Goal: Task Accomplishment & Management: Manage account settings

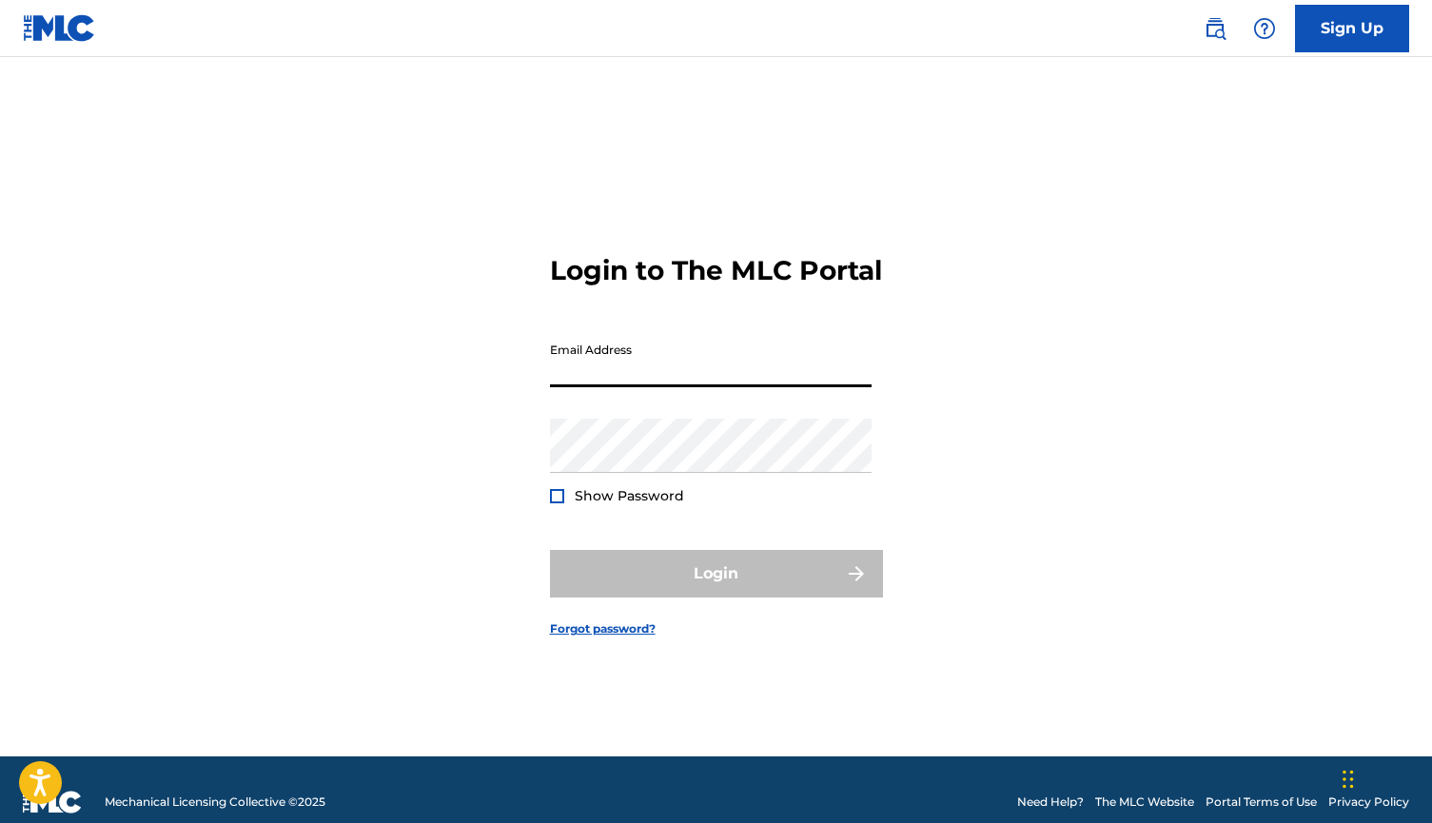
type input "[EMAIL_ADDRESS][DOMAIN_NAME]"
click at [716, 590] on button "Login" at bounding box center [716, 574] width 333 height 48
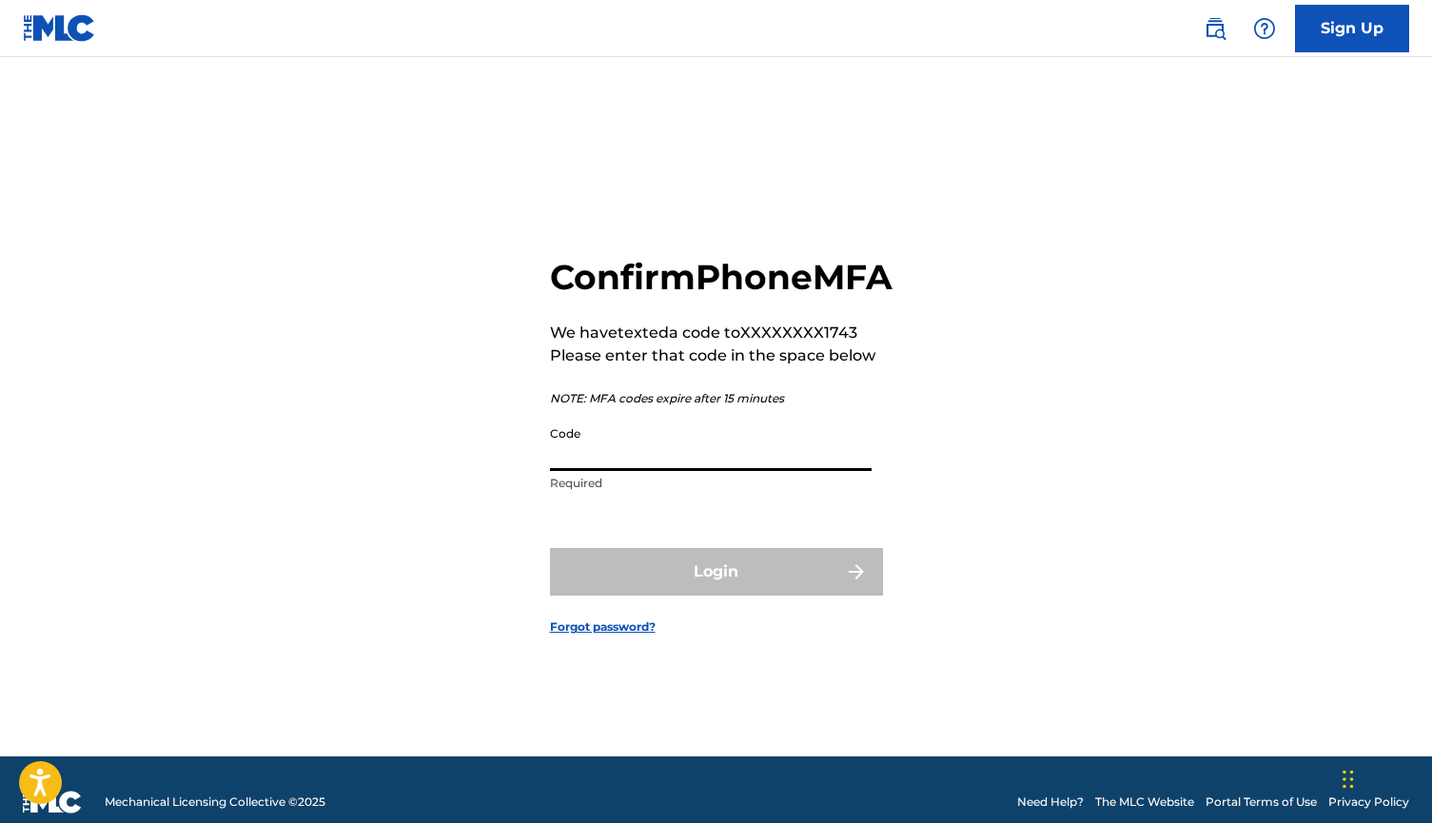
click at [685, 471] on input "Code" at bounding box center [711, 444] width 322 height 54
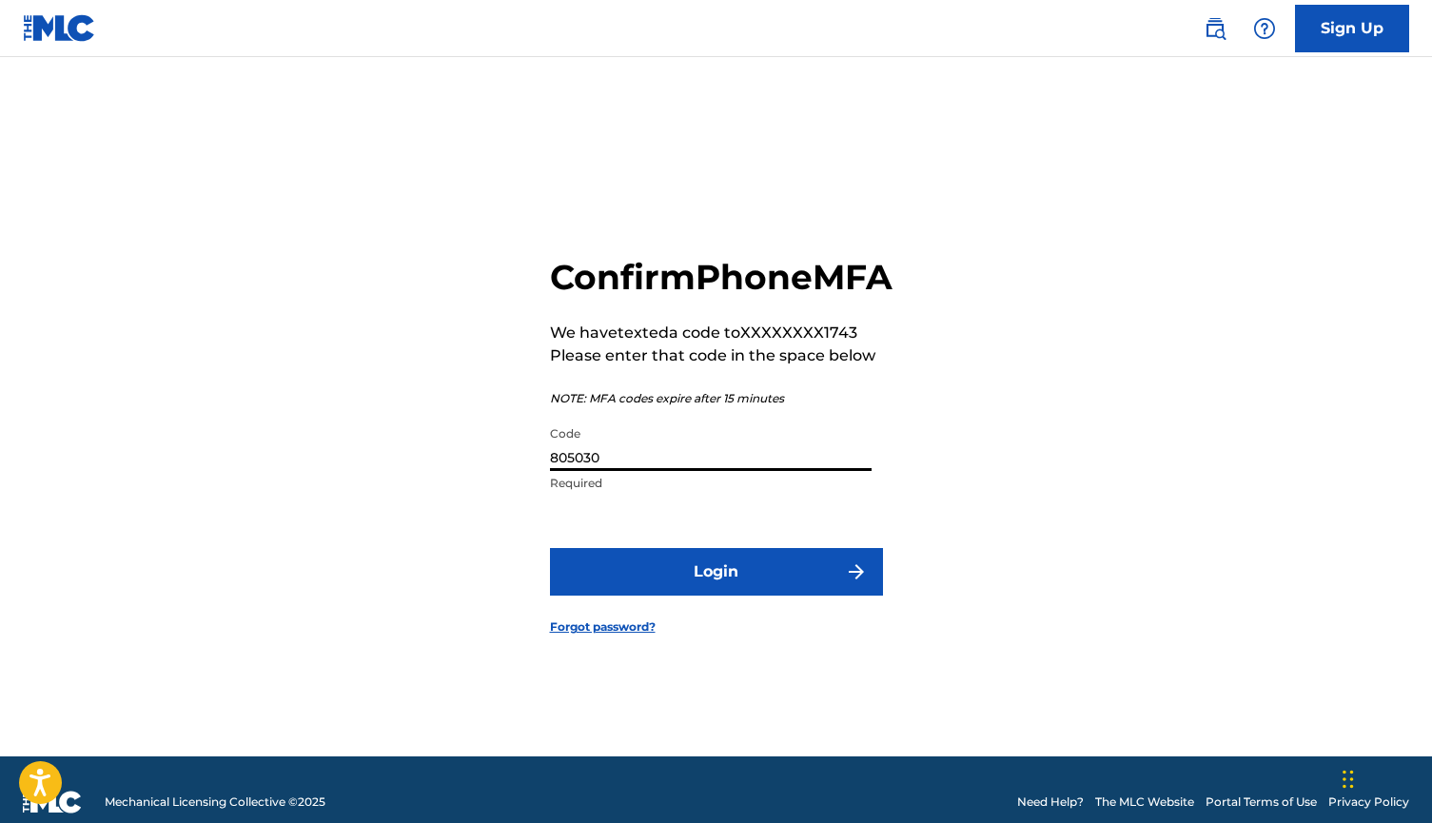
type input "805030"
click at [716, 593] on button "Login" at bounding box center [716, 572] width 333 height 48
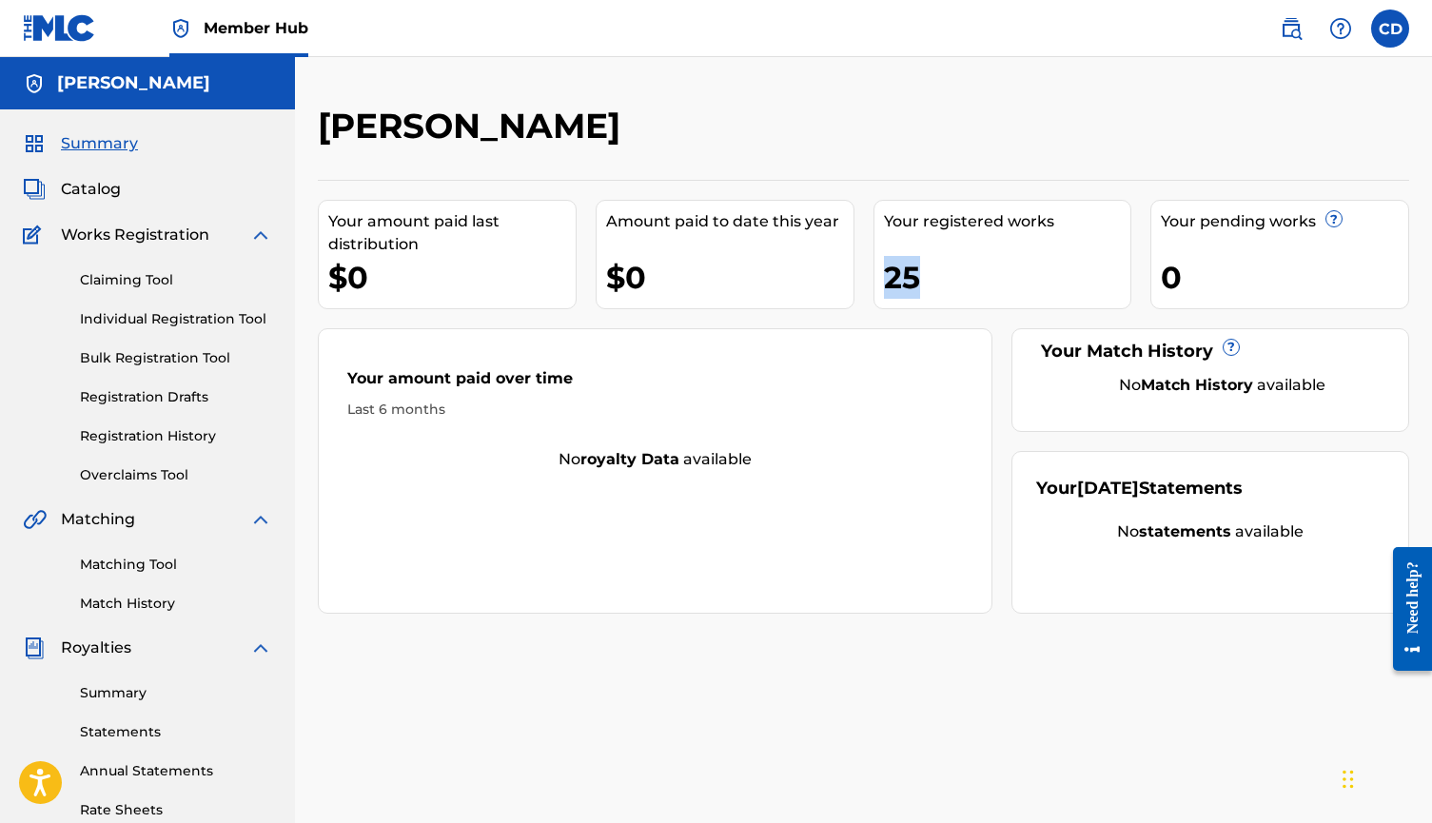
drag, startPoint x: 886, startPoint y: 279, endPoint x: 935, endPoint y: 277, distance: 48.6
click at [935, 277] on div "25" at bounding box center [1007, 277] width 247 height 43
click at [1149, 375] on div "No Match History available" at bounding box center [1222, 385] width 325 height 23
click at [128, 568] on link "Matching Tool" at bounding box center [176, 565] width 192 height 20
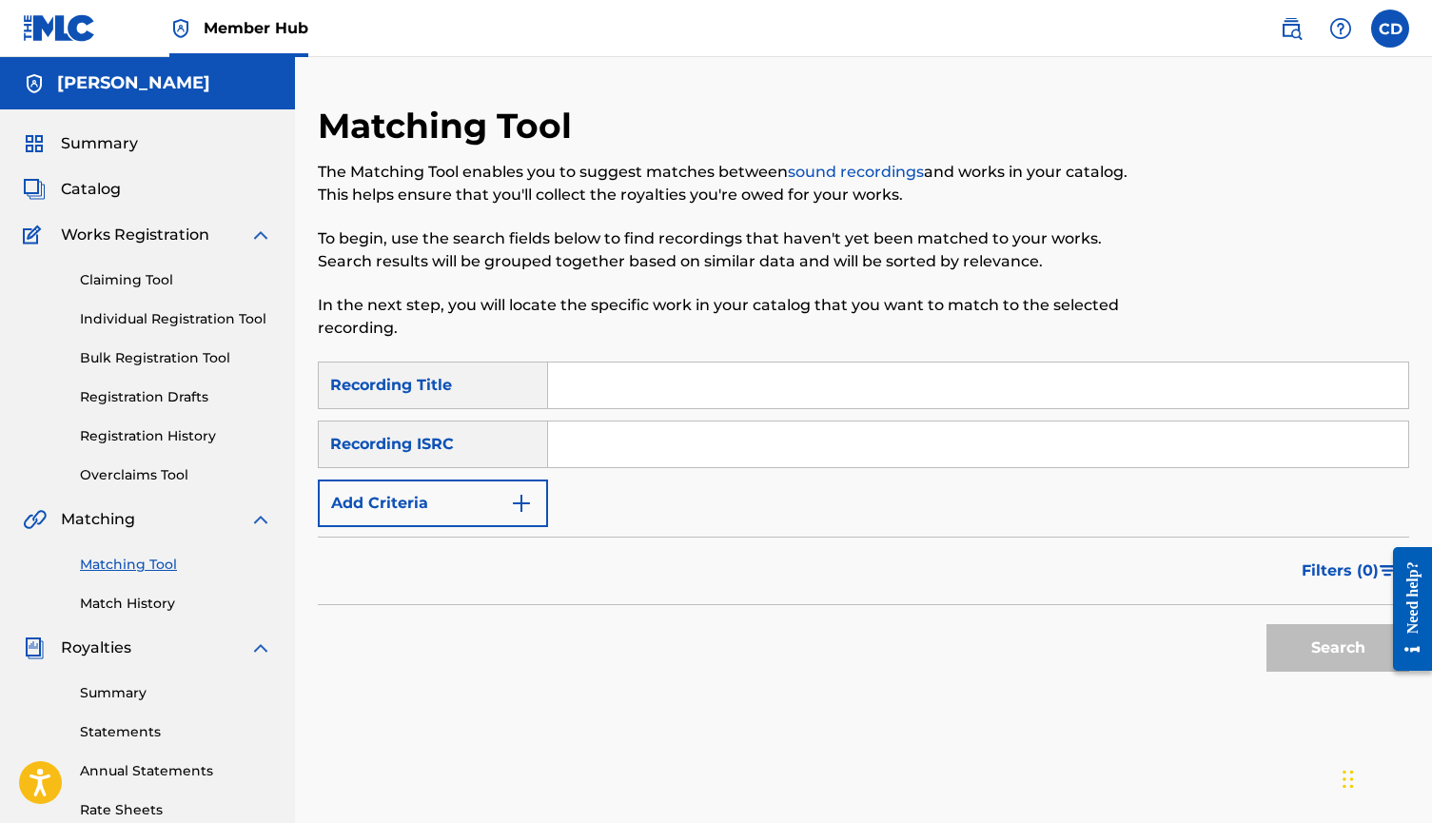
click at [580, 393] on input "Search Form" at bounding box center [978, 386] width 860 height 46
click at [502, 396] on div "Recording Title" at bounding box center [433, 386] width 230 height 48
click at [601, 396] on input "Search Form" at bounding box center [978, 386] width 860 height 46
type input "glovebox"
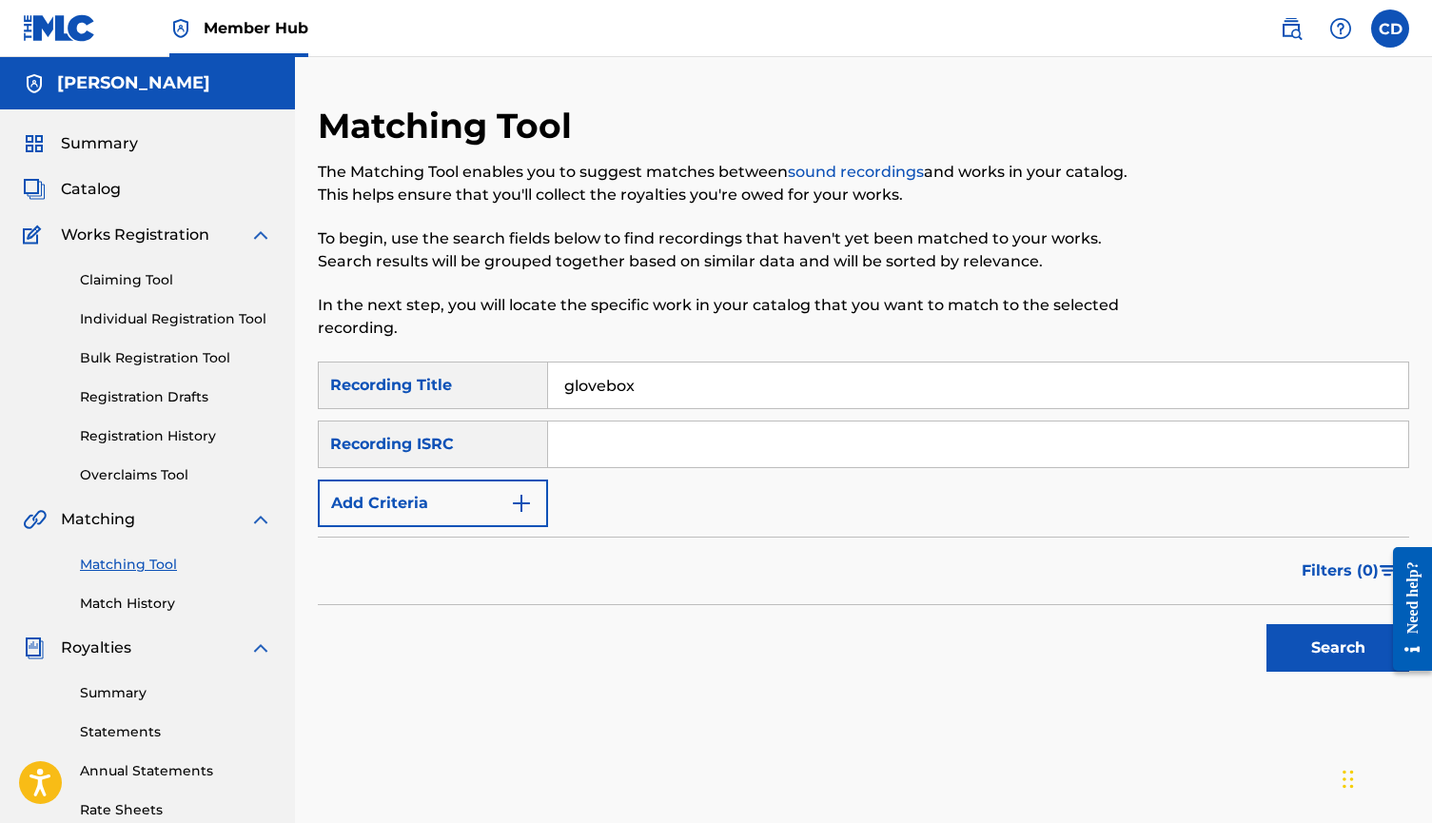
click at [1338, 648] on button "Search" at bounding box center [1338, 648] width 143 height 48
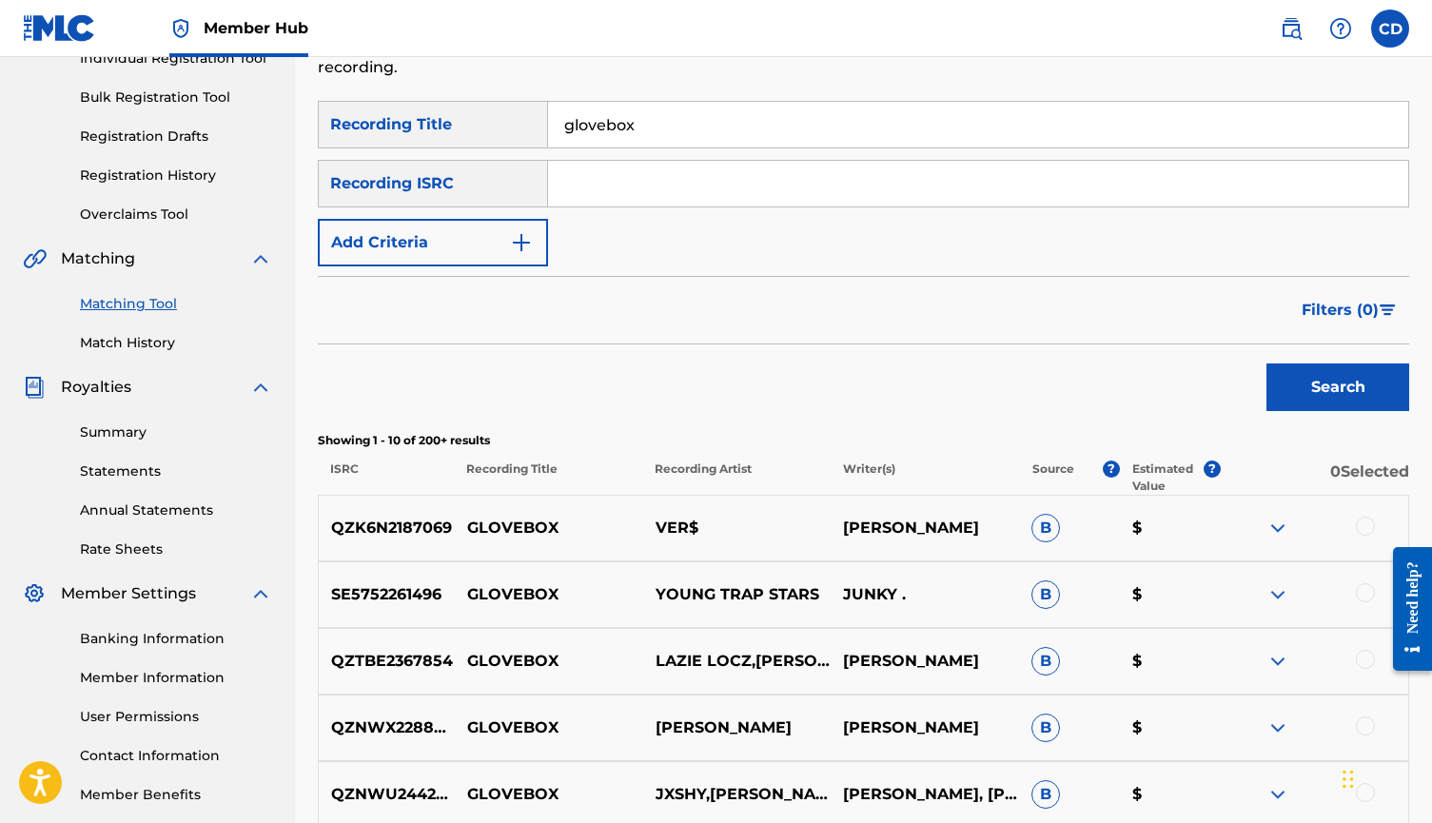
scroll to position [261, 0]
click at [506, 246] on button "Add Criteria" at bounding box center [433, 243] width 230 height 48
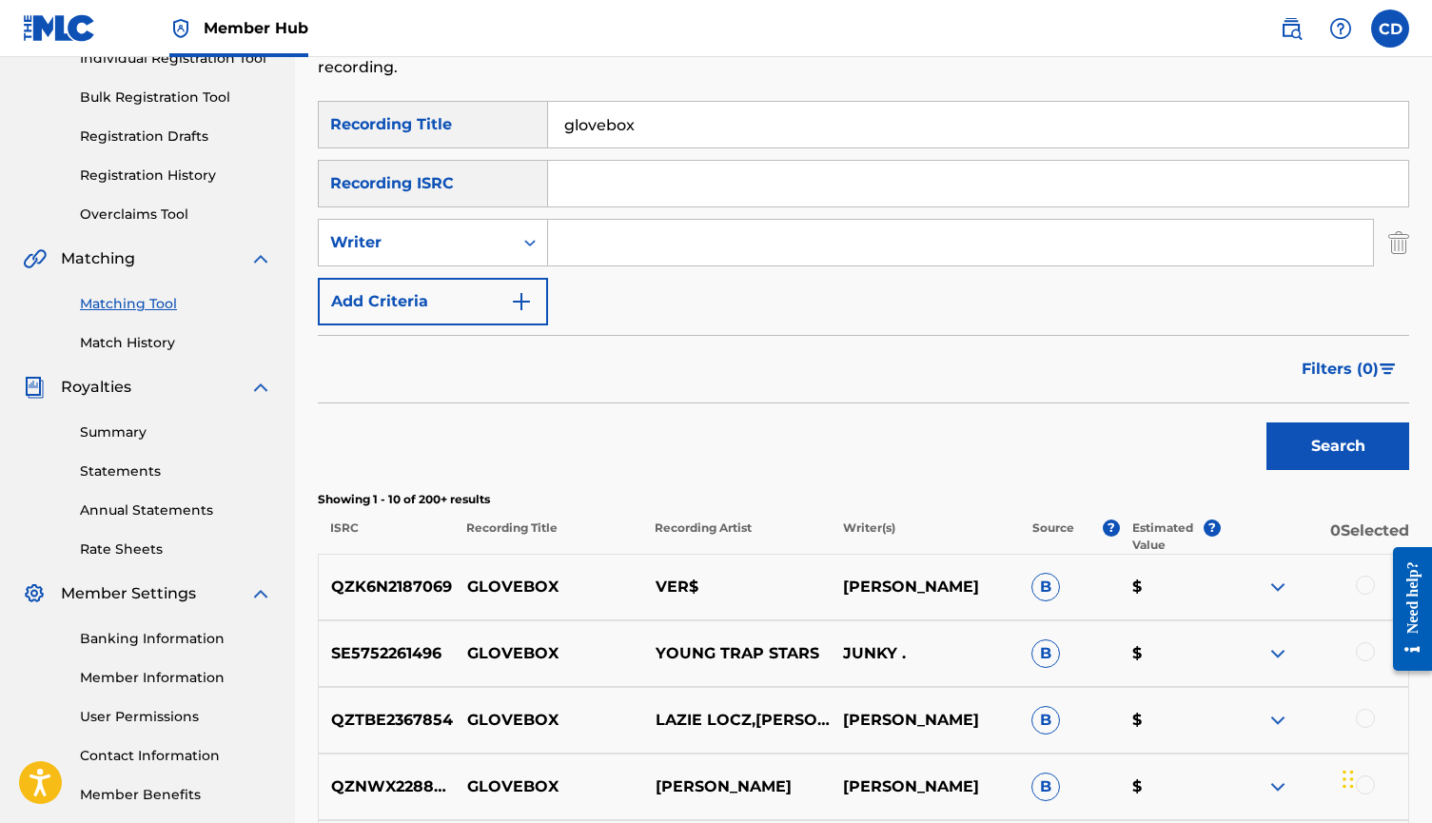
click at [581, 245] on input "Search Form" at bounding box center [960, 243] width 825 height 46
click at [531, 258] on div "Search Form" at bounding box center [530, 243] width 34 height 34
click at [499, 289] on div "Recording Artist" at bounding box center [433, 290] width 228 height 48
click at [583, 255] on input "Search Form" at bounding box center [960, 243] width 825 height 46
type input "sour tooth"
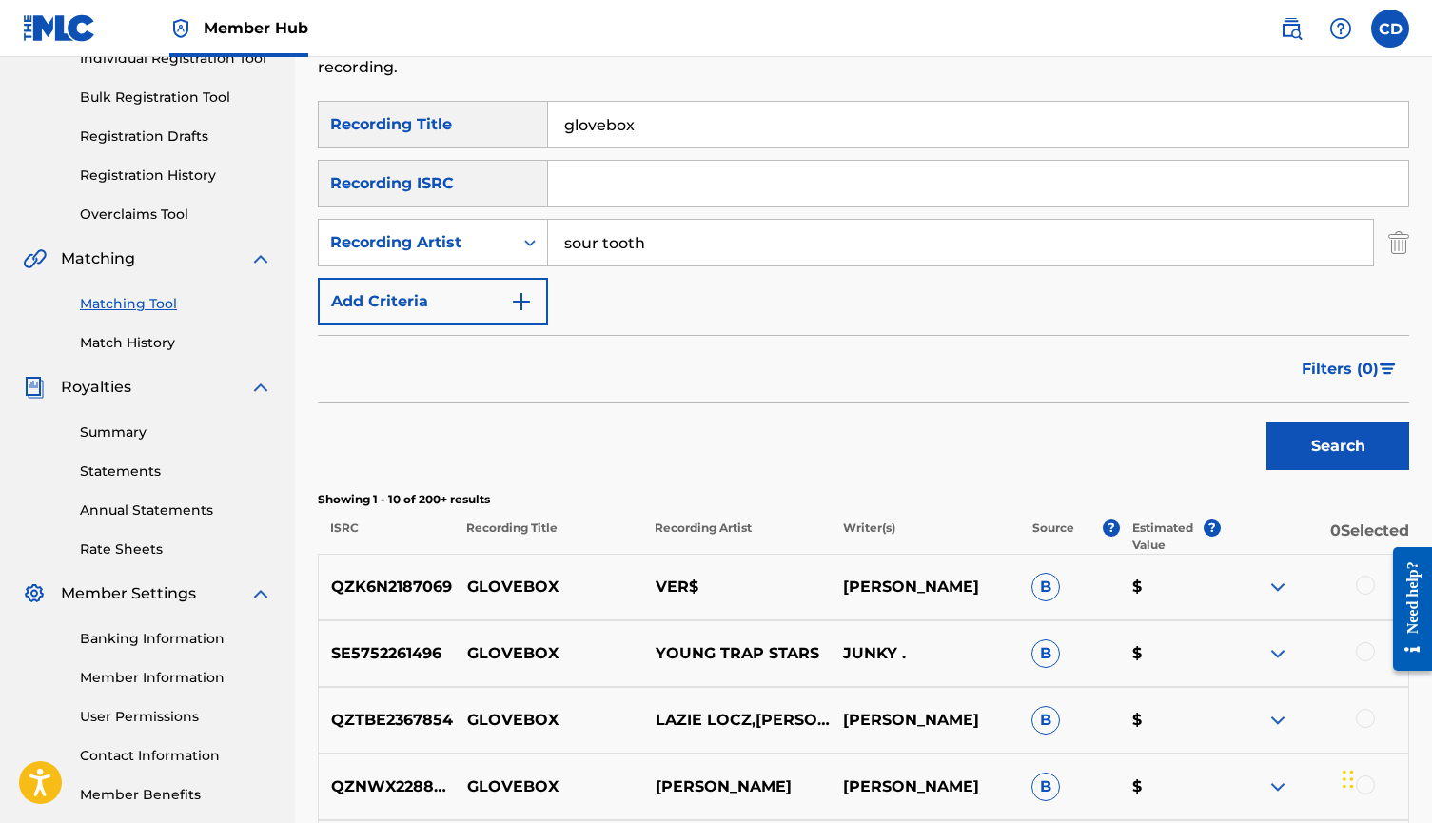
click at [1338, 446] on button "Search" at bounding box center [1338, 447] width 143 height 48
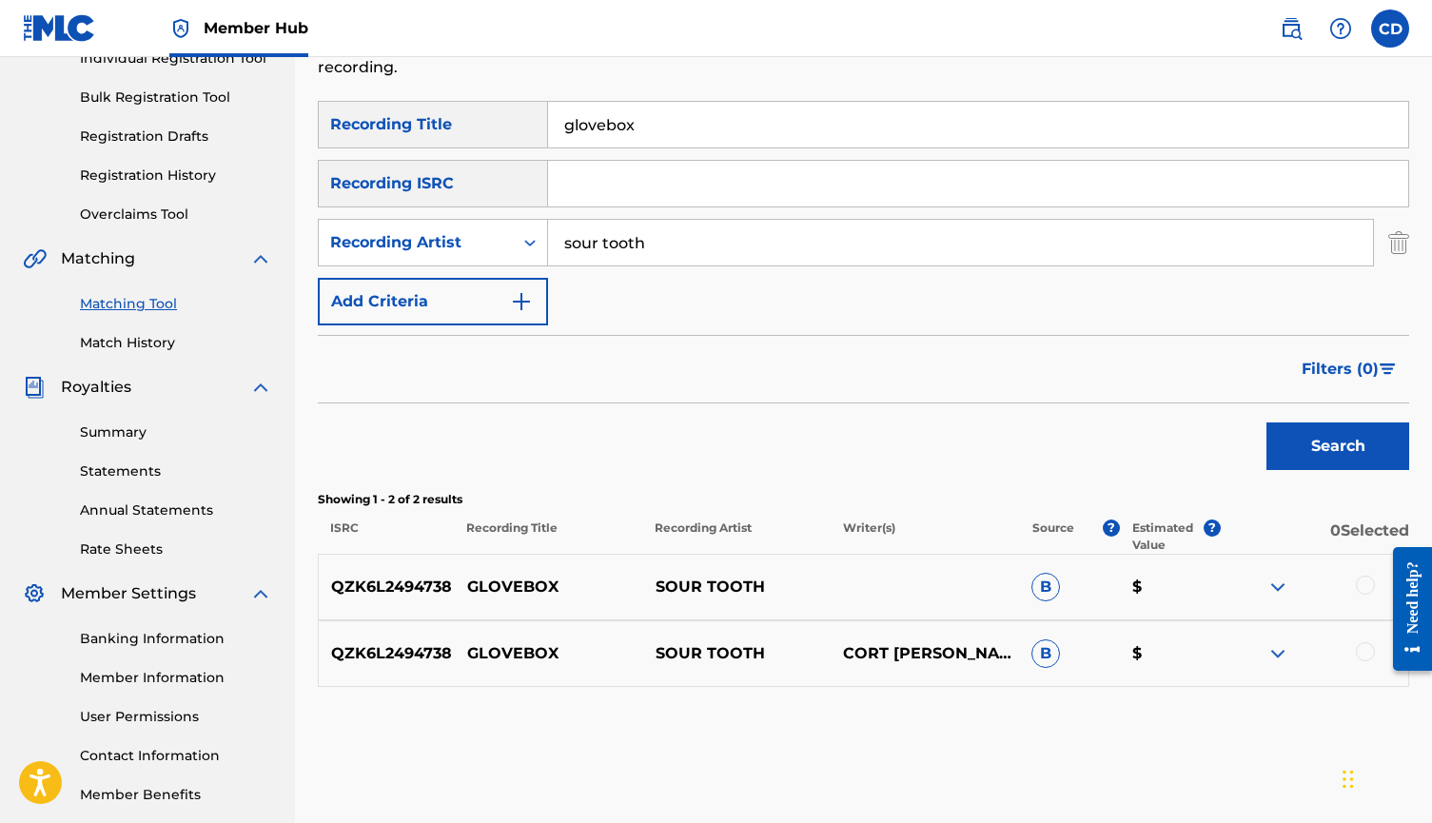
click at [1350, 579] on div at bounding box center [1314, 587] width 188 height 23
click at [1367, 590] on div at bounding box center [1365, 585] width 19 height 19
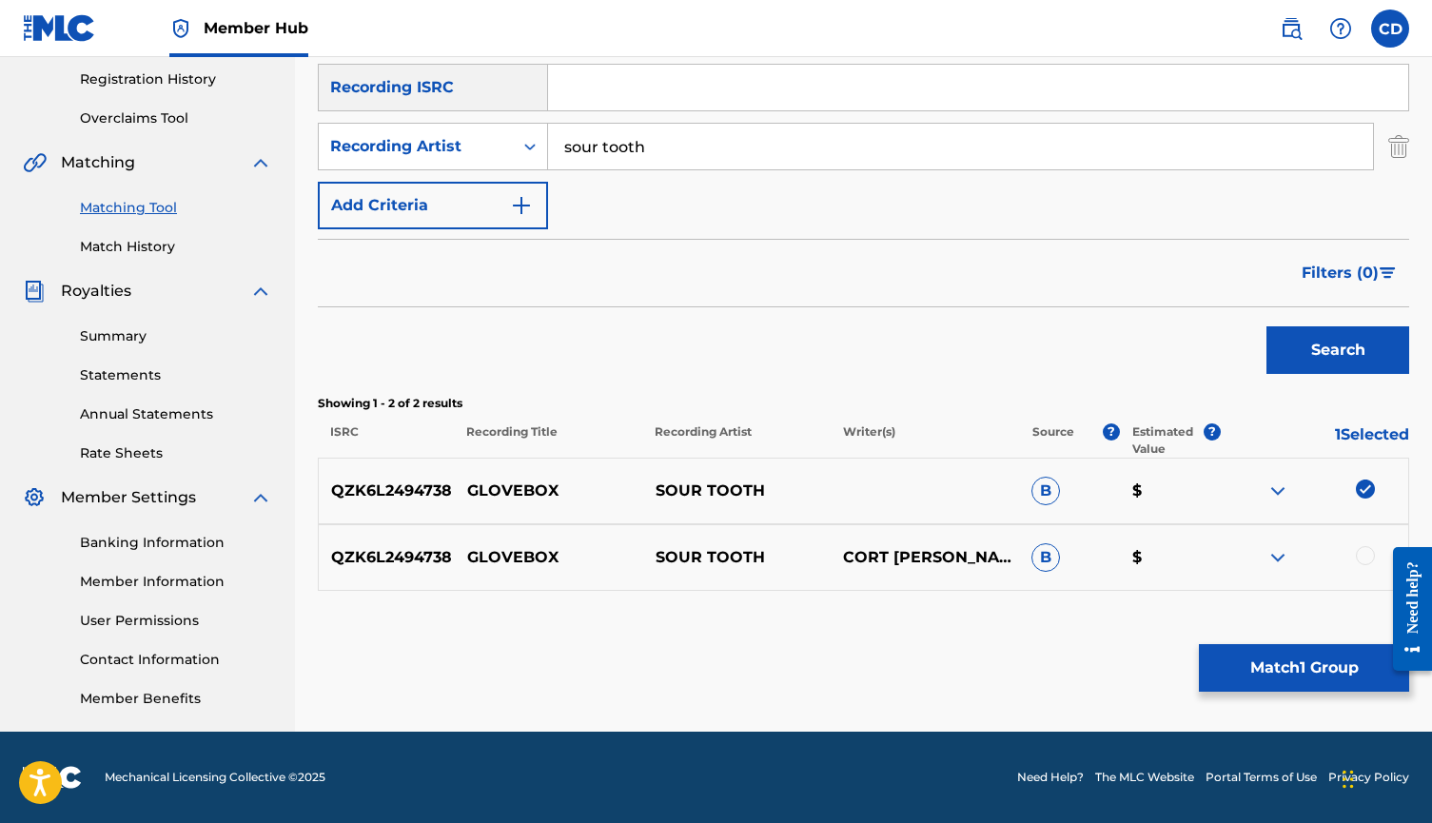
scroll to position [357, 0]
click at [1356, 556] on div at bounding box center [1365, 555] width 19 height 19
click at [1236, 667] on button "Match 2 Groups" at bounding box center [1304, 668] width 210 height 48
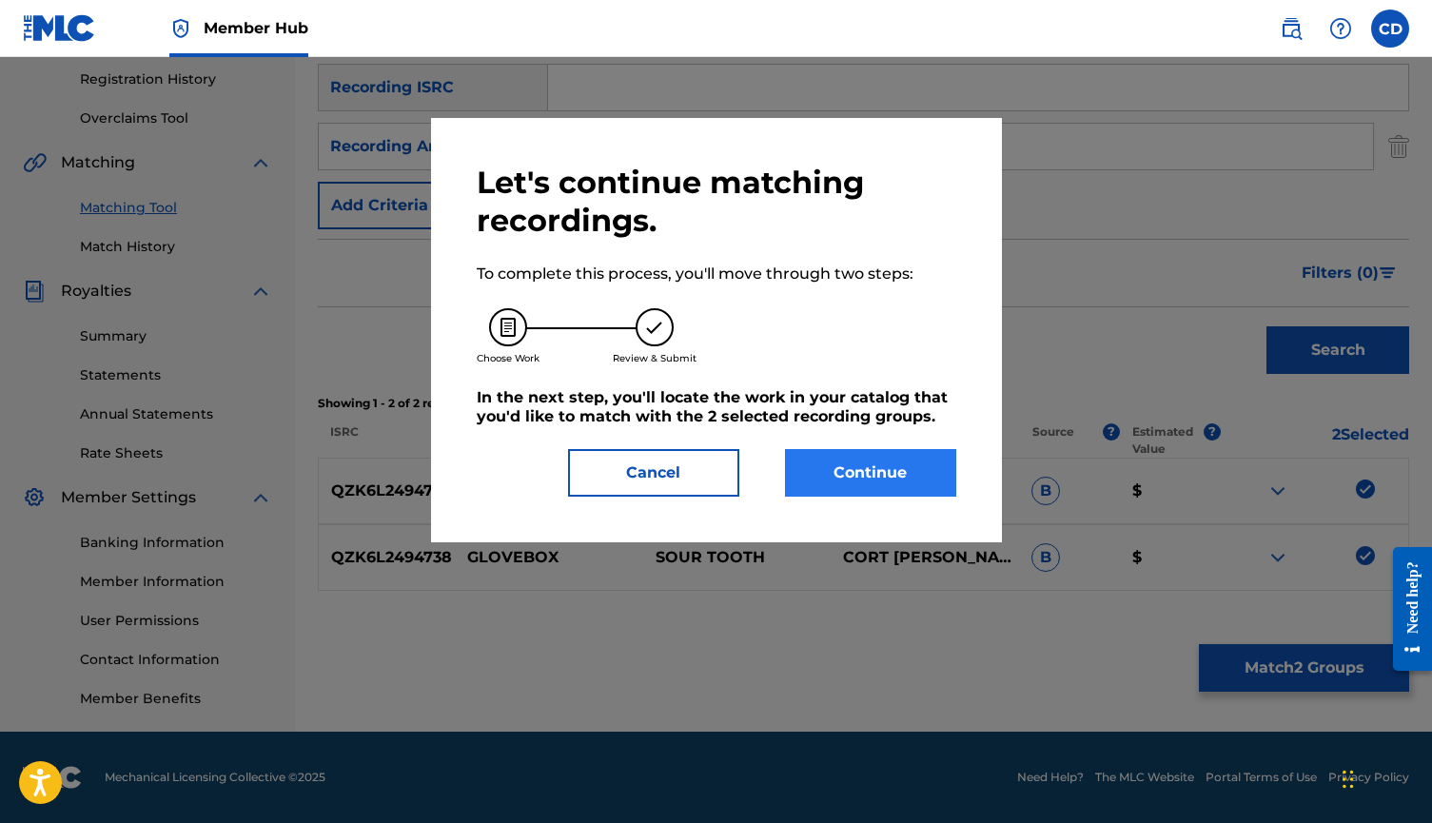
click at [853, 458] on button "Continue" at bounding box center [870, 473] width 171 height 48
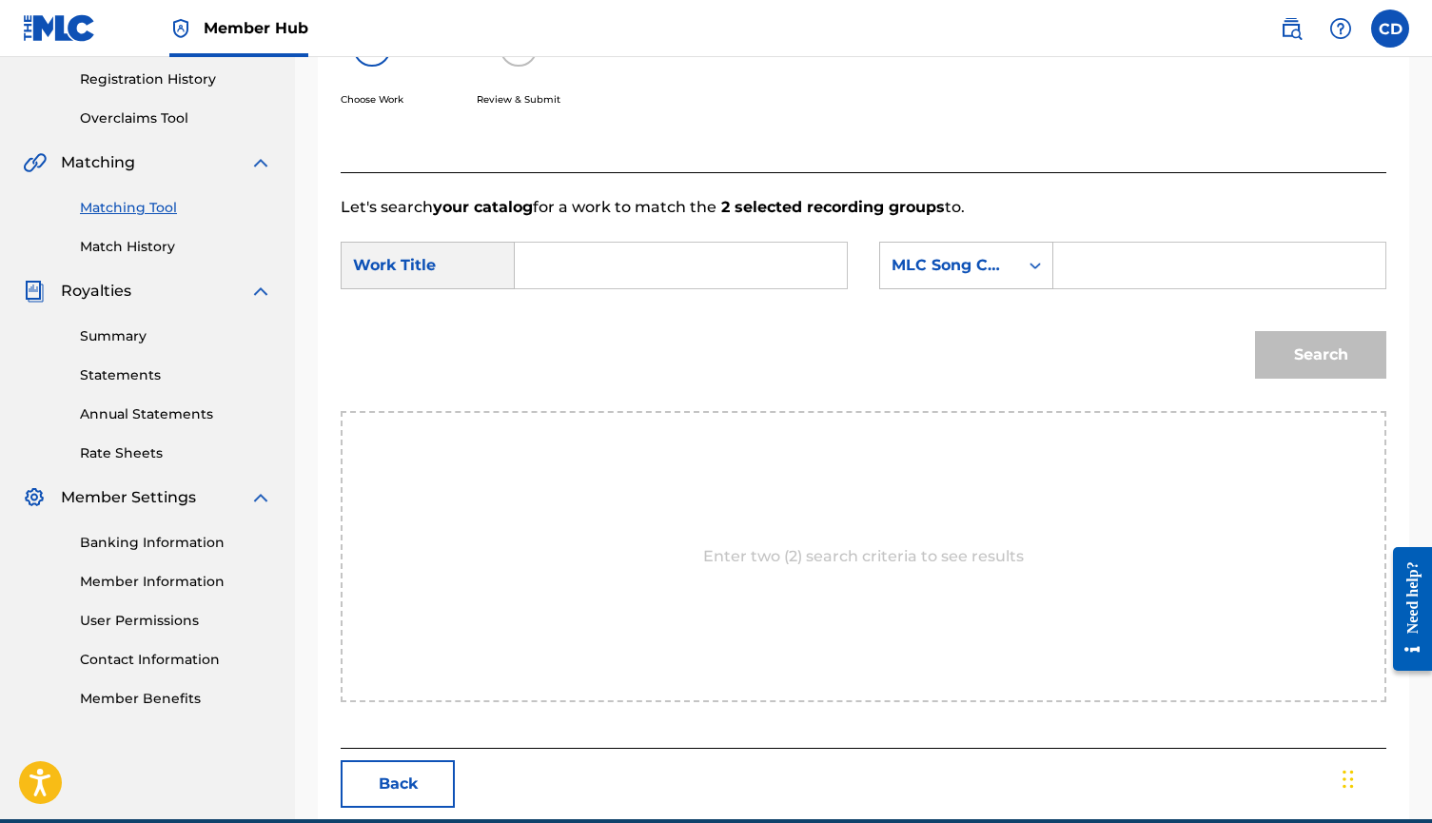
click at [731, 262] on input "Search Form" at bounding box center [681, 266] width 300 height 46
type input "glovebox"
click at [926, 275] on div "MLC Song Code" at bounding box center [949, 265] width 115 height 23
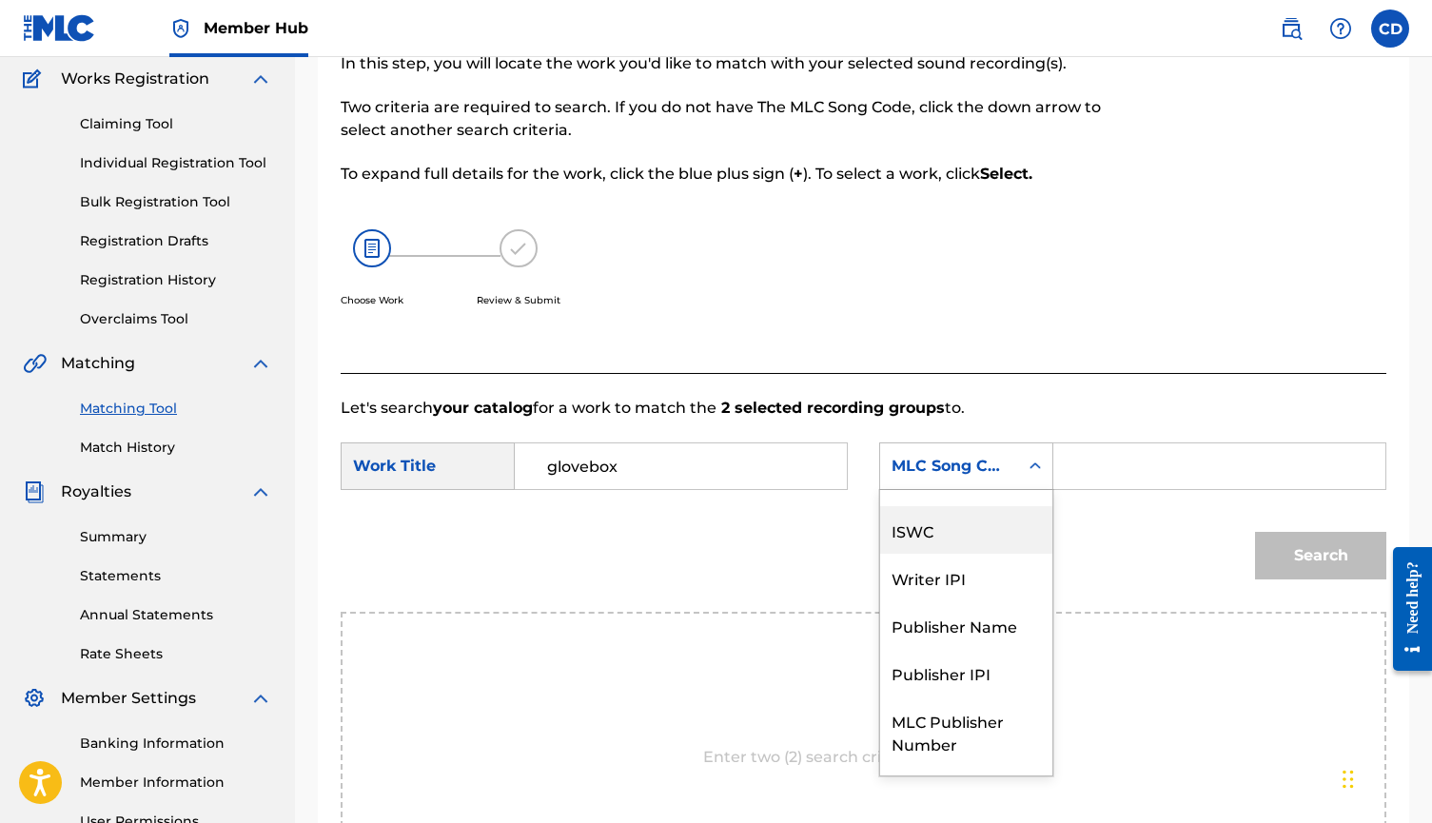
scroll to position [0, 0]
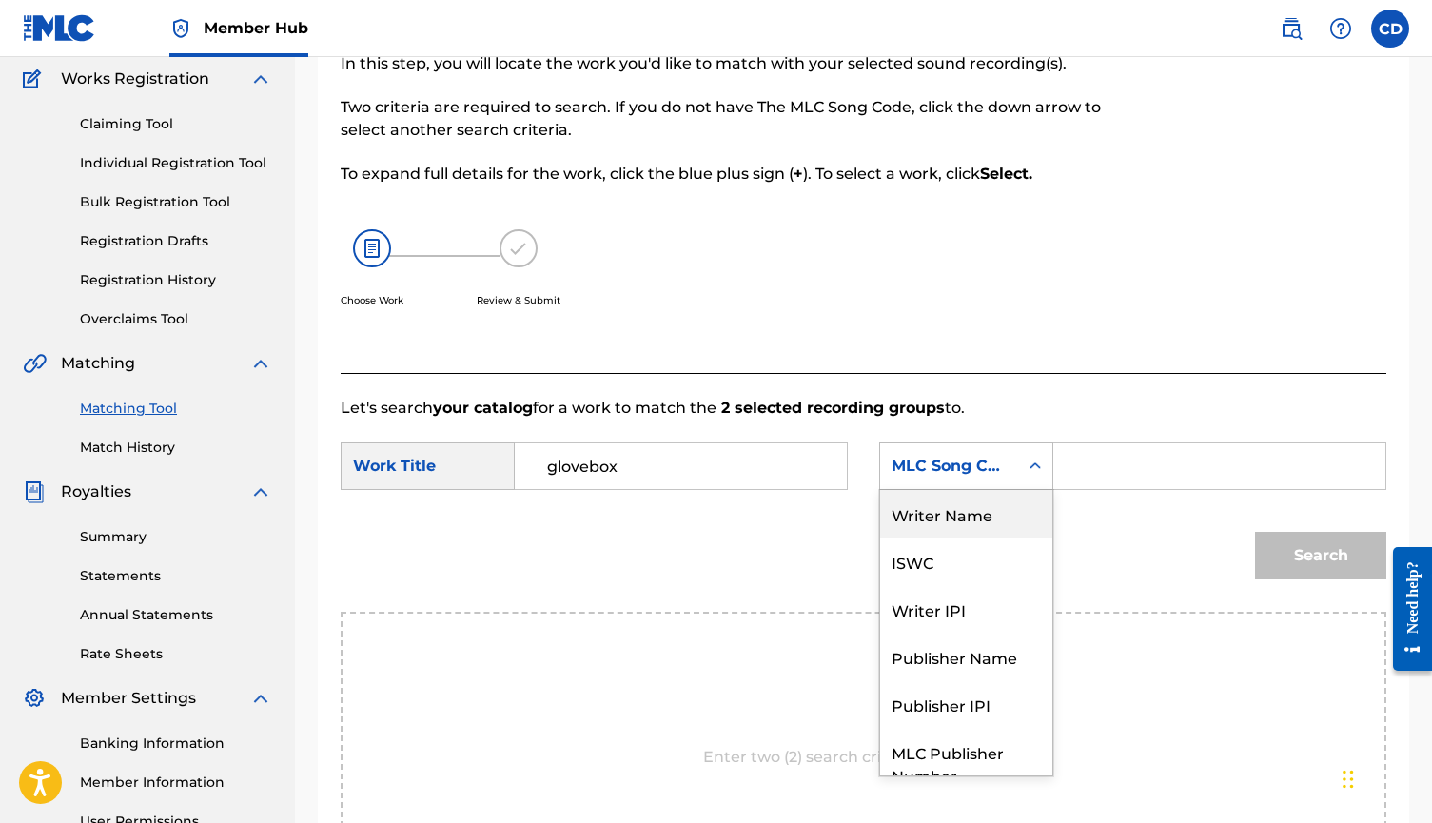
click at [994, 505] on div "Writer Name" at bounding box center [966, 514] width 172 height 48
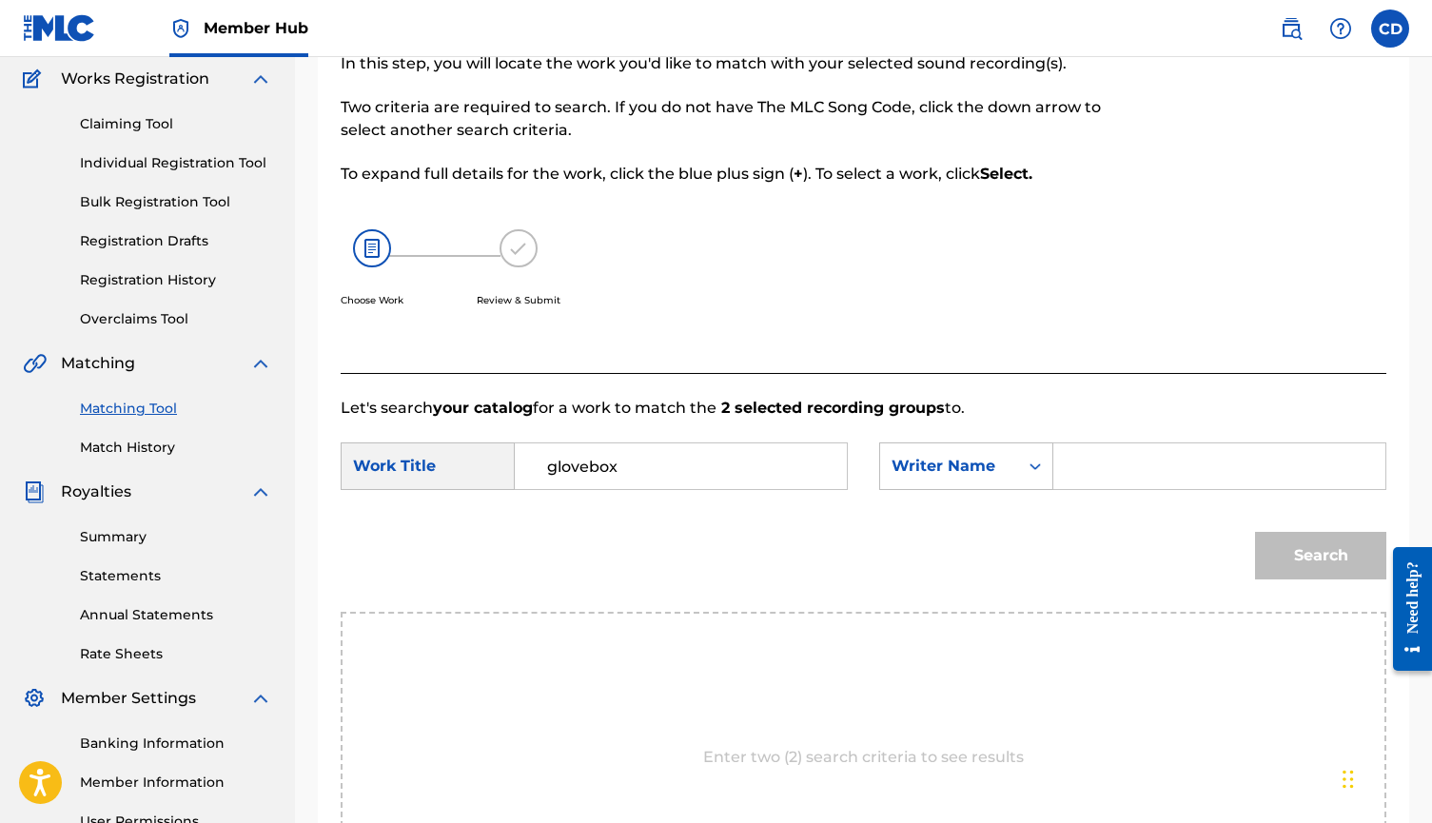
click at [1093, 444] on input "Search Form" at bounding box center [1220, 466] width 300 height 46
type input "cort"
click at [1321, 556] on button "Search" at bounding box center [1320, 556] width 131 height 48
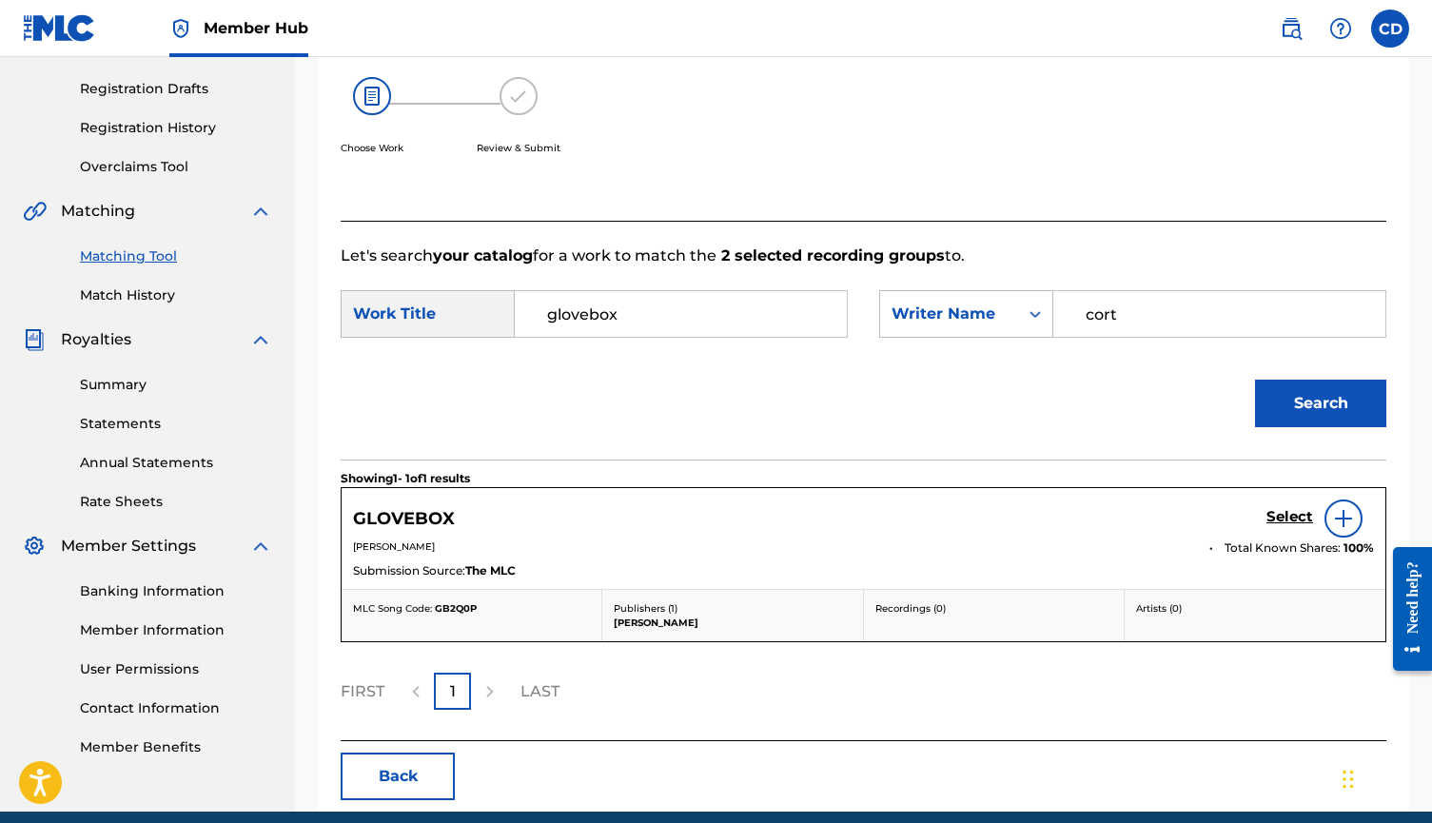
scroll to position [310, 0]
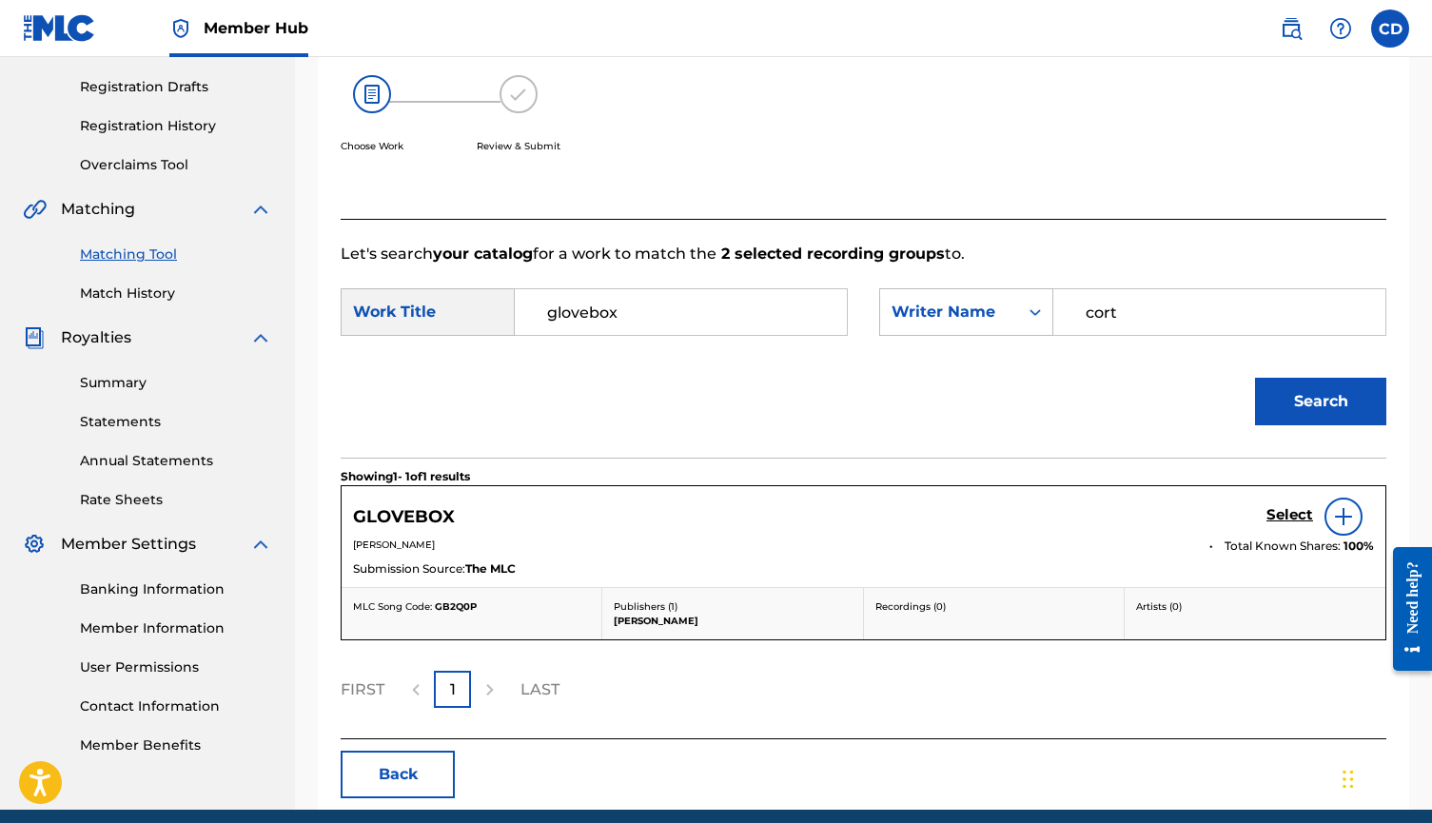
click at [1348, 515] on img at bounding box center [1343, 516] width 23 height 23
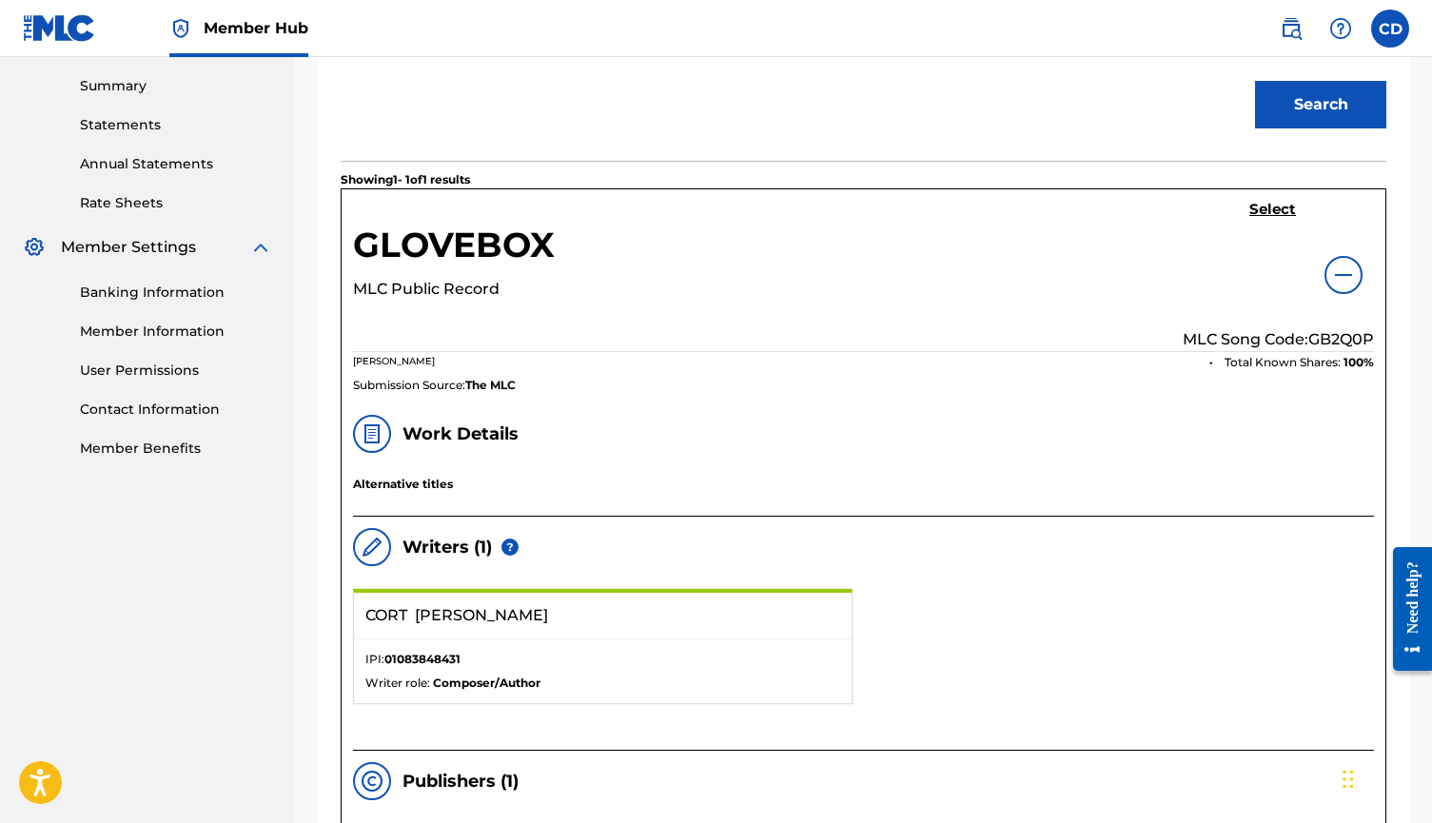
scroll to position [585, 0]
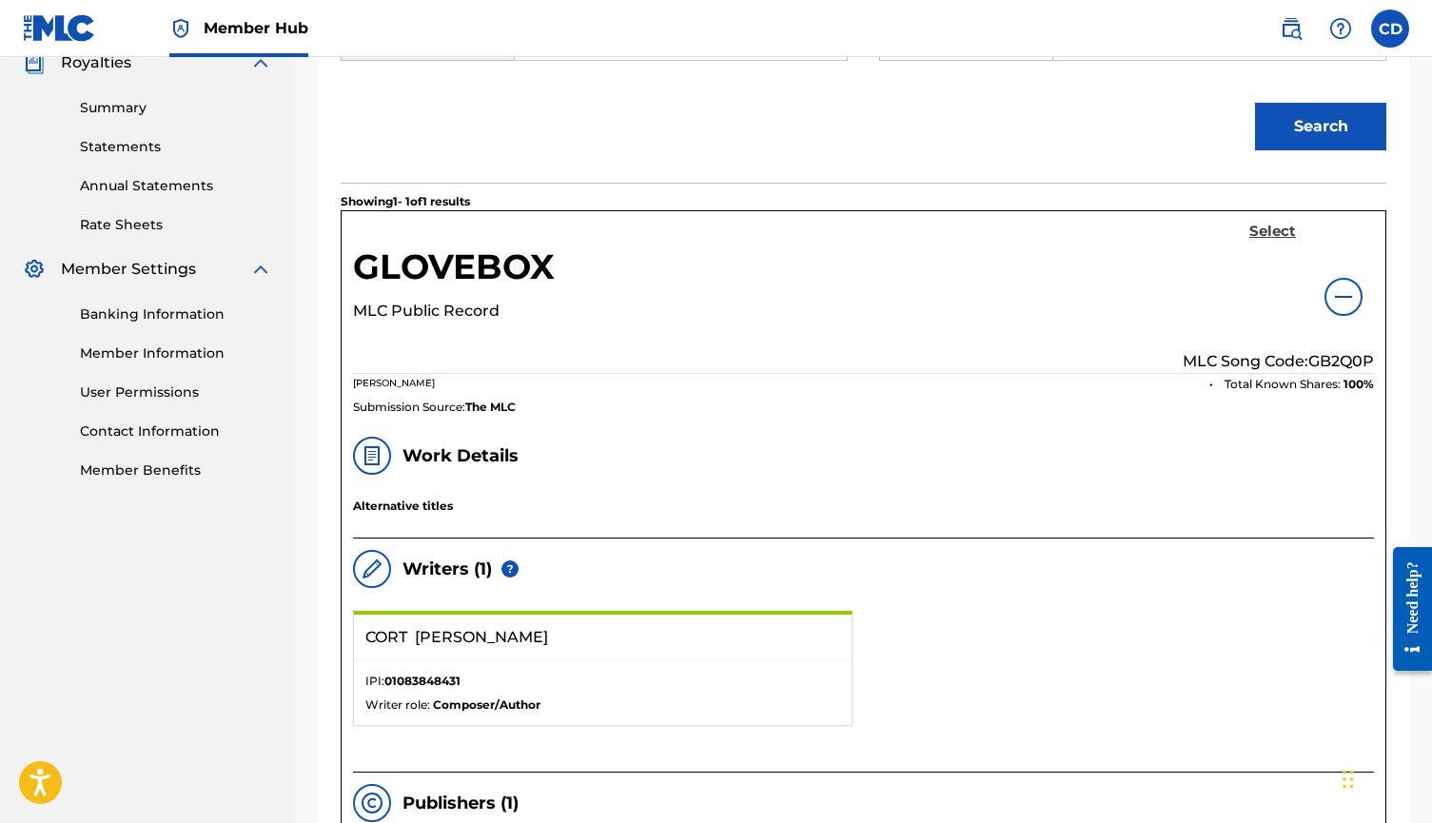
click at [1264, 227] on h5 "Select" at bounding box center [1273, 232] width 47 height 18
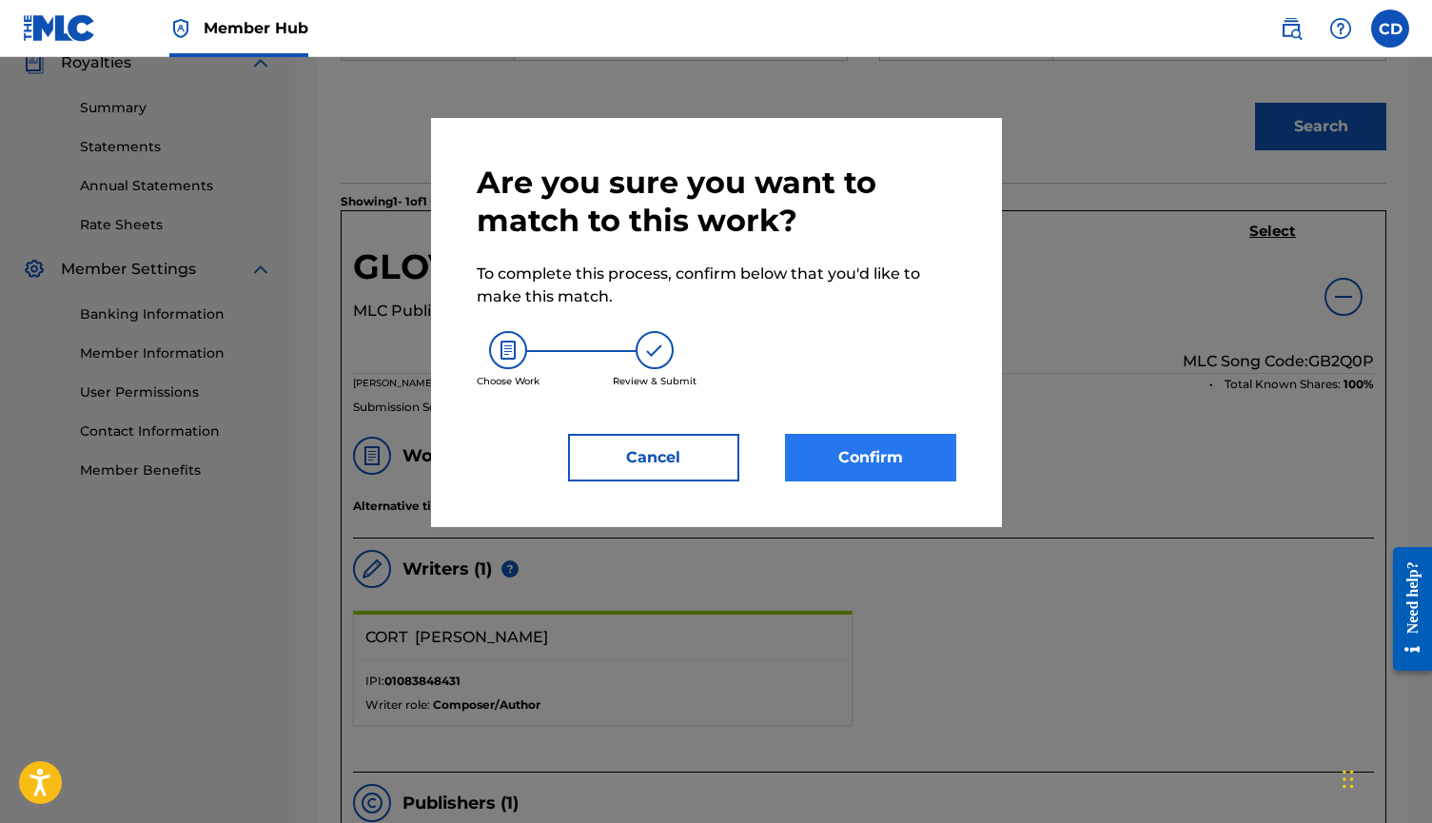
click at [891, 455] on button "Confirm" at bounding box center [870, 458] width 171 height 48
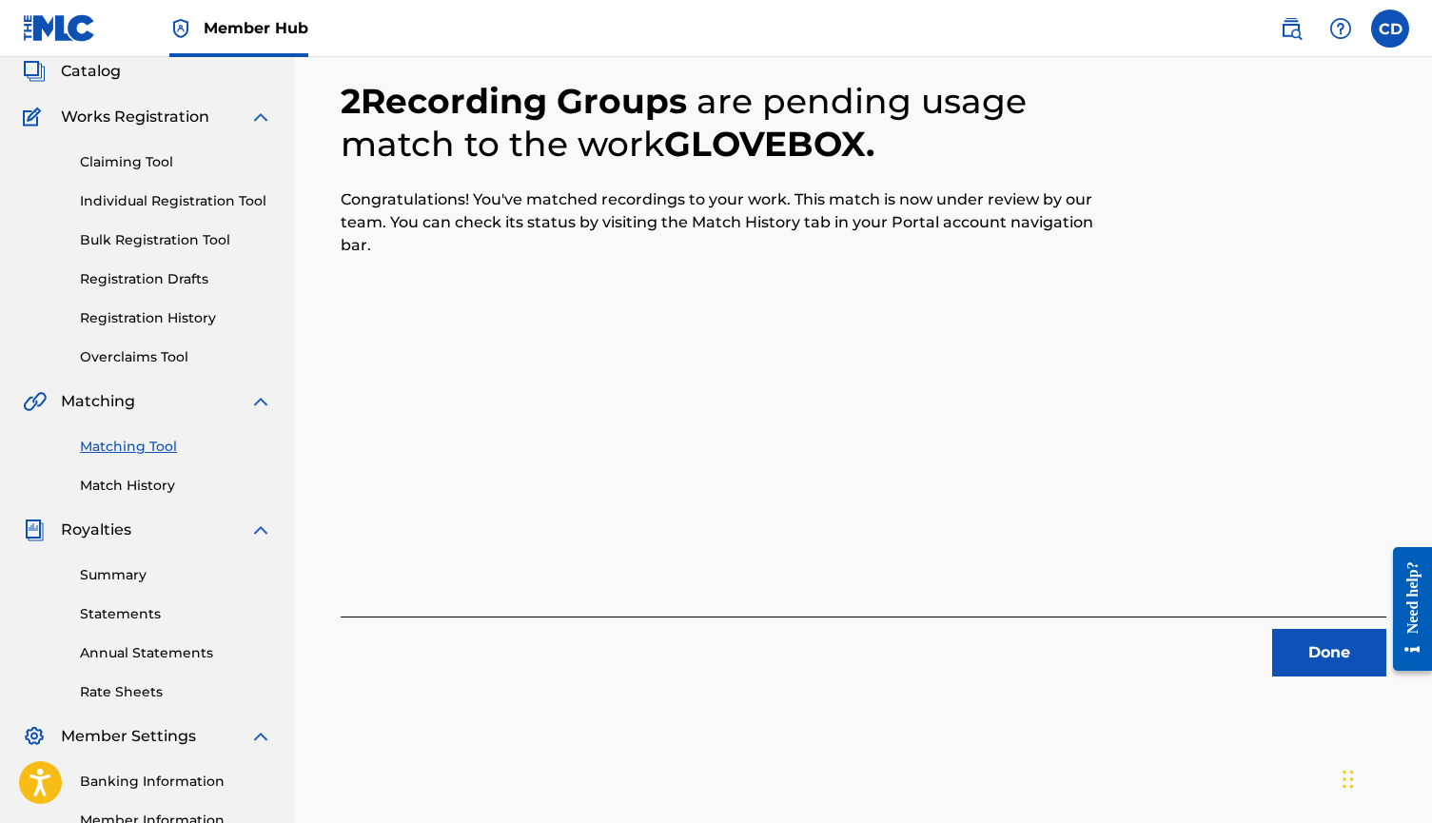
scroll to position [129, 0]
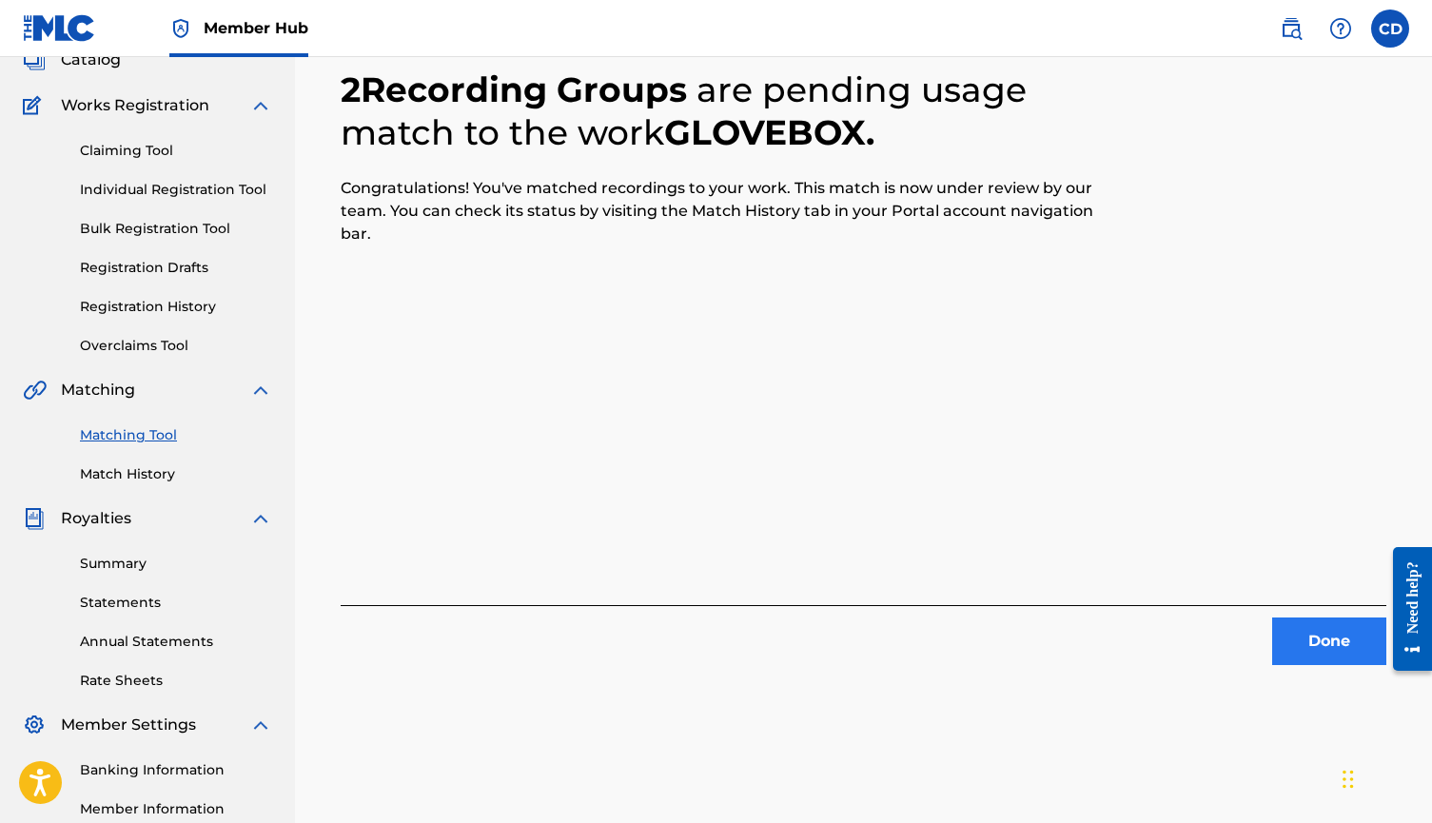
click at [1286, 642] on button "Done" at bounding box center [1329, 642] width 114 height 48
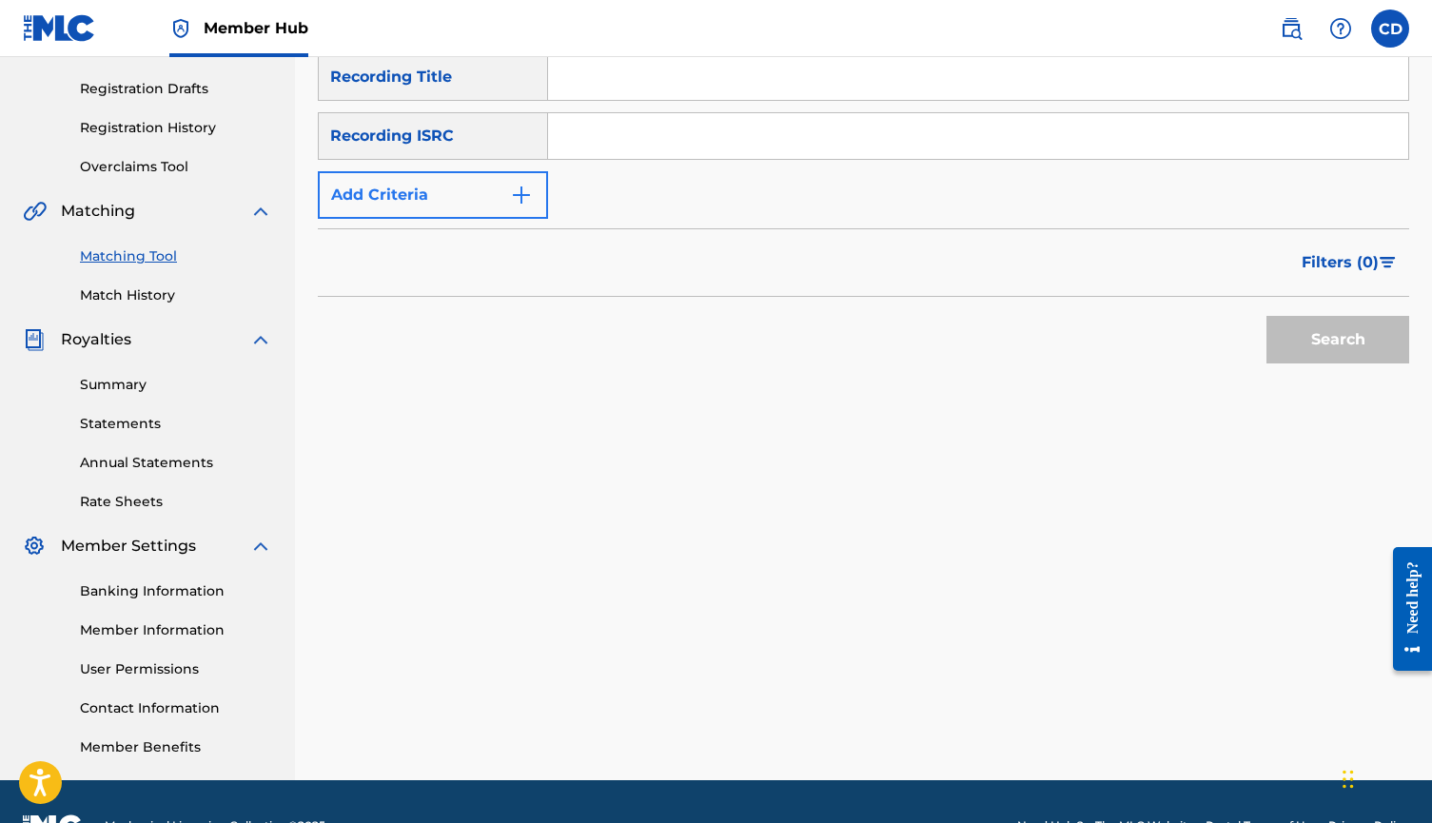
scroll to position [320, 0]
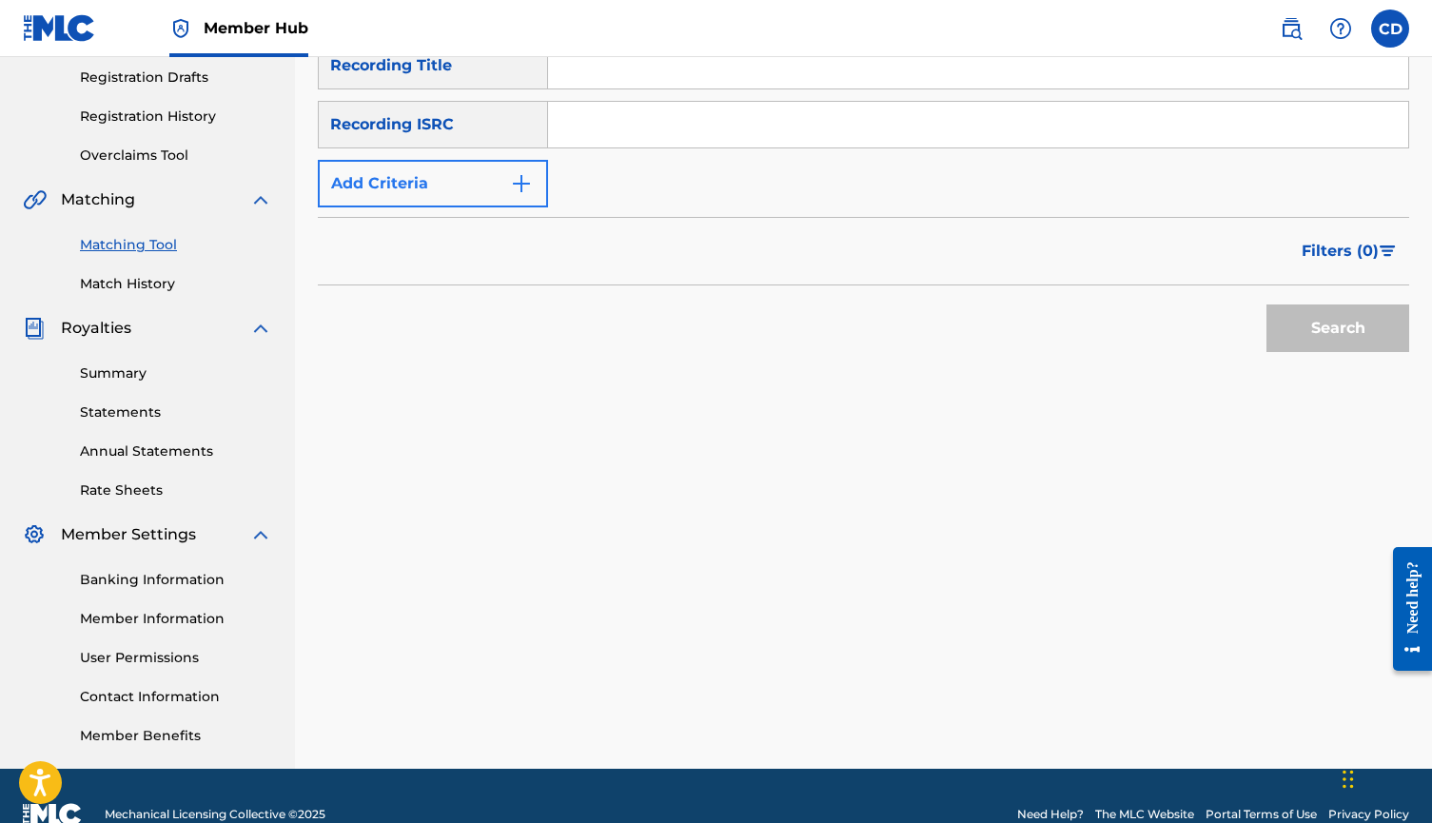
click at [513, 188] on img "Search Form" at bounding box center [521, 183] width 23 height 23
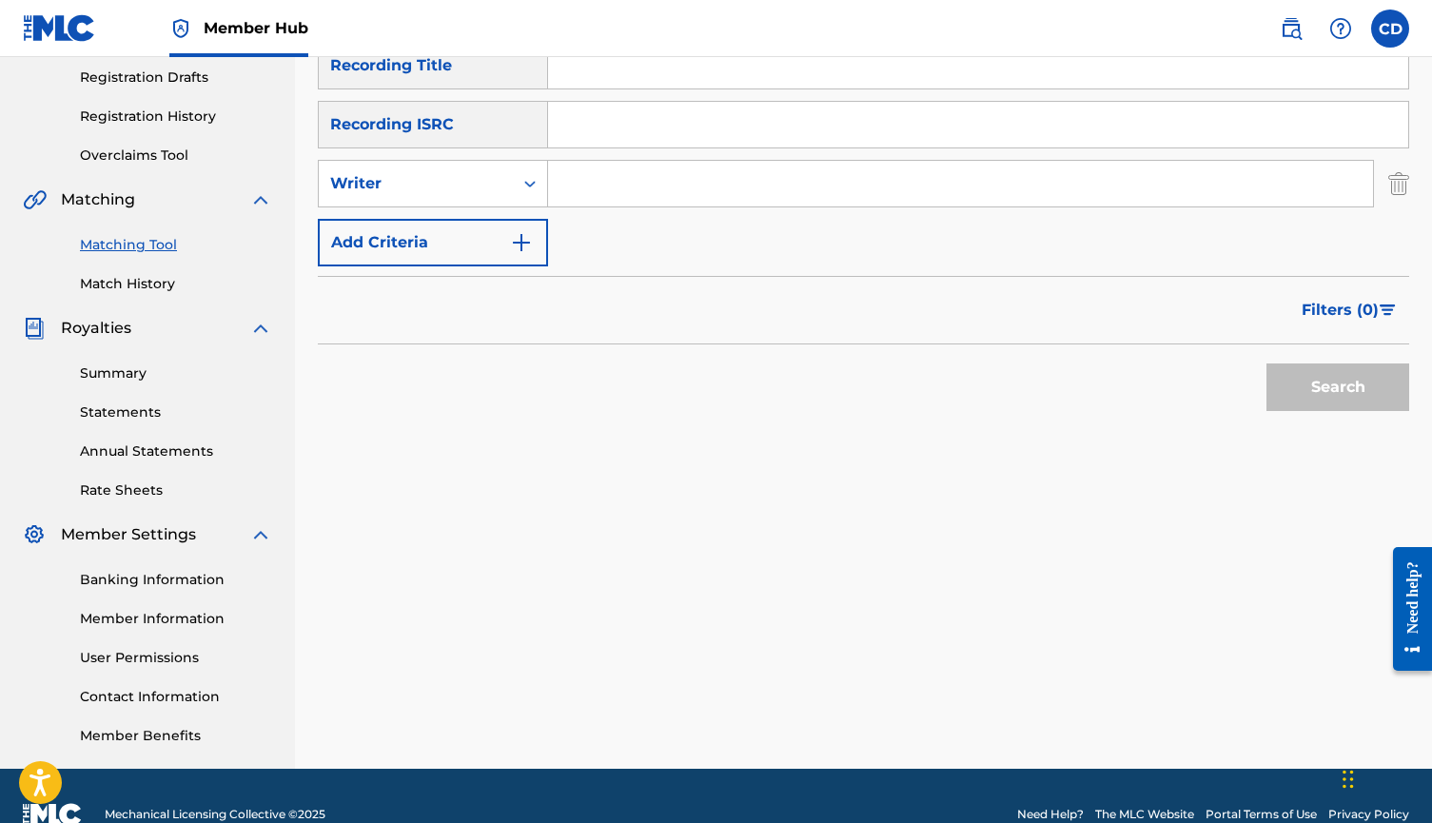
click at [596, 184] on input "Search Form" at bounding box center [960, 184] width 825 height 46
type input "[PERSON_NAME]"
click at [1338, 387] on button "Search" at bounding box center [1338, 388] width 143 height 48
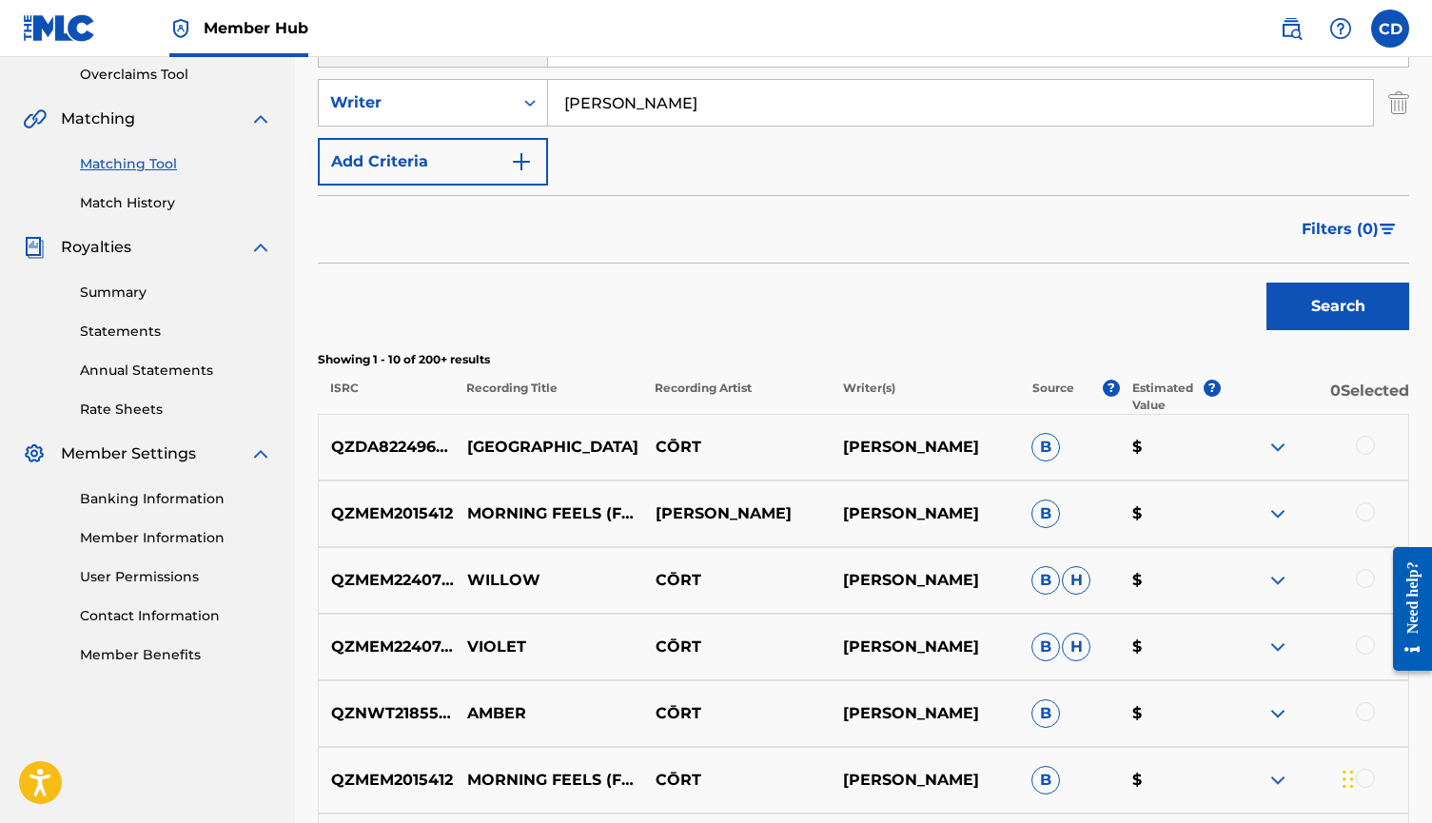
scroll to position [395, 0]
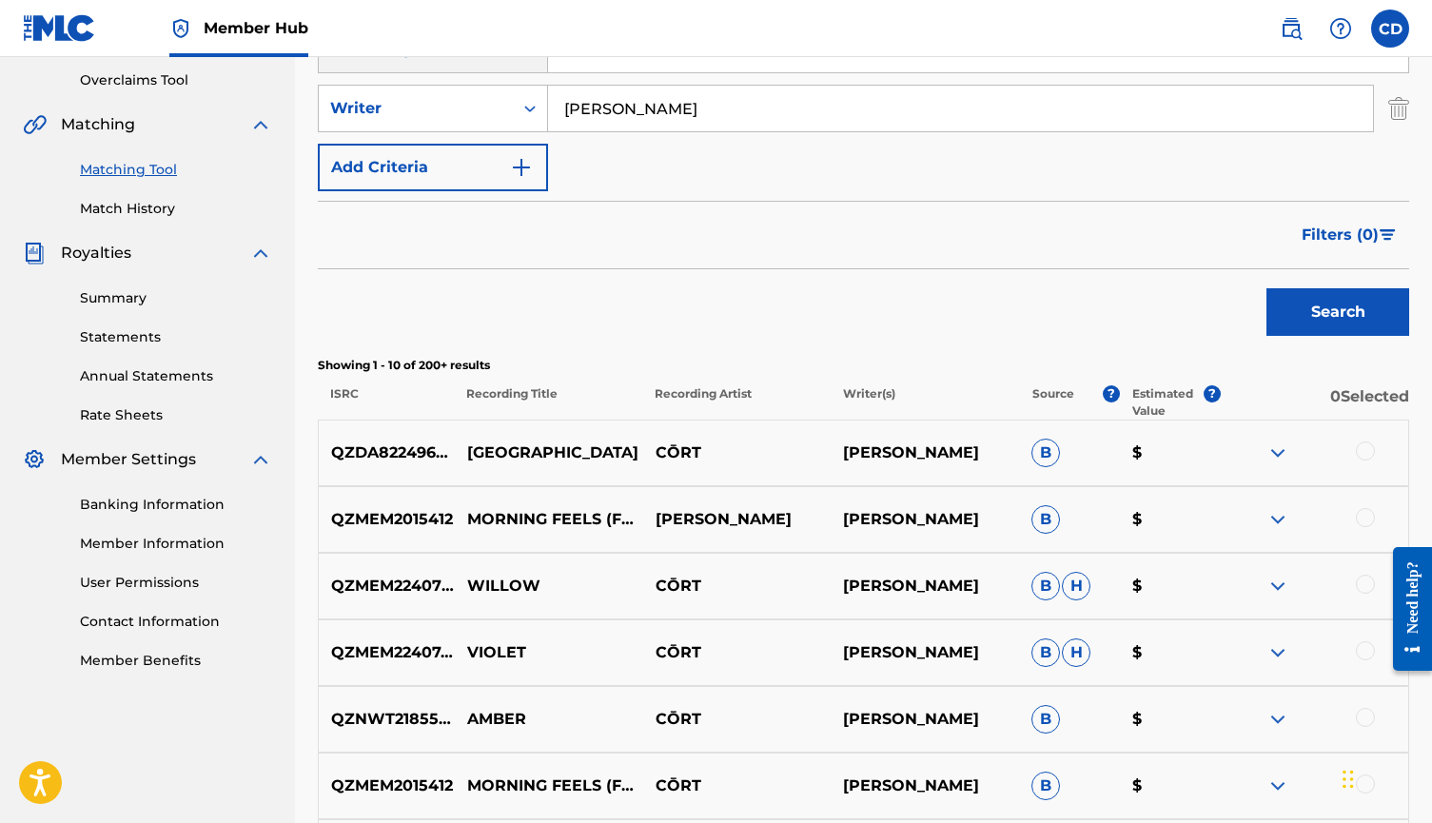
click at [1366, 449] on div at bounding box center [1365, 451] width 19 height 19
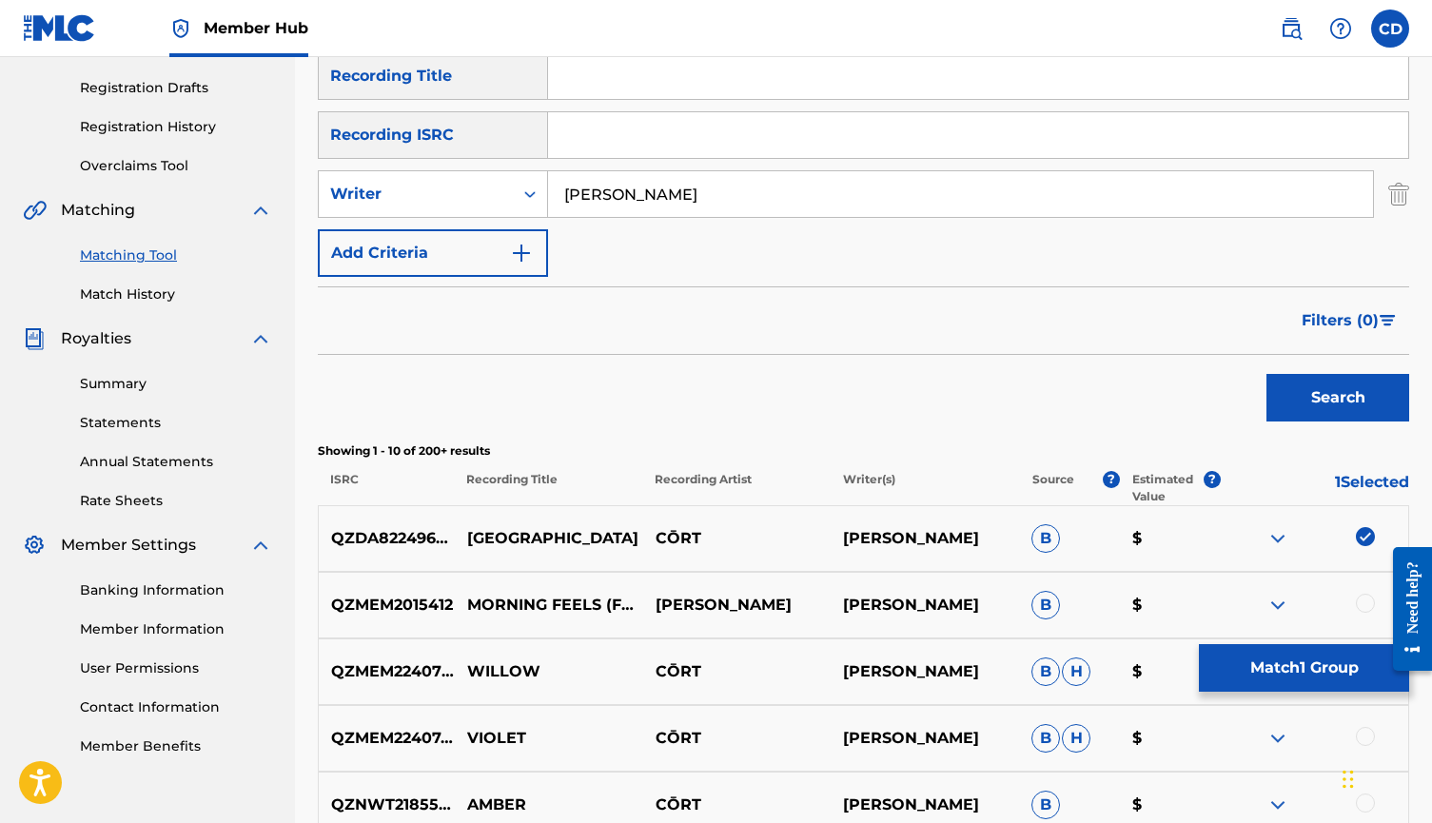
scroll to position [288, 0]
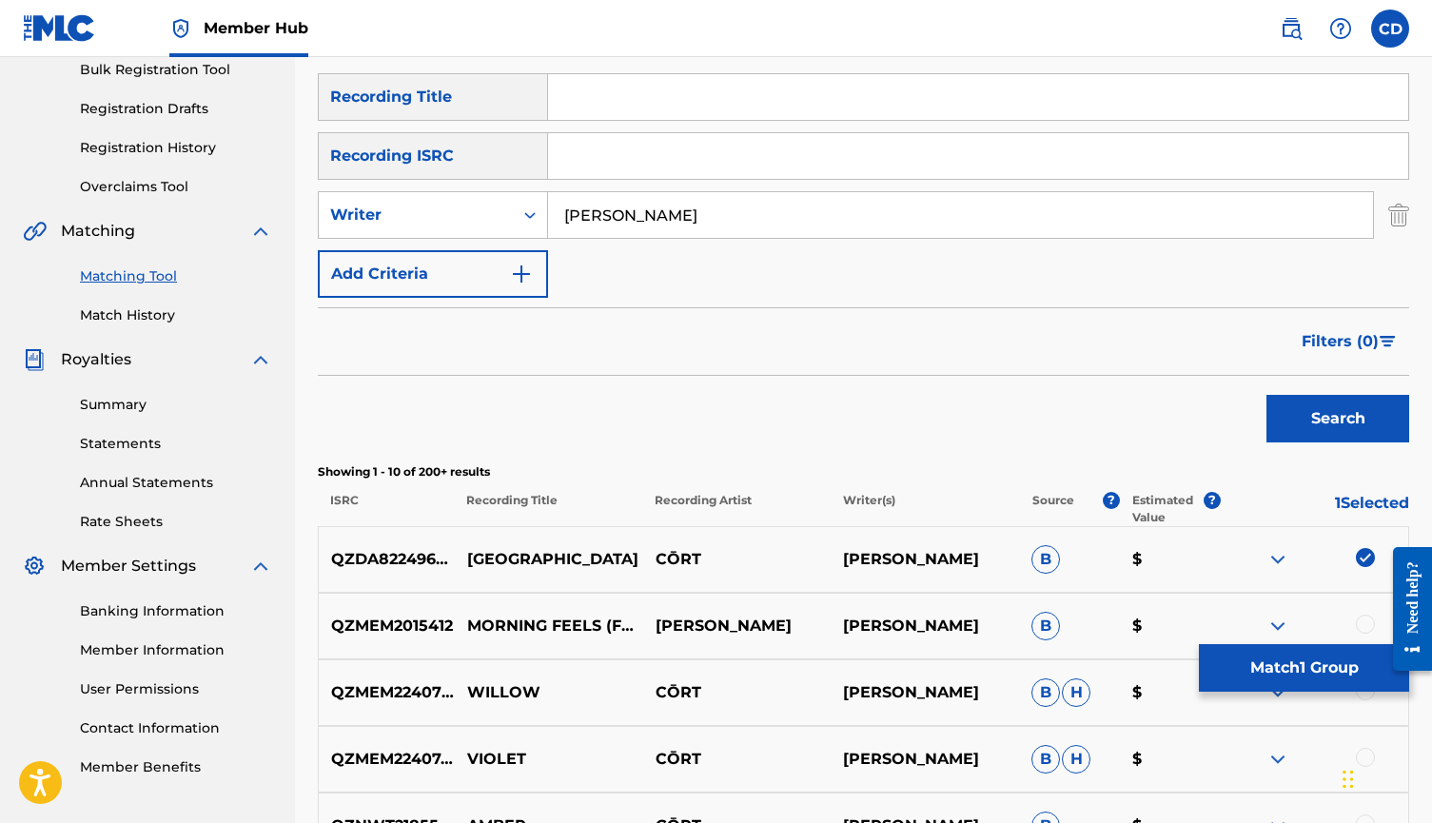
click at [734, 111] on input "Search Form" at bounding box center [978, 97] width 860 height 46
type input "teal"
click at [1338, 419] on button "Search" at bounding box center [1338, 419] width 143 height 48
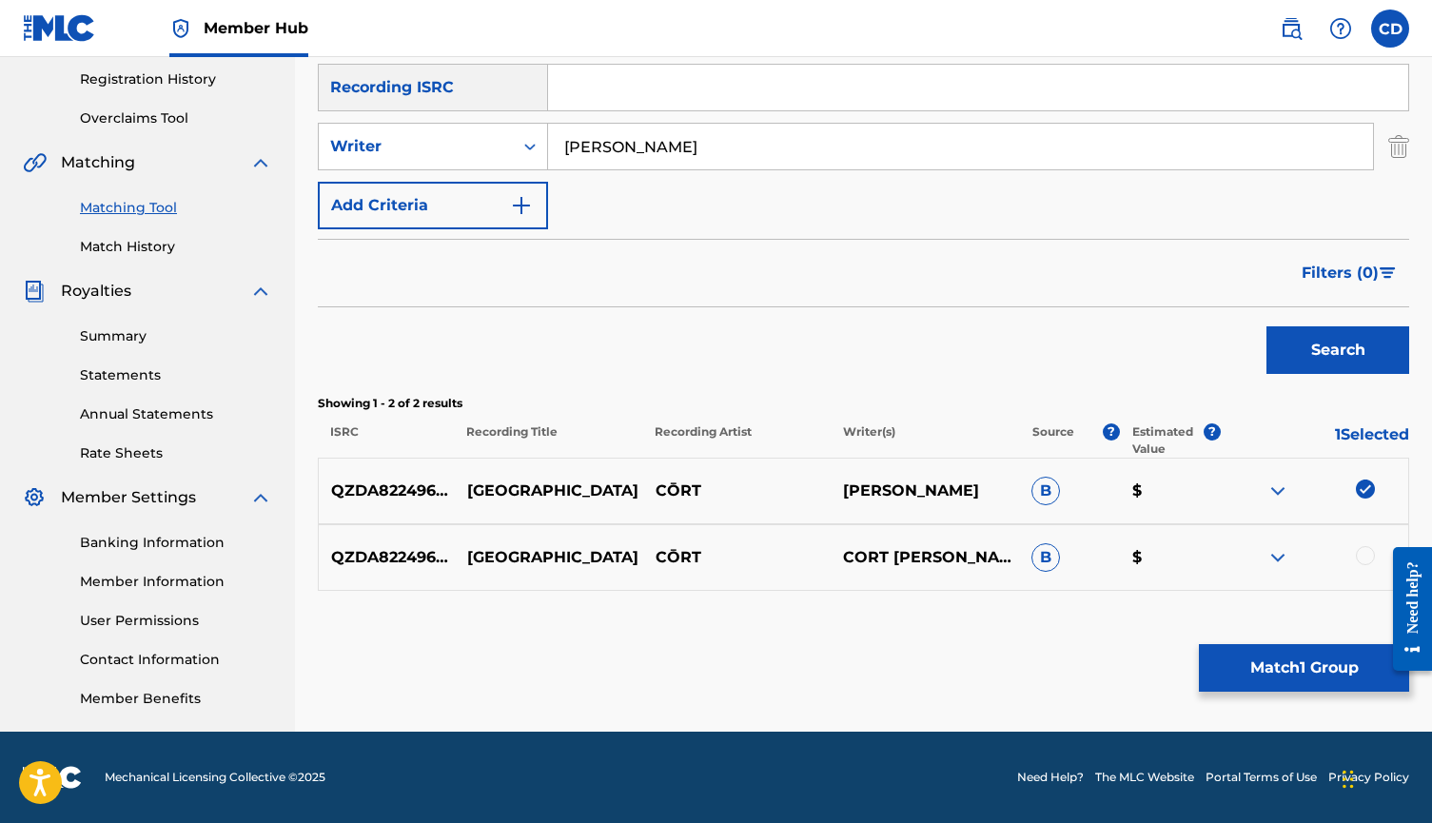
scroll to position [357, 0]
click at [1364, 557] on div at bounding box center [1365, 555] width 19 height 19
click at [1341, 335] on button "Search" at bounding box center [1338, 350] width 143 height 48
click at [1290, 671] on button "Match 2 Groups" at bounding box center [1304, 668] width 210 height 48
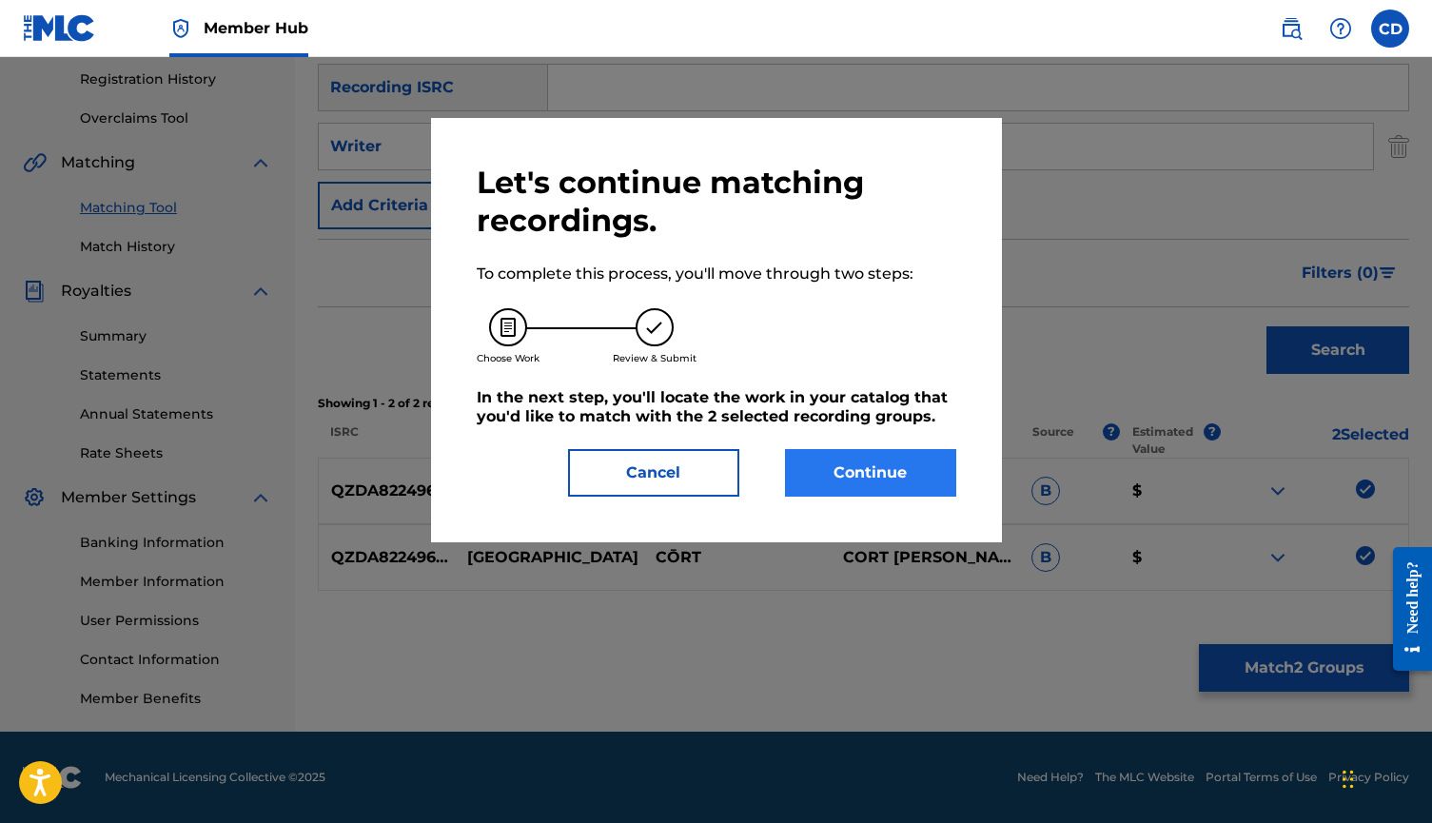
click at [942, 478] on button "Continue" at bounding box center [870, 473] width 171 height 48
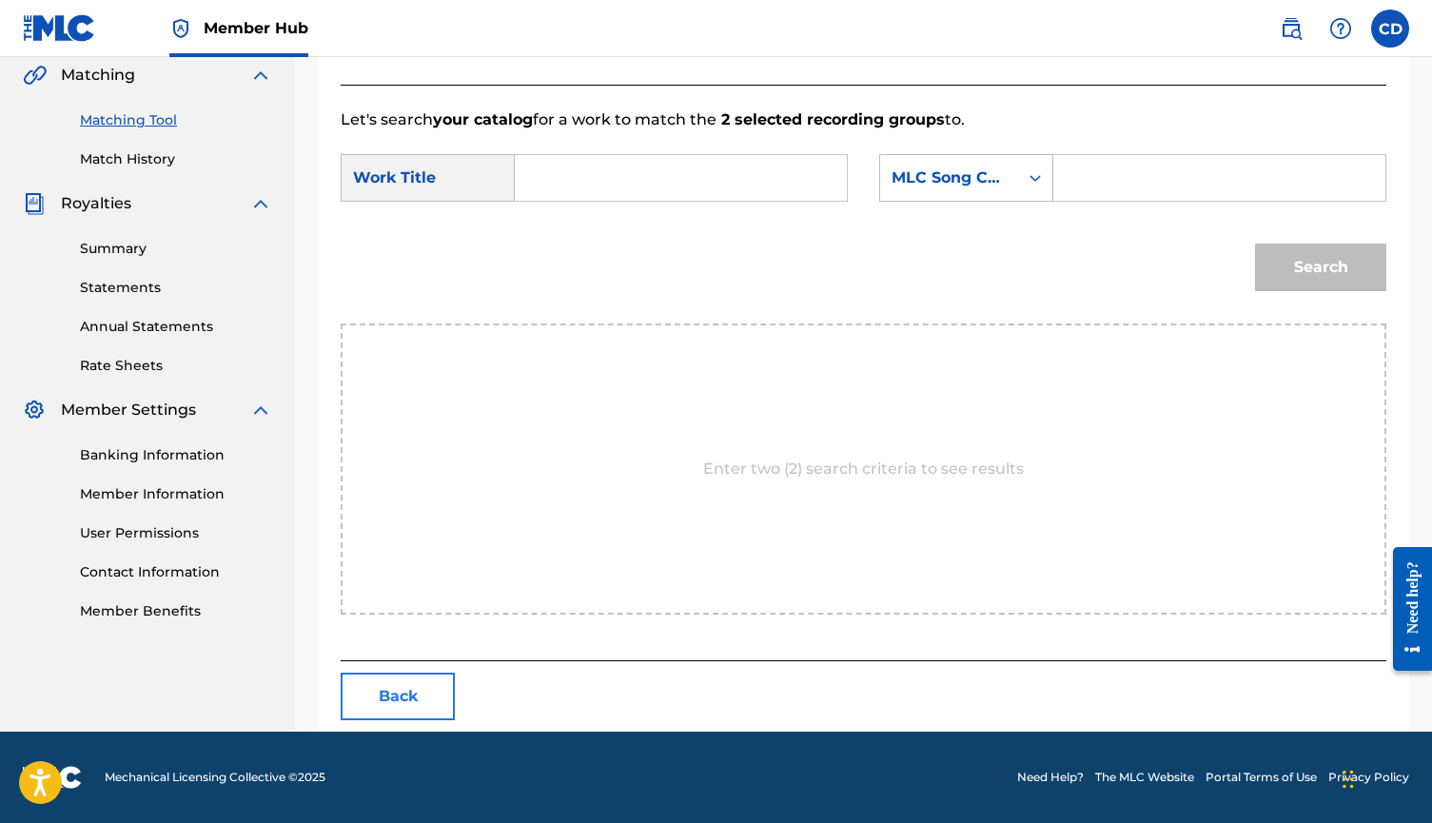
scroll to position [444, 0]
click at [639, 191] on input "Search Form" at bounding box center [681, 178] width 300 height 46
click at [417, 689] on button "Back" at bounding box center [398, 697] width 114 height 48
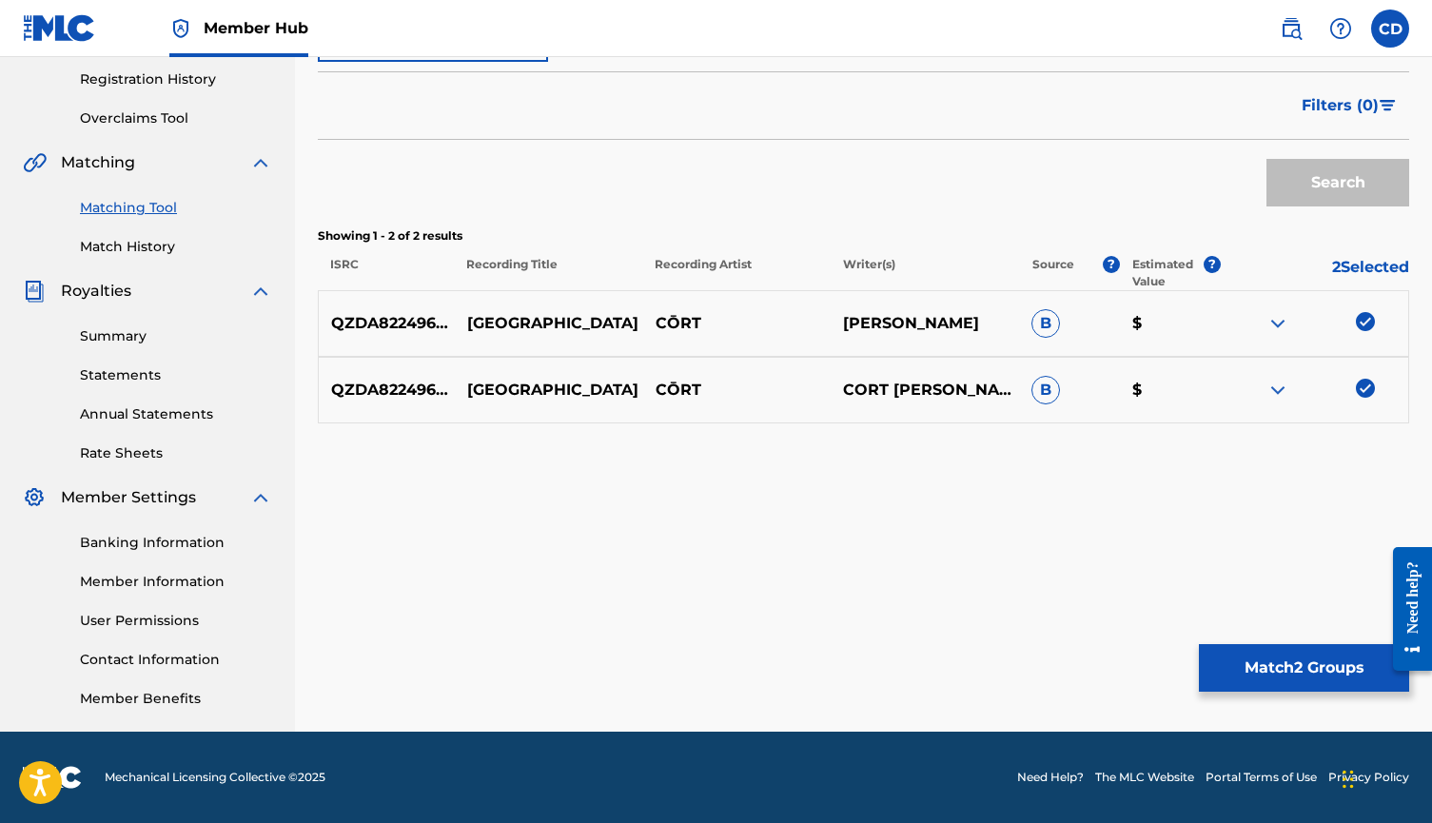
scroll to position [357, 0]
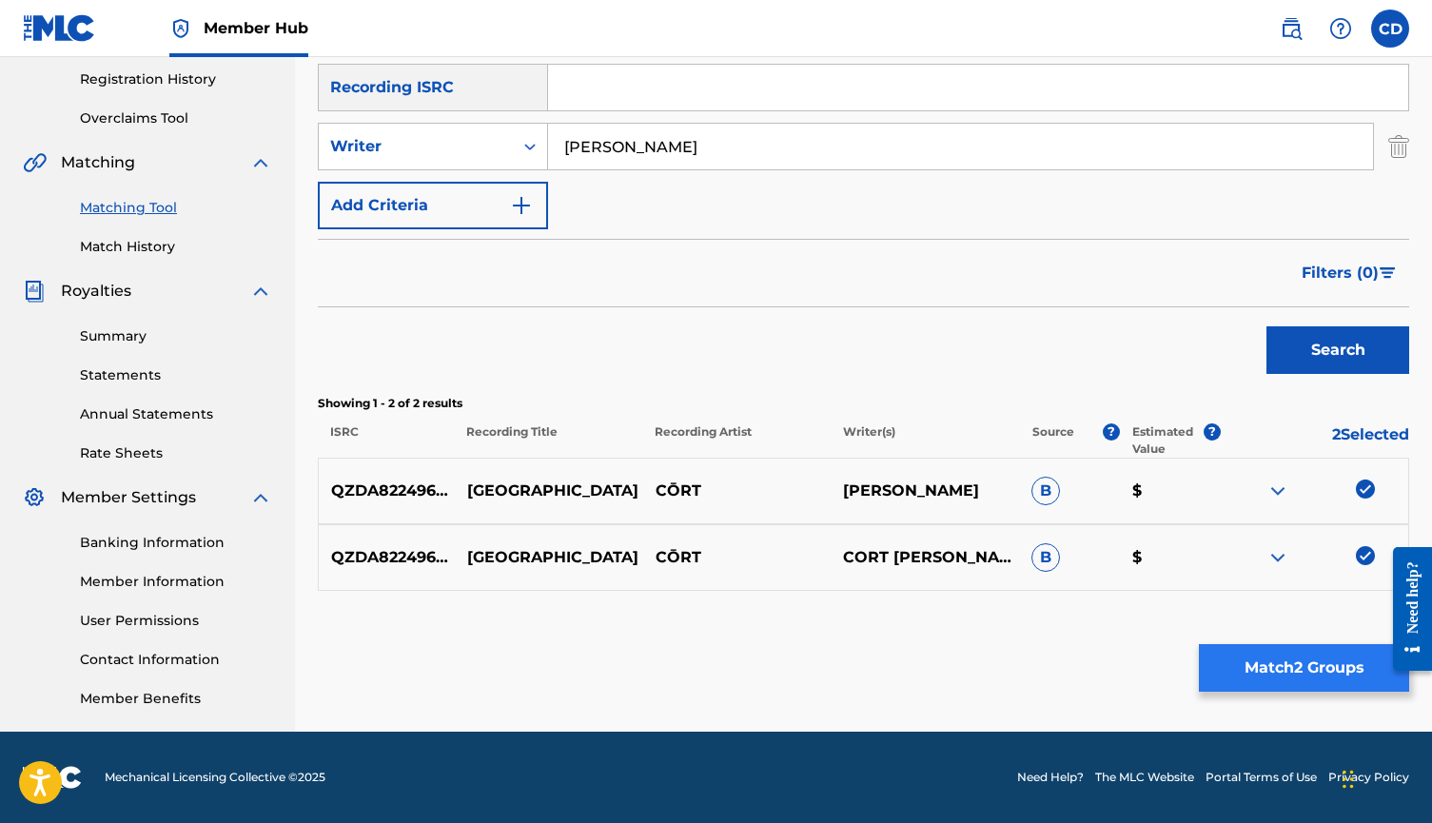
click at [1322, 673] on button "Match 2 Groups" at bounding box center [1304, 668] width 210 height 48
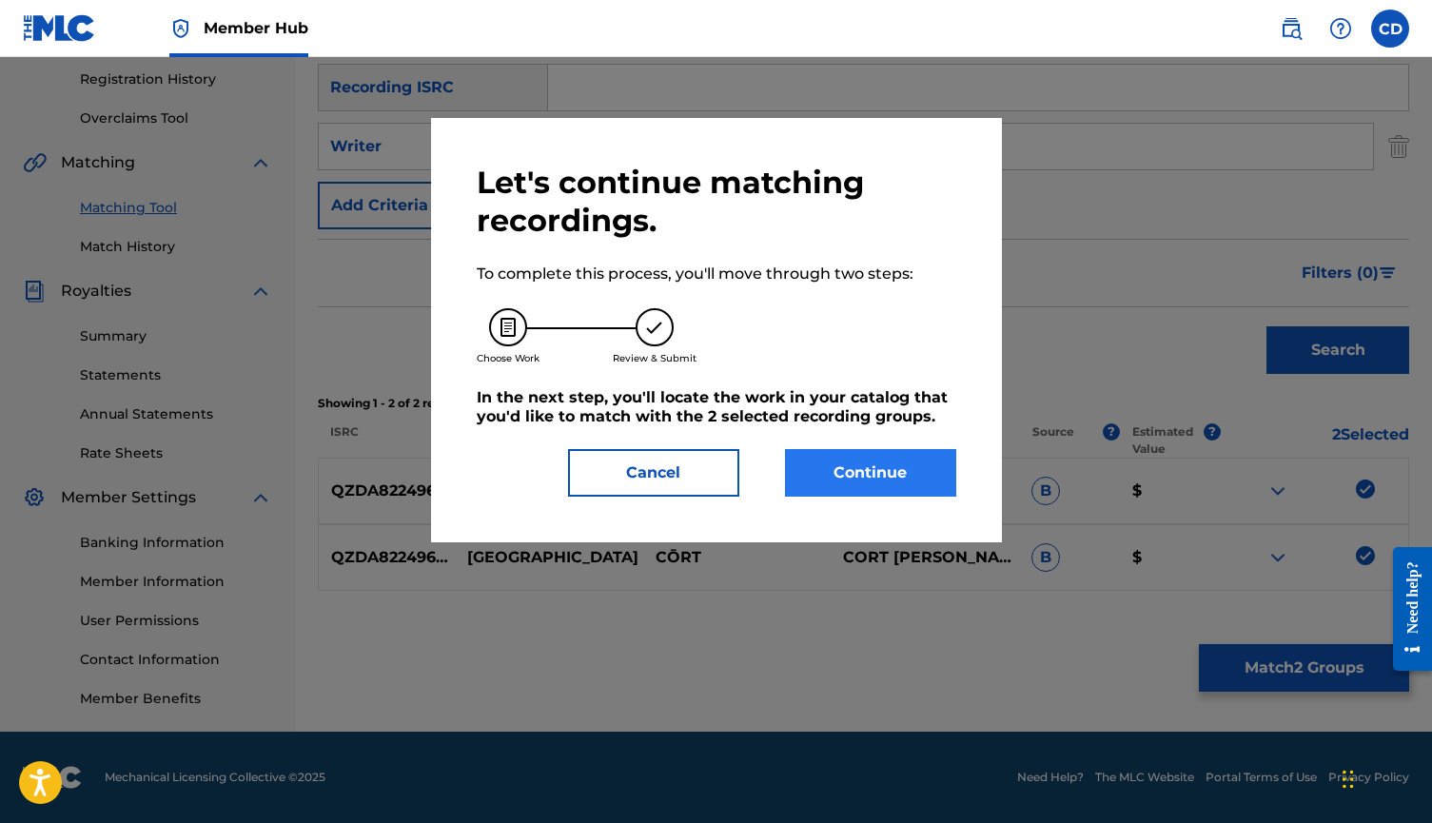
click at [865, 463] on button "Continue" at bounding box center [870, 473] width 171 height 48
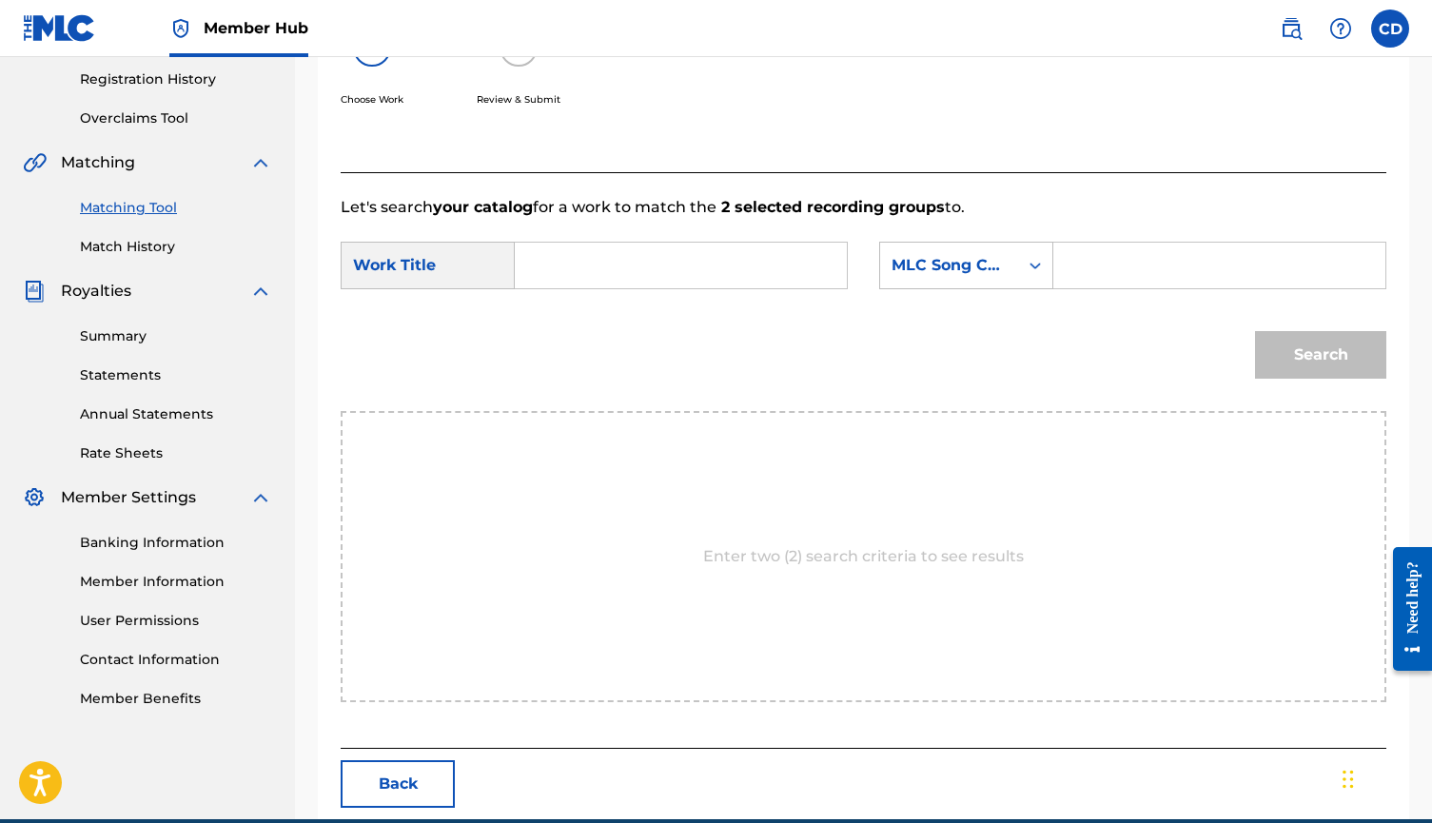
click at [714, 260] on input "Search Form" at bounding box center [681, 266] width 300 height 46
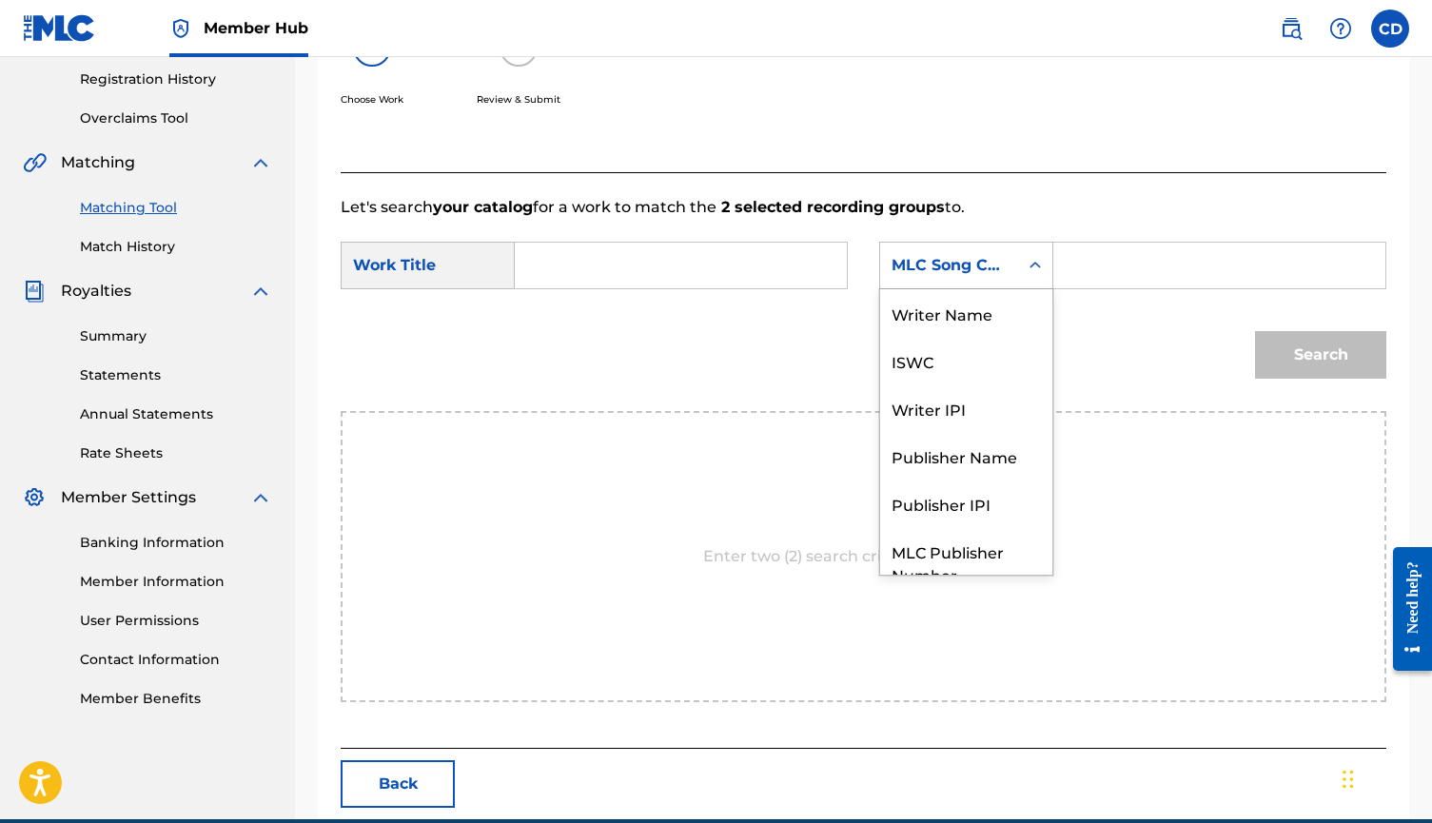
click at [1049, 273] on div "Search Form" at bounding box center [1035, 265] width 34 height 34
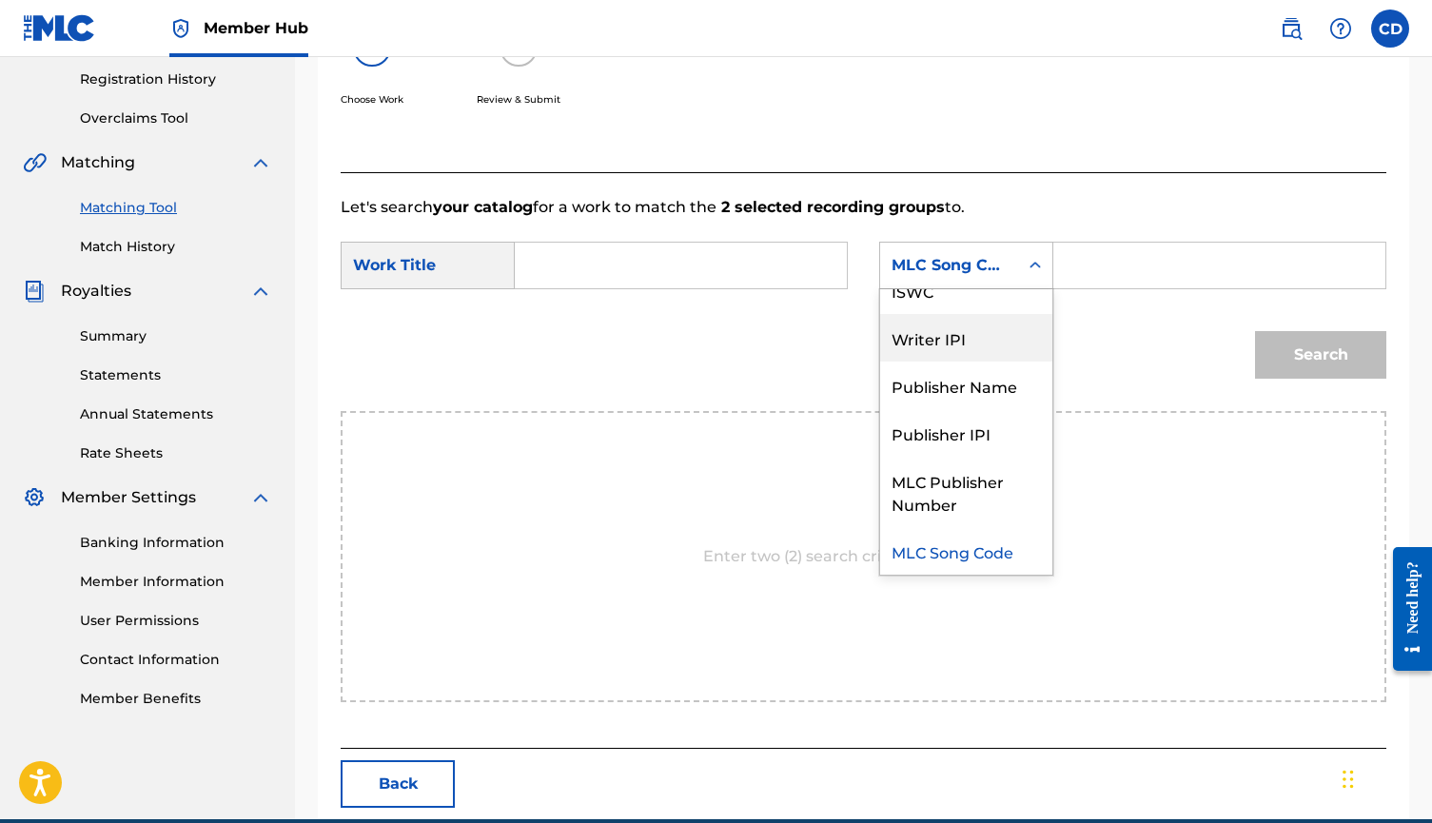
scroll to position [0, 0]
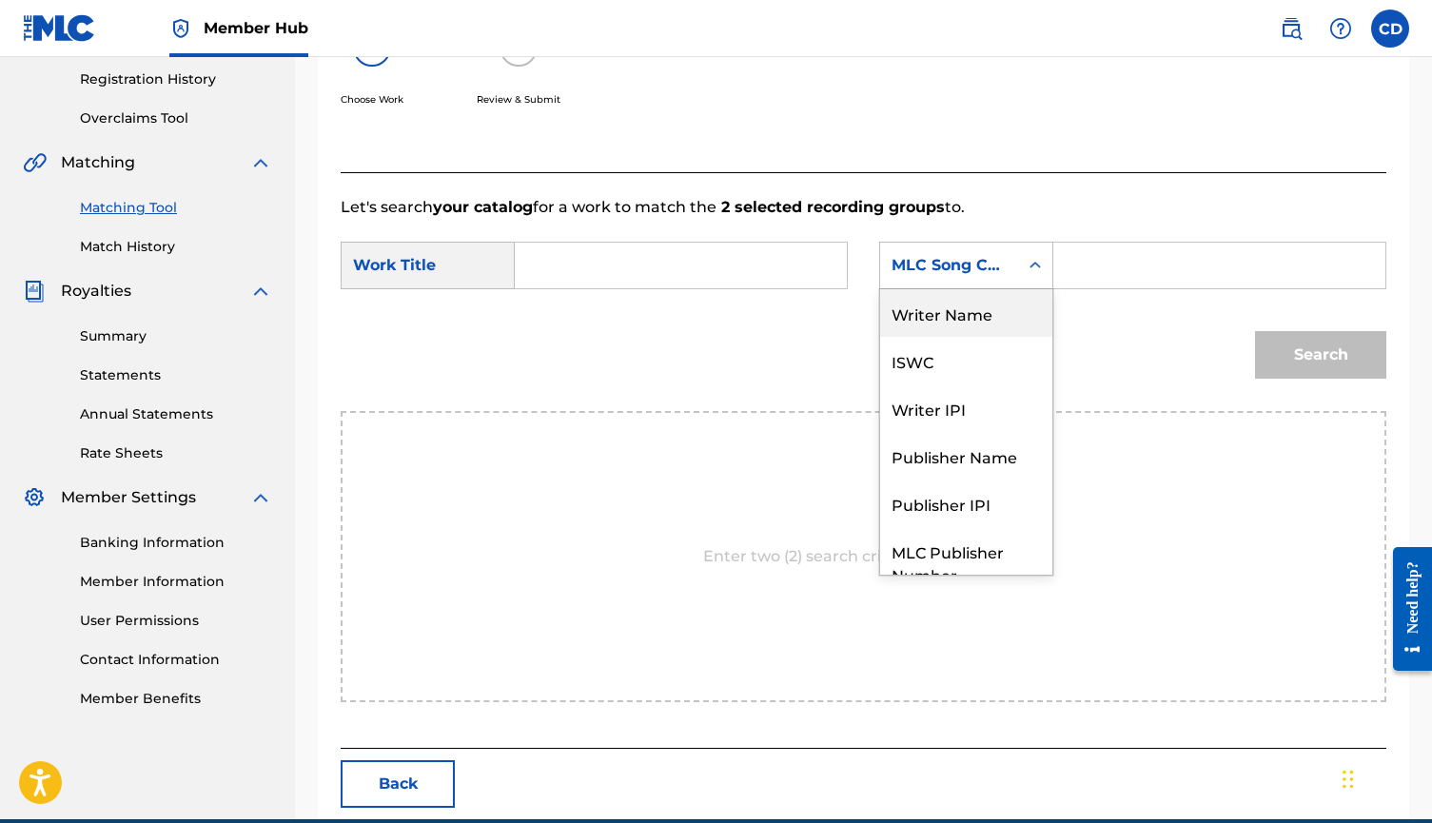
click at [957, 322] on div "Writer Name" at bounding box center [966, 313] width 172 height 48
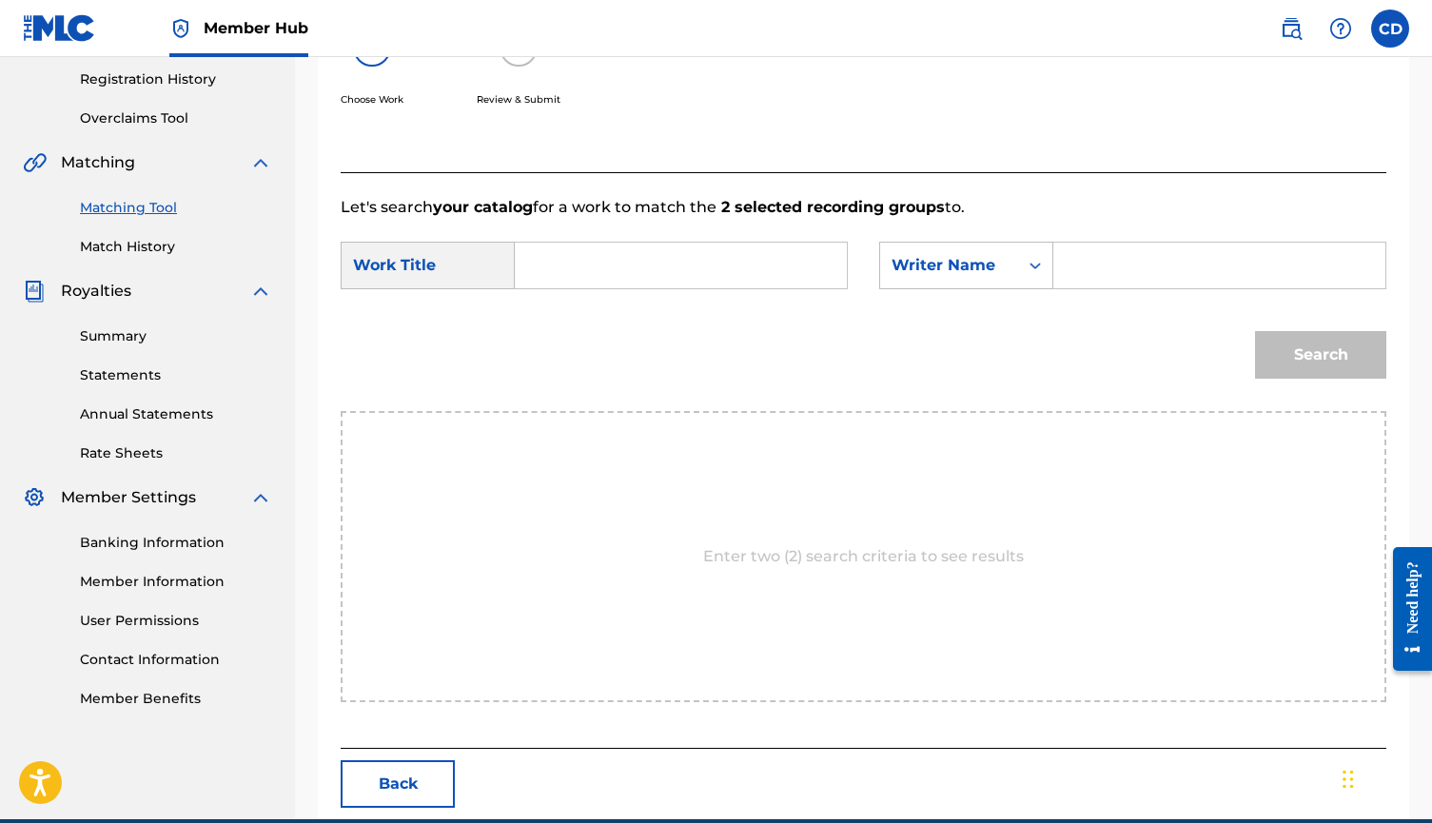
click at [1095, 273] on input "Search Form" at bounding box center [1220, 266] width 300 height 46
type input "[PERSON_NAME]"
click at [606, 304] on form "SearchWithCriteriad037d327-8959-42d6-9bea-9c7b9ce1a6e3 Work Title SearchWithCri…" at bounding box center [864, 315] width 1046 height 192
click at [606, 266] on input "Search Form" at bounding box center [681, 266] width 300 height 46
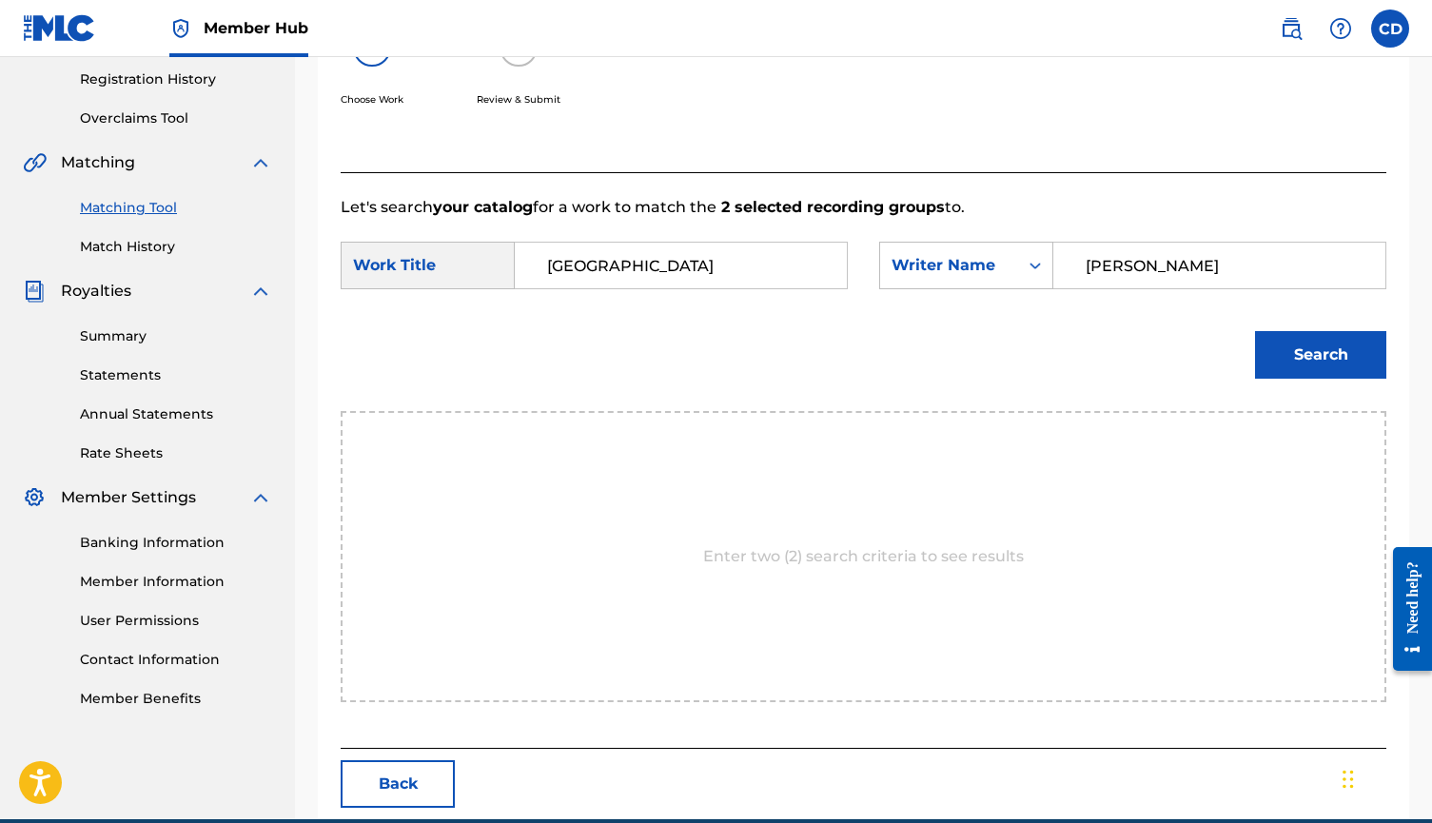
type input "teal street"
click at [1321, 355] on button "Search" at bounding box center [1320, 355] width 131 height 48
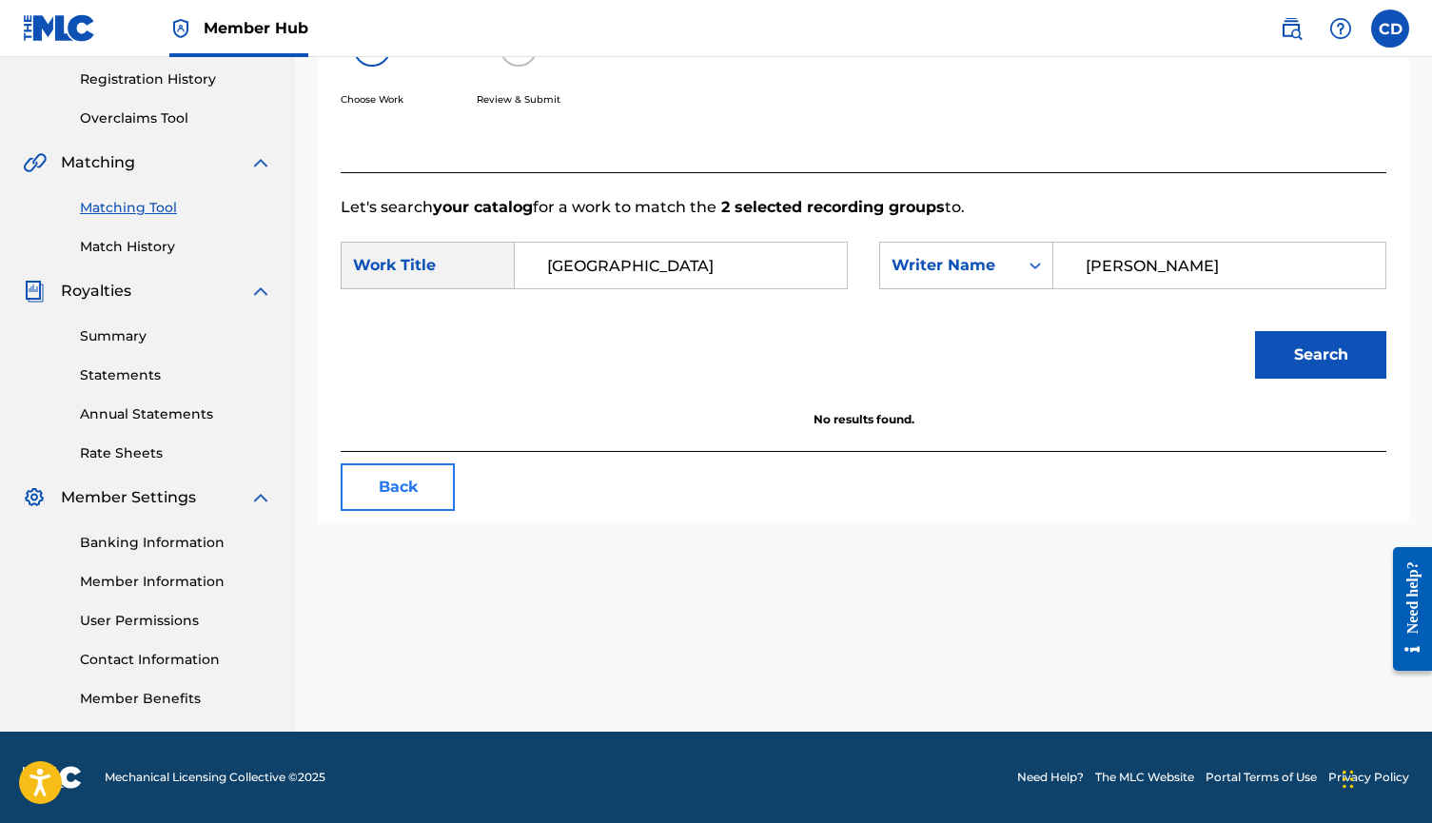
click at [378, 486] on button "Back" at bounding box center [398, 487] width 114 height 48
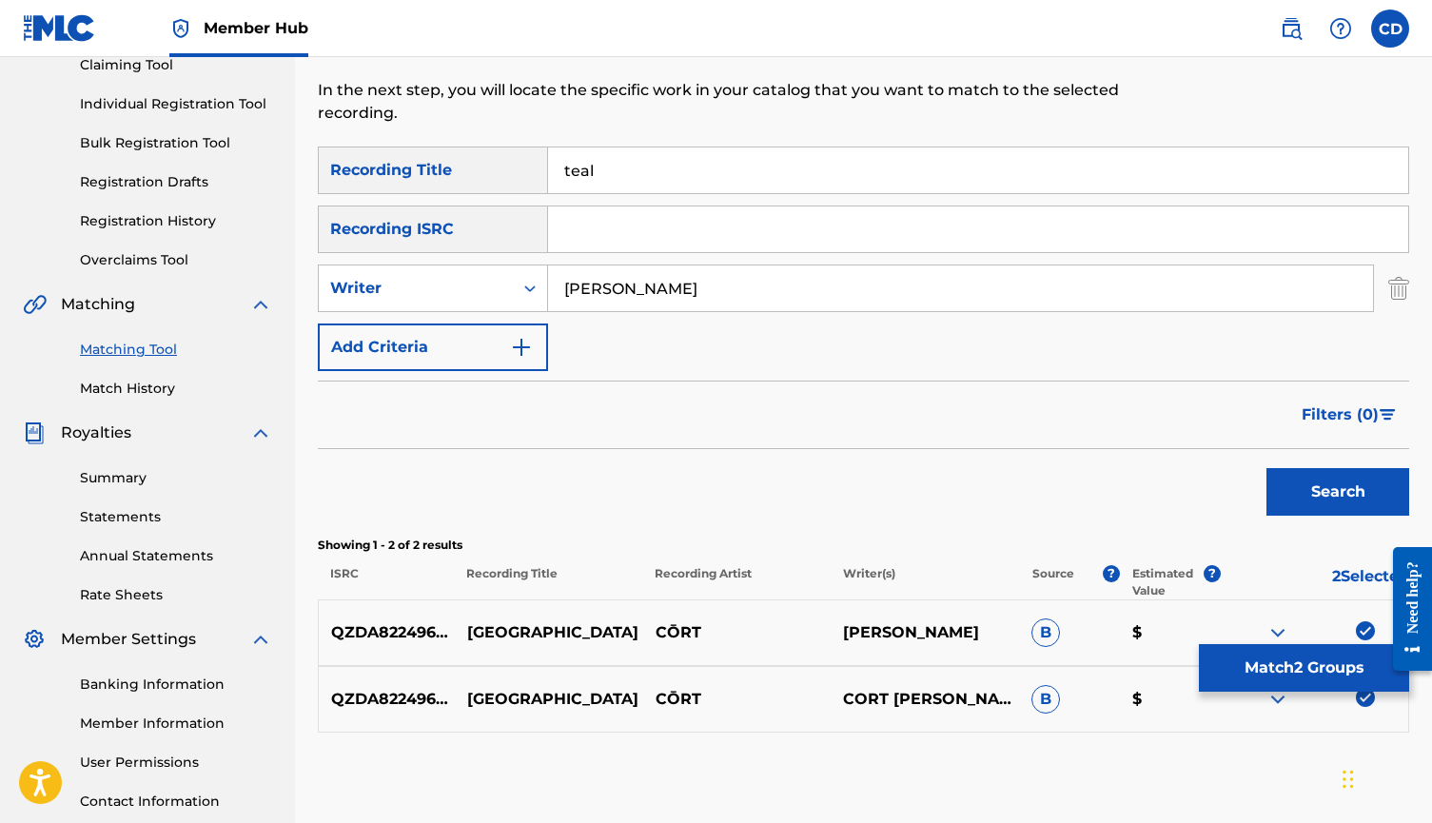
scroll to position [167, 0]
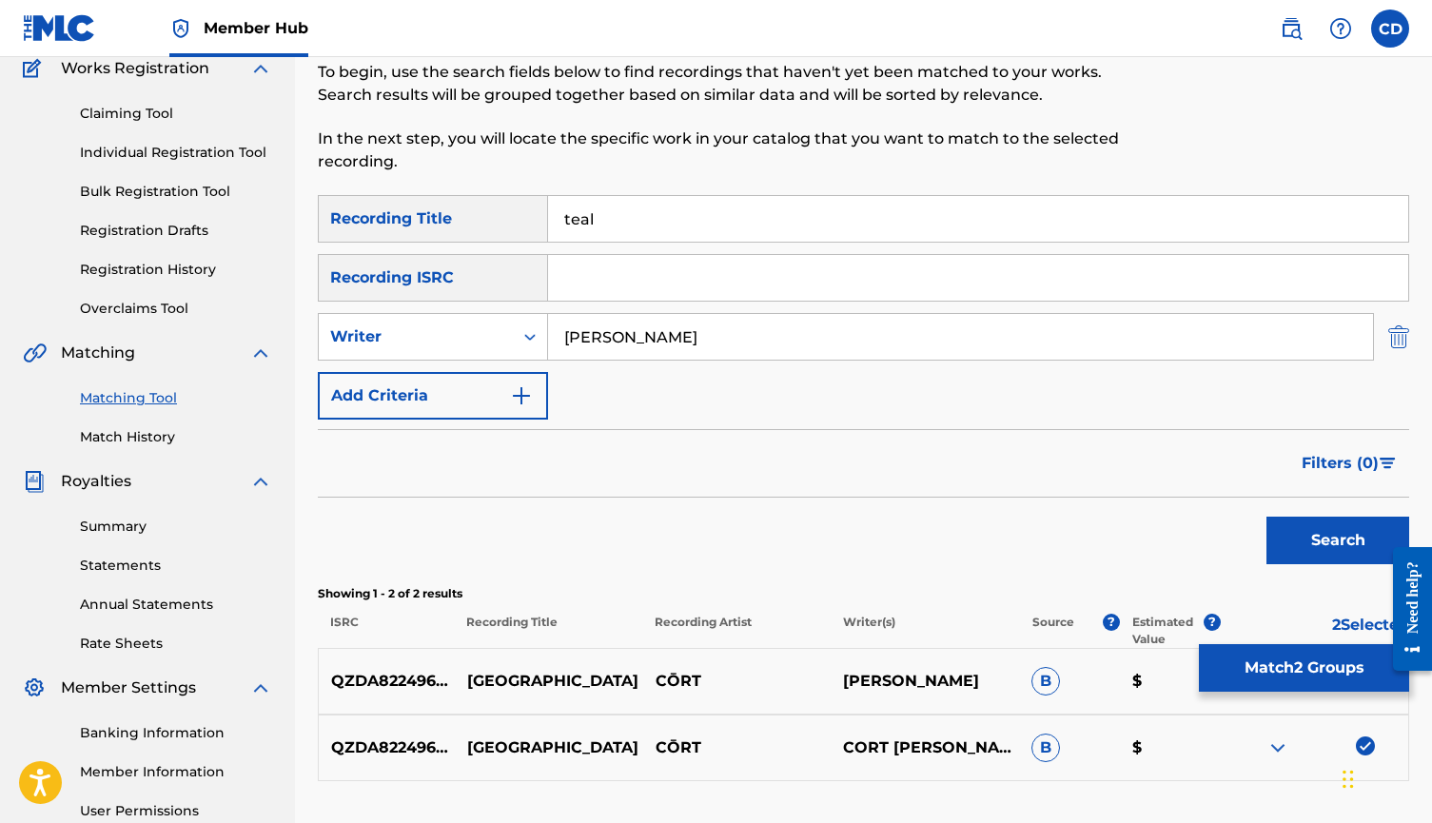
click at [1398, 349] on img "Search Form" at bounding box center [1399, 337] width 21 height 48
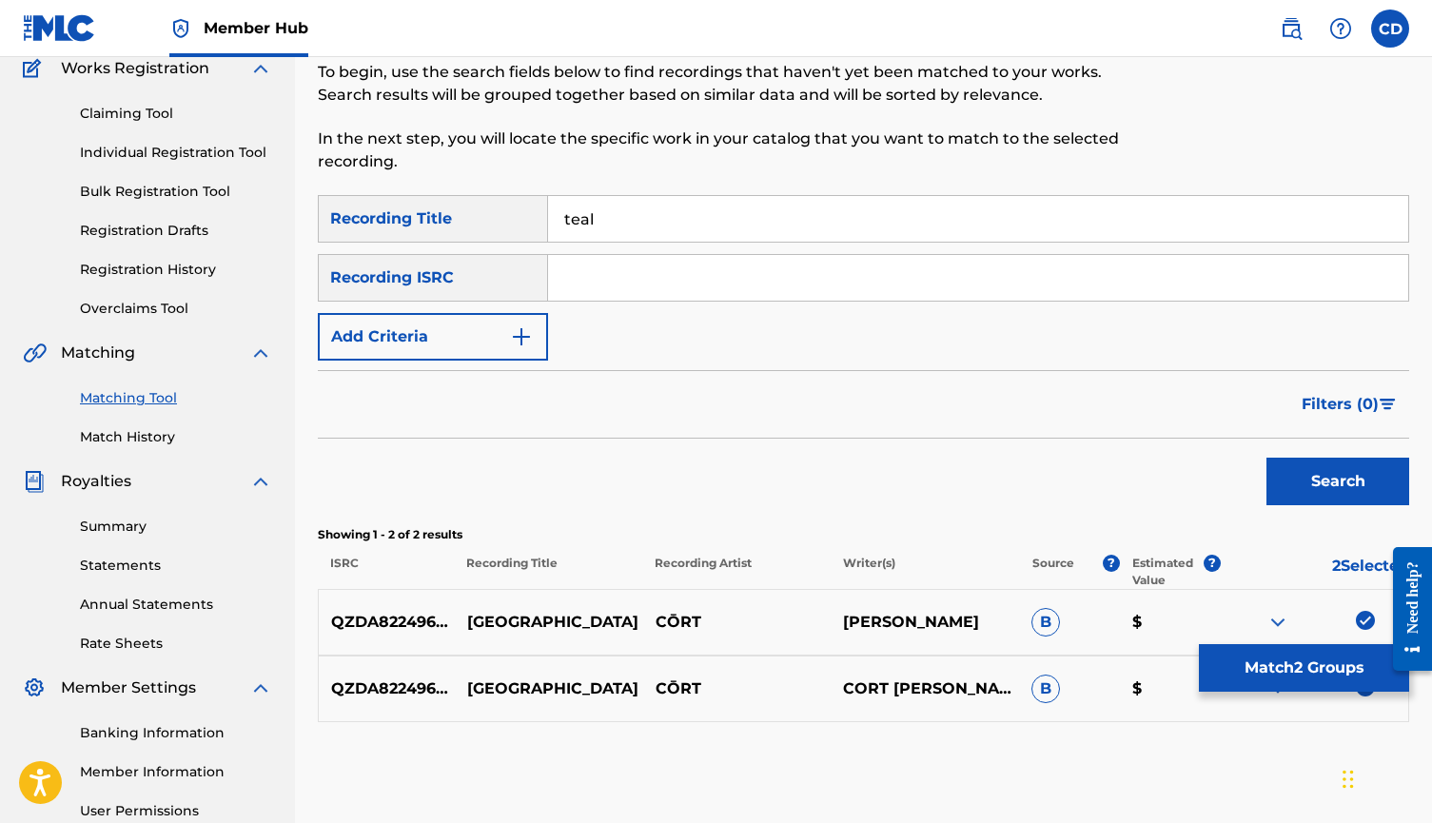
click at [789, 198] on input "teal" at bounding box center [978, 219] width 860 height 46
click at [787, 212] on input "teal" at bounding box center [978, 219] width 860 height 46
click at [519, 343] on img "Search Form" at bounding box center [521, 336] width 23 height 23
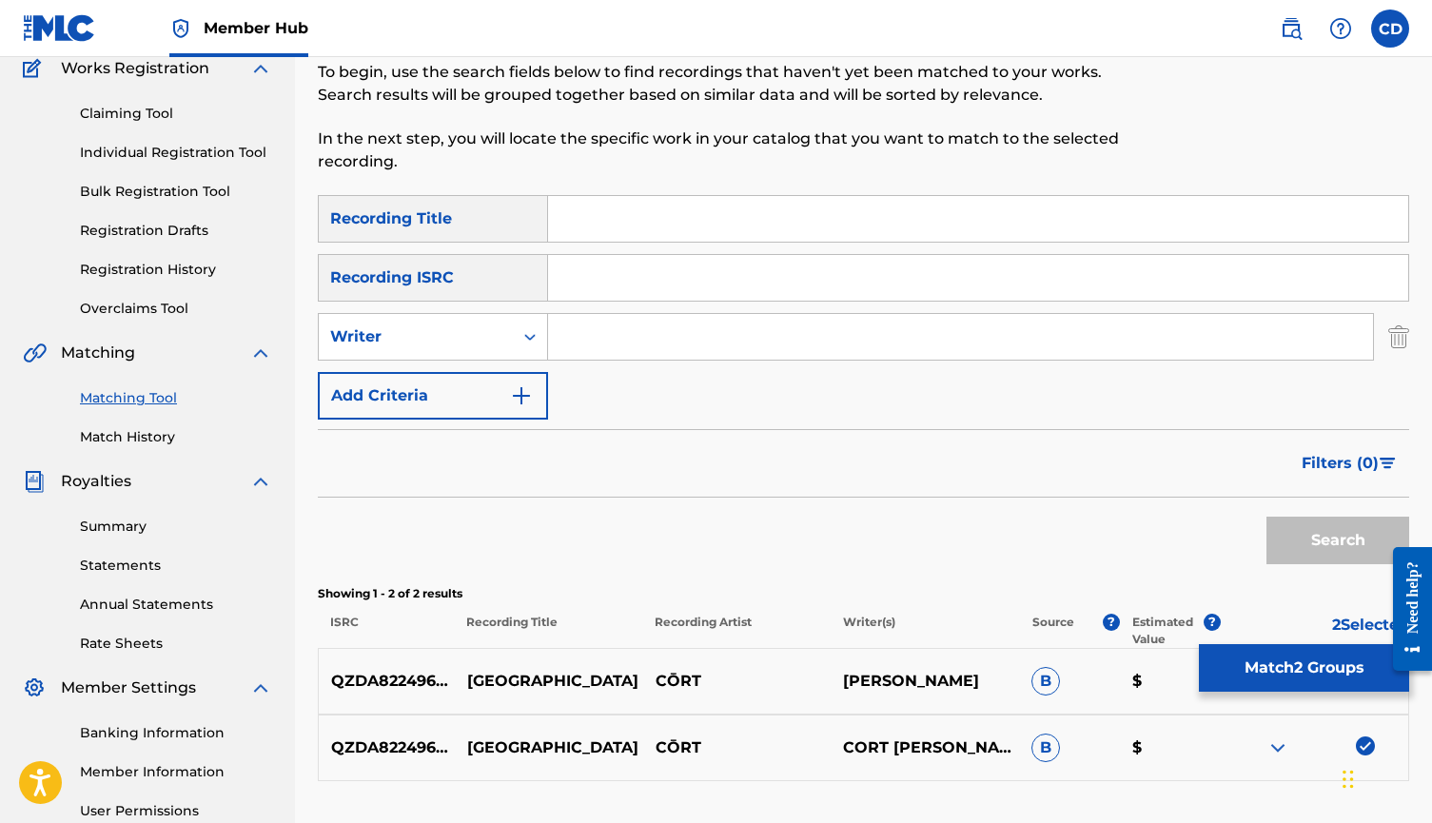
click at [593, 343] on input "Search Form" at bounding box center [960, 337] width 825 height 46
type input "[PERSON_NAME]"
click at [1338, 541] on button "Search" at bounding box center [1338, 541] width 143 height 48
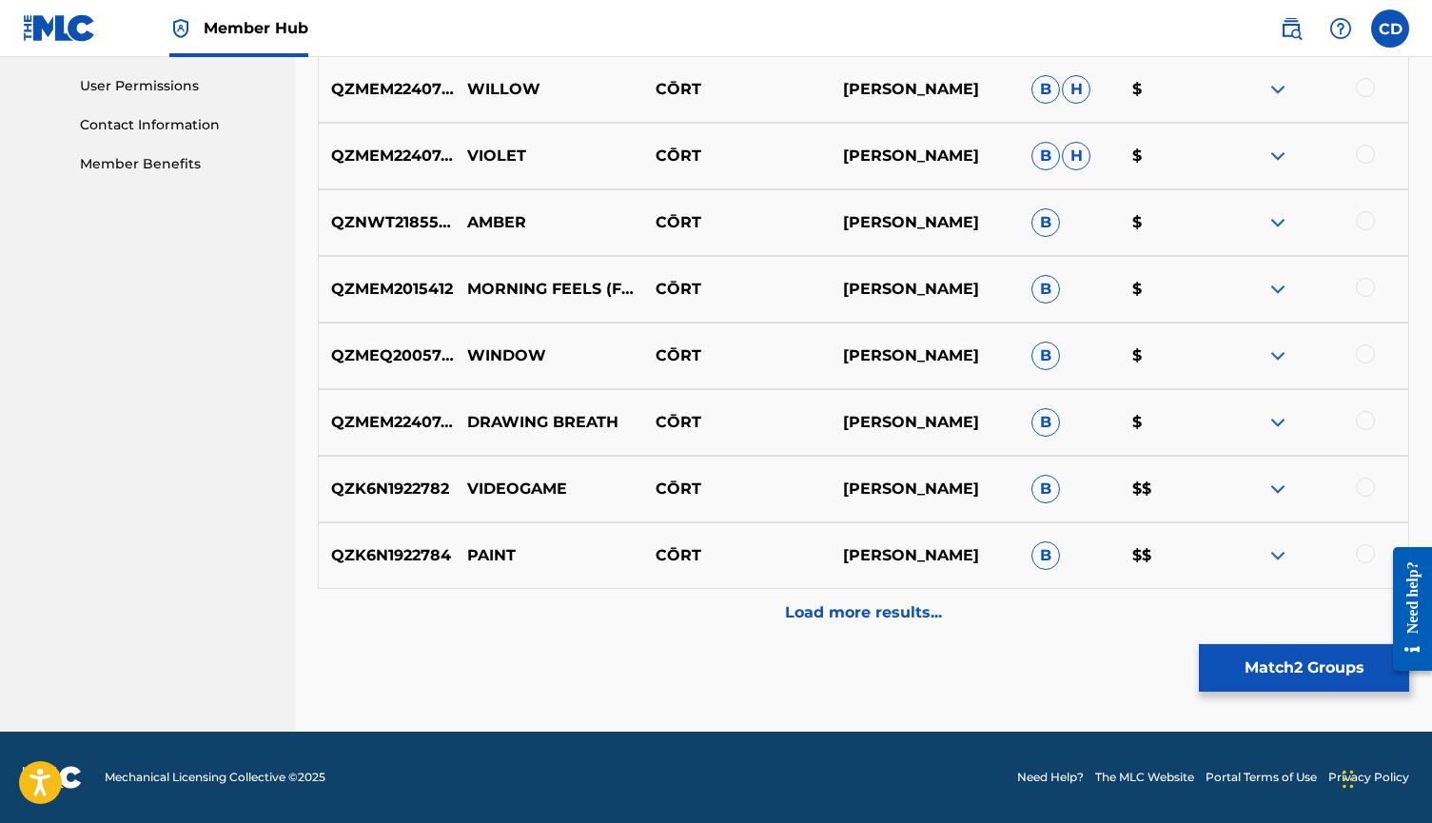
scroll to position [892, 0]
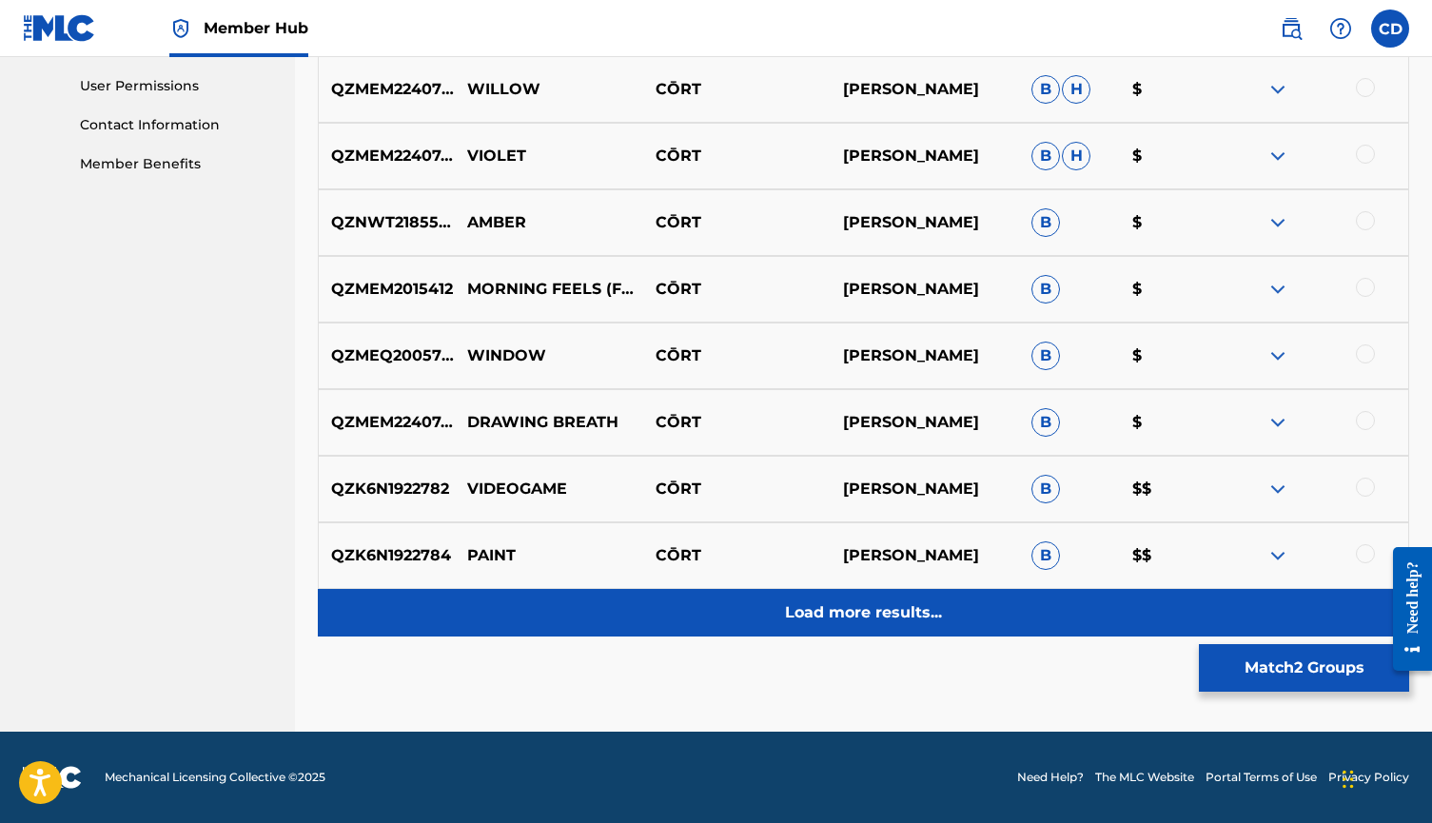
click at [901, 600] on div "Load more results..." at bounding box center [864, 613] width 1092 height 48
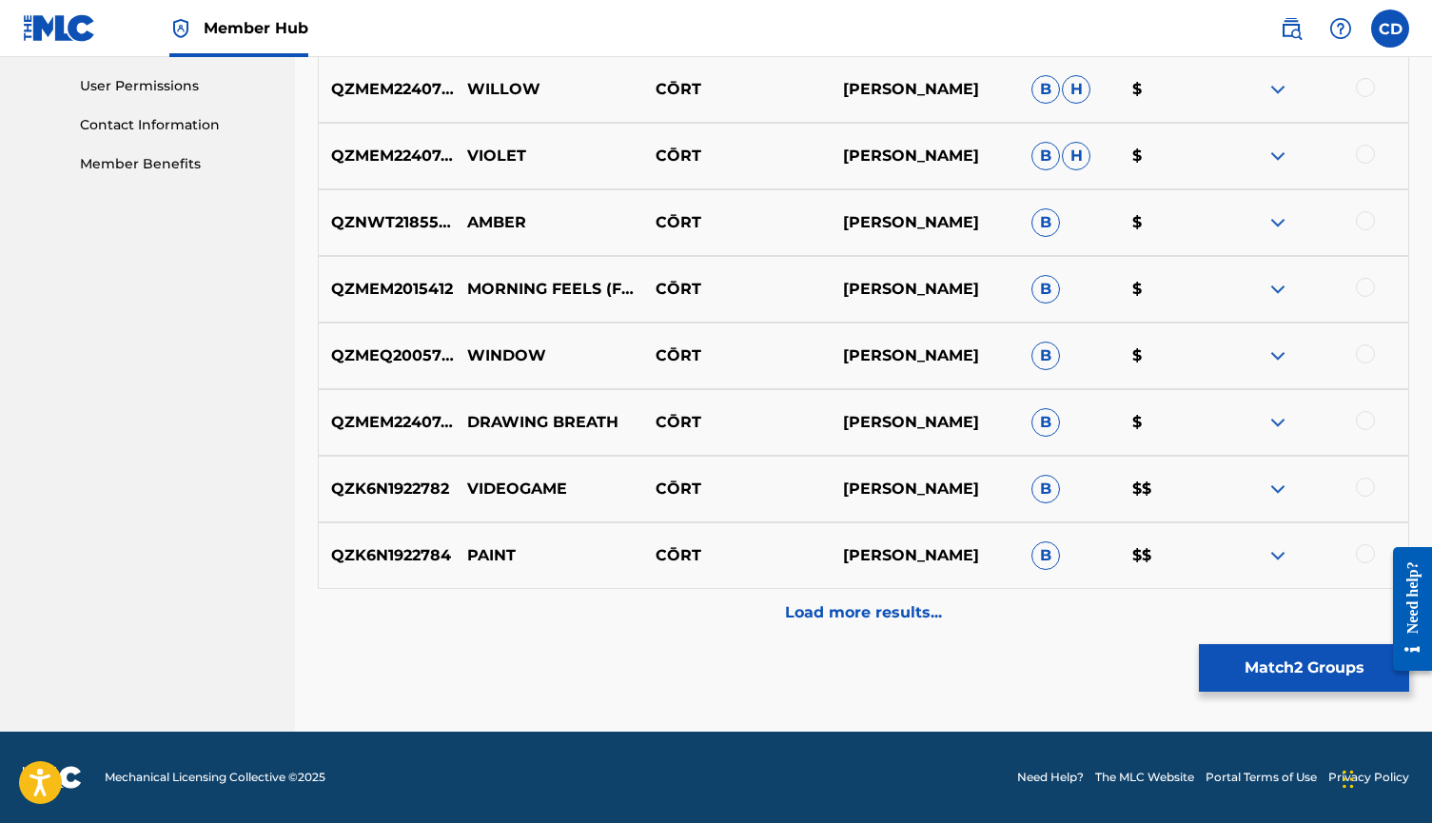
scroll to position [357, 0]
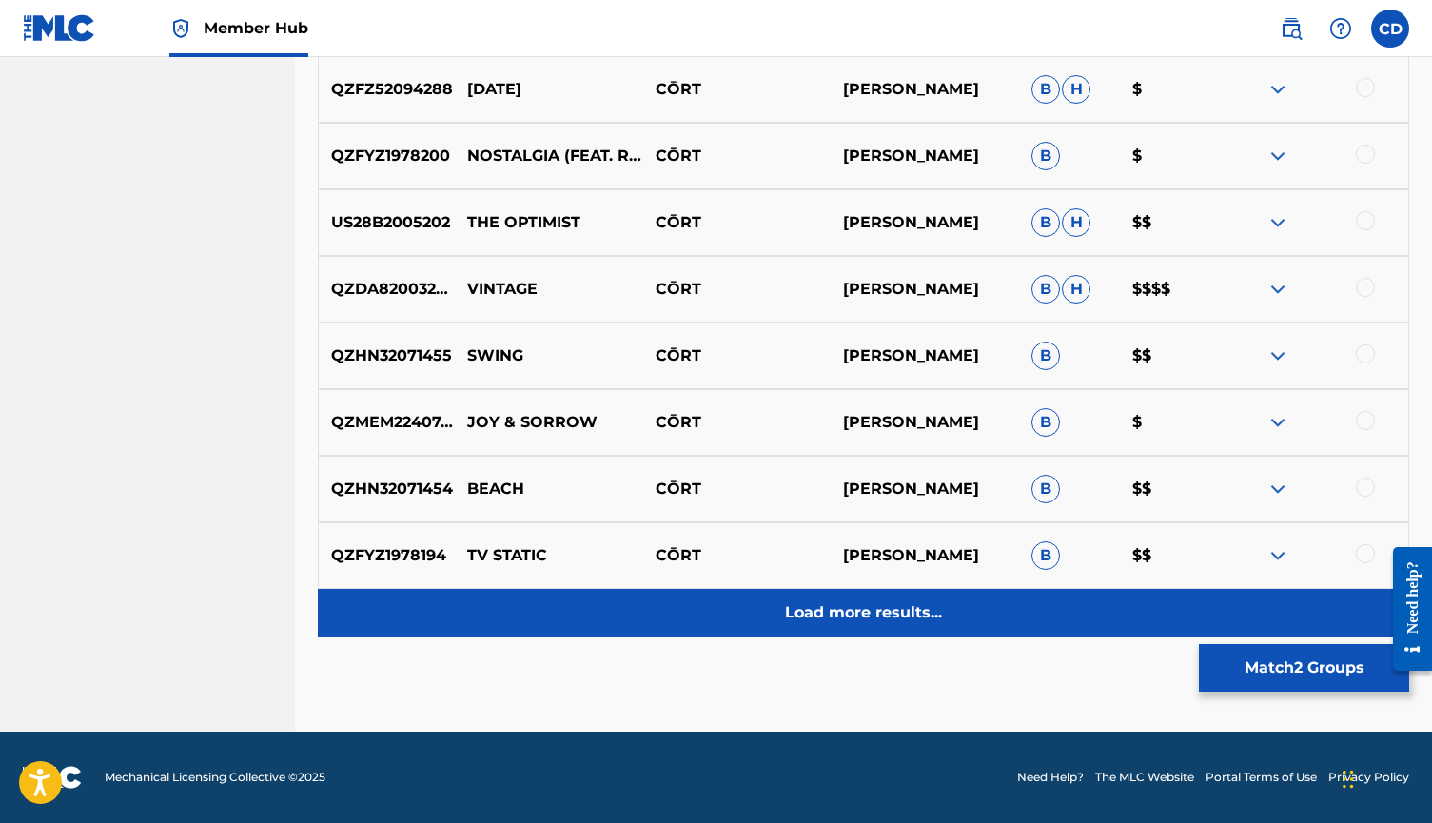
click at [850, 611] on p "Load more results..." at bounding box center [863, 612] width 157 height 23
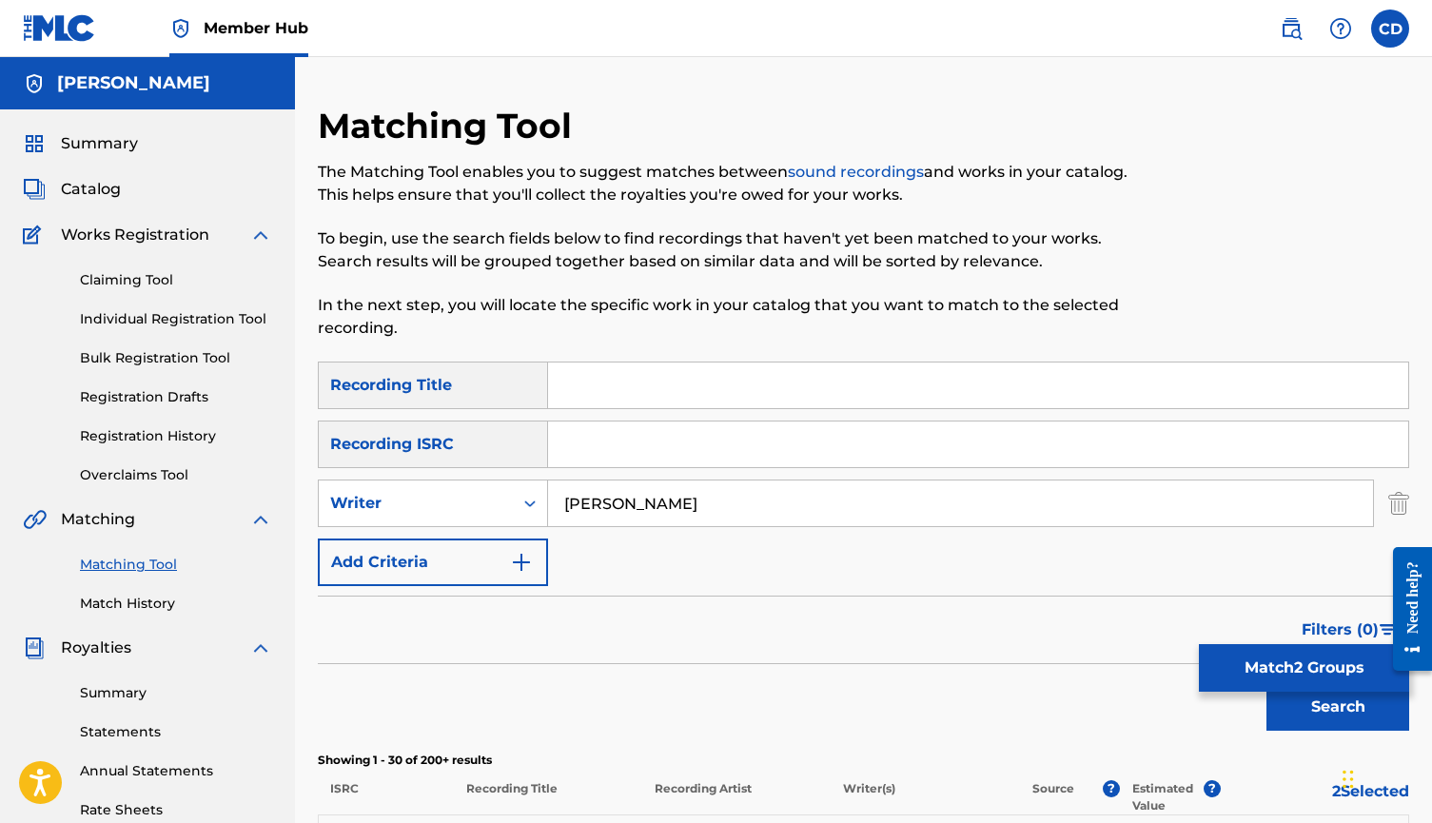
scroll to position [0, 0]
click at [781, 394] on input "Search Form" at bounding box center [978, 386] width 860 height 46
type input "change"
click at [1338, 707] on button "Search" at bounding box center [1338, 707] width 143 height 48
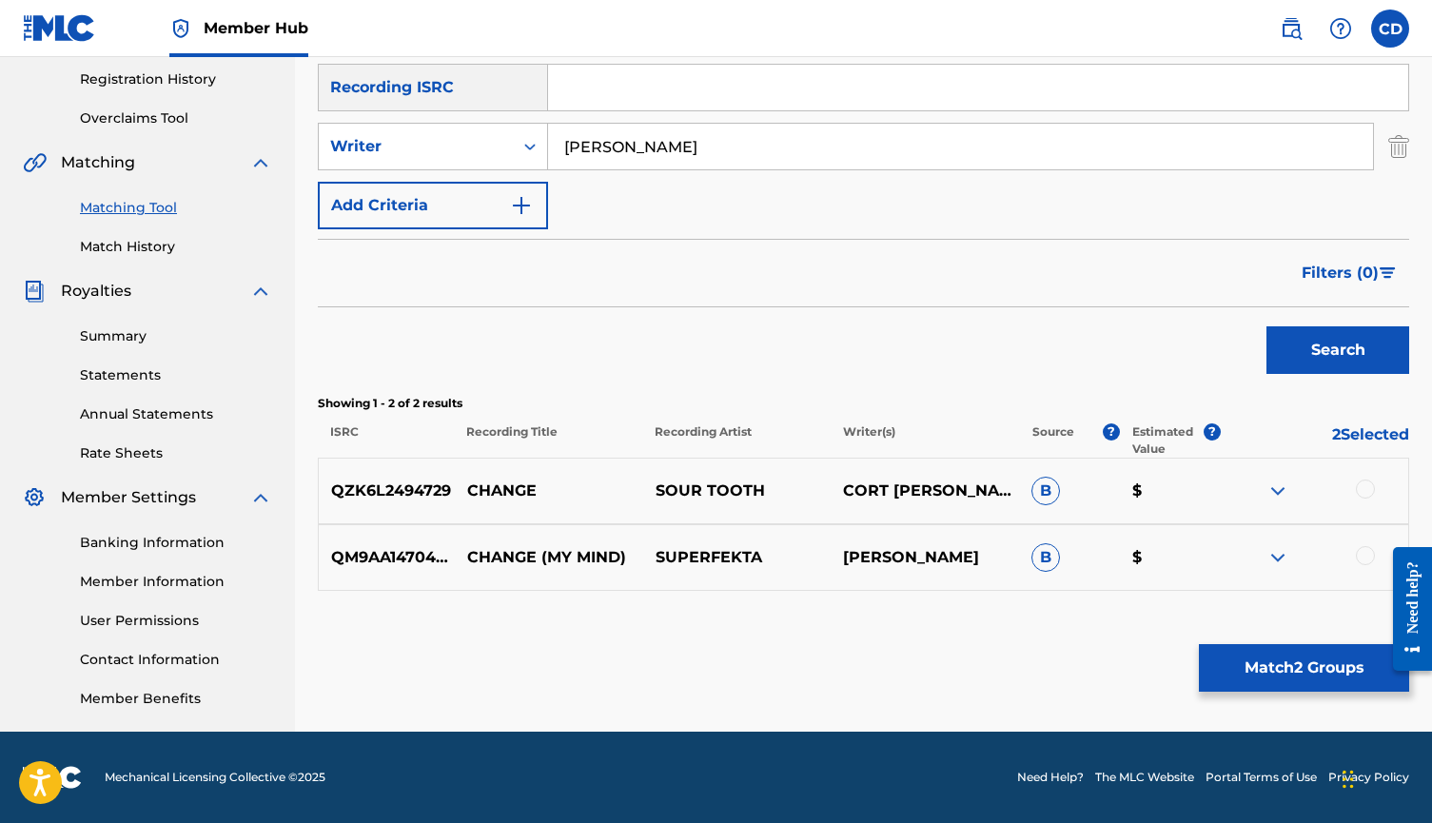
scroll to position [357, 0]
click at [1367, 486] on div at bounding box center [1365, 489] width 19 height 19
click at [1295, 658] on button "Match 3 Groups" at bounding box center [1304, 668] width 210 height 48
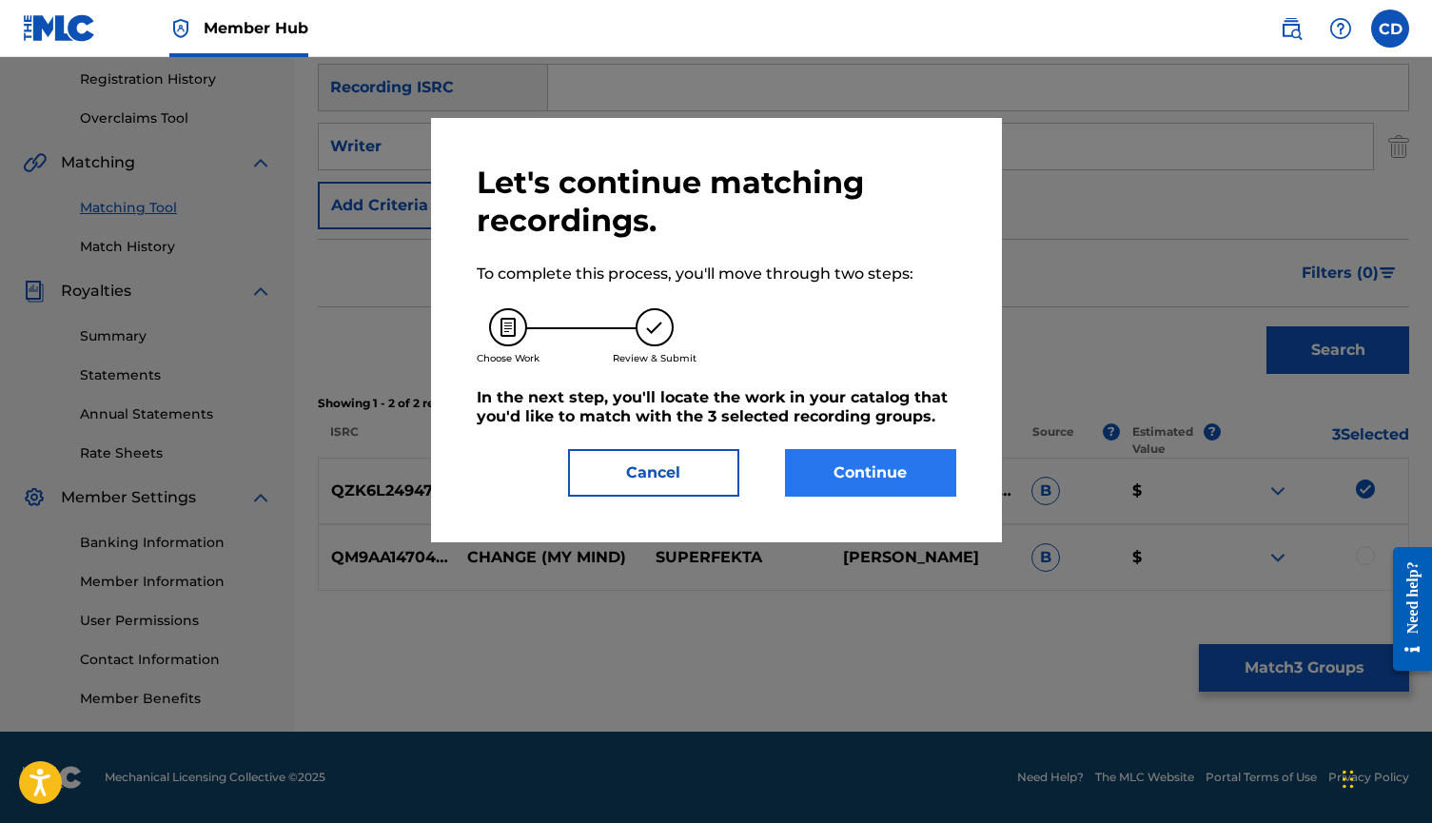
click at [847, 483] on button "Continue" at bounding box center [870, 473] width 171 height 48
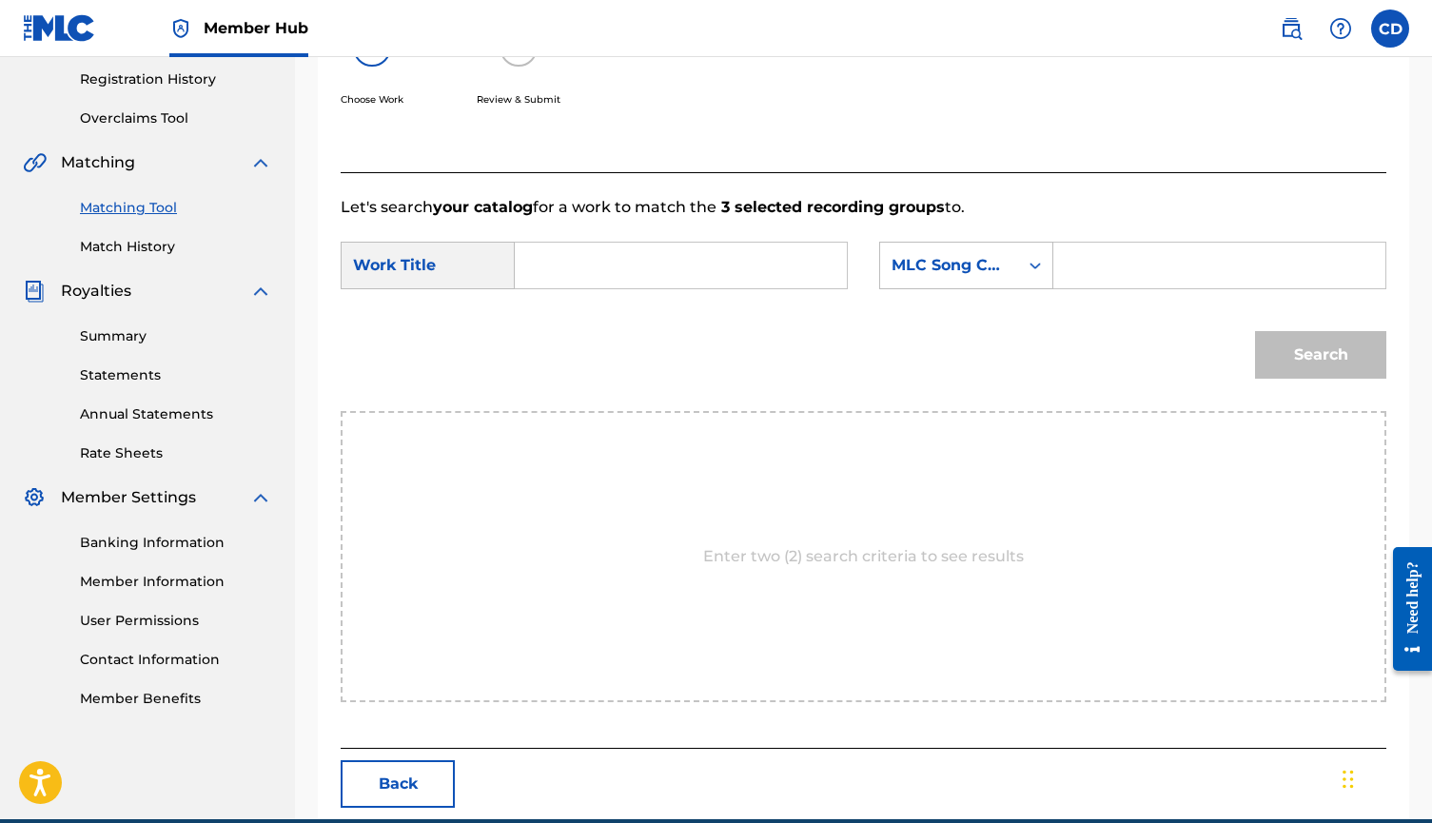
click at [701, 280] on input "Search Form" at bounding box center [681, 266] width 300 height 46
click at [1126, 267] on input "Search Form" at bounding box center [1220, 266] width 300 height 46
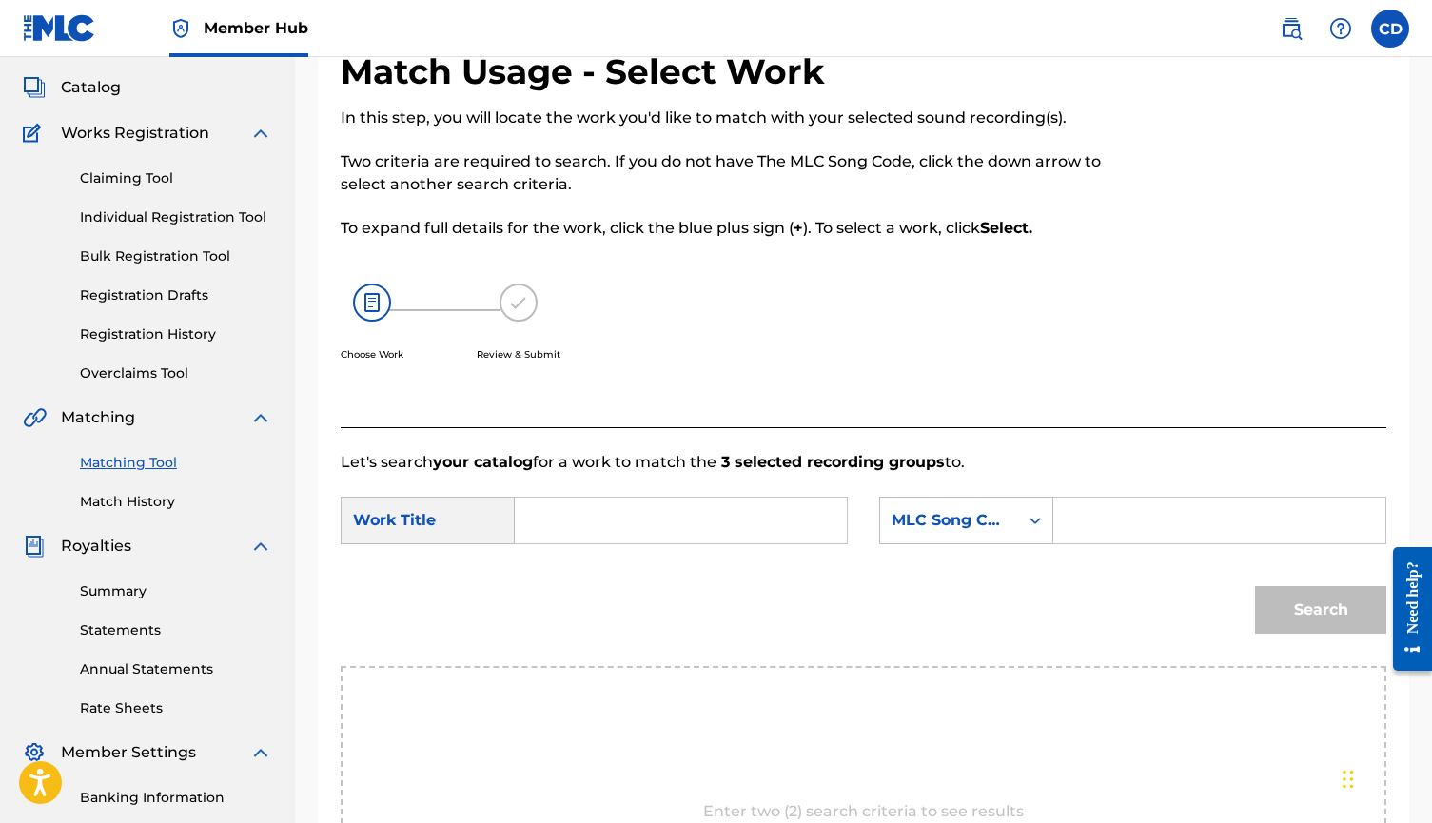
scroll to position [111, 0]
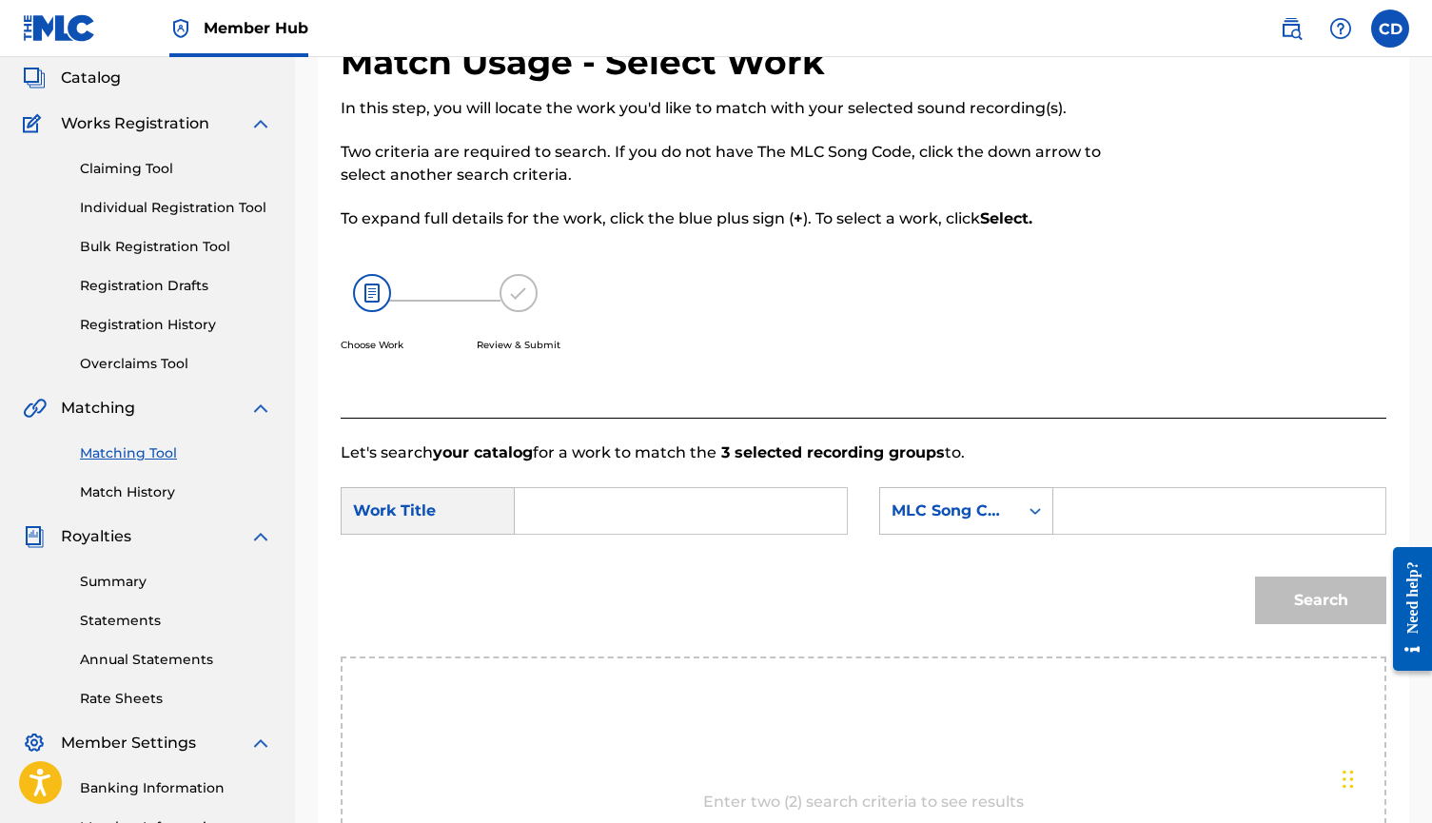
click at [800, 514] on input "Search Form" at bounding box center [681, 511] width 300 height 46
type input "change"
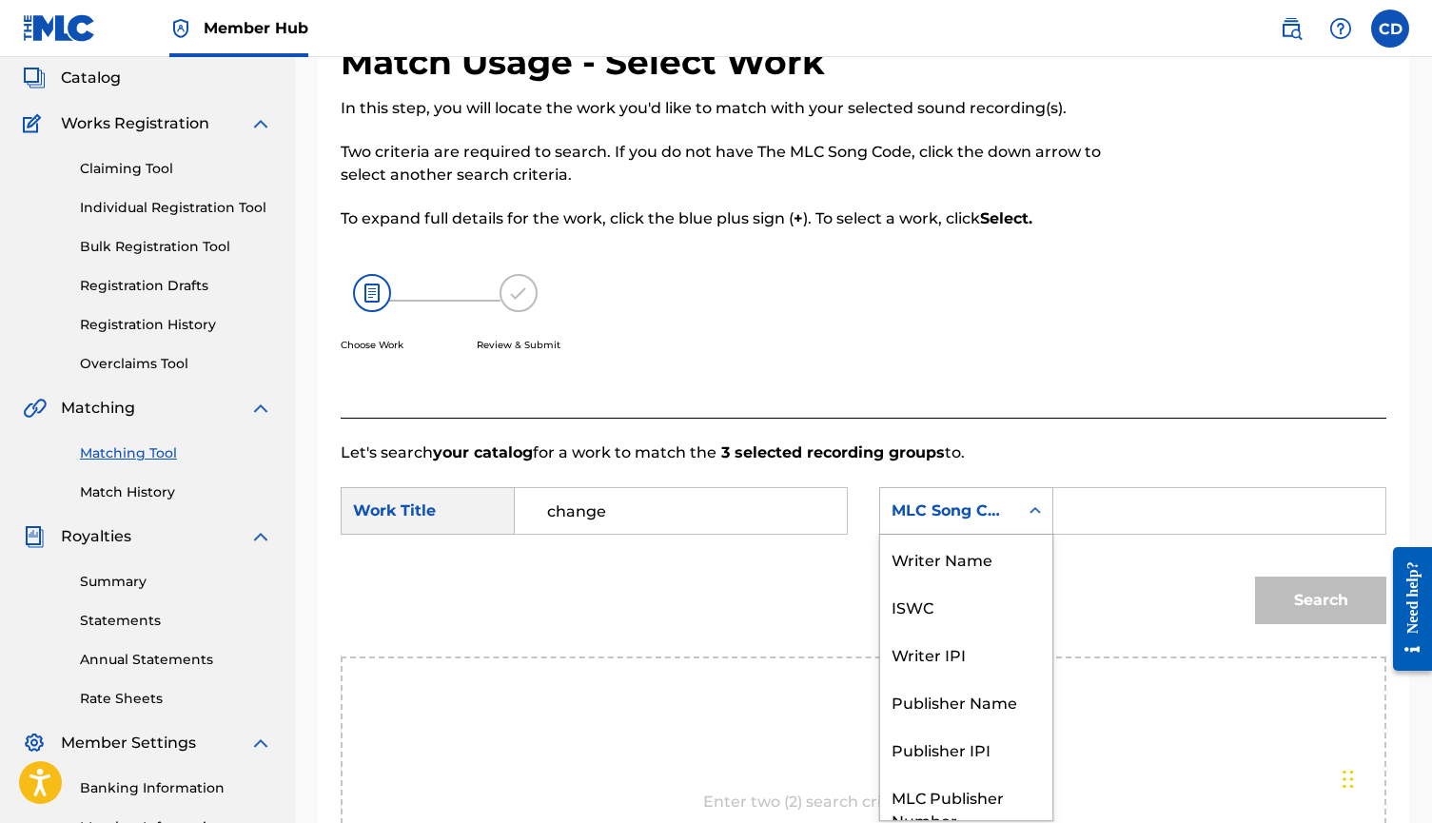
click at [1053, 505] on div "MLC Song Code" at bounding box center [966, 511] width 174 height 48
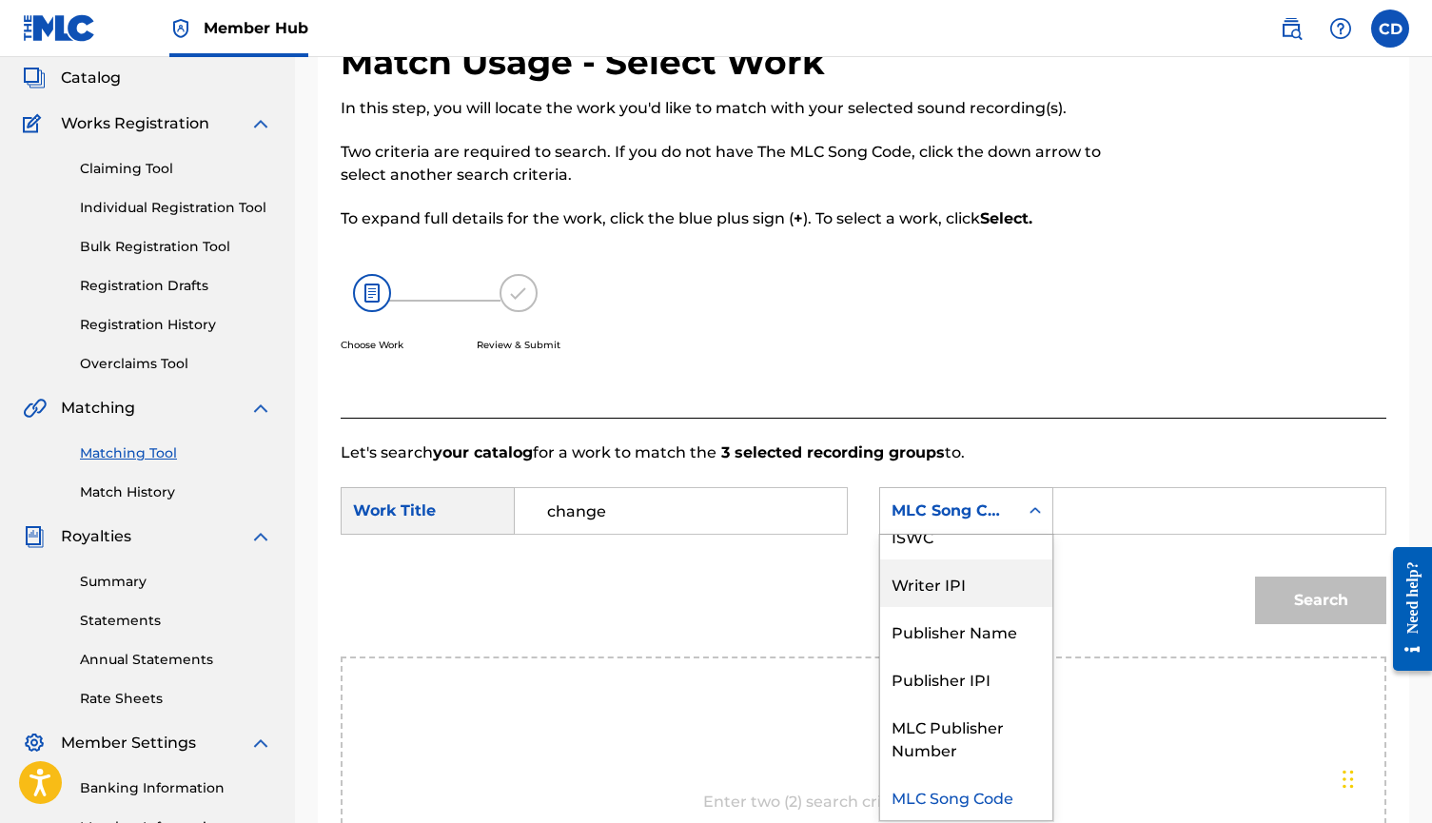
scroll to position [0, 0]
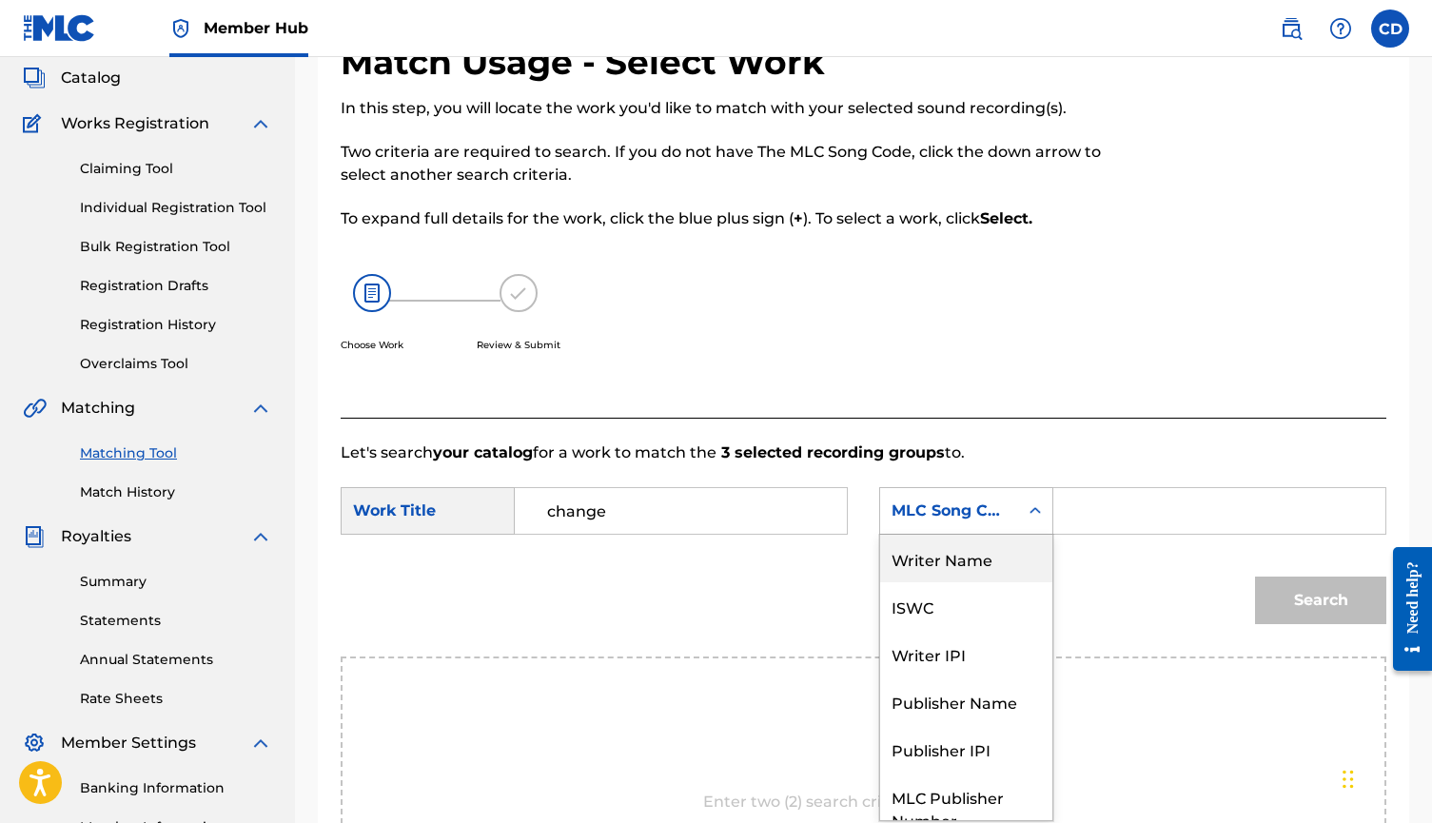
click at [978, 570] on div "Writer Name" at bounding box center [966, 559] width 172 height 48
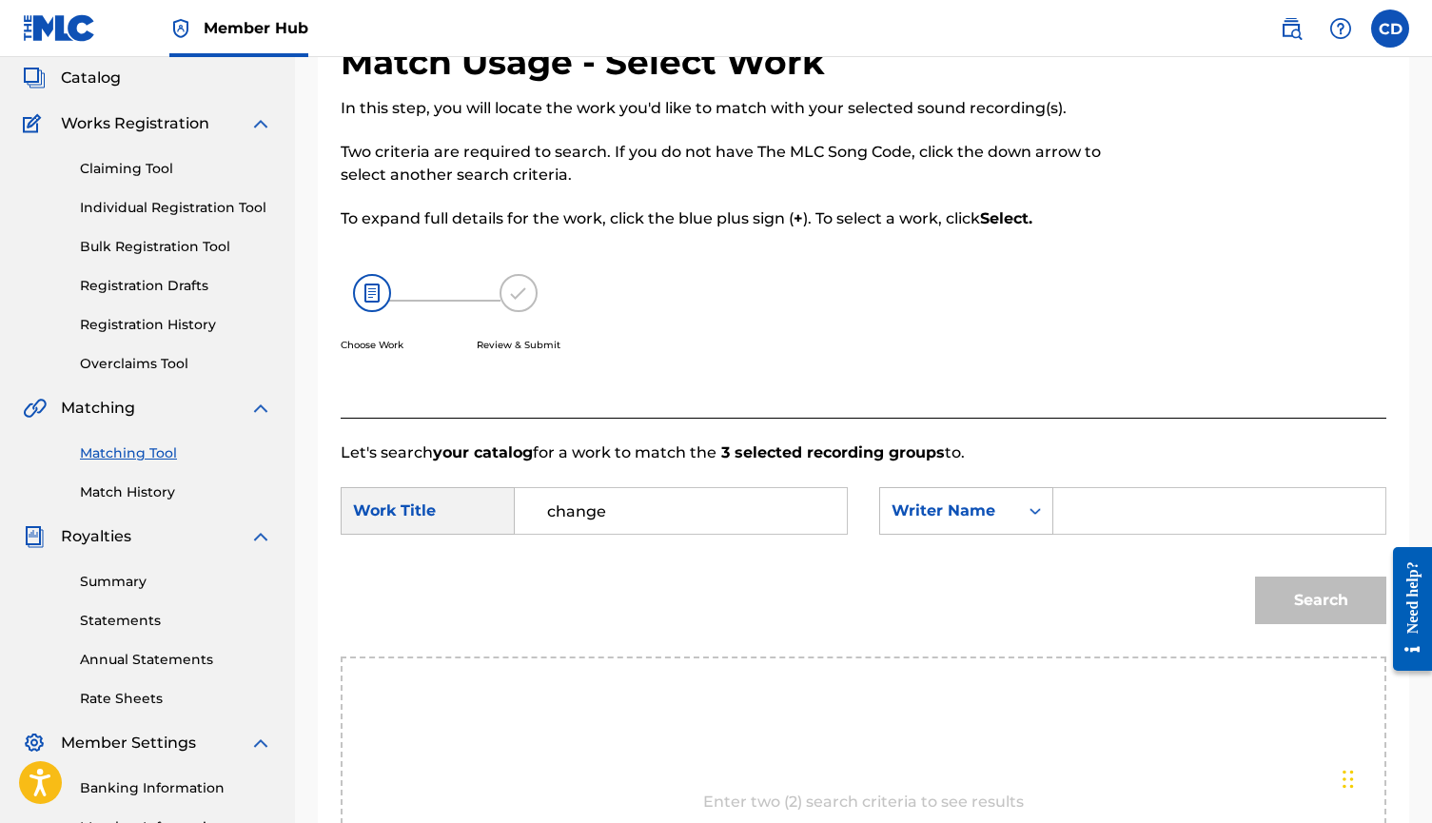
click at [1128, 488] on input "Search Form" at bounding box center [1220, 511] width 300 height 46
type input "cort"
click at [1321, 601] on button "Search" at bounding box center [1320, 601] width 131 height 48
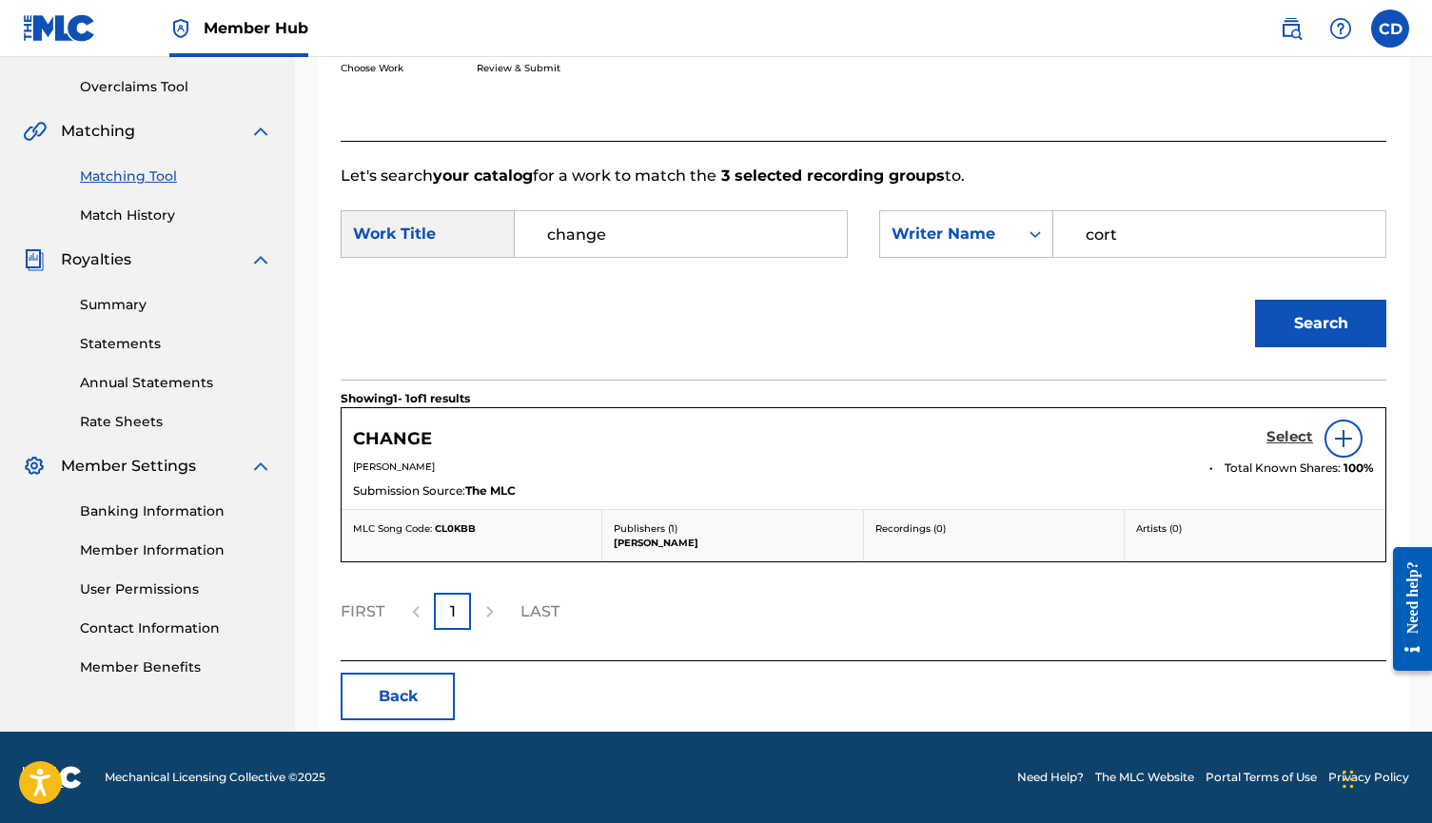
scroll to position [388, 0]
click at [1288, 431] on h5 "Select" at bounding box center [1290, 437] width 47 height 18
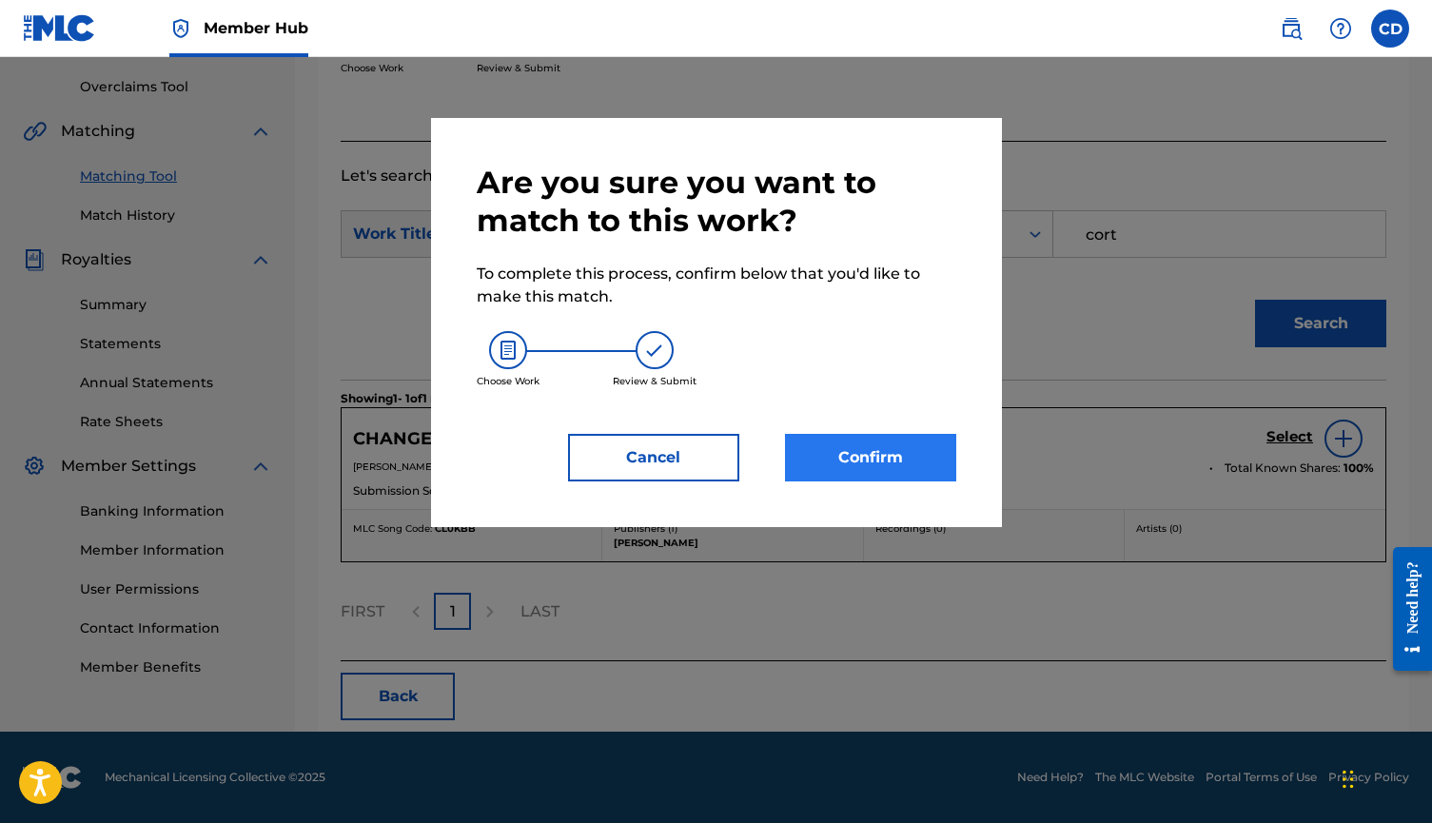
click at [924, 450] on button "Confirm" at bounding box center [870, 458] width 171 height 48
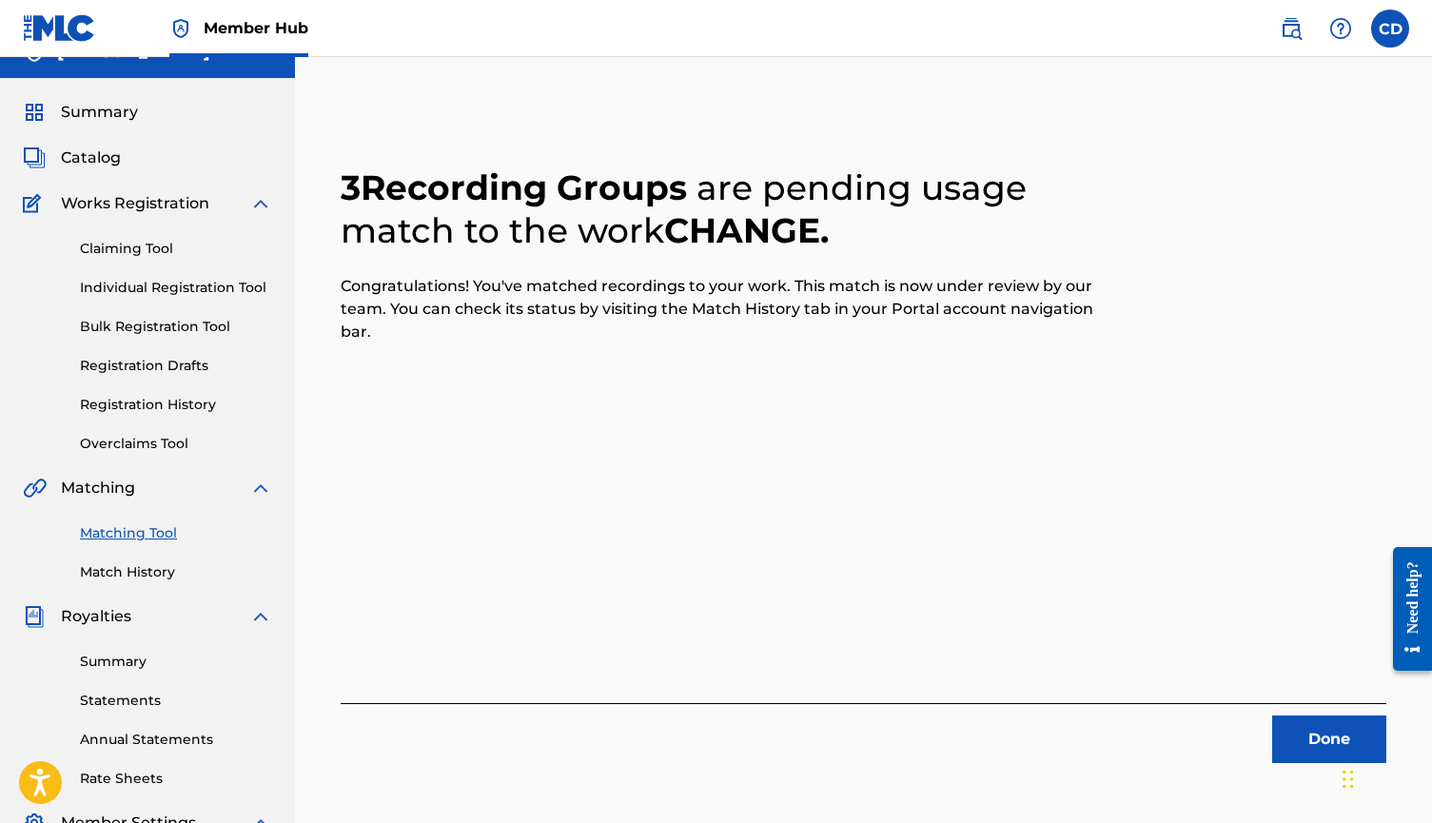
scroll to position [30, 0]
click at [1304, 710] on div "Done" at bounding box center [864, 734] width 1046 height 60
click at [1302, 739] on button "Done" at bounding box center [1329, 741] width 114 height 48
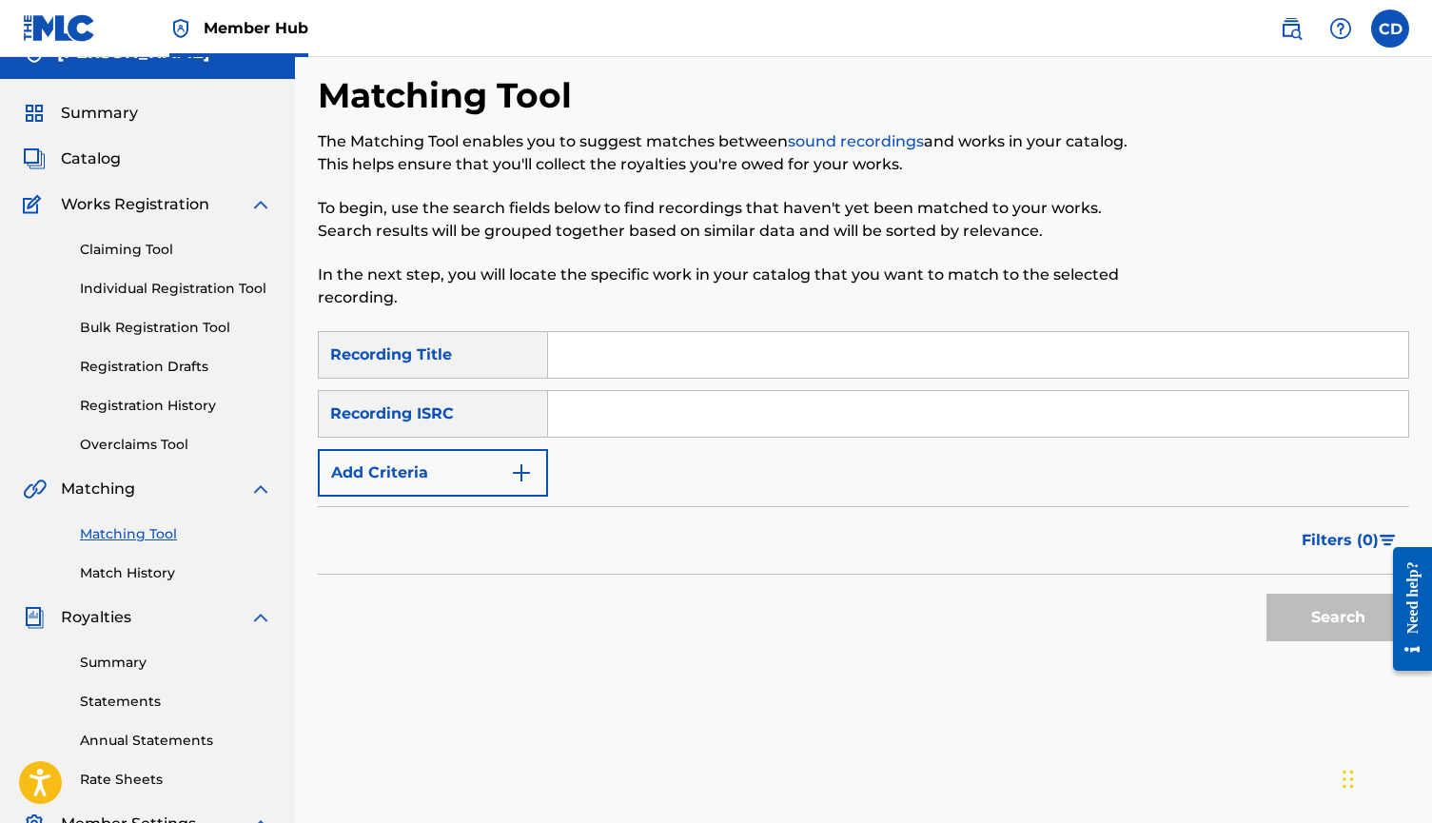
click at [847, 368] on input "Search Form" at bounding box center [978, 355] width 860 height 46
type input "choked up"
click at [423, 512] on div "Filters ( 0 )" at bounding box center [864, 540] width 1092 height 69
click at [439, 479] on button "Add Criteria" at bounding box center [433, 473] width 230 height 48
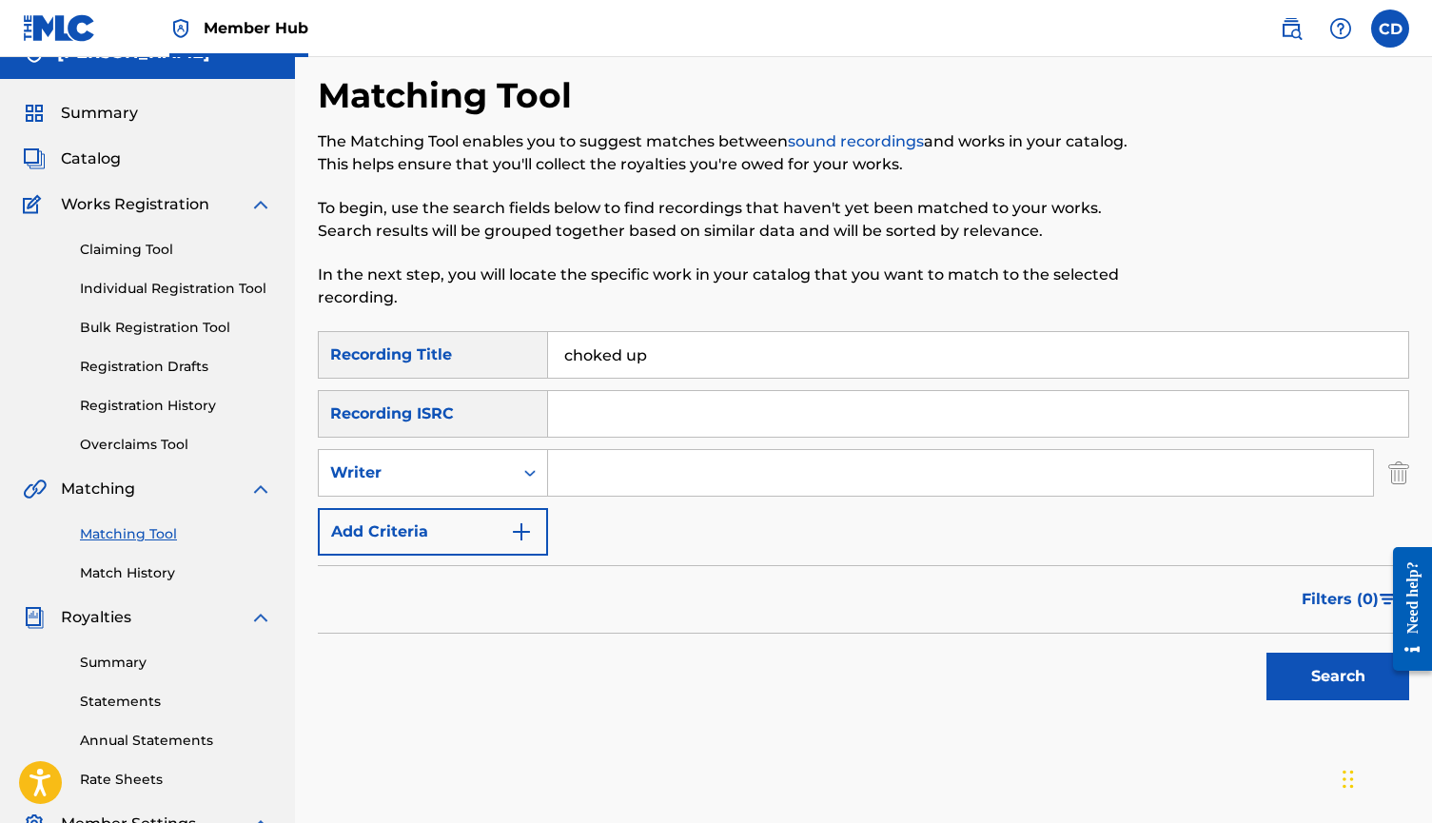
click at [651, 475] on input "Search Form" at bounding box center [960, 473] width 825 height 46
type input "cort"
click at [1338, 677] on button "Search" at bounding box center [1338, 677] width 143 height 48
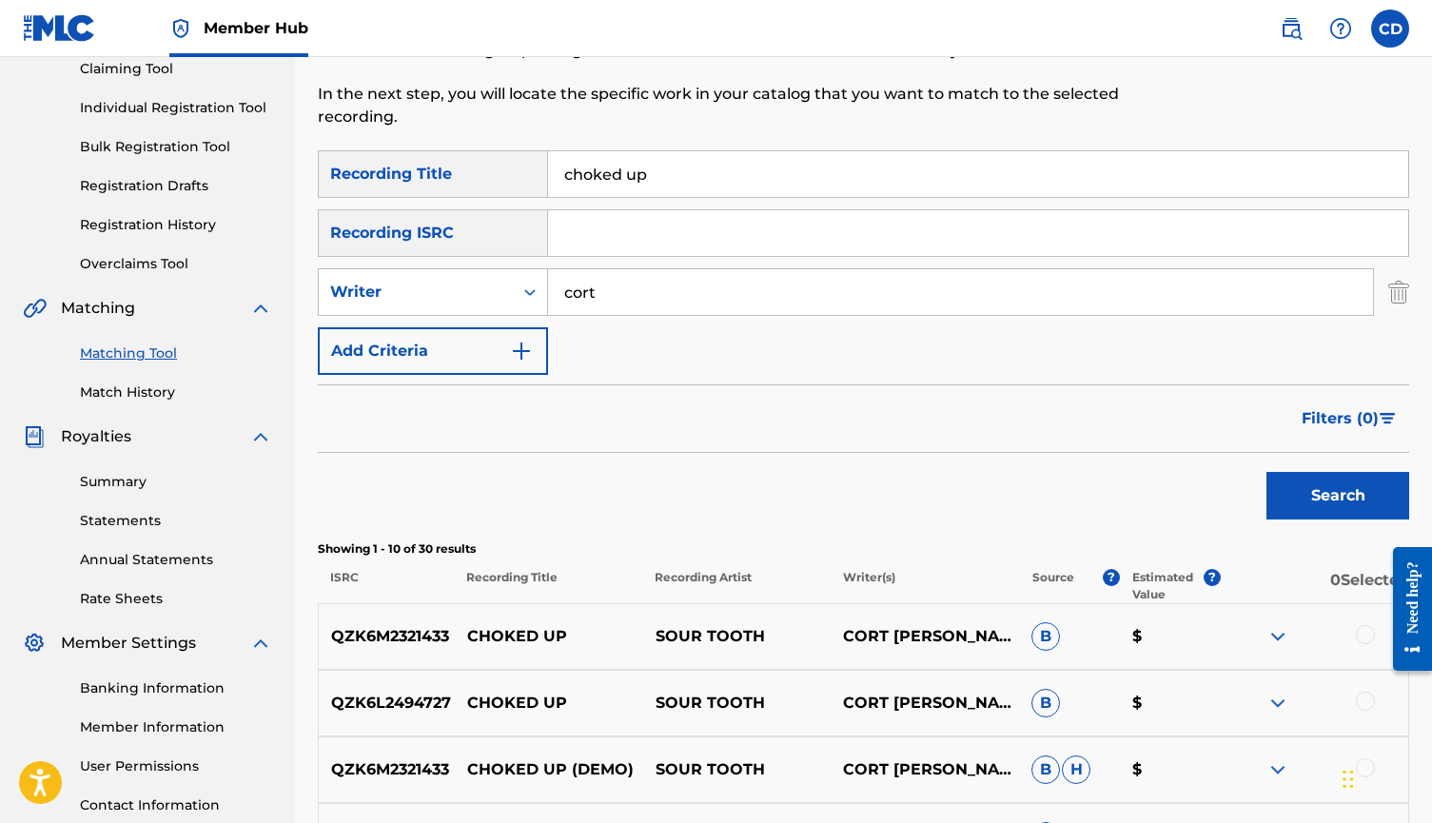
scroll to position [486, 0]
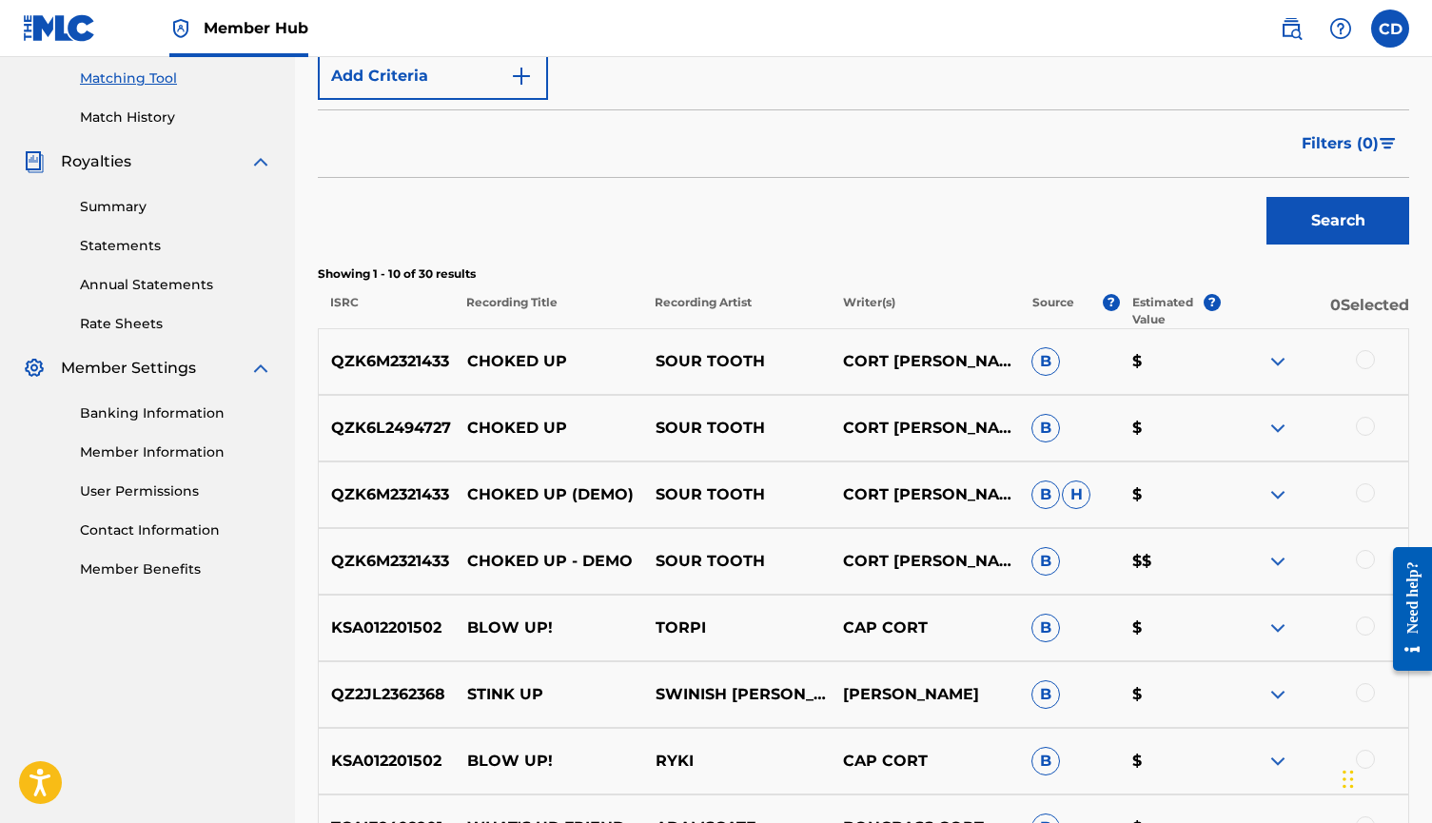
click at [1350, 363] on div at bounding box center [1314, 361] width 188 height 23
click at [1357, 354] on div at bounding box center [1365, 359] width 19 height 19
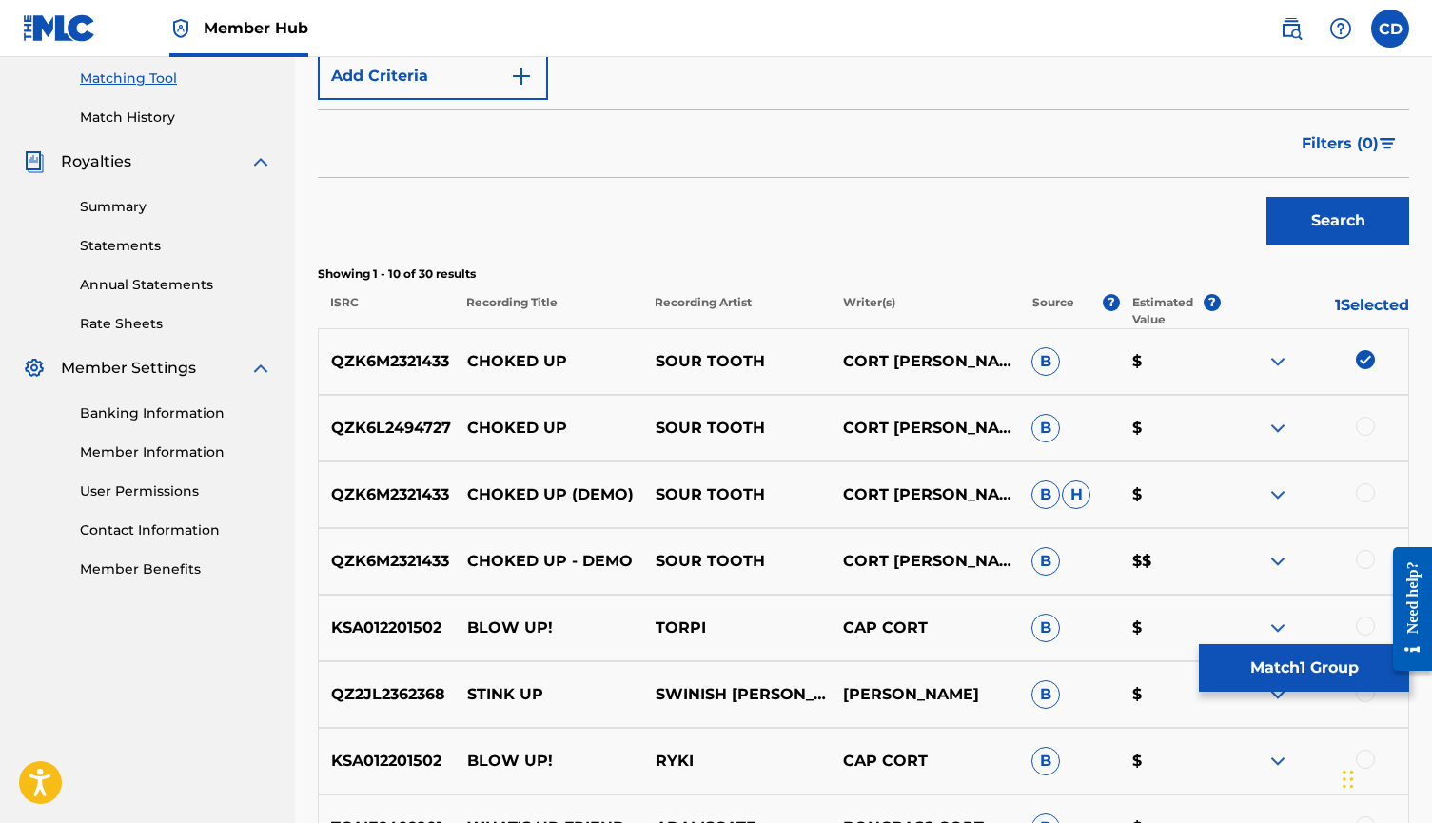
click at [1362, 426] on div at bounding box center [1365, 426] width 19 height 19
click at [1374, 495] on div at bounding box center [1365, 492] width 19 height 19
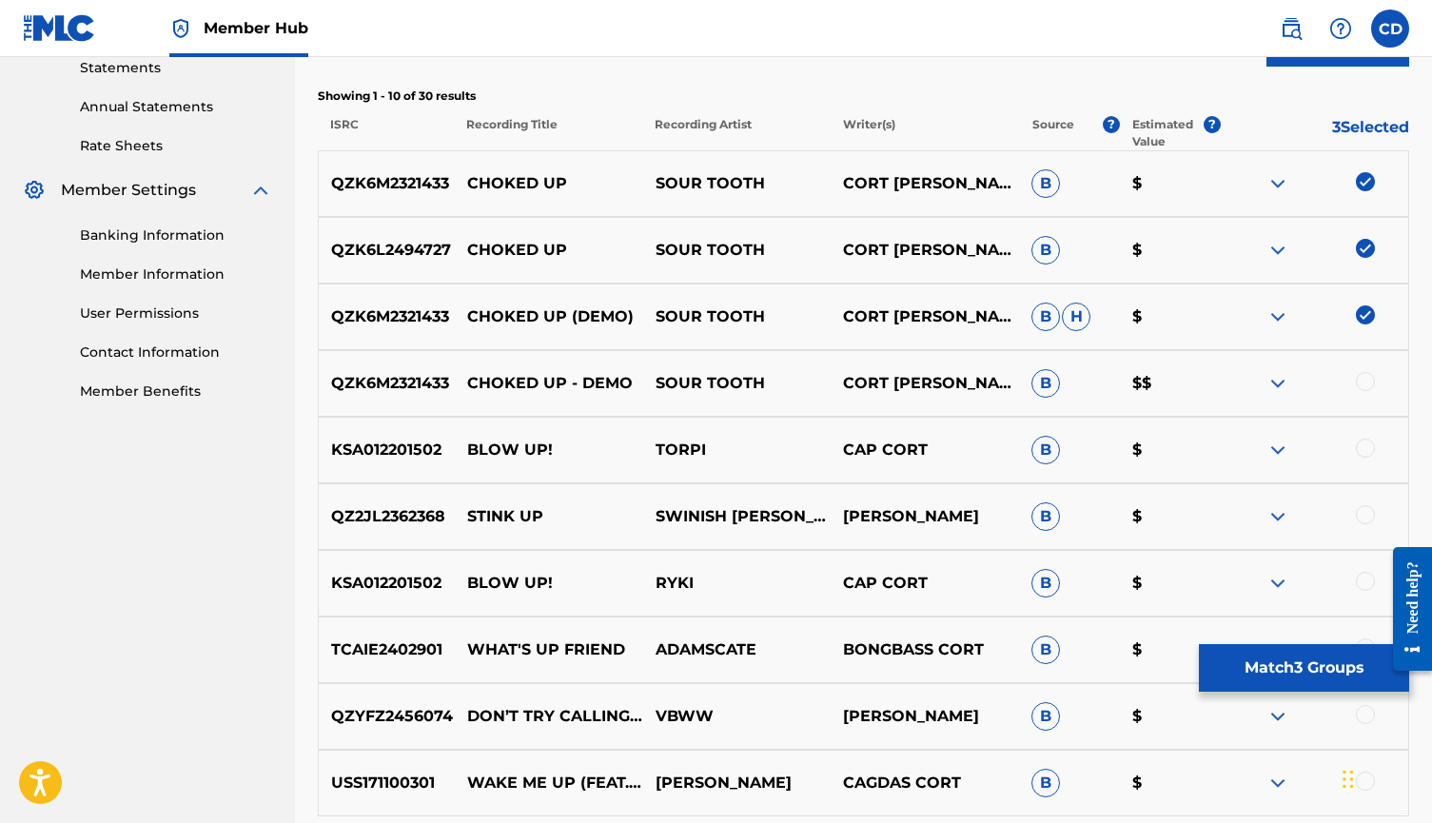
scroll to position [667, 0]
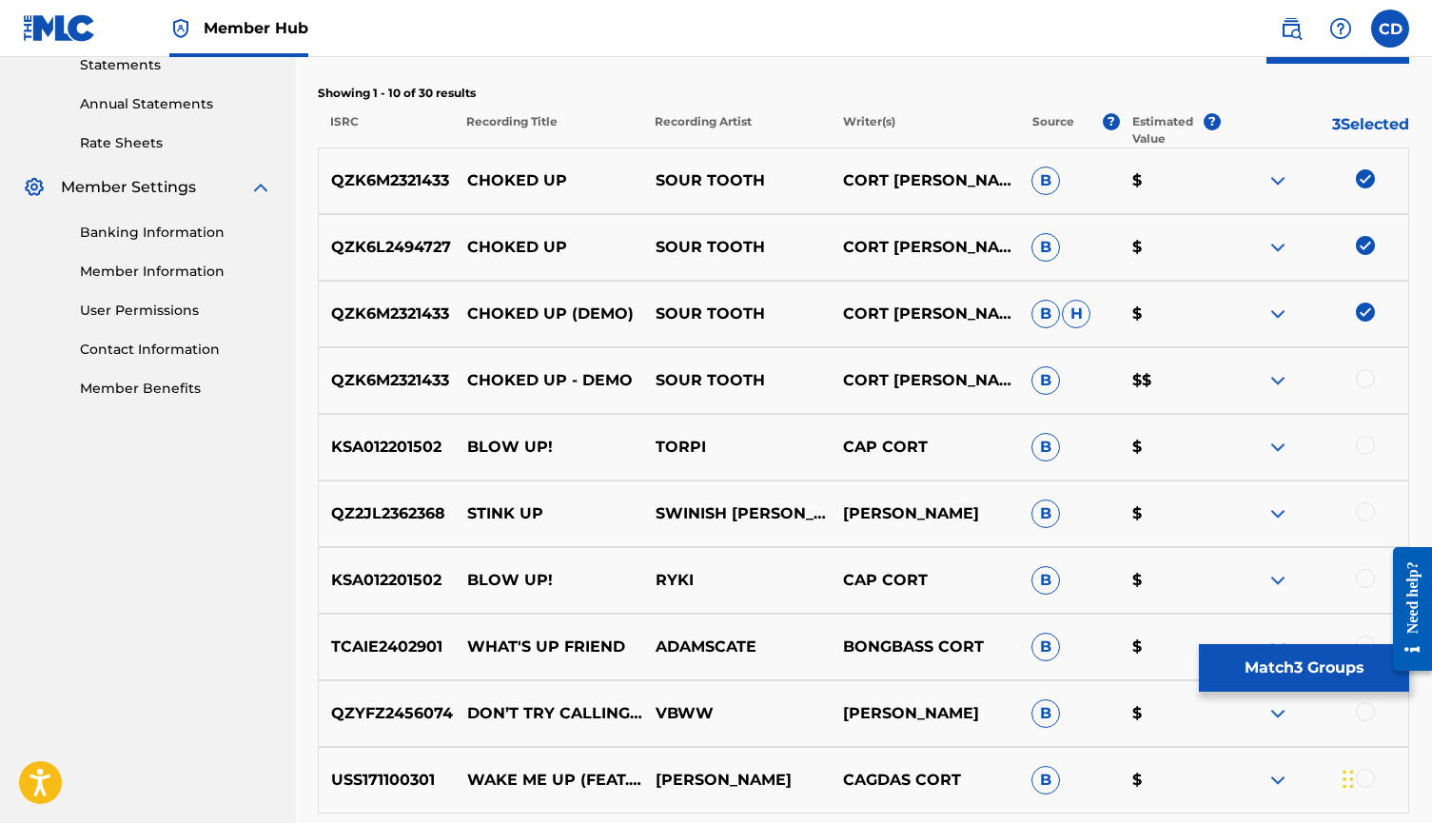
click at [1364, 383] on div at bounding box center [1365, 378] width 19 height 19
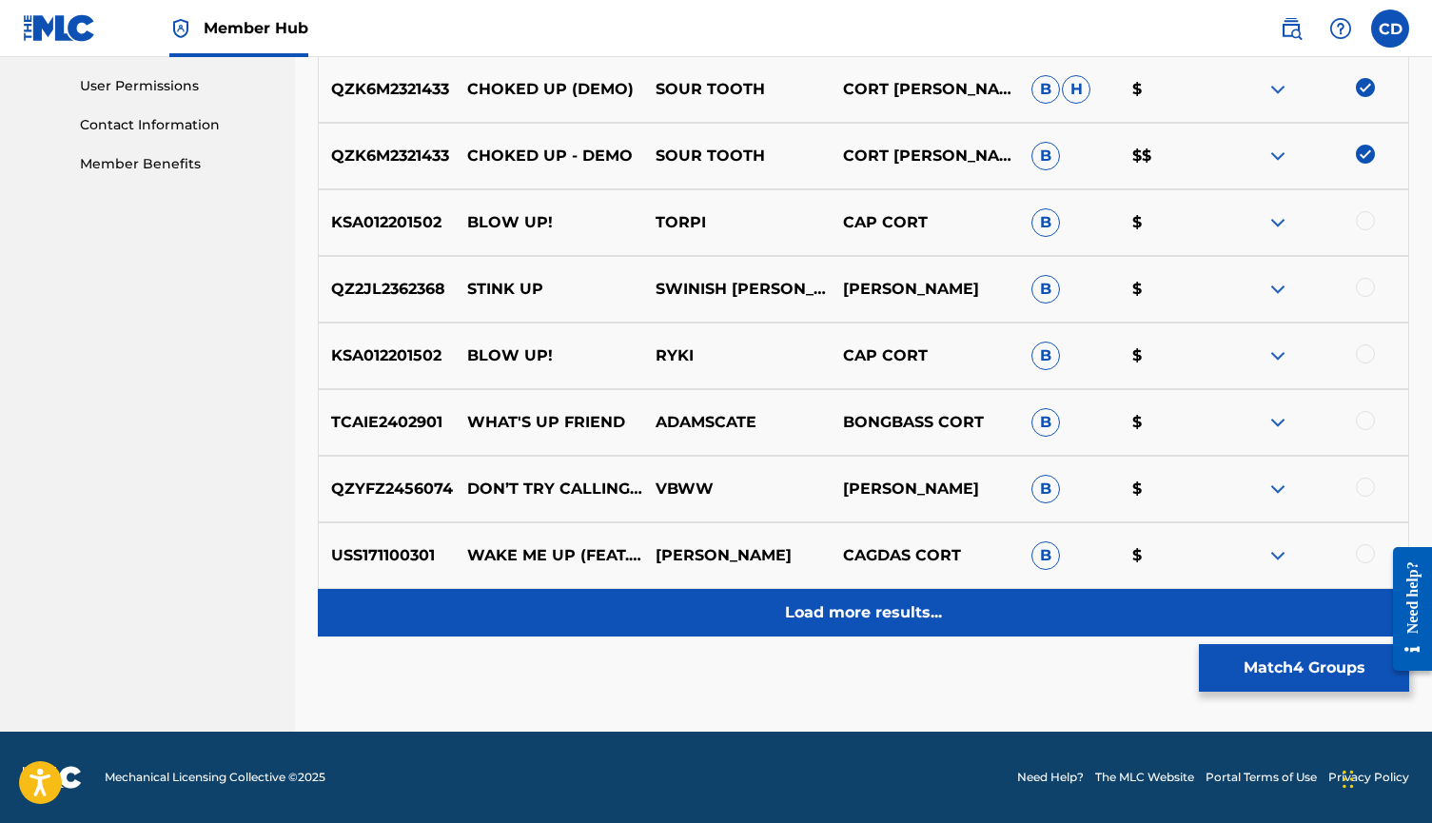
click at [936, 601] on p "Load more results..." at bounding box center [863, 612] width 157 height 23
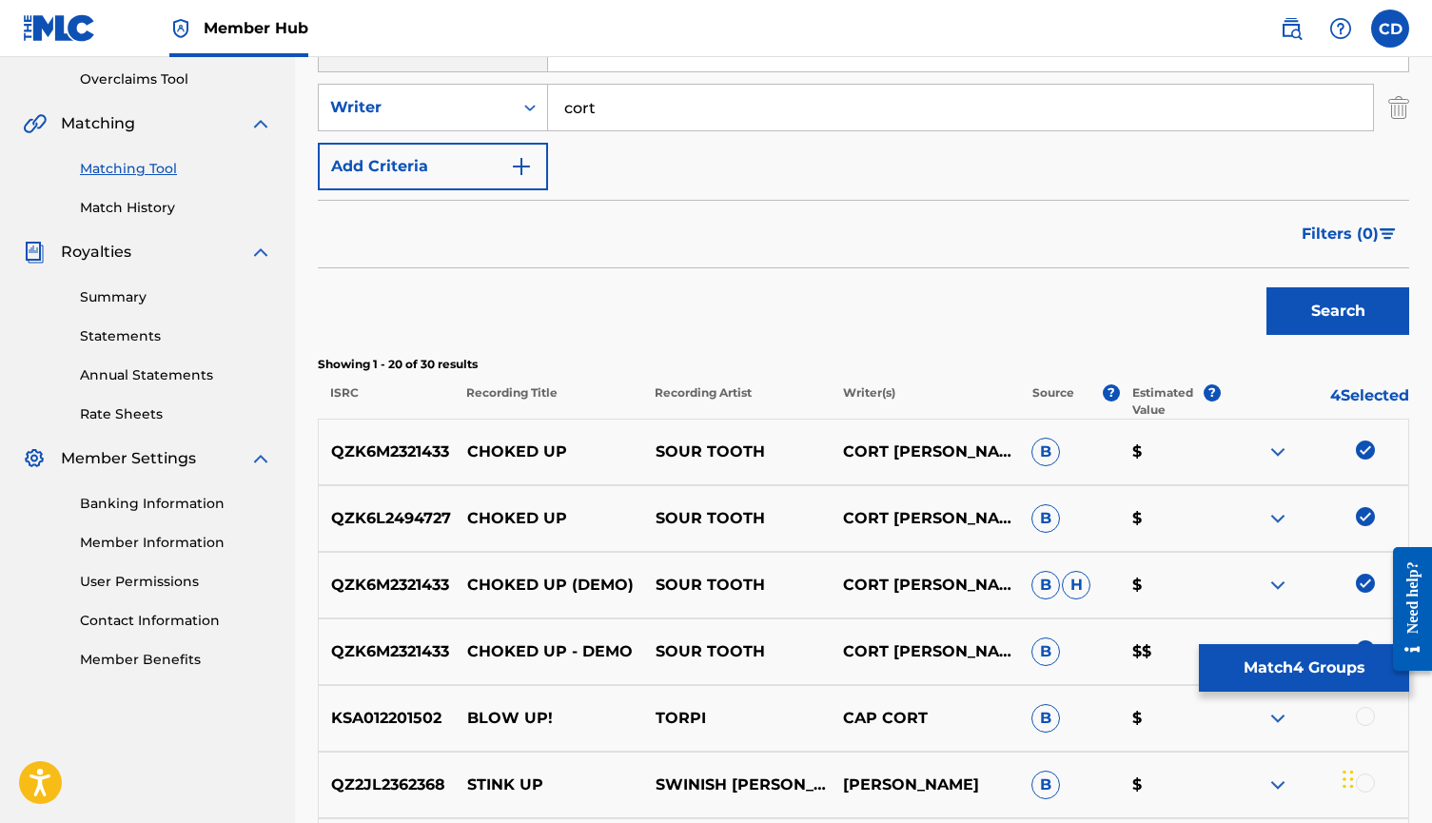
scroll to position [395, 0]
click at [1290, 668] on button "Match 4 Groups" at bounding box center [1304, 668] width 210 height 48
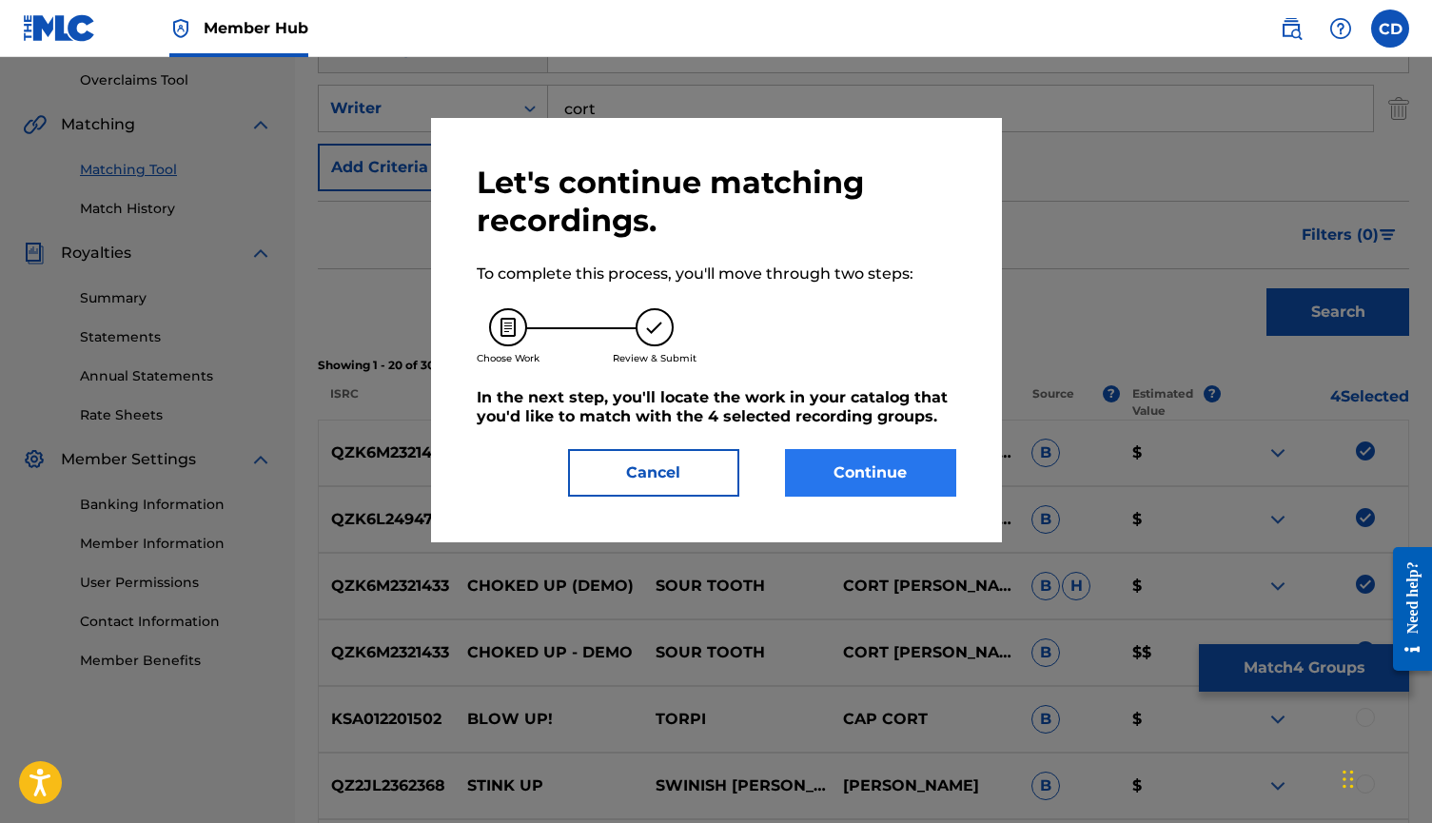
click at [888, 479] on button "Continue" at bounding box center [870, 473] width 171 height 48
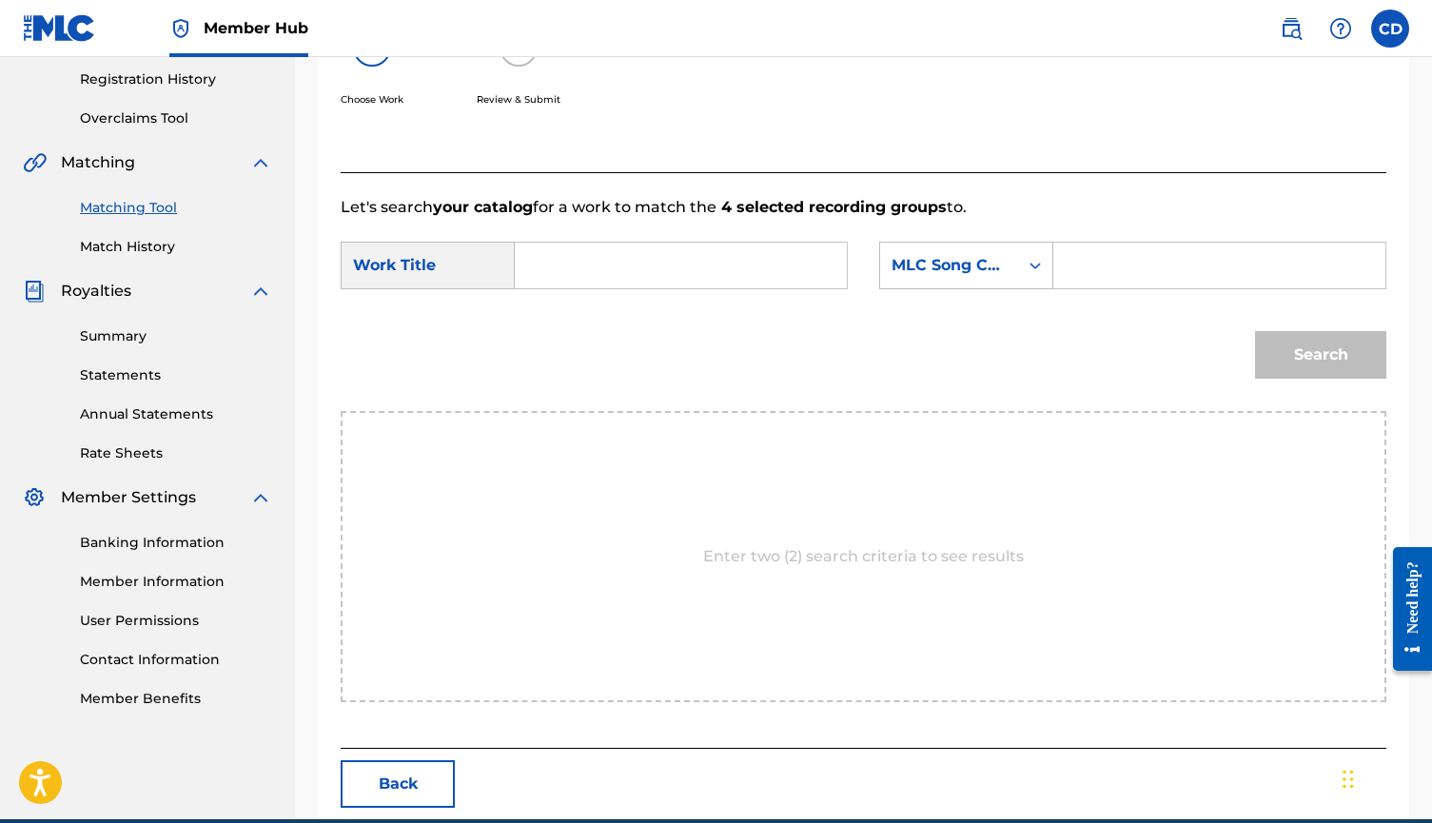
click at [737, 253] on input "Search Form" at bounding box center [681, 266] width 300 height 46
type input "choked up"
click at [1005, 255] on div "MLC Song Code" at bounding box center [949, 265] width 115 height 23
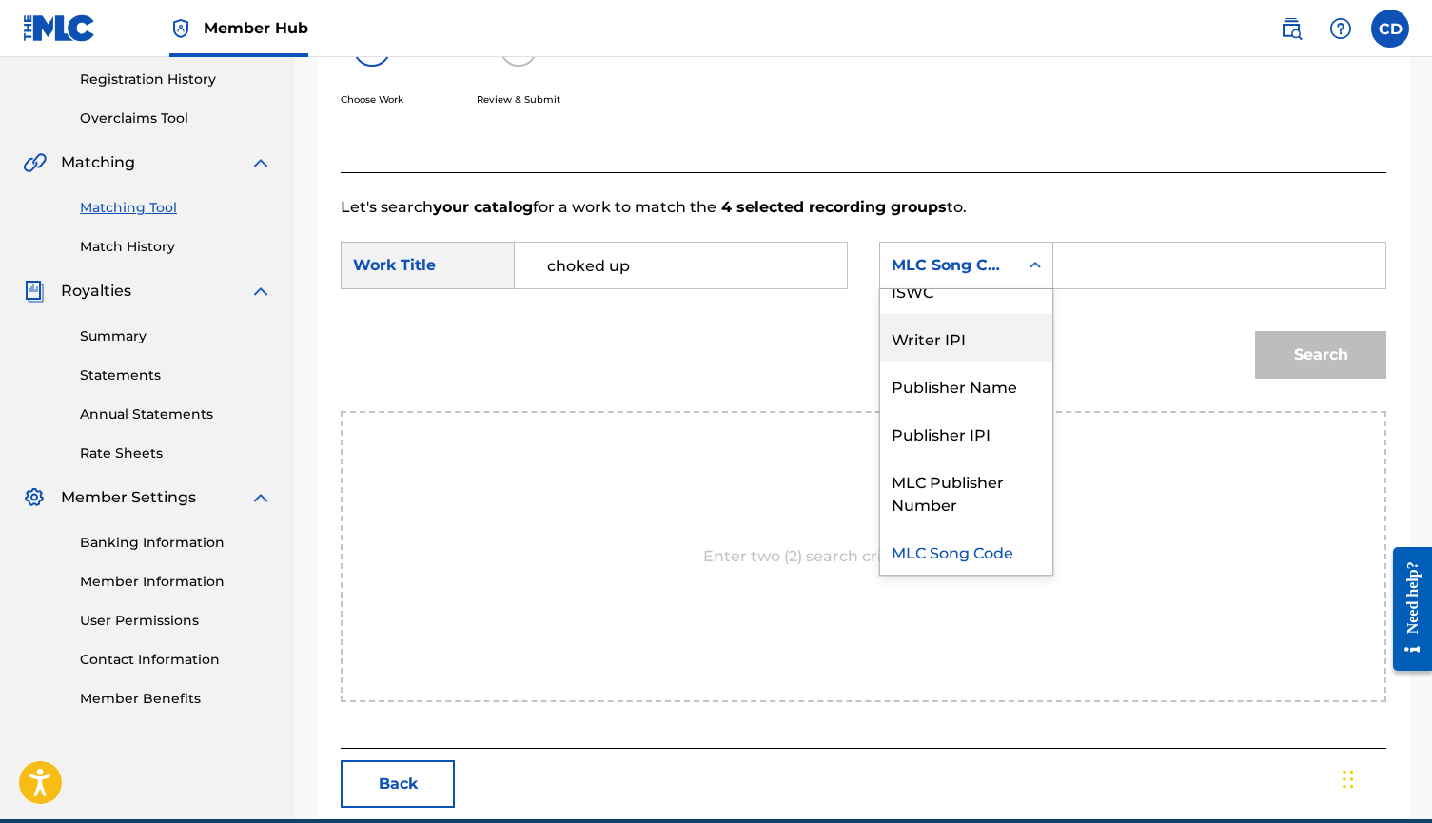
scroll to position [0, 0]
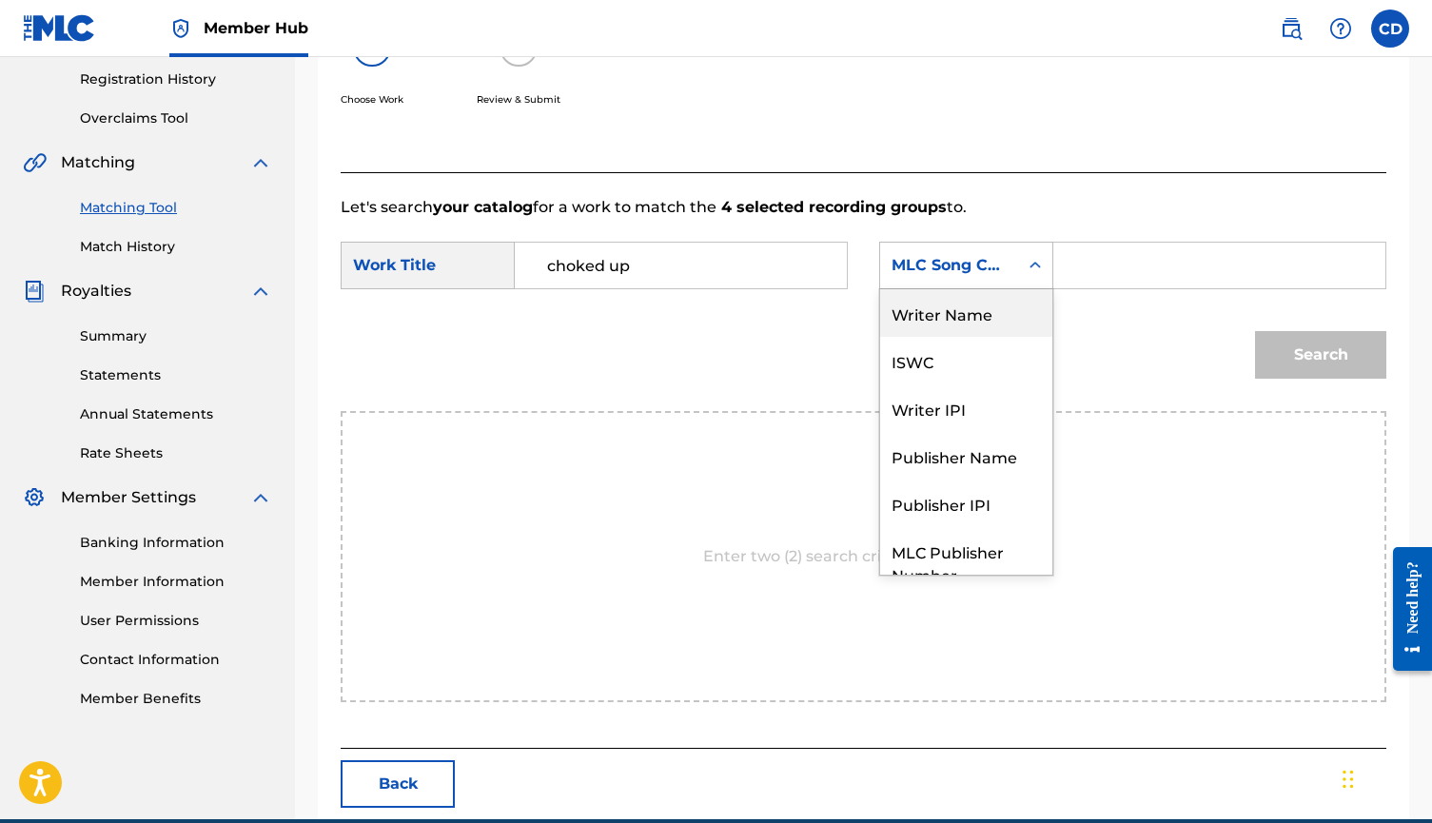
click at [975, 314] on div "Writer Name" at bounding box center [966, 313] width 172 height 48
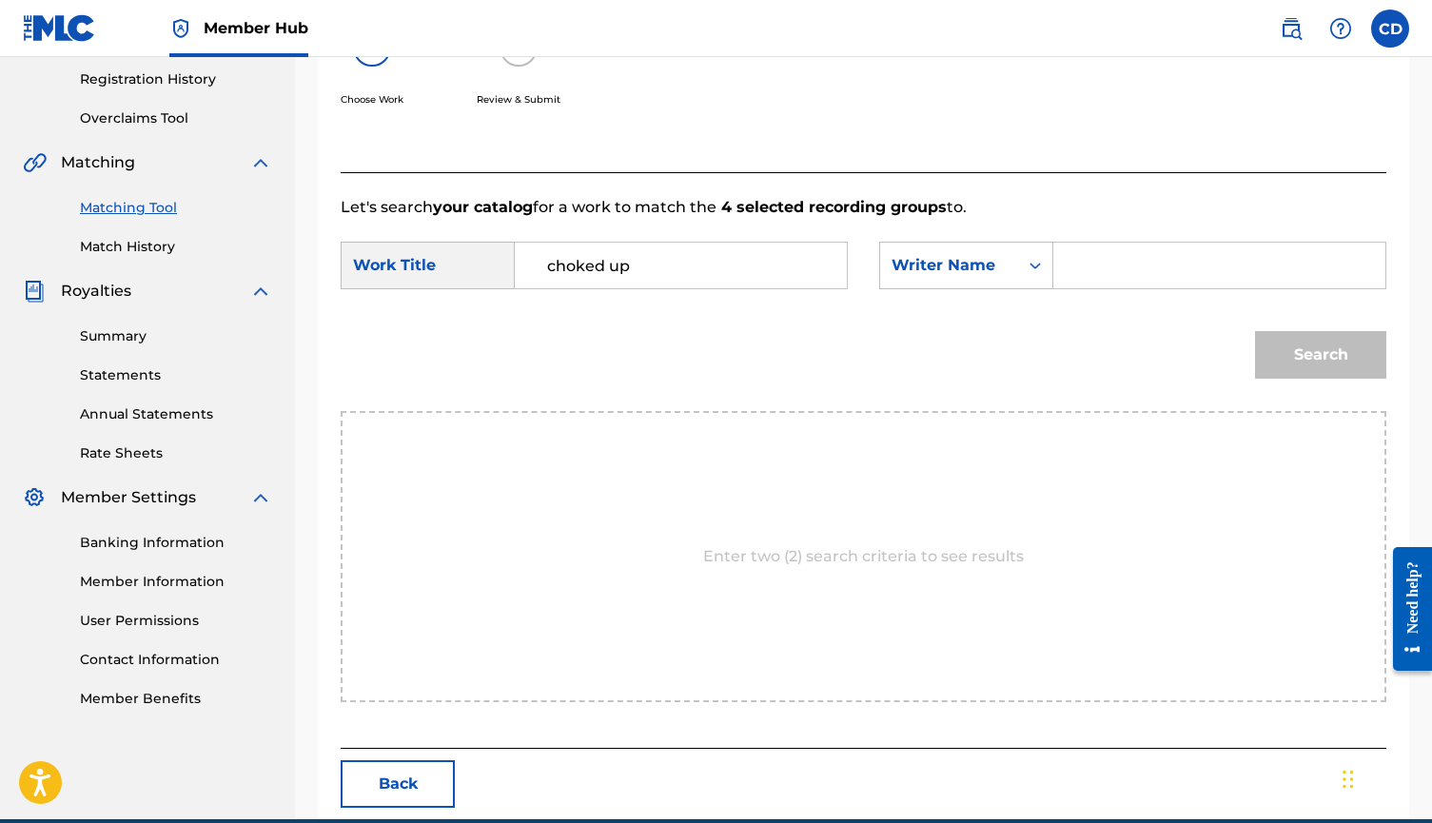
click at [1086, 273] on input "Search Form" at bounding box center [1220, 266] width 300 height 46
type input "cort"
click at [1321, 355] on button "Search" at bounding box center [1320, 355] width 131 height 48
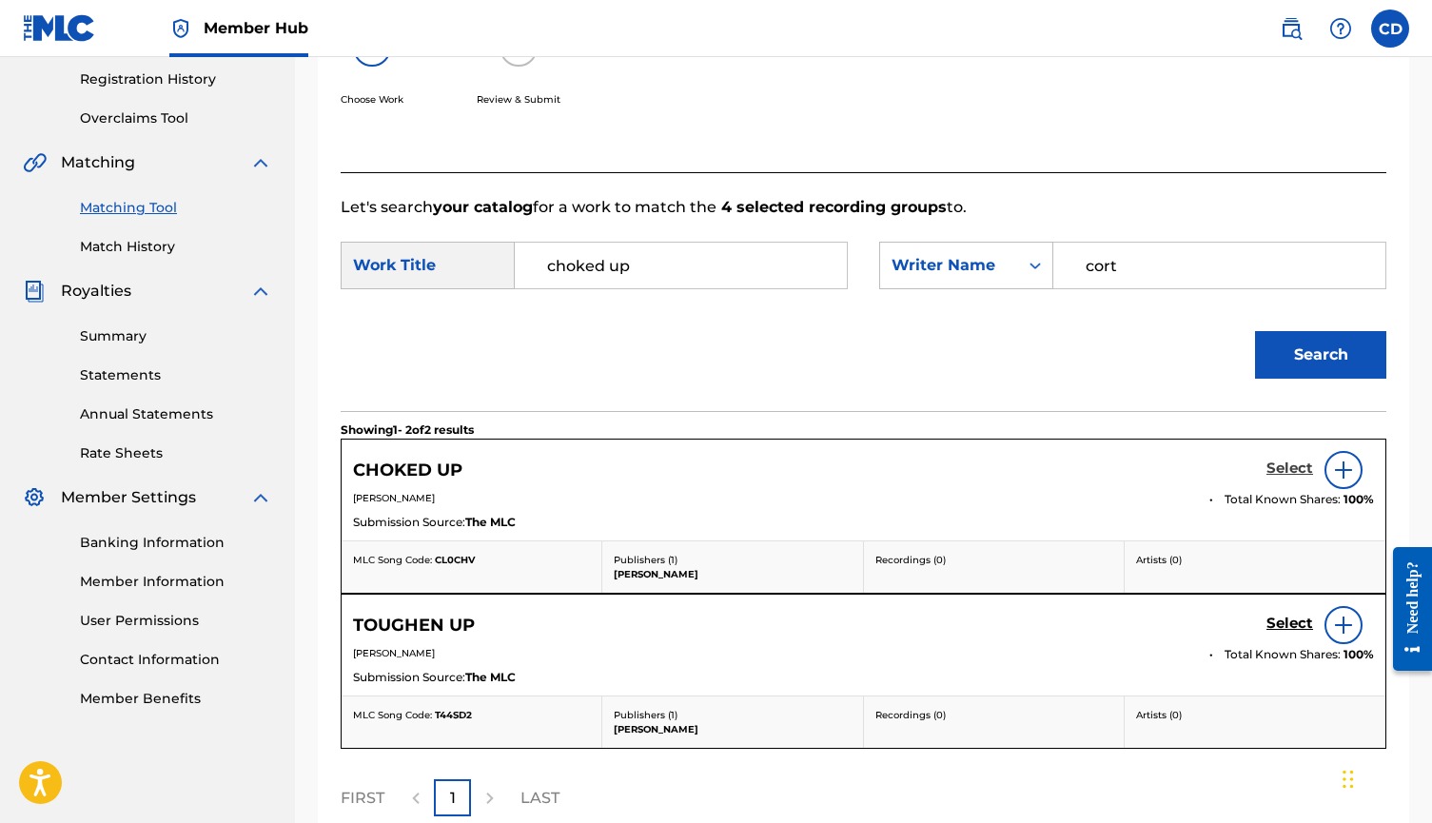
click at [1301, 471] on h5 "Select" at bounding box center [1290, 469] width 47 height 18
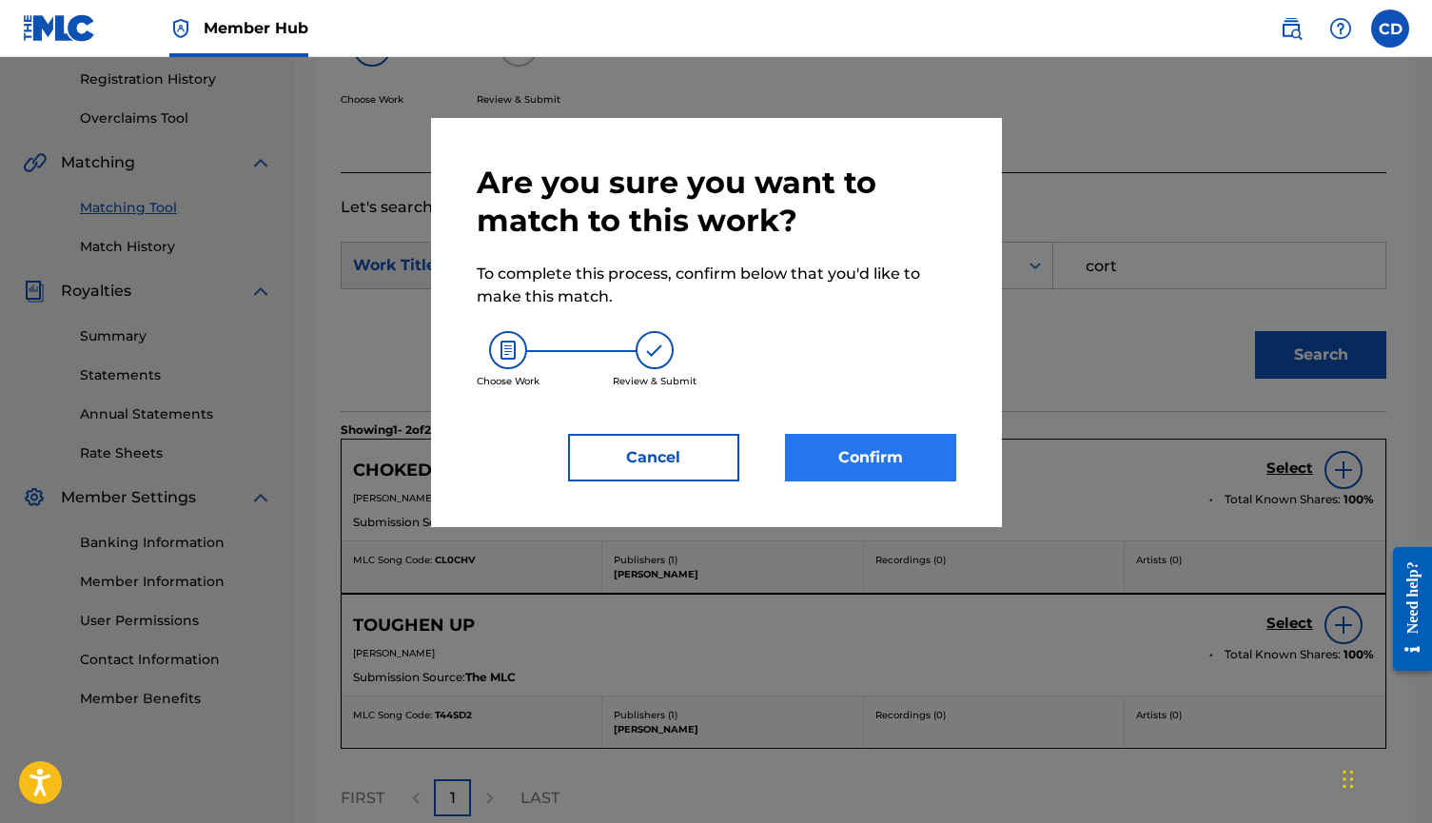
click at [886, 448] on button "Confirm" at bounding box center [870, 458] width 171 height 48
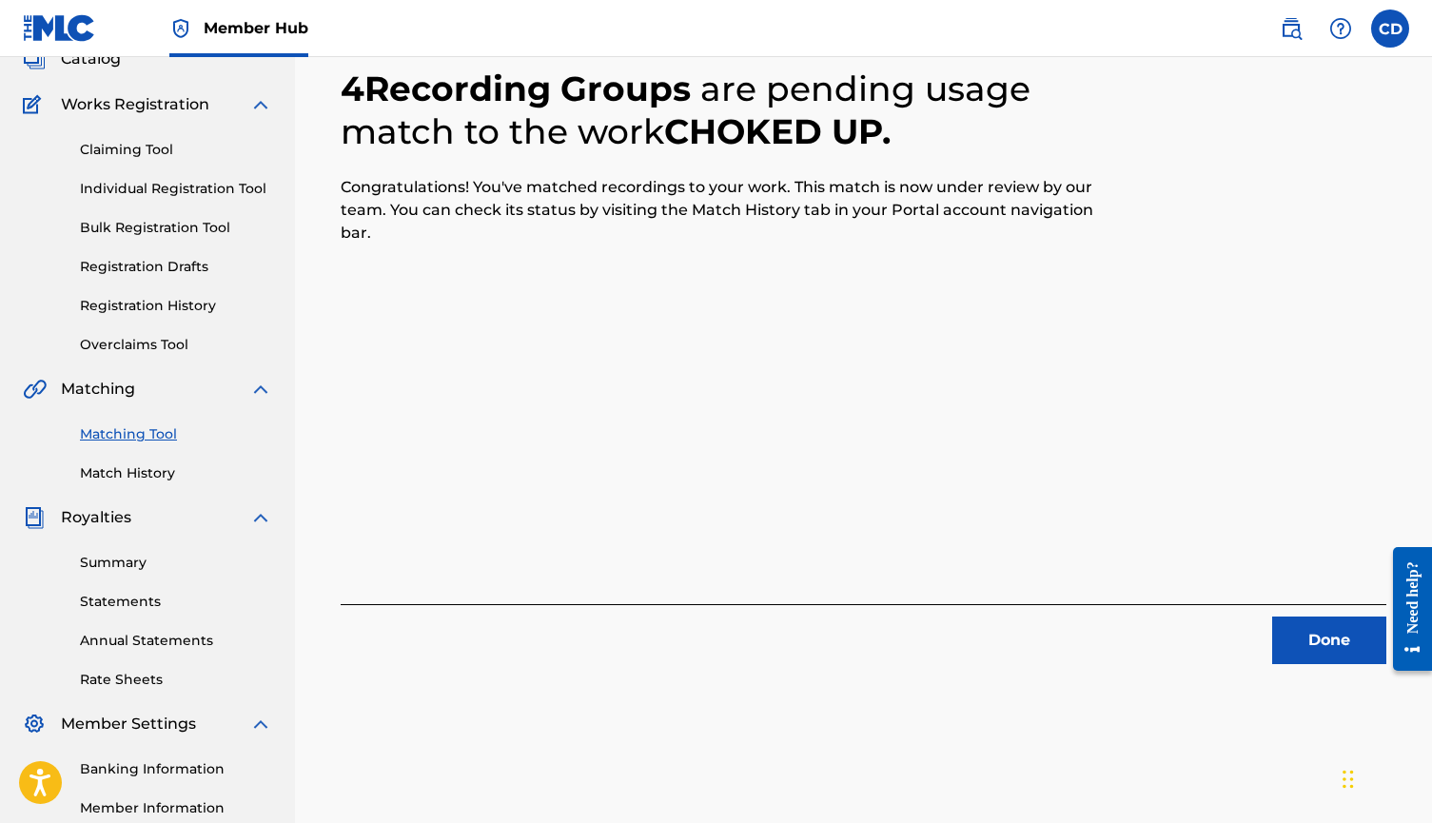
scroll to position [113, 0]
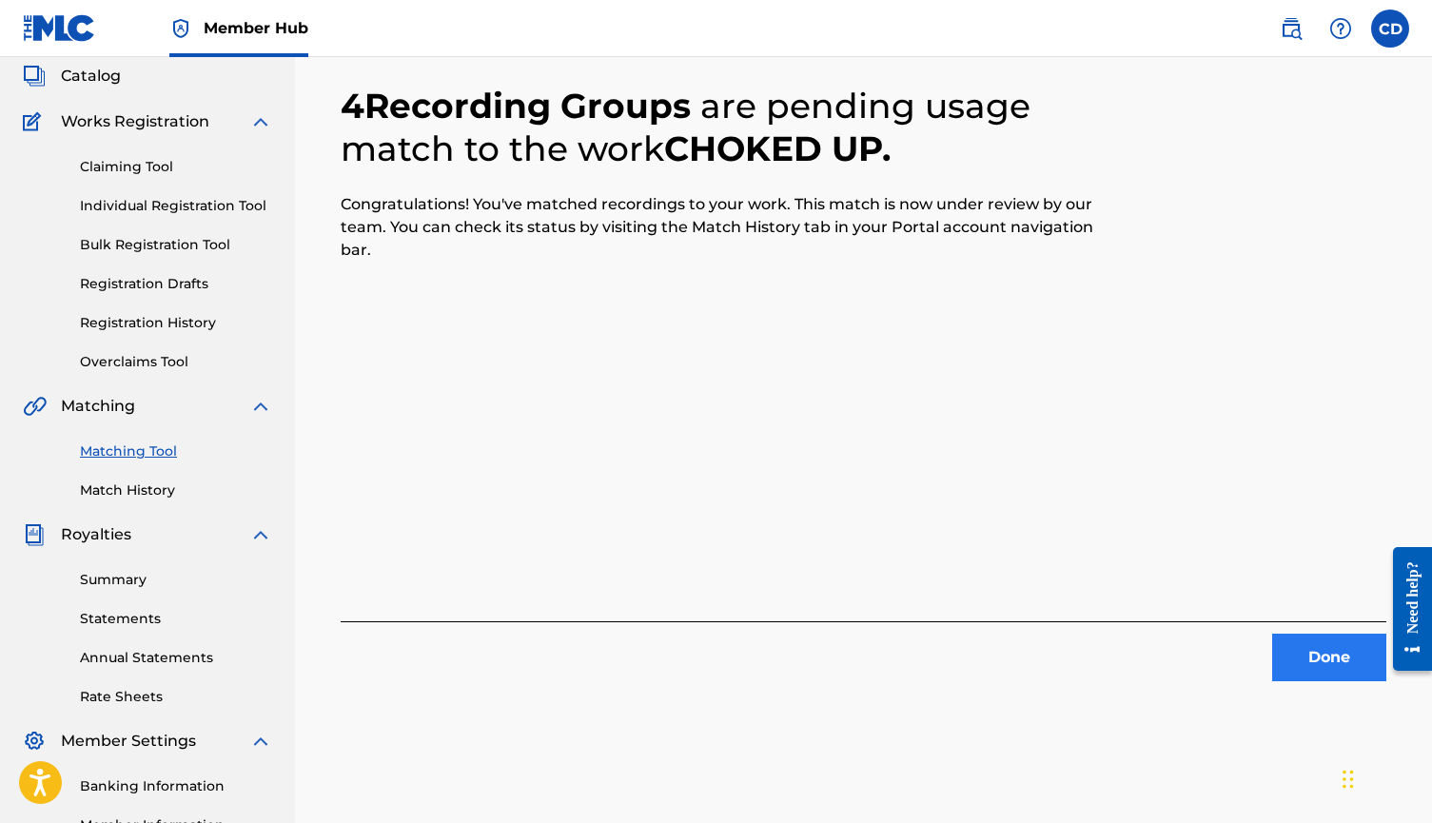
click at [1313, 636] on button "Done" at bounding box center [1329, 658] width 114 height 48
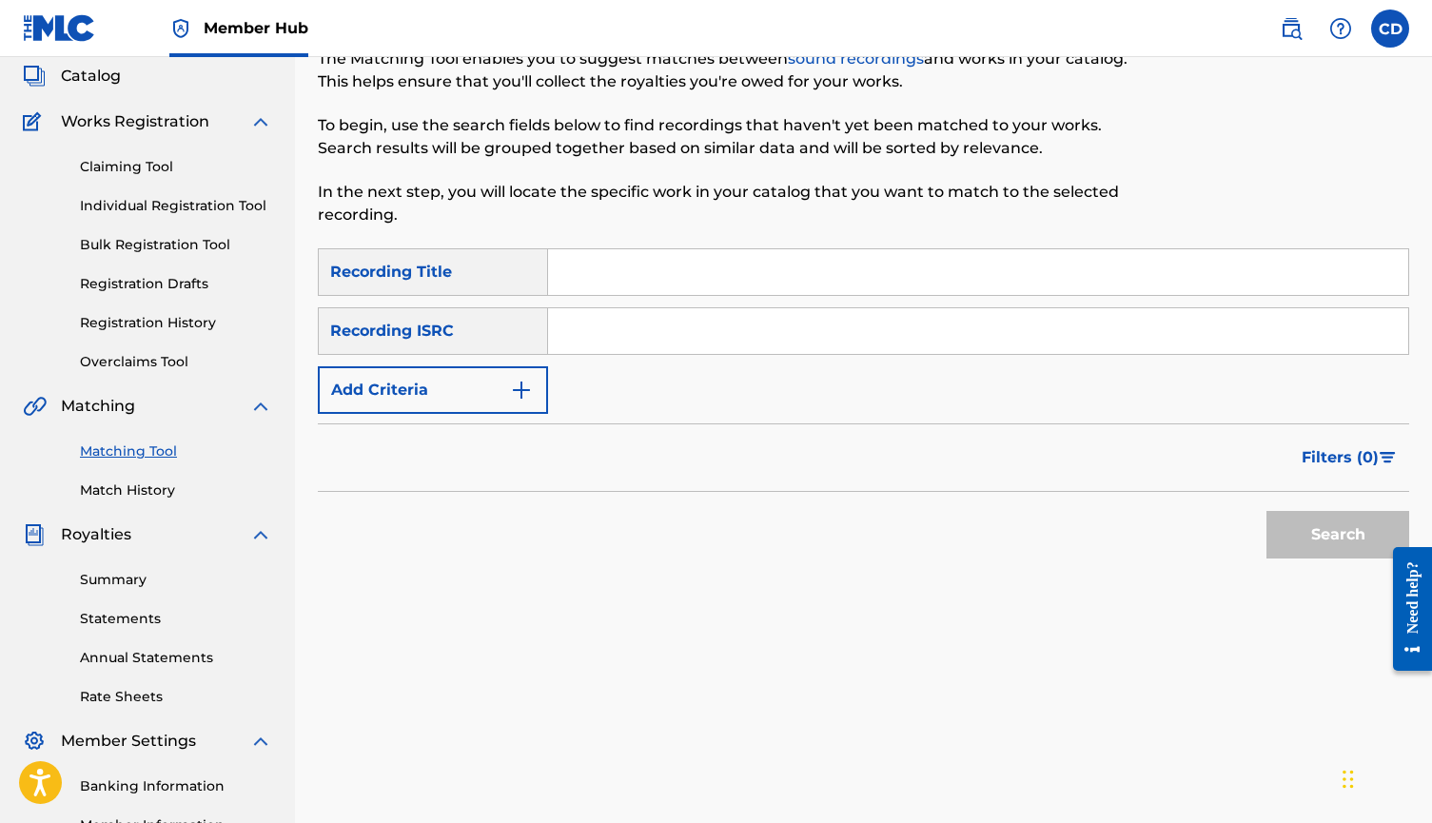
click at [1067, 284] on input "Search Form" at bounding box center [978, 272] width 860 height 46
type input "wish you well"
click at [423, 387] on button "Add Criteria" at bounding box center [433, 390] width 230 height 48
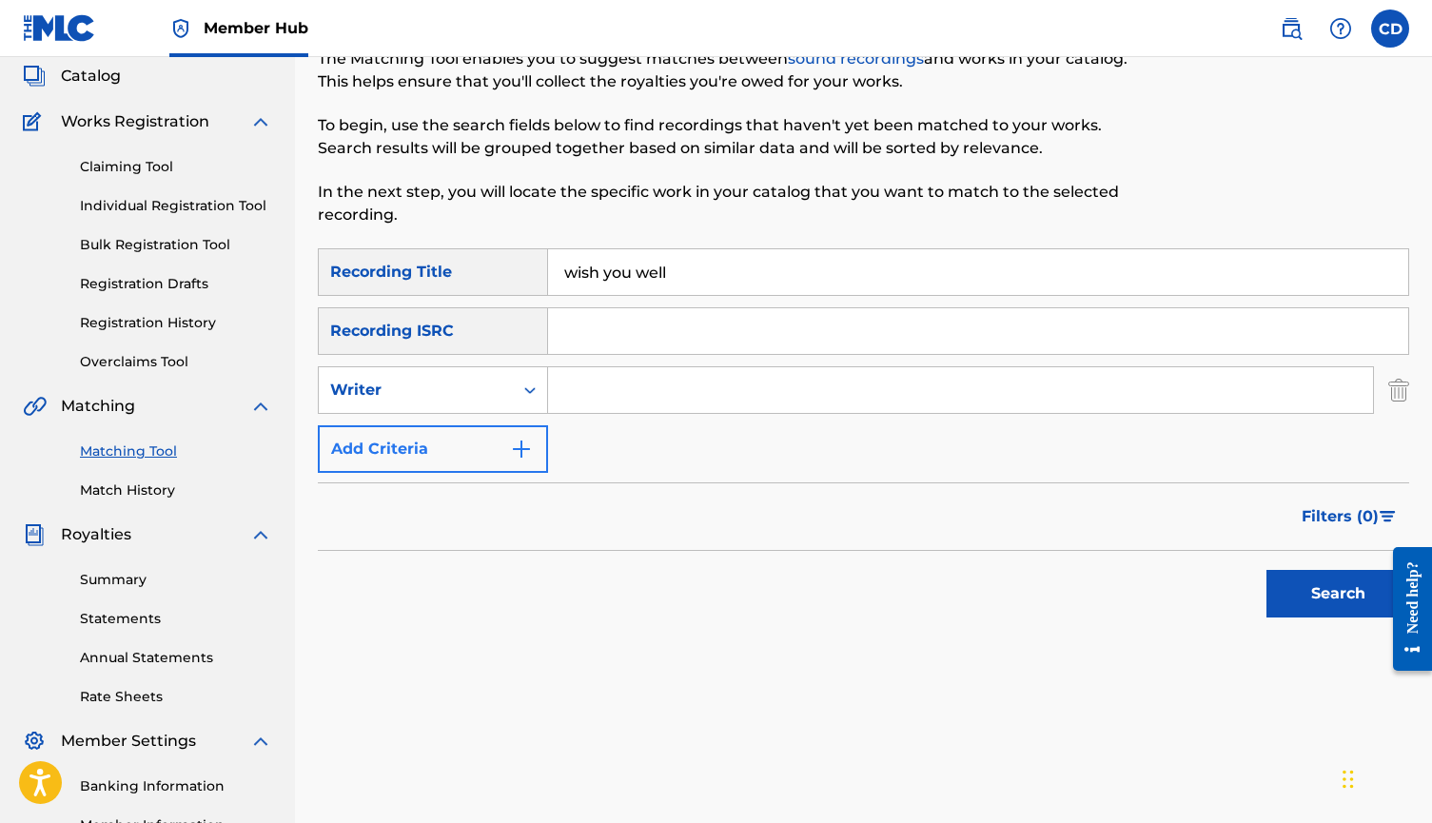
click at [423, 387] on div "Writer" at bounding box center [415, 390] width 171 height 23
click at [432, 439] on div "Recording Artist" at bounding box center [433, 438] width 228 height 48
click at [614, 407] on input "Search Form" at bounding box center [960, 390] width 825 height 46
type input "sour"
click at [1338, 594] on button "Search" at bounding box center [1338, 594] width 143 height 48
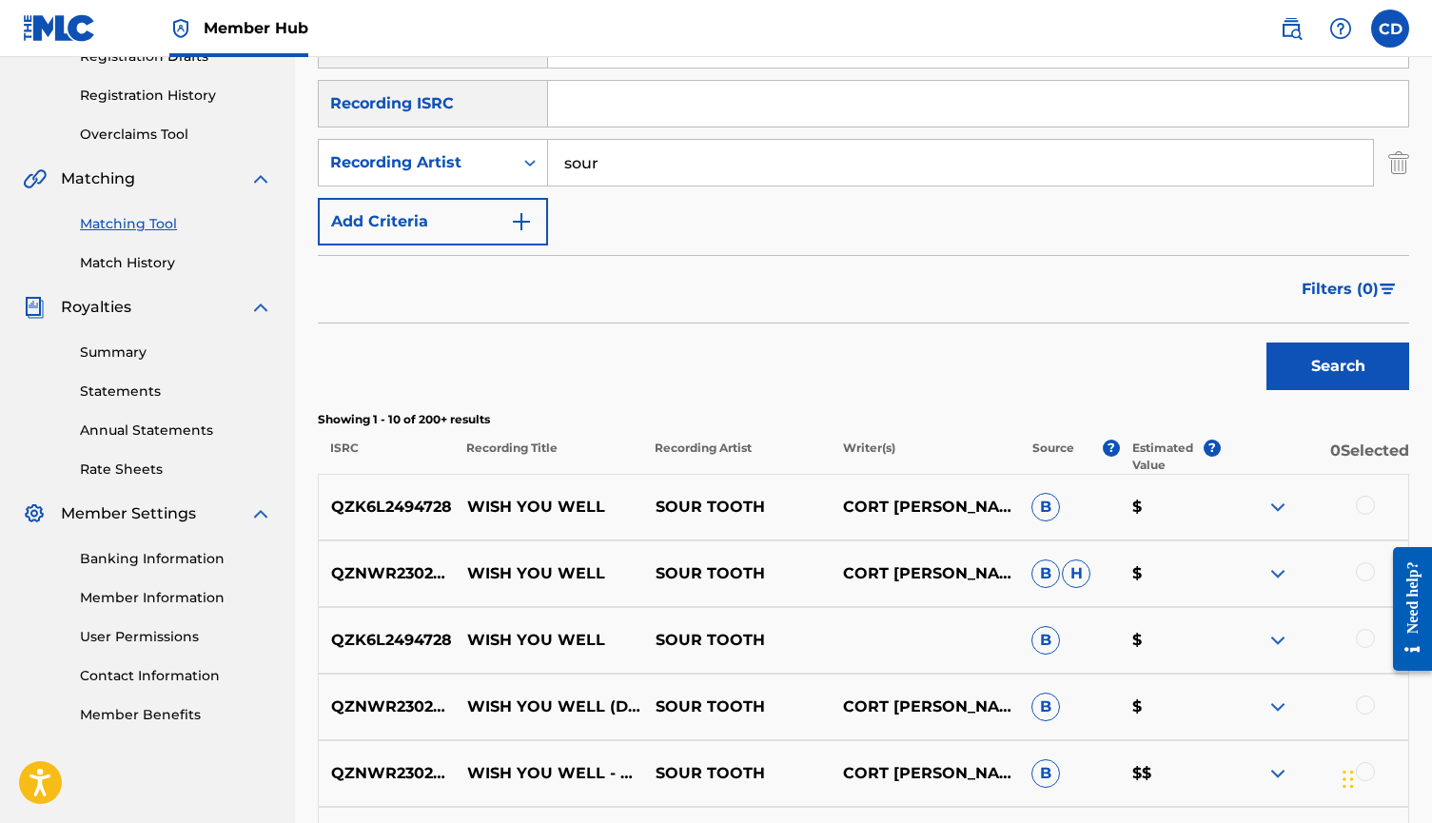
scroll to position [342, 0]
click at [1360, 500] on div at bounding box center [1365, 504] width 19 height 19
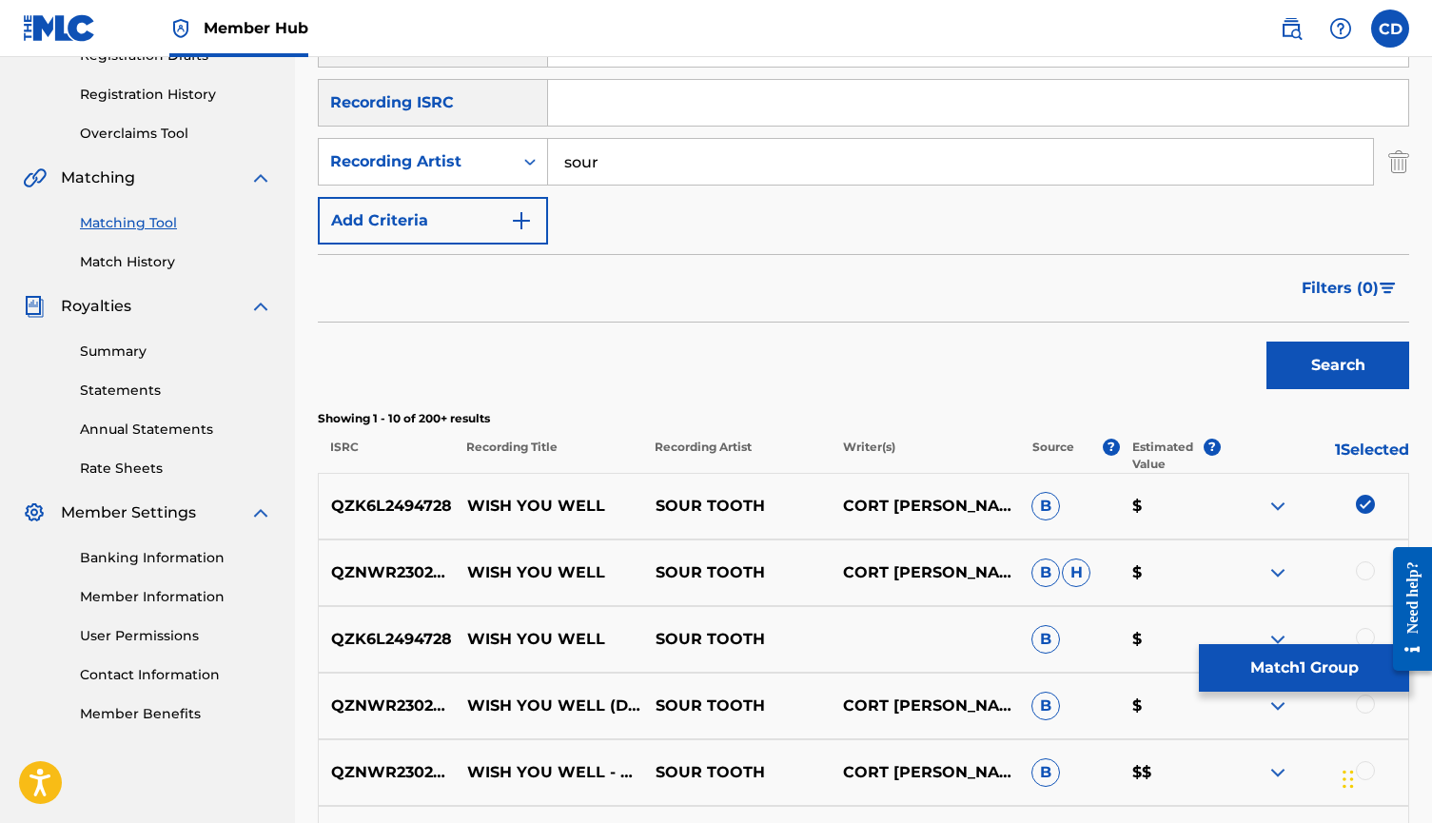
click at [1365, 562] on div at bounding box center [1365, 571] width 19 height 19
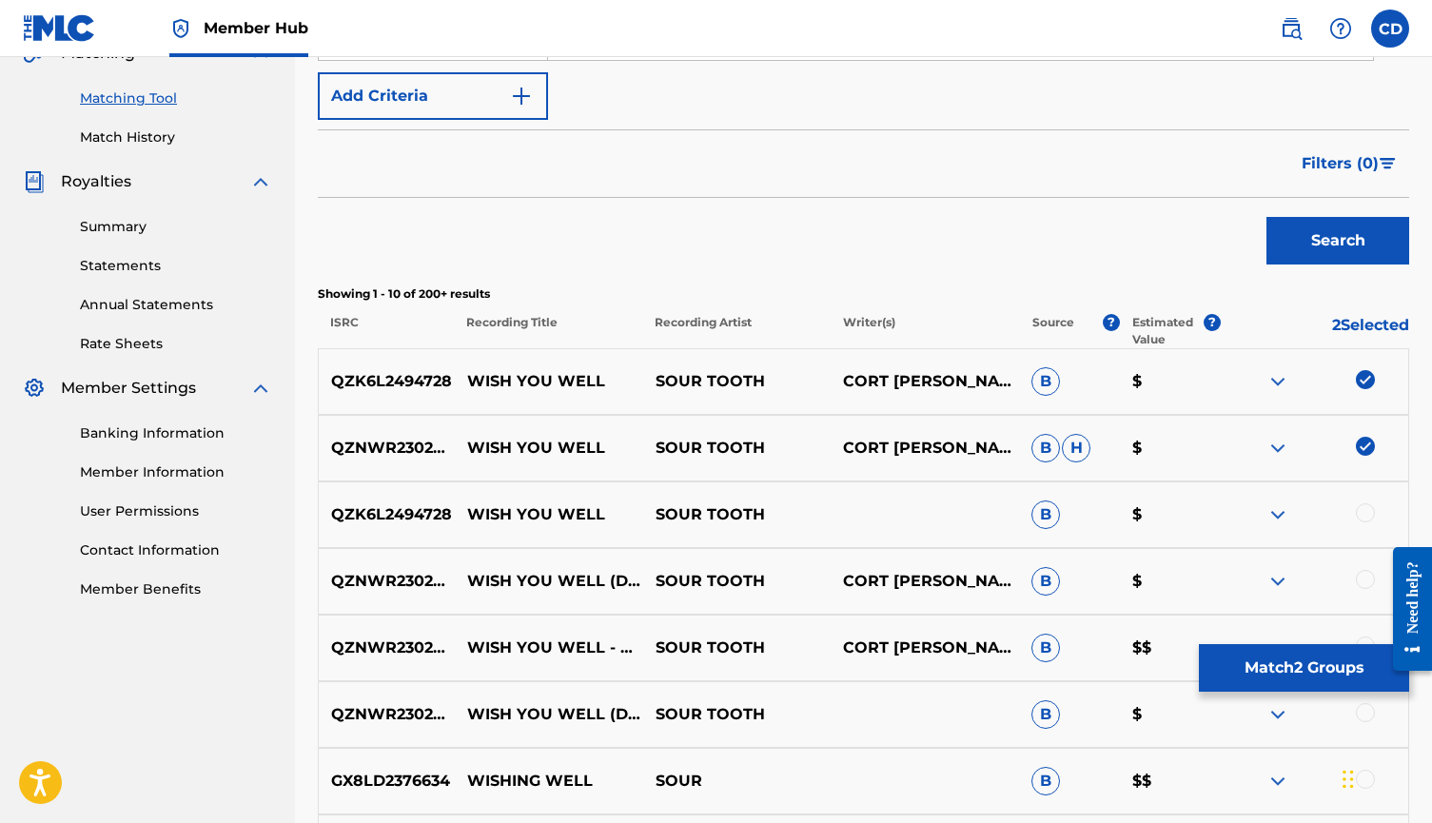
scroll to position [485, 0]
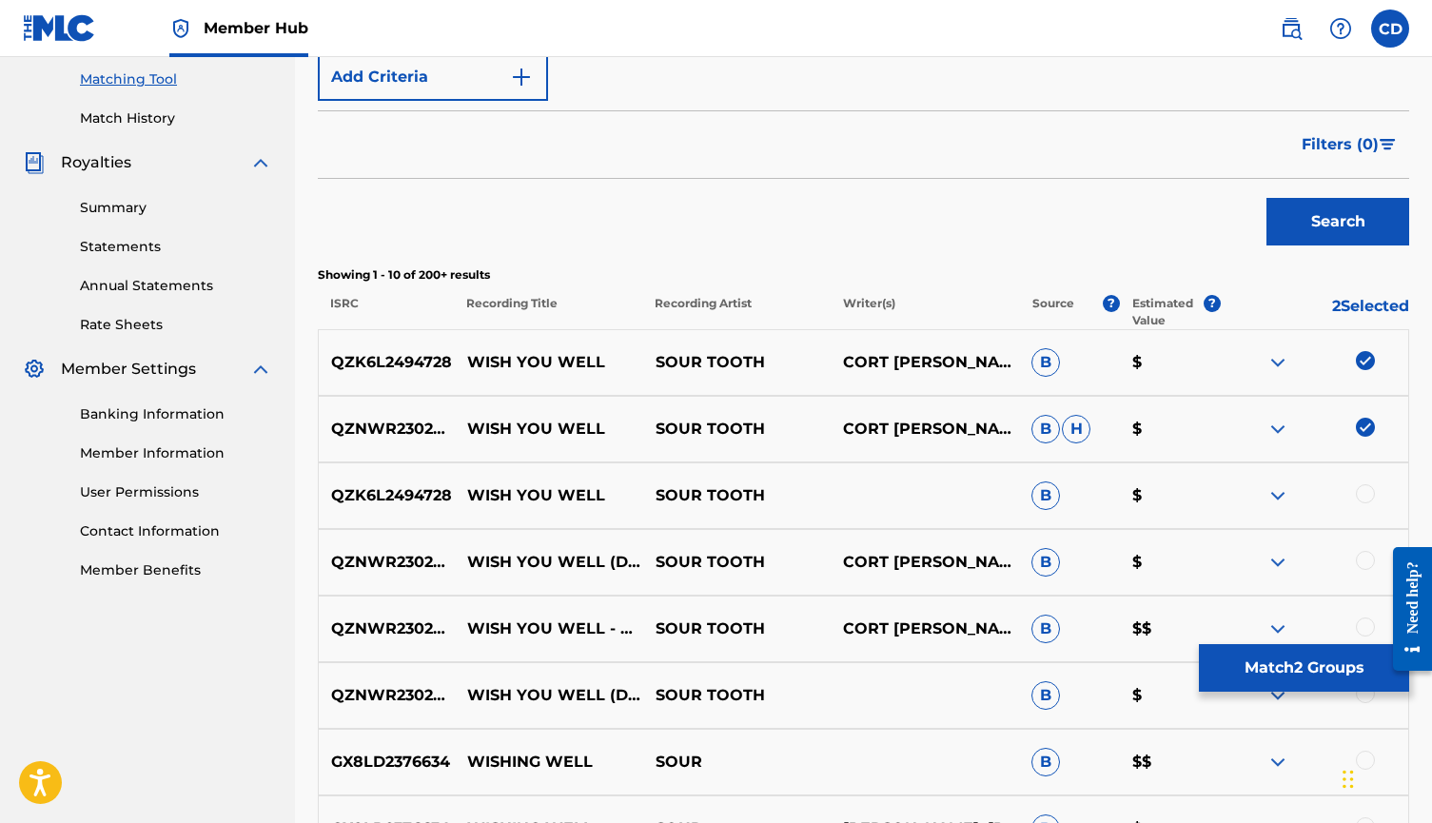
click at [1366, 453] on div "QZNWR2302539 WISH YOU WELL SOUR TOOTH CORT DANIEL DINGMAN B H $" at bounding box center [864, 429] width 1092 height 67
click at [1359, 486] on div at bounding box center [1365, 493] width 19 height 19
click at [1361, 561] on div at bounding box center [1365, 560] width 19 height 19
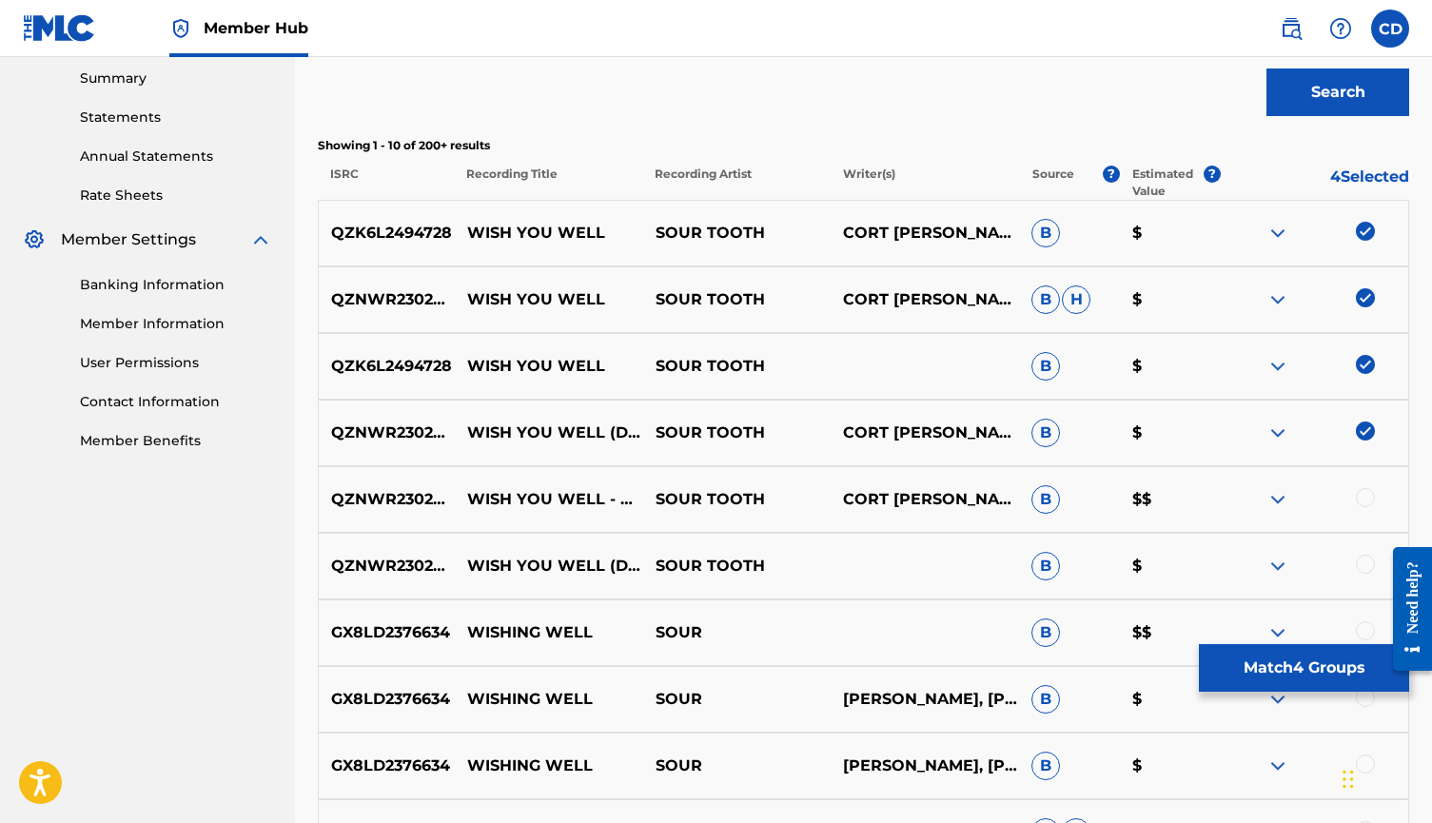
scroll to position [635, 0]
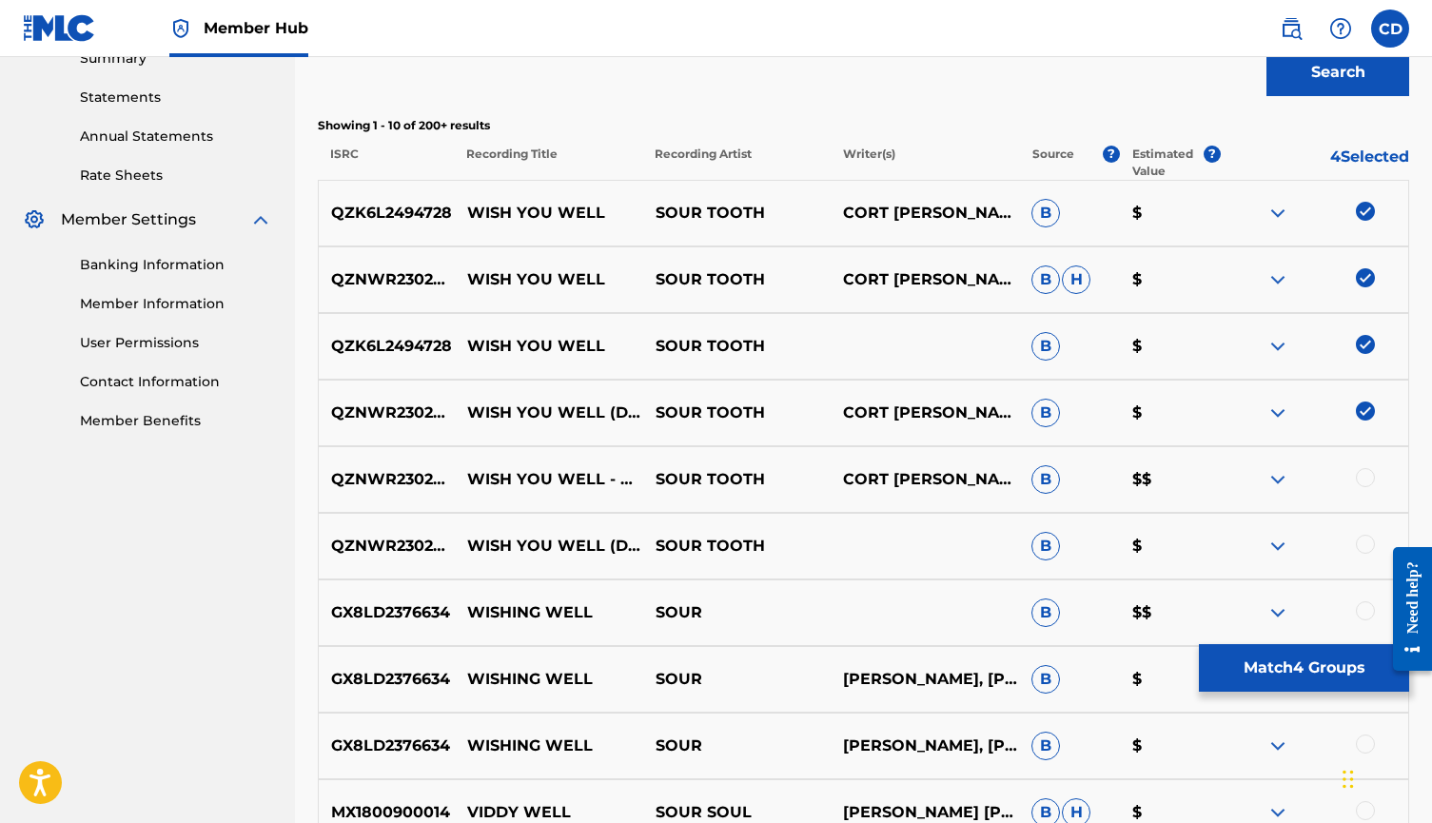
click at [1353, 481] on div at bounding box center [1314, 479] width 188 height 23
click at [1367, 474] on div at bounding box center [1365, 477] width 19 height 19
click at [1369, 542] on div at bounding box center [1365, 544] width 19 height 19
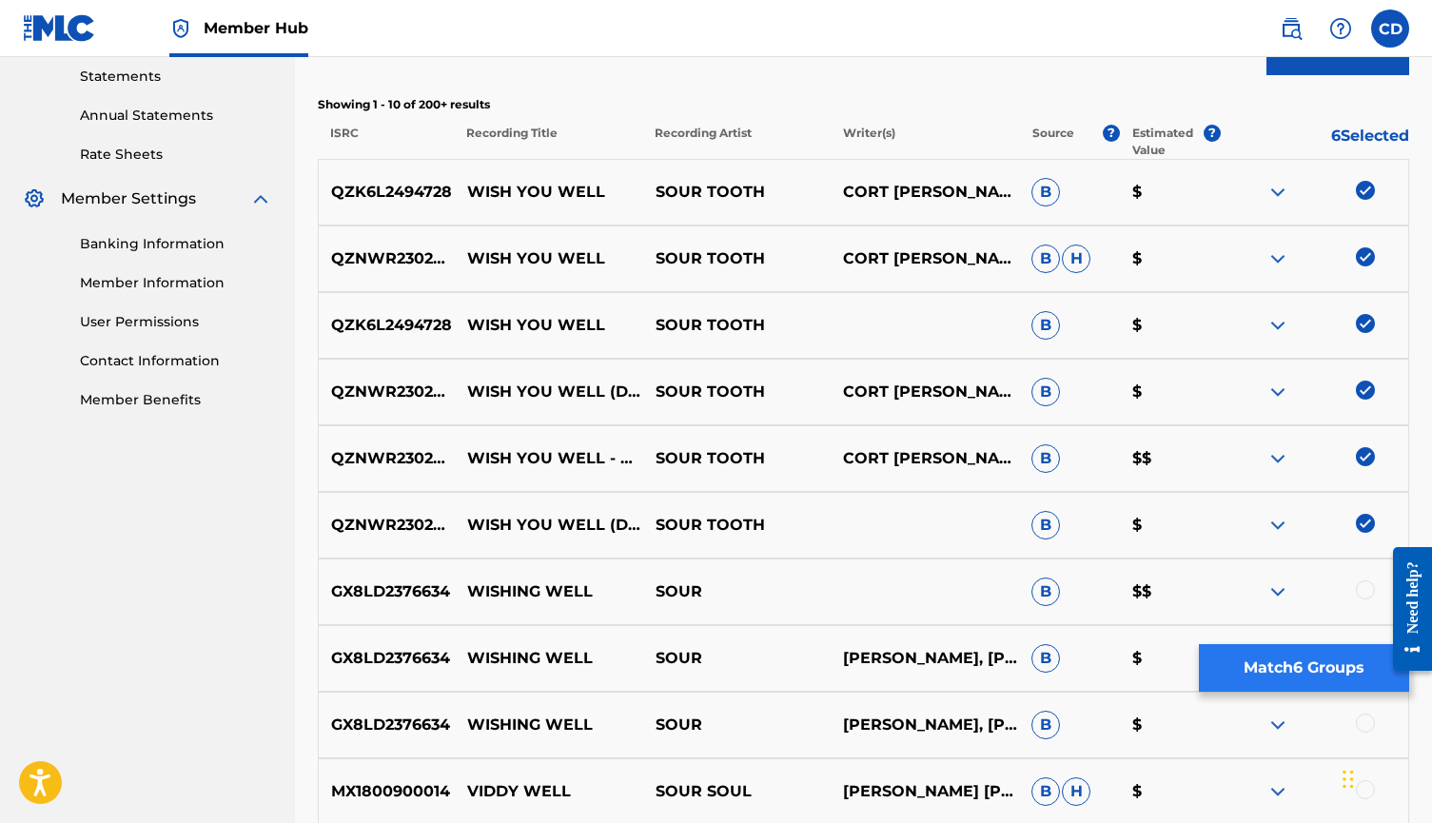
scroll to position [446, 0]
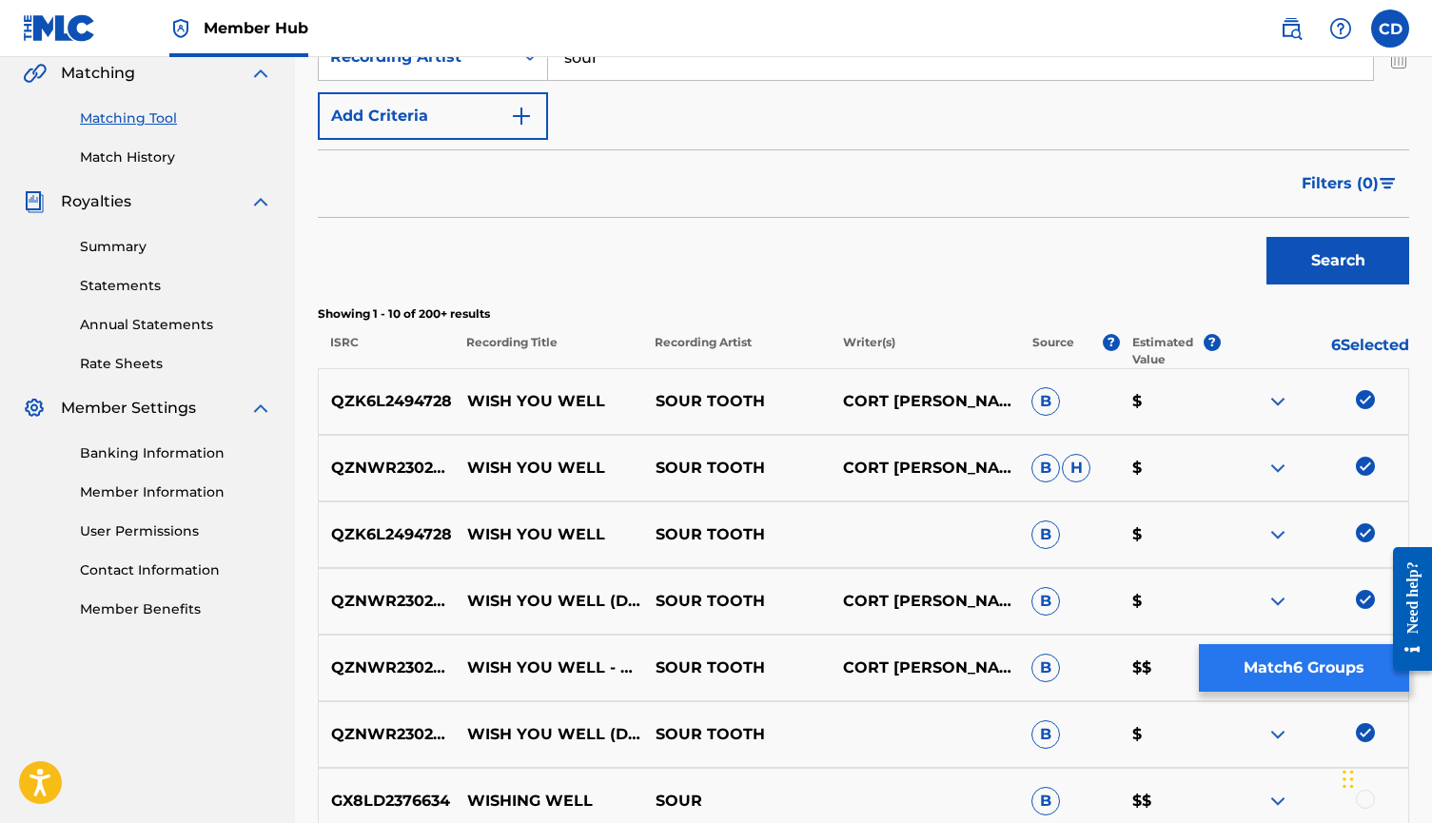
click at [1312, 674] on button "Match 6 Groups" at bounding box center [1304, 668] width 210 height 48
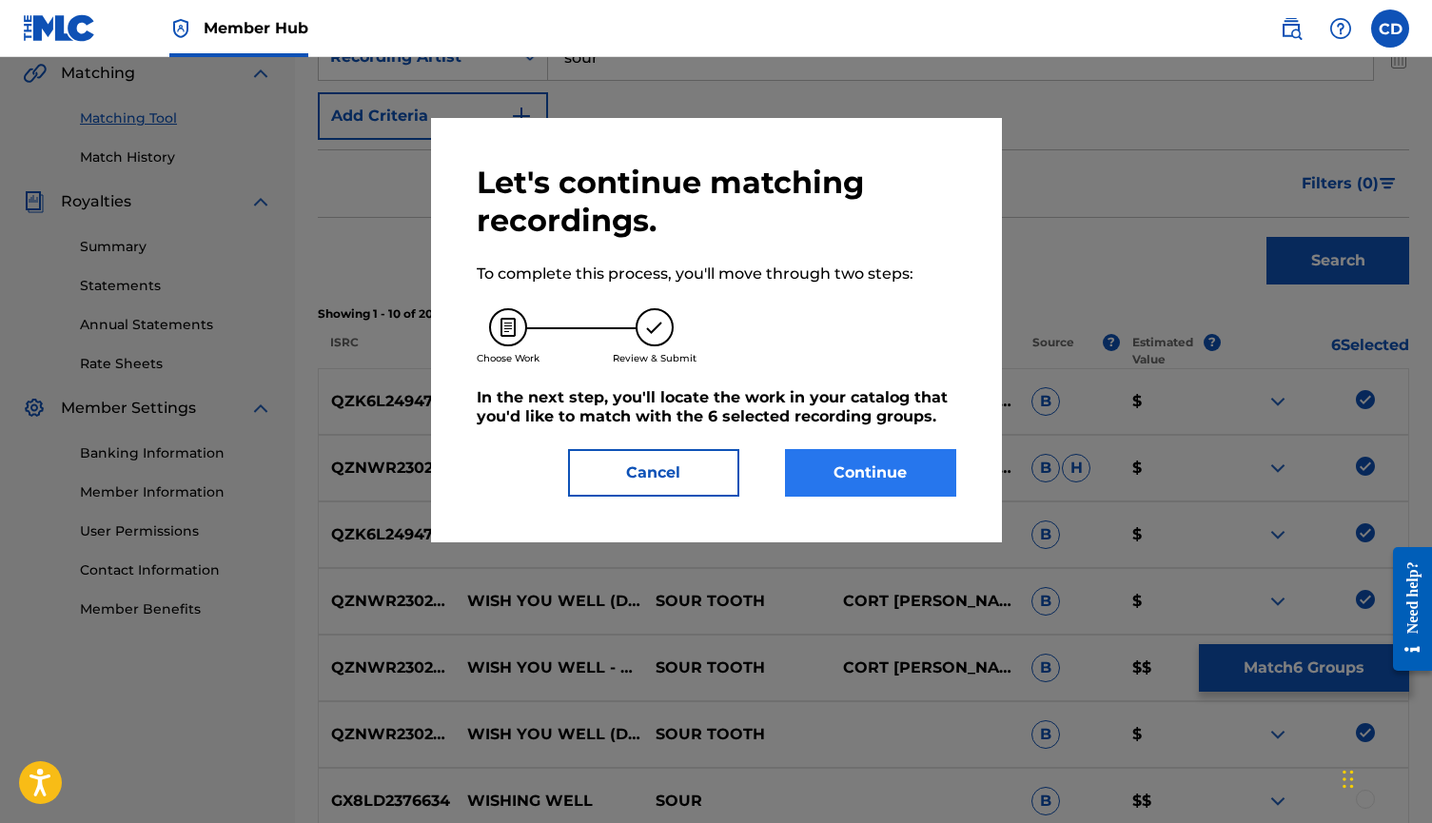
click at [838, 458] on button "Continue" at bounding box center [870, 473] width 171 height 48
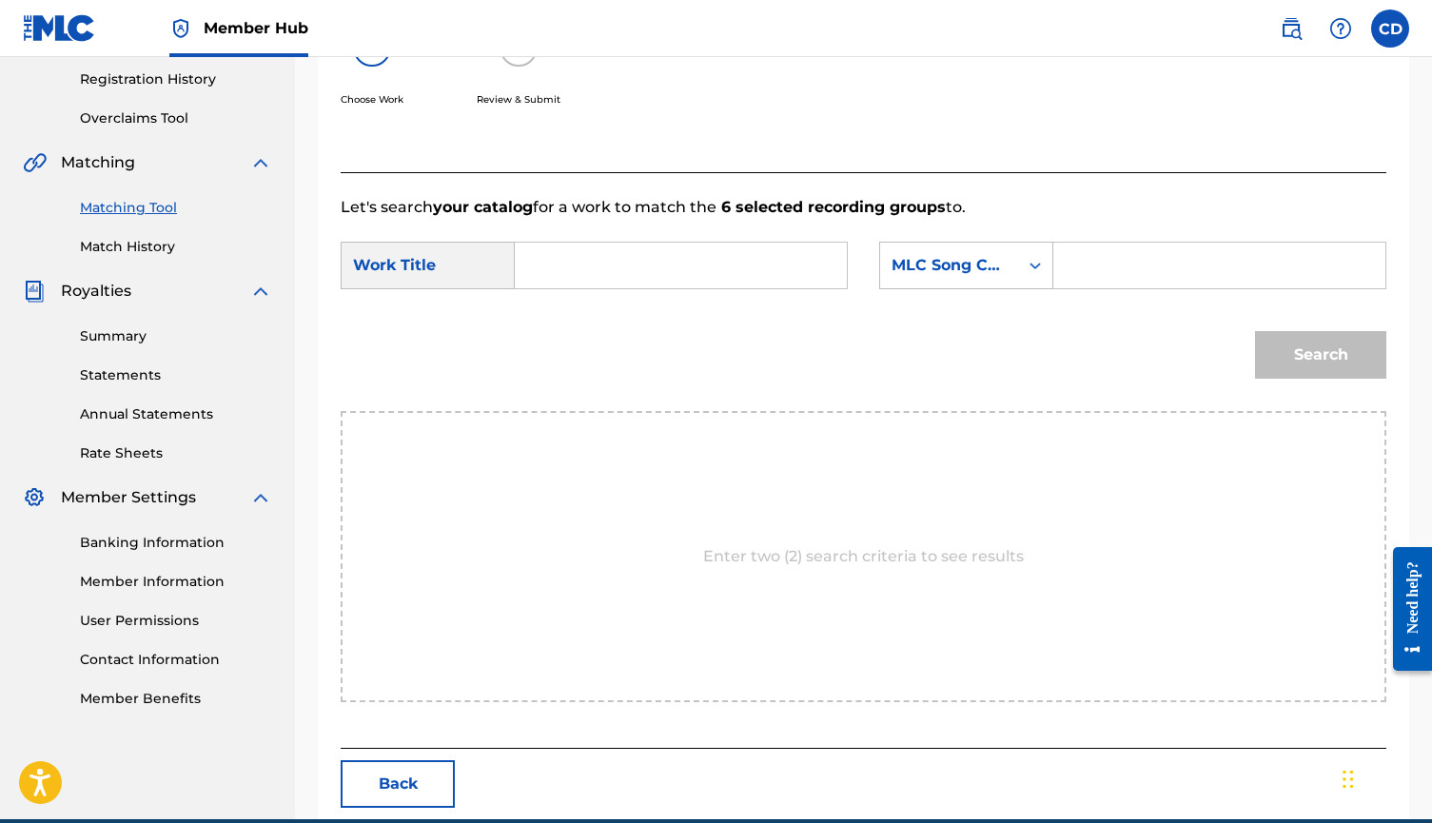
click at [664, 249] on input "Search Form" at bounding box center [681, 266] width 300 height 46
type input "wish you well"
click at [925, 284] on div "MLC Song Code" at bounding box center [966, 266] width 174 height 48
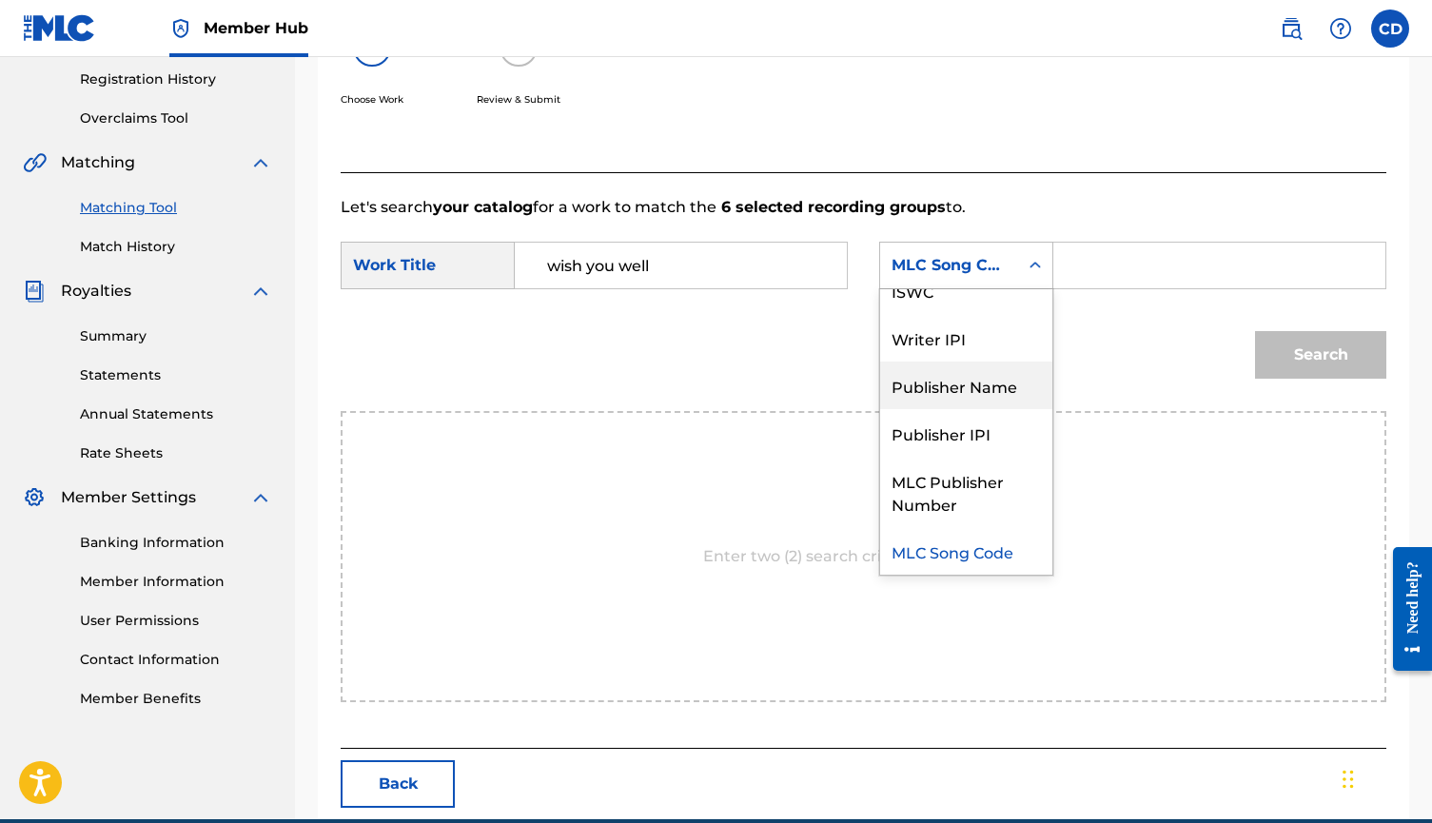
scroll to position [0, 0]
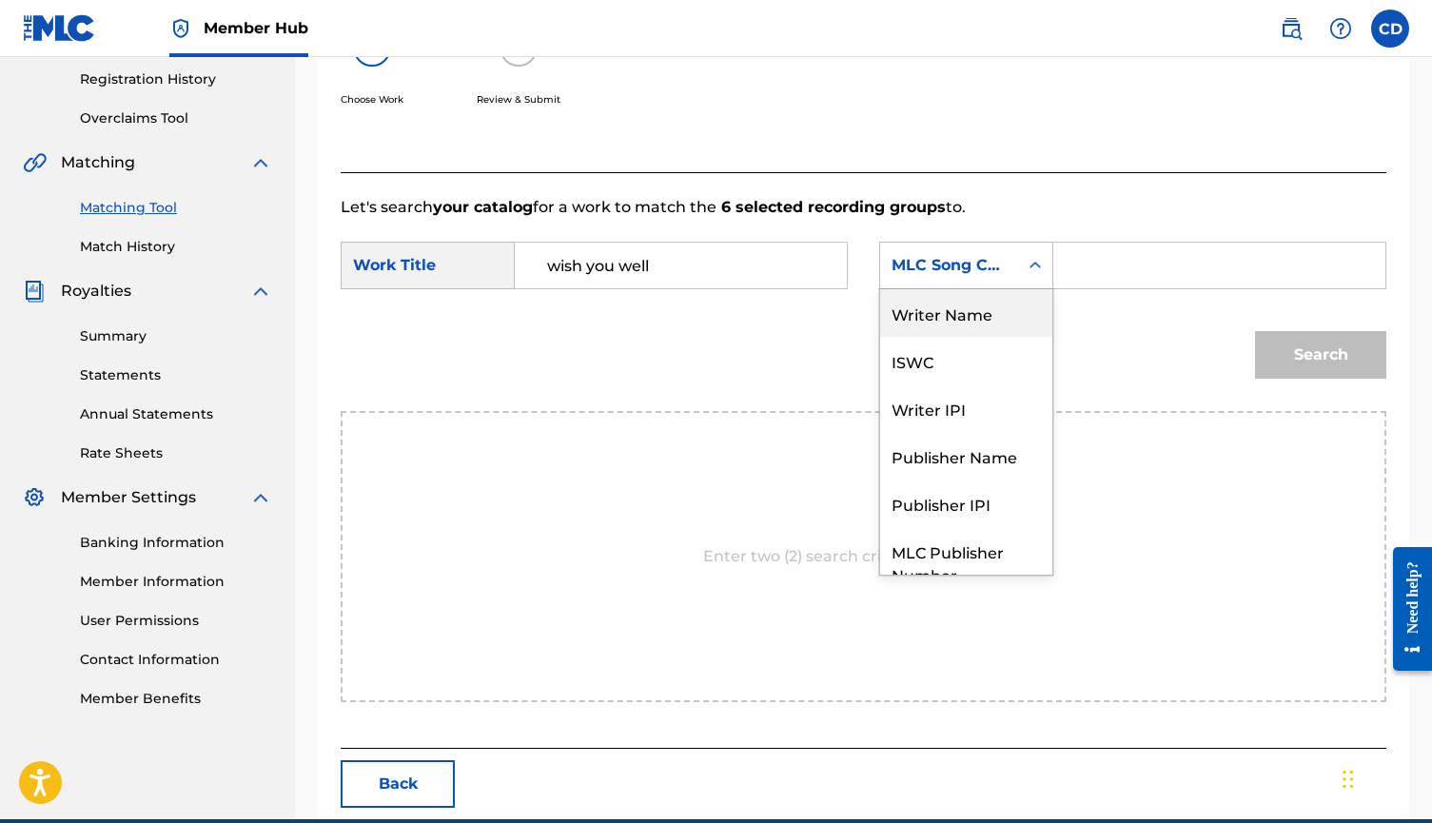
click at [968, 325] on div "Writer Name" at bounding box center [966, 313] width 172 height 48
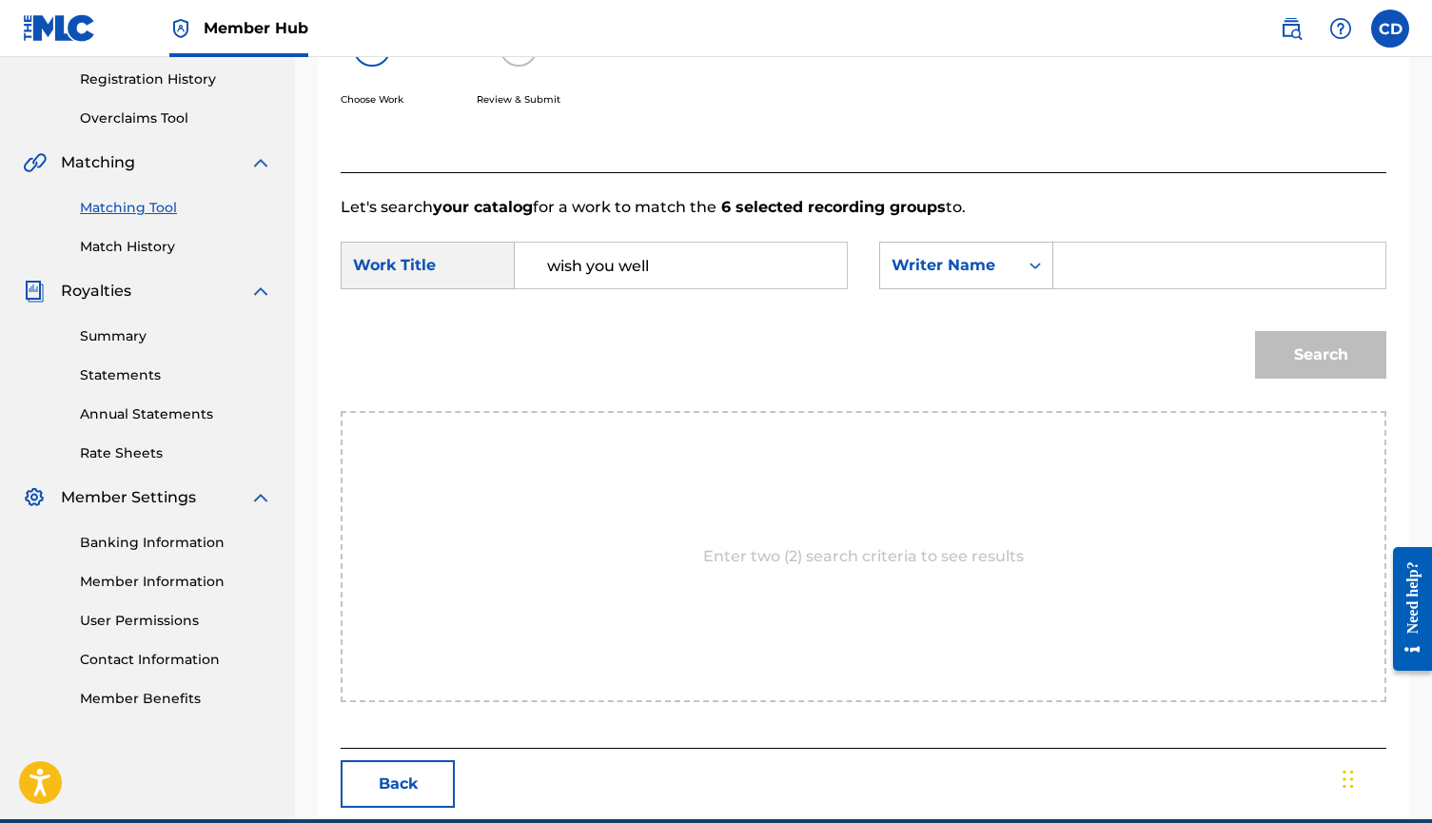
click at [1133, 284] on input "Search Form" at bounding box center [1220, 266] width 300 height 46
type input "cort"
click at [1321, 355] on button "Search" at bounding box center [1320, 355] width 131 height 48
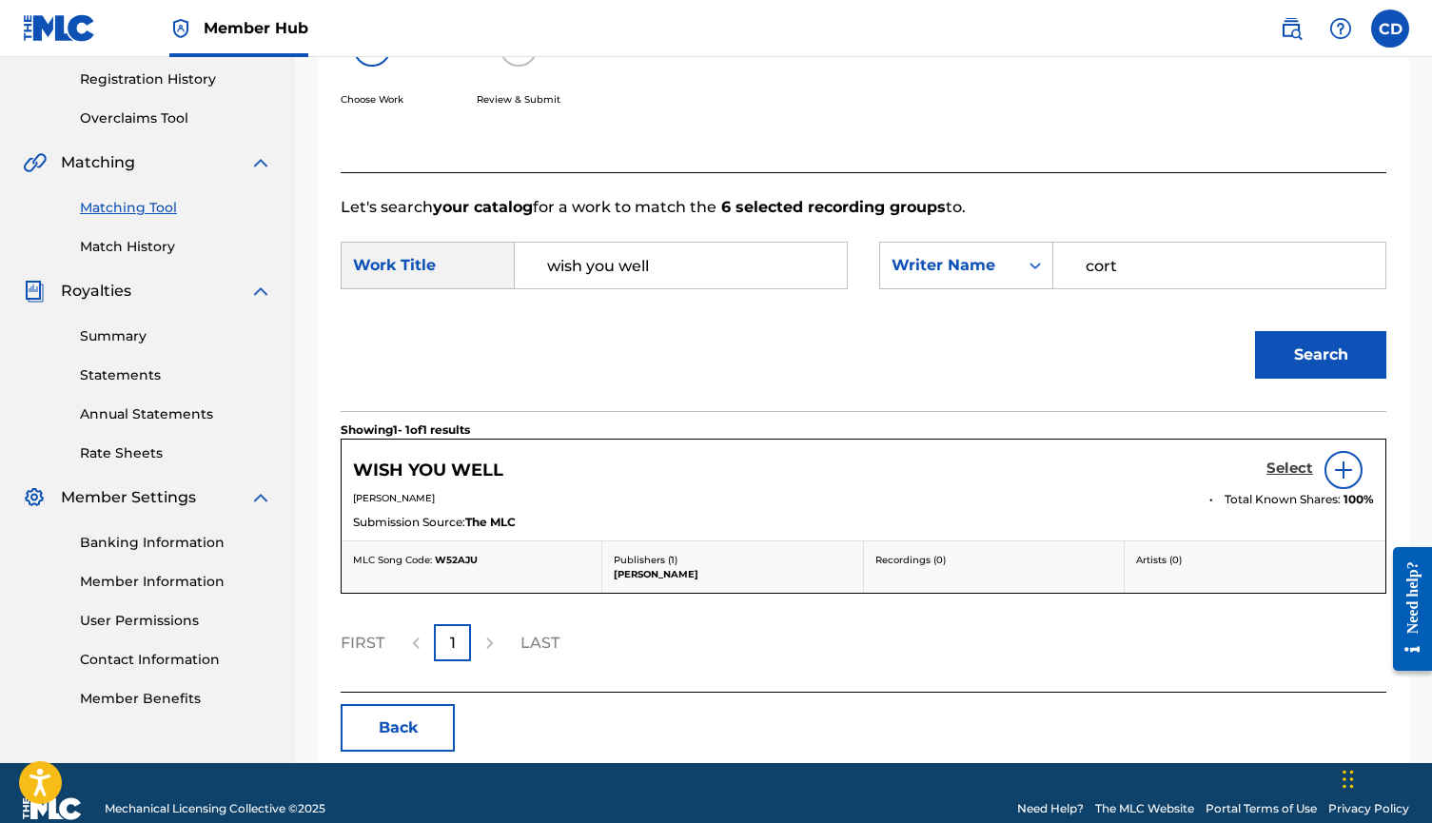
click at [1301, 468] on h5 "Select" at bounding box center [1290, 469] width 47 height 18
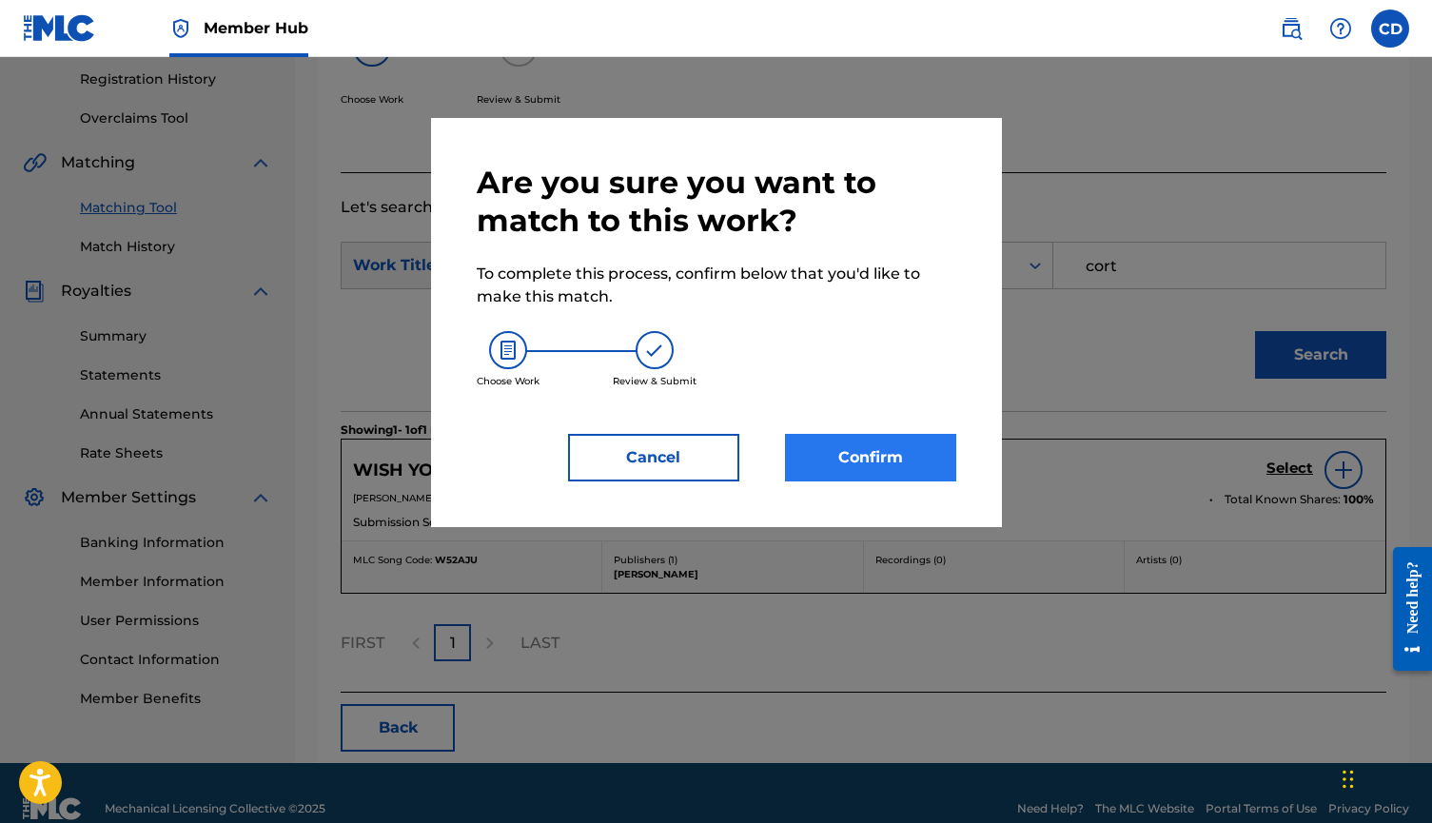
click at [911, 458] on button "Confirm" at bounding box center [870, 458] width 171 height 48
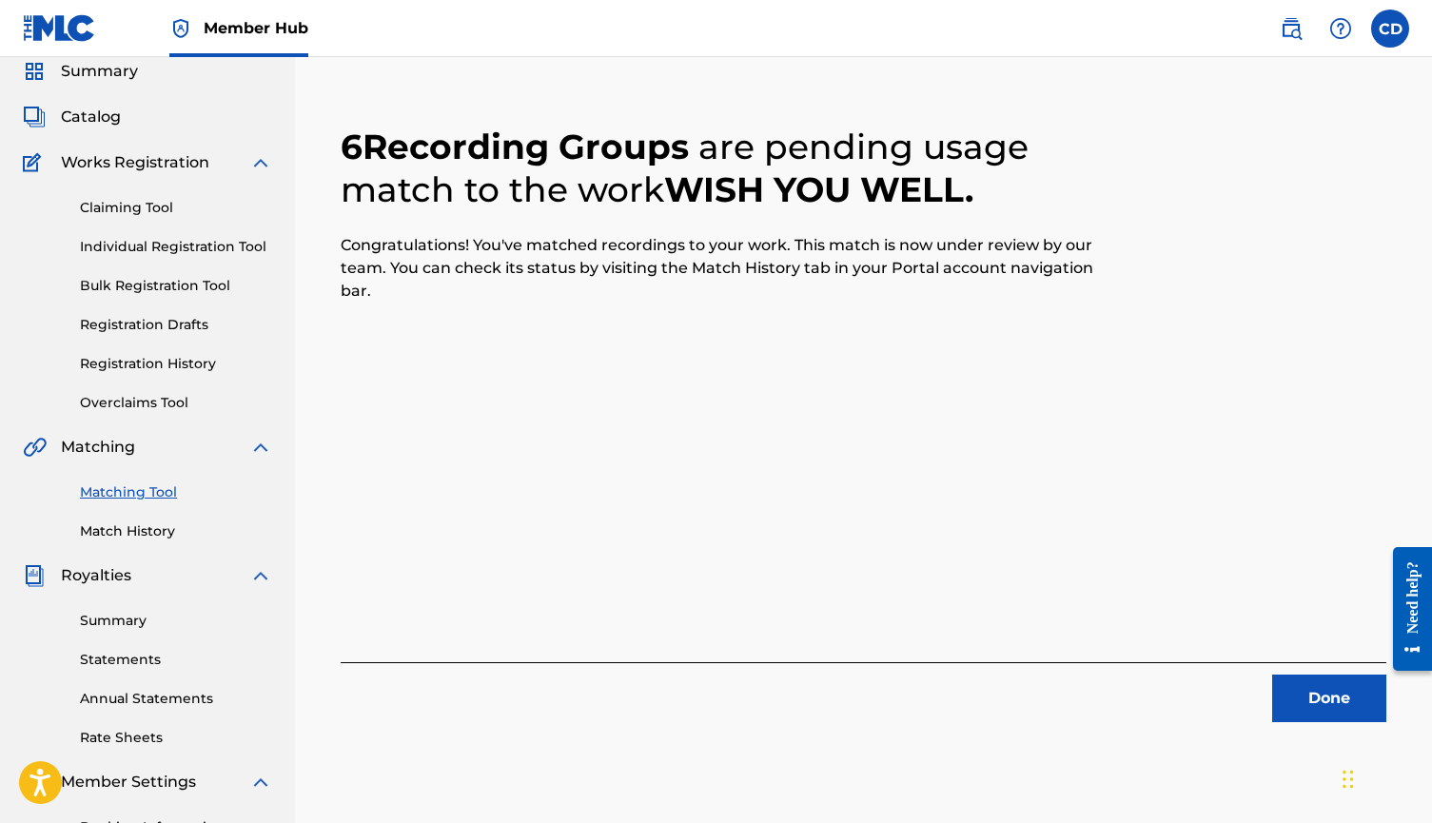
scroll to position [59, 0]
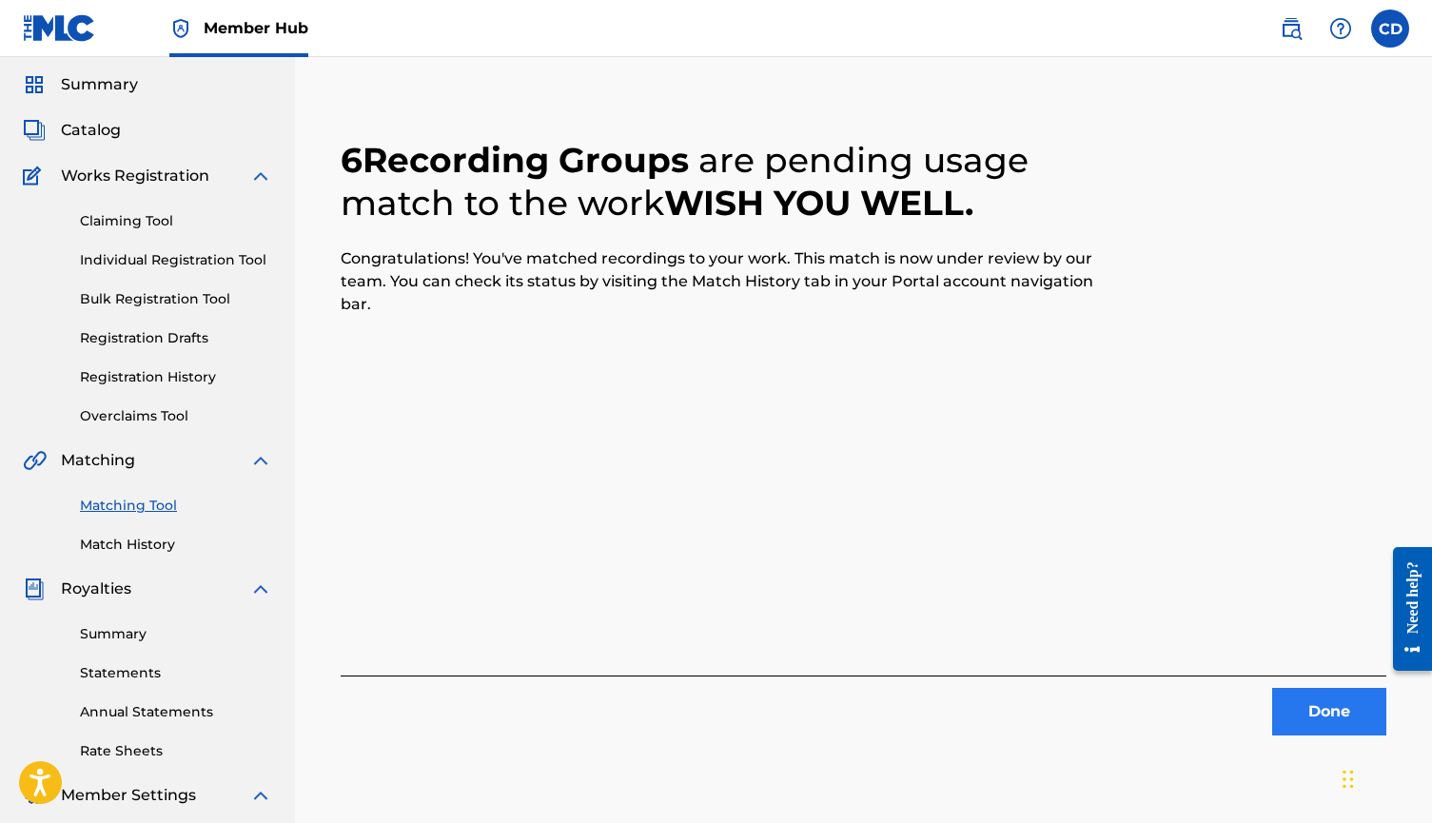
click at [1330, 703] on button "Done" at bounding box center [1329, 712] width 114 height 48
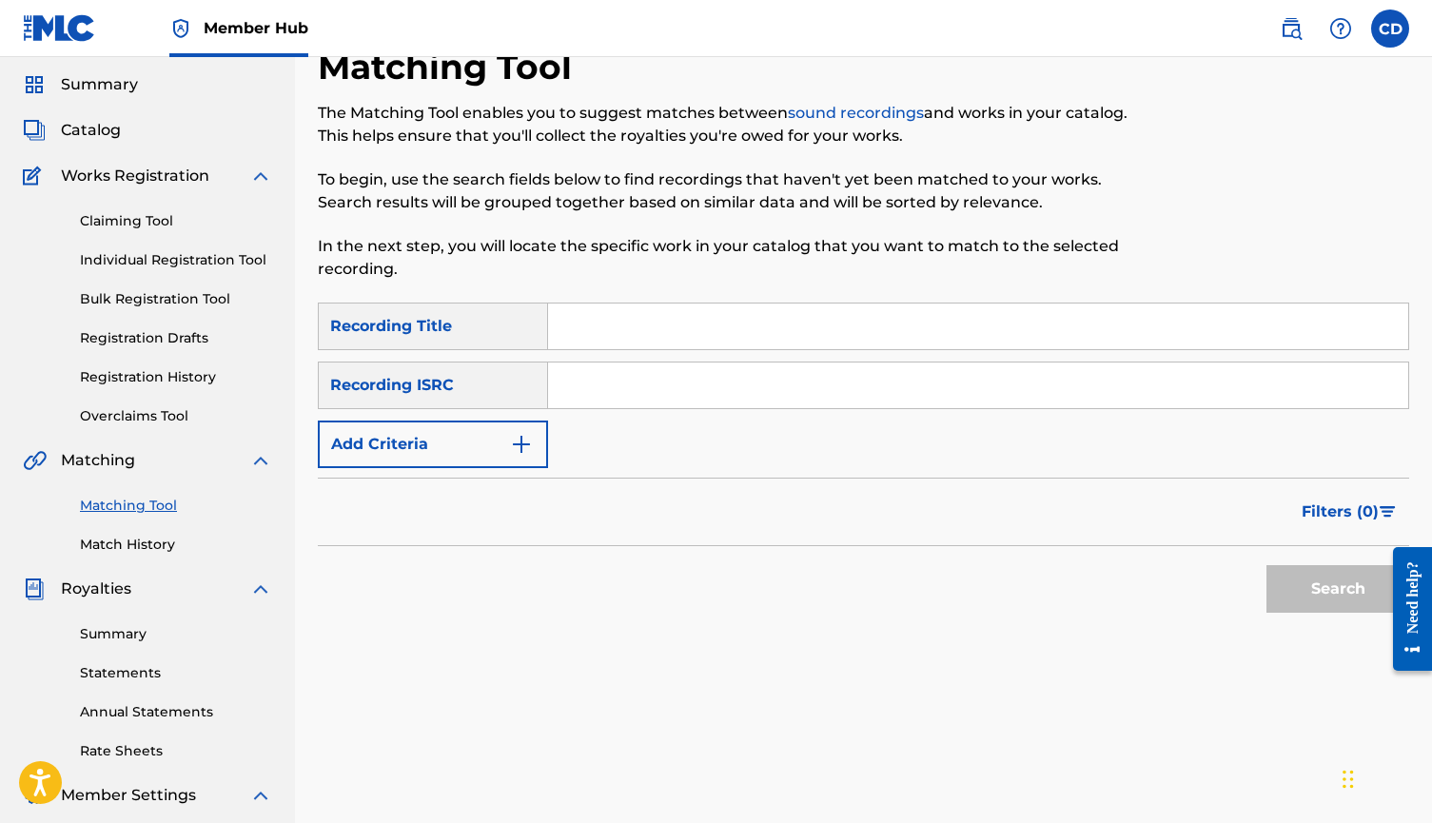
click at [810, 335] on input "Search Form" at bounding box center [978, 327] width 860 height 46
type input "dead leaves"
click at [383, 441] on button "Add Criteria" at bounding box center [433, 445] width 230 height 48
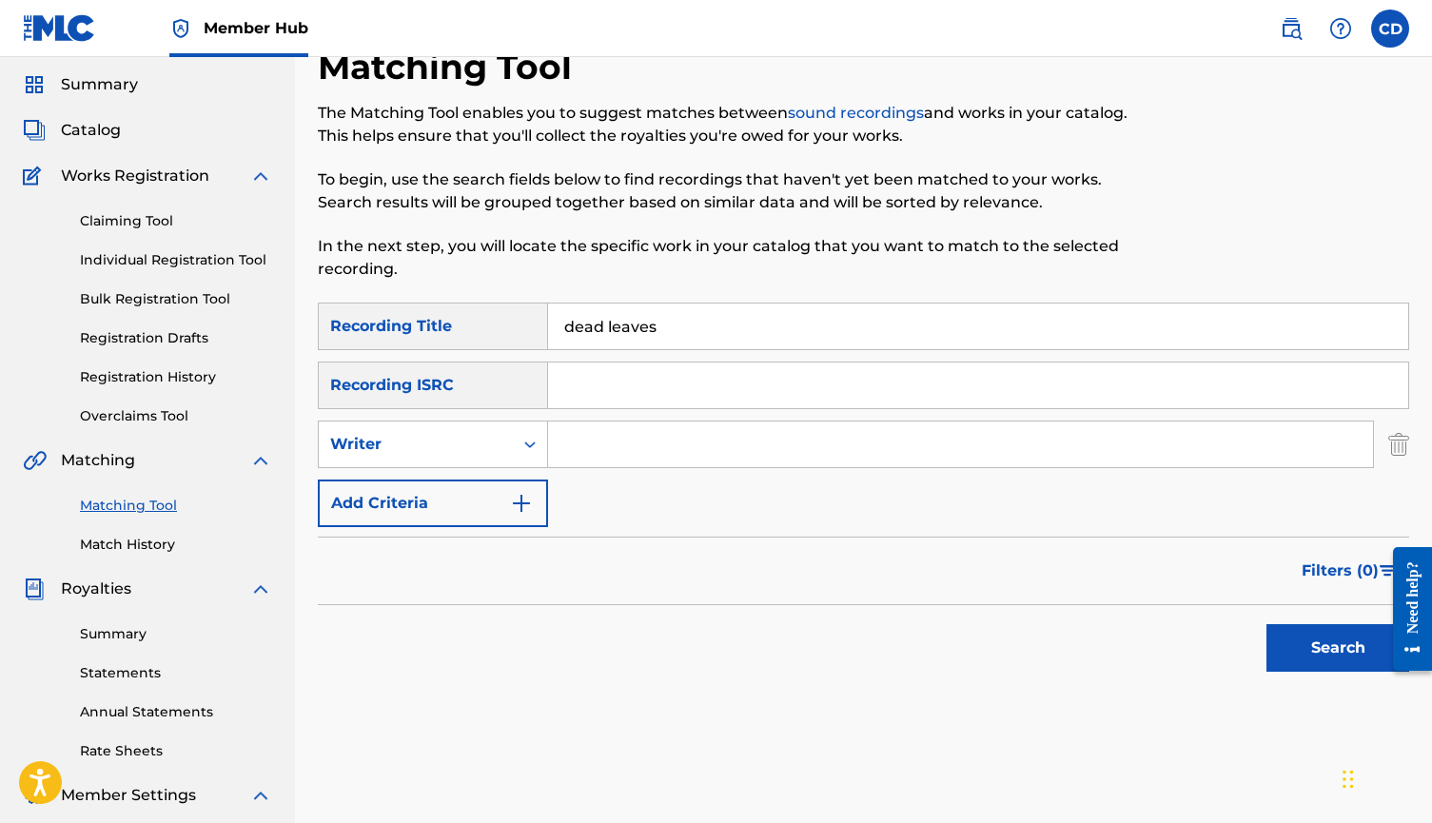
click at [635, 445] on input "Search Form" at bounding box center [960, 445] width 825 height 46
type input "cort"
click at [1338, 648] on button "Search" at bounding box center [1338, 648] width 143 height 48
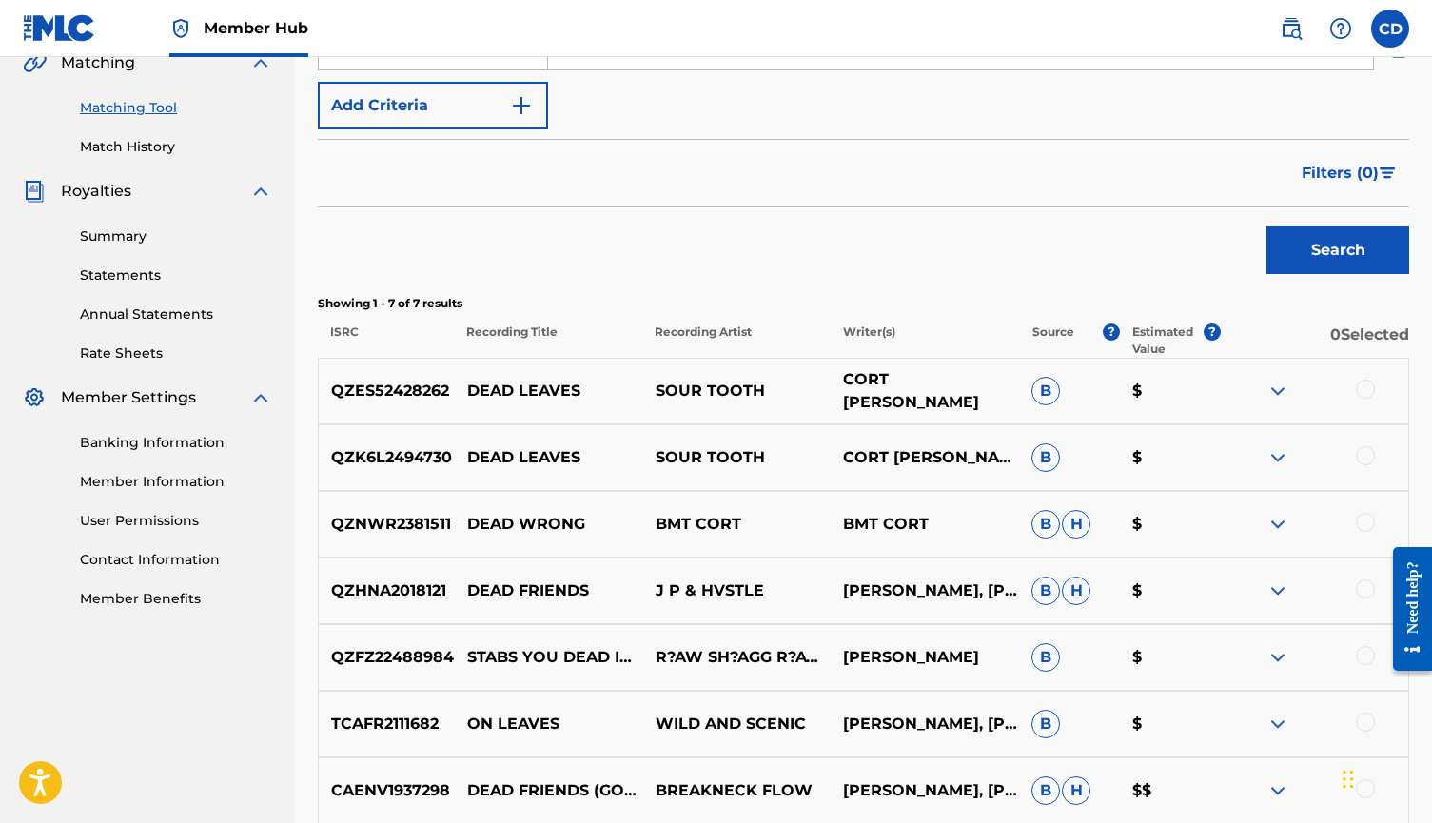
scroll to position [463, 0]
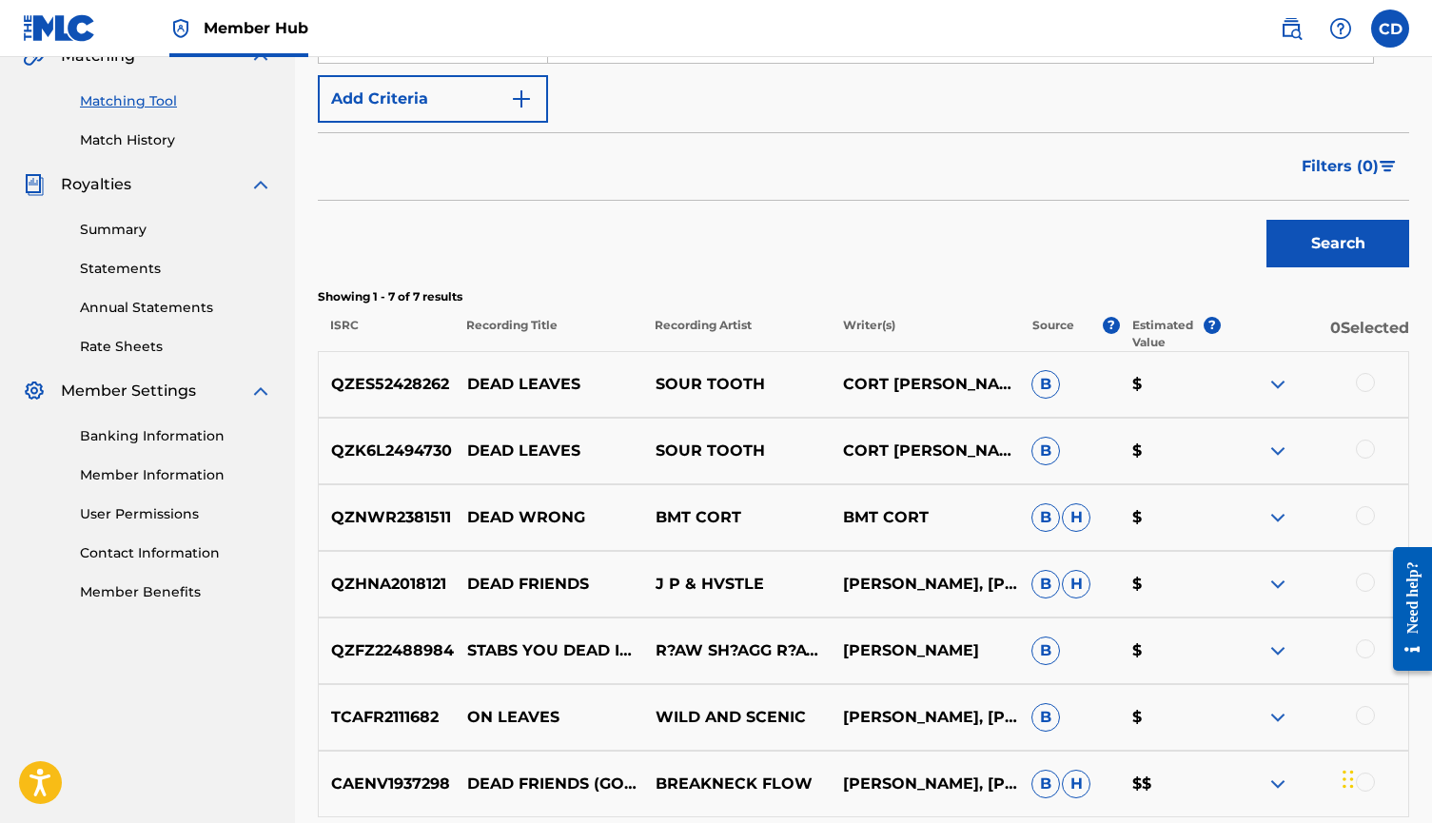
click at [1362, 370] on div "QZES52428262 DEAD LEAVES SOUR TOOTH CORT DANIEL DINGMAN B $" at bounding box center [864, 384] width 1092 height 67
click at [1365, 384] on div at bounding box center [1365, 382] width 19 height 19
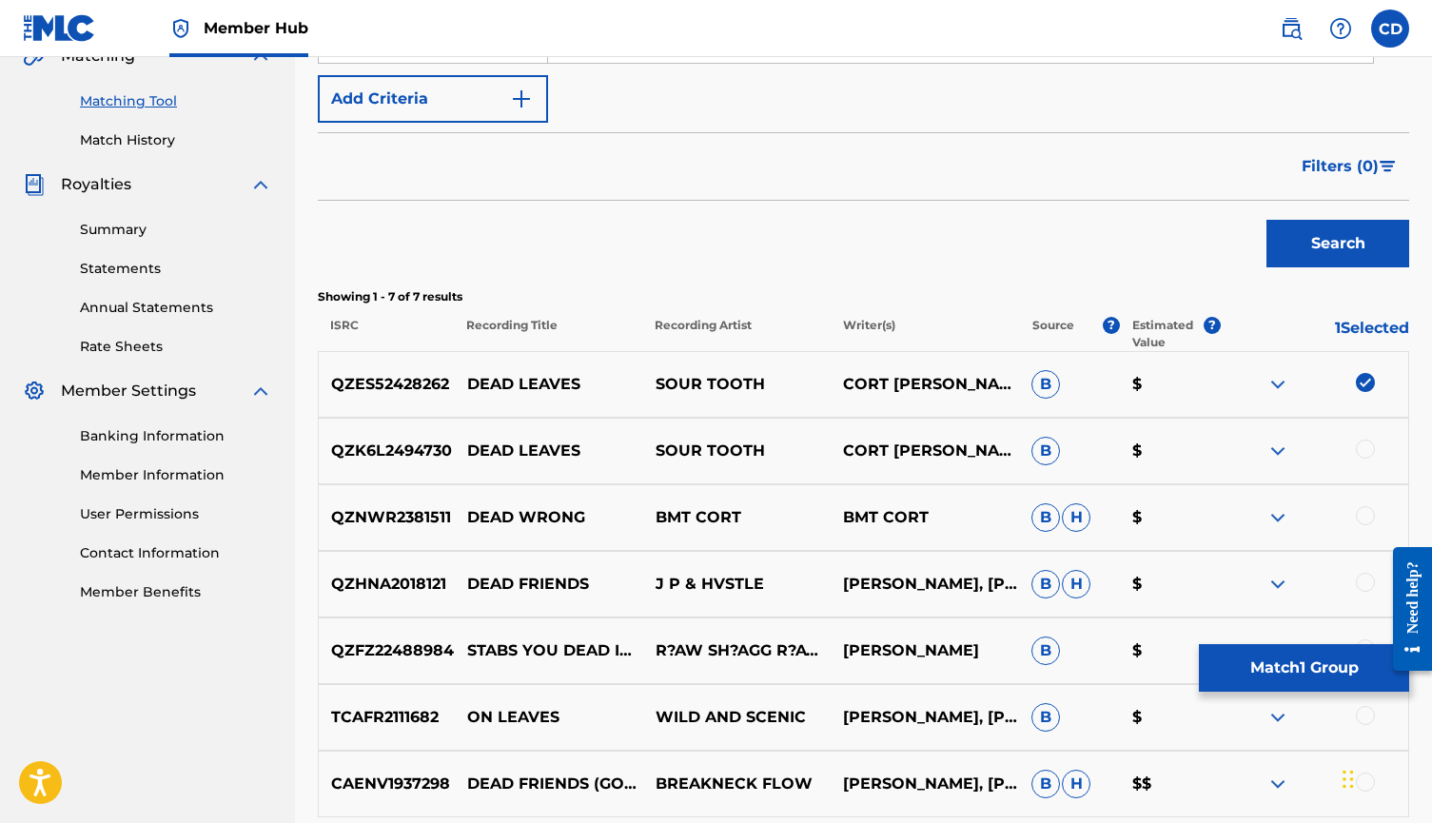
click at [1366, 446] on div at bounding box center [1365, 449] width 19 height 19
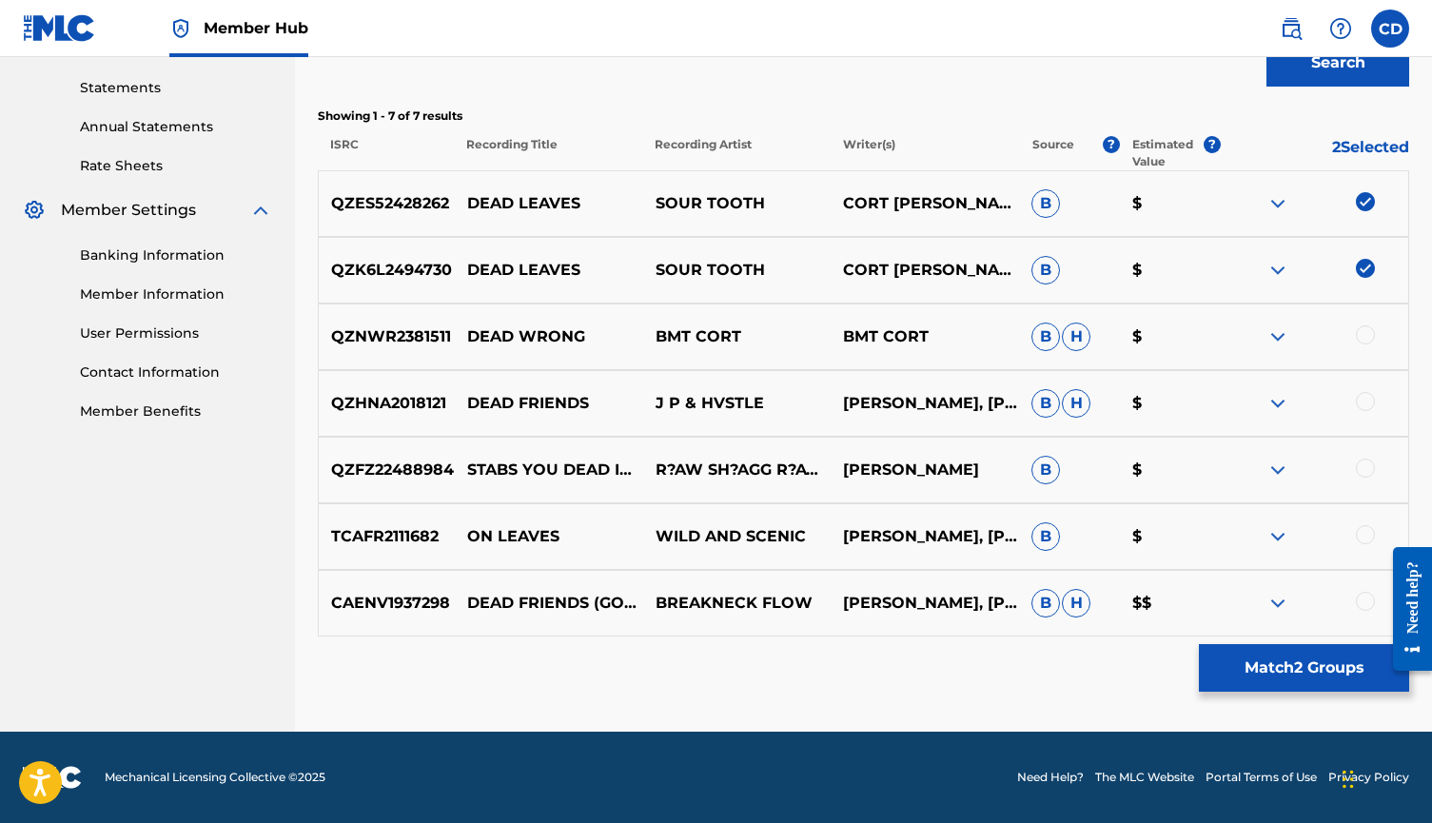
scroll to position [644, 0]
click at [1258, 678] on button "Match 2 Groups" at bounding box center [1304, 668] width 210 height 48
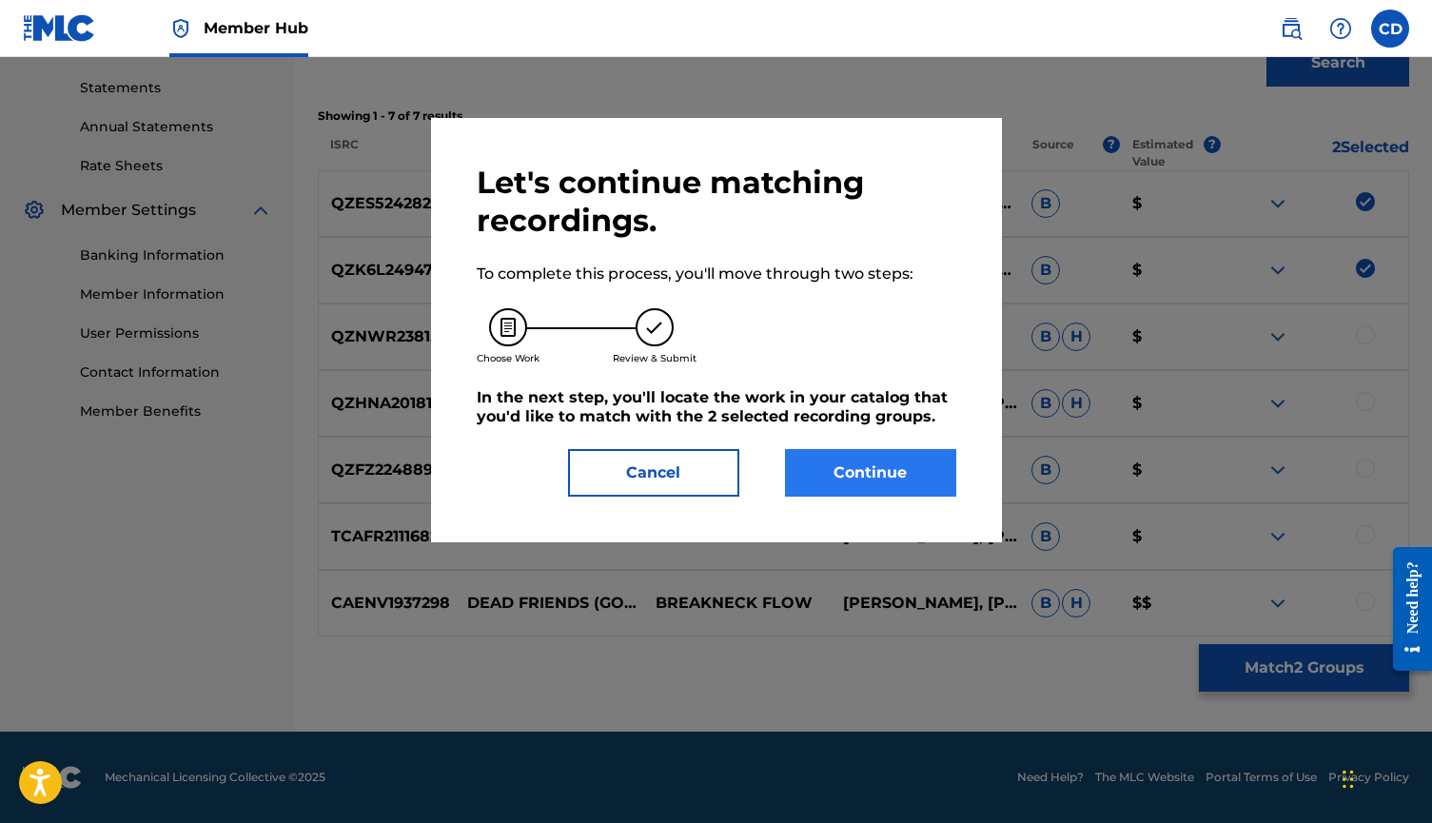
click at [873, 474] on button "Continue" at bounding box center [870, 473] width 171 height 48
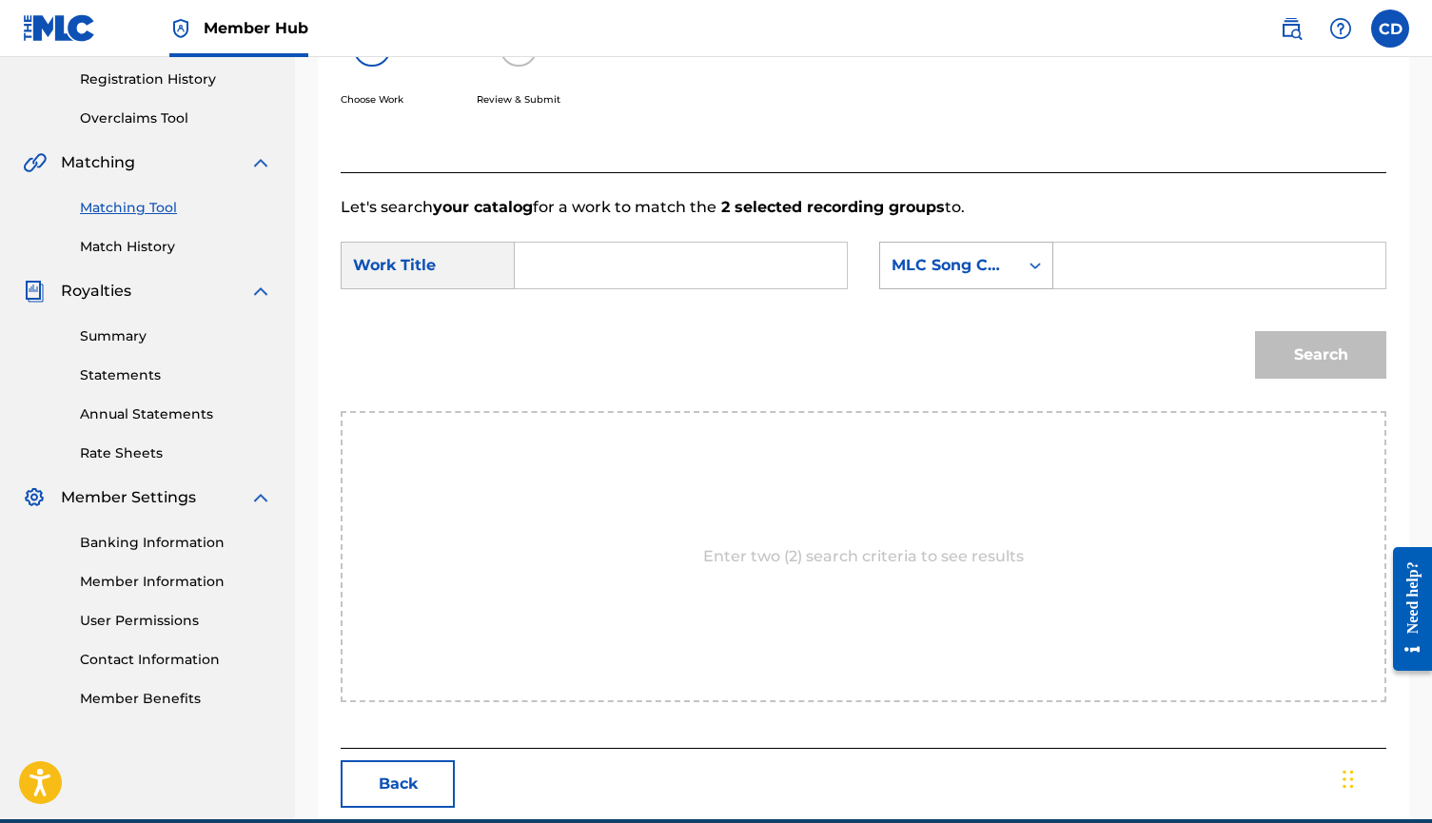
click at [944, 263] on div "MLC Song Code" at bounding box center [949, 265] width 115 height 23
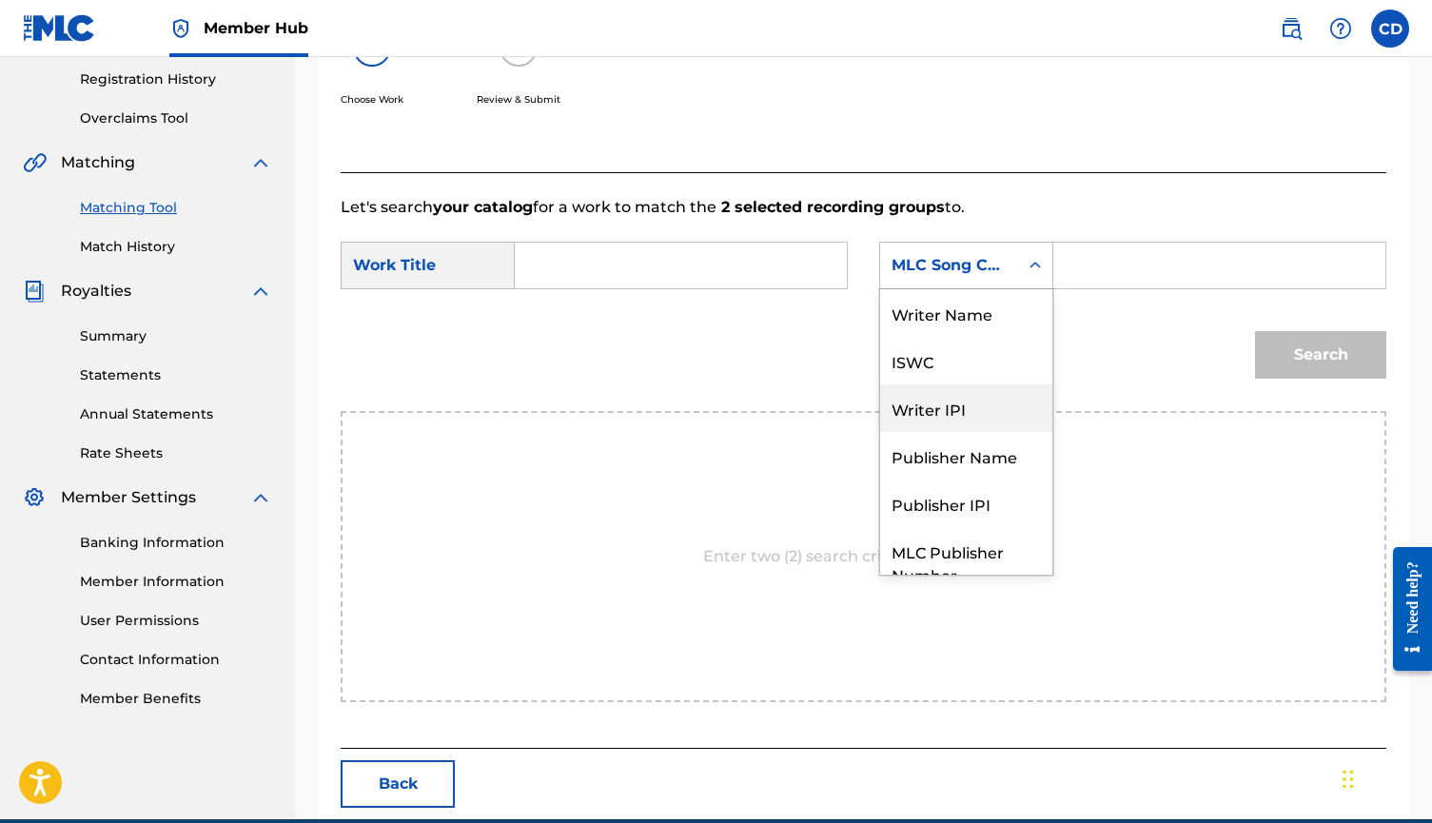
scroll to position [0, 0]
click at [952, 302] on div "Writer Name" at bounding box center [966, 313] width 172 height 48
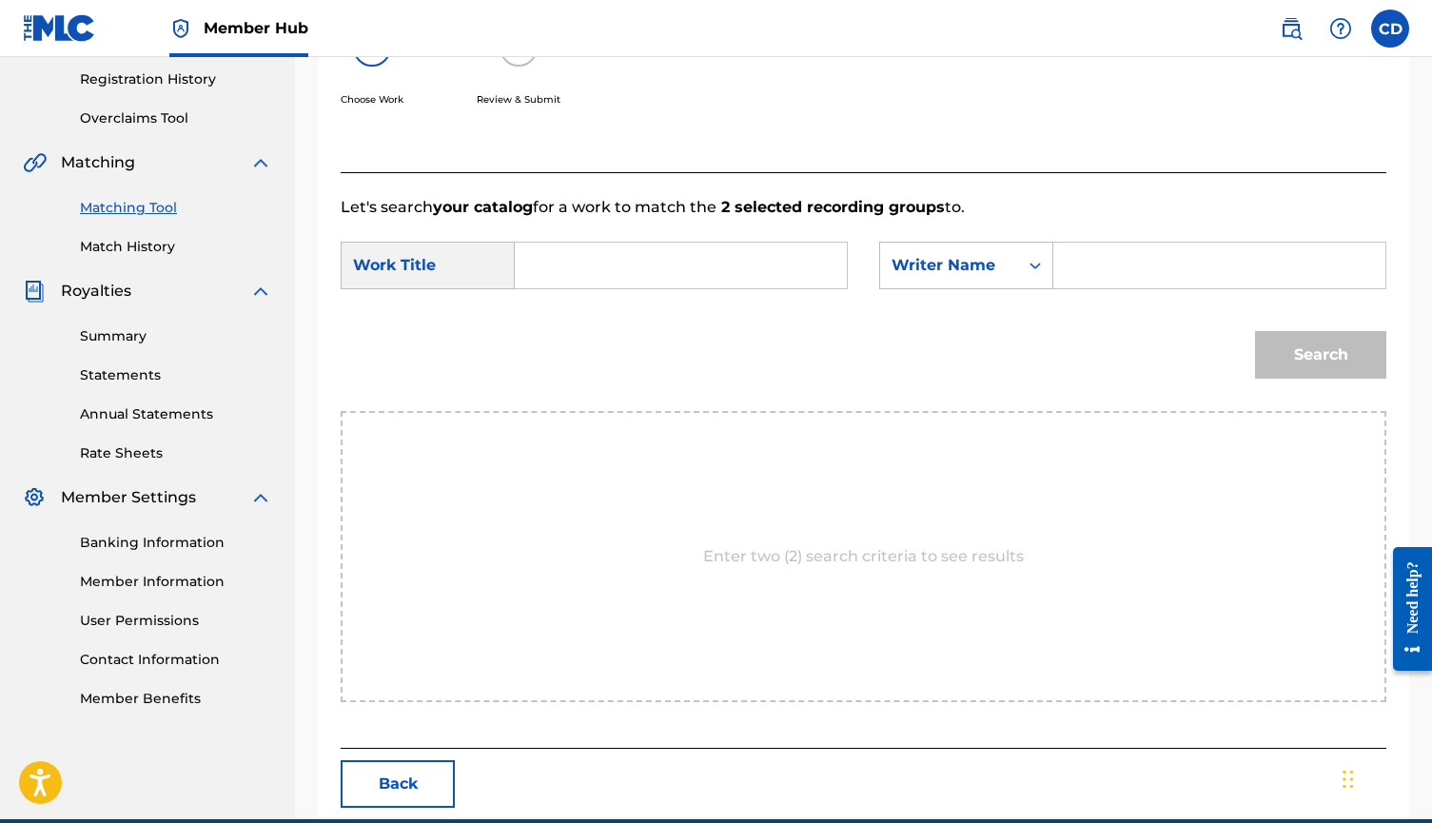
click at [577, 274] on input "Search Form" at bounding box center [681, 266] width 300 height 46
type input "dead leaves"
type input "cort"
click at [1321, 355] on button "Search" at bounding box center [1320, 355] width 131 height 48
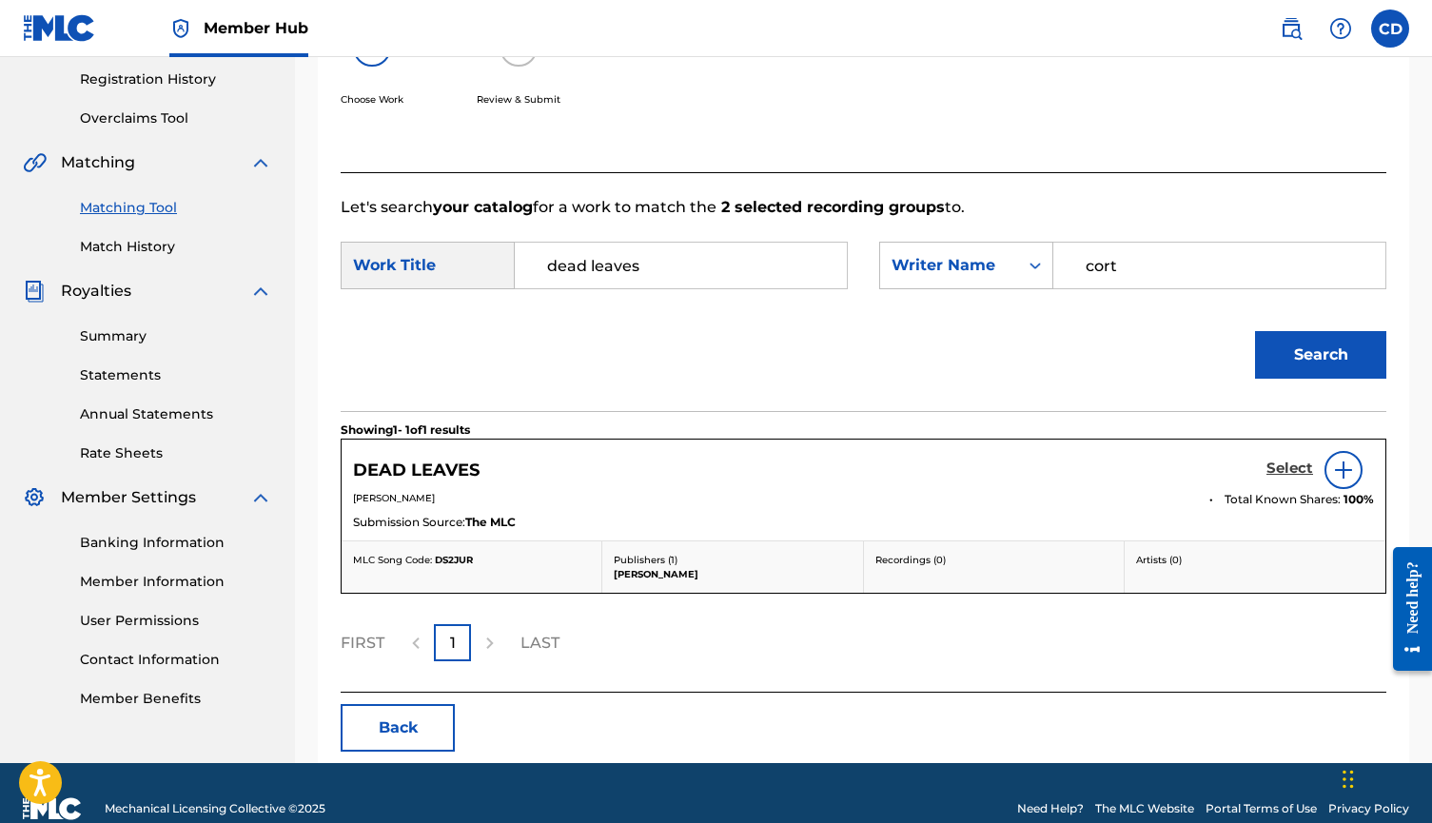
click at [1291, 468] on h5 "Select" at bounding box center [1290, 469] width 47 height 18
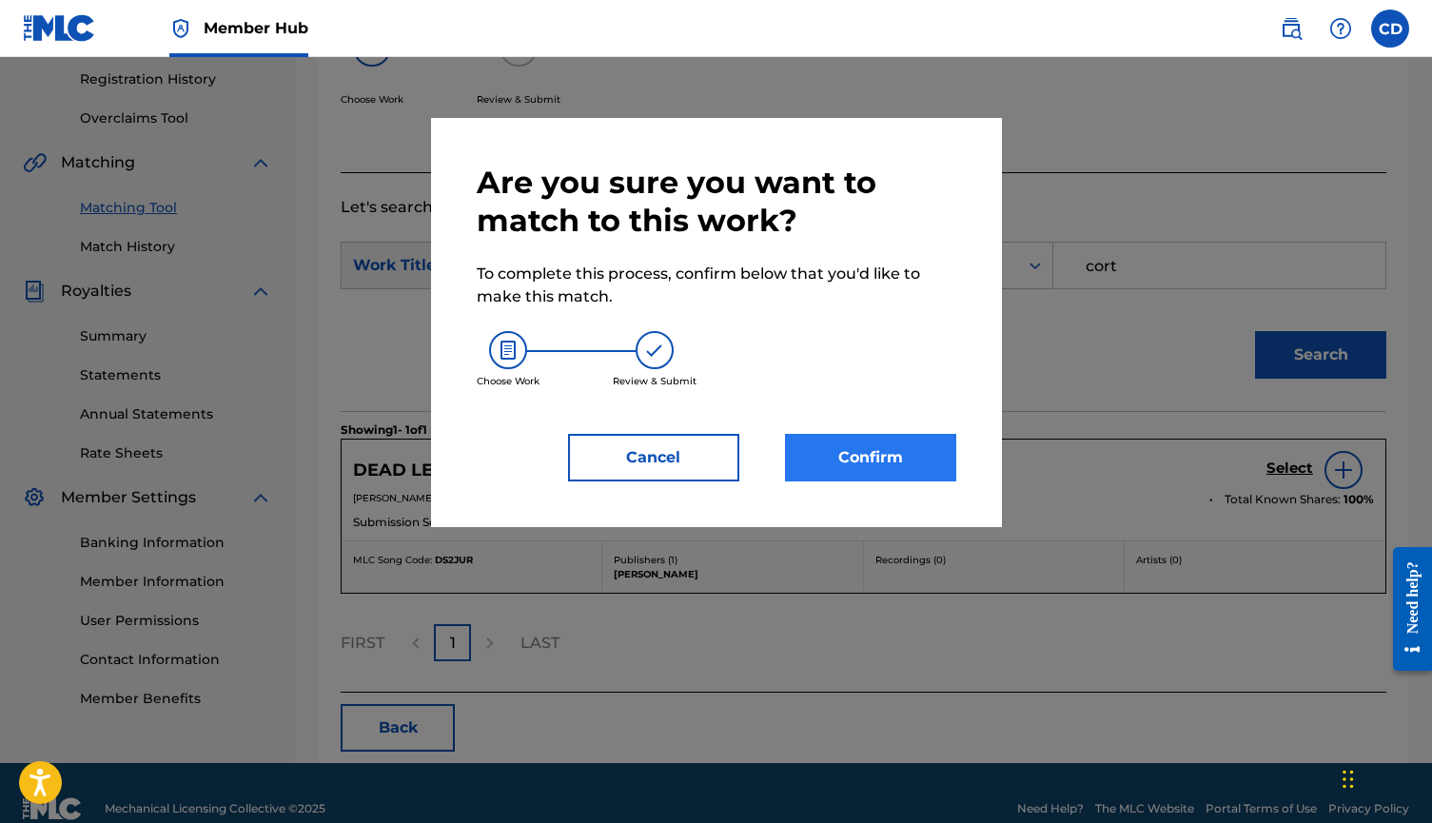
click at [938, 461] on button "Confirm" at bounding box center [870, 458] width 171 height 48
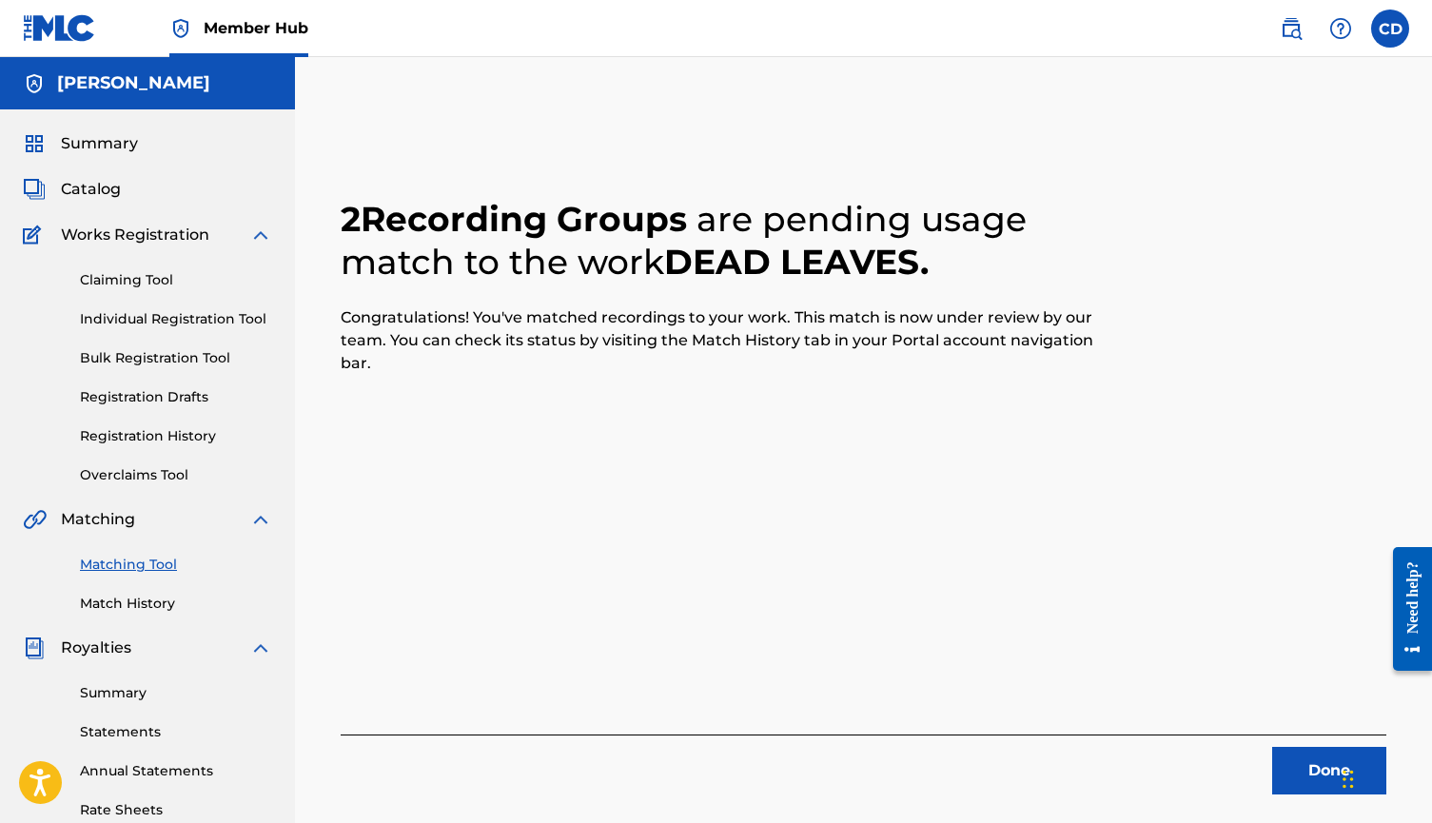
scroll to position [91, 0]
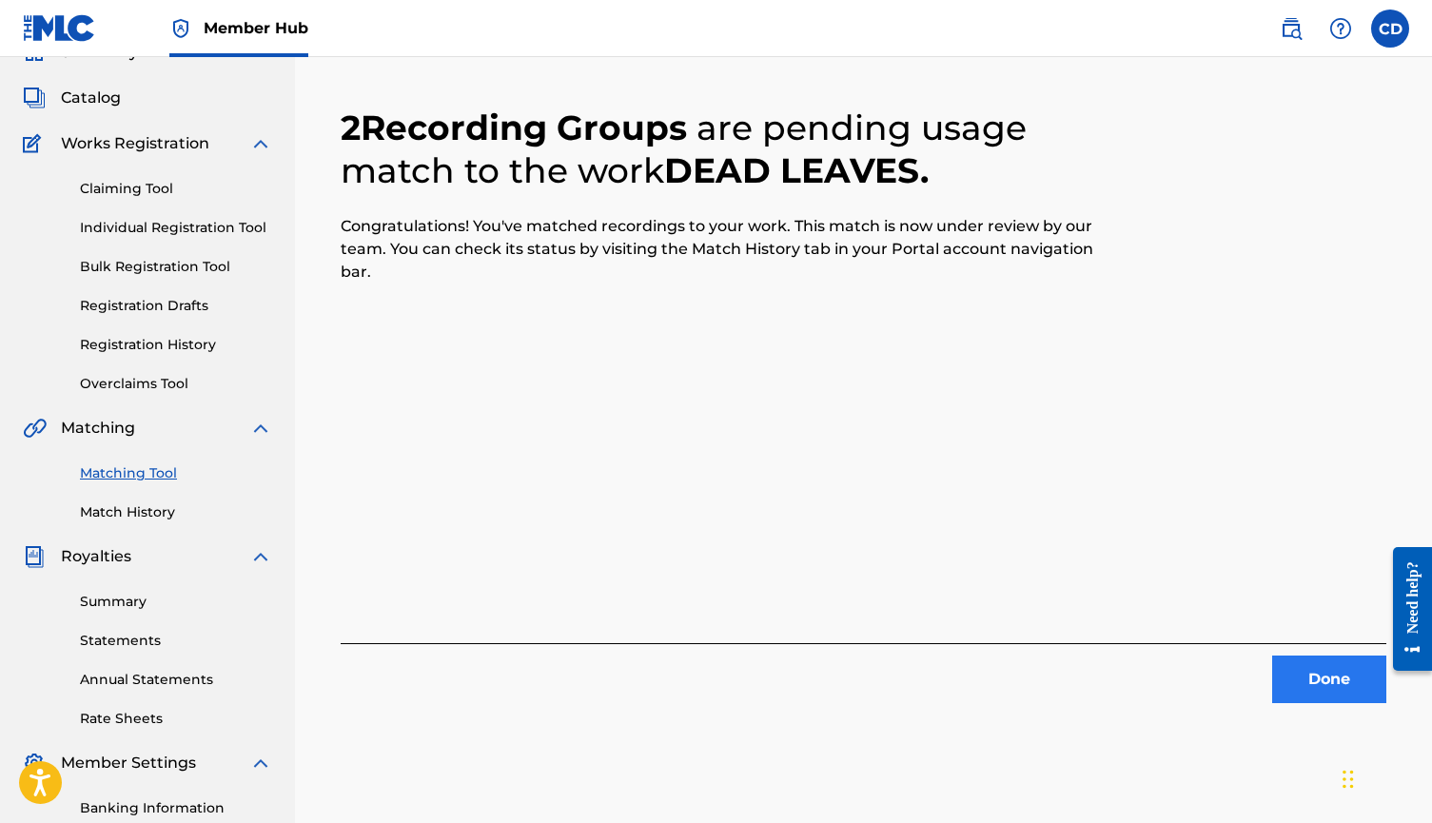
click at [1314, 678] on button "Done" at bounding box center [1329, 680] width 114 height 48
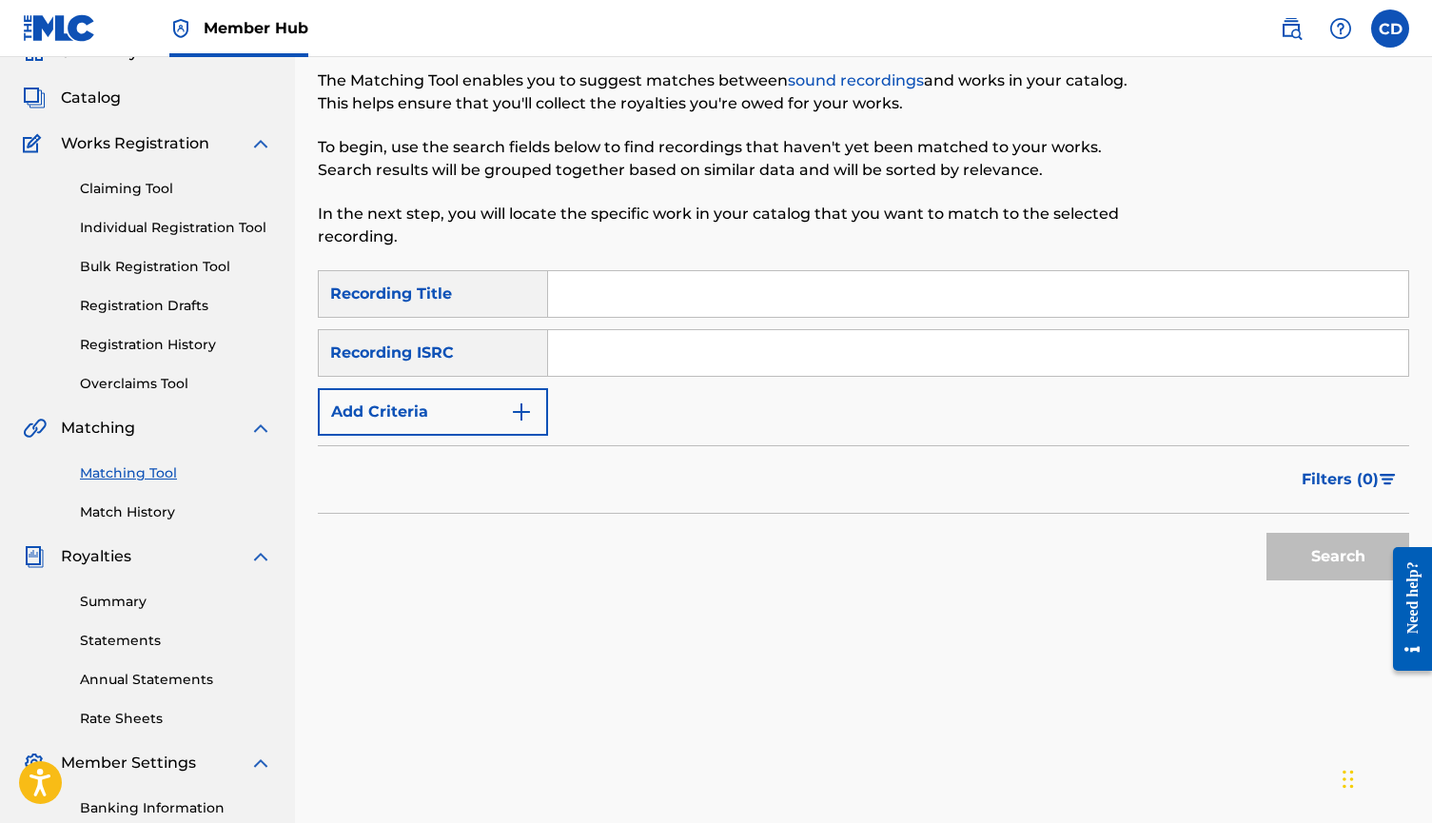
click at [894, 295] on input "Search Form" at bounding box center [978, 294] width 860 height 46
type input "bad limes"
click at [443, 418] on button "Add Criteria" at bounding box center [433, 412] width 230 height 48
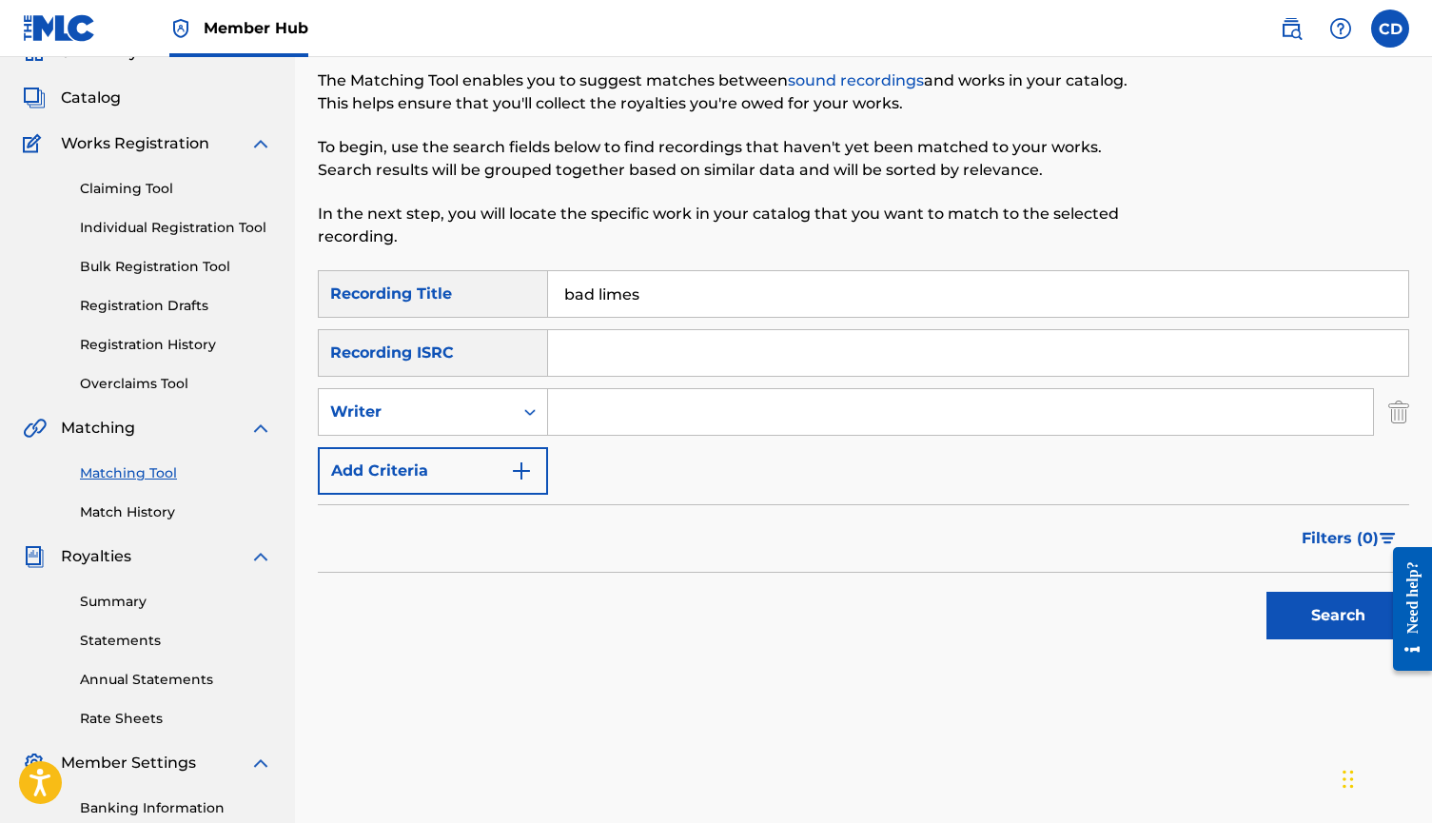
click at [593, 404] on input "Search Form" at bounding box center [960, 412] width 825 height 46
type input "cort"
click at [1338, 616] on button "Search" at bounding box center [1338, 616] width 143 height 48
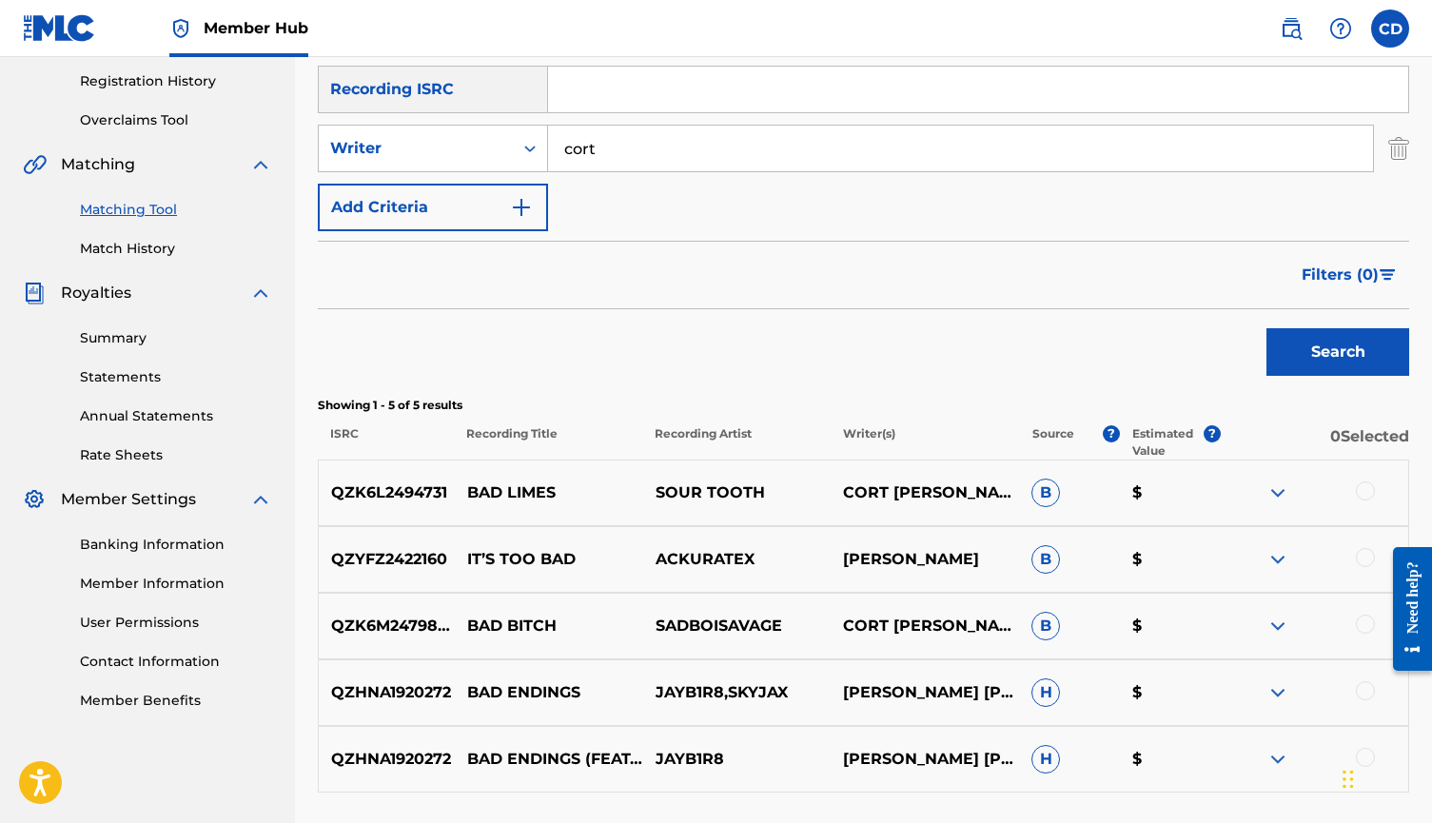
scroll to position [361, 0]
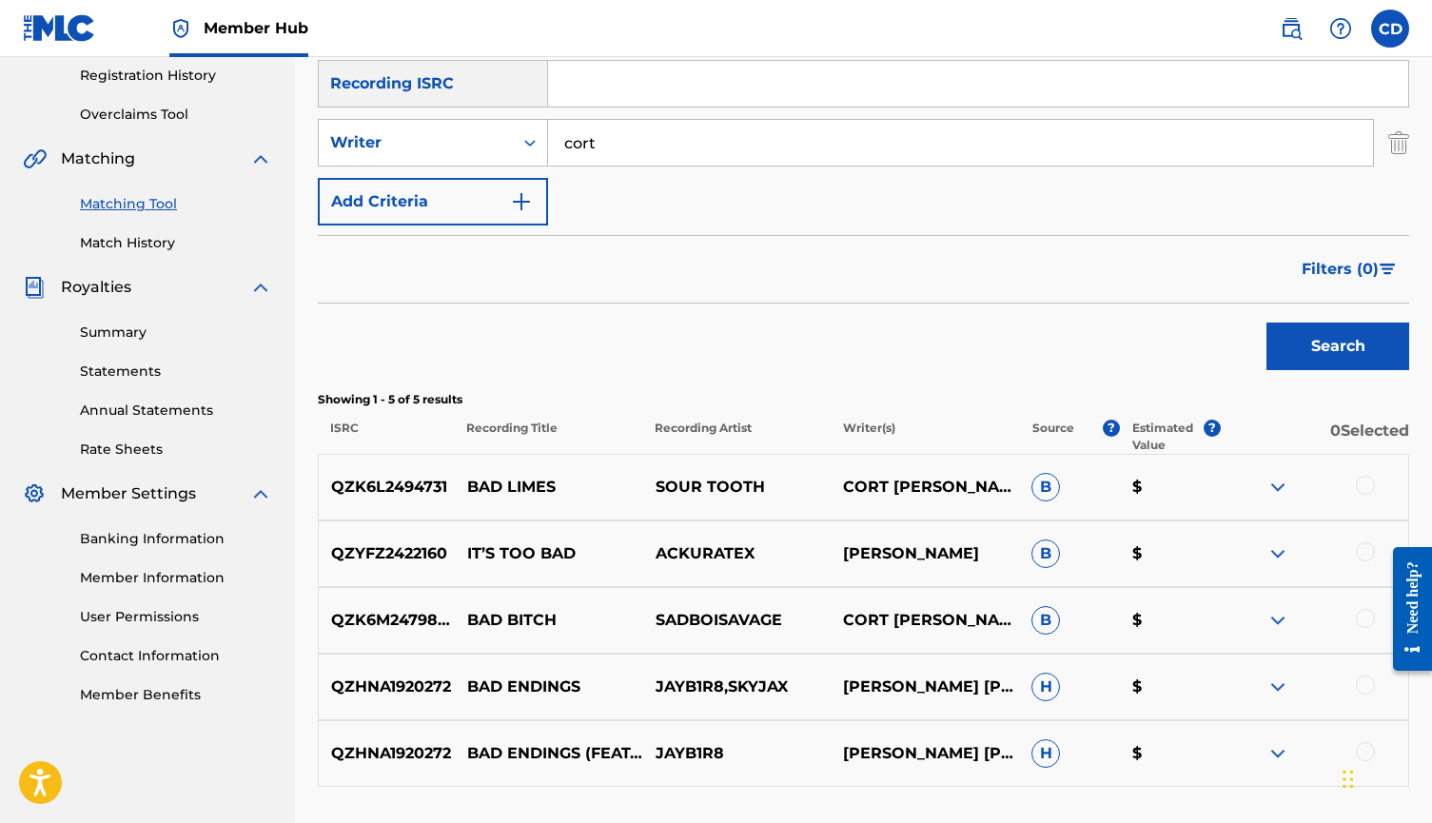
click at [1359, 482] on div at bounding box center [1365, 485] width 19 height 19
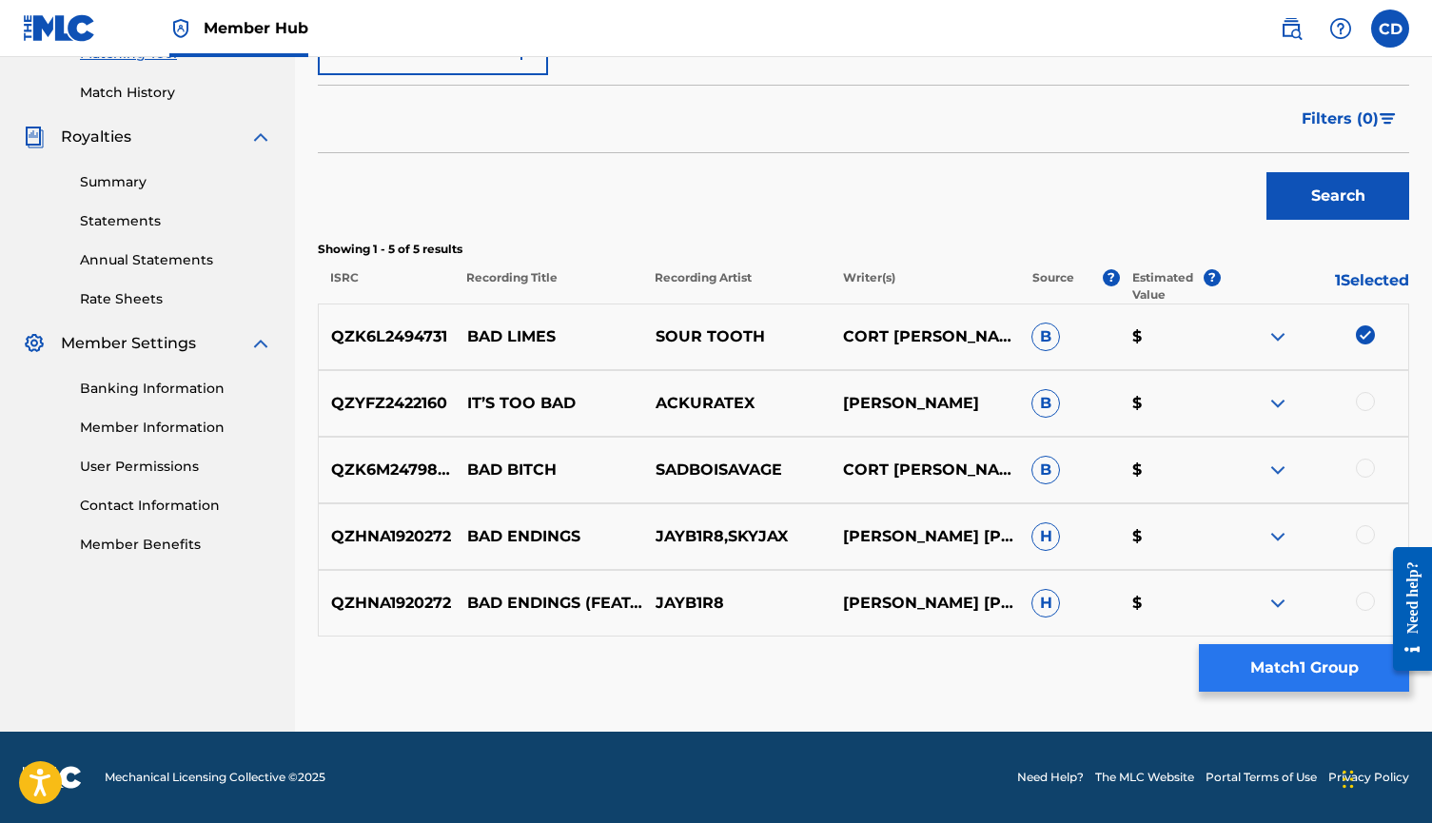
scroll to position [511, 0]
click at [1314, 680] on button "Match 1 Group" at bounding box center [1304, 668] width 210 height 48
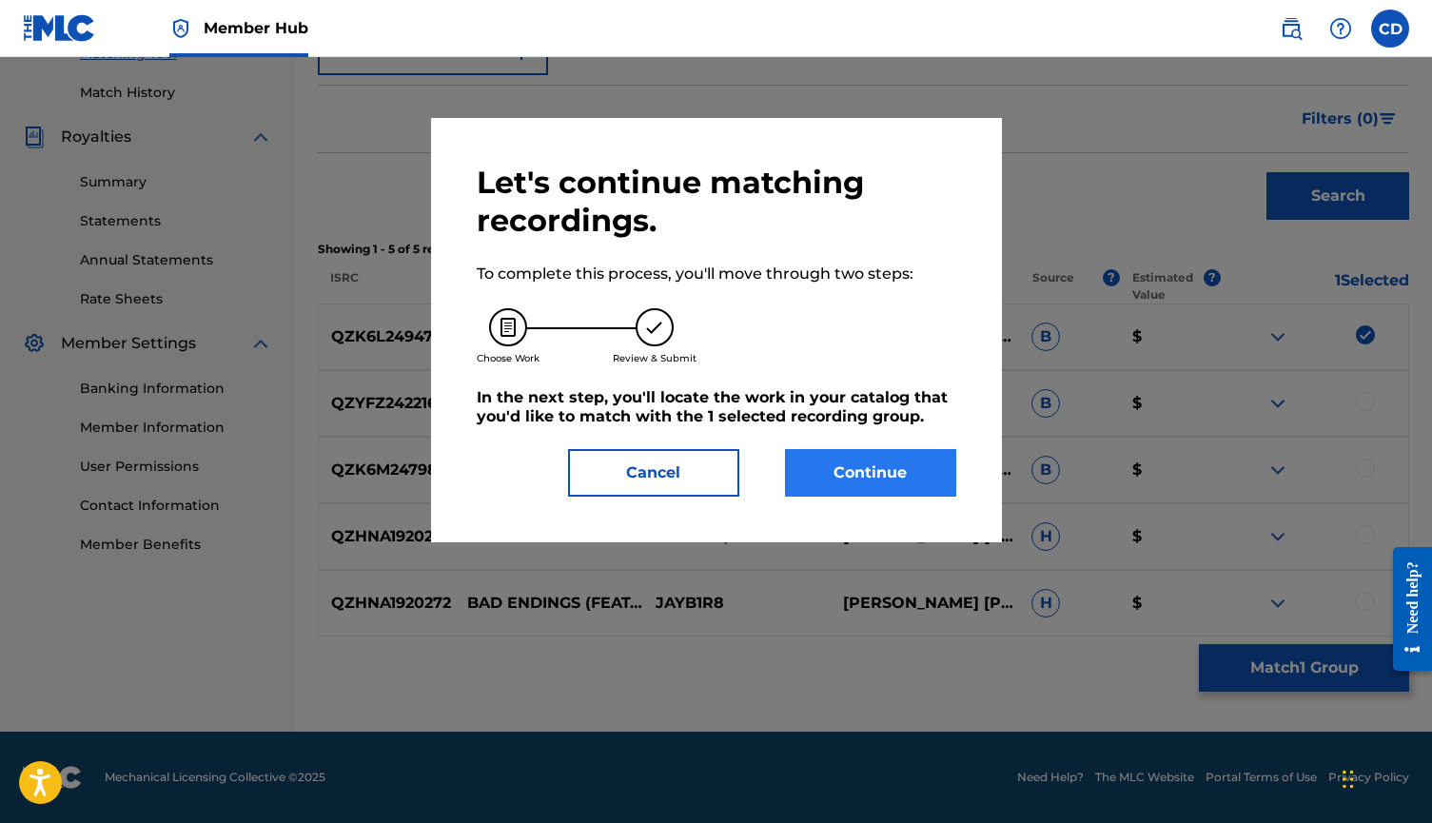
click at [924, 471] on button "Continue" at bounding box center [870, 473] width 171 height 48
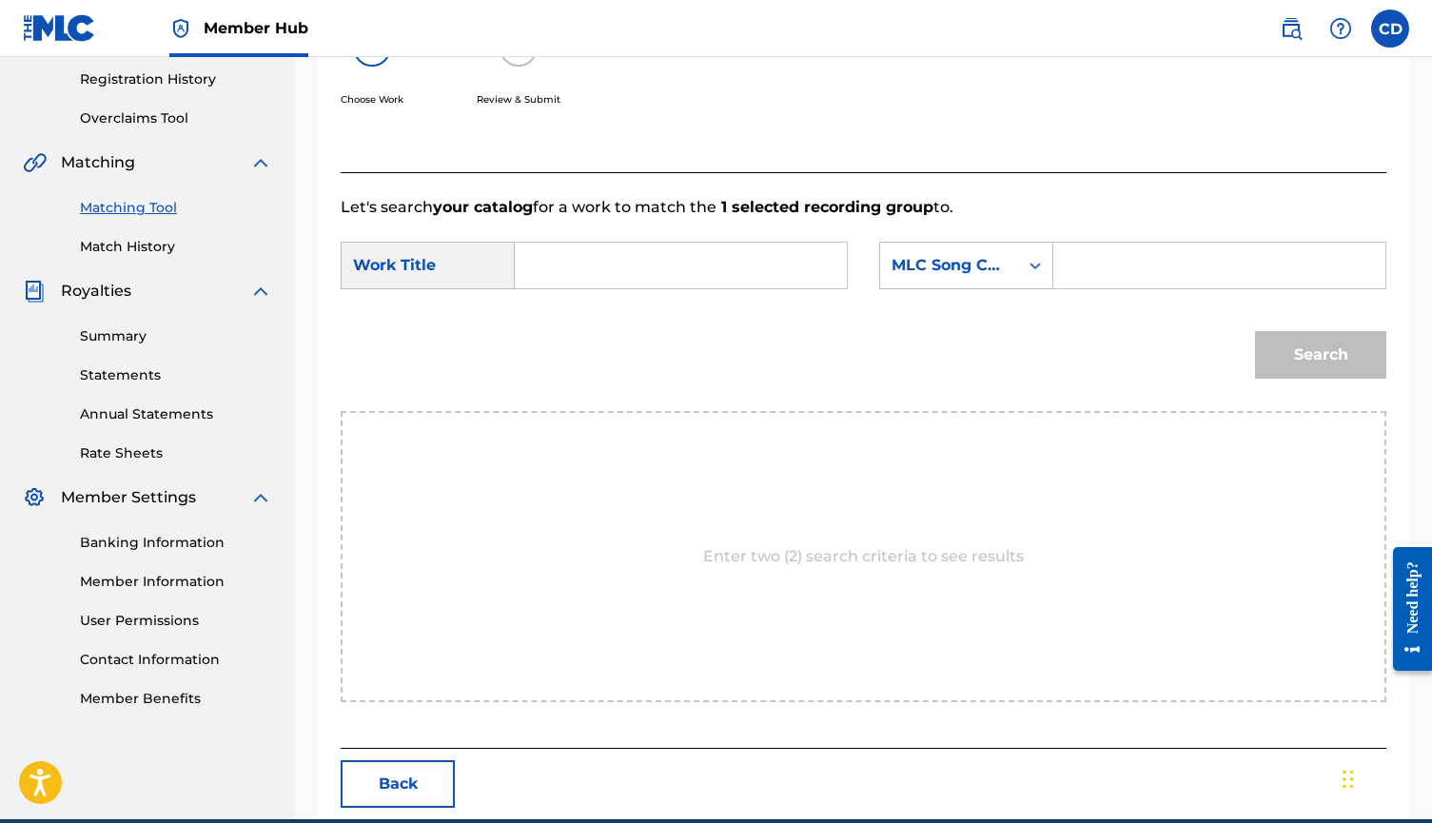
click at [743, 246] on input "Search Form" at bounding box center [681, 266] width 300 height 46
type input "bad limes"
click at [1079, 271] on input "Search Form" at bounding box center [1220, 266] width 300 height 46
click at [1012, 272] on div "MLC Song Code" at bounding box center [949, 265] width 138 height 36
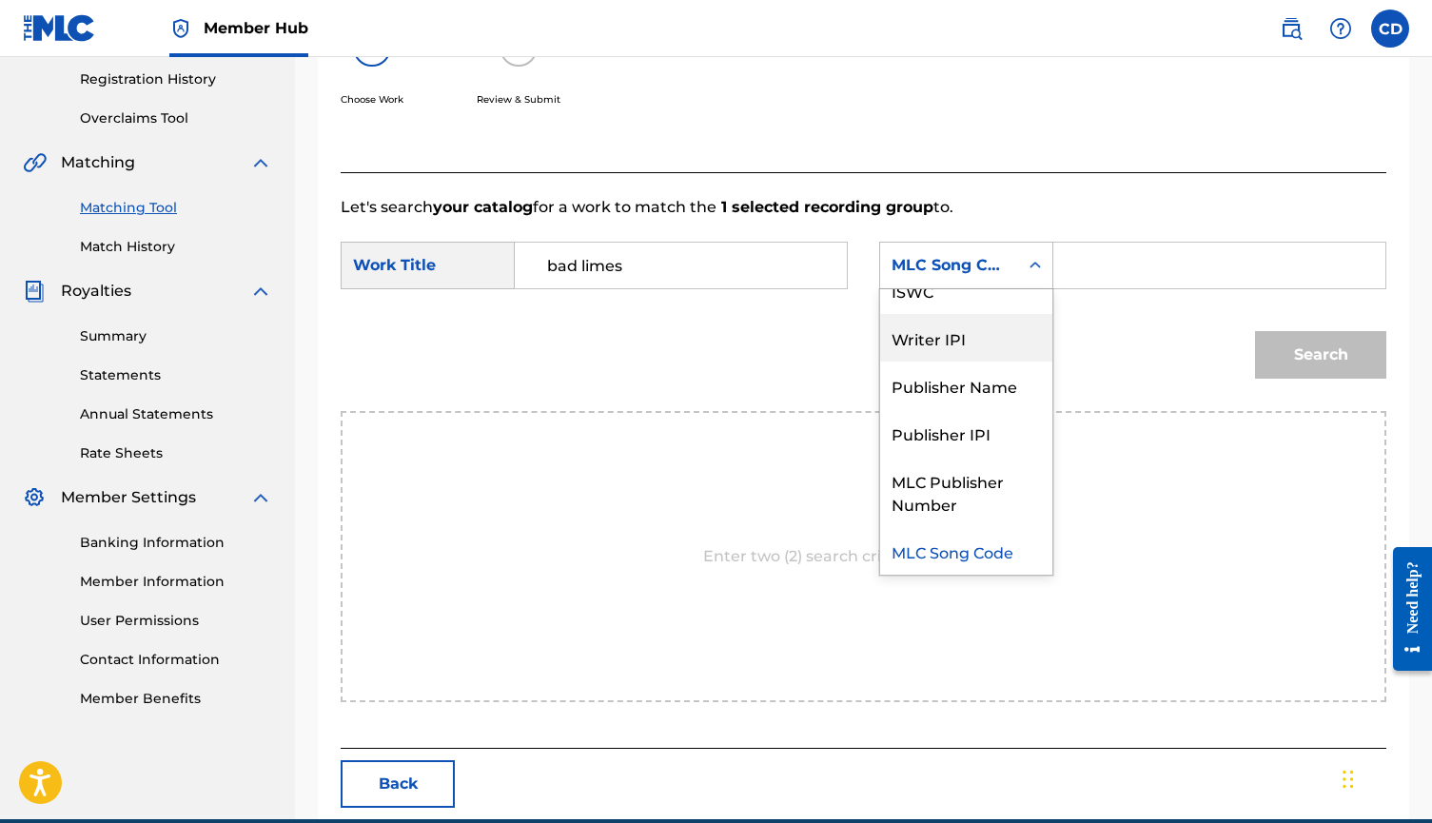
scroll to position [0, 0]
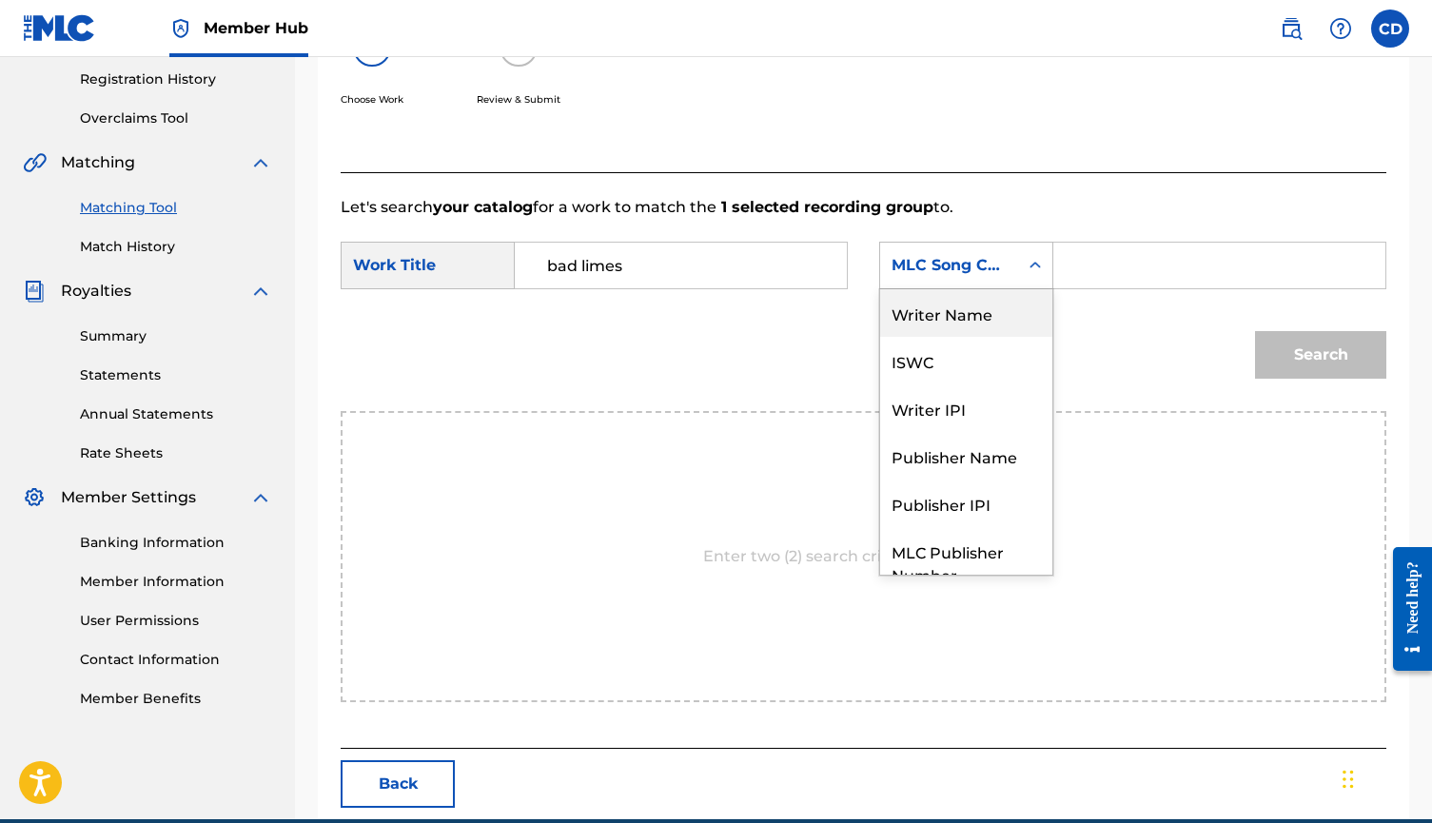
click at [997, 320] on div "Writer Name" at bounding box center [966, 313] width 172 height 48
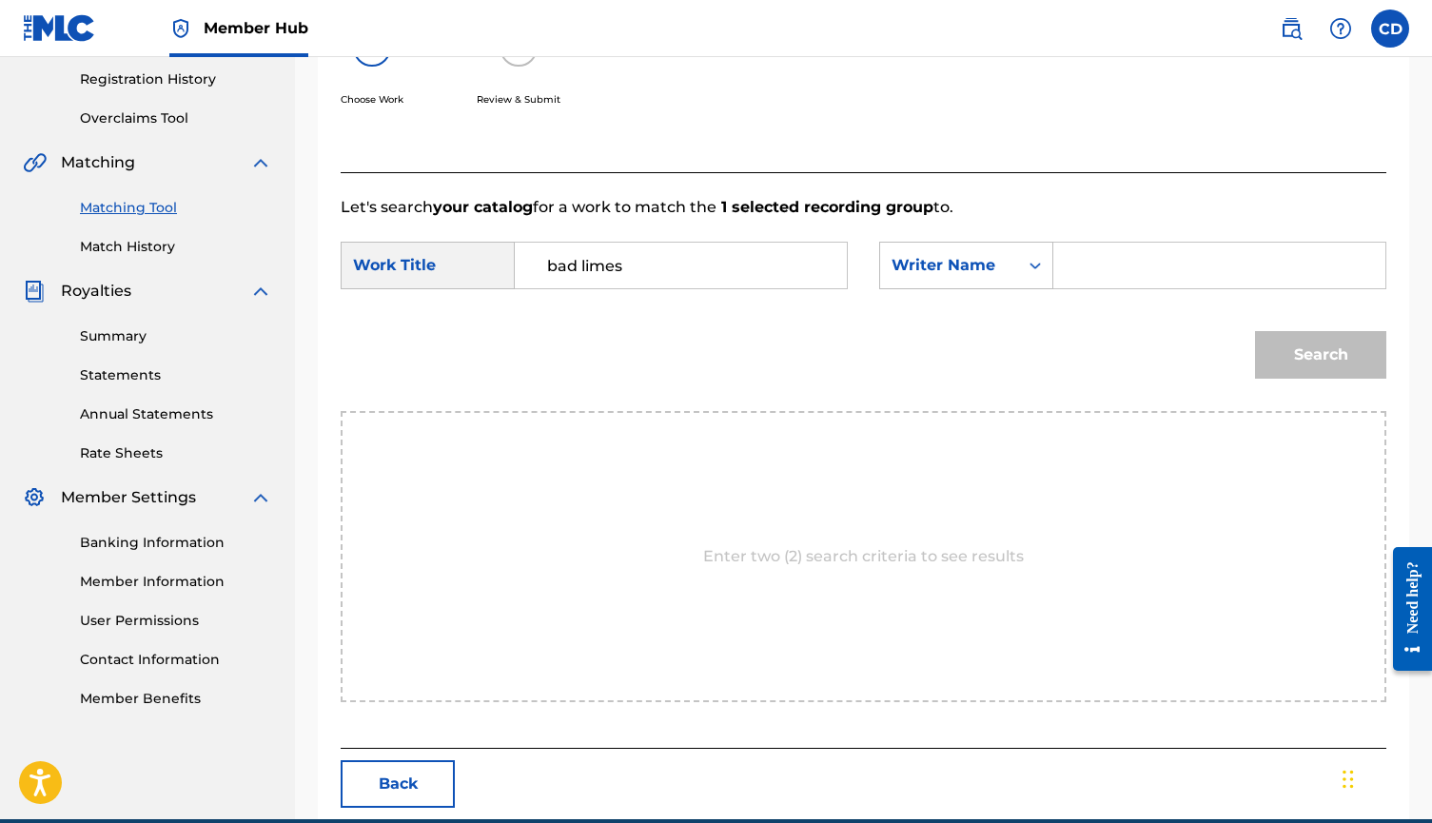
click at [1119, 273] on input "Search Form" at bounding box center [1220, 266] width 300 height 46
type input "cort"
click at [1321, 355] on button "Search" at bounding box center [1320, 355] width 131 height 48
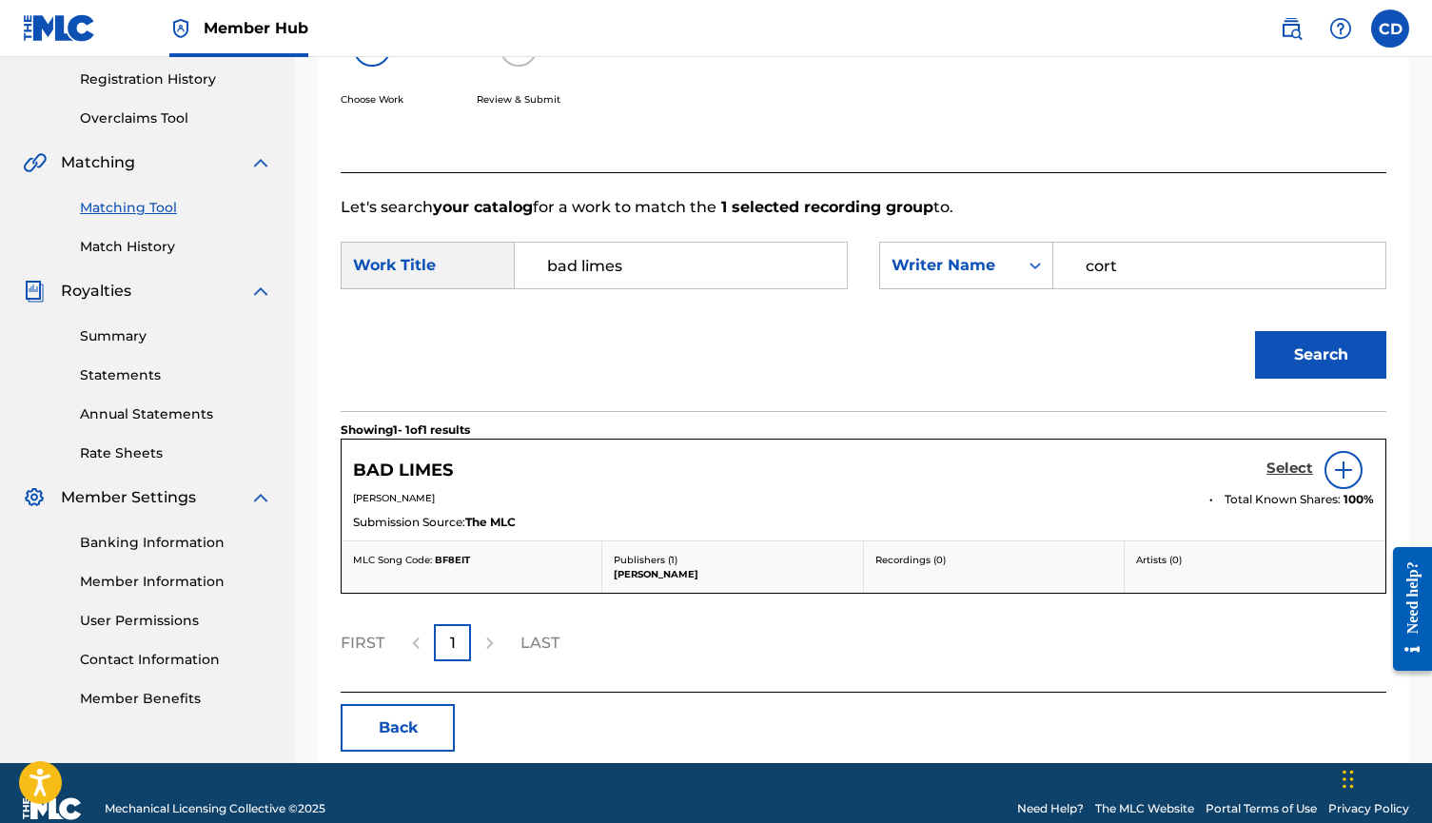
click at [1293, 470] on h5 "Select" at bounding box center [1290, 469] width 47 height 18
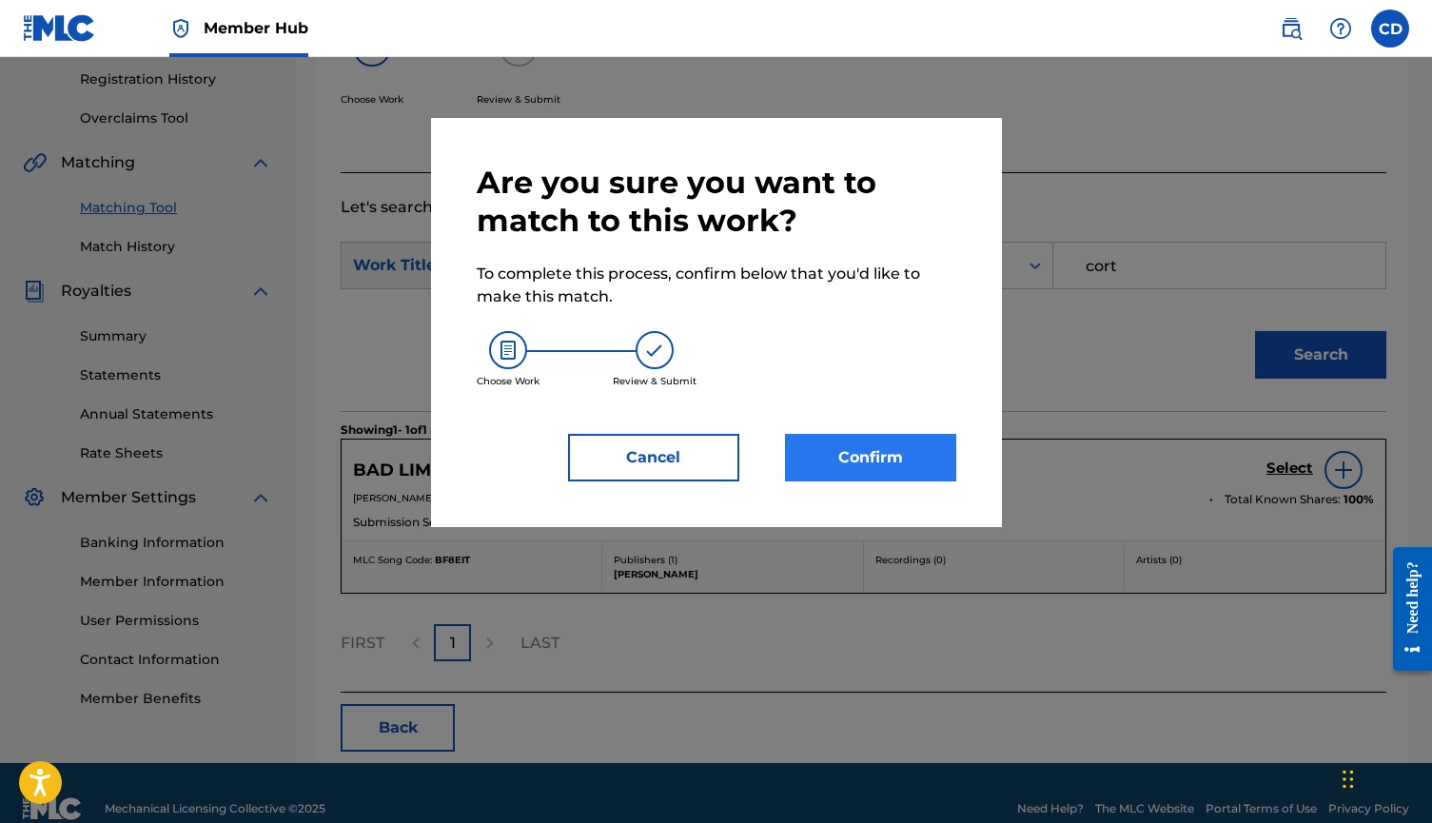
click at [924, 448] on button "Confirm" at bounding box center [870, 458] width 171 height 48
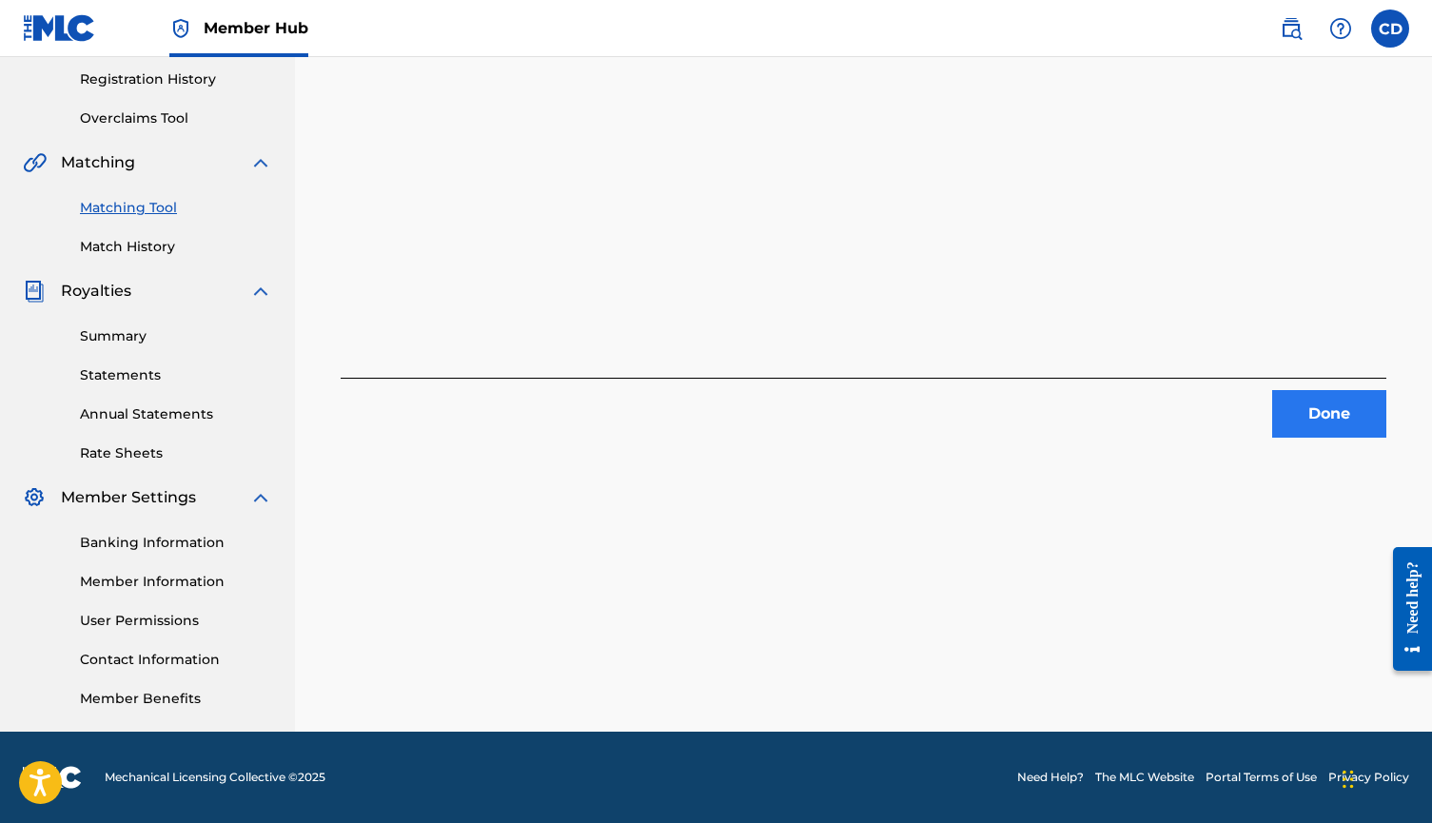
click at [1329, 405] on button "Done" at bounding box center [1329, 414] width 114 height 48
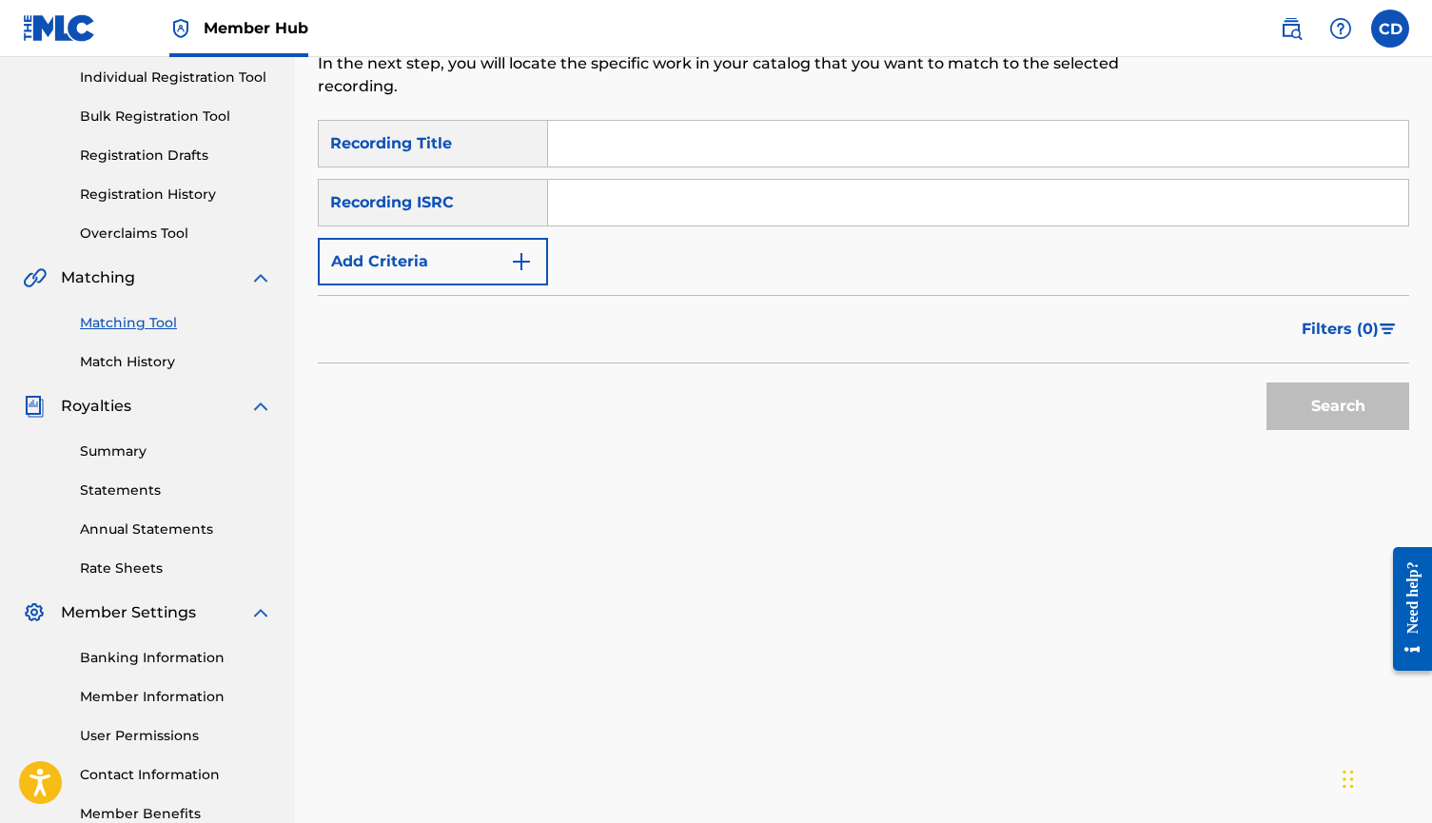
scroll to position [218, 0]
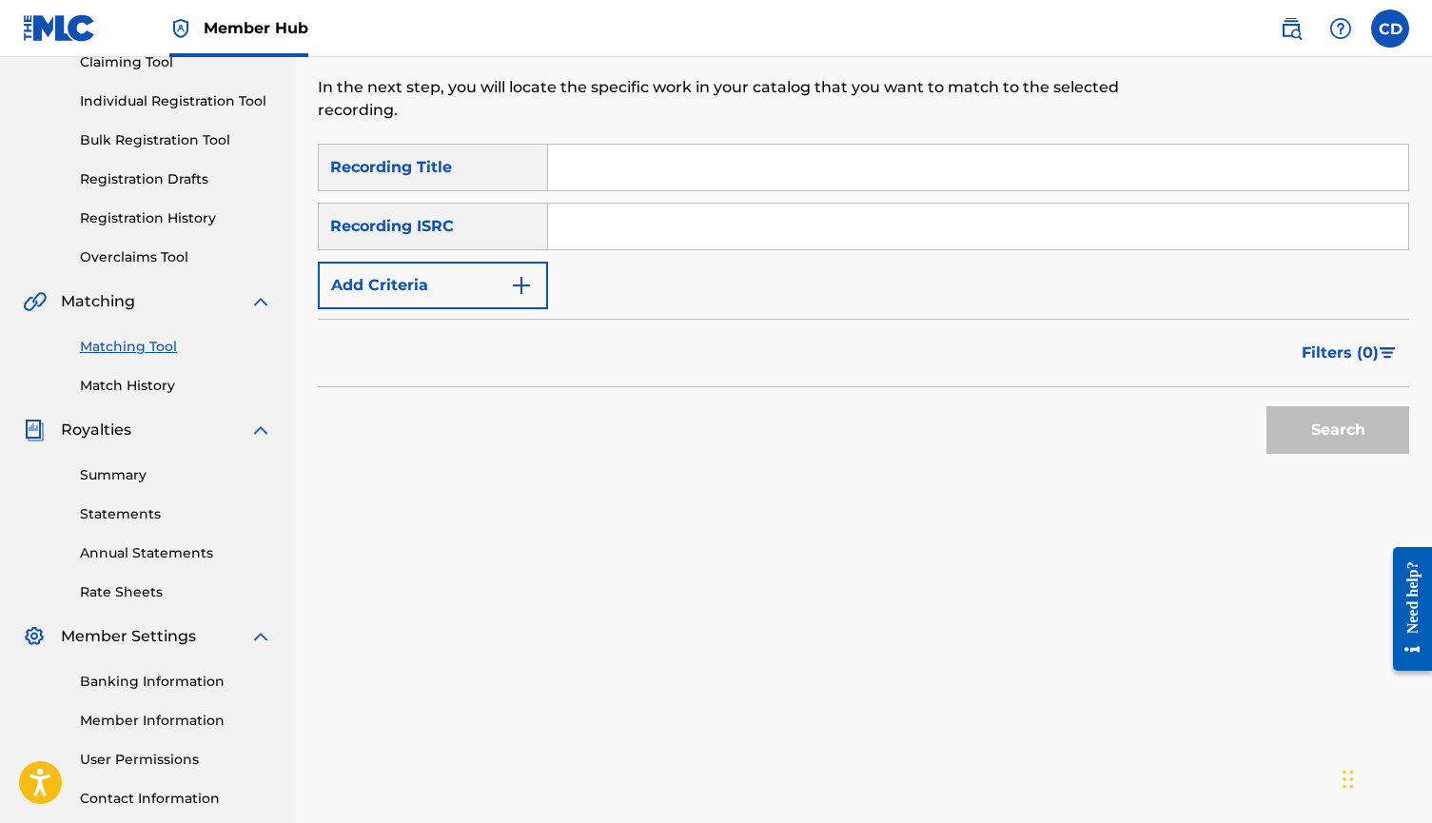
click at [980, 173] on input "Search Form" at bounding box center [978, 168] width 860 height 46
type input "reddish"
click at [1338, 430] on button "Search" at bounding box center [1338, 430] width 143 height 48
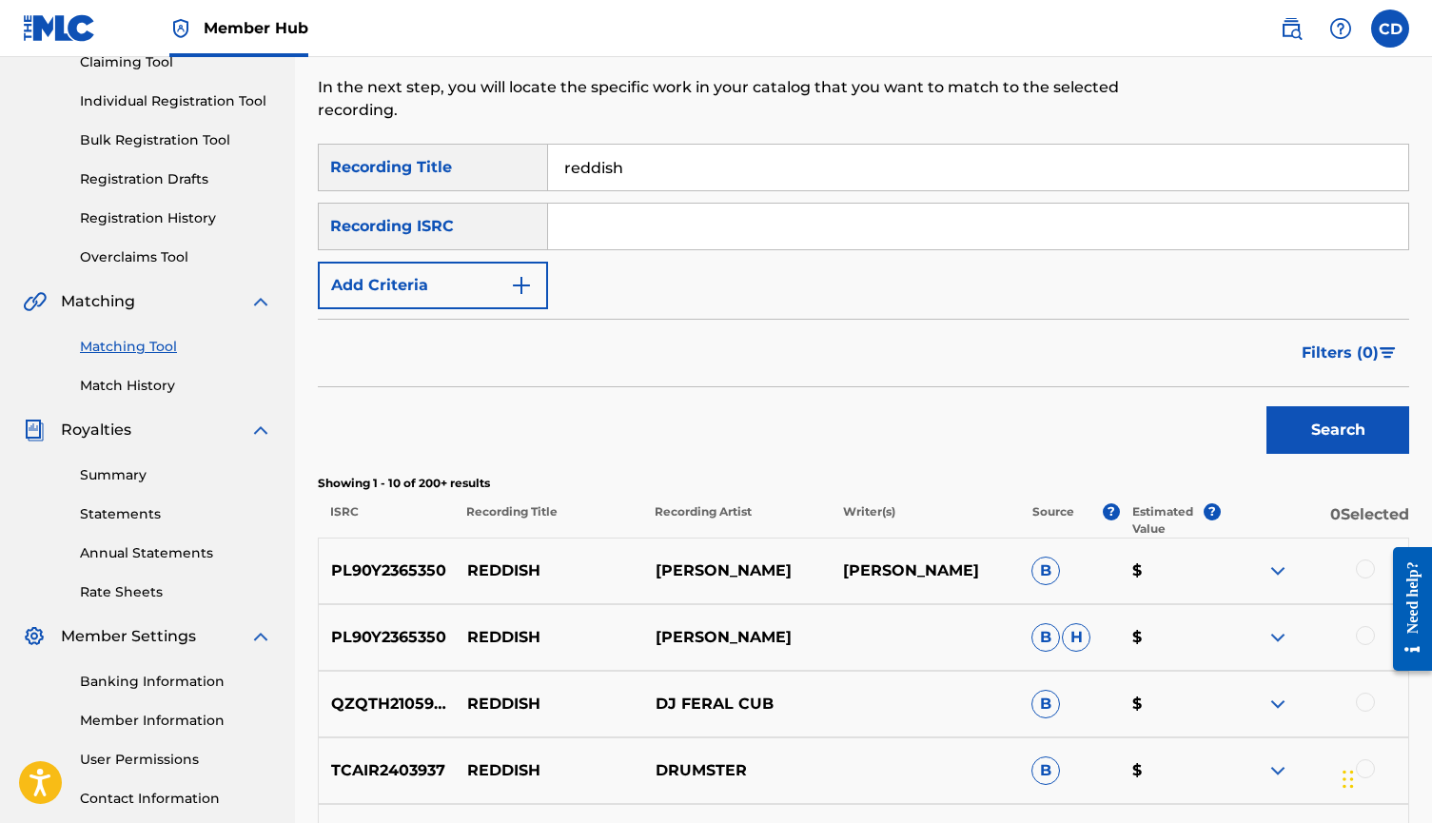
click at [512, 229] on div "Recording ISRC" at bounding box center [433, 227] width 230 height 48
click at [513, 268] on button "Add Criteria" at bounding box center [433, 286] width 230 height 48
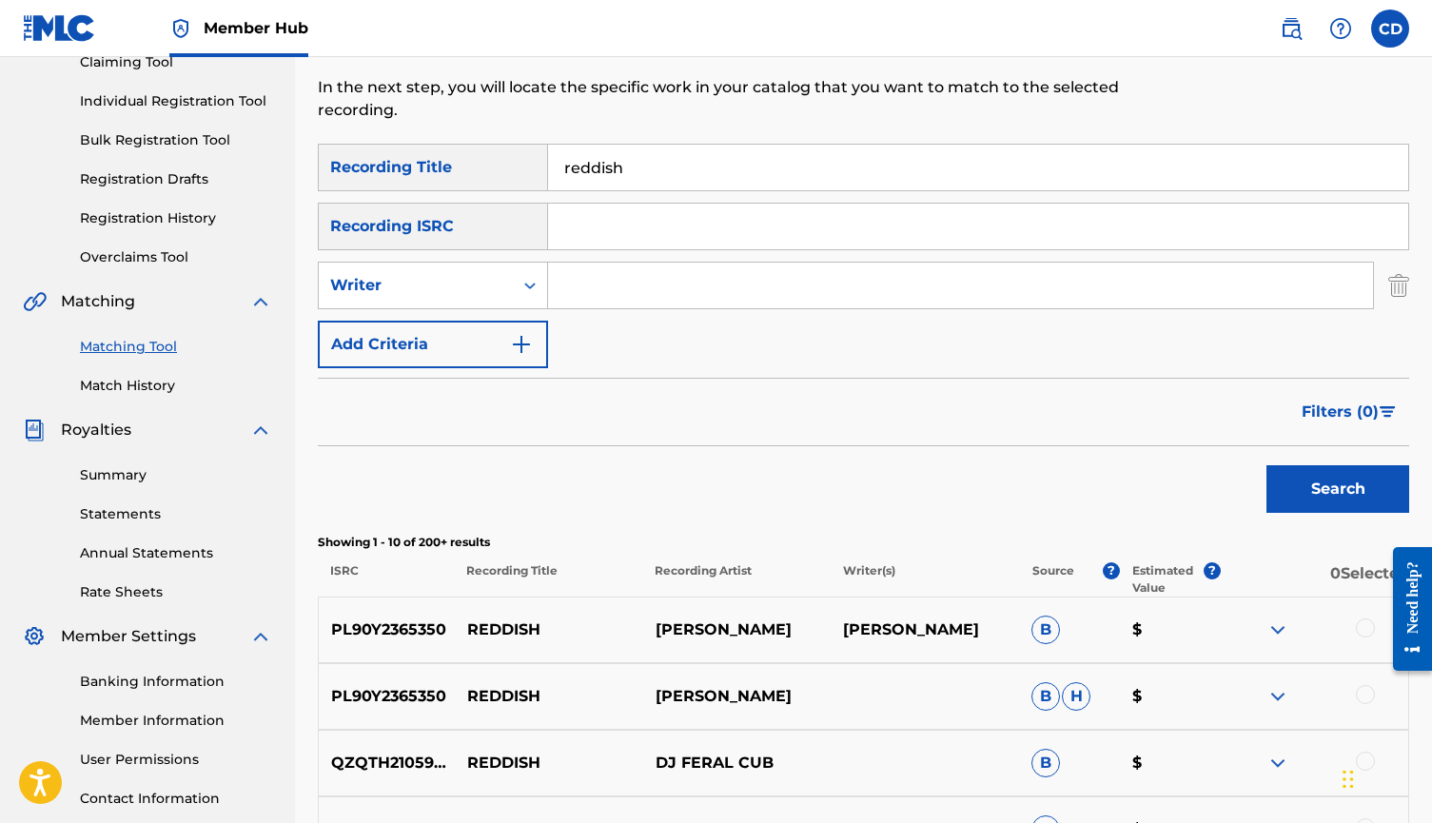
click at [616, 279] on input "Search Form" at bounding box center [960, 286] width 825 height 46
type input "cort"
click at [1338, 489] on button "Search" at bounding box center [1338, 489] width 143 height 48
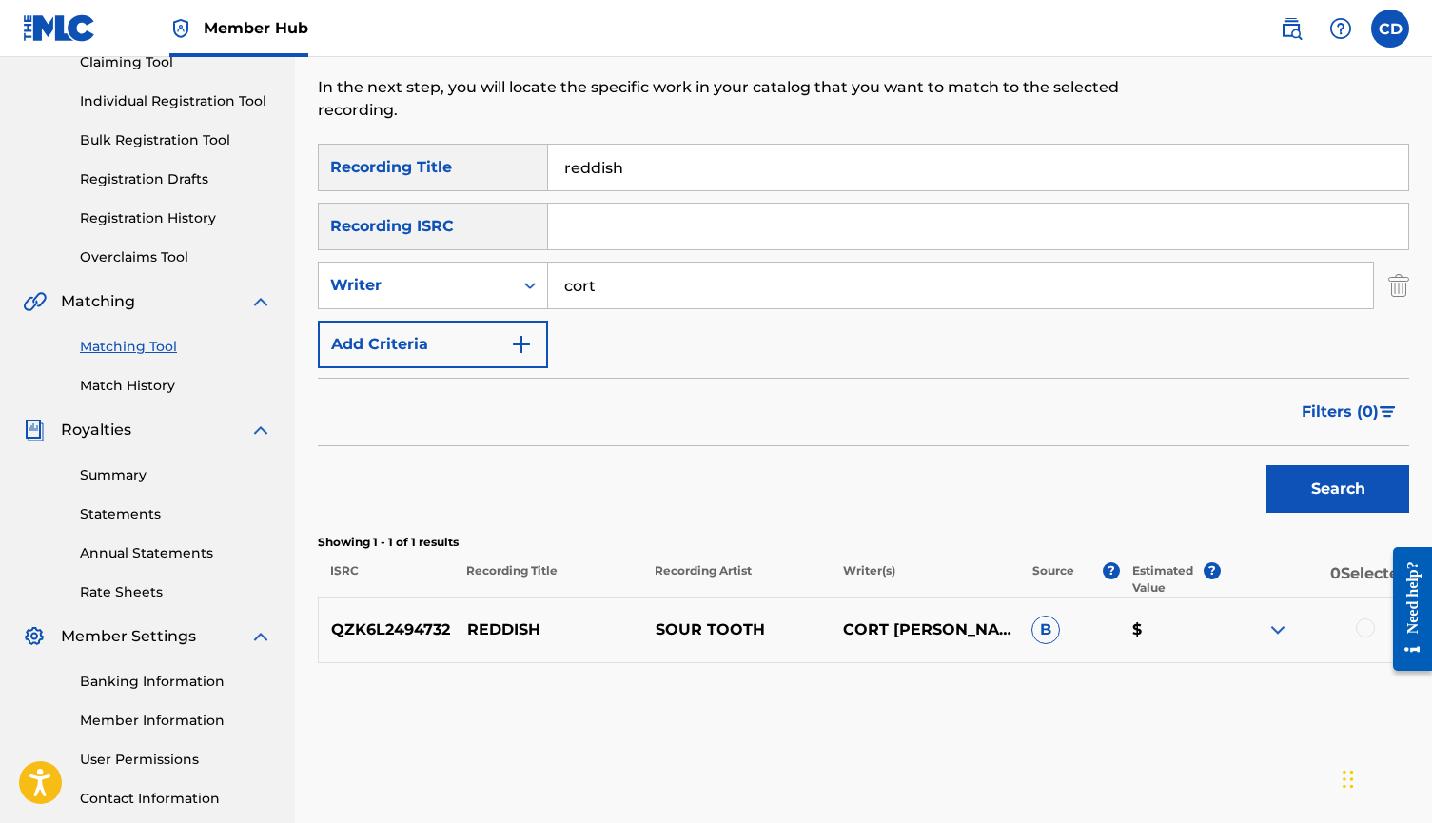
click at [1360, 626] on div at bounding box center [1365, 628] width 19 height 19
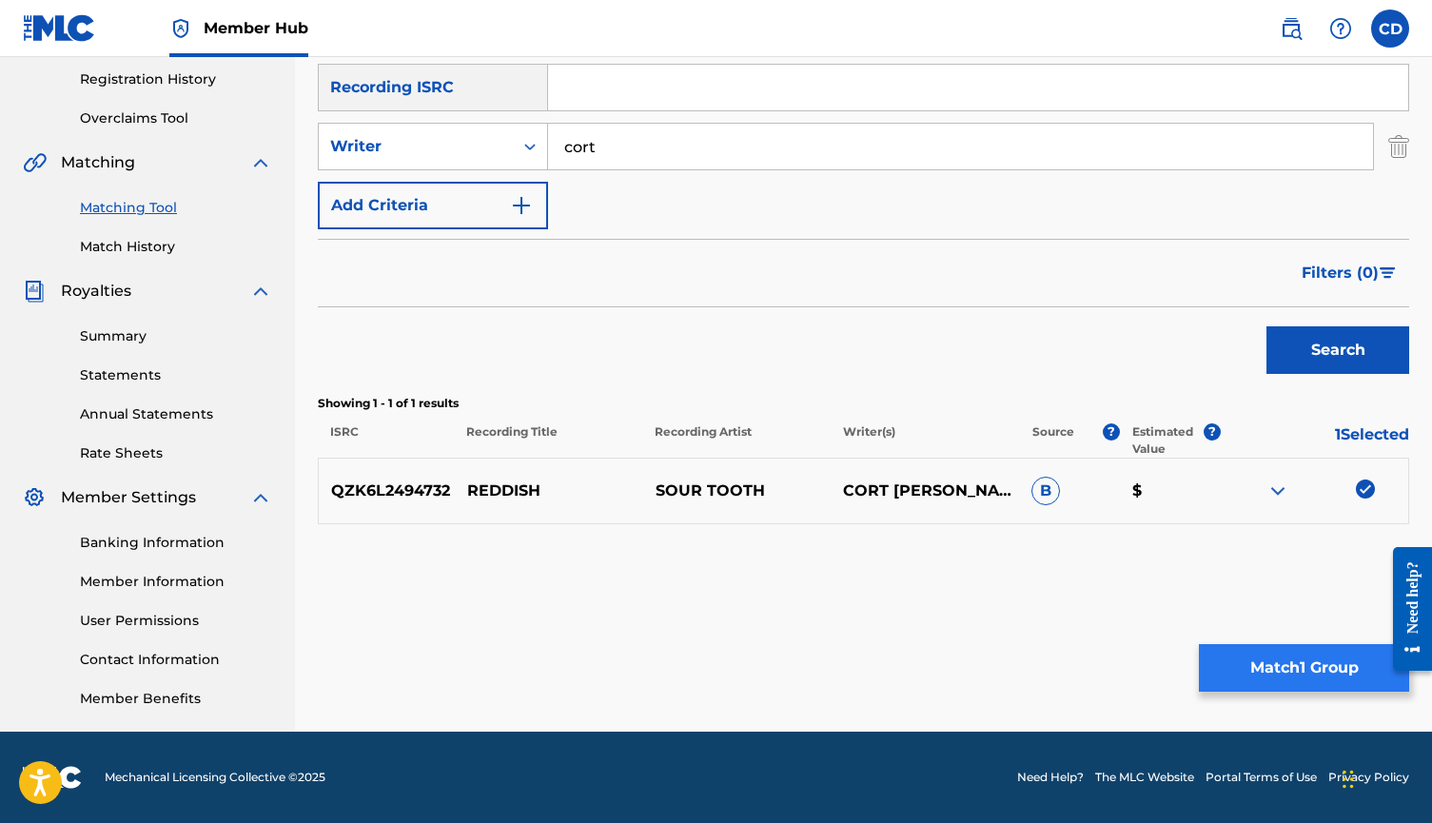
scroll to position [357, 0]
click at [1335, 677] on button "Match 1 Group" at bounding box center [1304, 668] width 210 height 48
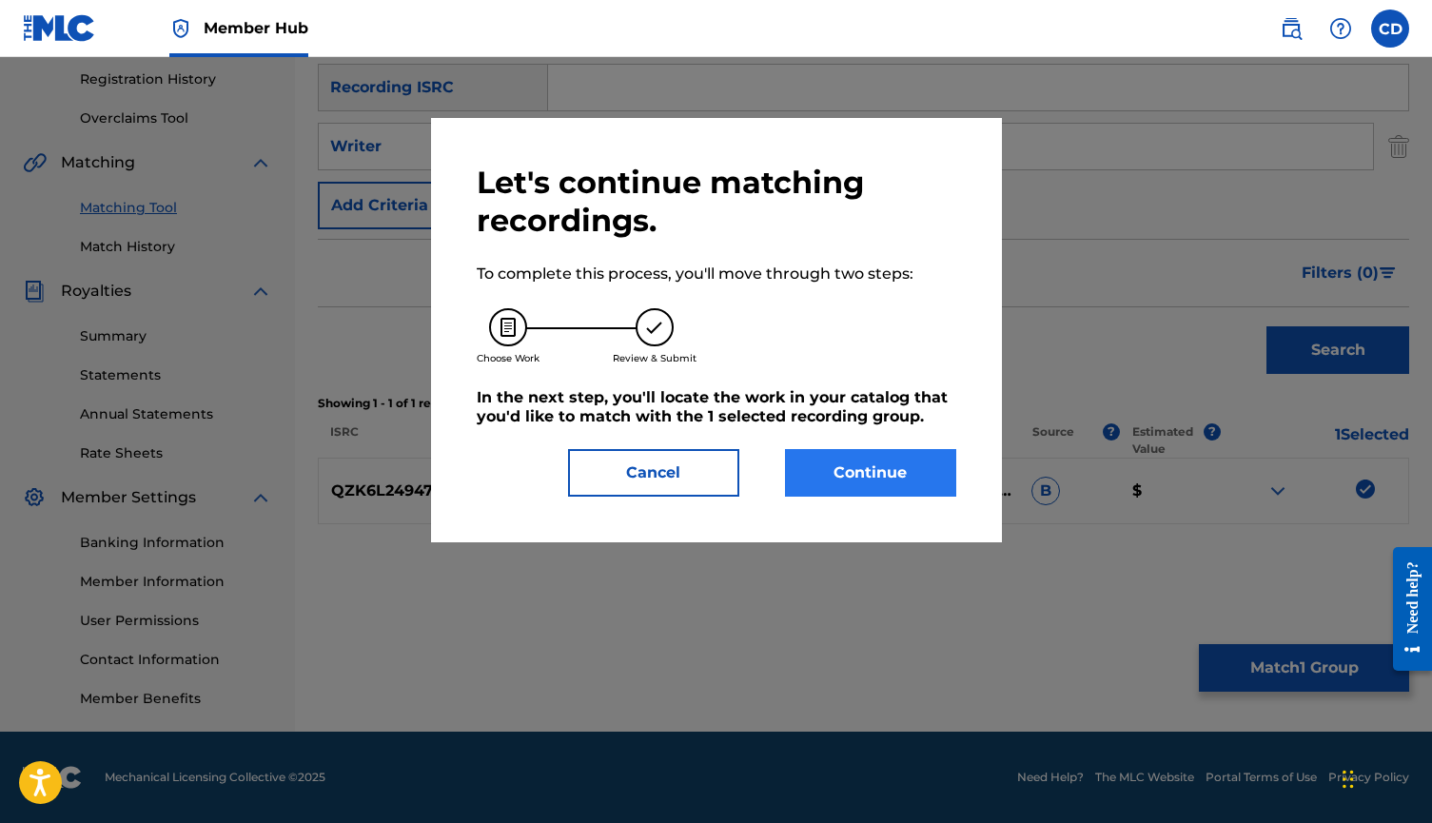
click at [915, 478] on button "Continue" at bounding box center [870, 473] width 171 height 48
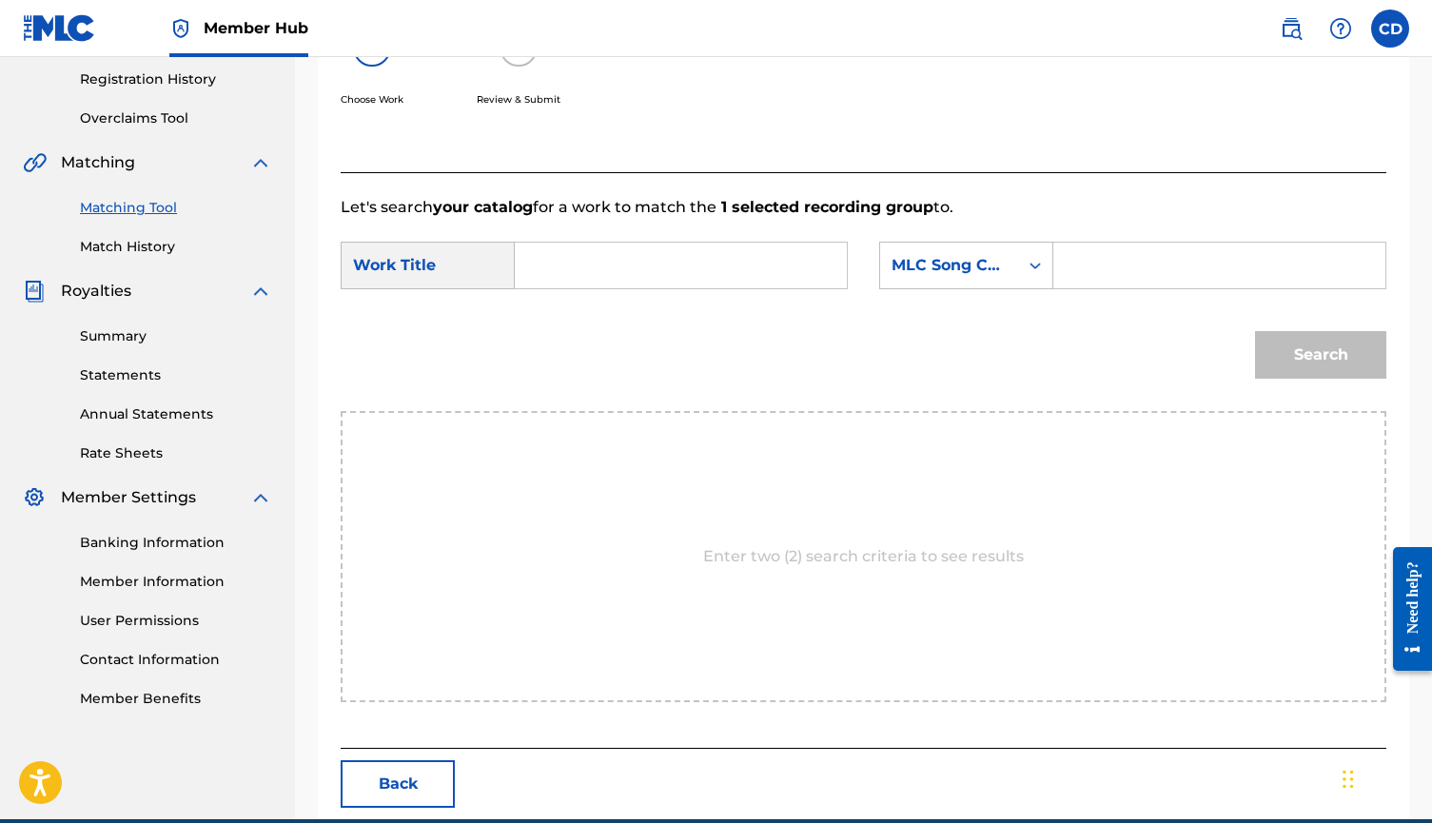
click at [727, 231] on form "SearchWithCriteriad037d327-8959-42d6-9bea-9c7b9ce1a6e3 Work Title SearchWithCri…" at bounding box center [864, 315] width 1046 height 192
click at [727, 239] on form "SearchWithCriteriad037d327-8959-42d6-9bea-9c7b9ce1a6e3 Work Title SearchWithCri…" at bounding box center [864, 315] width 1046 height 192
click at [727, 258] on input "Search Form" at bounding box center [681, 266] width 300 height 46
type input "reddish"
click at [1005, 270] on div "MLC Song Code" at bounding box center [949, 265] width 115 height 23
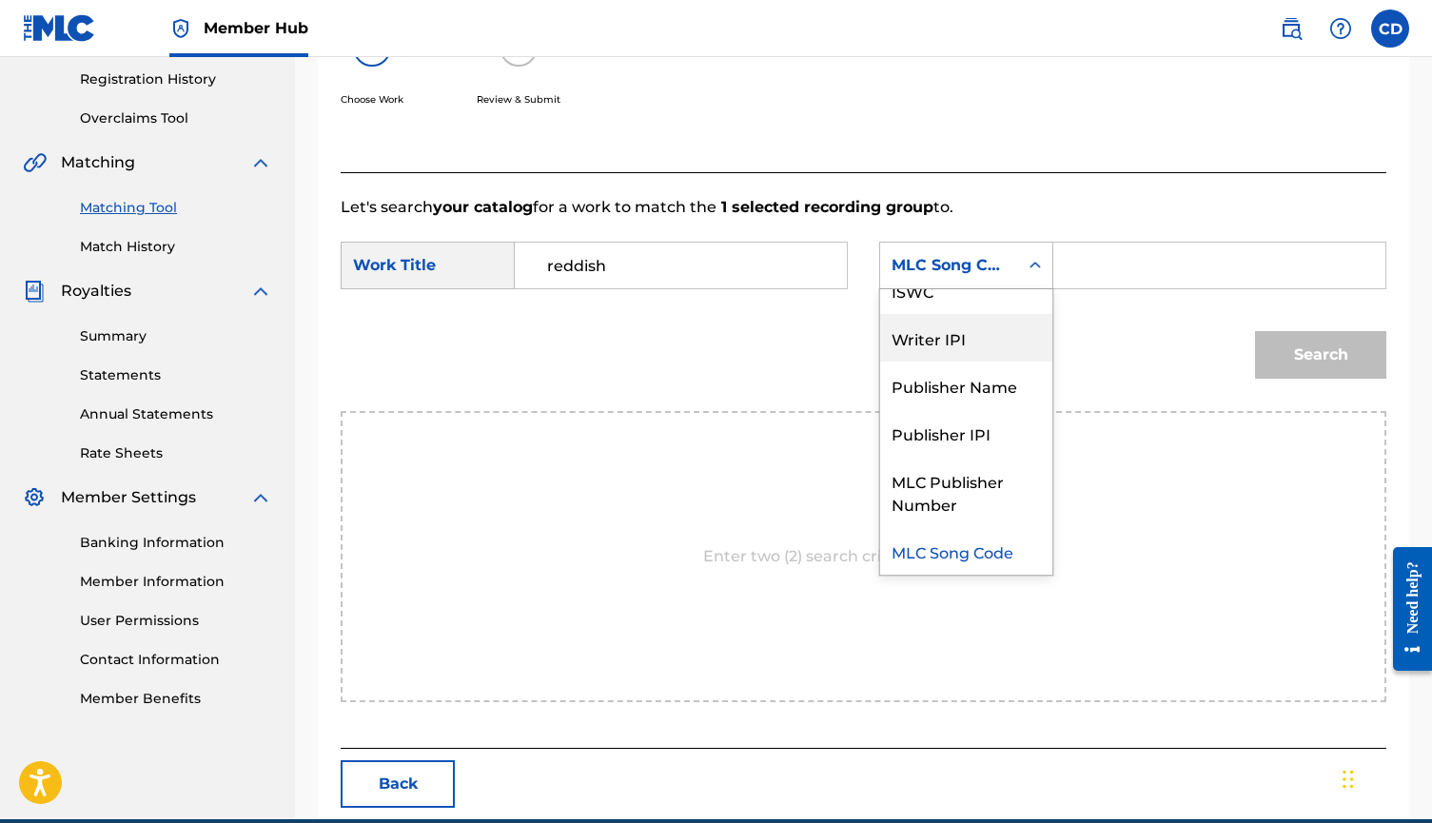
scroll to position [0, 0]
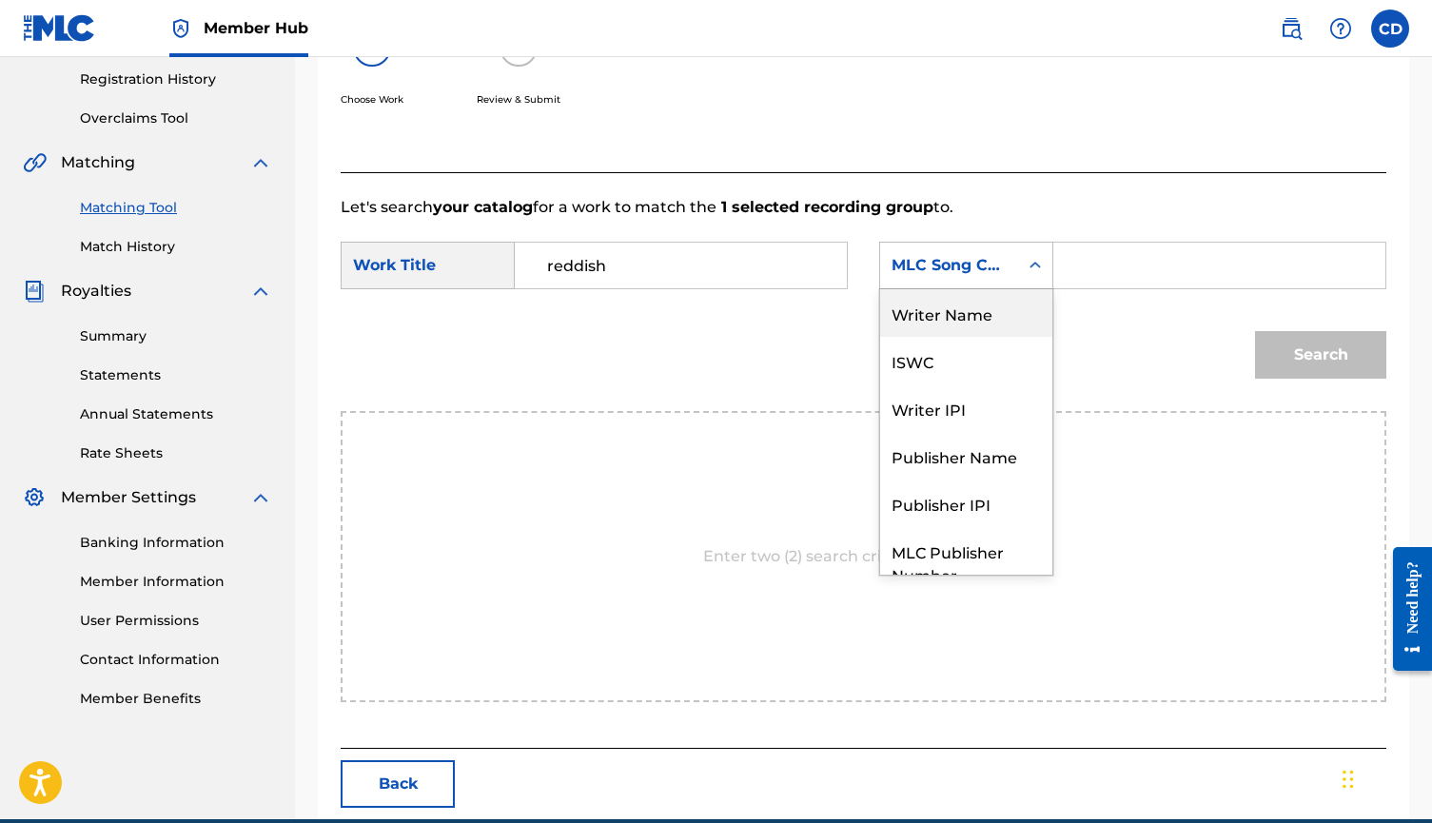
click at [965, 315] on div "Writer Name" at bounding box center [966, 313] width 172 height 48
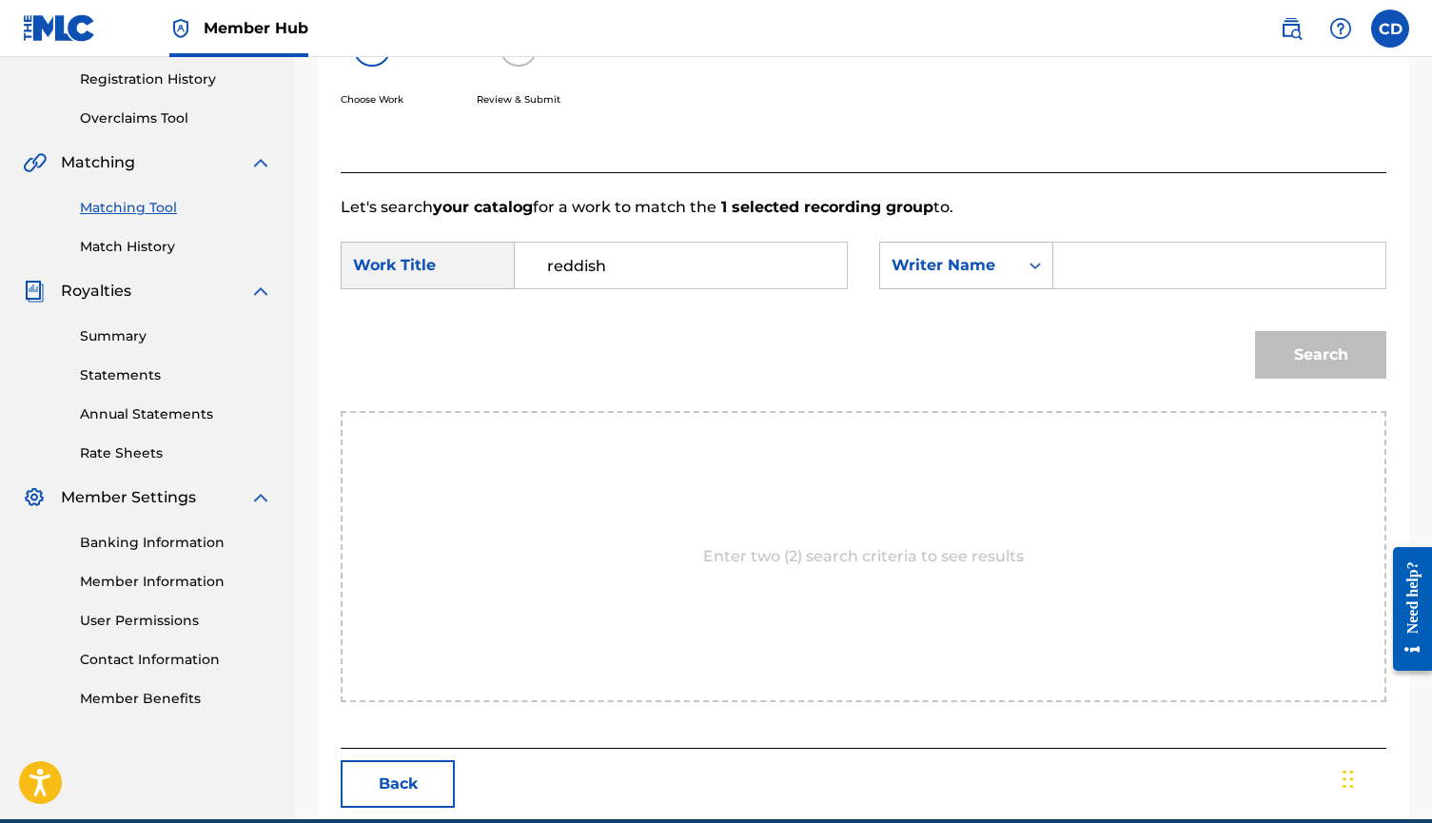
click at [1127, 286] on input "Search Form" at bounding box center [1220, 266] width 300 height 46
type input "cort"
click at [1321, 355] on button "Search" at bounding box center [1320, 355] width 131 height 48
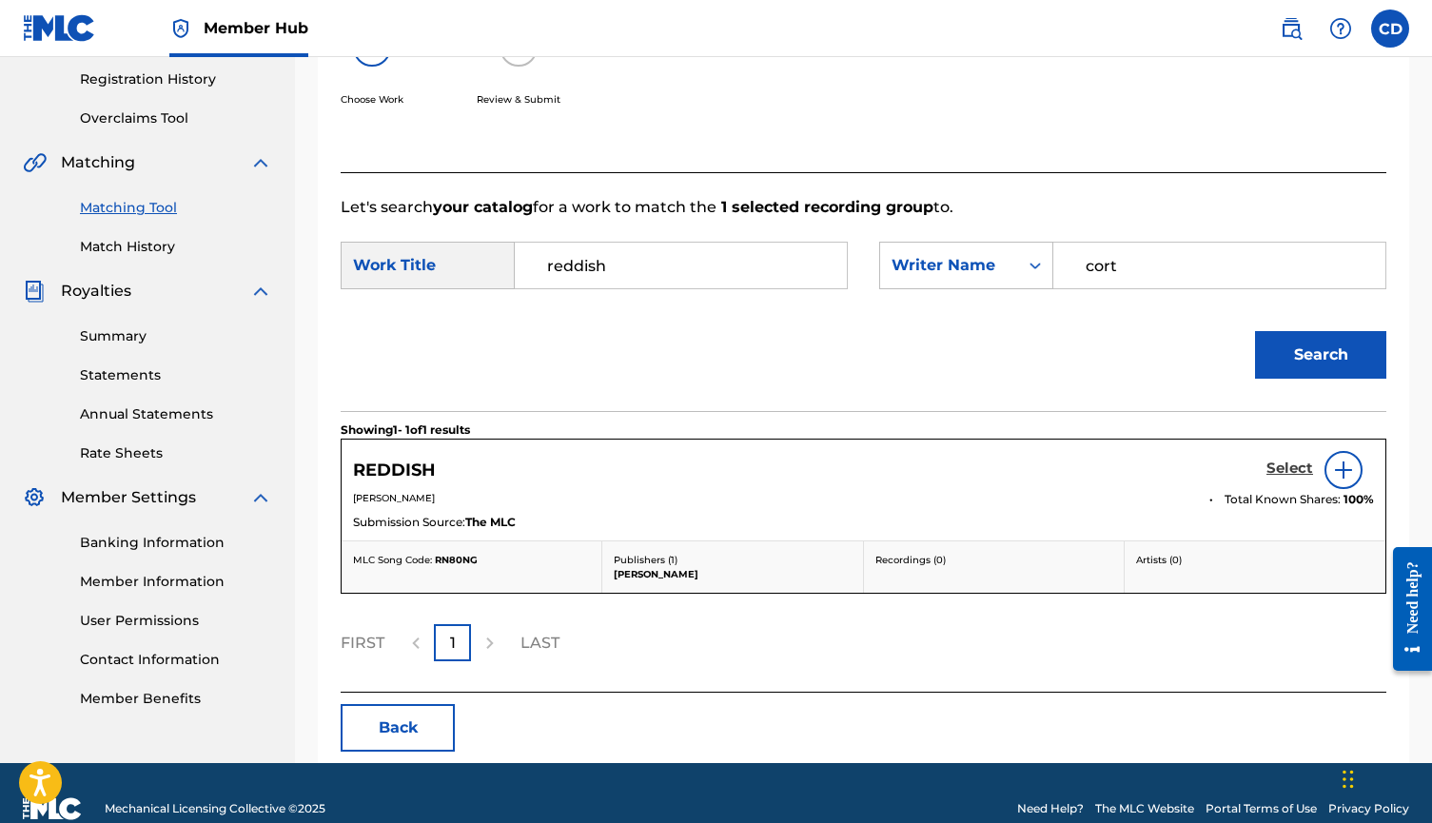
click at [1275, 471] on h5 "Select" at bounding box center [1290, 469] width 47 height 18
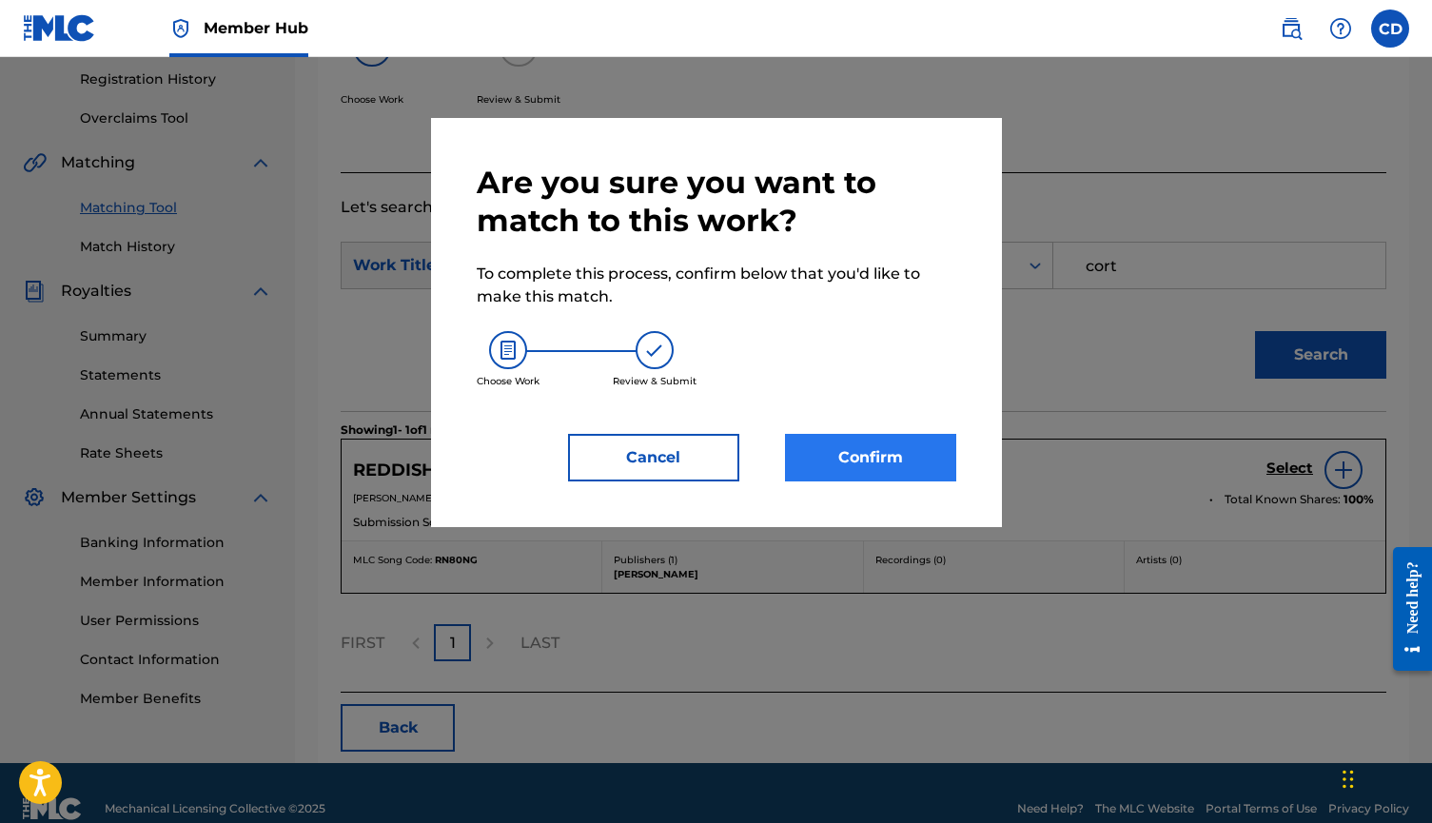
click at [861, 451] on button "Confirm" at bounding box center [870, 458] width 171 height 48
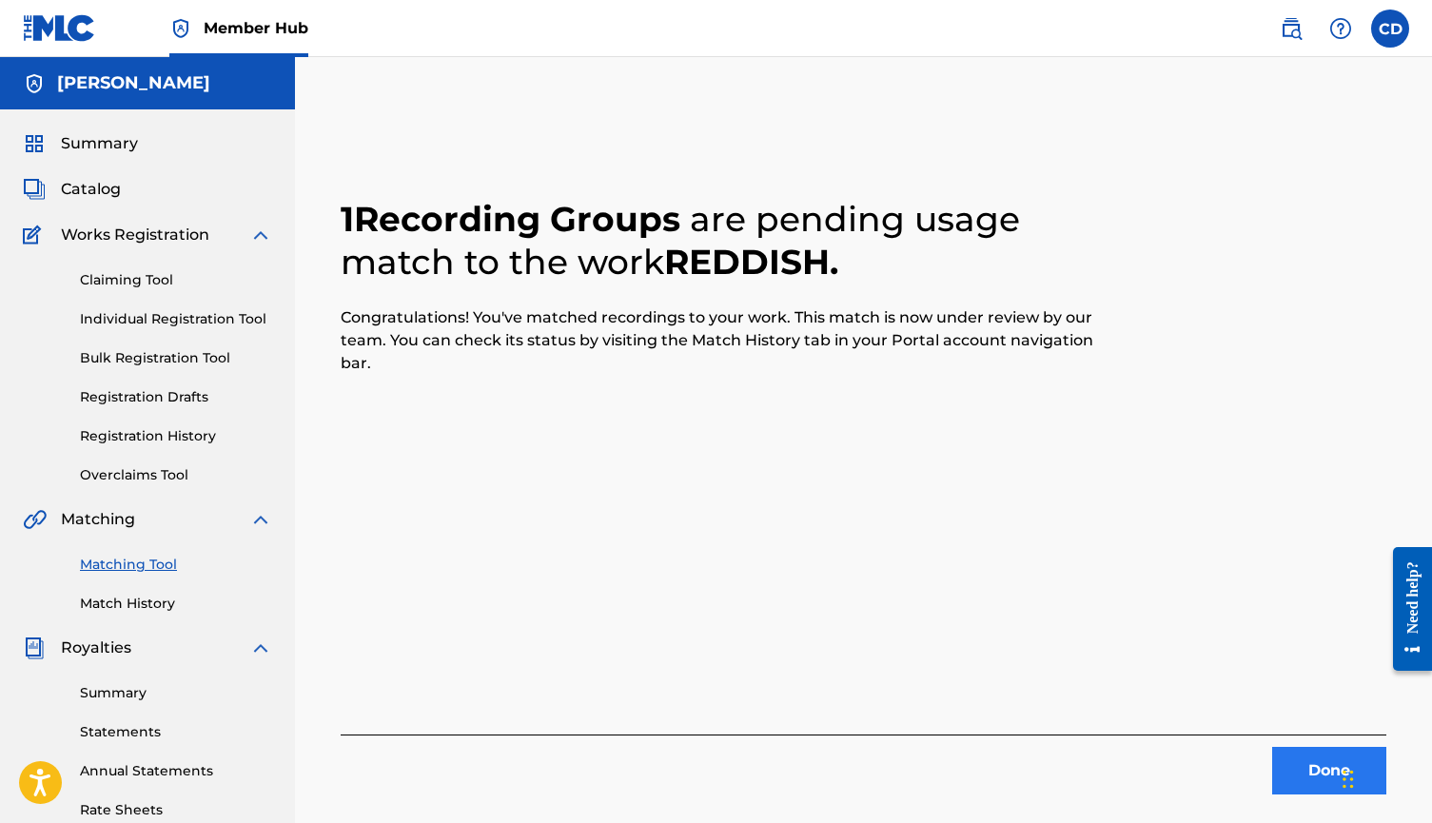
click at [1305, 759] on button "Done" at bounding box center [1329, 771] width 114 height 48
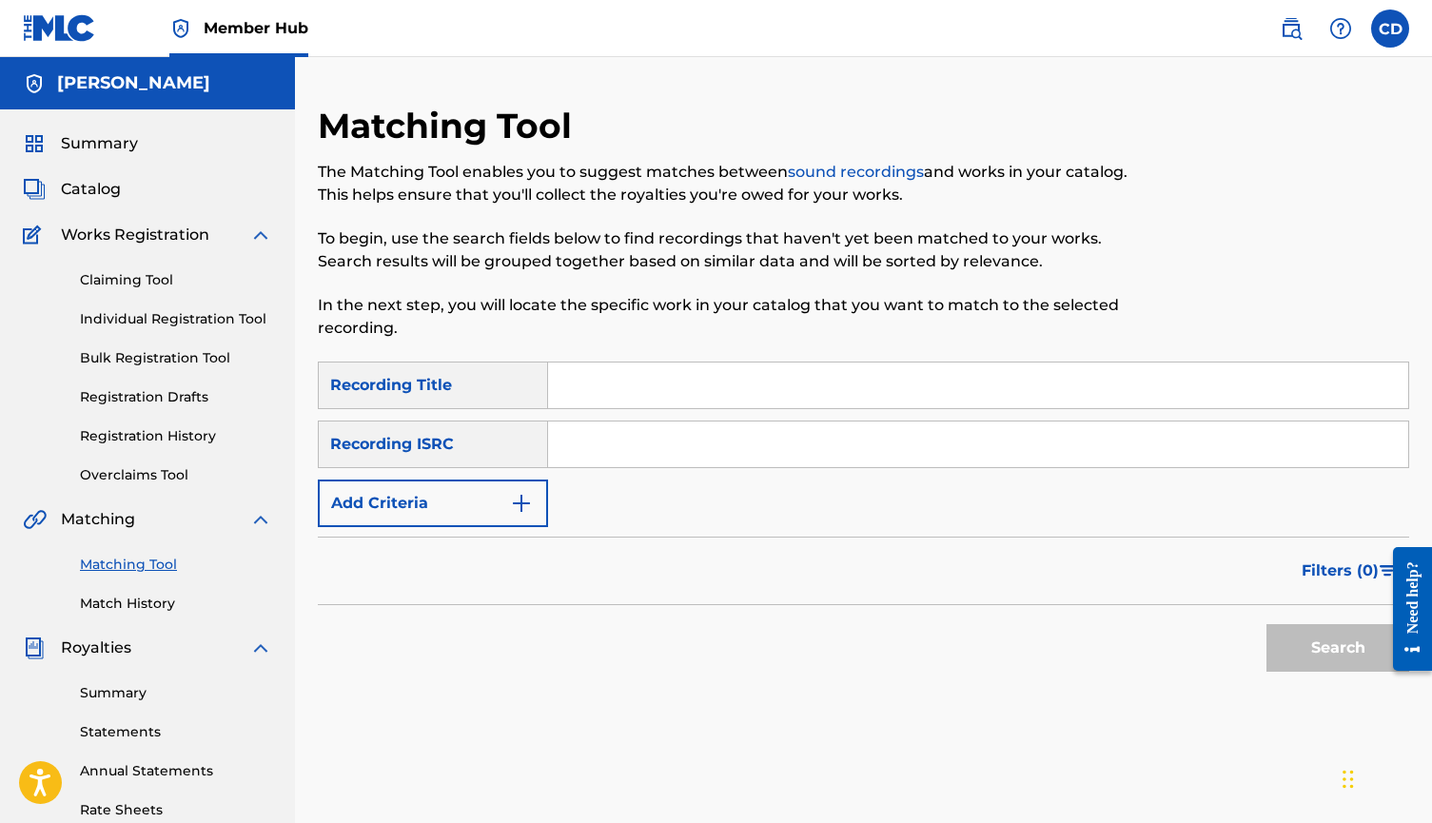
click at [840, 397] on input "Search Form" at bounding box center [978, 386] width 860 height 46
type input "rotten"
click at [459, 502] on button "Add Criteria" at bounding box center [433, 504] width 230 height 48
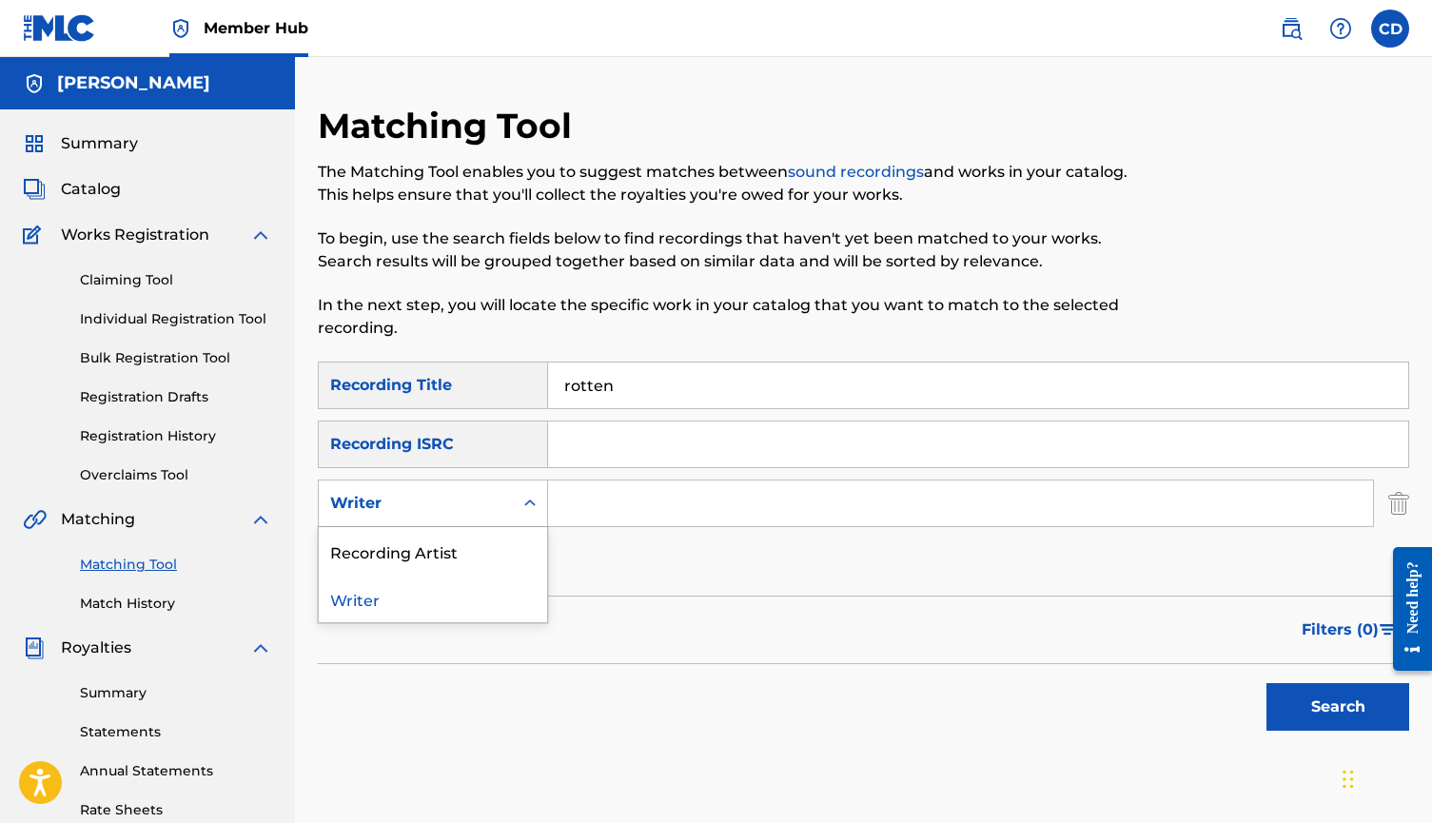
click at [481, 507] on div "Writer" at bounding box center [415, 503] width 171 height 23
click at [629, 501] on input "Search Form" at bounding box center [960, 504] width 825 height 46
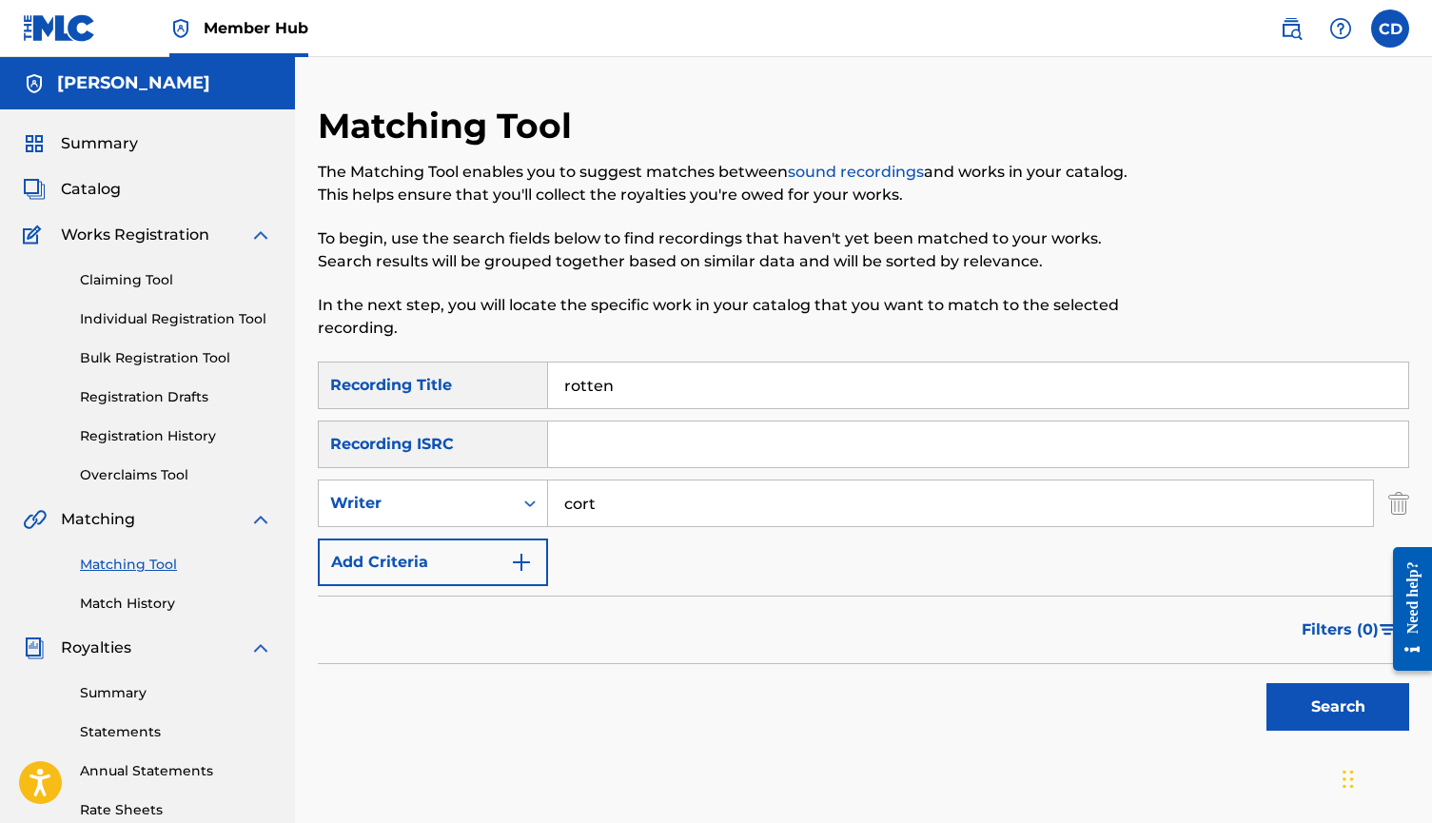
type input "cort"
click at [1338, 707] on button "Search" at bounding box center [1338, 707] width 143 height 48
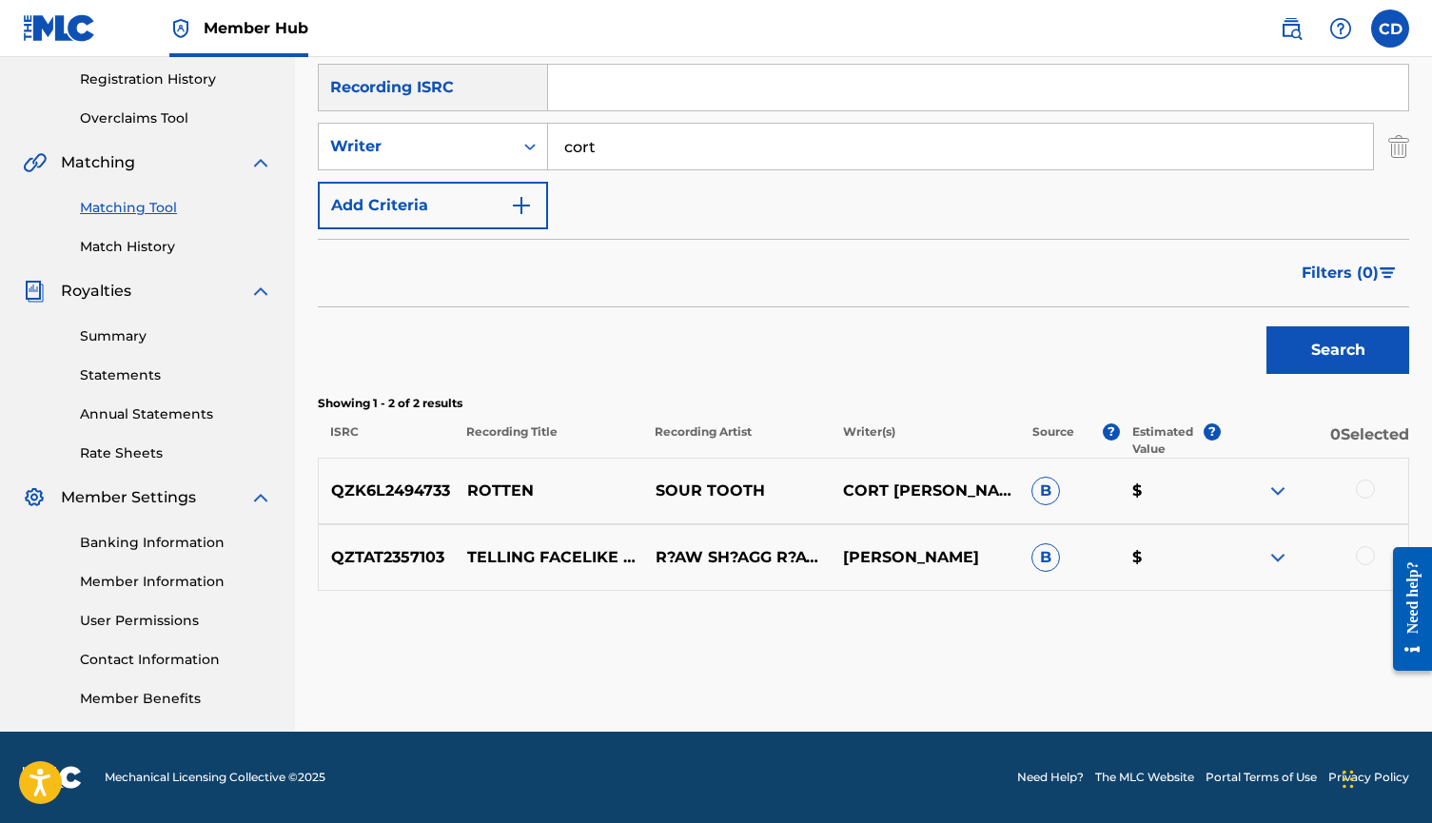
scroll to position [357, 0]
click at [1358, 490] on div at bounding box center [1365, 489] width 19 height 19
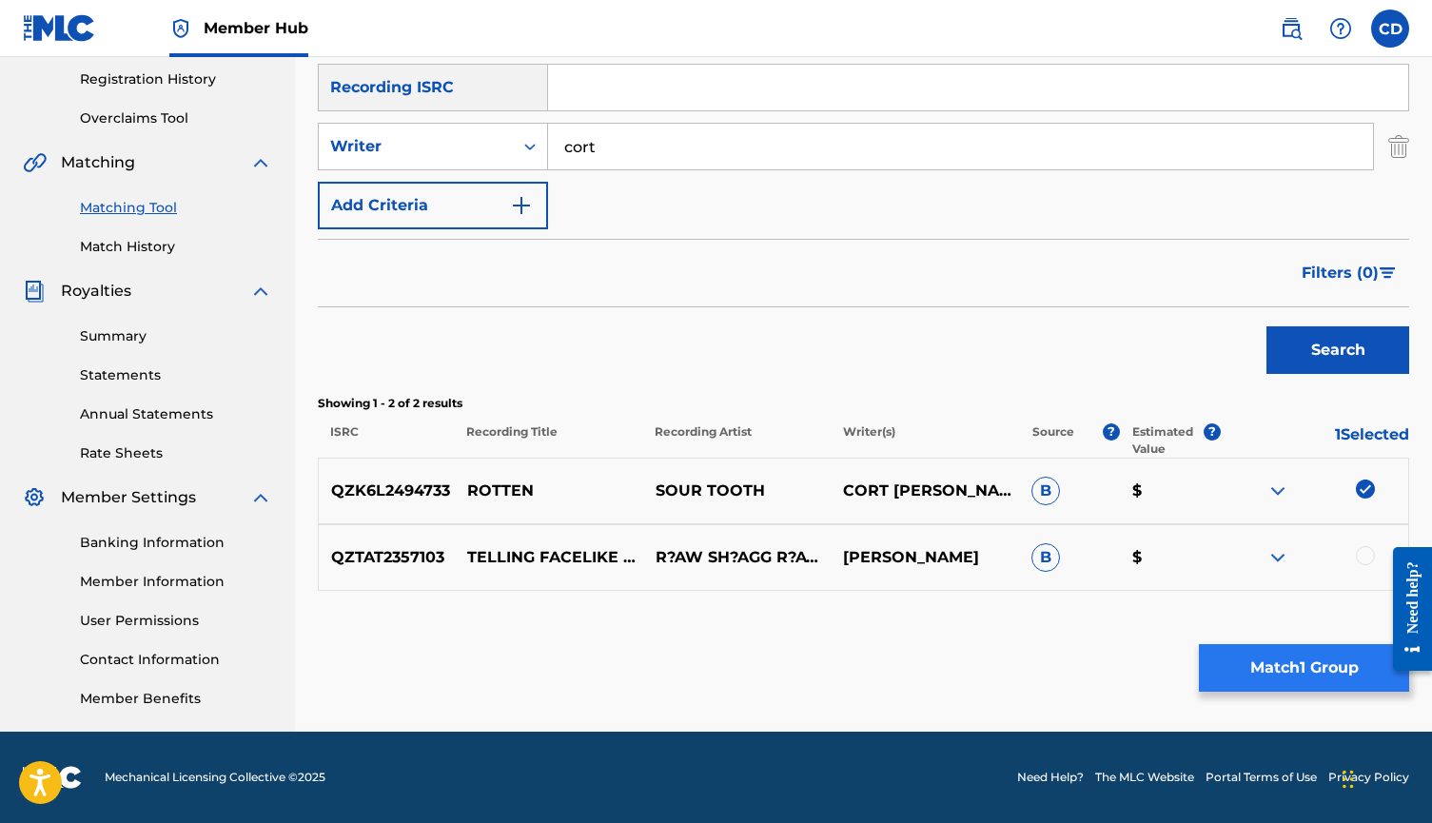
click at [1346, 656] on button "Match 1 Group" at bounding box center [1304, 668] width 210 height 48
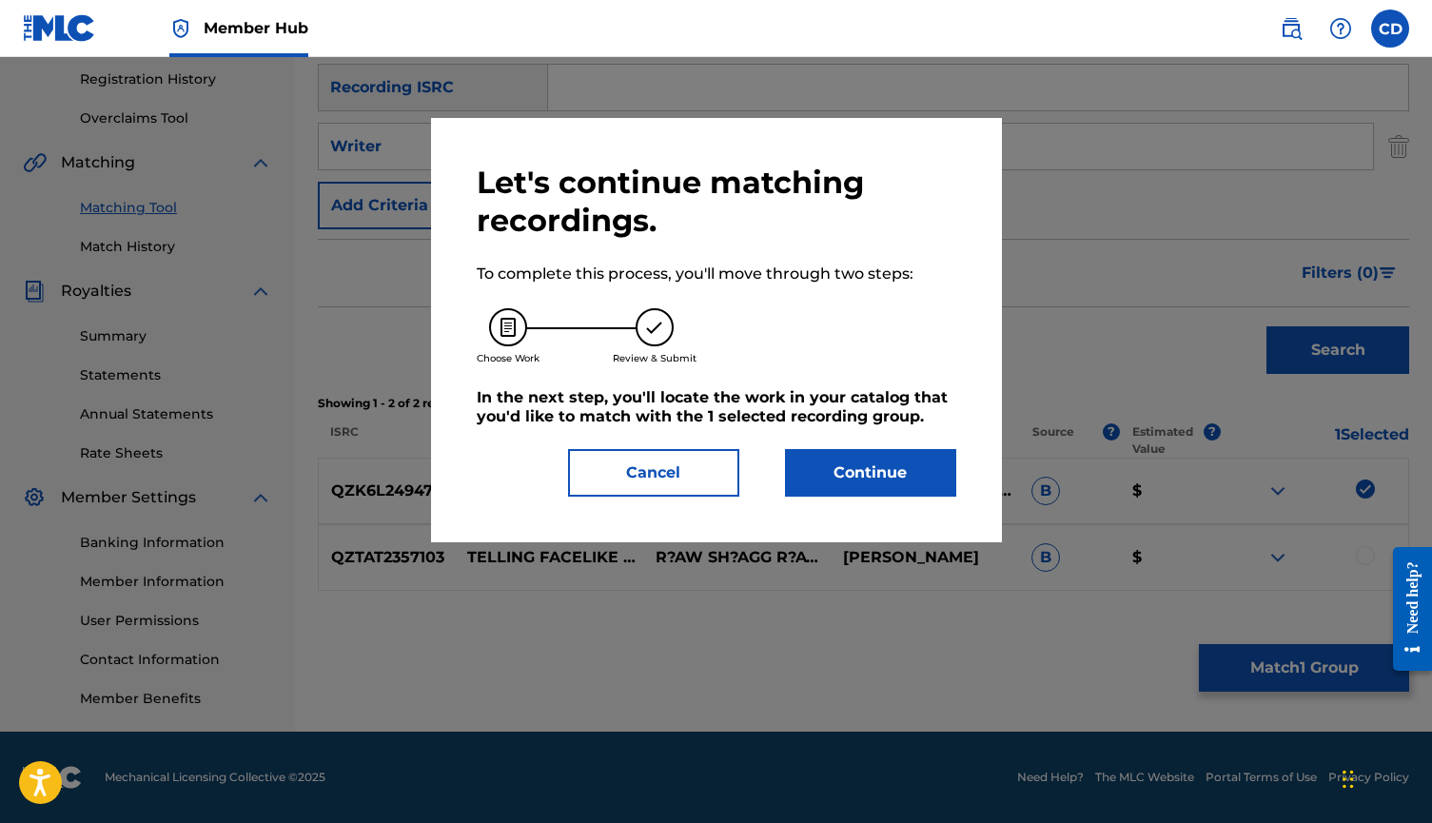
click at [858, 447] on div "Let's continue matching recordings. To complete this process, you'll move throu…" at bounding box center [717, 330] width 480 height 333
click at [858, 469] on button "Continue" at bounding box center [870, 473] width 171 height 48
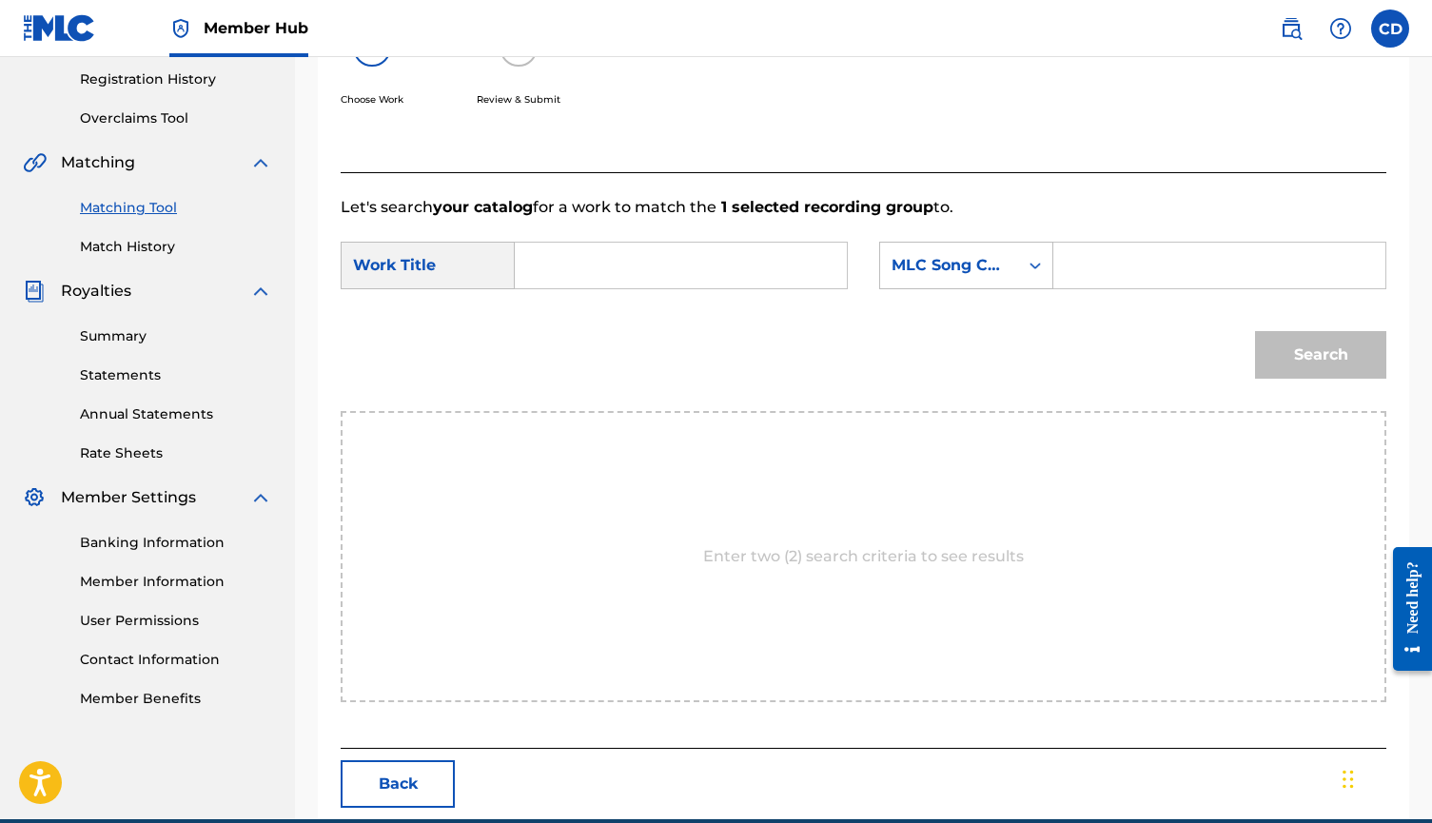
click at [718, 251] on input "Search Form" at bounding box center [681, 266] width 300 height 46
type input "e"
type input "rotten"
click at [977, 254] on div "MLC Song Code" at bounding box center [949, 265] width 115 height 23
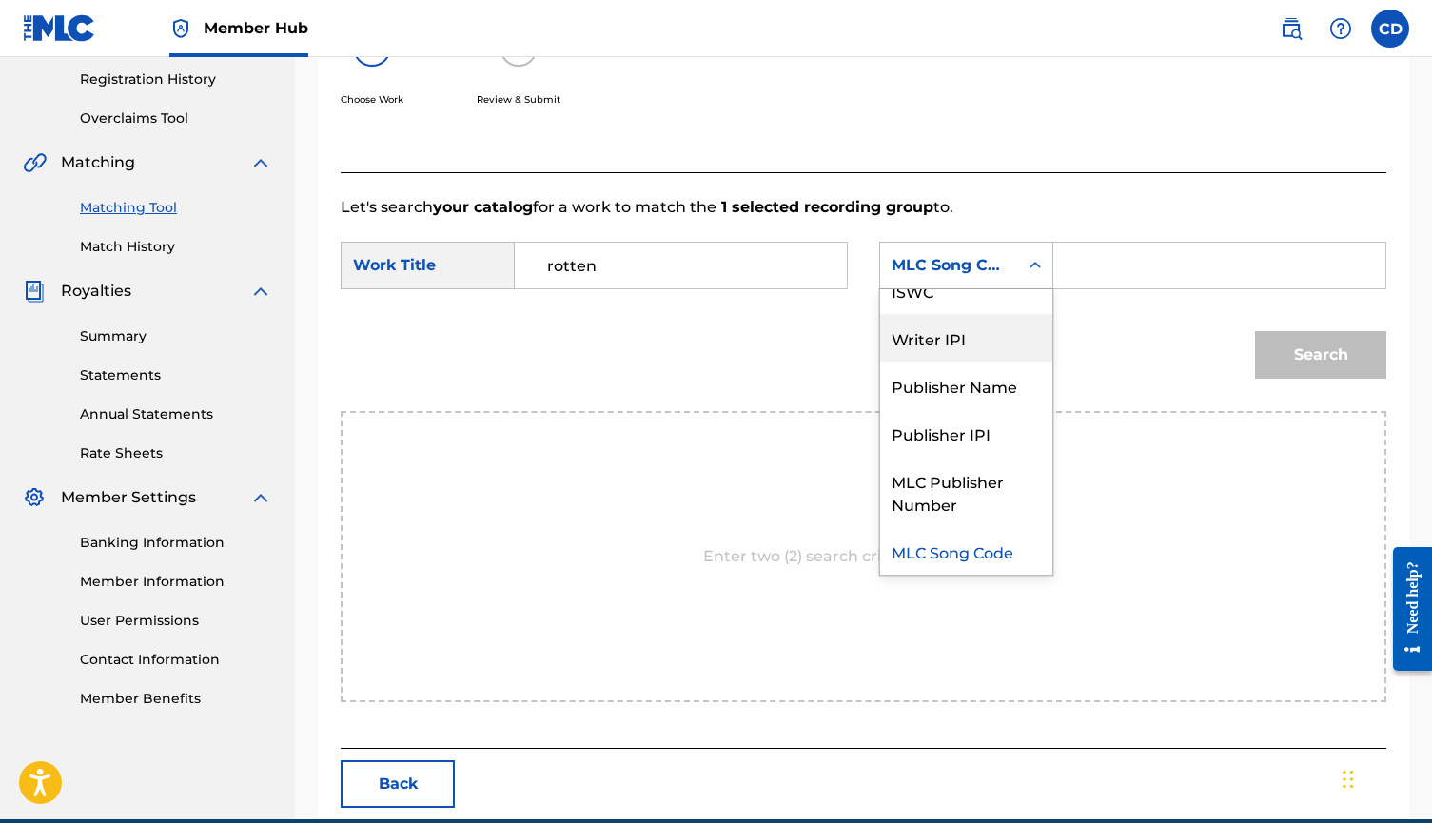
scroll to position [0, 0]
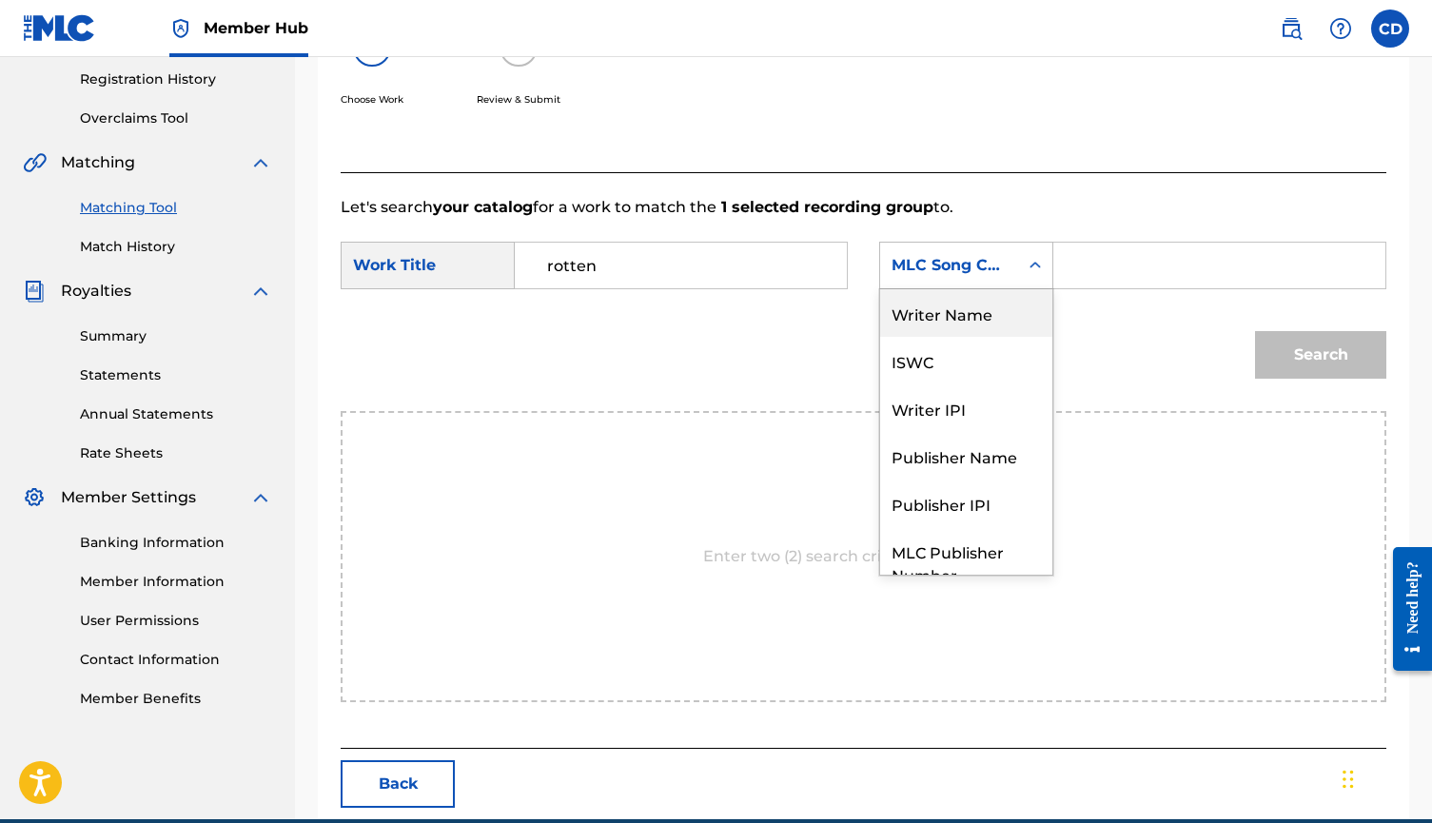
click at [984, 308] on div "Writer Name" at bounding box center [966, 313] width 172 height 48
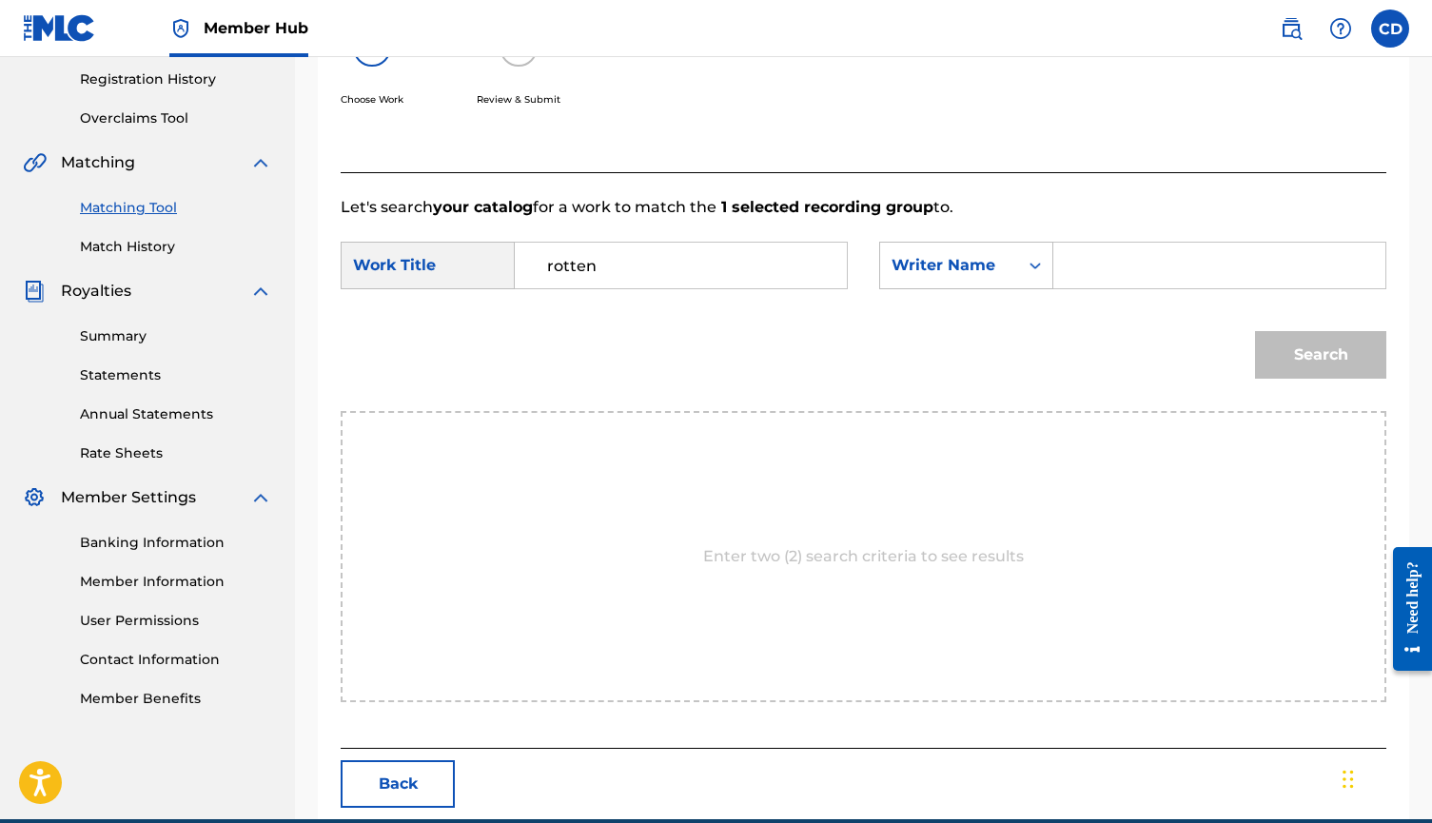
click at [1088, 284] on input "Search Form" at bounding box center [1220, 266] width 300 height 46
type input "cort"
click at [1321, 355] on button "Search" at bounding box center [1320, 355] width 131 height 48
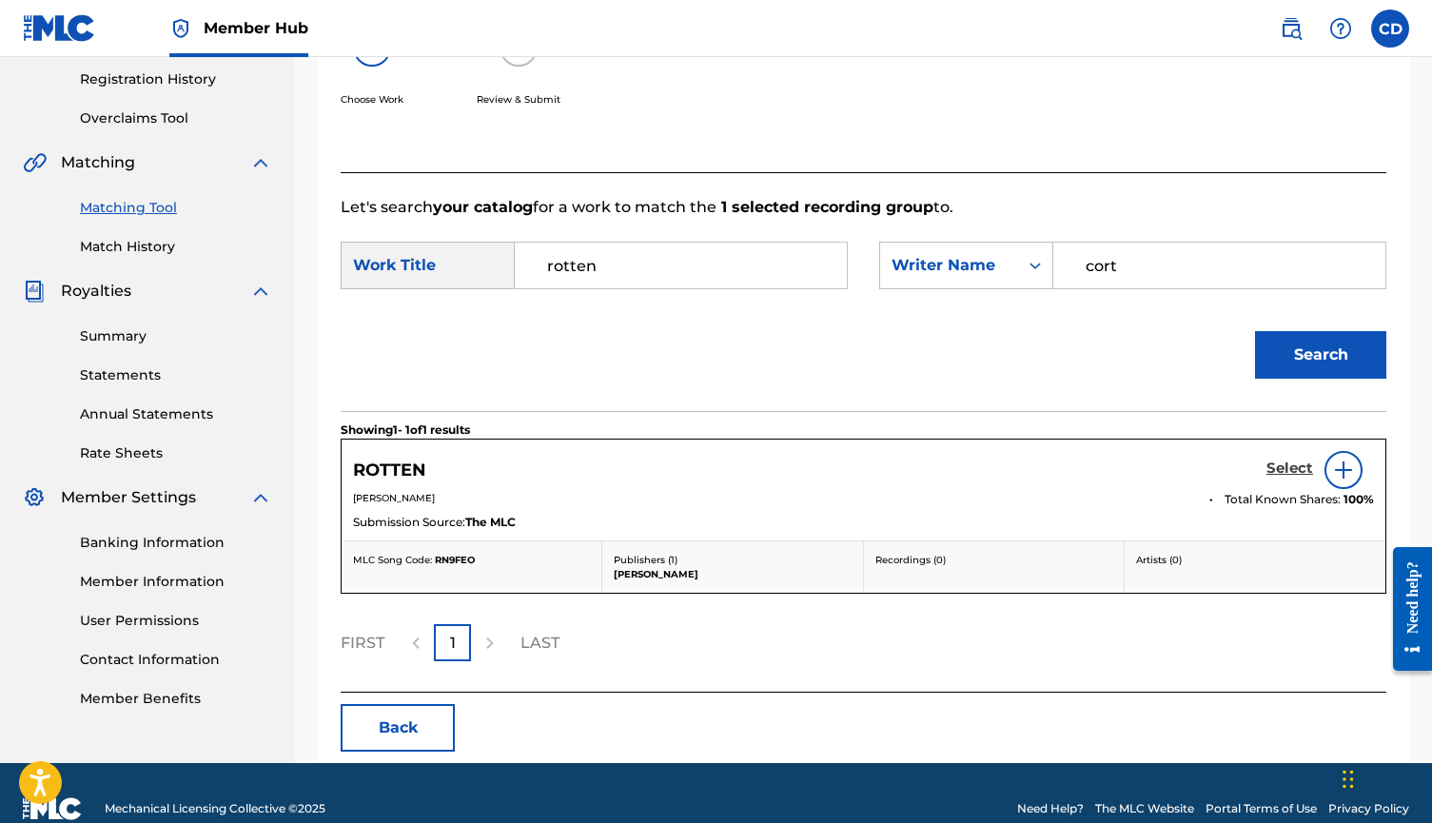
click at [1270, 467] on h5 "Select" at bounding box center [1290, 469] width 47 height 18
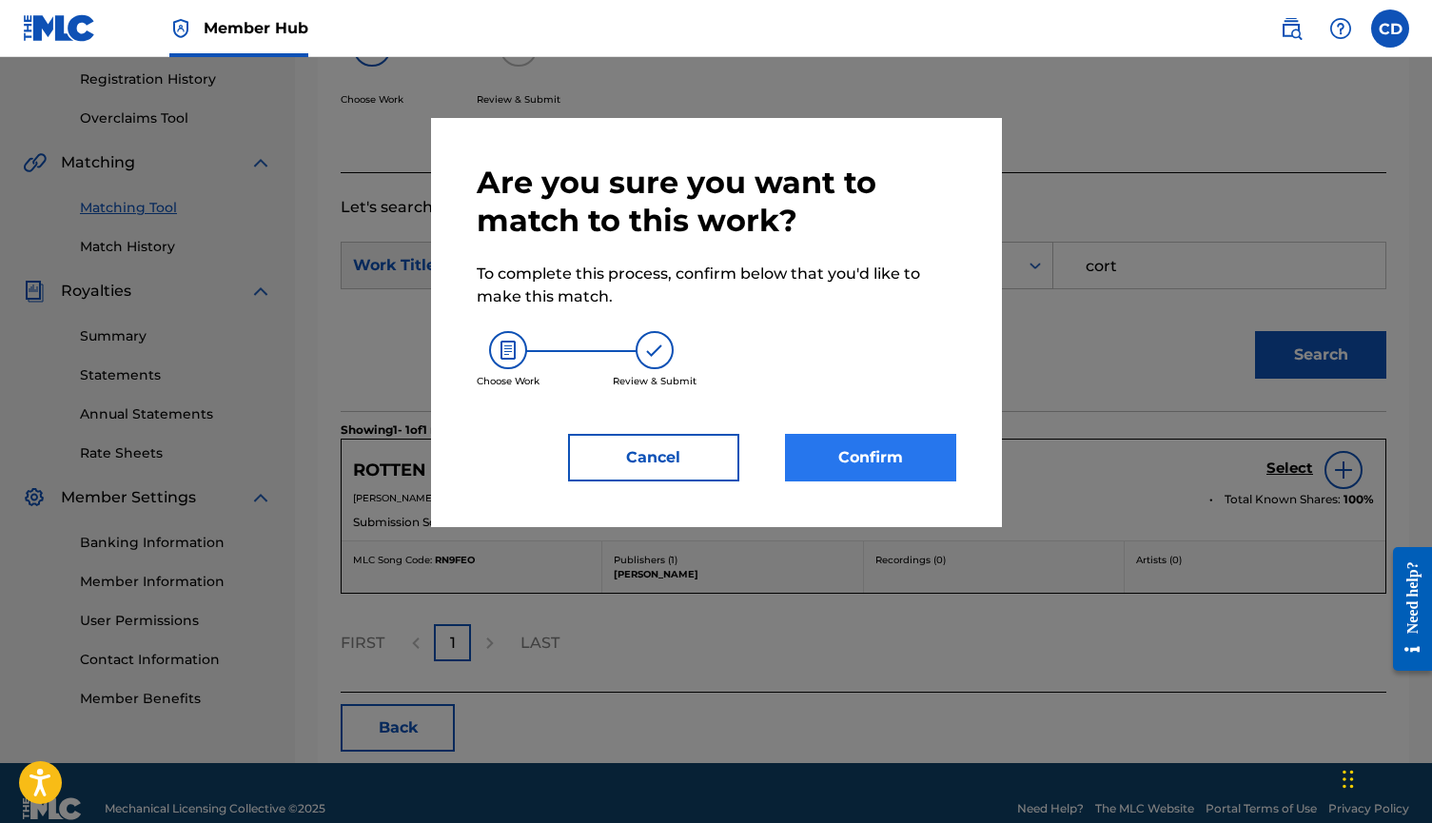
click at [945, 470] on button "Confirm" at bounding box center [870, 458] width 171 height 48
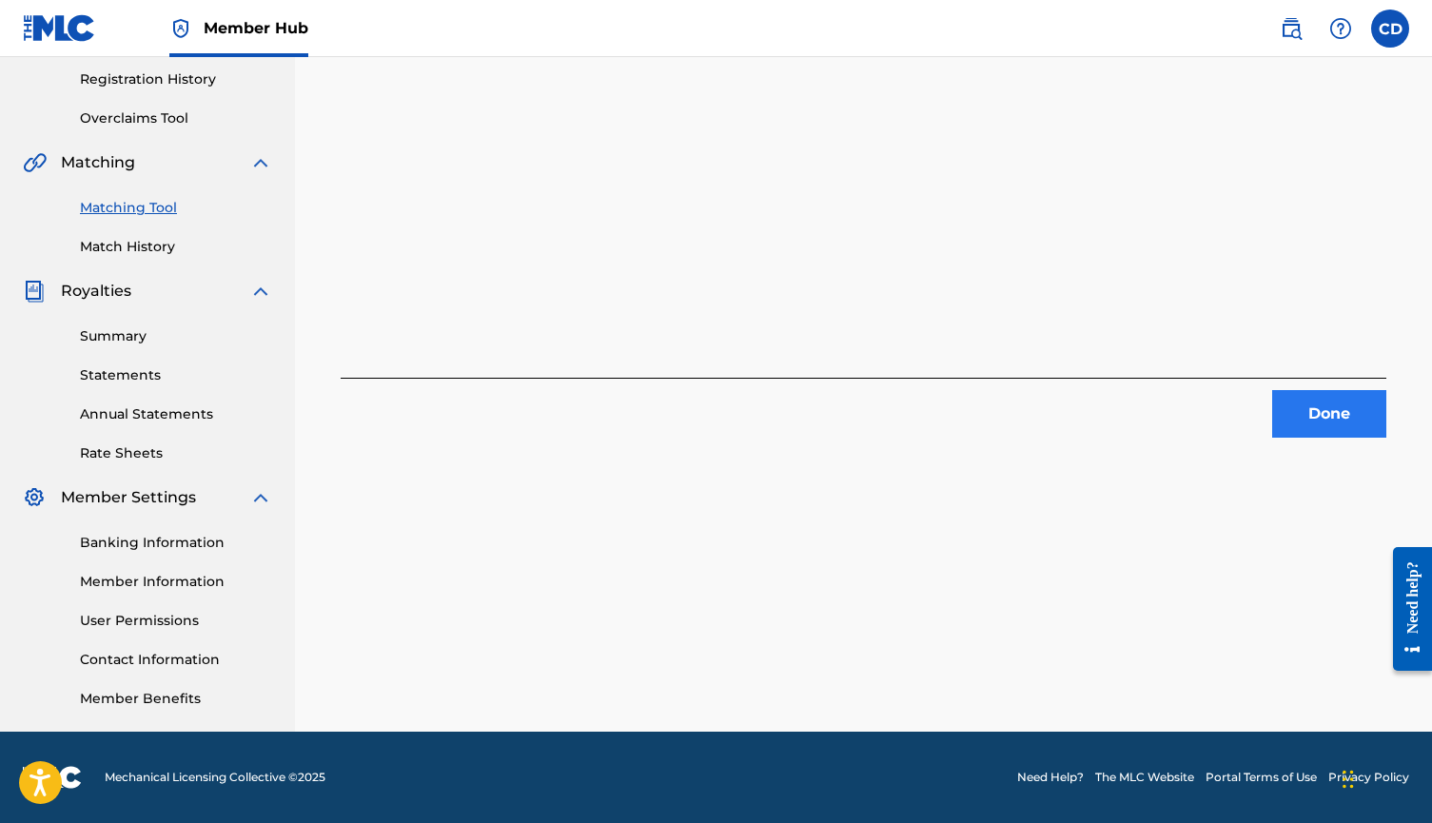
click at [1296, 418] on button "Done" at bounding box center [1329, 414] width 114 height 48
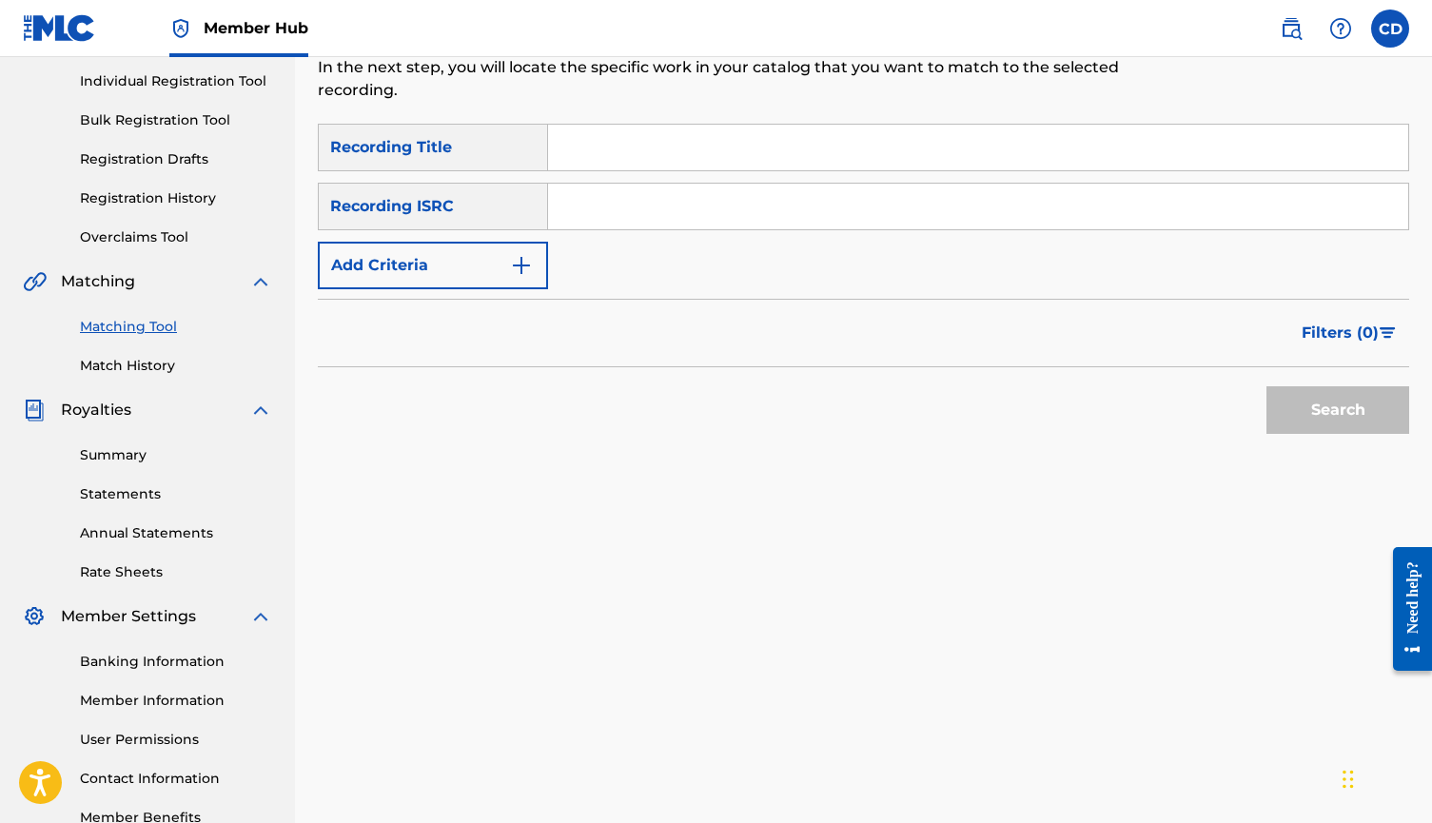
scroll to position [218, 0]
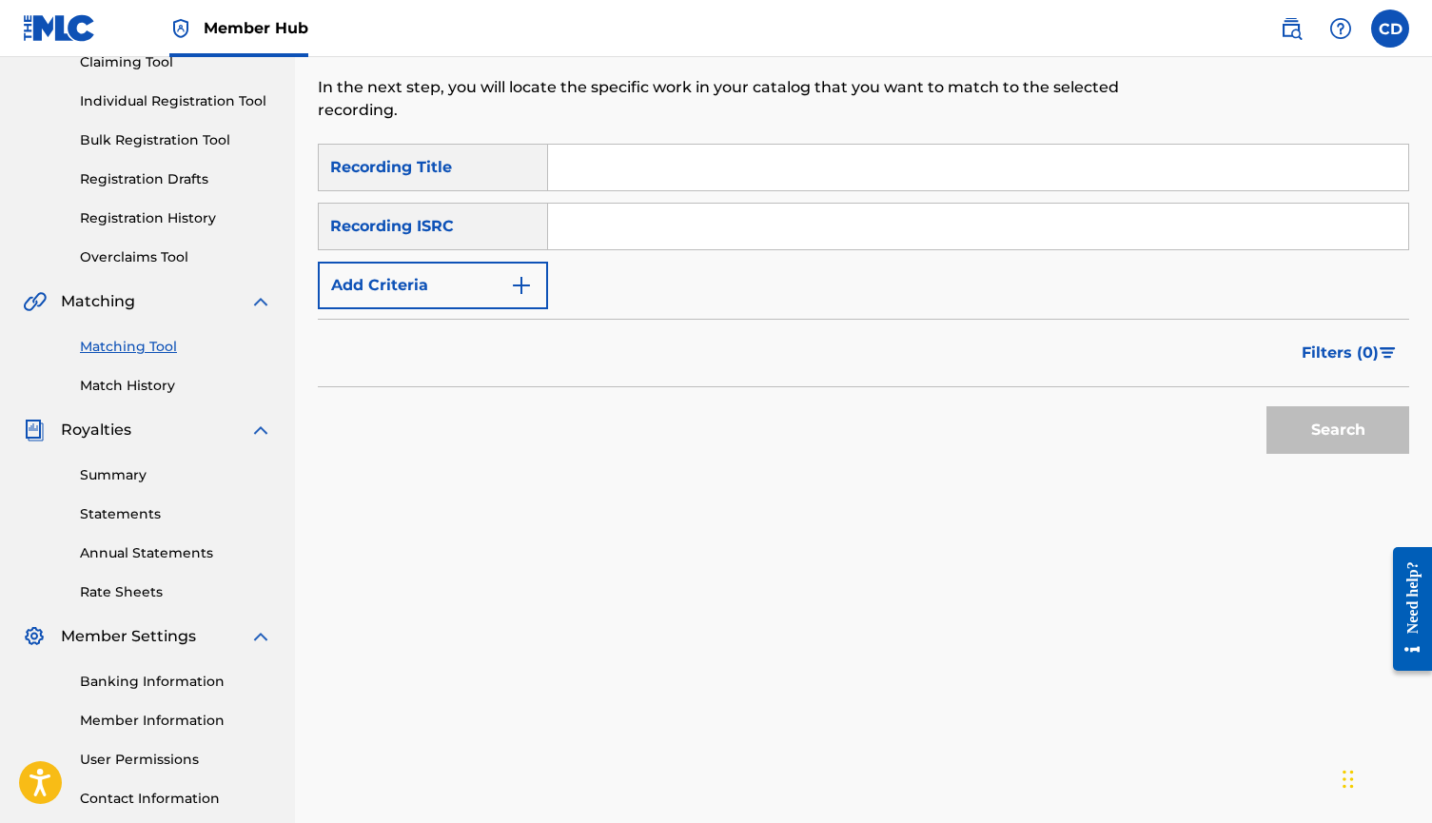
click at [588, 193] on div "SearchWithCriteria69181e9b-8b34-4da7-ae48-14d546b3f1bb Recording Title SearchWi…" at bounding box center [864, 227] width 1092 height 166
click at [595, 171] on input "Search Form" at bounding box center [978, 168] width 860 height 46
type input "tension"
click at [479, 283] on button "Add Criteria" at bounding box center [433, 286] width 230 height 48
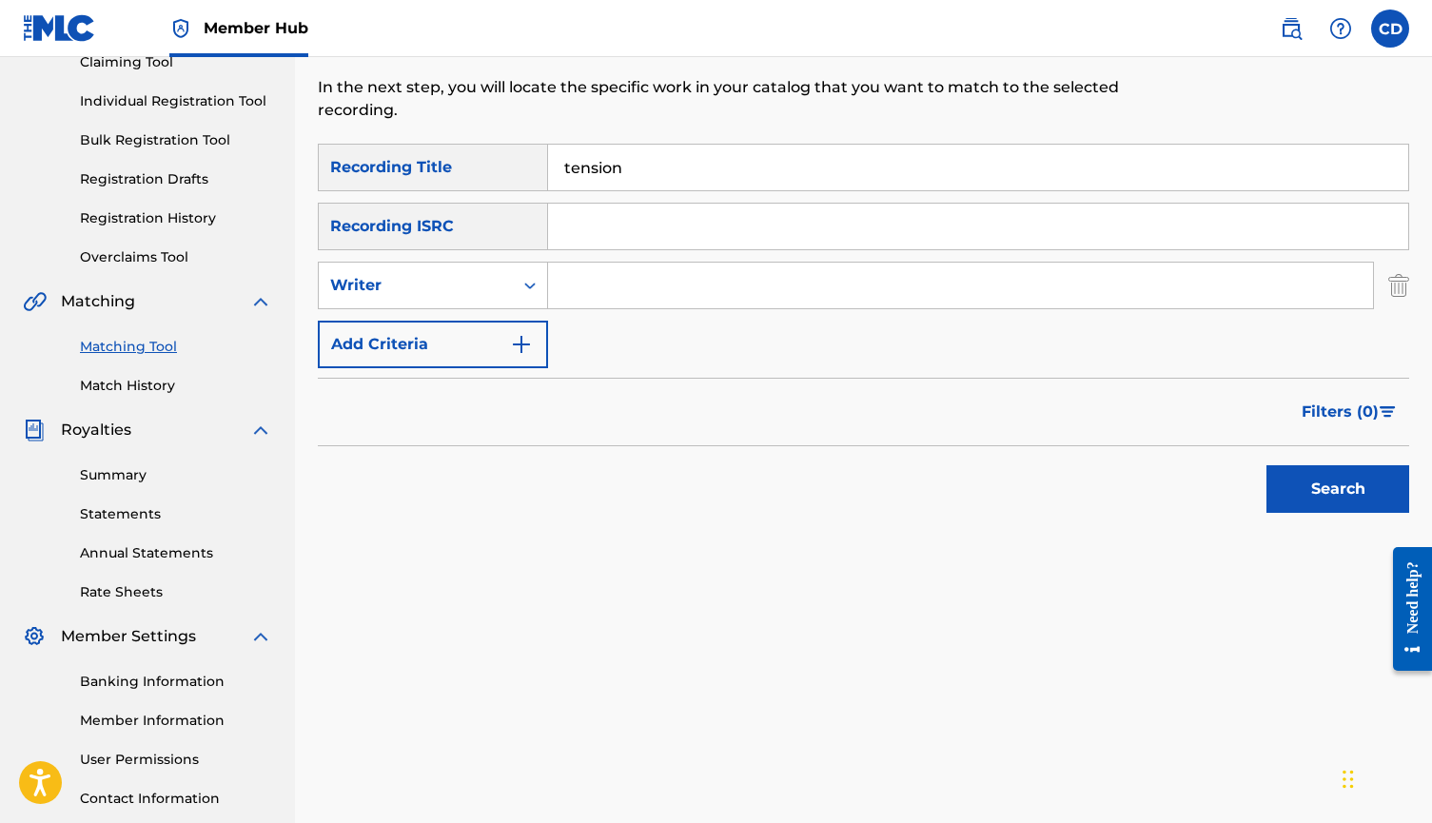
click at [651, 292] on input "Search Form" at bounding box center [960, 286] width 825 height 46
type input "cort"
click at [1338, 489] on button "Search" at bounding box center [1338, 489] width 143 height 48
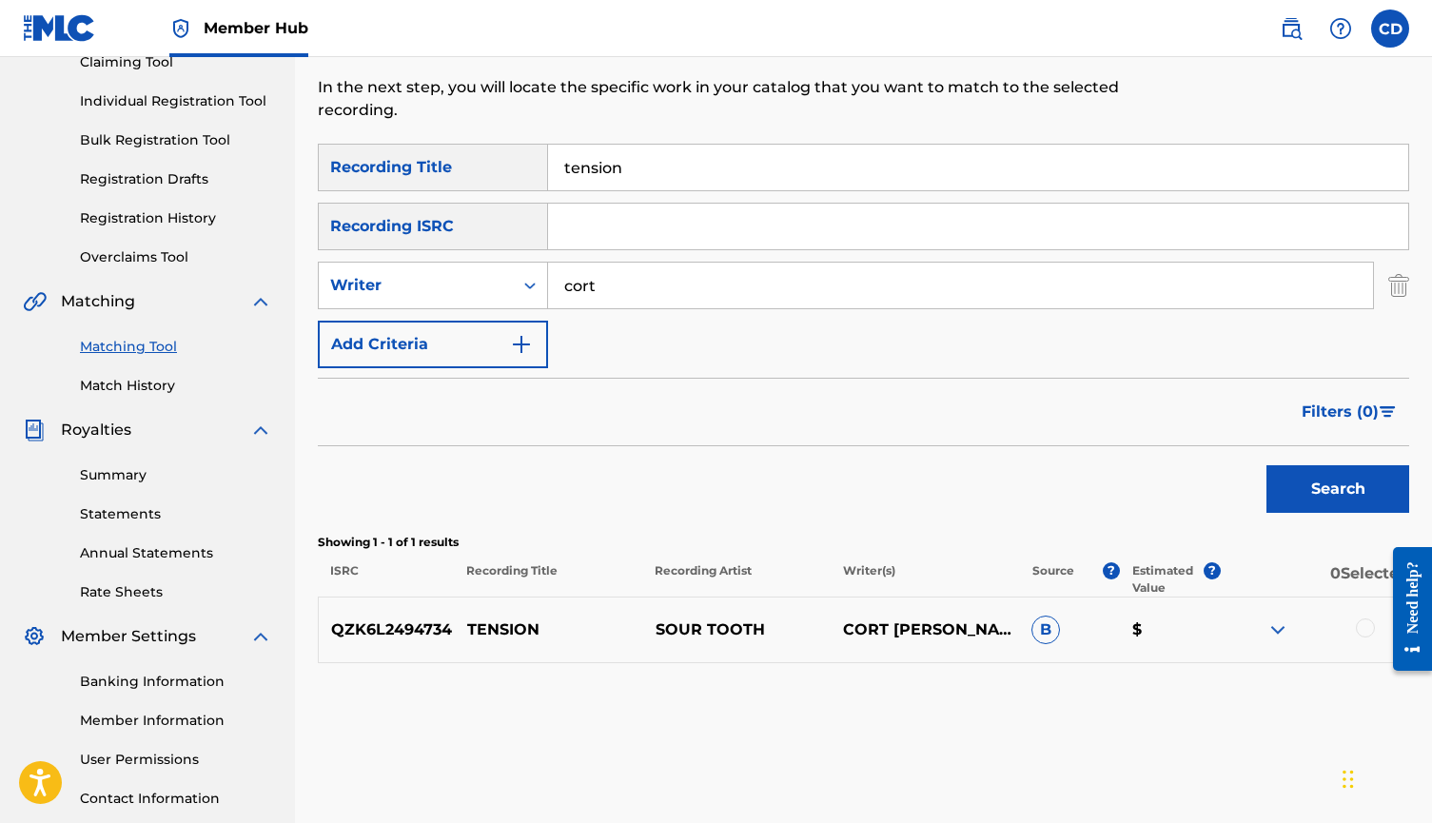
click at [1362, 629] on div at bounding box center [1365, 628] width 19 height 19
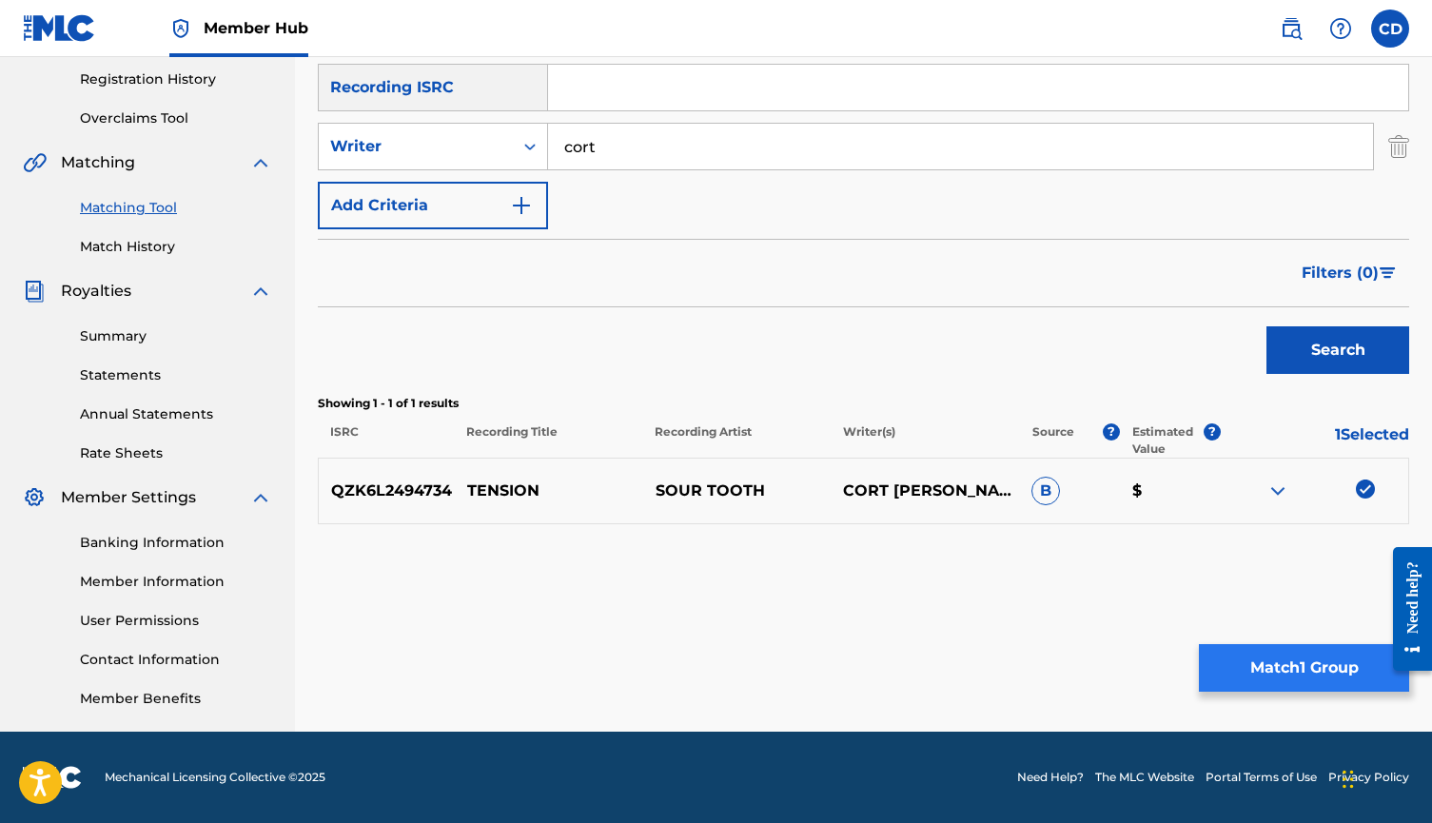
click at [1331, 665] on button "Match 1 Group" at bounding box center [1304, 668] width 210 height 48
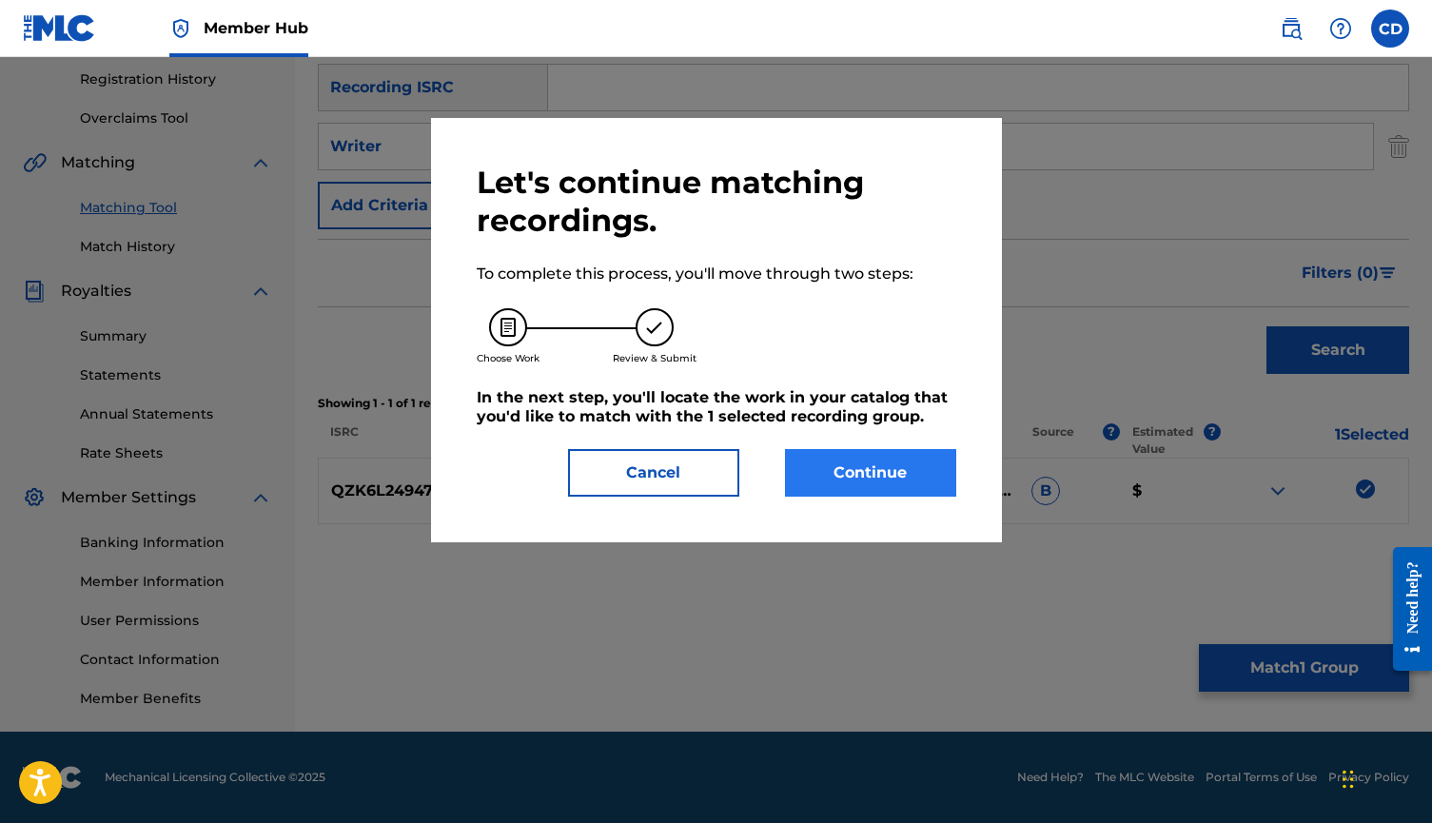
click at [942, 492] on button "Continue" at bounding box center [870, 473] width 171 height 48
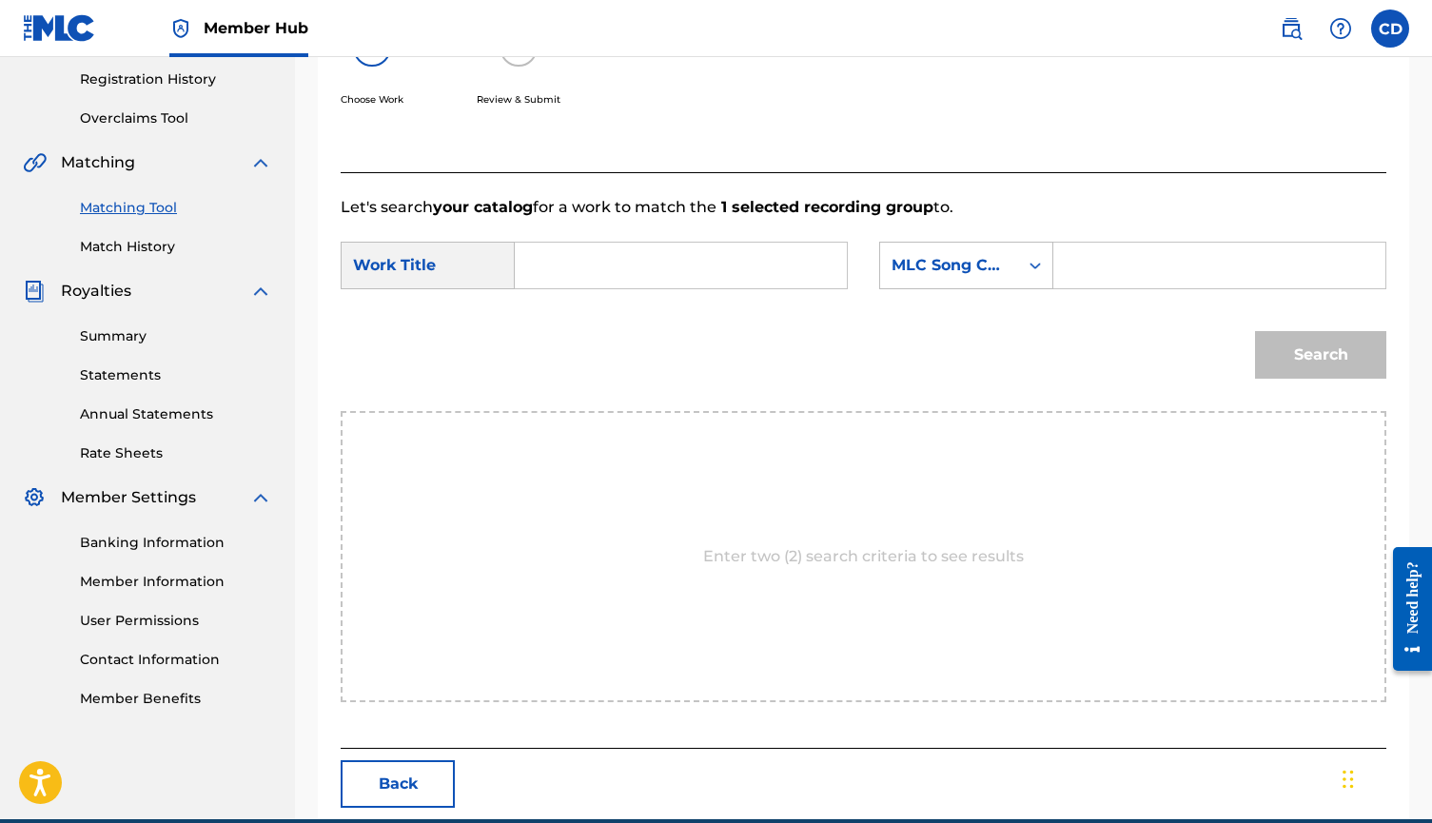
click at [726, 246] on input "Search Form" at bounding box center [681, 266] width 300 height 46
type input "g"
type input "tension"
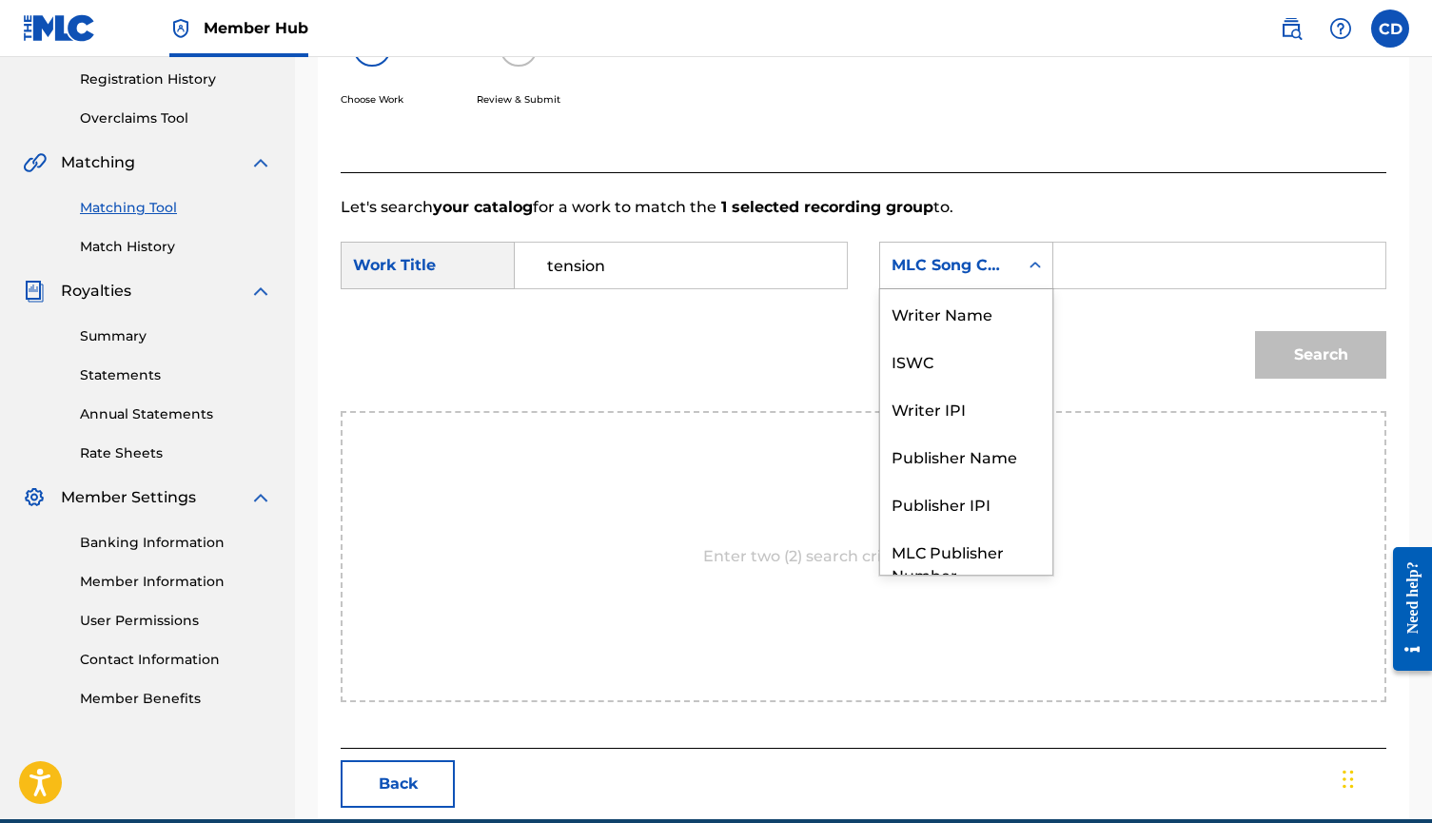
click at [1032, 247] on div "Search Form" at bounding box center [1035, 266] width 34 height 46
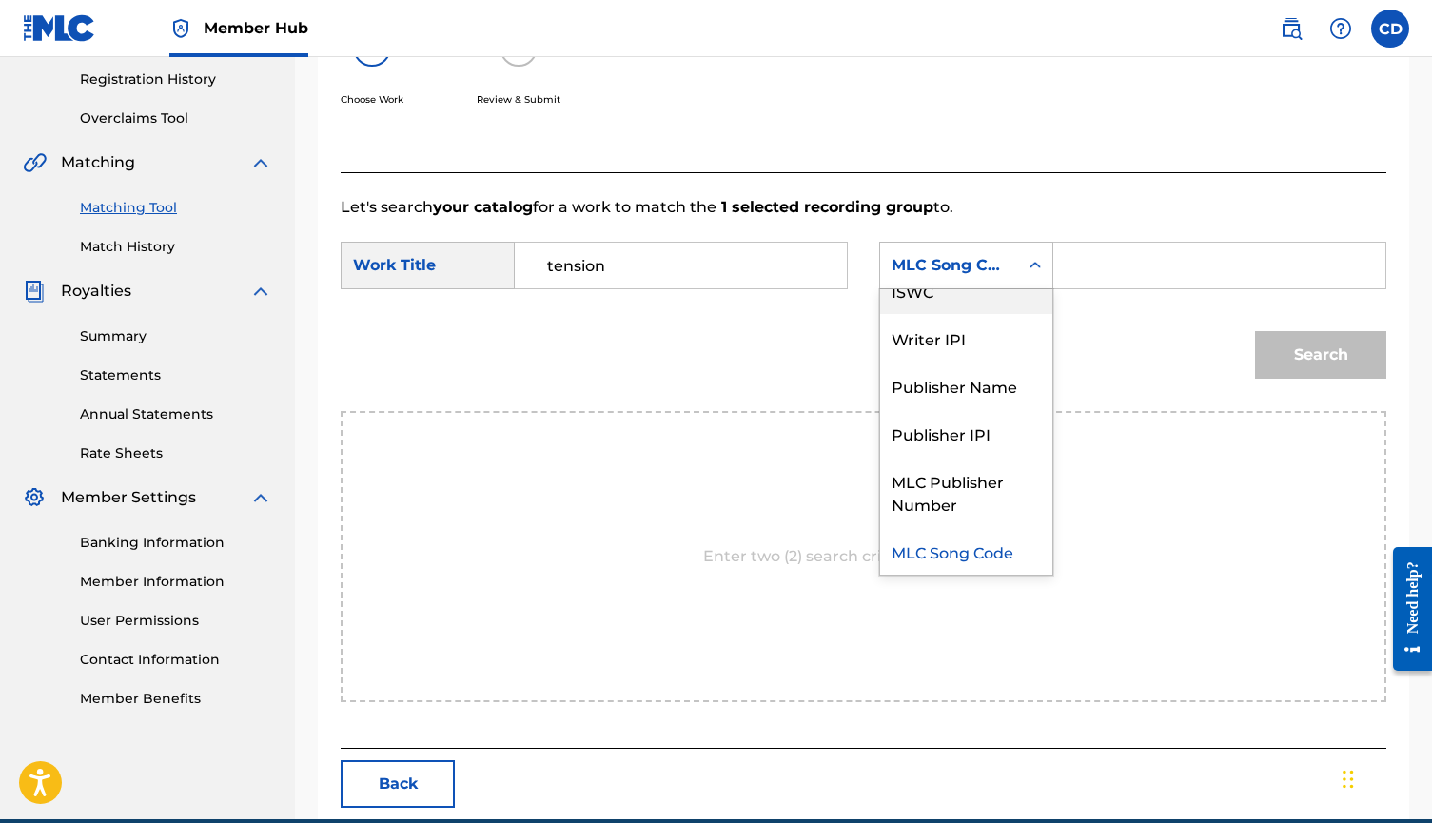
scroll to position [0, 0]
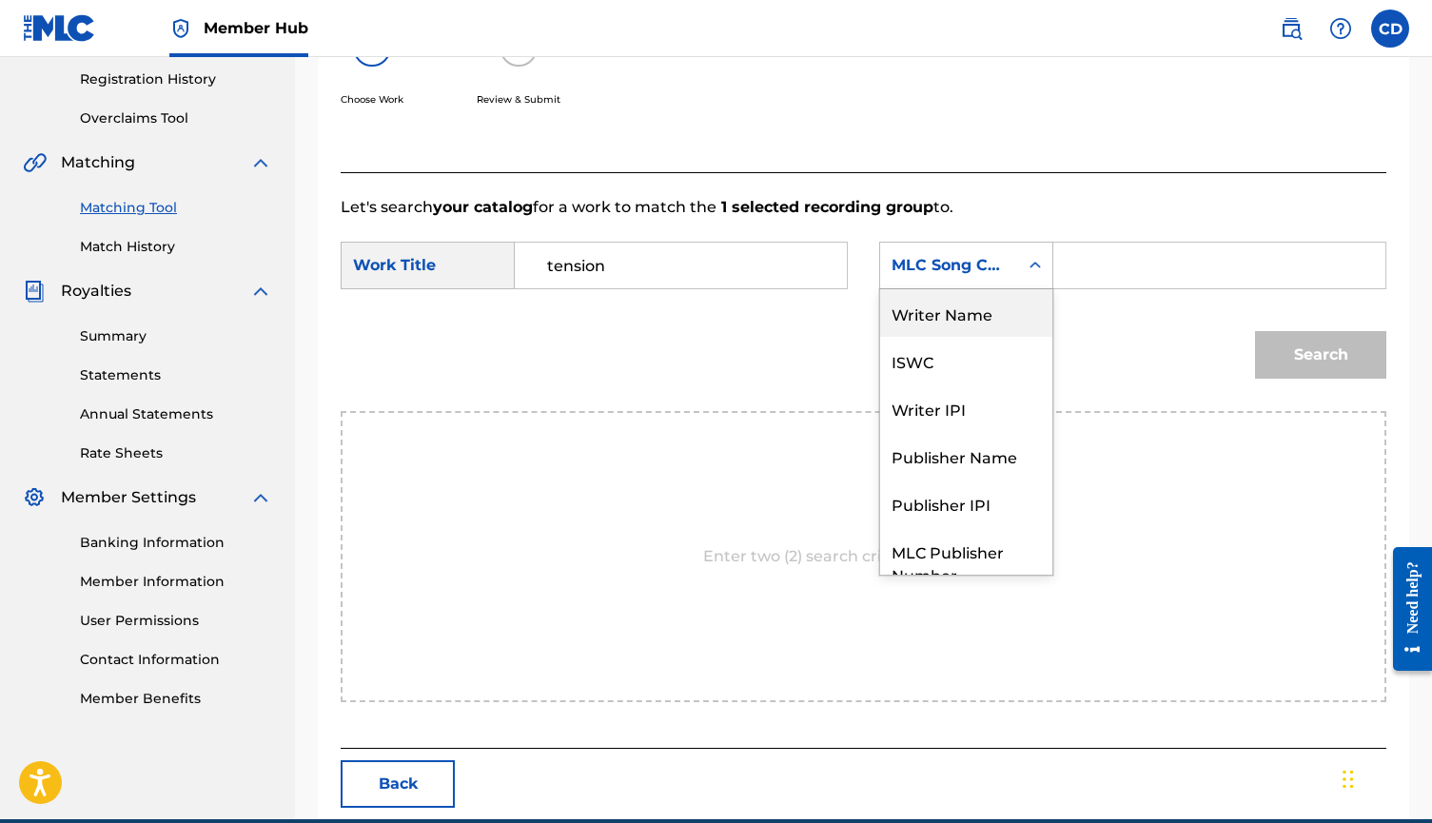
click at [966, 323] on div "Writer Name" at bounding box center [966, 313] width 172 height 48
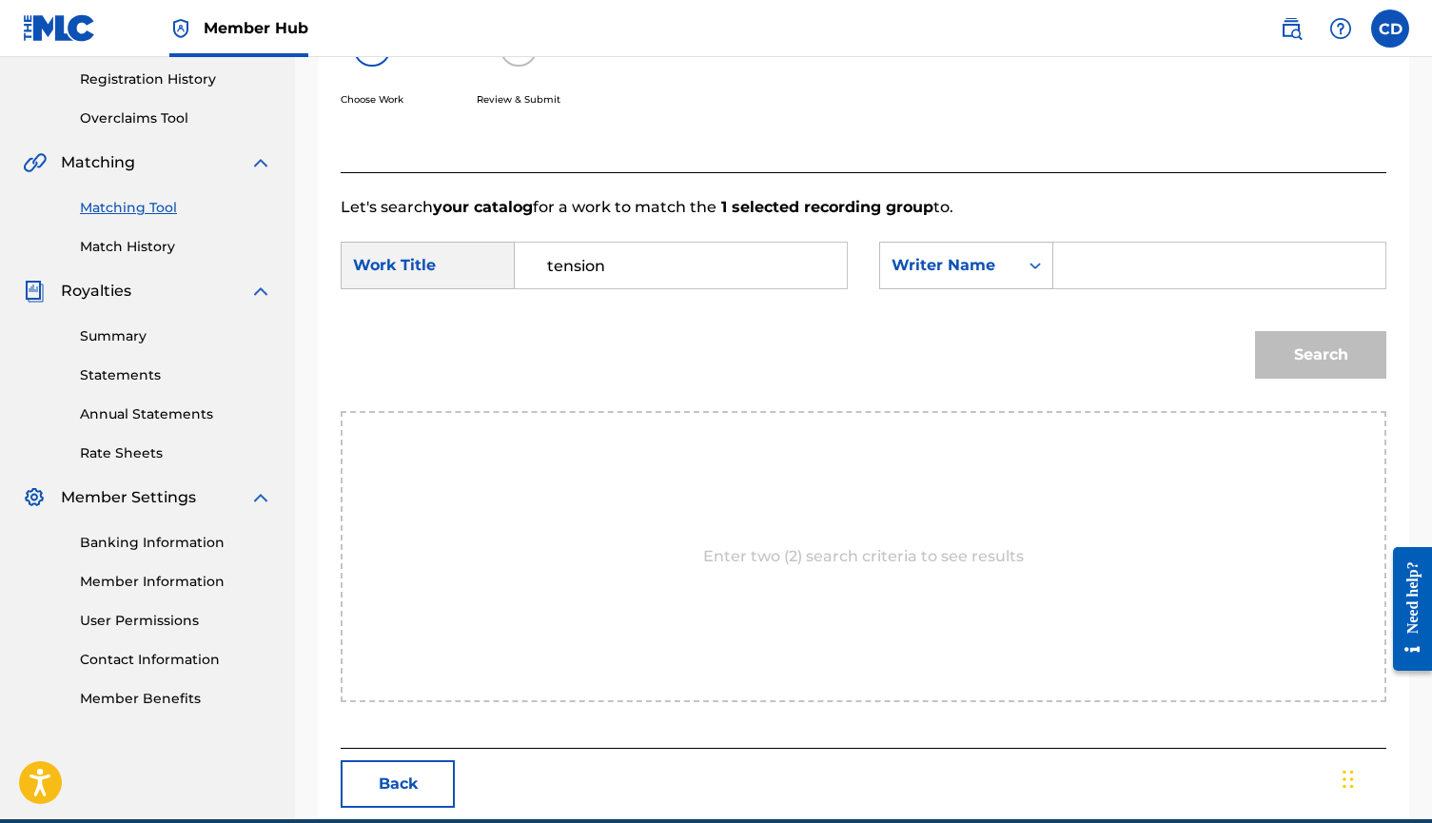
click at [1127, 267] on input "Search Form" at bounding box center [1220, 266] width 300 height 46
type input "cort"
click at [1321, 355] on button "Search" at bounding box center [1320, 355] width 131 height 48
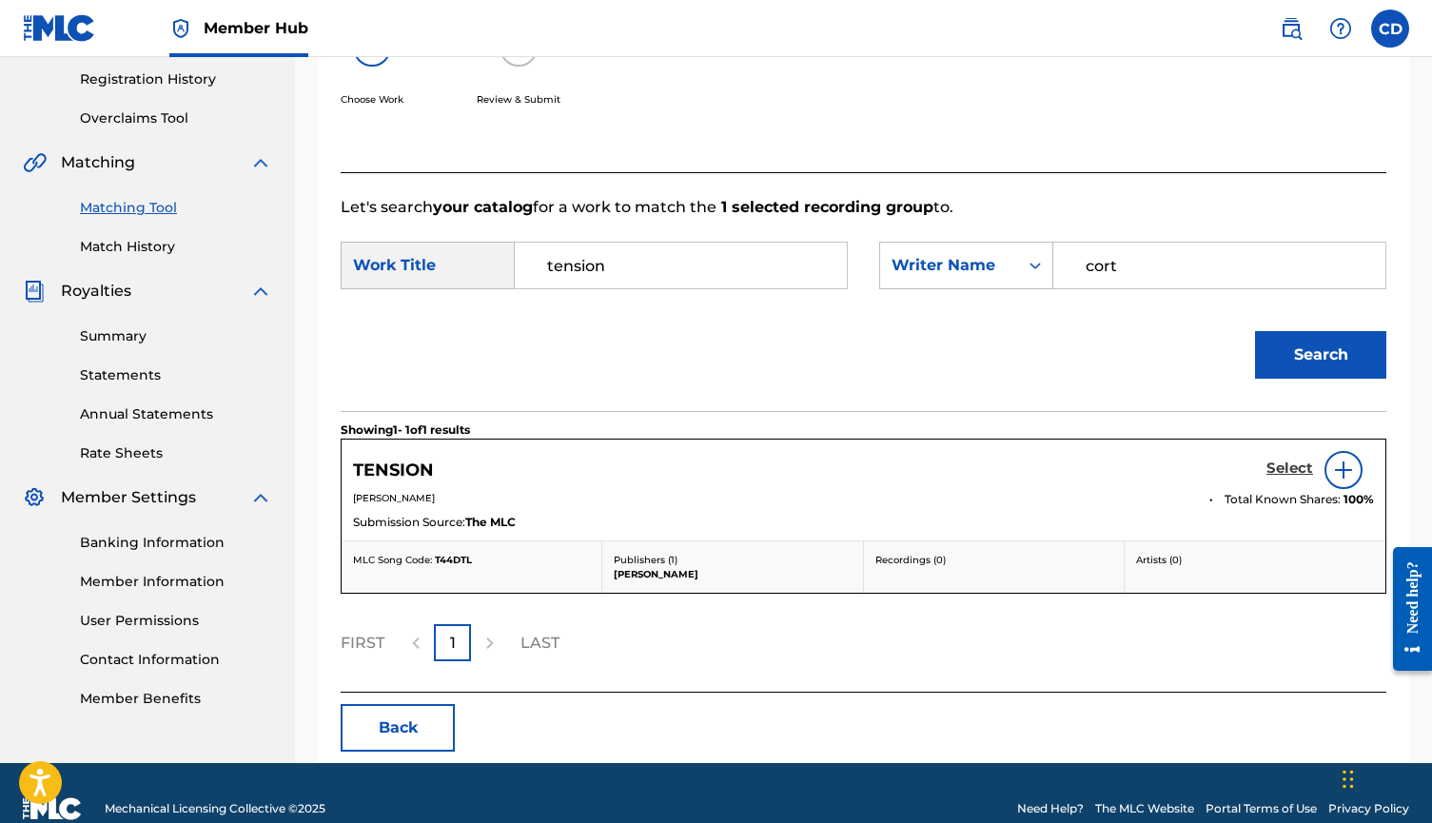
click at [1283, 476] on h5 "Select" at bounding box center [1290, 469] width 47 height 18
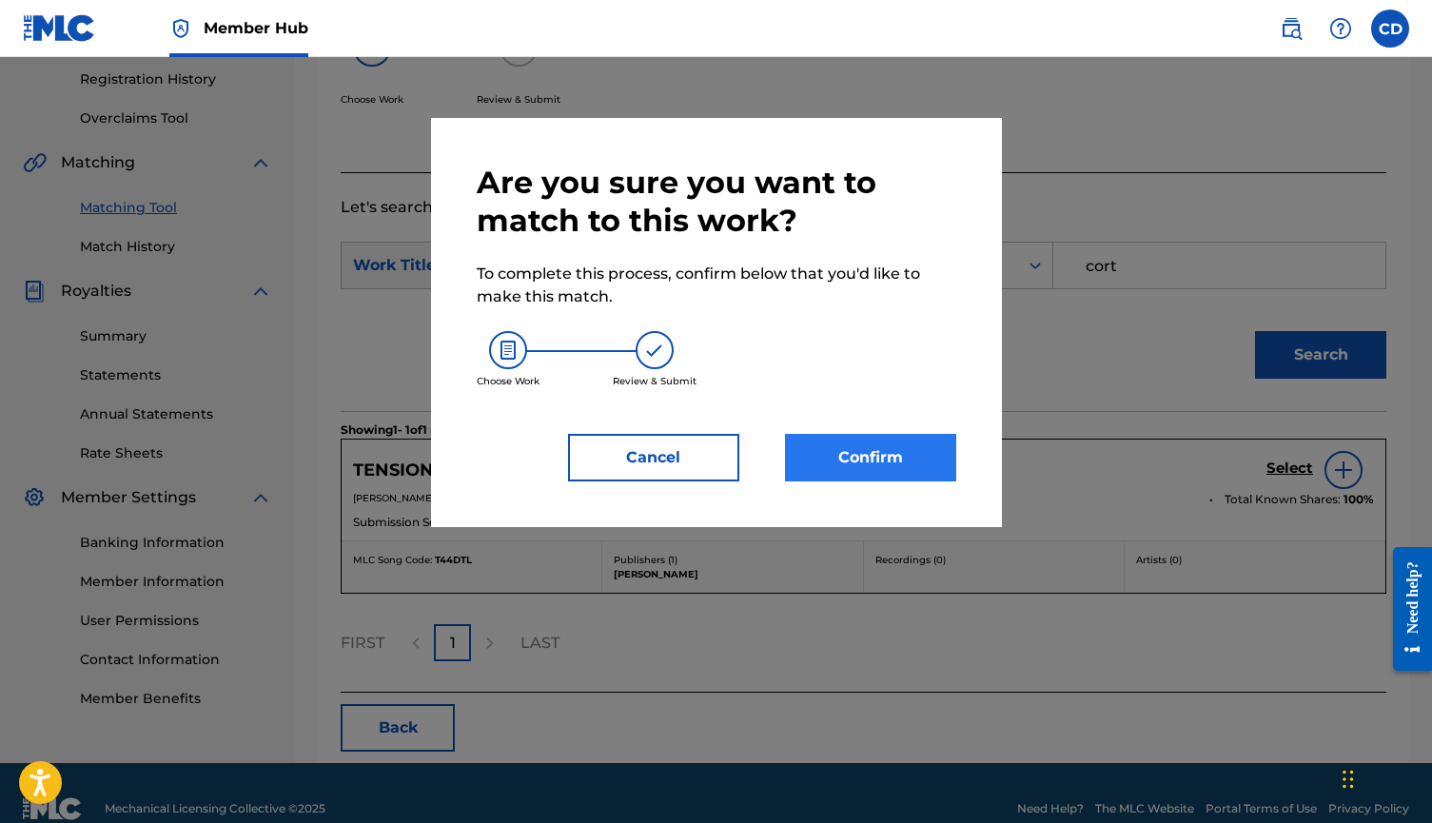
click at [932, 456] on button "Confirm" at bounding box center [870, 458] width 171 height 48
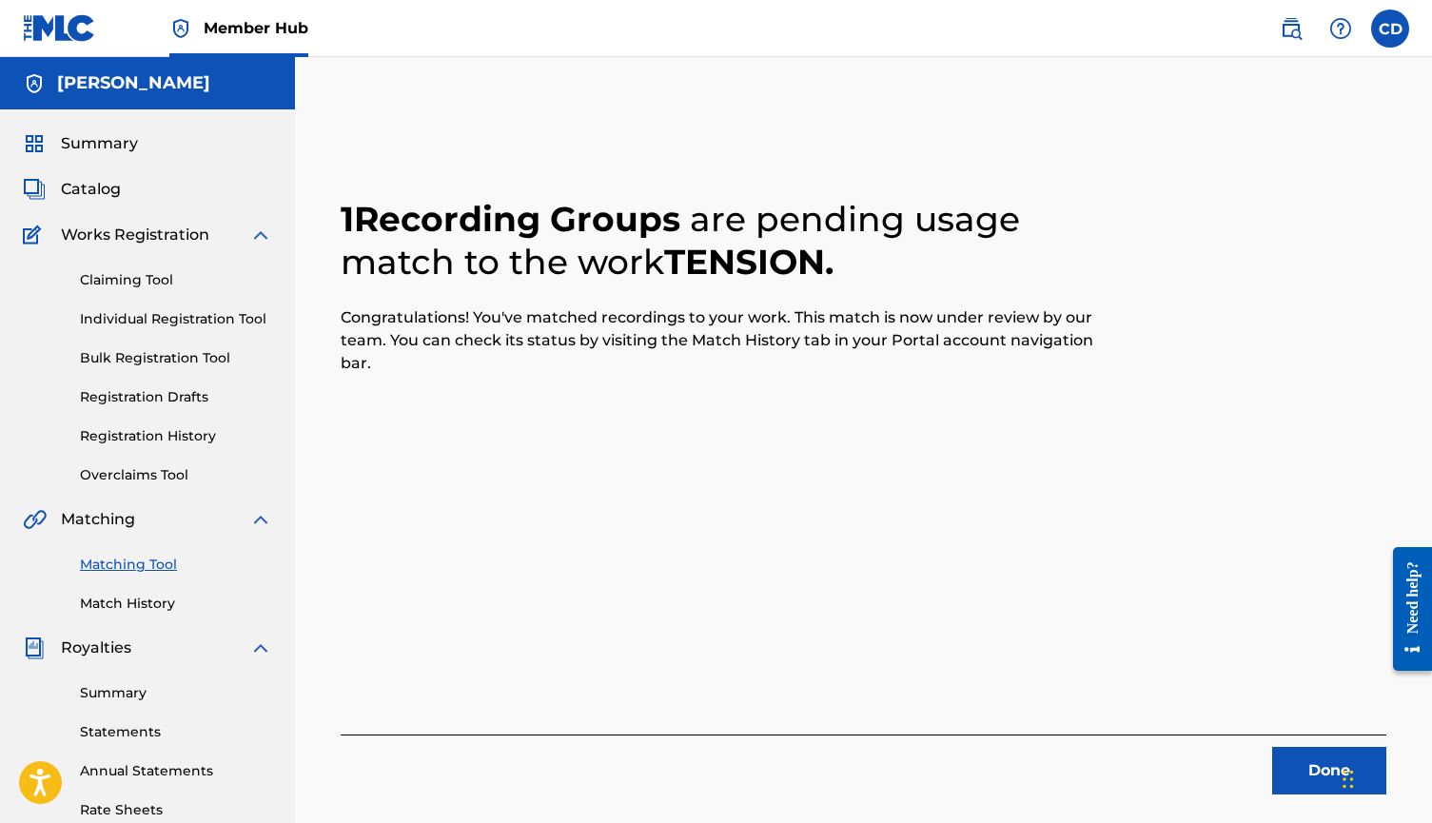
scroll to position [69, 0]
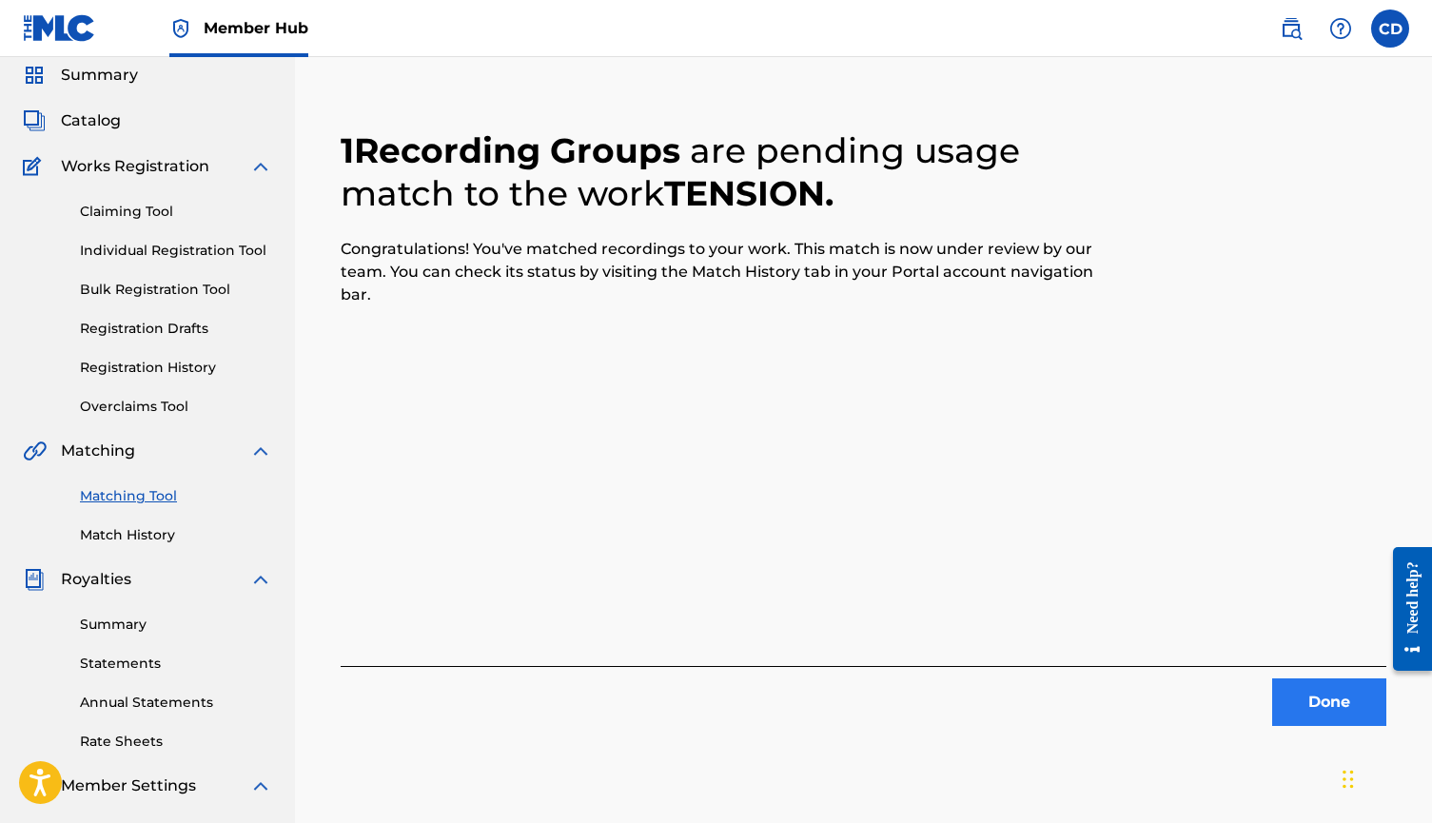
click at [1310, 680] on button "Done" at bounding box center [1329, 703] width 114 height 48
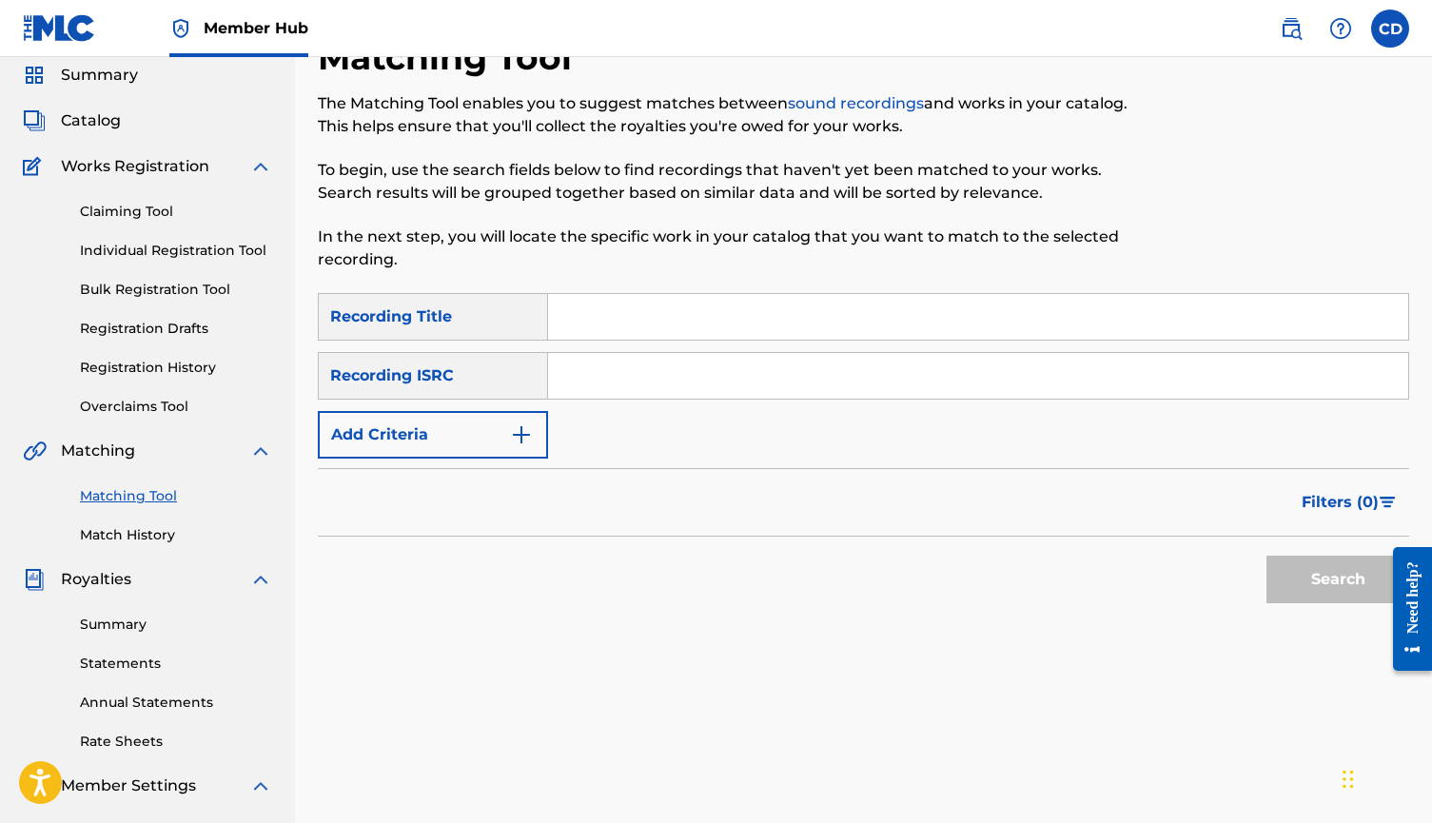
click at [951, 317] on input "Search Form" at bounding box center [978, 317] width 860 height 46
type input "t"
type input "not ok"
click at [524, 449] on button "Add Criteria" at bounding box center [433, 435] width 230 height 48
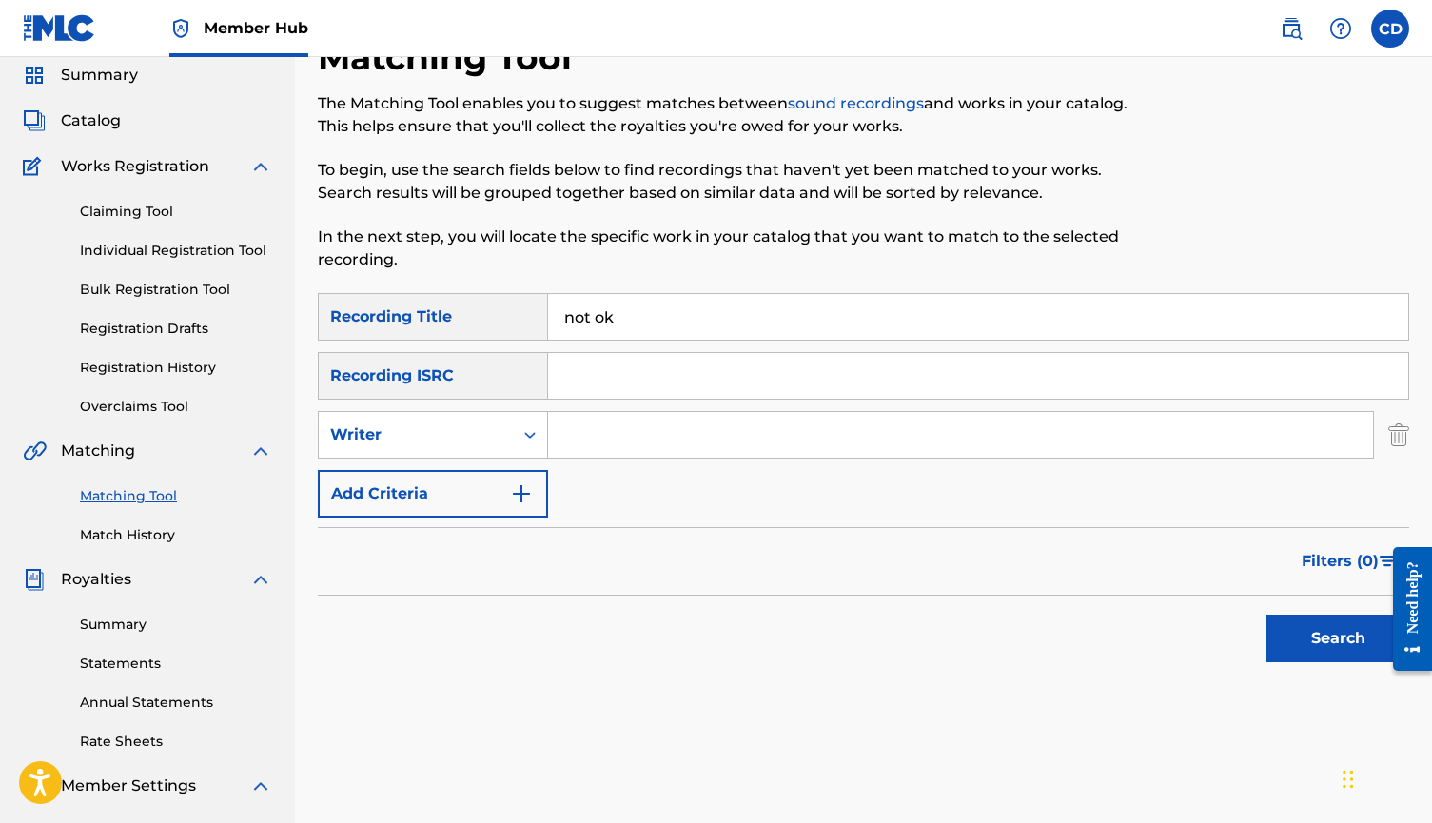
click at [616, 445] on input "Search Form" at bounding box center [960, 435] width 825 height 46
type input "cort"
click at [1338, 639] on button "Search" at bounding box center [1338, 639] width 143 height 48
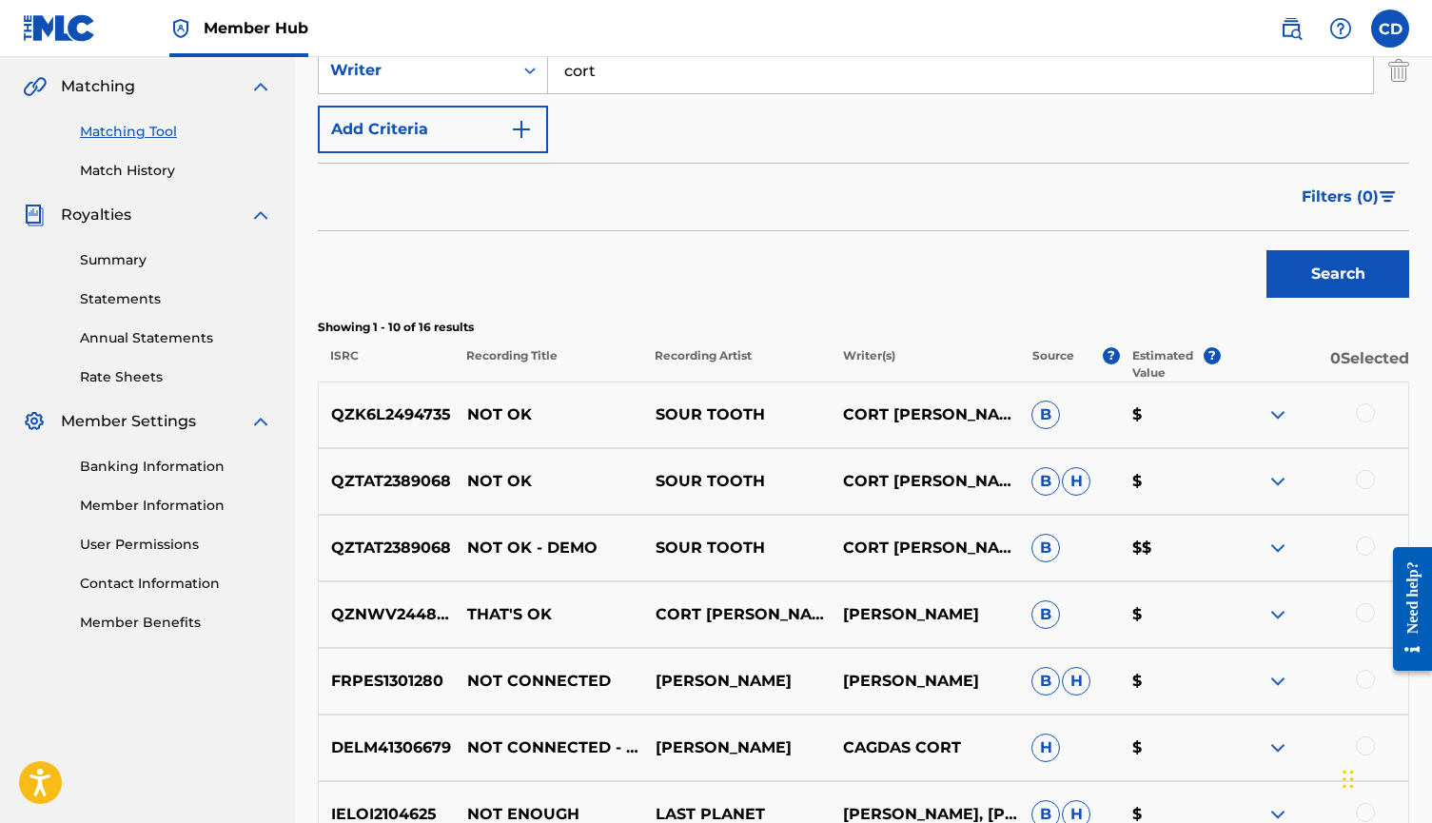
scroll to position [660, 0]
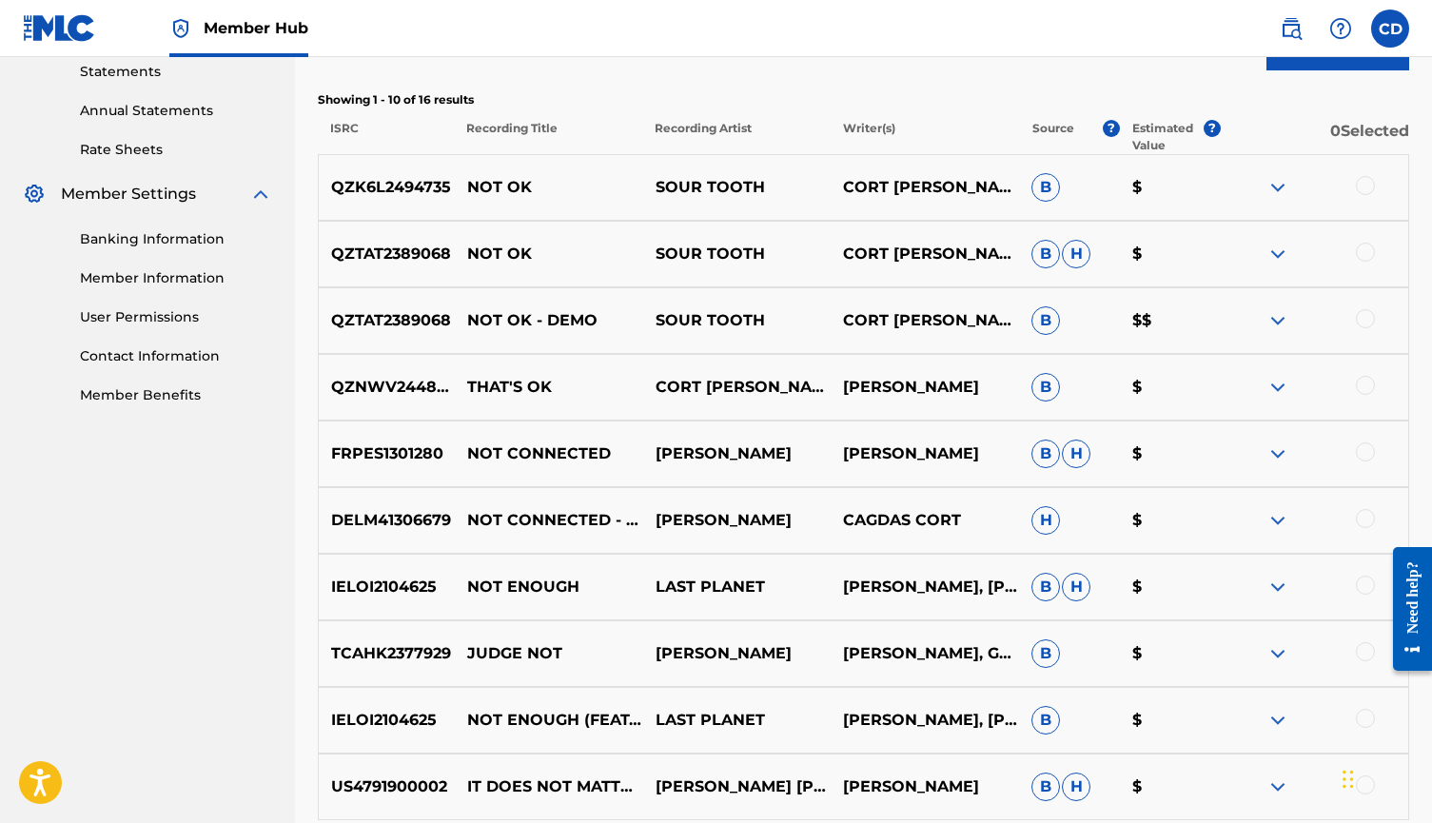
click at [1357, 184] on div at bounding box center [1365, 185] width 19 height 19
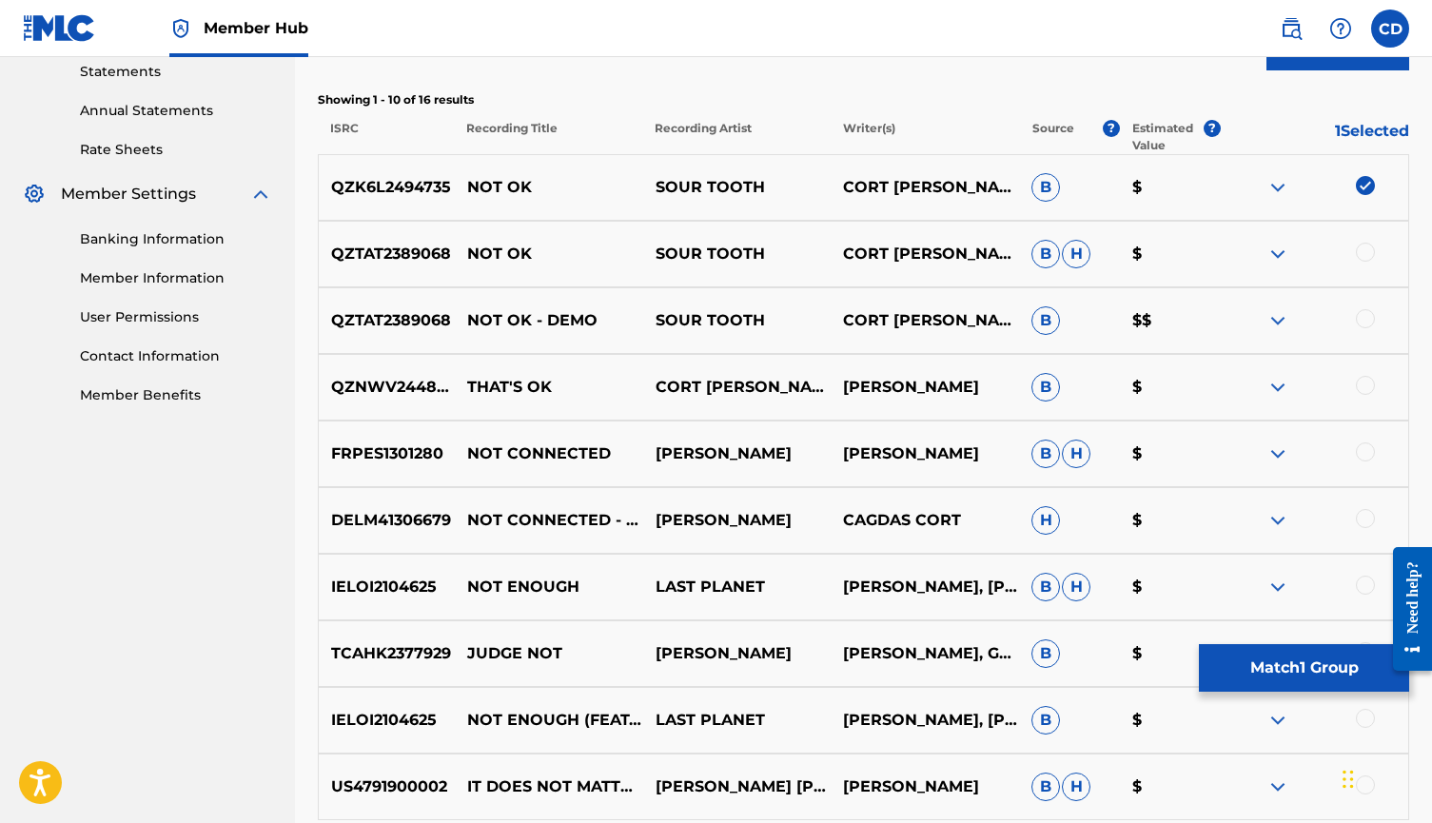
click at [1371, 244] on div at bounding box center [1314, 254] width 188 height 23
click at [1367, 252] on div at bounding box center [1365, 252] width 19 height 19
click at [1366, 314] on div at bounding box center [1365, 318] width 19 height 19
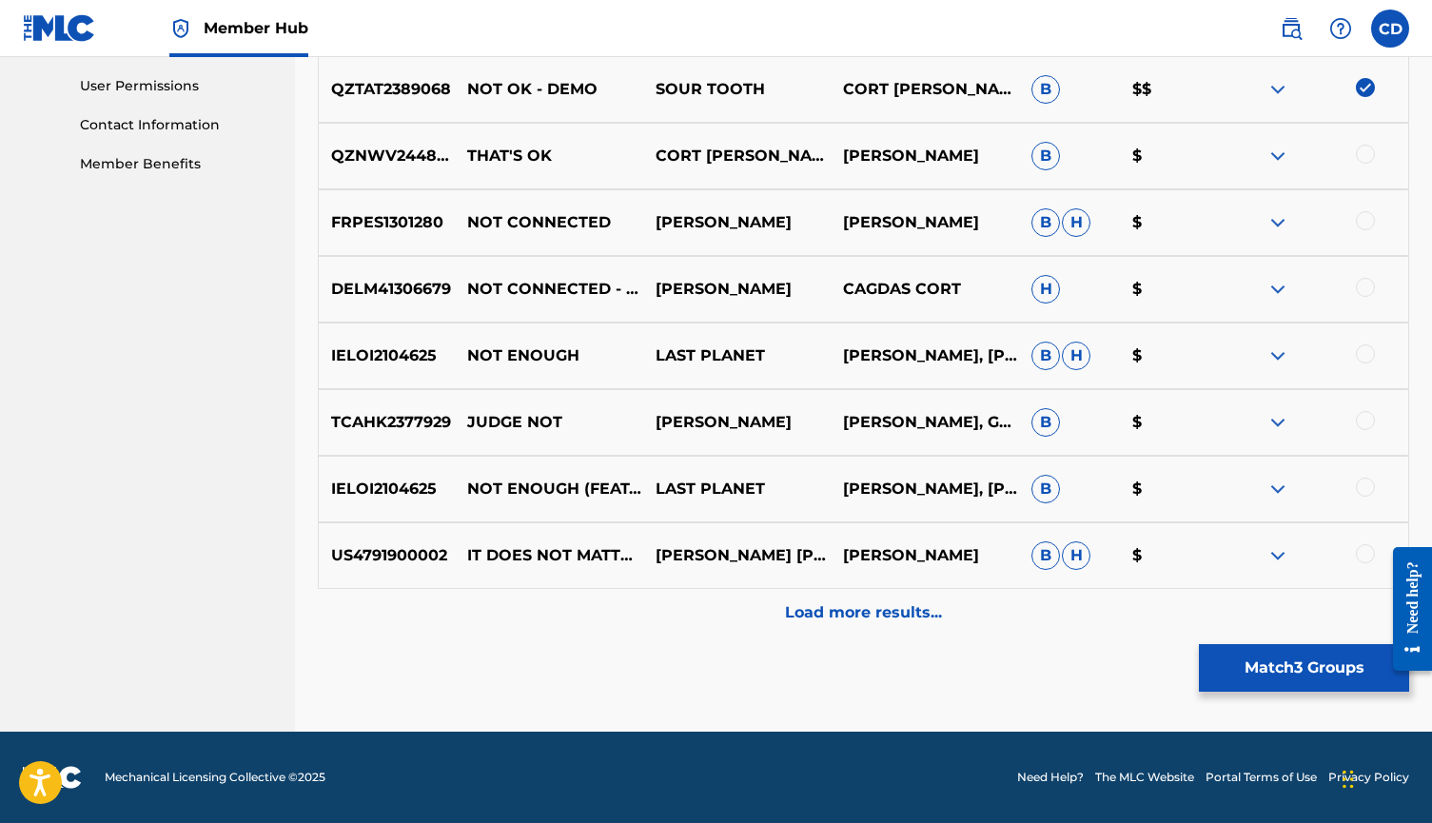
scroll to position [892, 0]
click at [1288, 680] on button "Match 3 Groups" at bounding box center [1304, 668] width 210 height 48
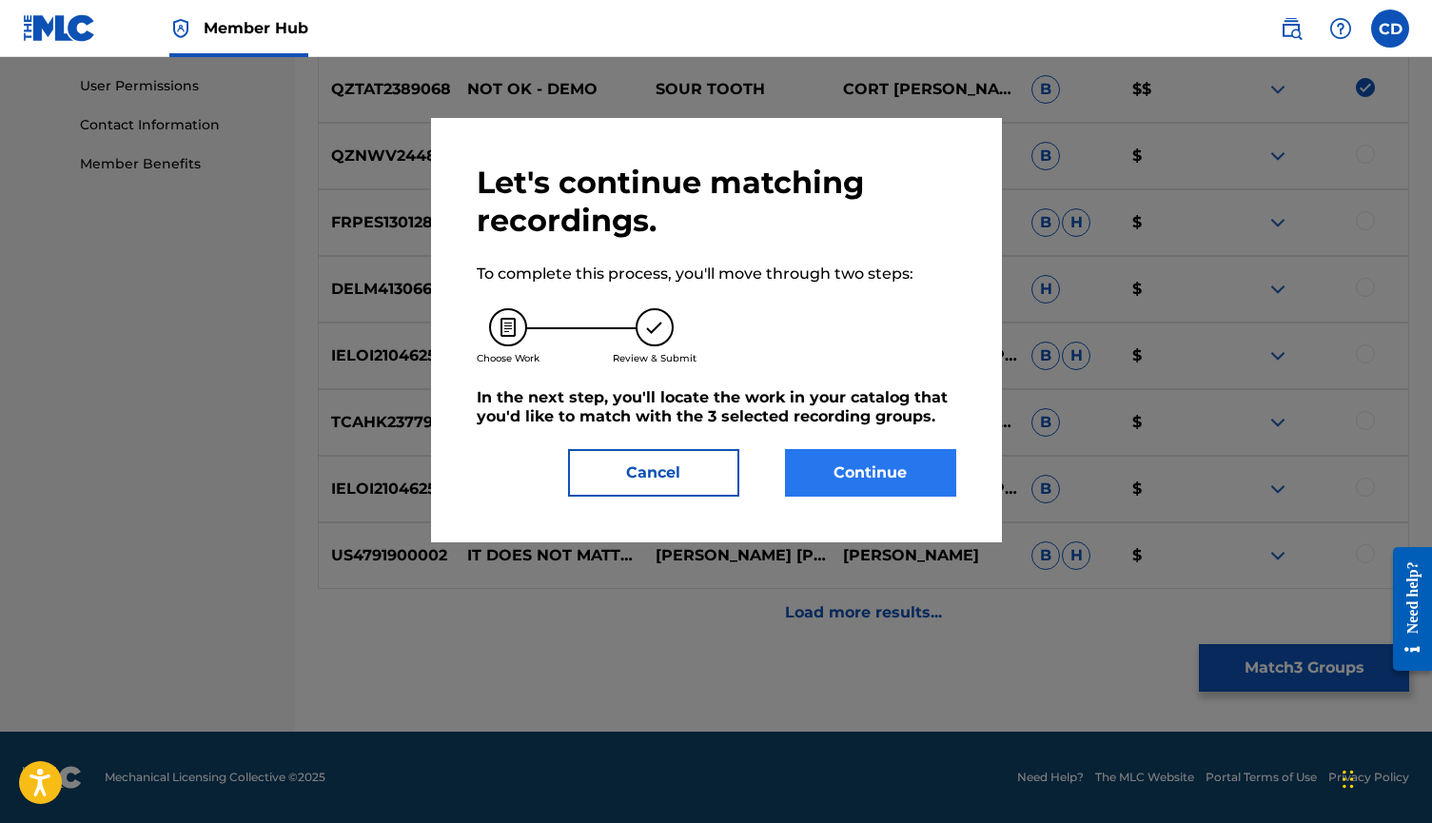
click at [800, 475] on button "Continue" at bounding box center [870, 473] width 171 height 48
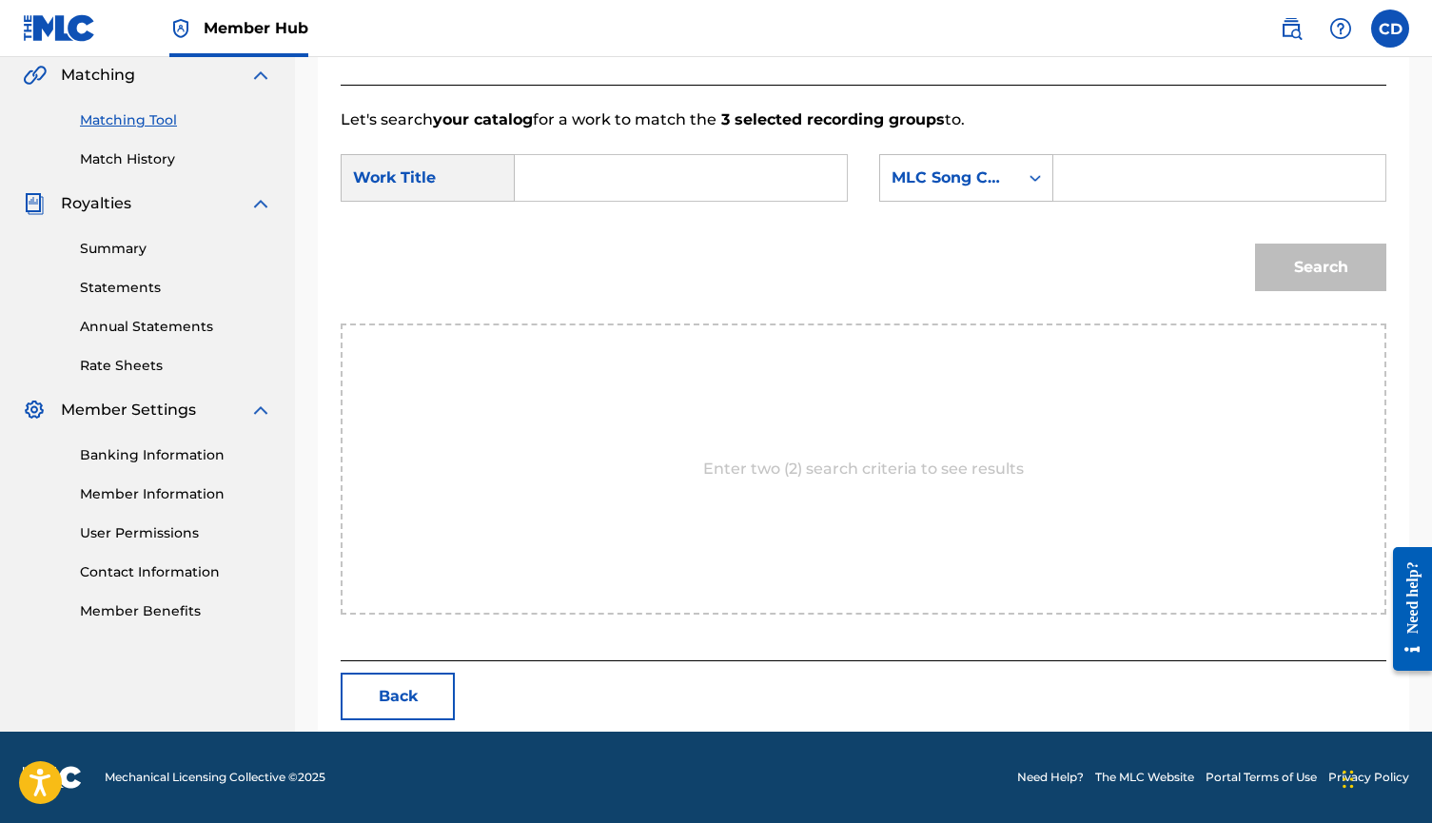
scroll to position [357, 0]
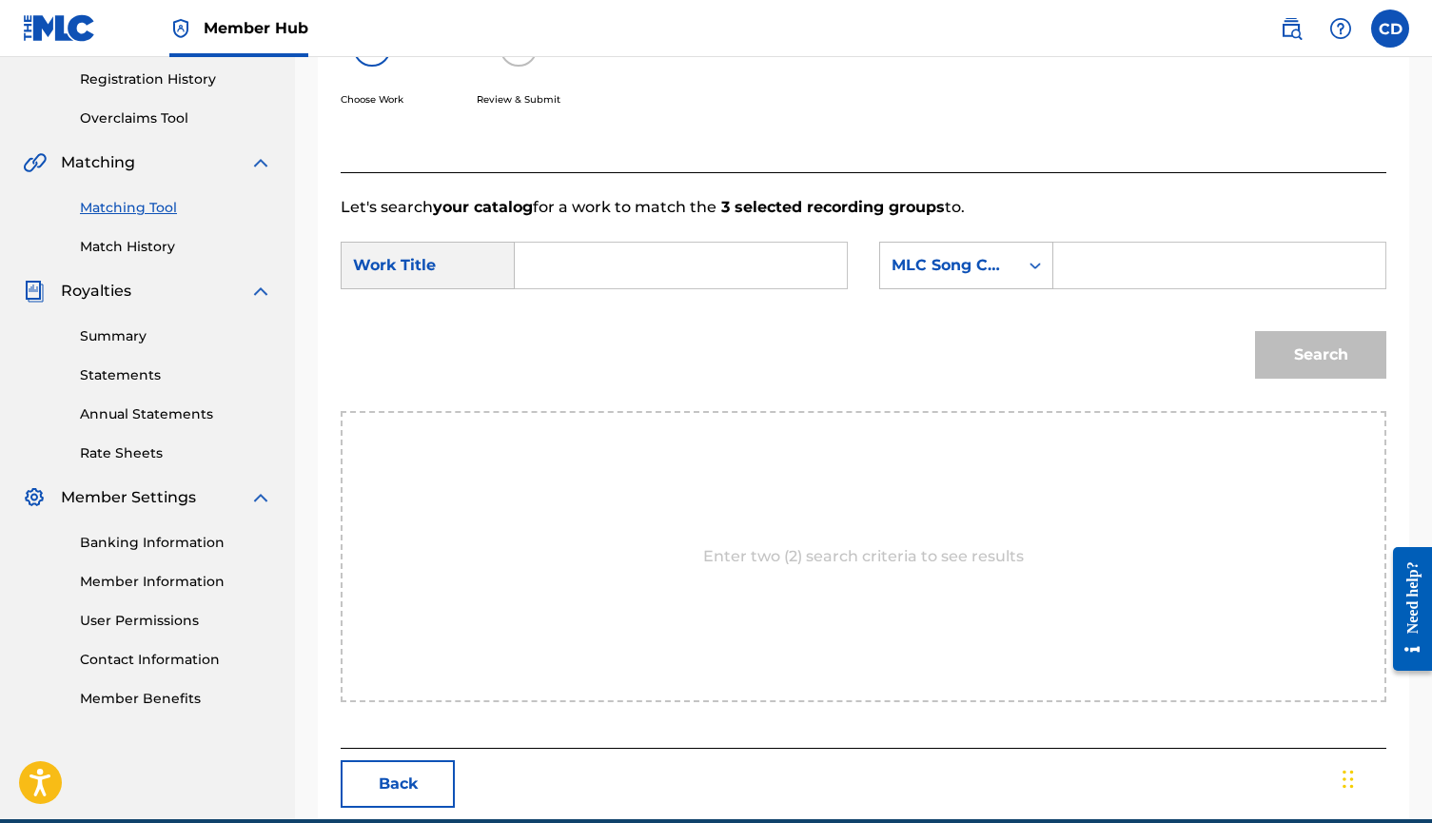
click at [638, 263] on input "Search Form" at bounding box center [681, 266] width 300 height 46
type input "not ok"
click at [930, 276] on div "MLC Song Code" at bounding box center [949, 265] width 115 height 23
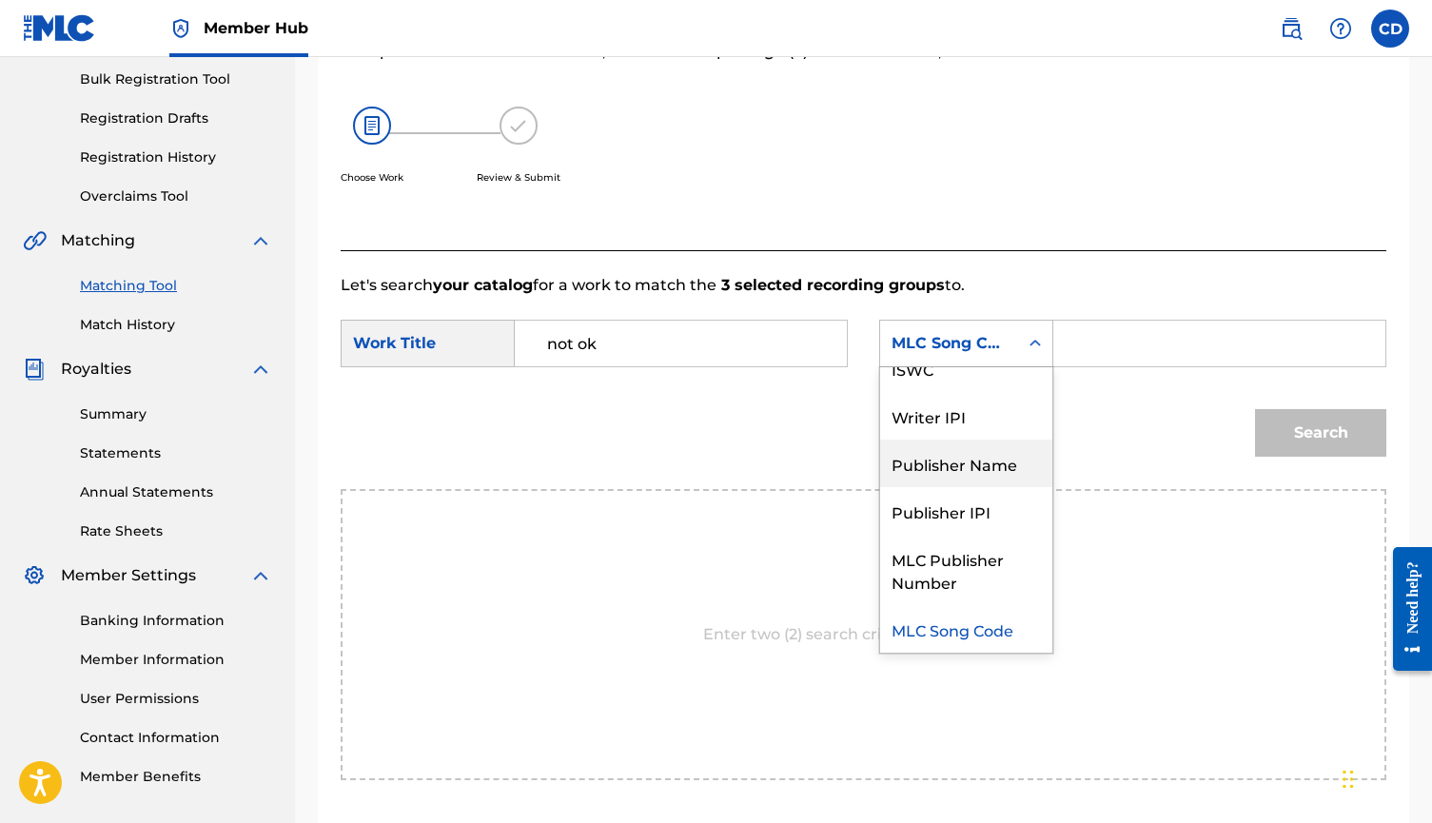
scroll to position [0, 0]
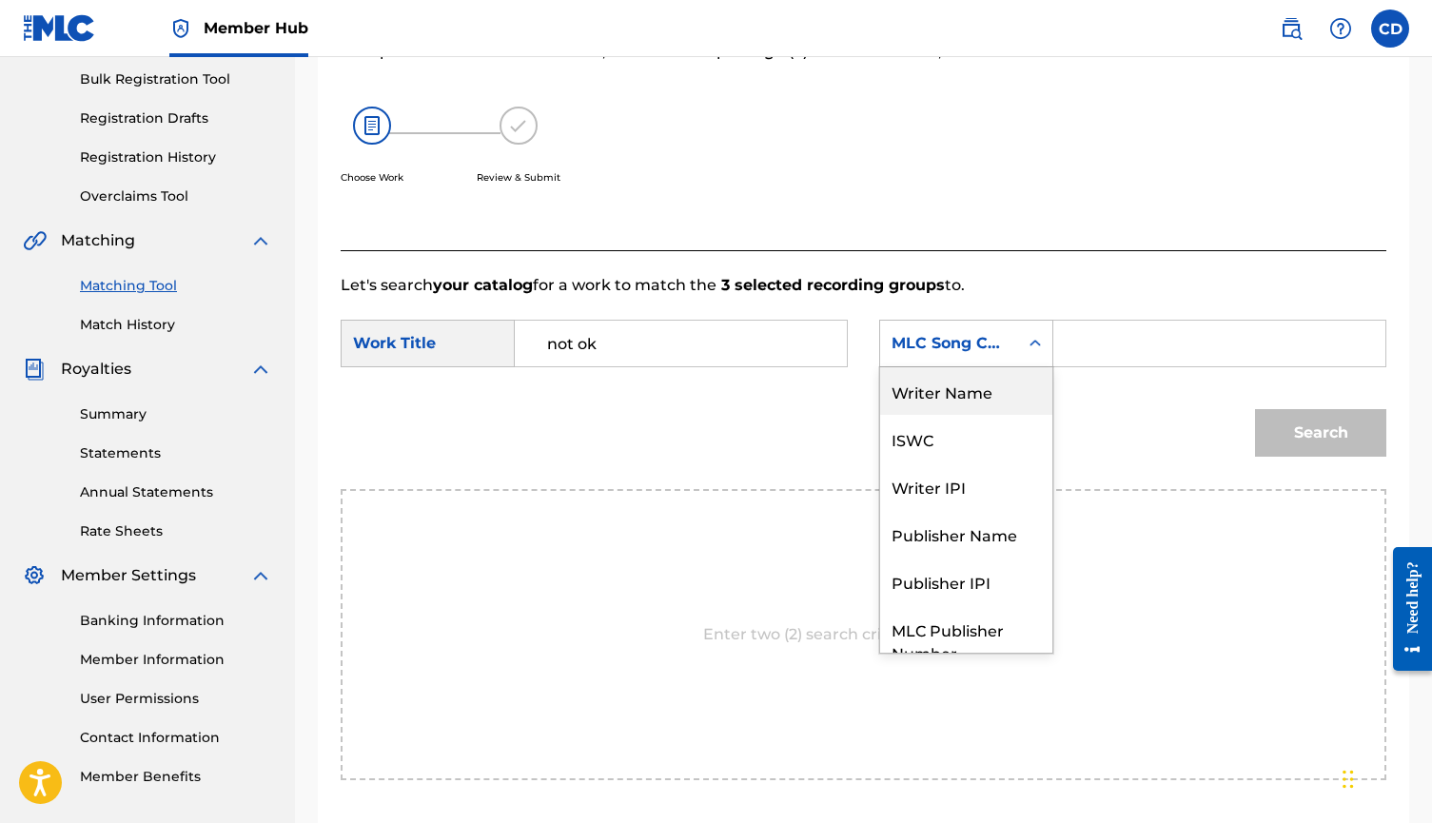
click at [978, 380] on div "Writer Name" at bounding box center [966, 391] width 172 height 48
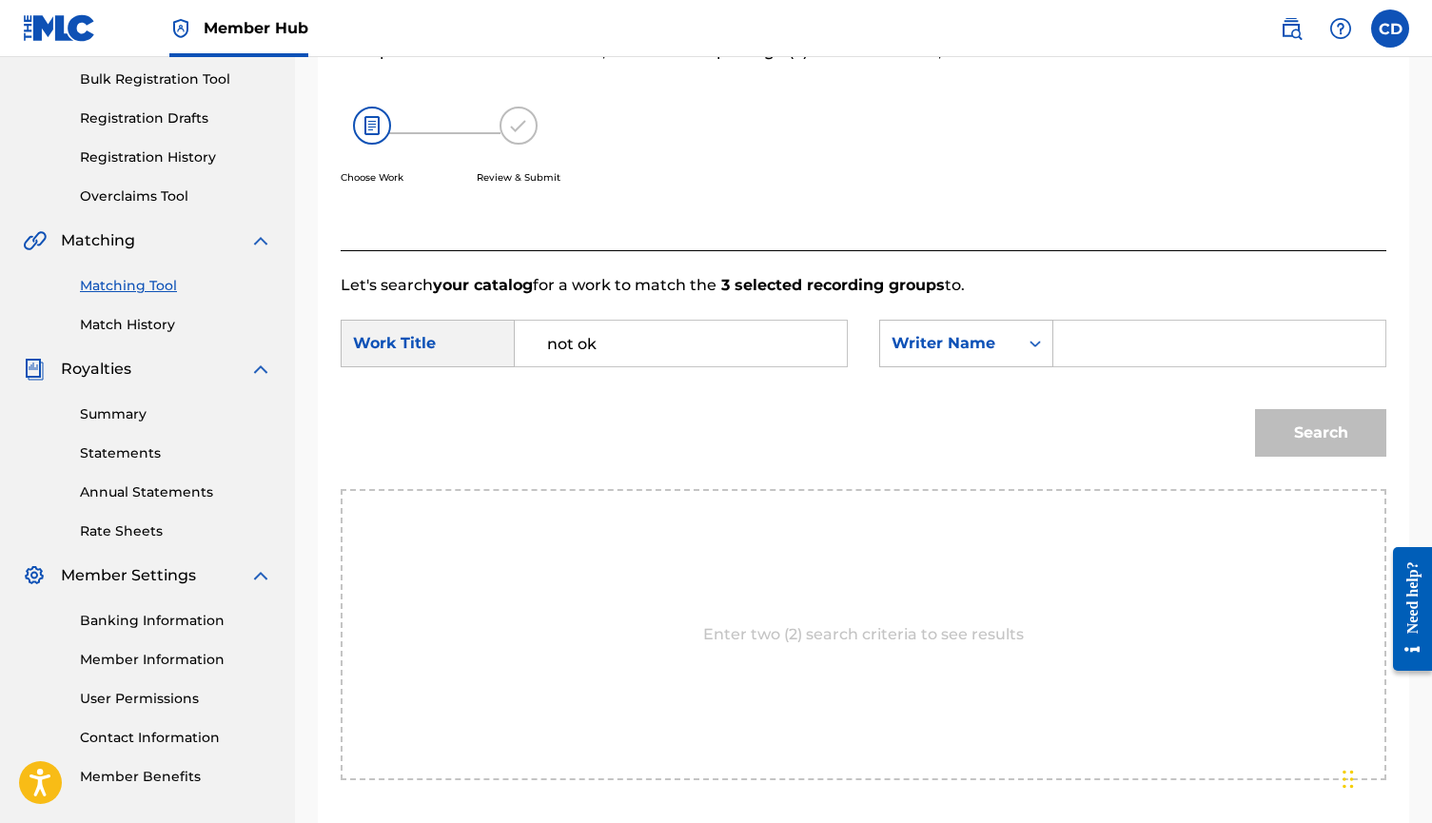
click at [1097, 354] on input "Search Form" at bounding box center [1220, 344] width 300 height 46
type input "cort"
click at [1321, 433] on button "Search" at bounding box center [1320, 433] width 131 height 48
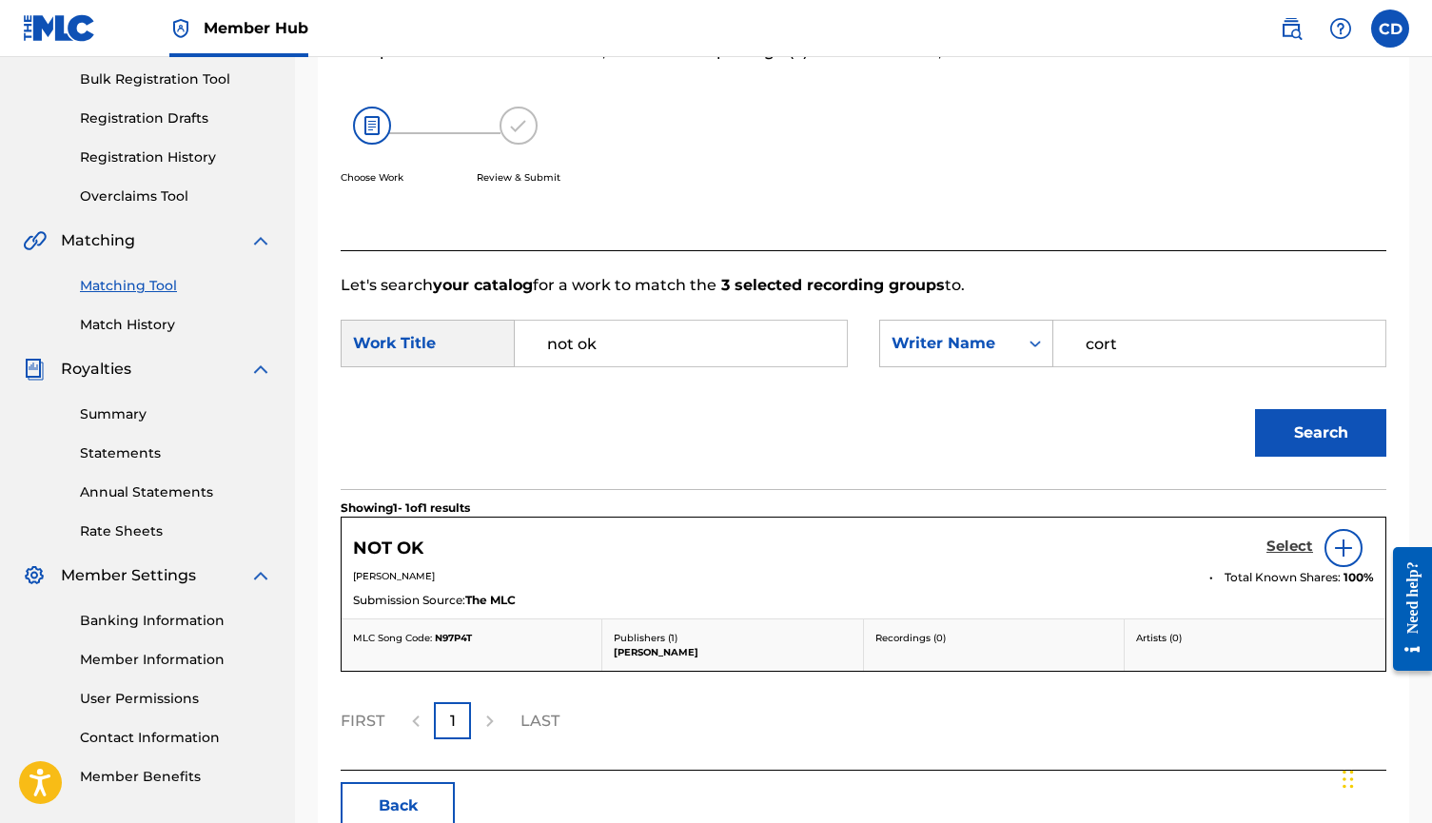
click at [1287, 550] on h5 "Select" at bounding box center [1290, 547] width 47 height 18
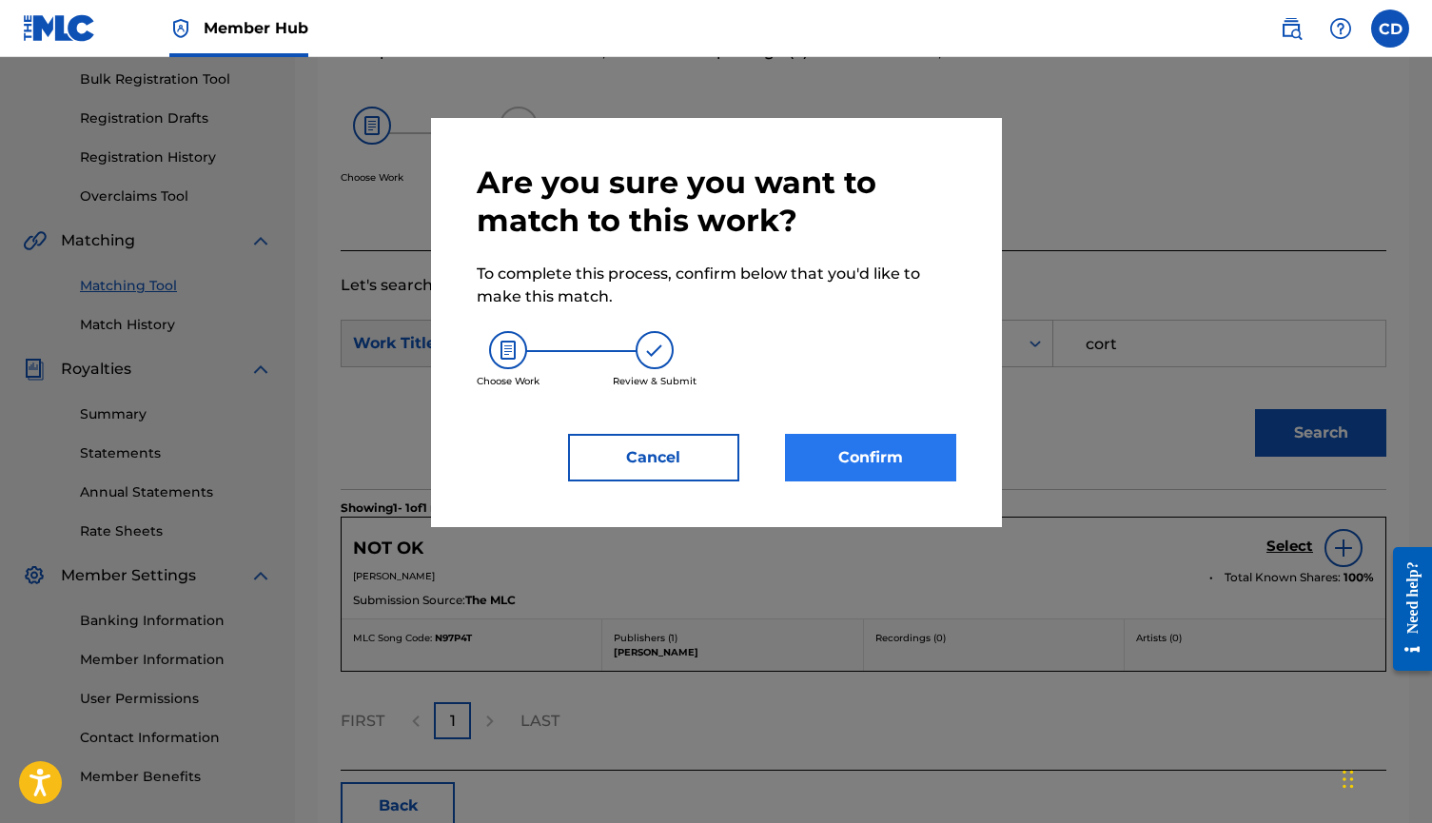
click at [873, 460] on button "Confirm" at bounding box center [870, 458] width 171 height 48
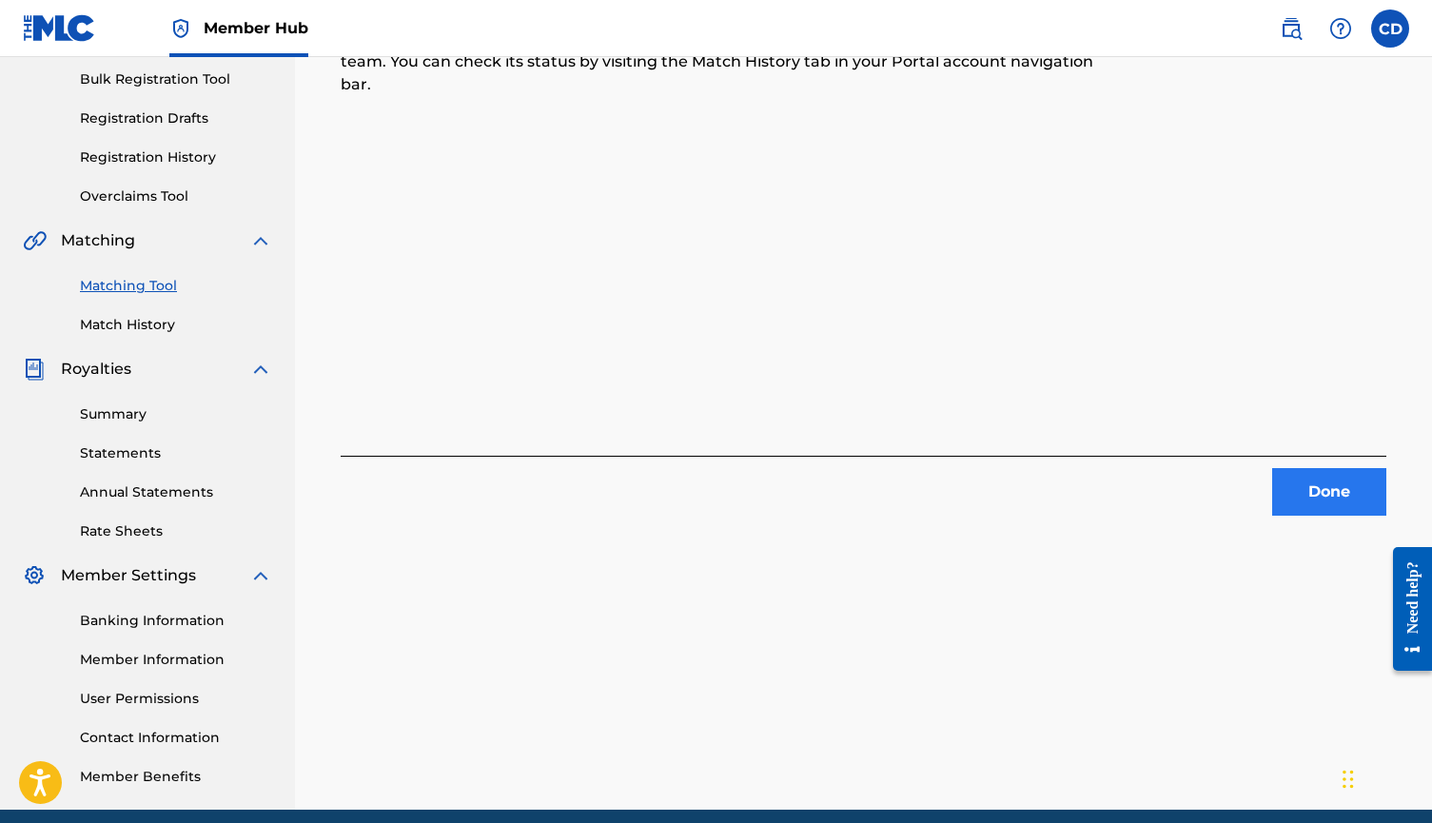
click at [1296, 491] on button "Done" at bounding box center [1329, 492] width 114 height 48
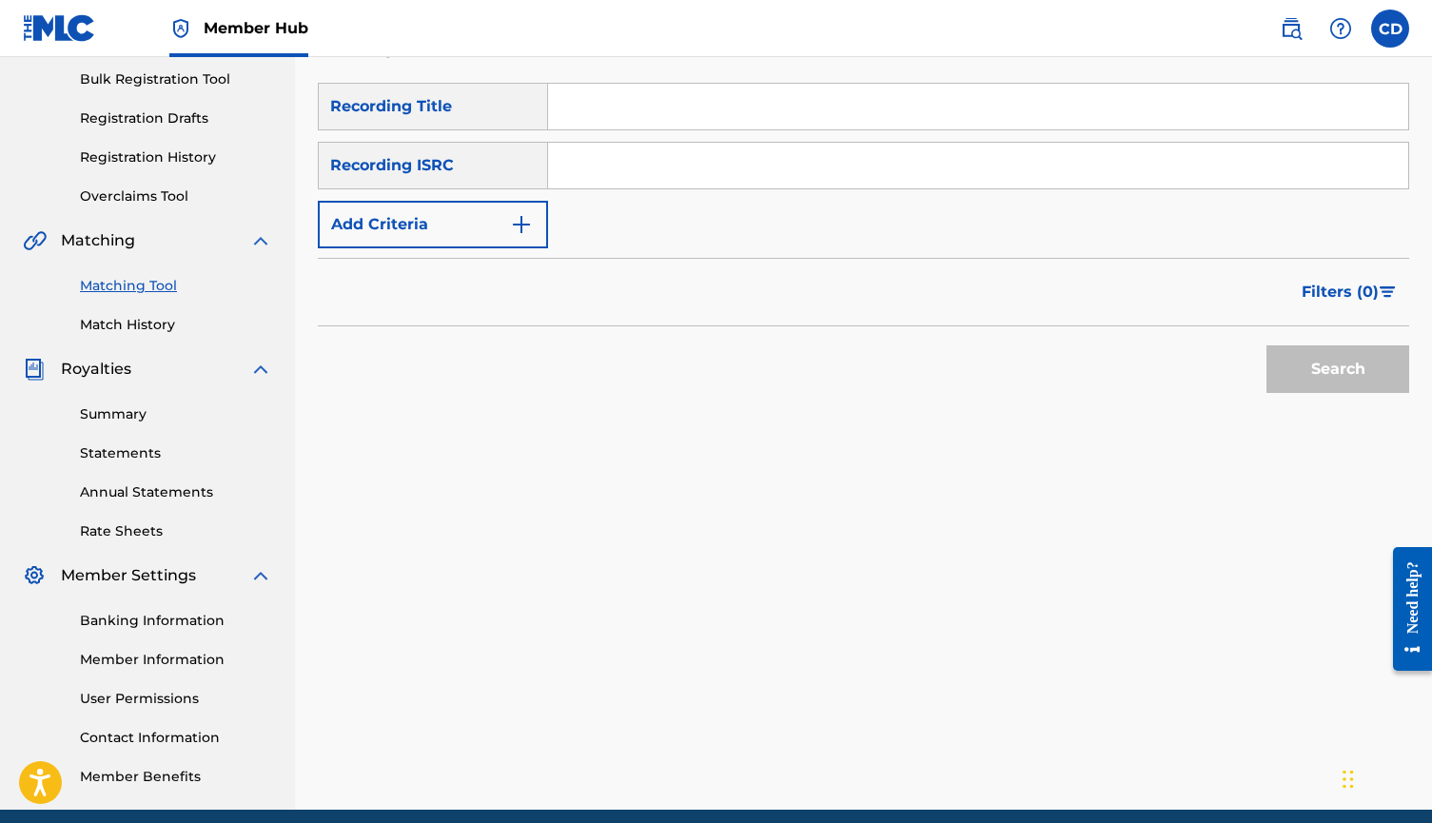
click at [987, 83] on div "Search Form" at bounding box center [978, 107] width 861 height 48
click at [987, 108] on input "Search Form" at bounding box center [978, 107] width 860 height 46
type input "falling in blue"
click at [1338, 369] on button "Search" at bounding box center [1338, 369] width 143 height 48
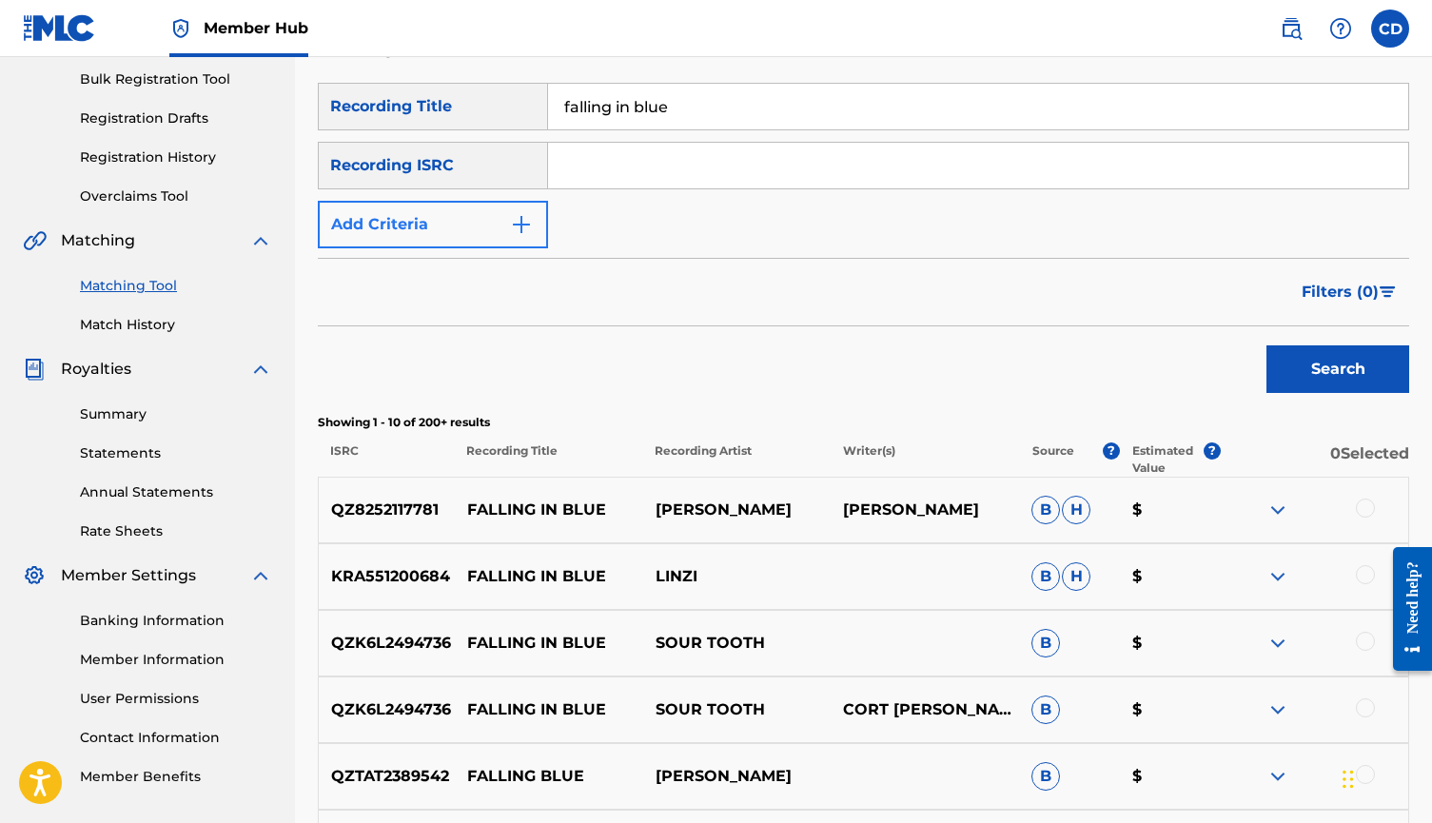
click at [513, 232] on img "Search Form" at bounding box center [521, 224] width 23 height 23
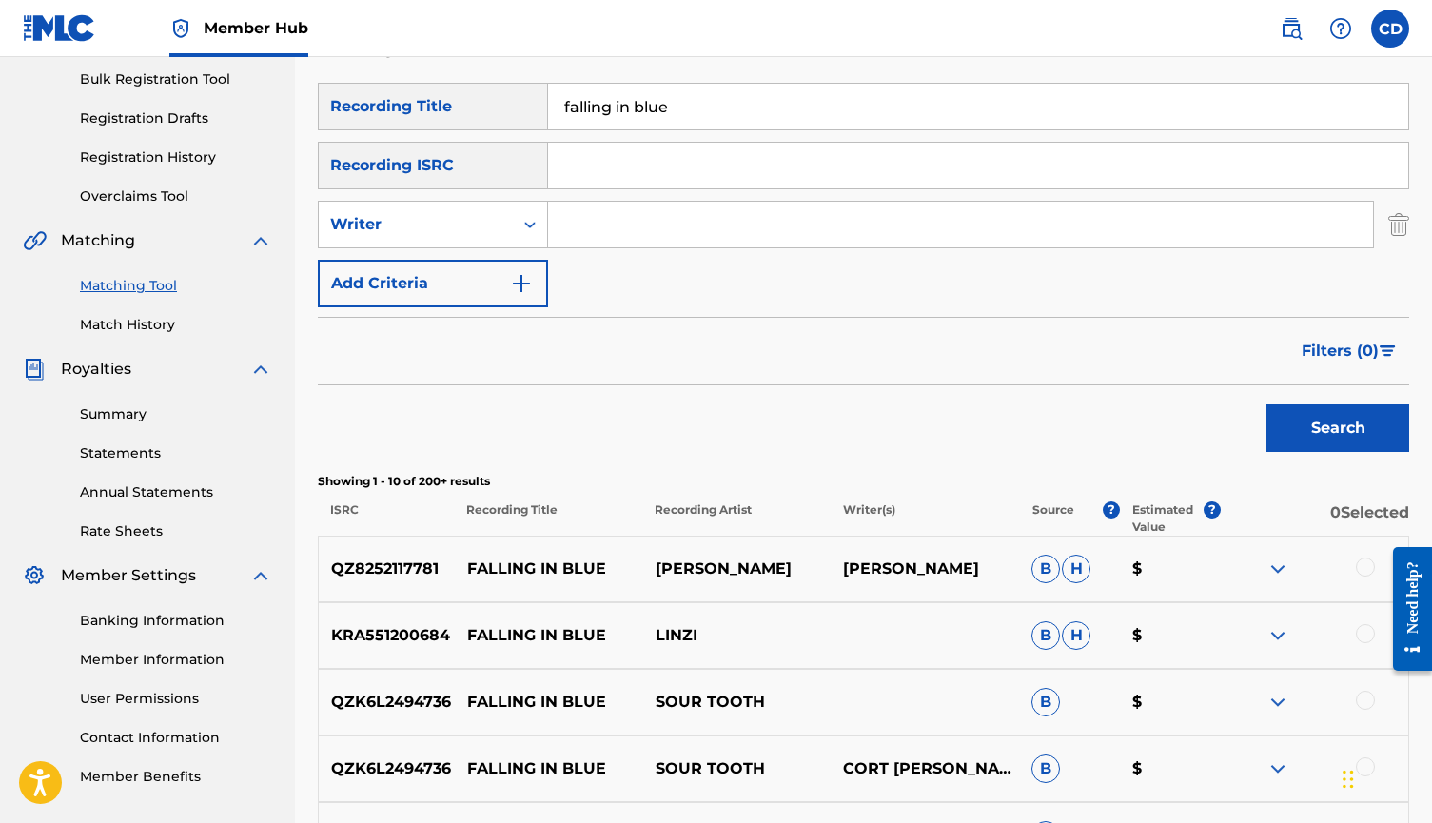
click at [618, 220] on input "Search Form" at bounding box center [960, 225] width 825 height 46
type input "s"
type input "cort"
click at [1338, 428] on button "Search" at bounding box center [1338, 428] width 143 height 48
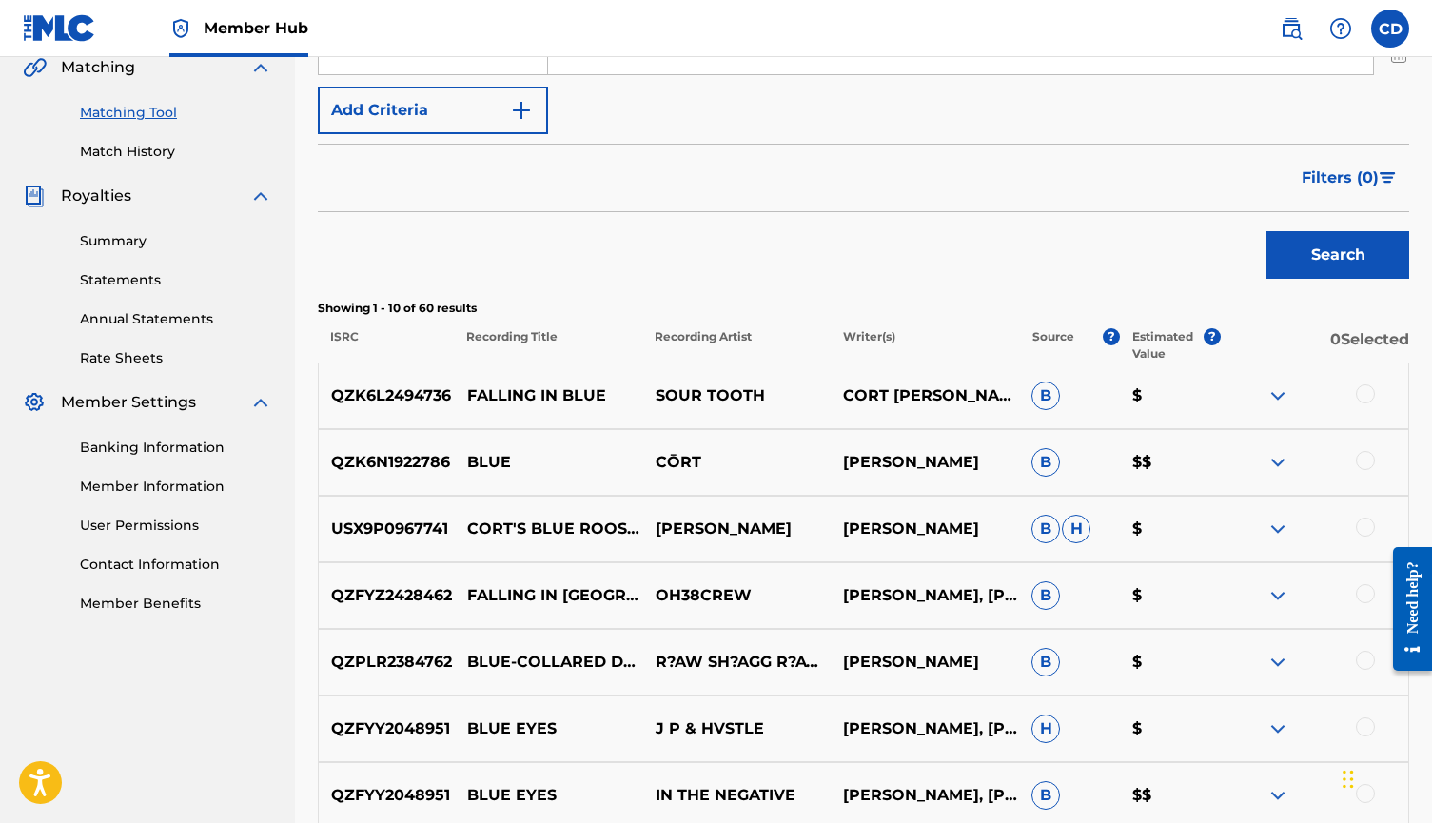
scroll to position [470, 0]
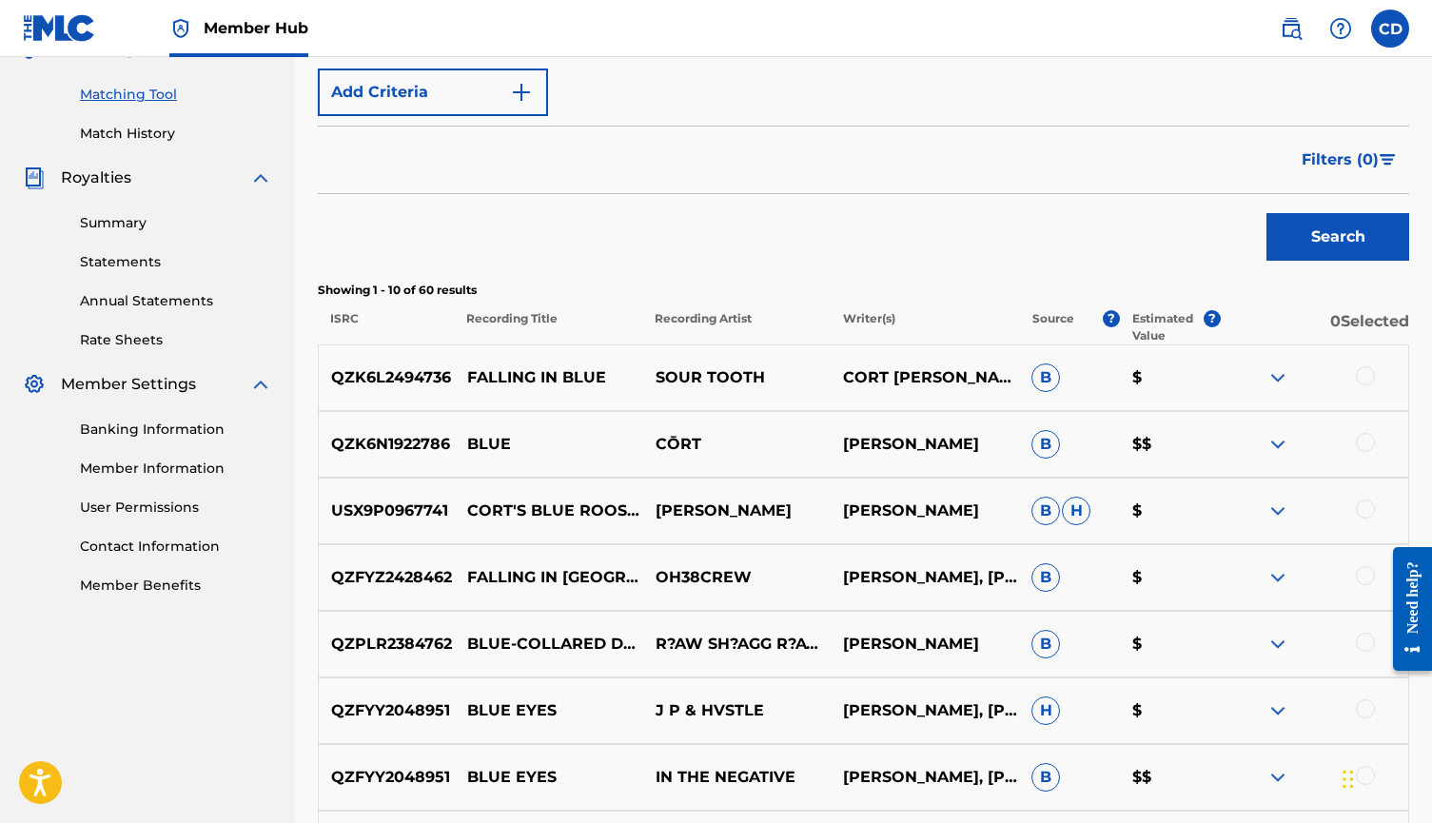
click at [1362, 374] on div at bounding box center [1365, 375] width 19 height 19
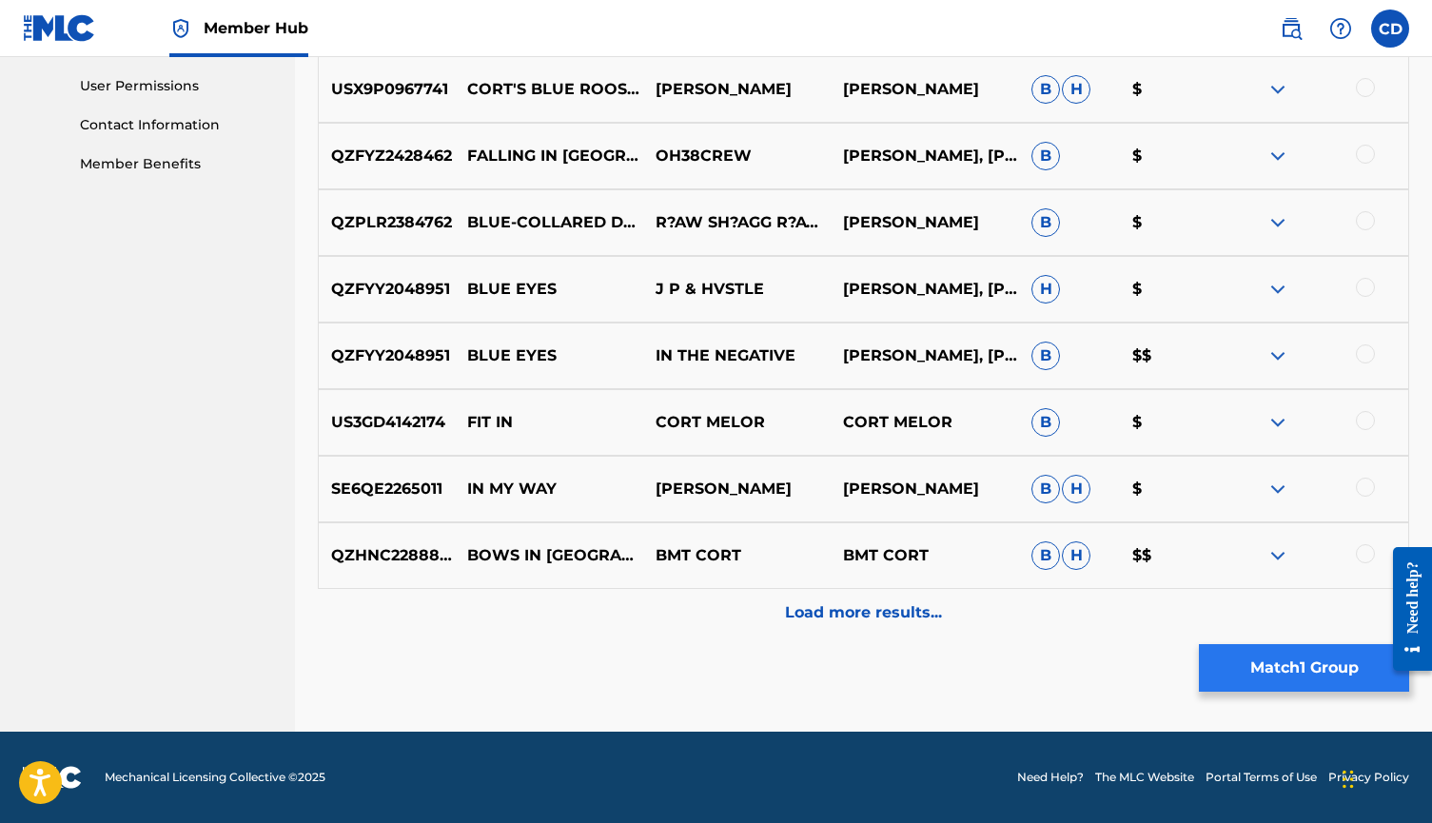
scroll to position [892, 0]
click at [1301, 663] on button "Match 1 Group" at bounding box center [1304, 668] width 210 height 48
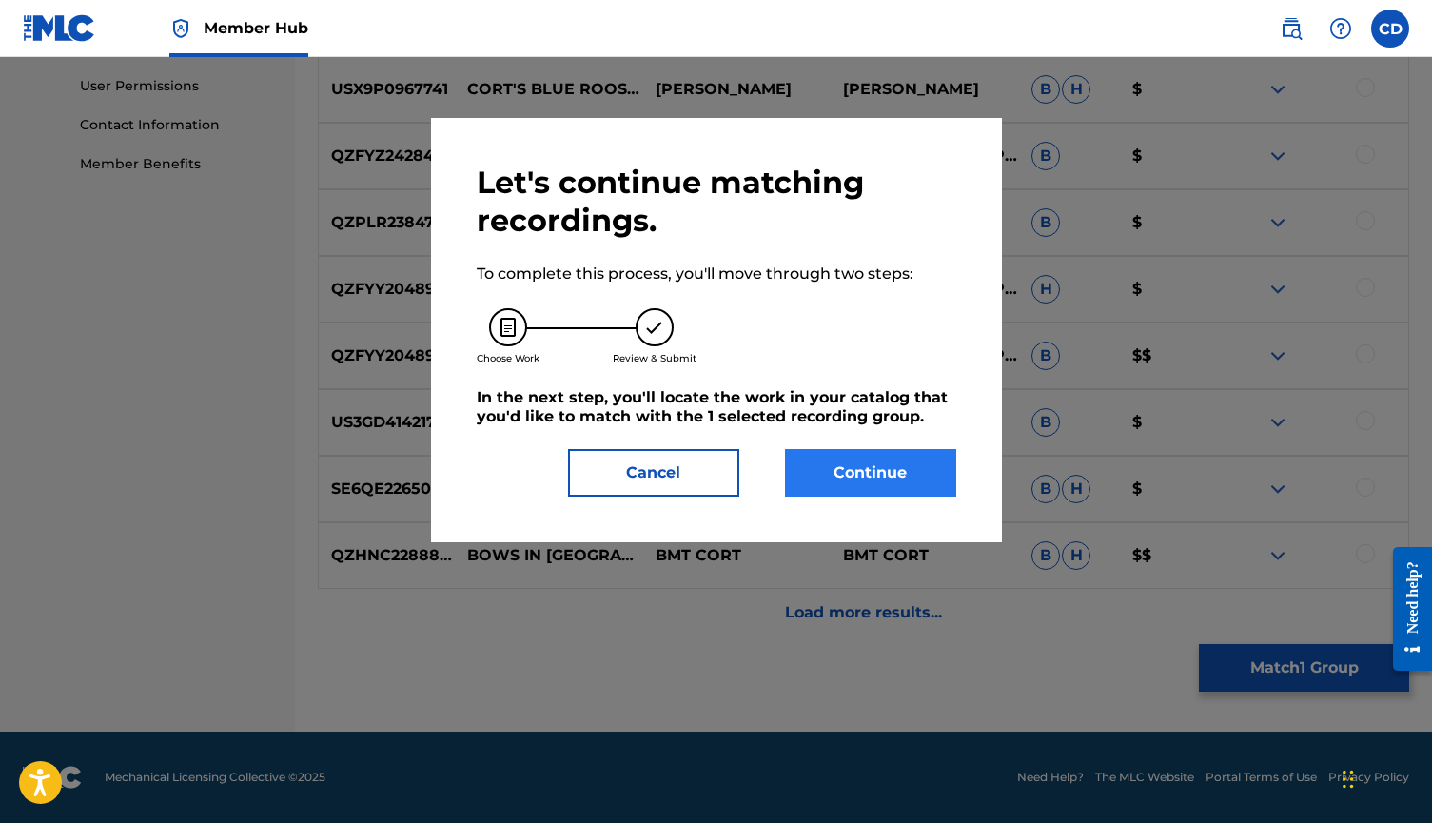
click at [859, 481] on button "Continue" at bounding box center [870, 473] width 171 height 48
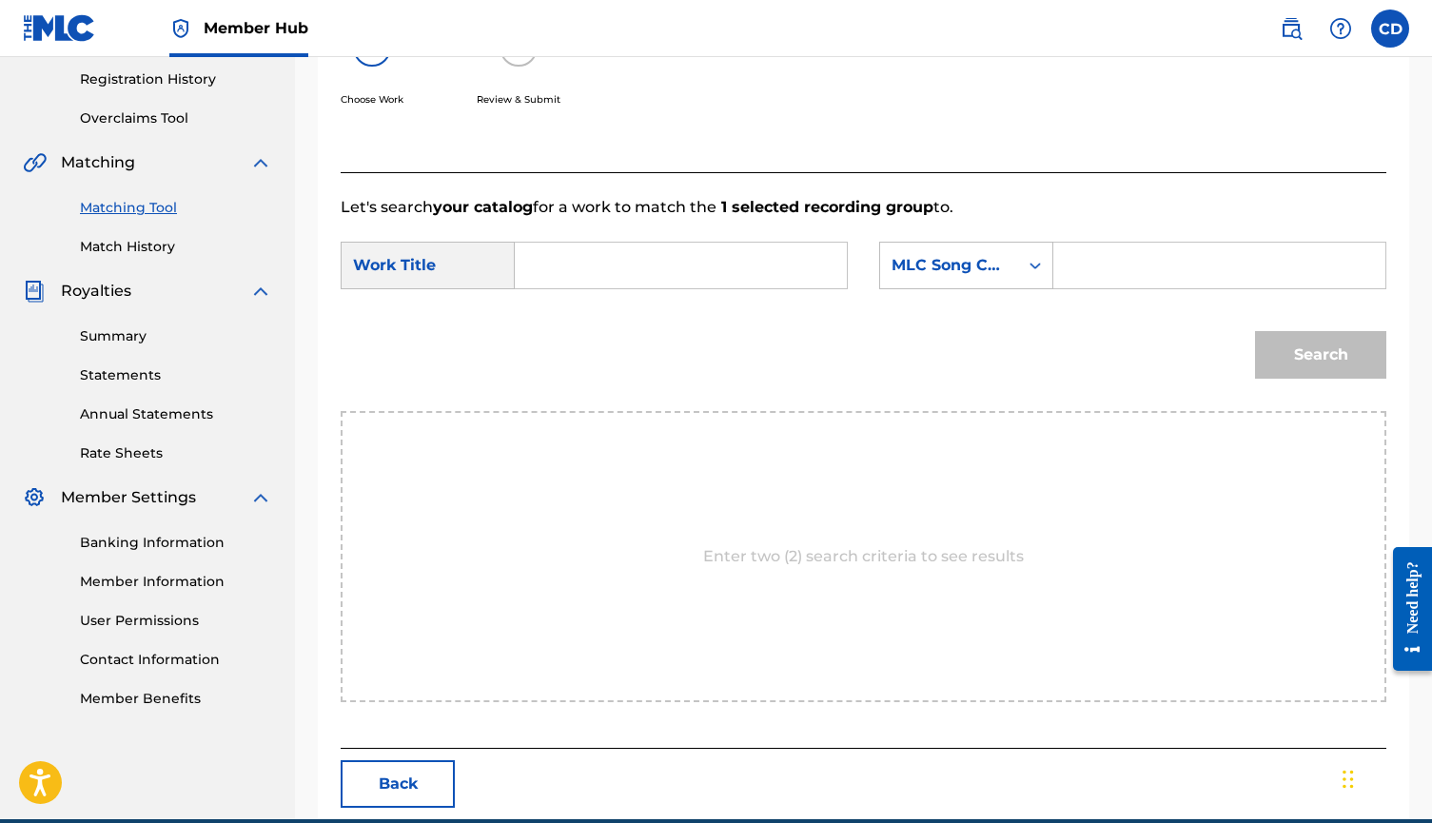
click at [731, 262] on input "Search Form" at bounding box center [681, 266] width 300 height 46
click at [546, 314] on div "falling in blue" at bounding box center [547, 319] width 32 height 57
type input "falling in blue"
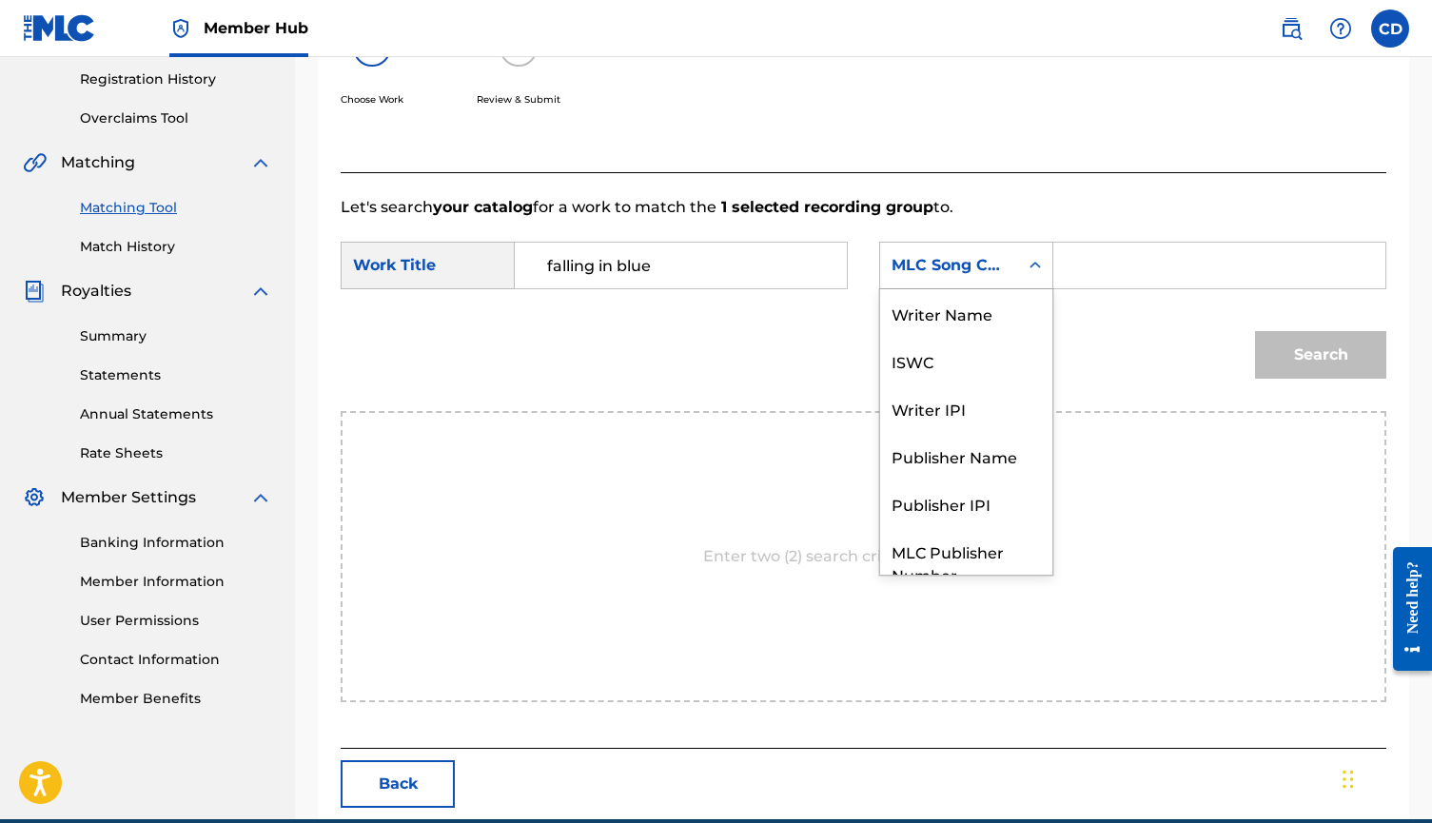
click at [982, 247] on div "MLC Song Code" at bounding box center [949, 265] width 138 height 36
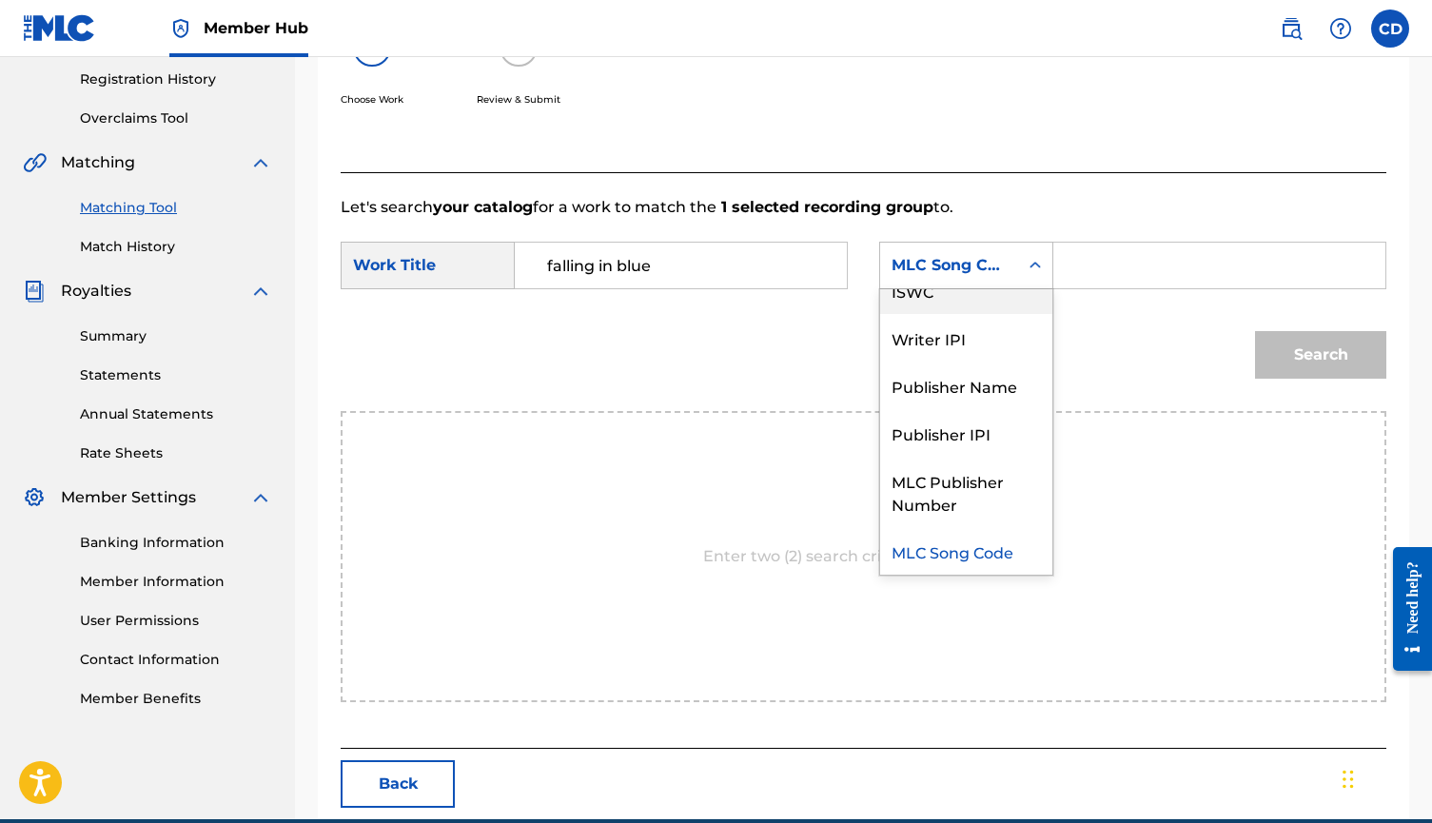
scroll to position [0, 0]
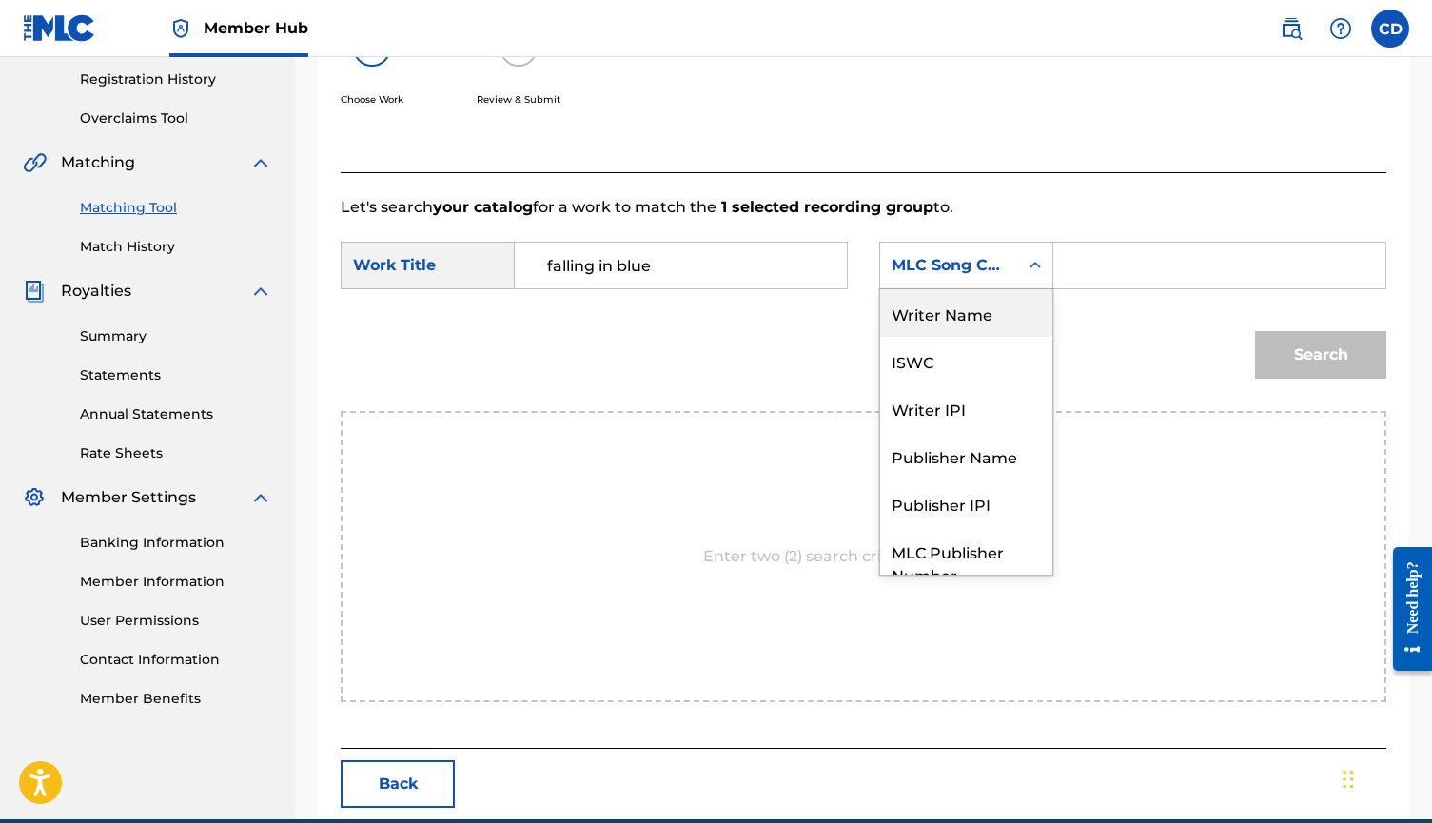
click at [969, 306] on div "Writer Name" at bounding box center [966, 313] width 172 height 48
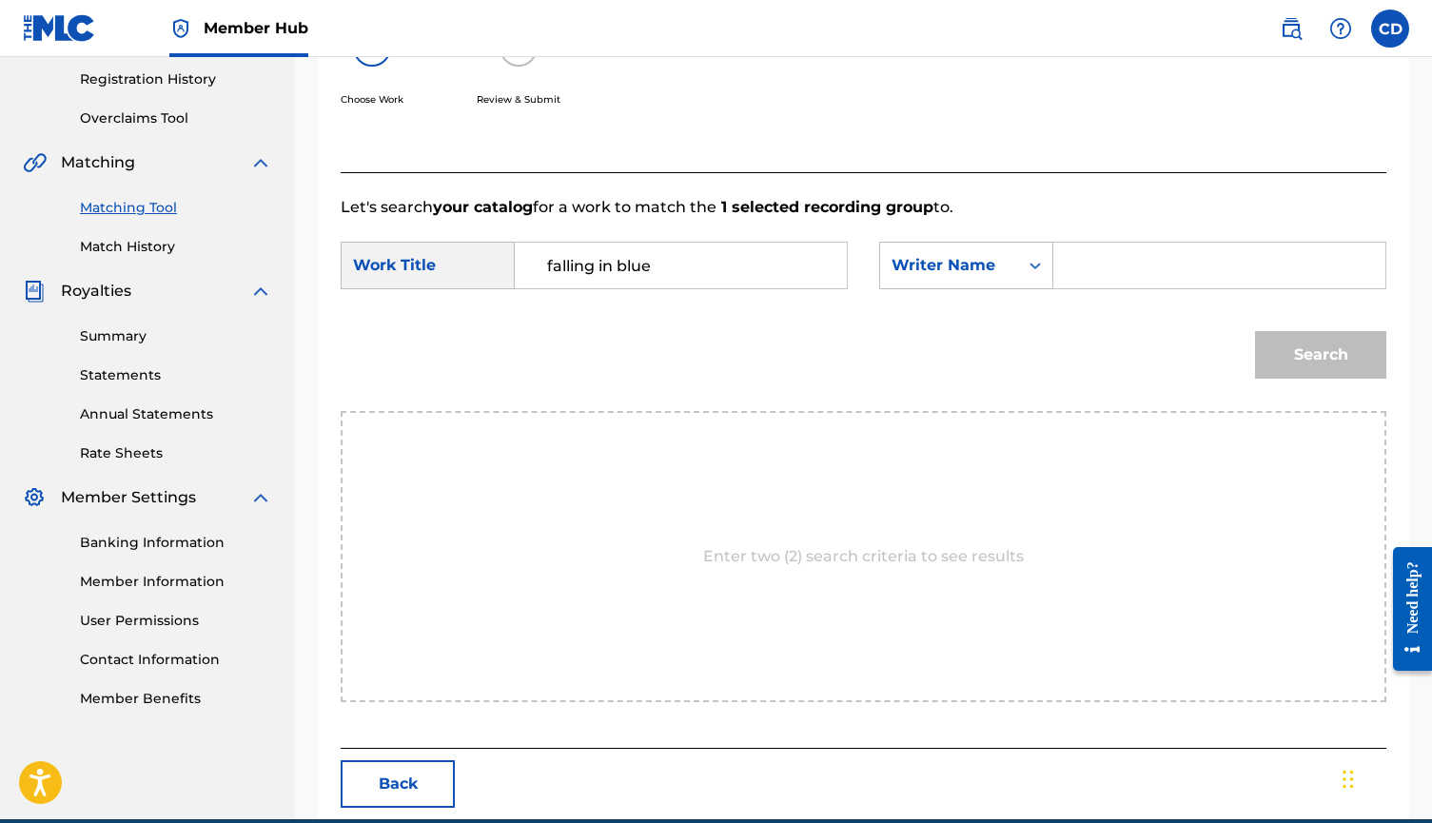
click at [1125, 270] on input "Search Form" at bounding box center [1220, 266] width 300 height 46
type input "cort"
click at [1321, 355] on button "Search" at bounding box center [1320, 355] width 131 height 48
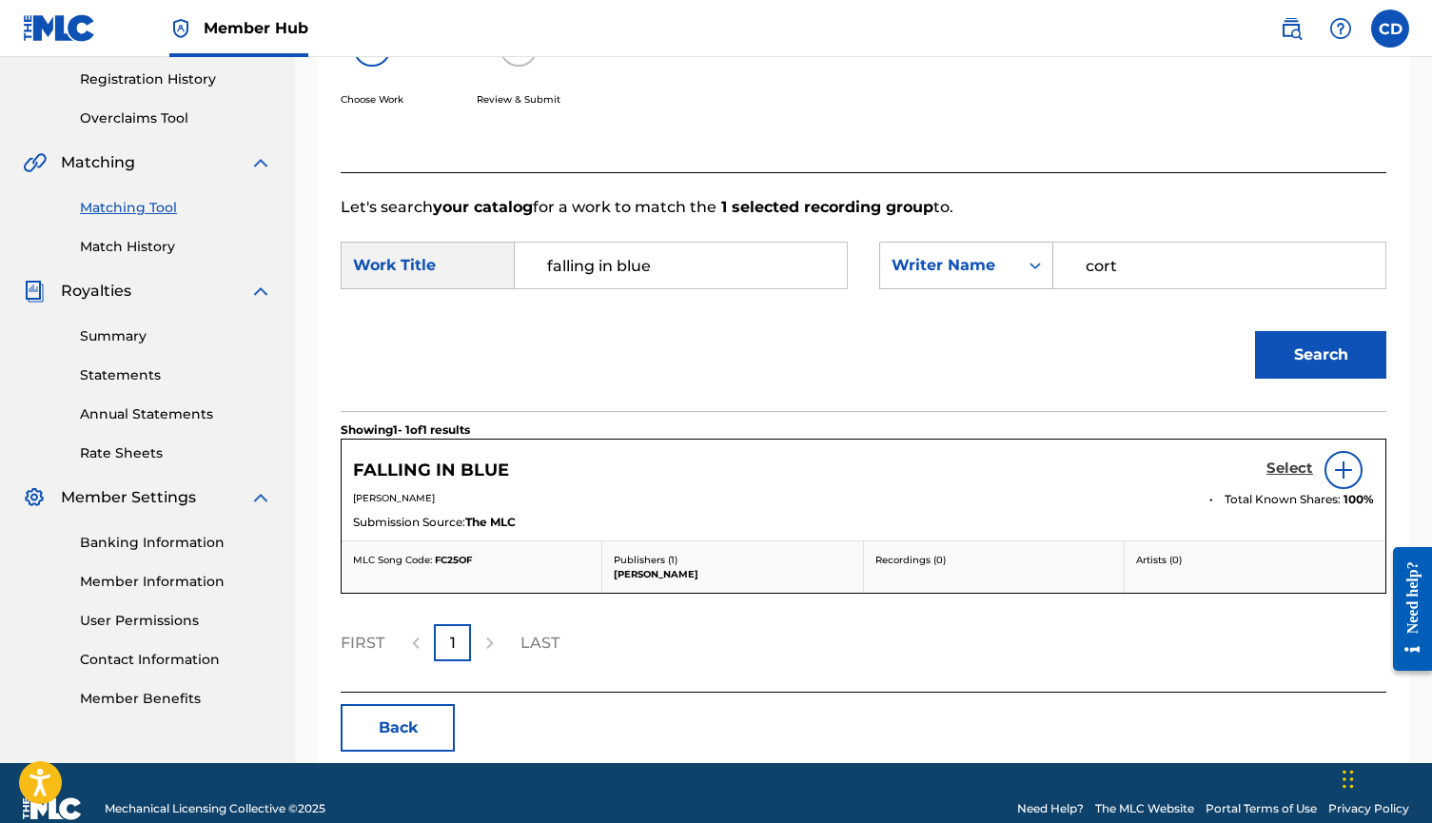
click at [1287, 480] on link "Select" at bounding box center [1290, 470] width 47 height 21
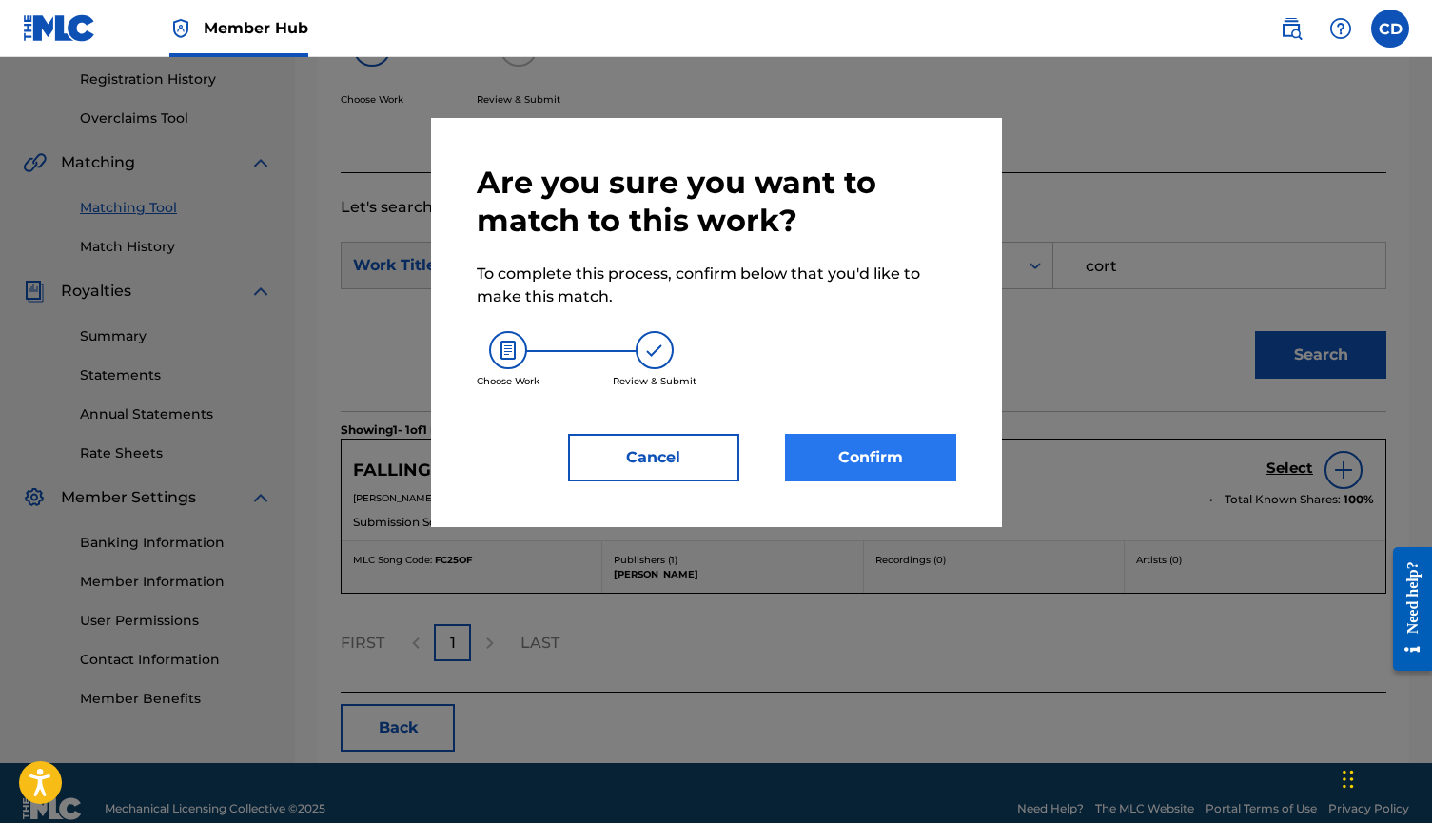
click at [897, 440] on button "Confirm" at bounding box center [870, 458] width 171 height 48
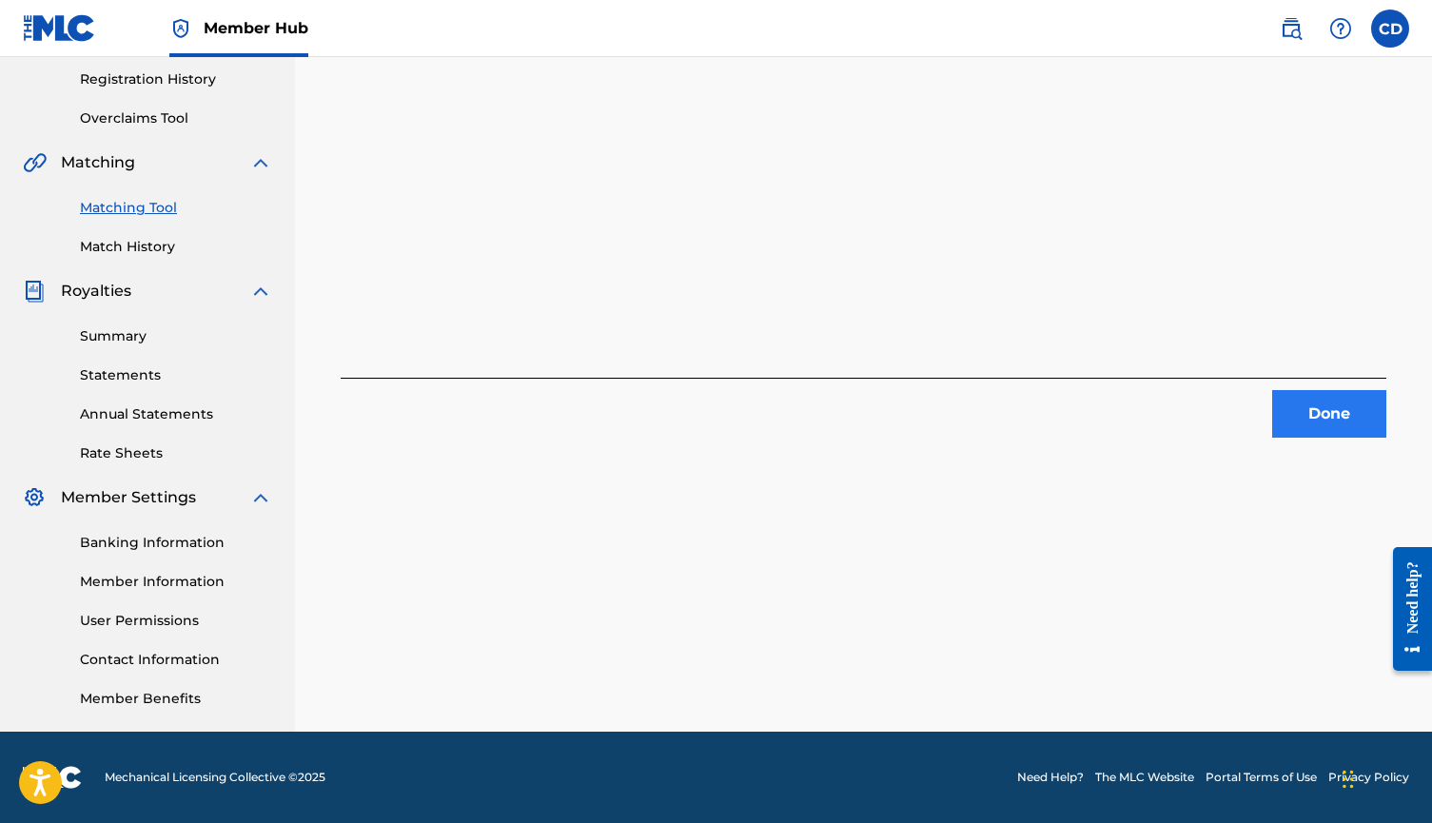
click at [1350, 415] on button "Done" at bounding box center [1329, 414] width 114 height 48
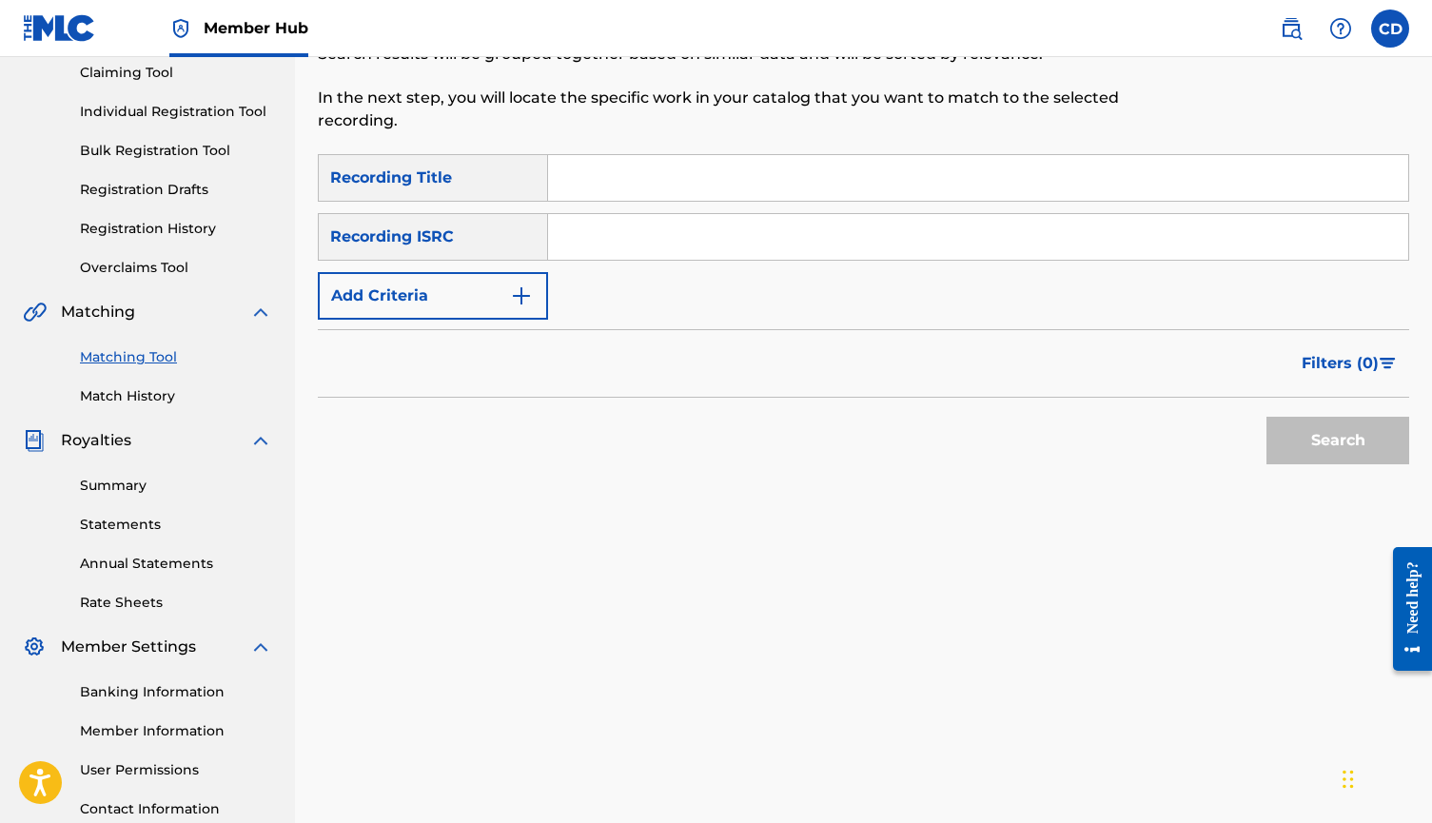
scroll to position [170, 0]
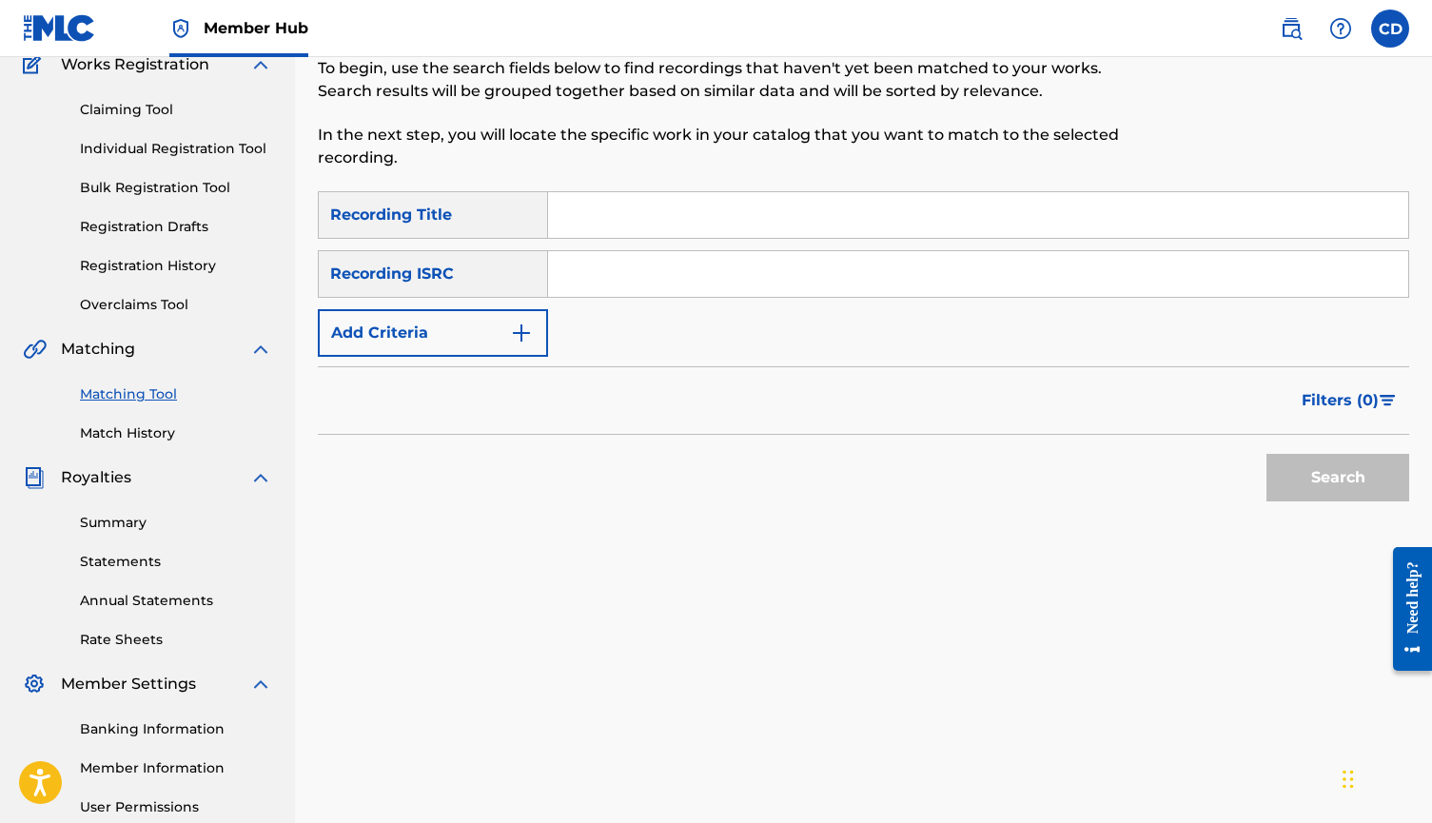
click at [772, 226] on input "Search Form" at bounding box center [978, 215] width 860 height 46
type input "her"
click at [517, 324] on img "Search Form" at bounding box center [521, 333] width 23 height 23
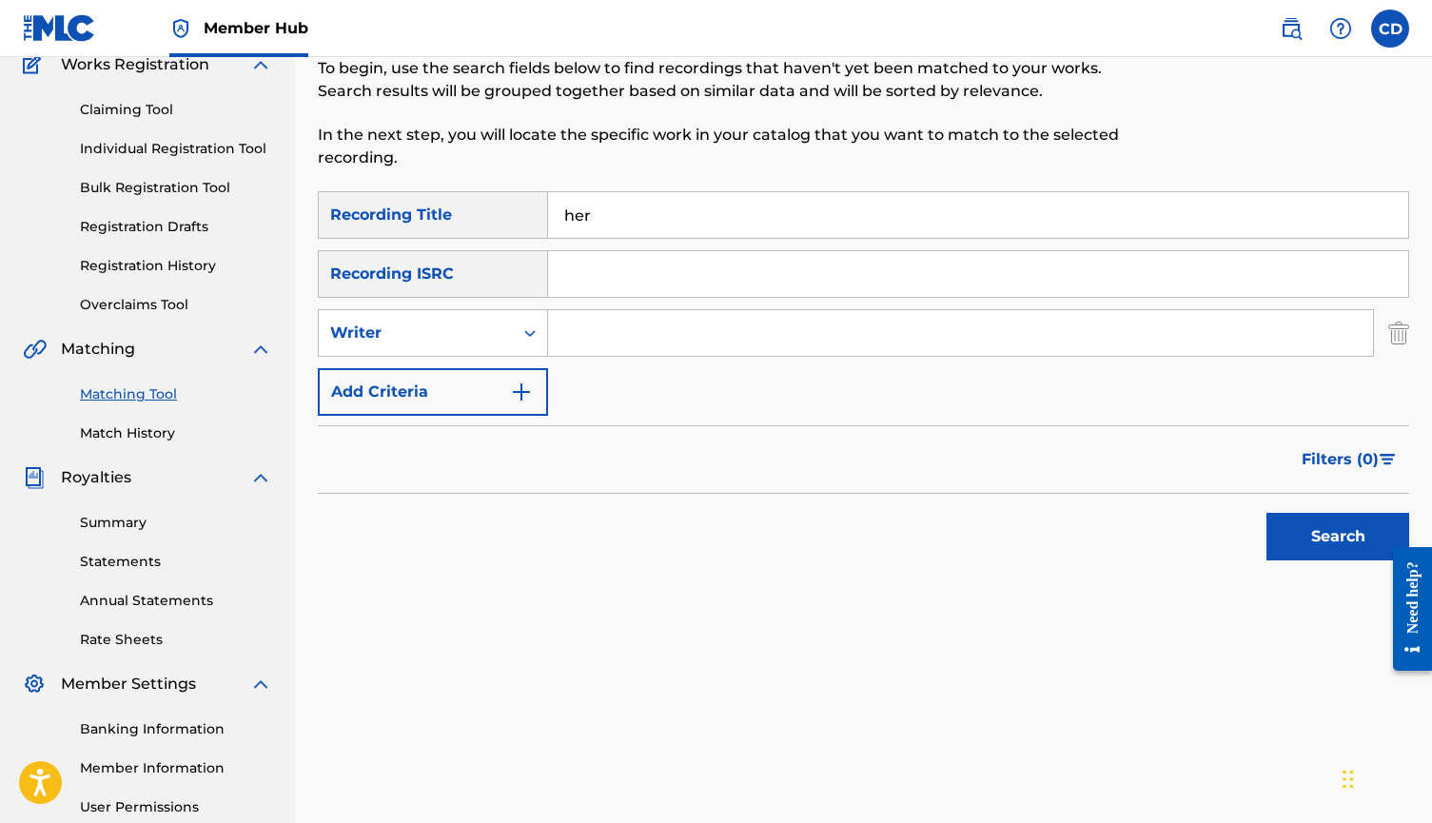
click at [590, 332] on input "Search Form" at bounding box center [960, 333] width 825 height 46
type input "cort"
click at [1338, 537] on button "Search" at bounding box center [1338, 537] width 143 height 48
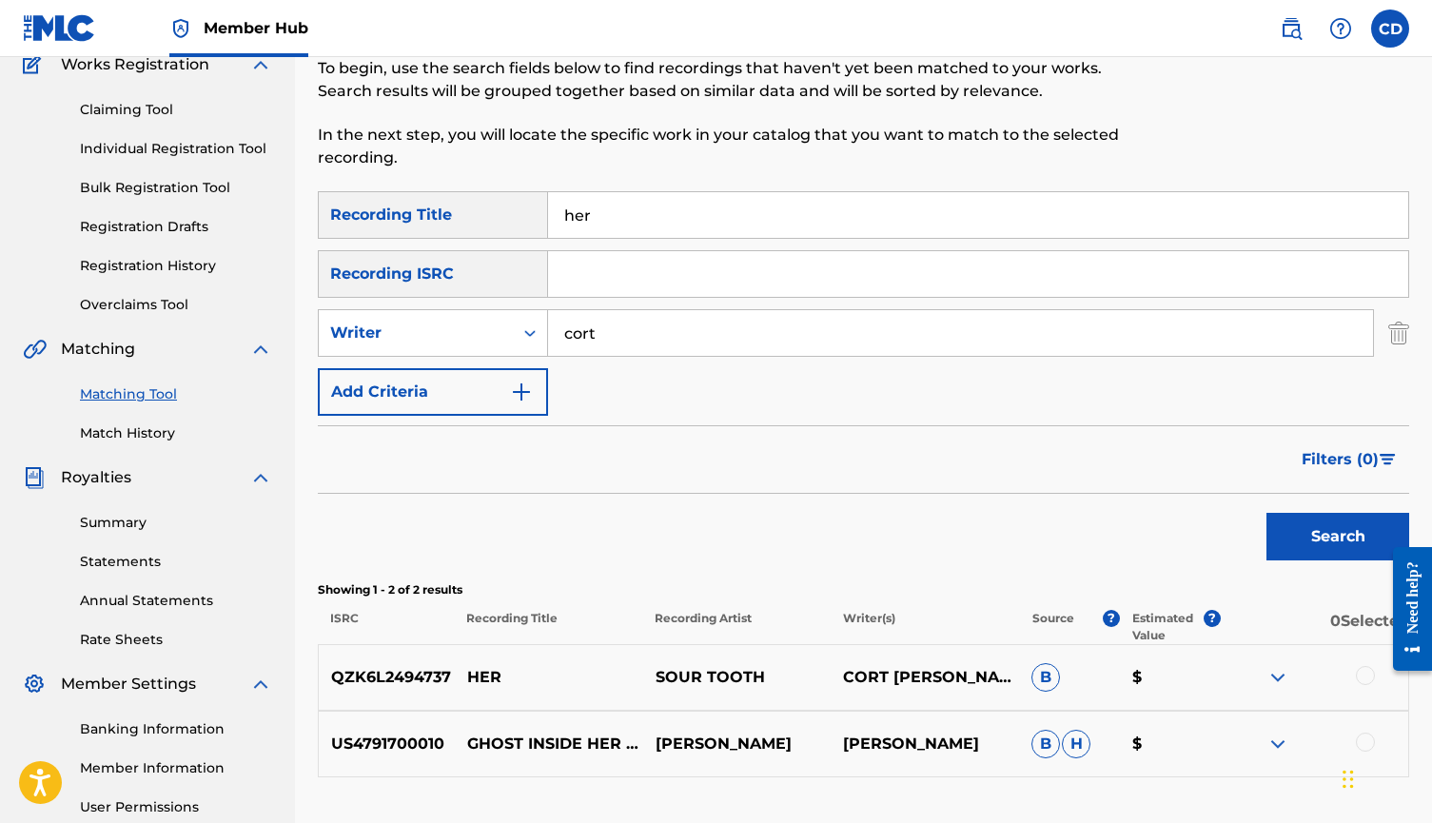
scroll to position [323, 0]
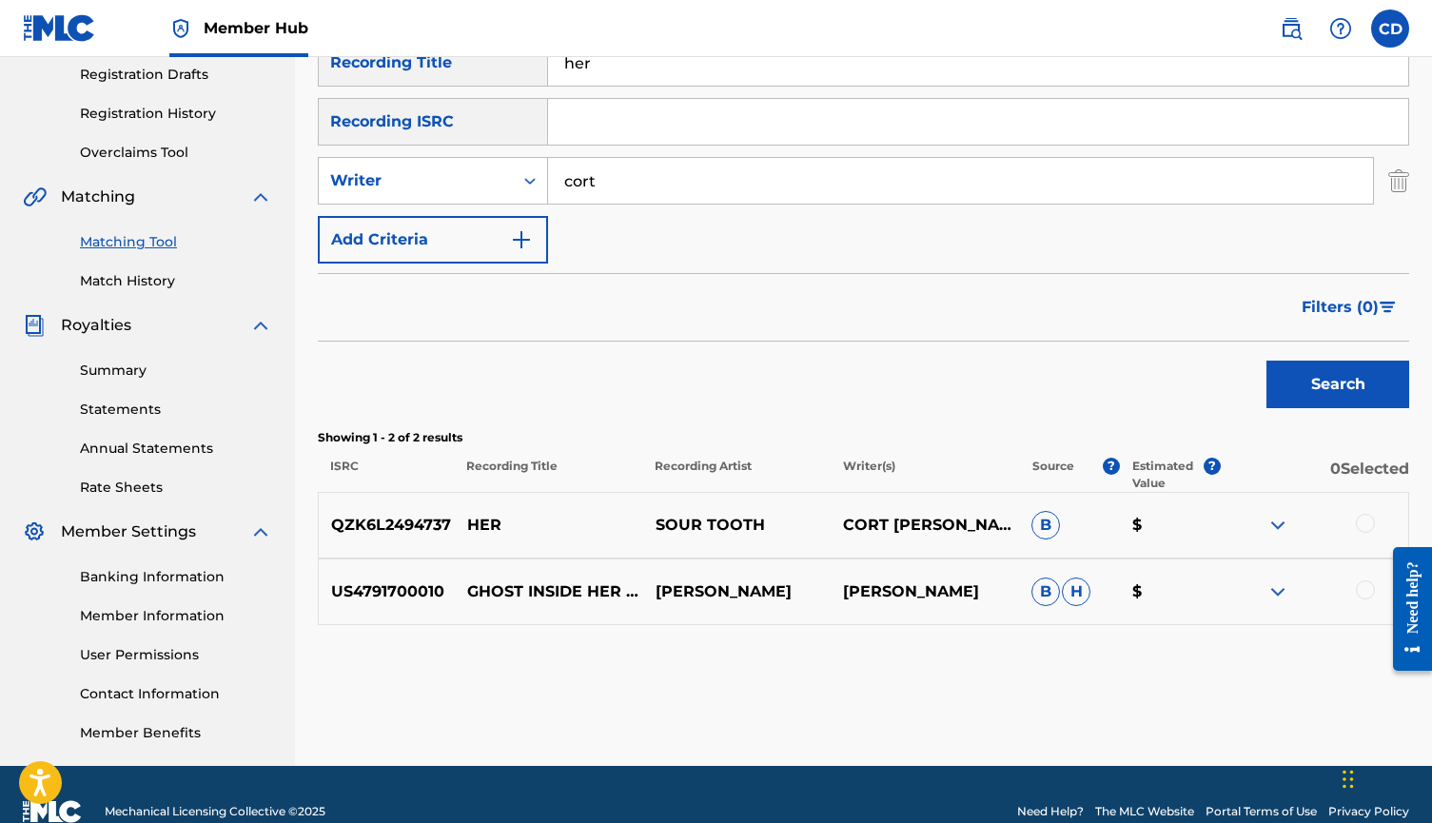
click at [1366, 520] on div at bounding box center [1365, 523] width 19 height 19
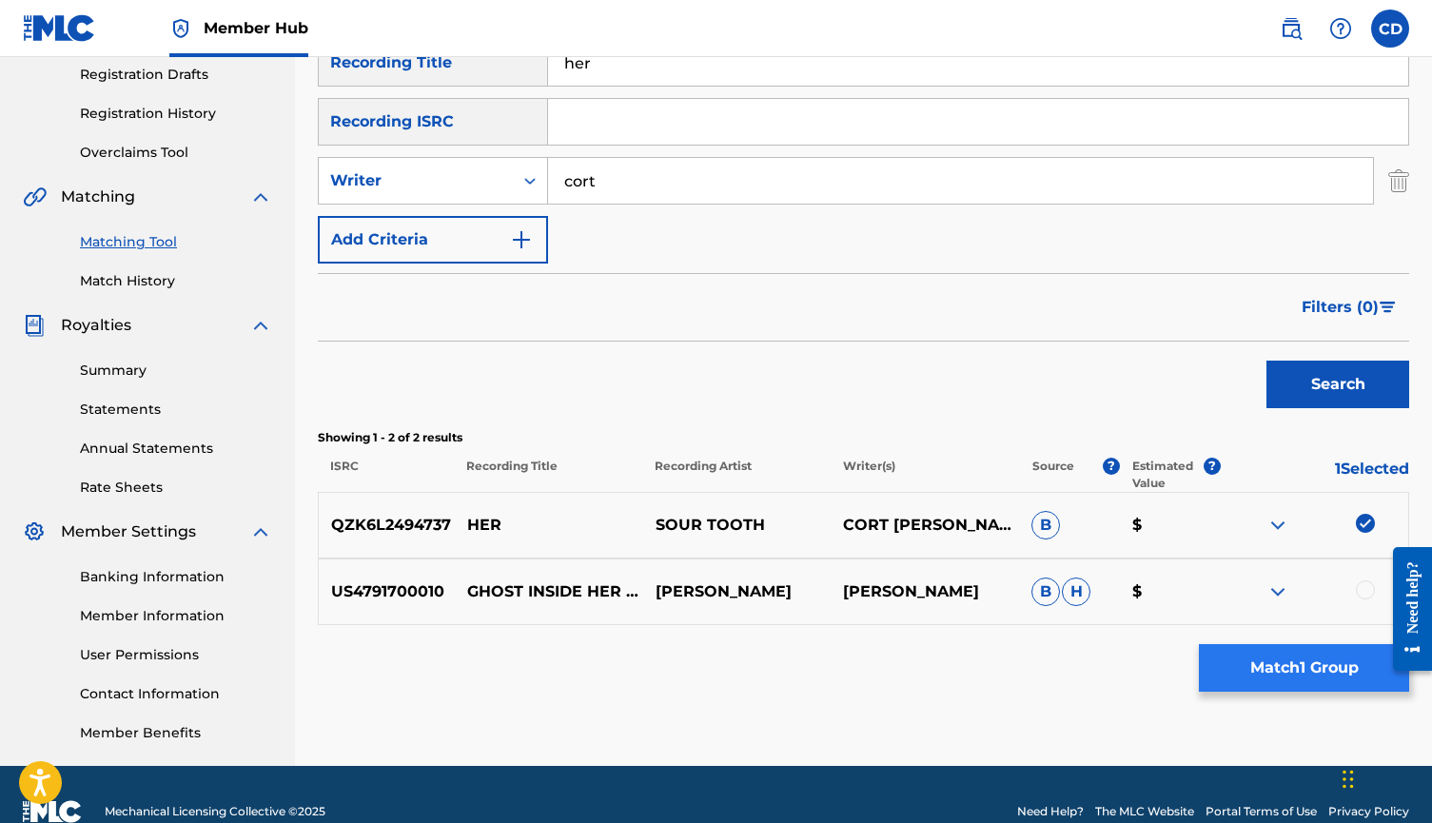
click at [1305, 644] on button "Match 1 Group" at bounding box center [1304, 668] width 210 height 48
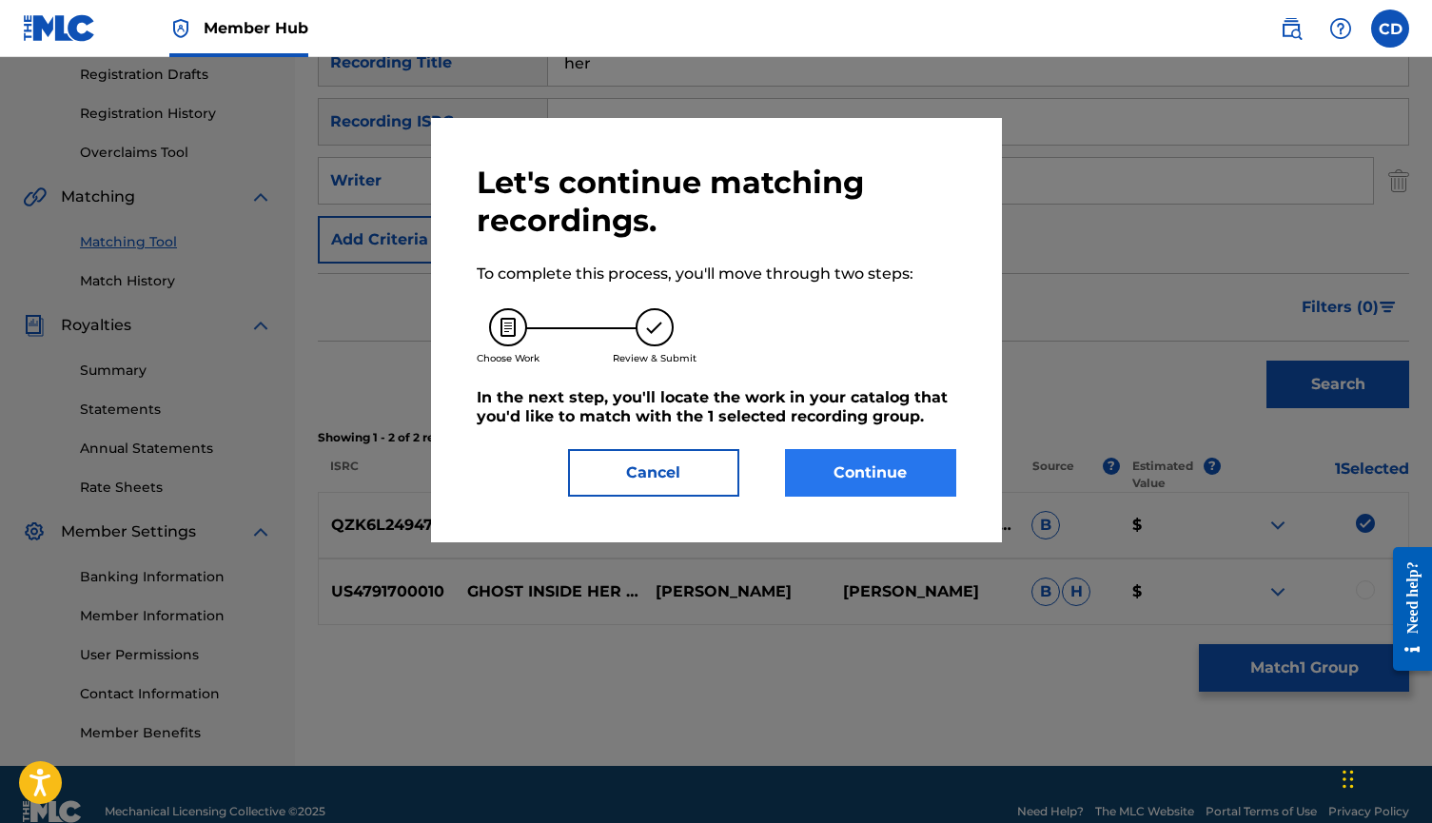
click at [882, 479] on button "Continue" at bounding box center [870, 473] width 171 height 48
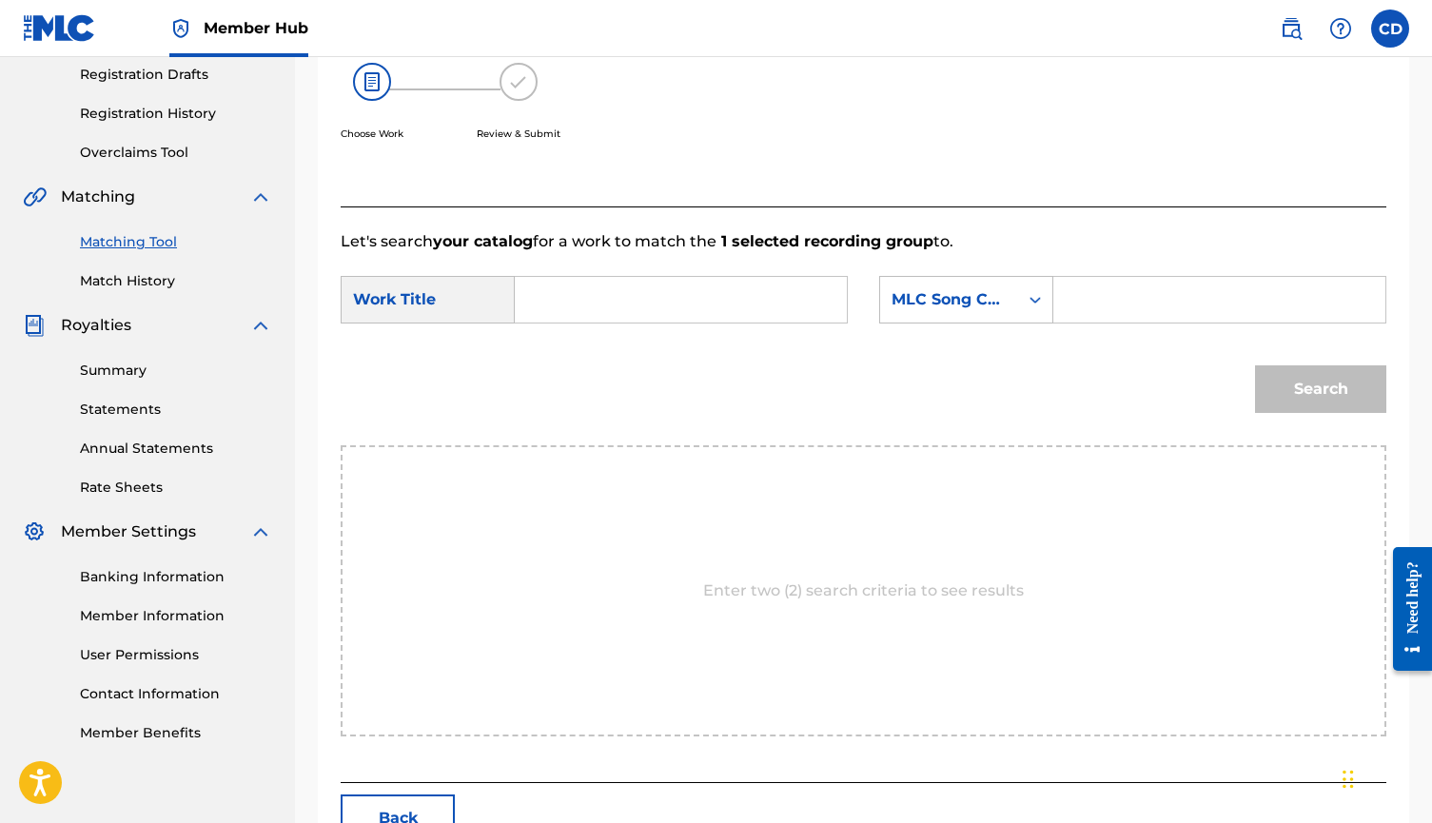
click at [759, 299] on input "Search Form" at bounding box center [681, 300] width 300 height 46
type input "j"
type input "her"
click at [1004, 294] on div "MLC Song Code" at bounding box center [949, 299] width 115 height 23
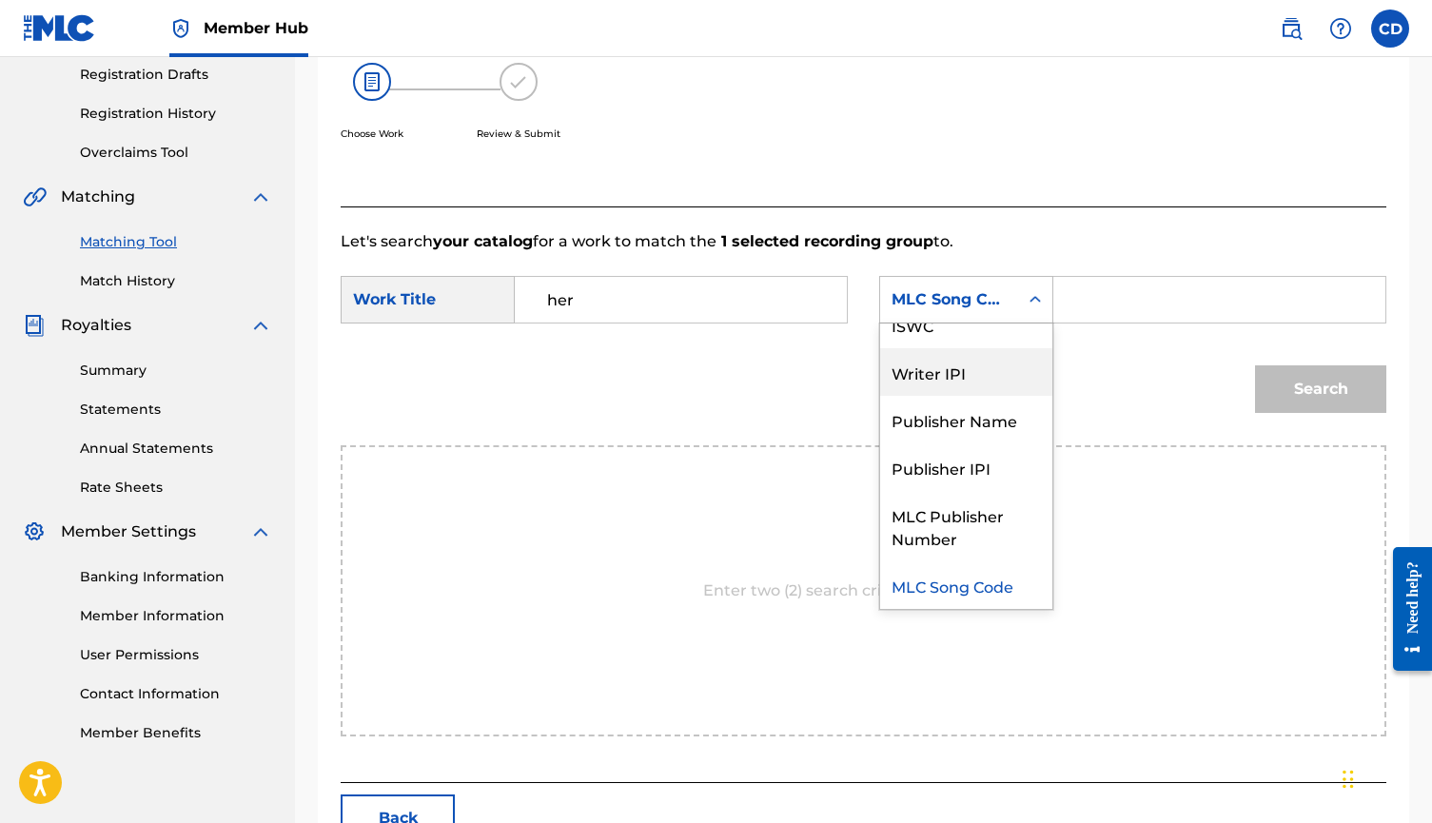
scroll to position [0, 0]
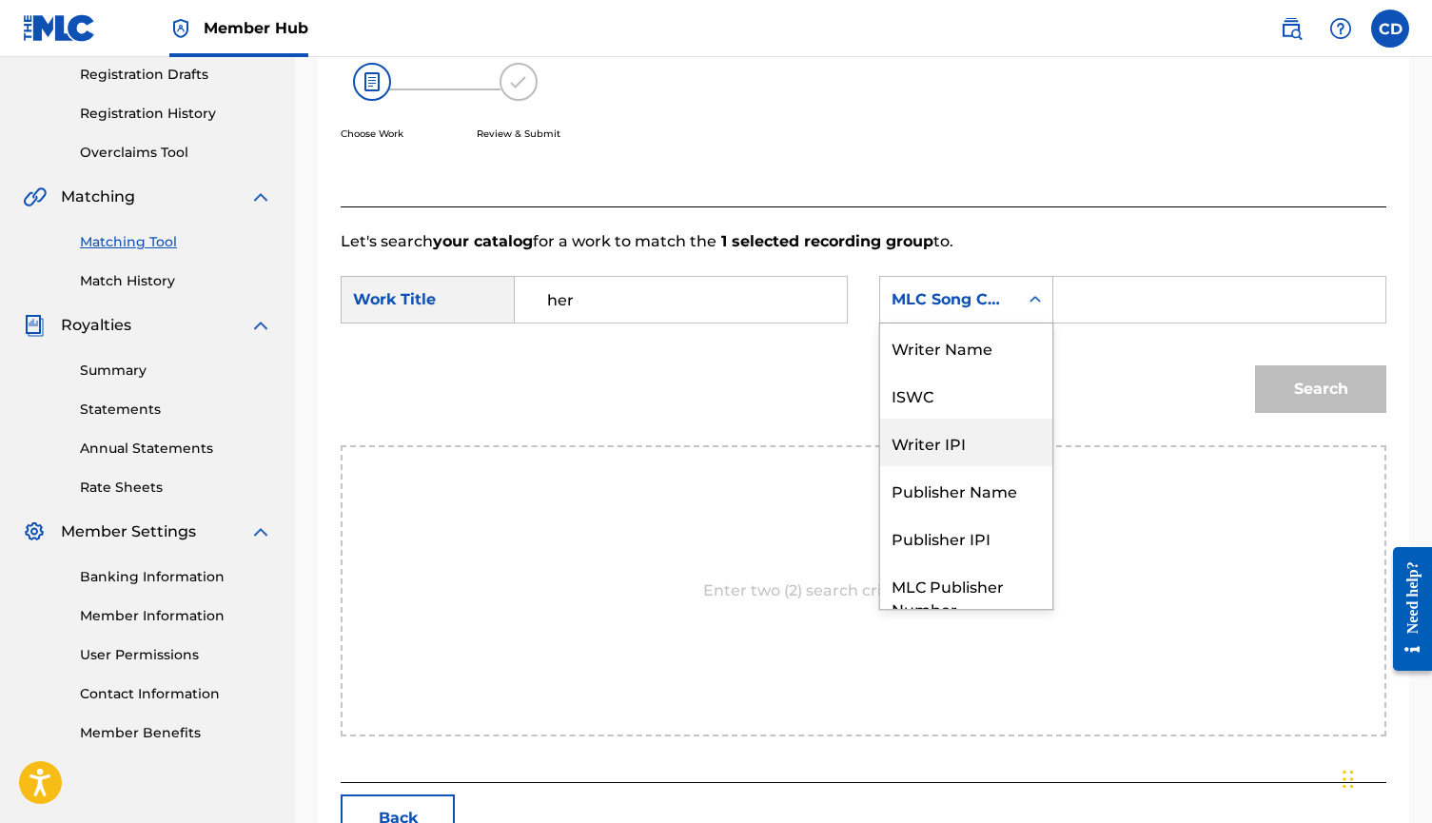
click at [957, 351] on div "Writer Name" at bounding box center [966, 348] width 172 height 48
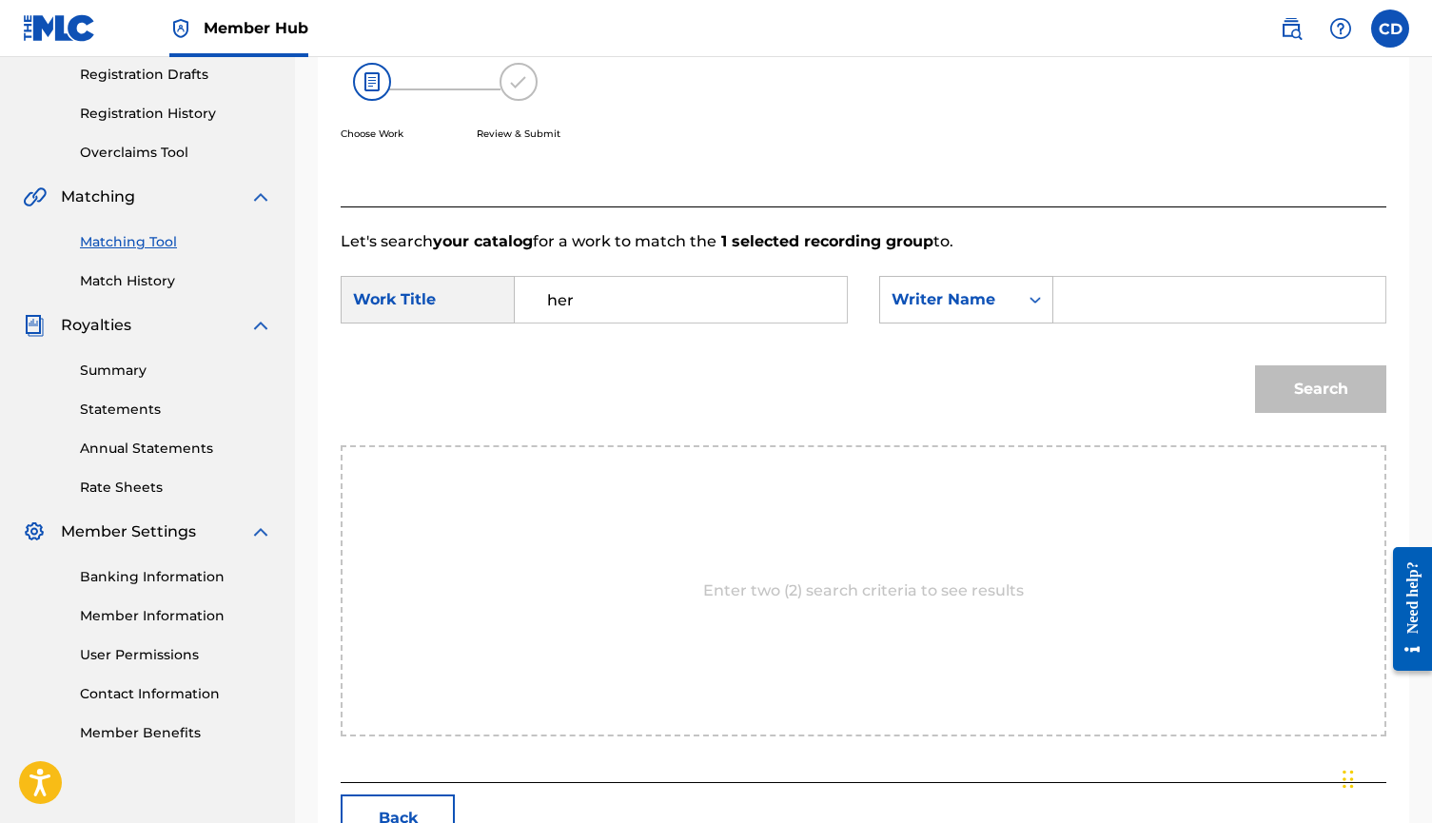
click at [1107, 312] on input "Search Form" at bounding box center [1220, 300] width 300 height 46
type input "cort"
click at [1321, 389] on button "Search" at bounding box center [1320, 389] width 131 height 48
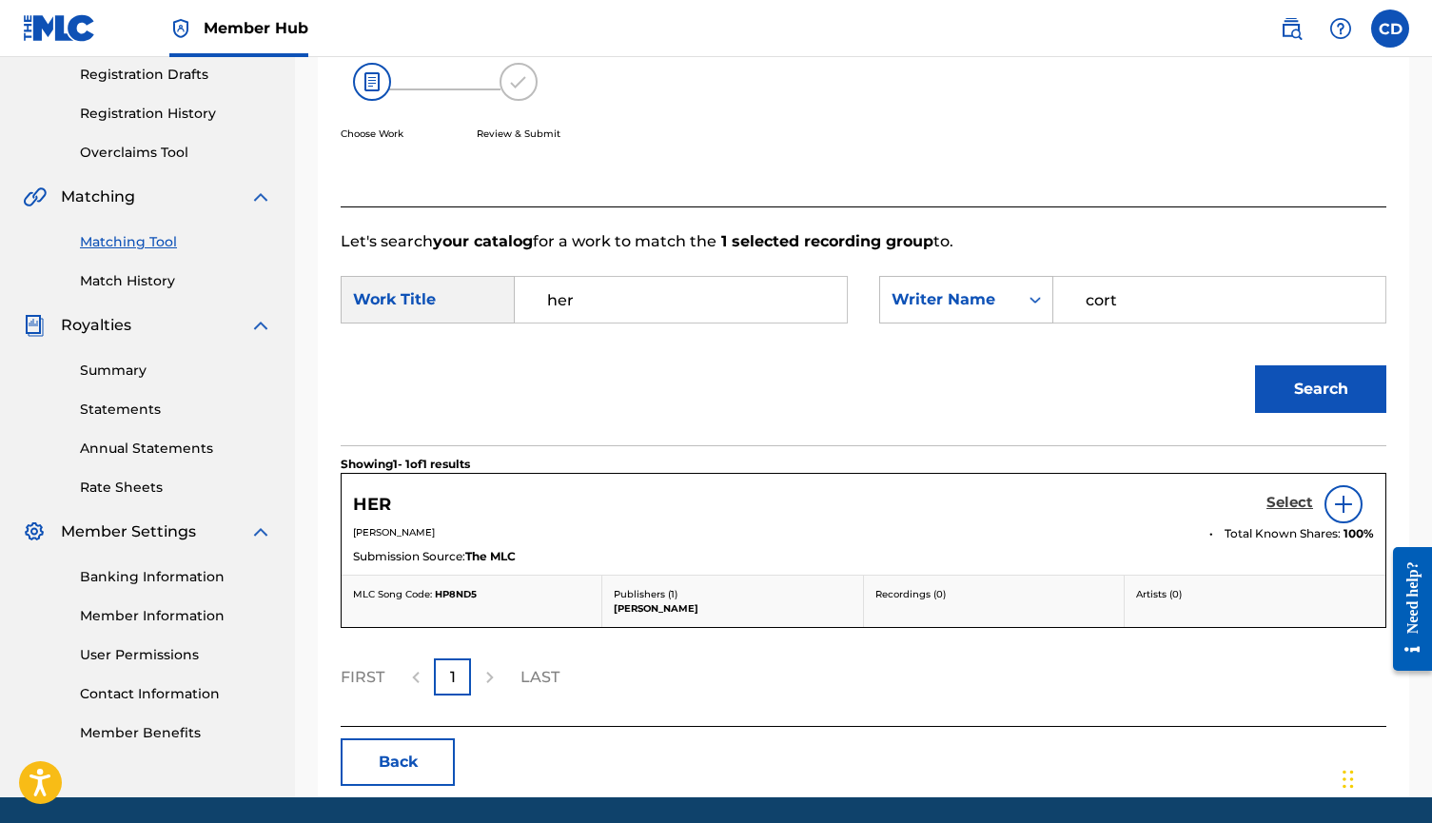
click at [1280, 503] on h5 "Select" at bounding box center [1290, 503] width 47 height 18
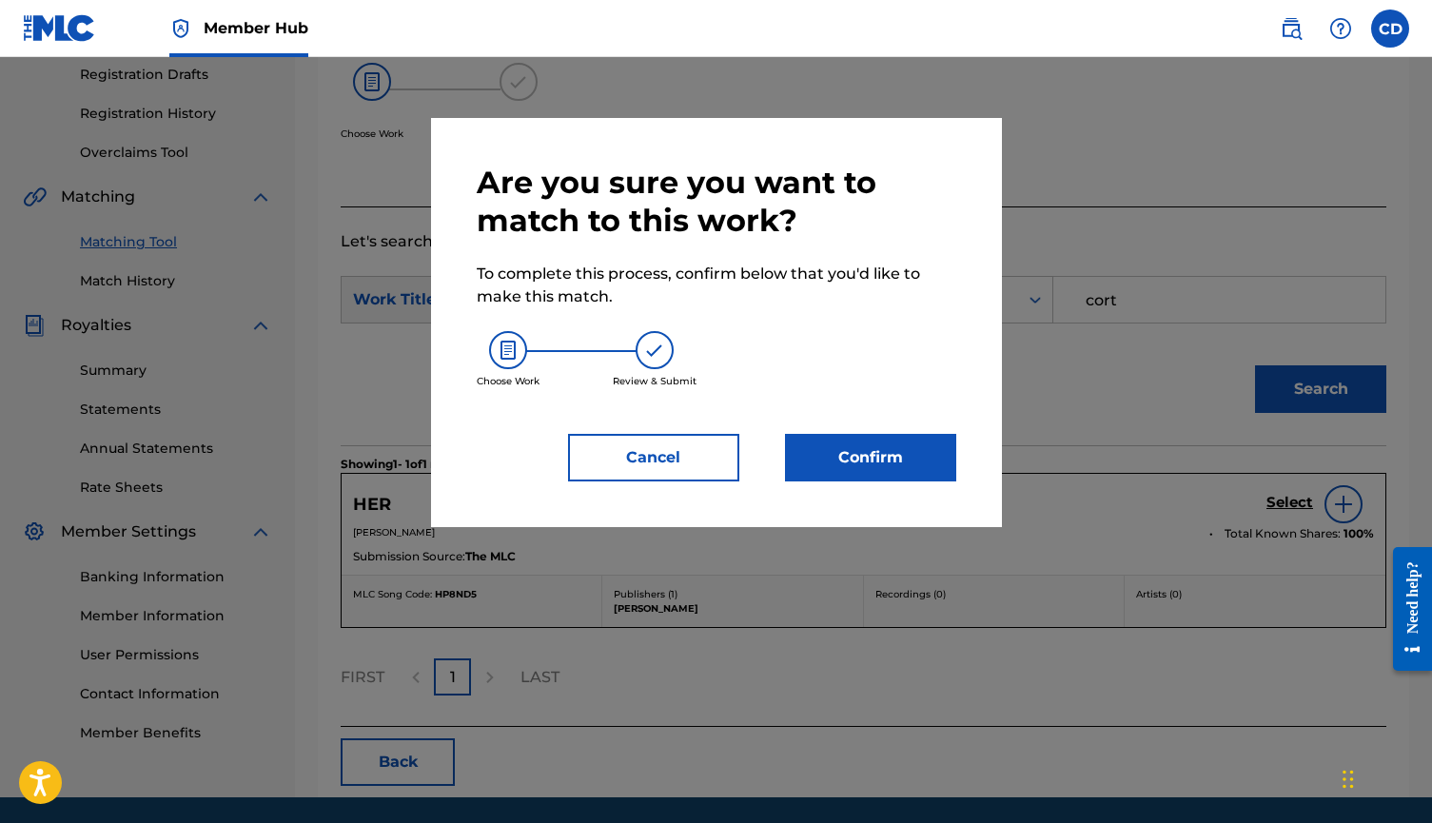
click at [1021, 489] on div at bounding box center [716, 468] width 1432 height 823
click at [913, 462] on button "Confirm" at bounding box center [870, 458] width 171 height 48
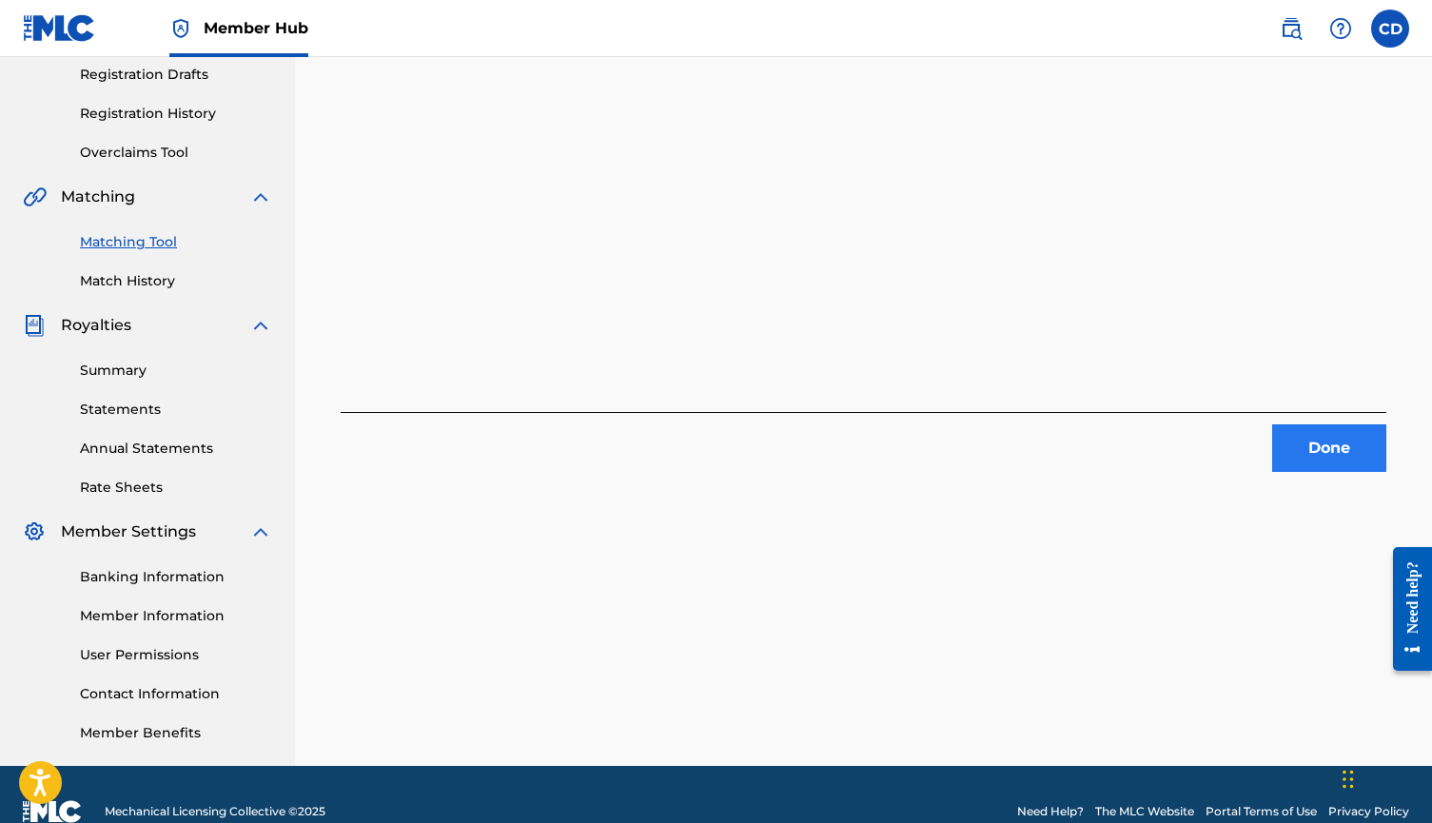
click at [1359, 443] on button "Done" at bounding box center [1329, 448] width 114 height 48
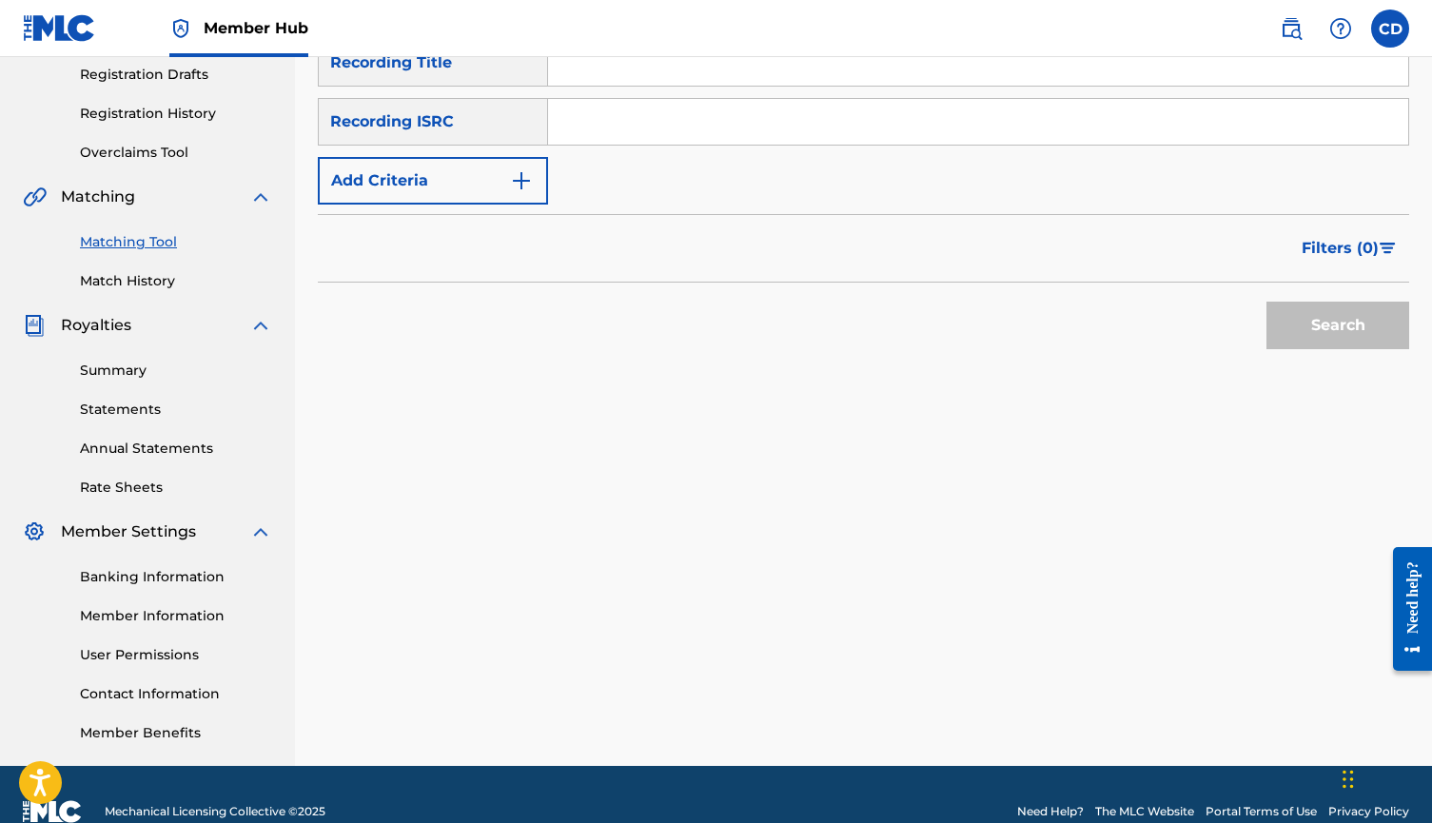
scroll to position [153, 0]
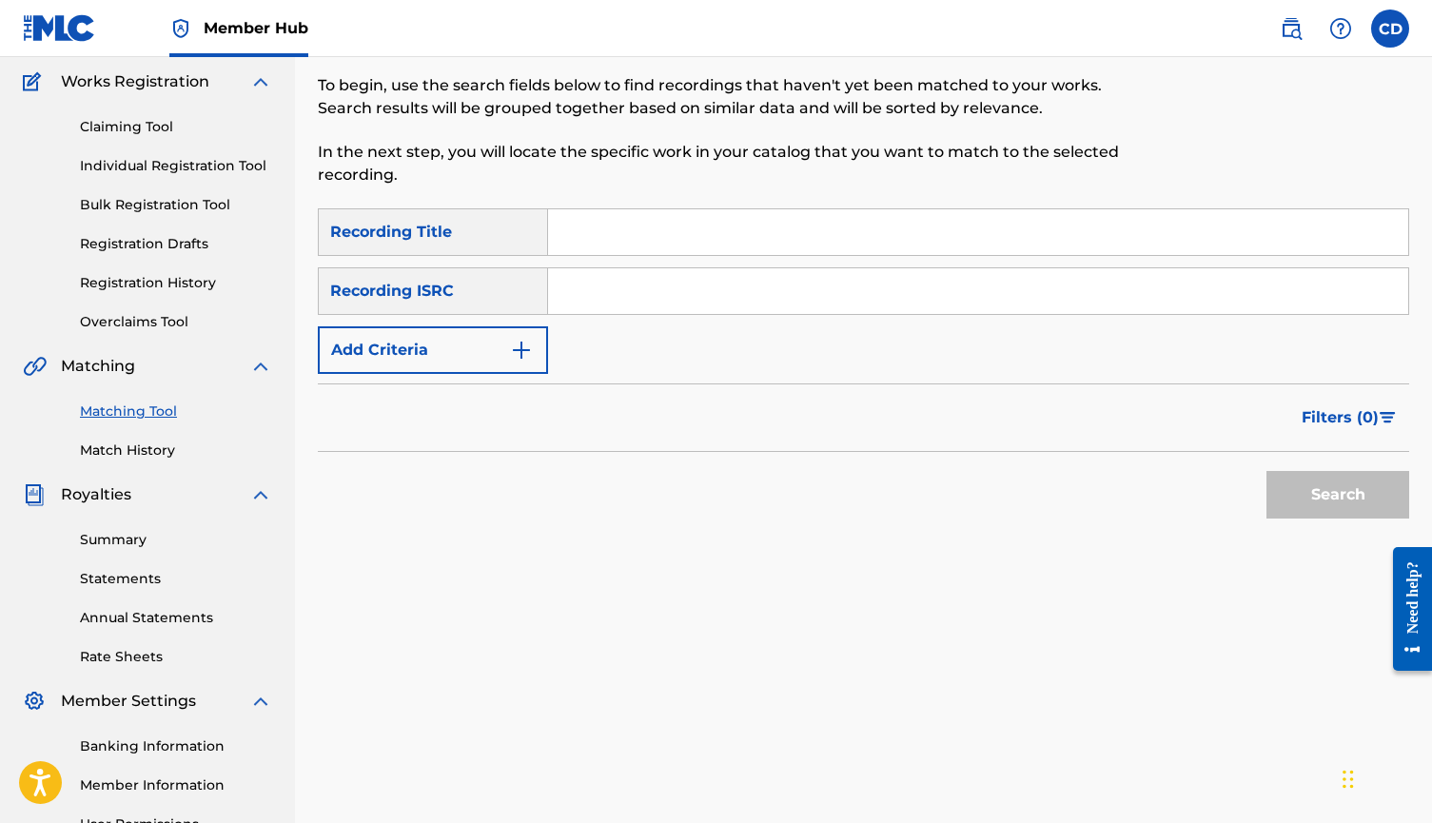
click at [934, 226] on input "Search Form" at bounding box center [978, 232] width 860 height 46
type input "fall apart"
click at [475, 358] on button "Add Criteria" at bounding box center [433, 350] width 230 height 48
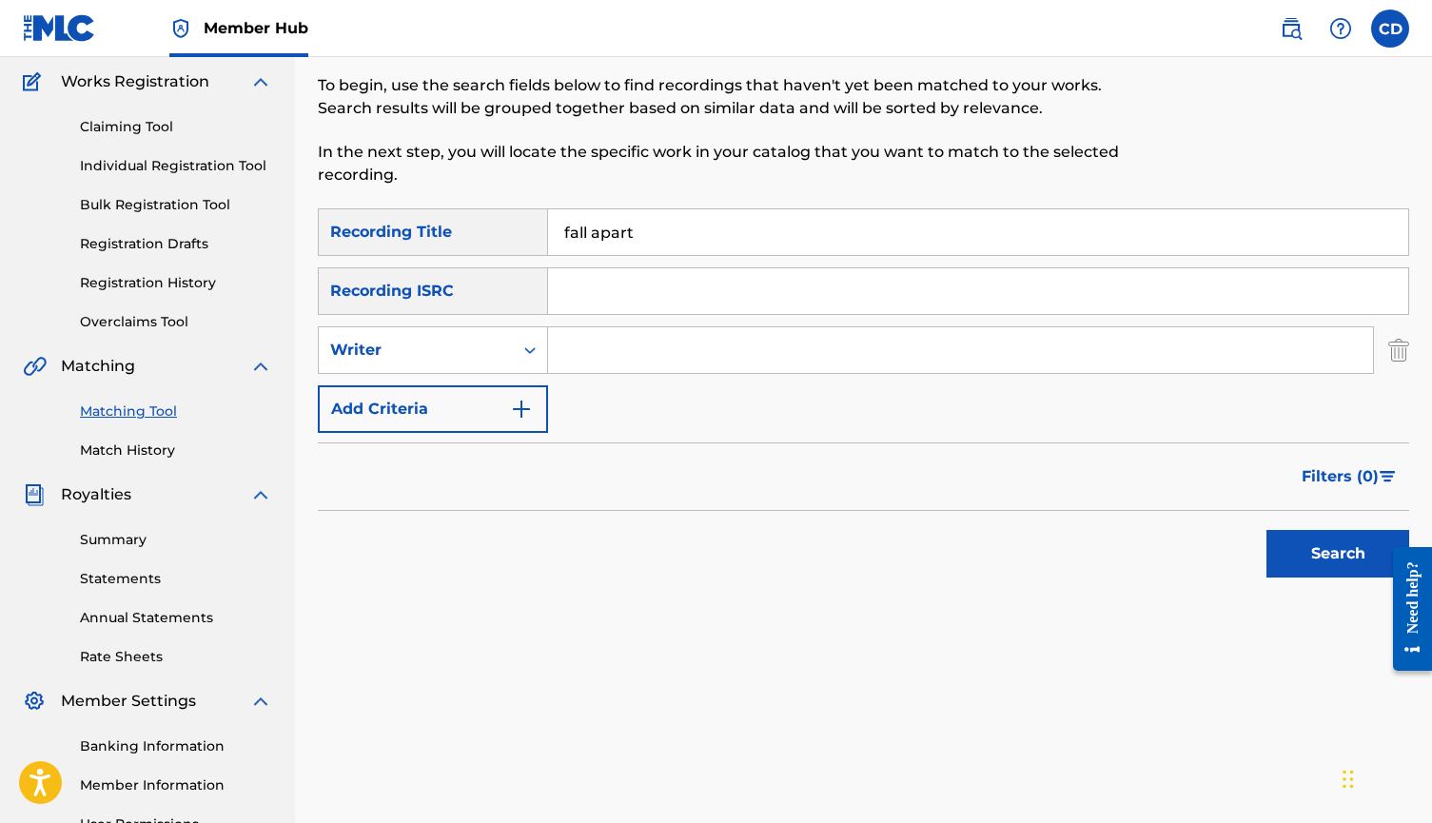
click at [615, 363] on input "Search Form" at bounding box center [960, 350] width 825 height 46
type input "cort"
click at [1338, 554] on button "Search" at bounding box center [1338, 554] width 143 height 48
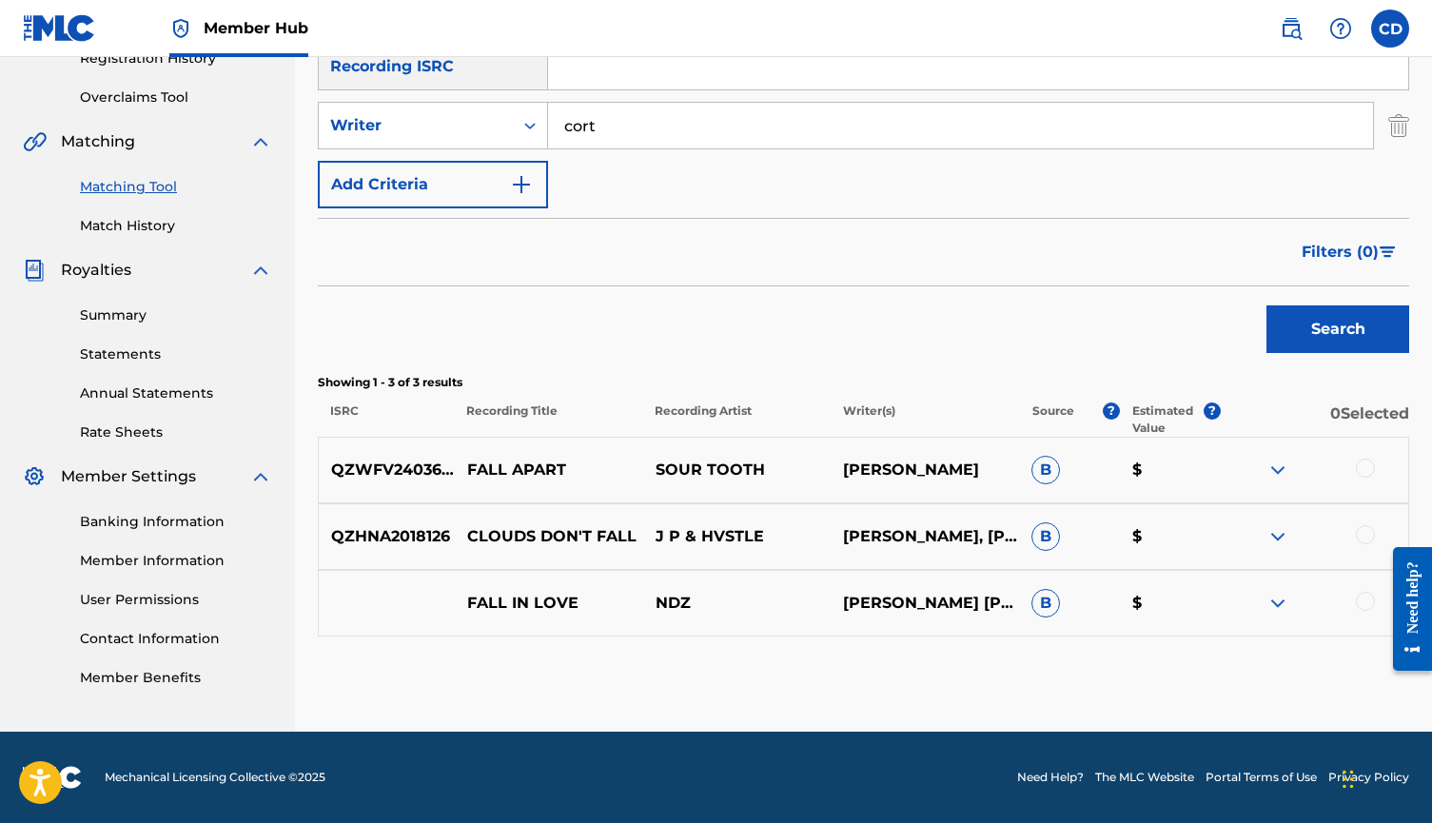
scroll to position [378, 0]
click at [1354, 474] on div at bounding box center [1314, 470] width 188 height 23
click at [1362, 473] on div at bounding box center [1365, 468] width 19 height 19
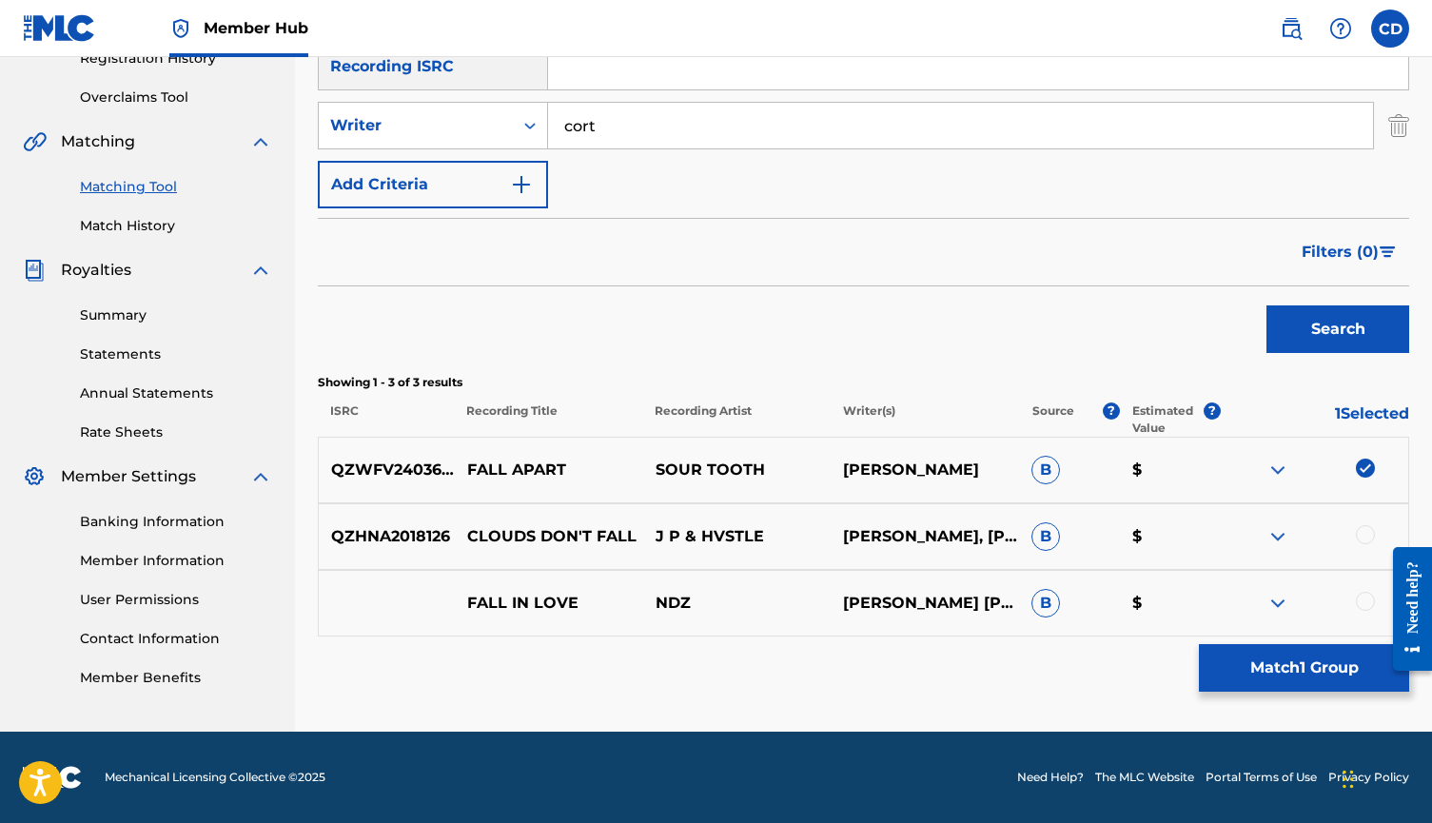
drag, startPoint x: 1341, startPoint y: 337, endPoint x: 1254, endPoint y: 625, distance: 301.1
click at [1254, 625] on div "SearchWithCriteria69181e9b-8b34-4da7-ae48-14d546b3f1bb Recording Title fall apa…" at bounding box center [864, 310] width 1092 height 653
click at [1285, 660] on button "Match 1 Group" at bounding box center [1304, 668] width 210 height 48
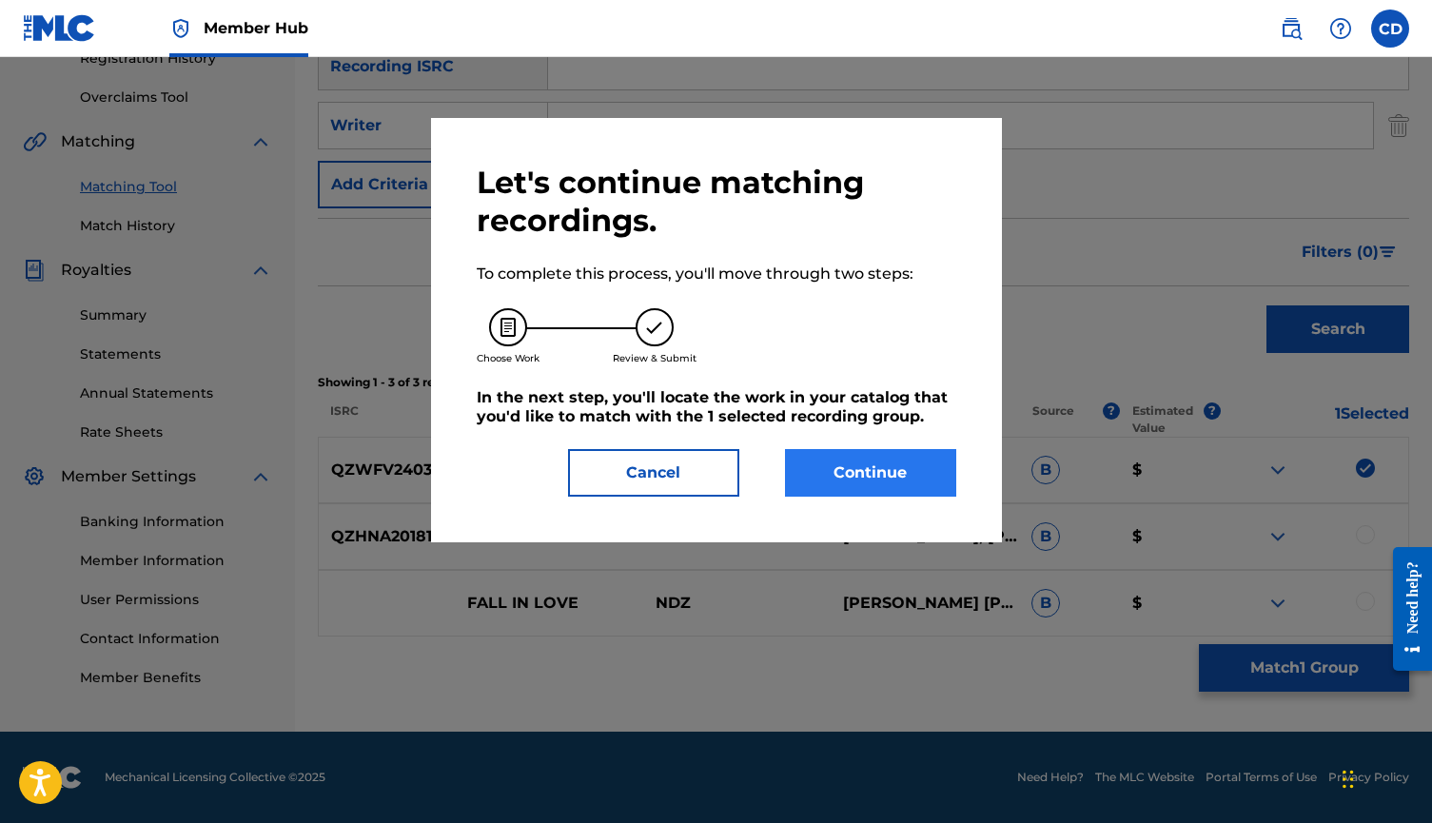
click at [849, 457] on button "Continue" at bounding box center [870, 473] width 171 height 48
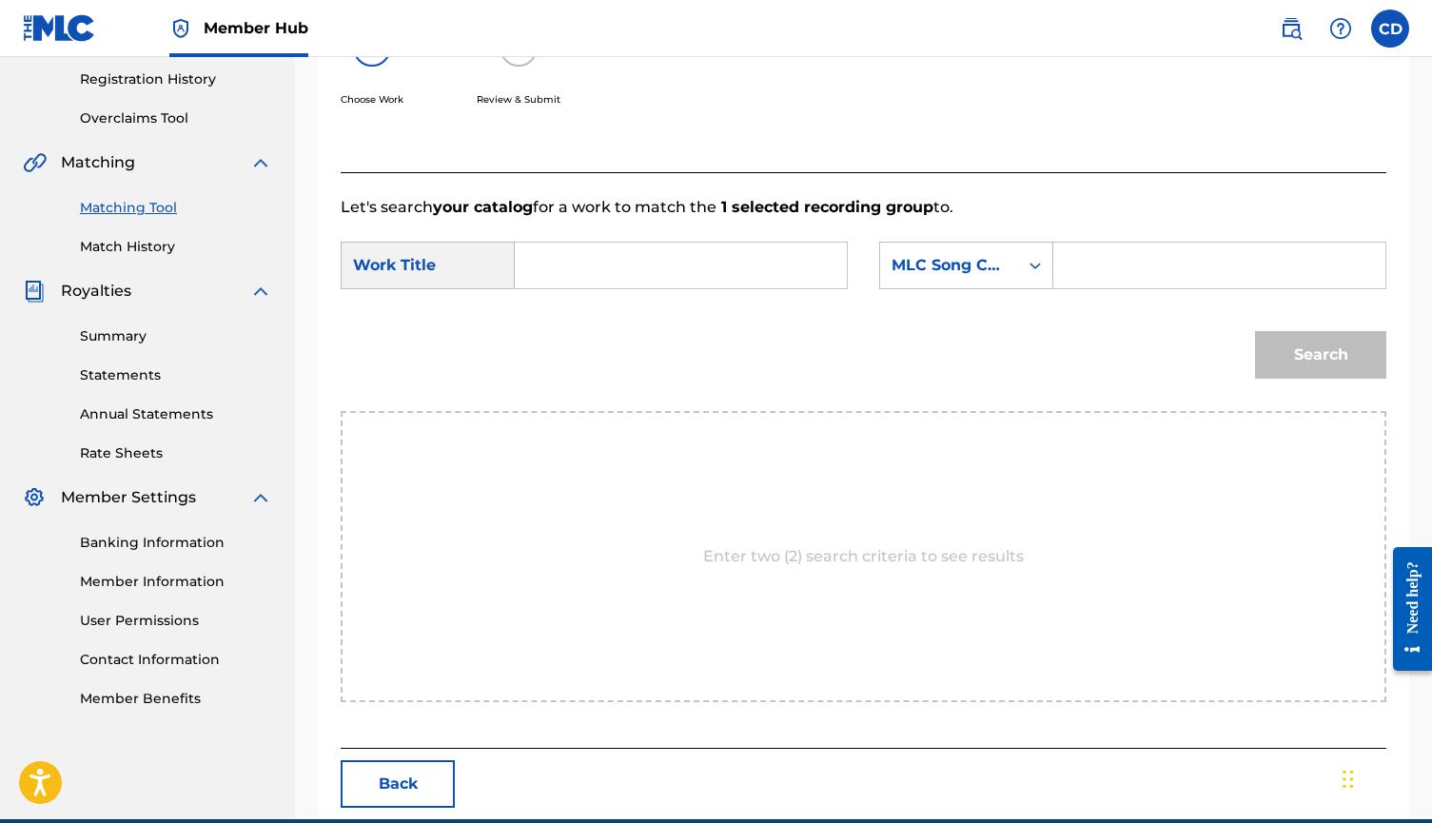
click at [748, 266] on input "Search Form" at bounding box center [681, 266] width 300 height 46
type input "fall apart"
click at [1011, 267] on div "MLC Song Code" at bounding box center [949, 265] width 138 height 36
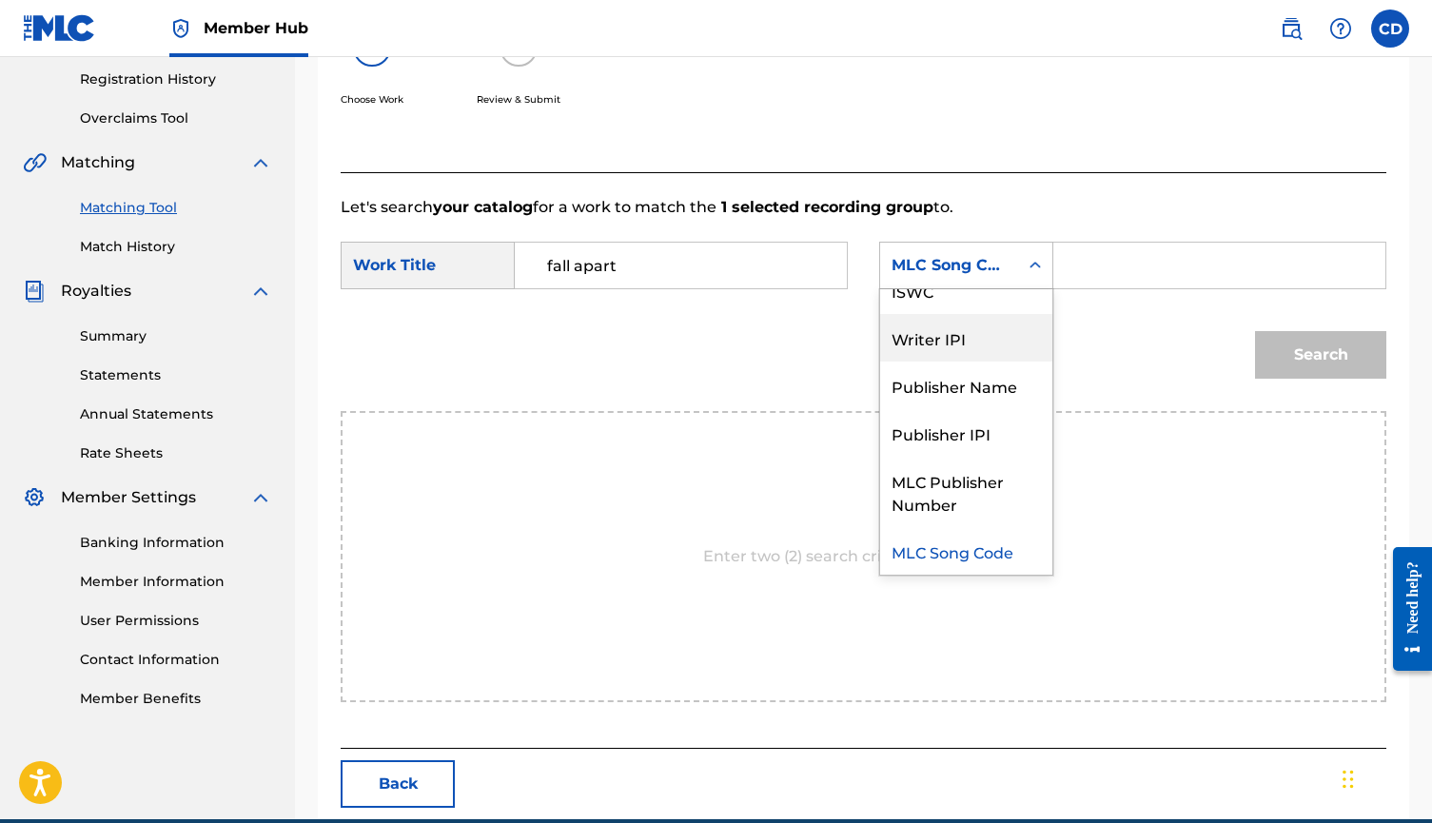
scroll to position [0, 0]
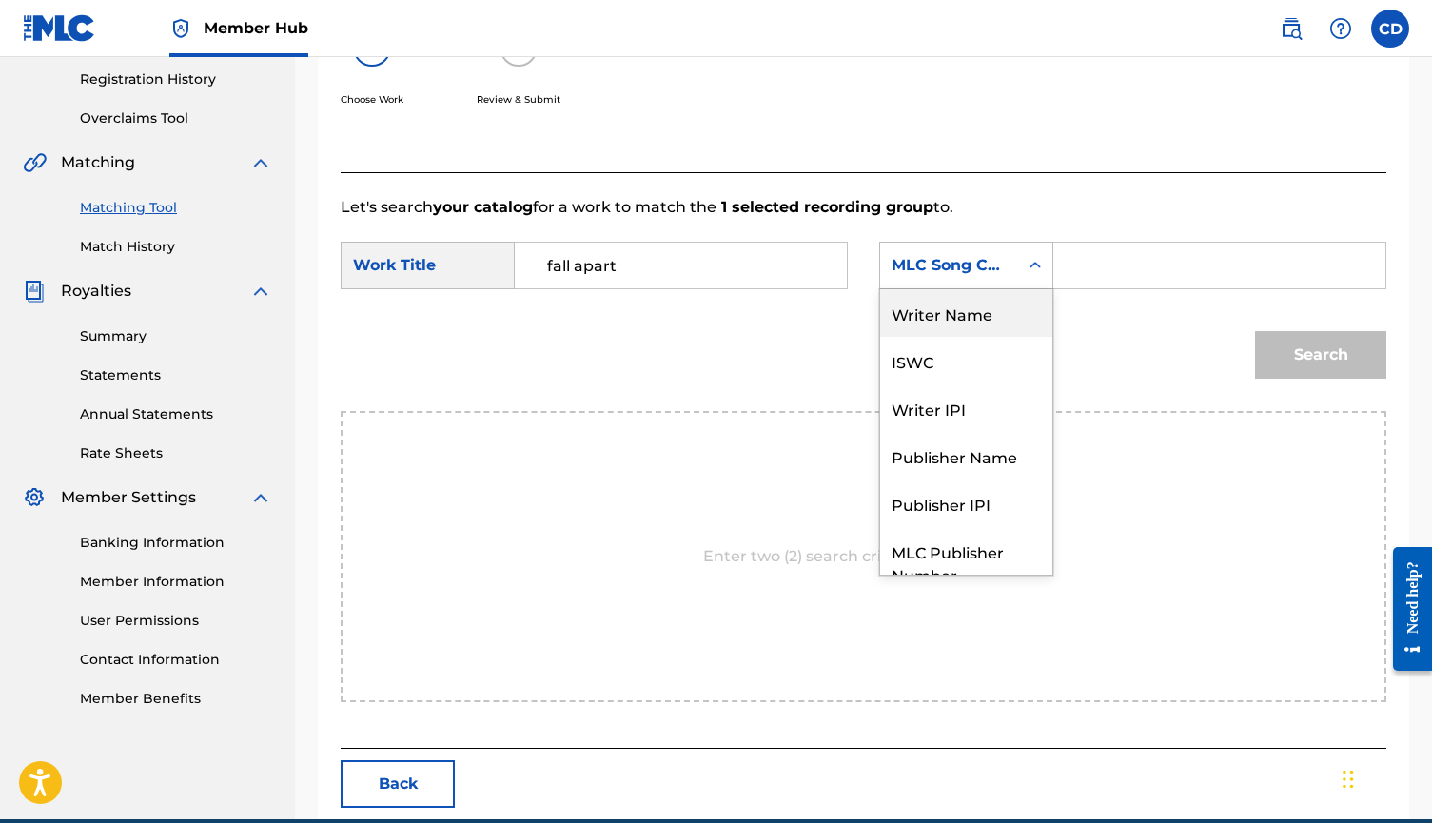
click at [986, 309] on div "Writer Name" at bounding box center [966, 313] width 172 height 48
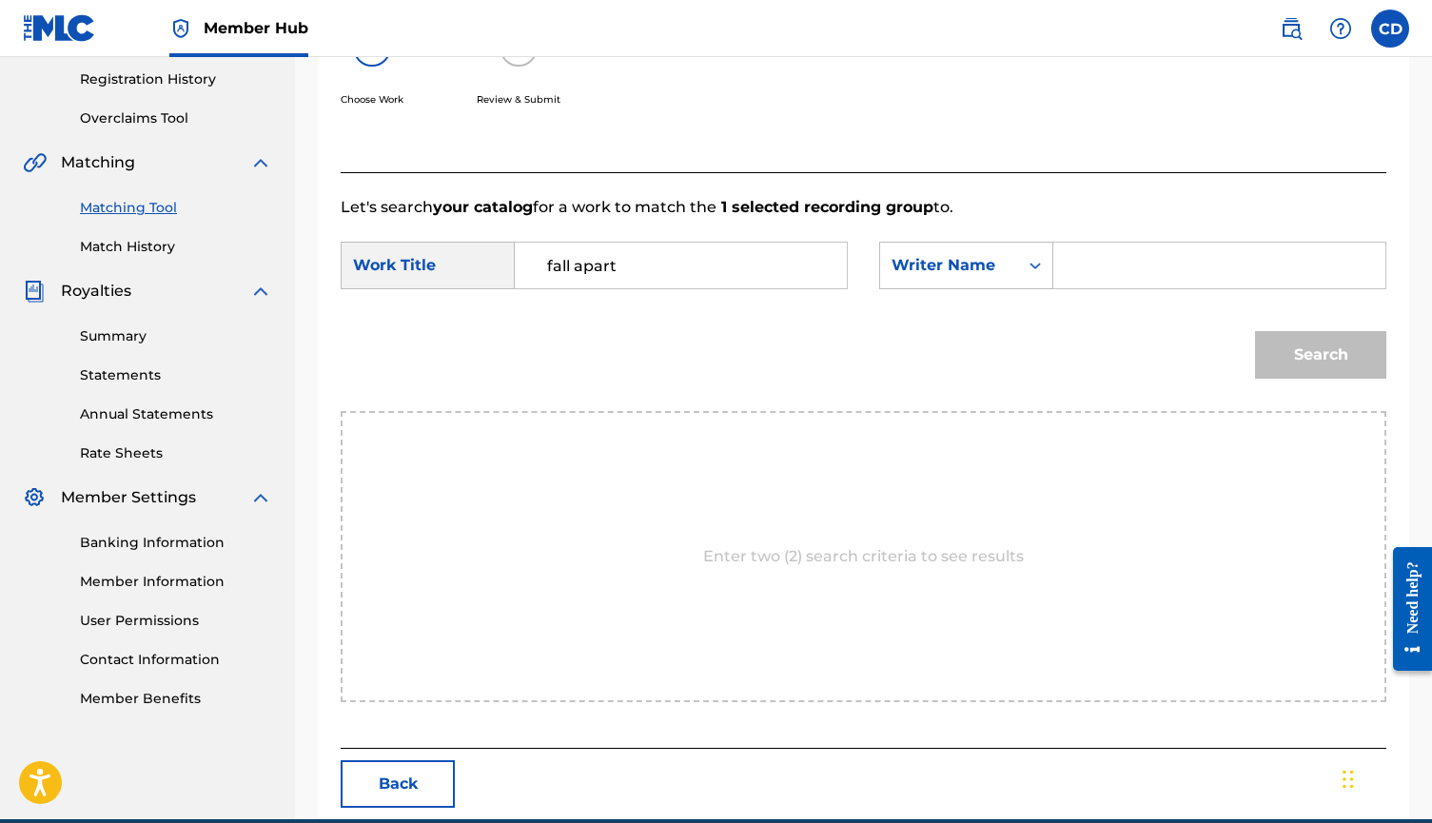
click at [1130, 281] on input "Search Form" at bounding box center [1220, 266] width 300 height 46
type input "cort"
click at [1321, 355] on button "Search" at bounding box center [1320, 355] width 131 height 48
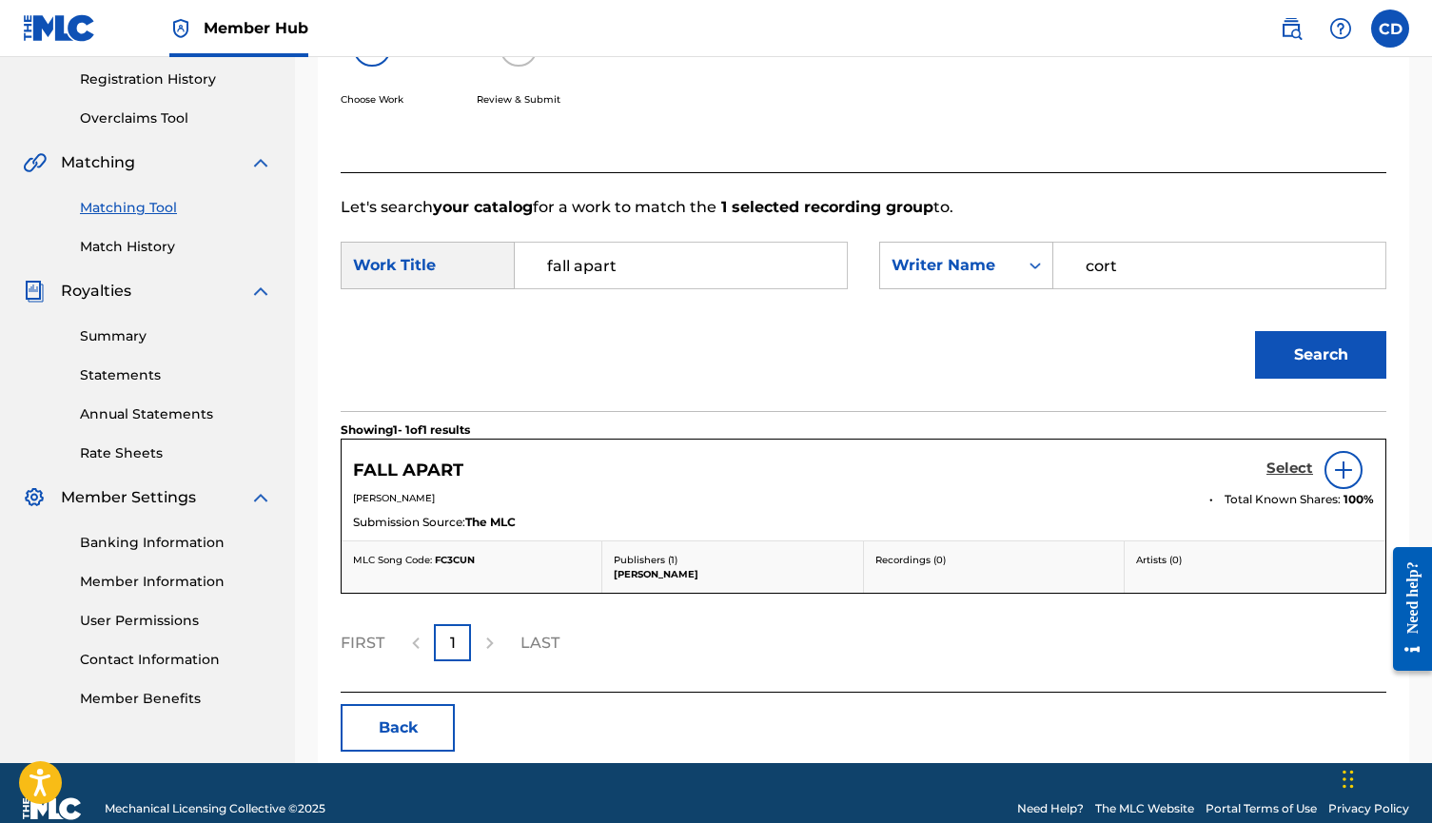
click at [1304, 468] on h5 "Select" at bounding box center [1290, 469] width 47 height 18
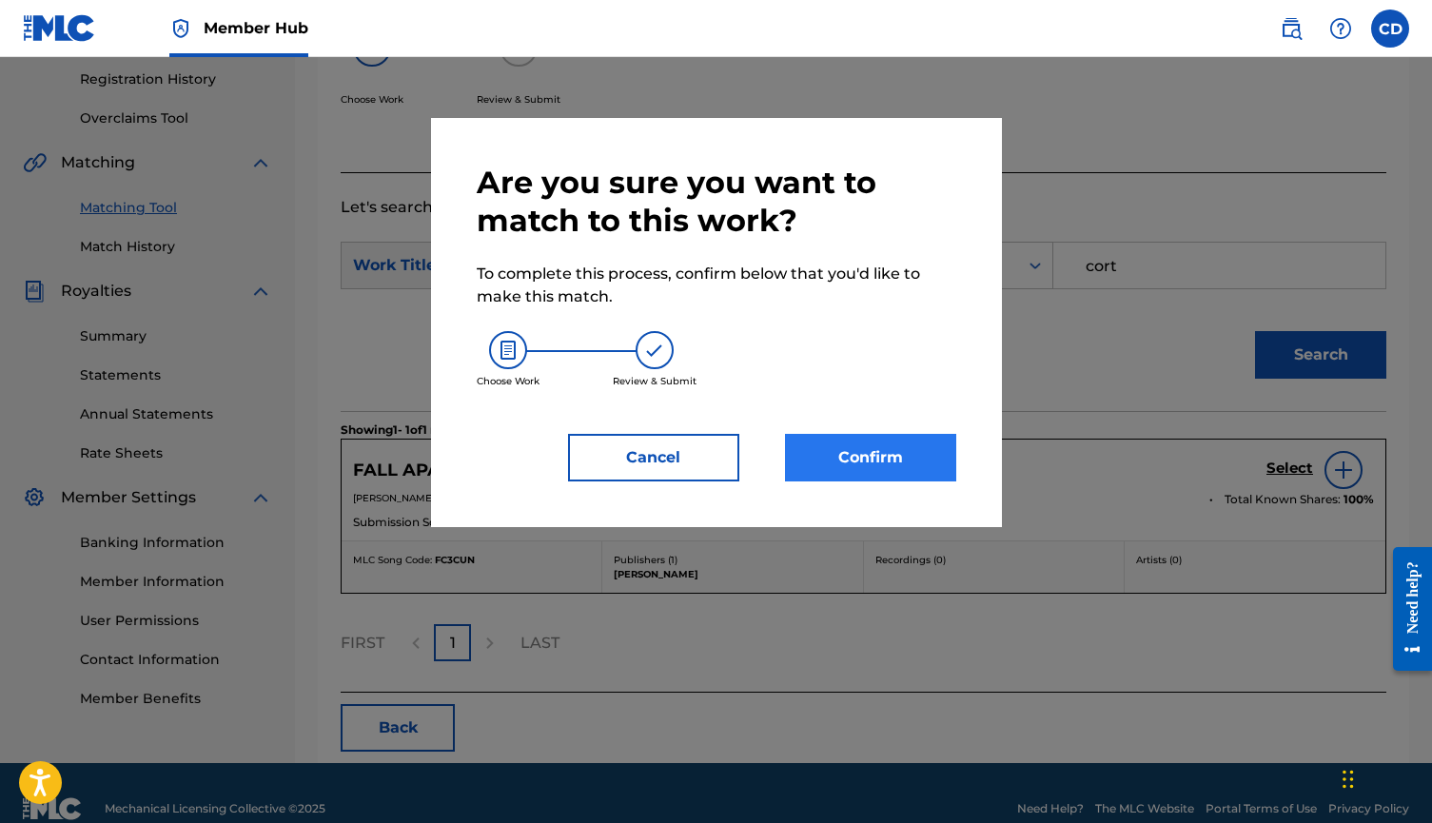
click at [925, 450] on button "Confirm" at bounding box center [870, 458] width 171 height 48
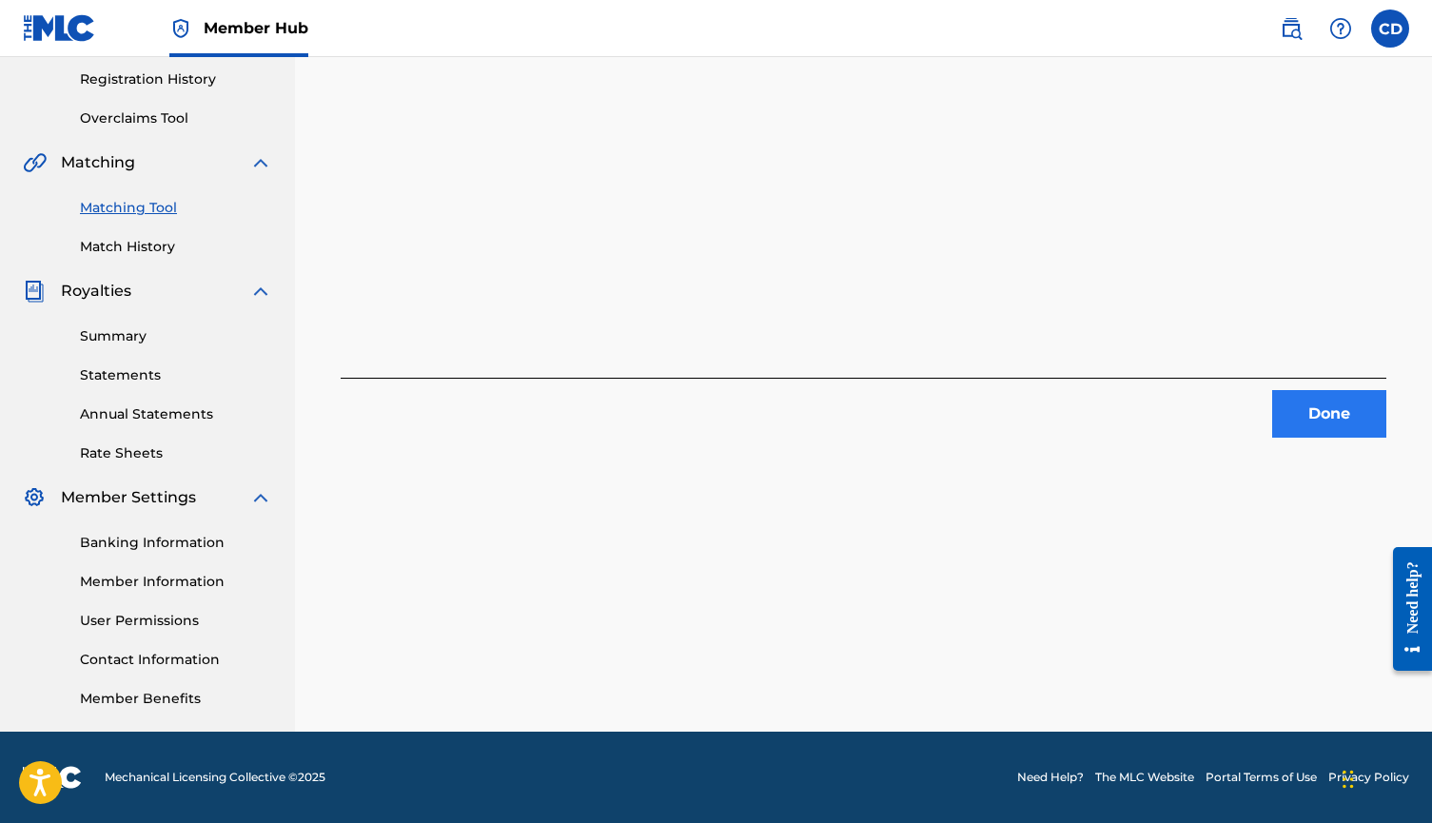
click at [1296, 421] on button "Done" at bounding box center [1329, 414] width 114 height 48
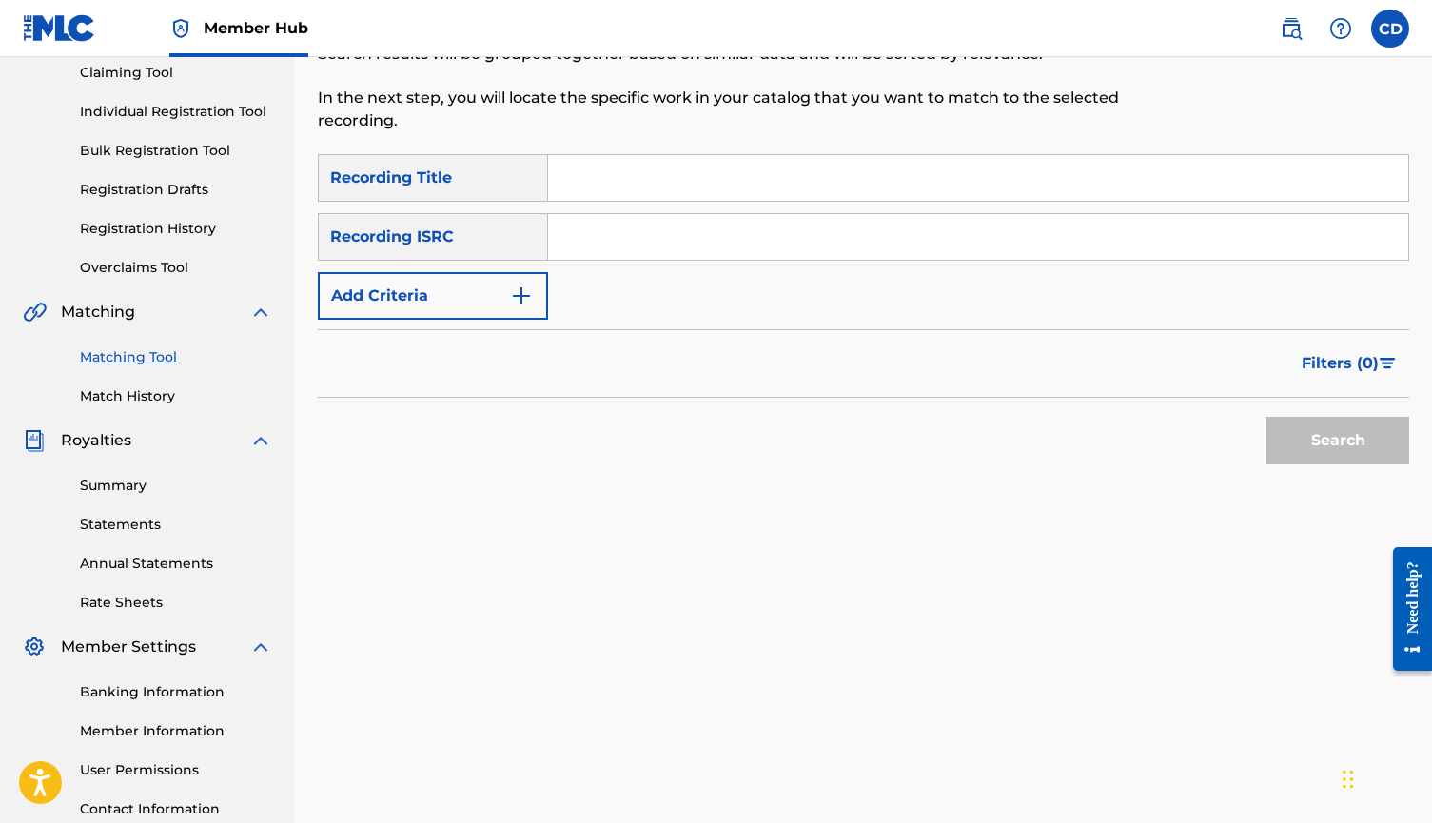
scroll to position [203, 0]
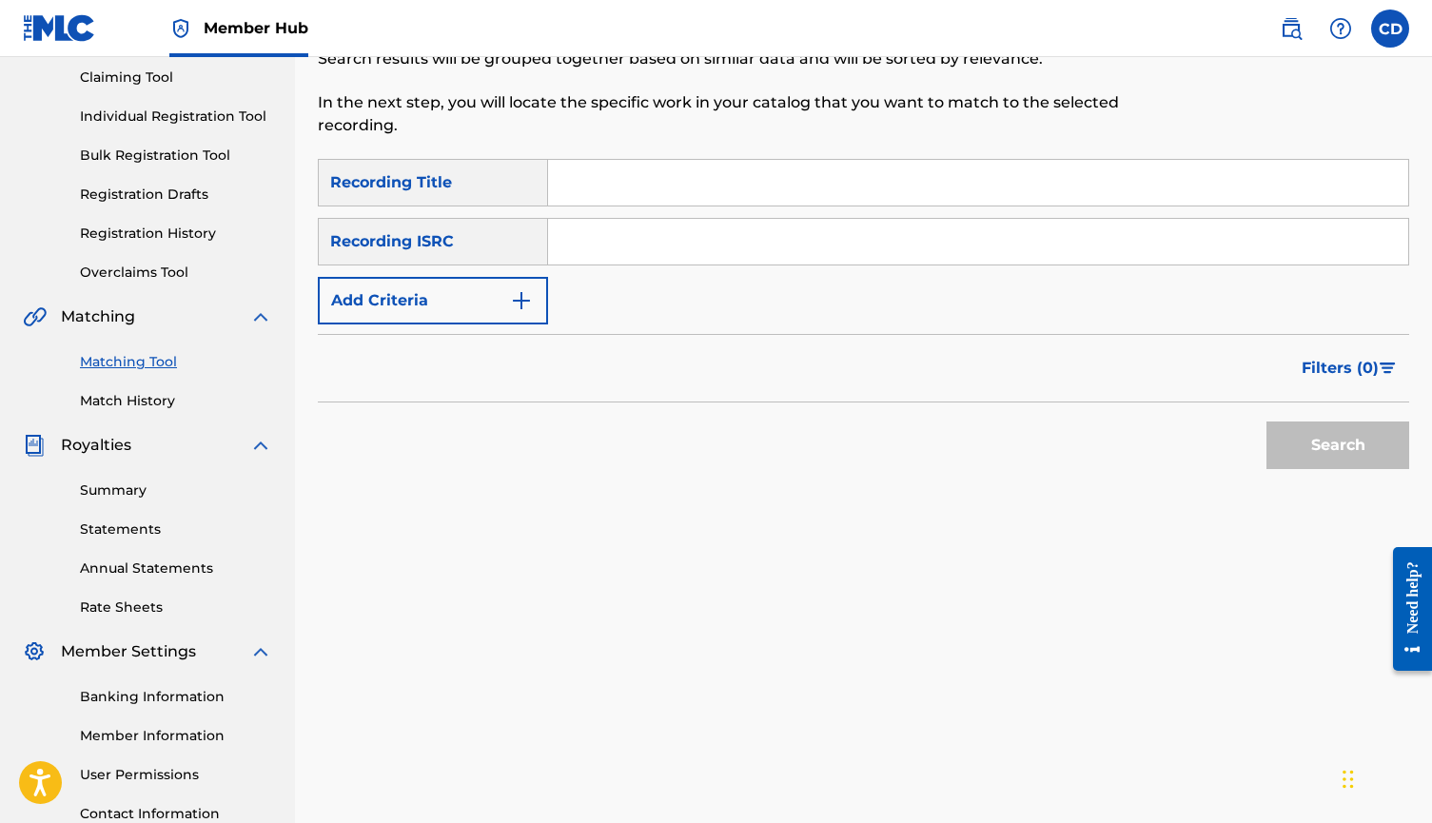
click at [978, 179] on input "Search Form" at bounding box center [978, 183] width 860 height 46
type input "down"
click at [541, 305] on button "Add Criteria" at bounding box center [433, 301] width 230 height 48
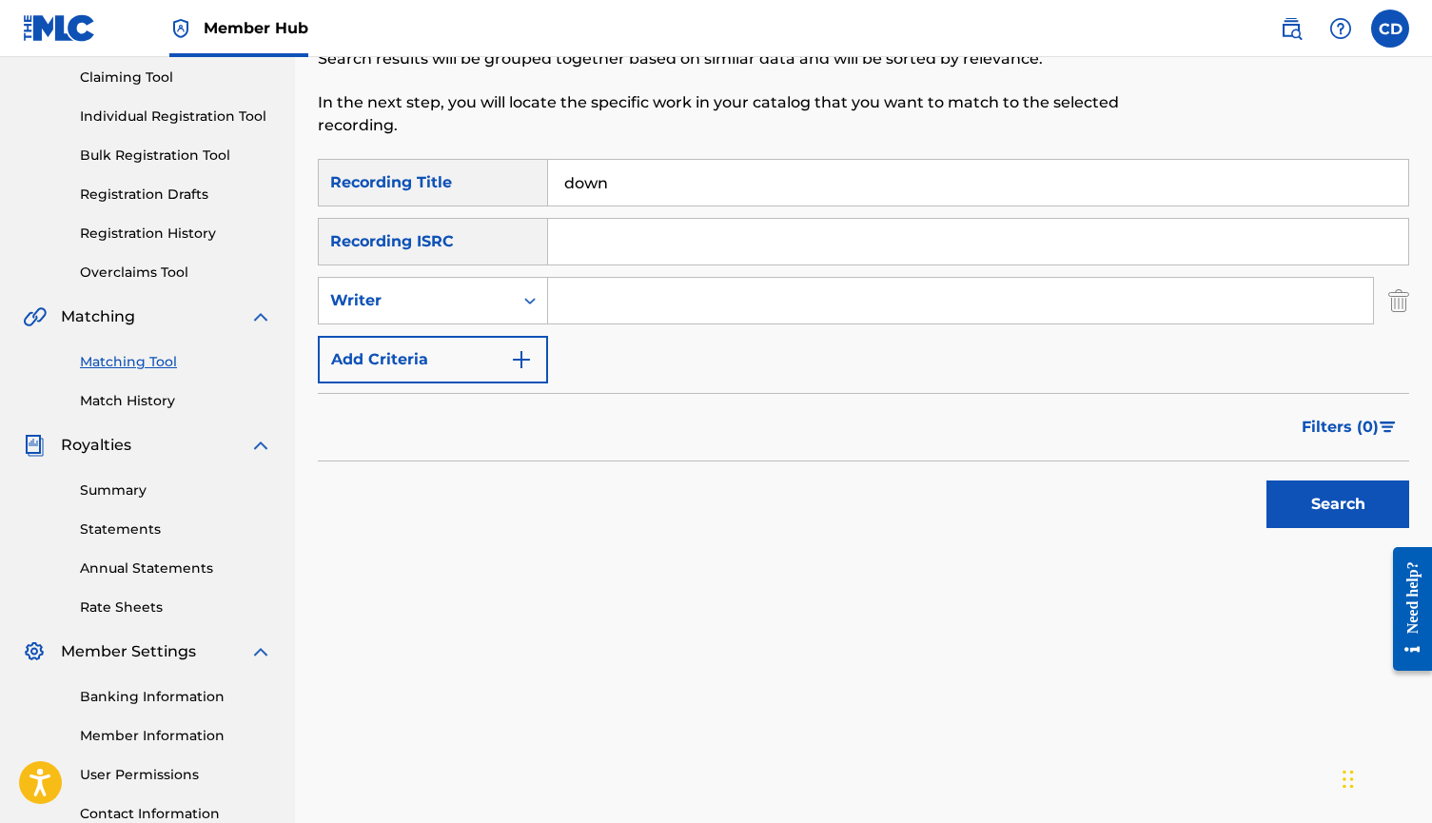
click at [647, 301] on input "Search Form" at bounding box center [960, 301] width 825 height 46
click at [1338, 504] on button "Search" at bounding box center [1338, 505] width 143 height 48
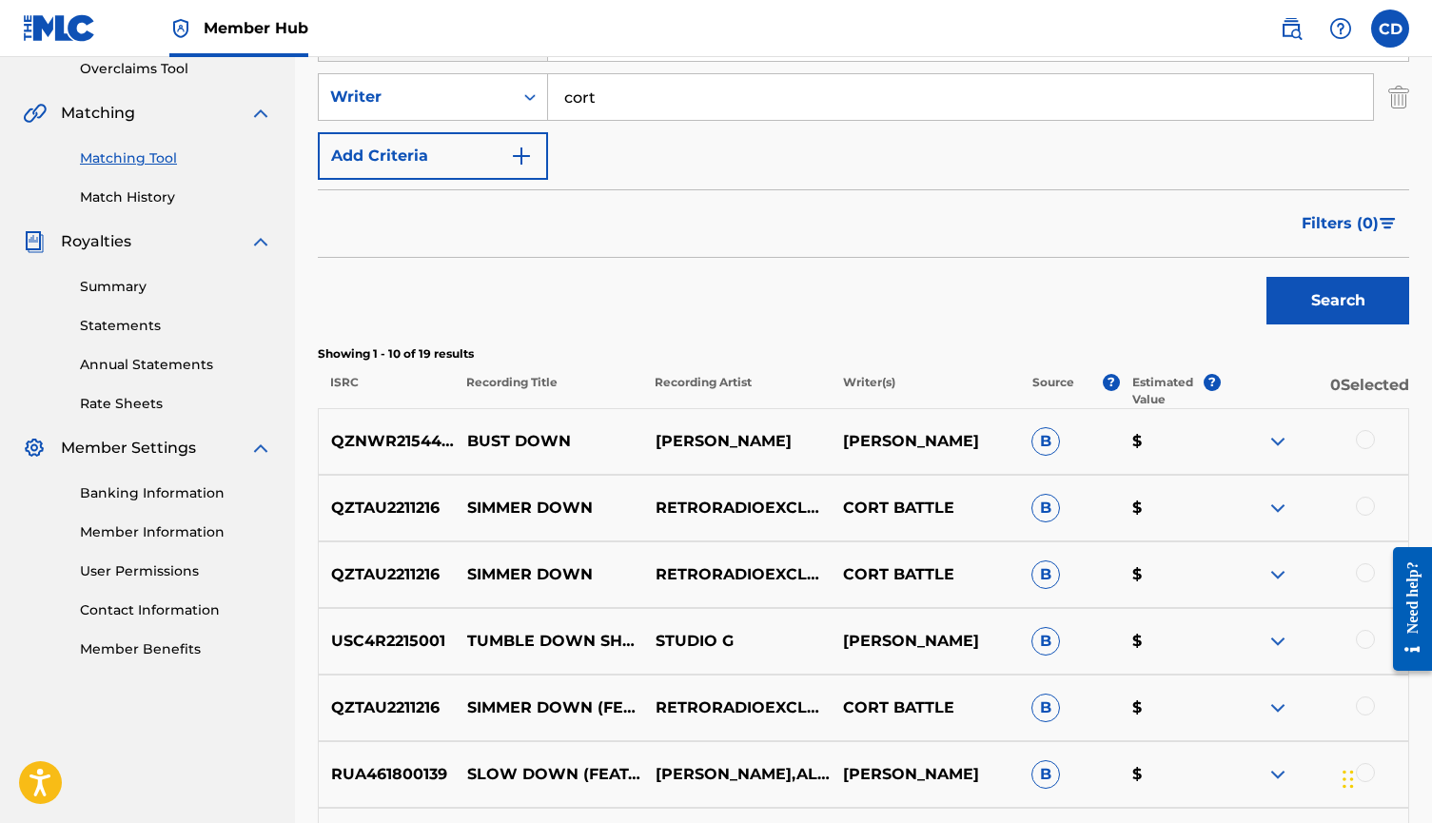
scroll to position [404, 0]
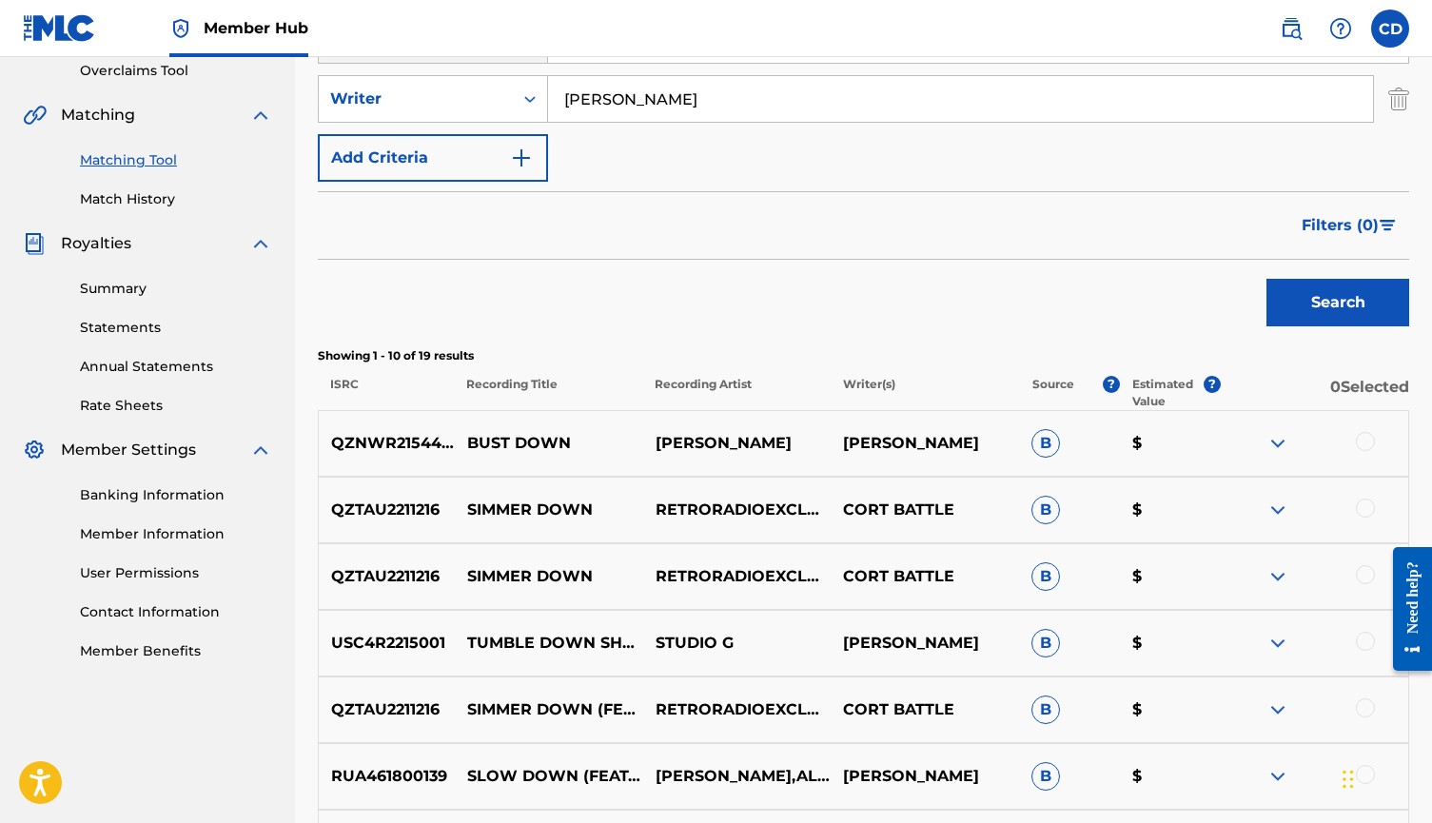
type input "[PERSON_NAME]"
click at [1338, 303] on button "Search" at bounding box center [1338, 303] width 143 height 48
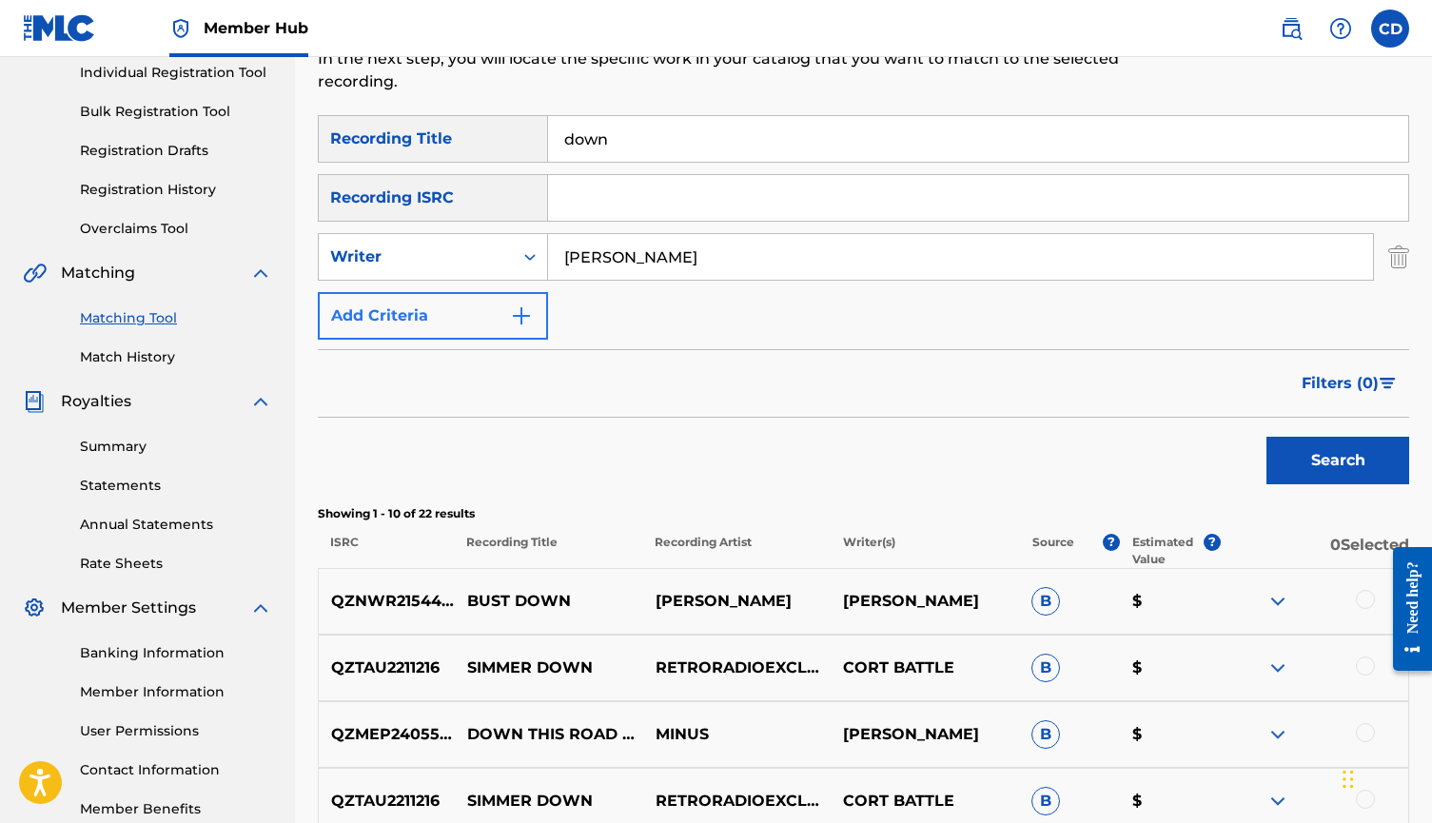
scroll to position [232, 0]
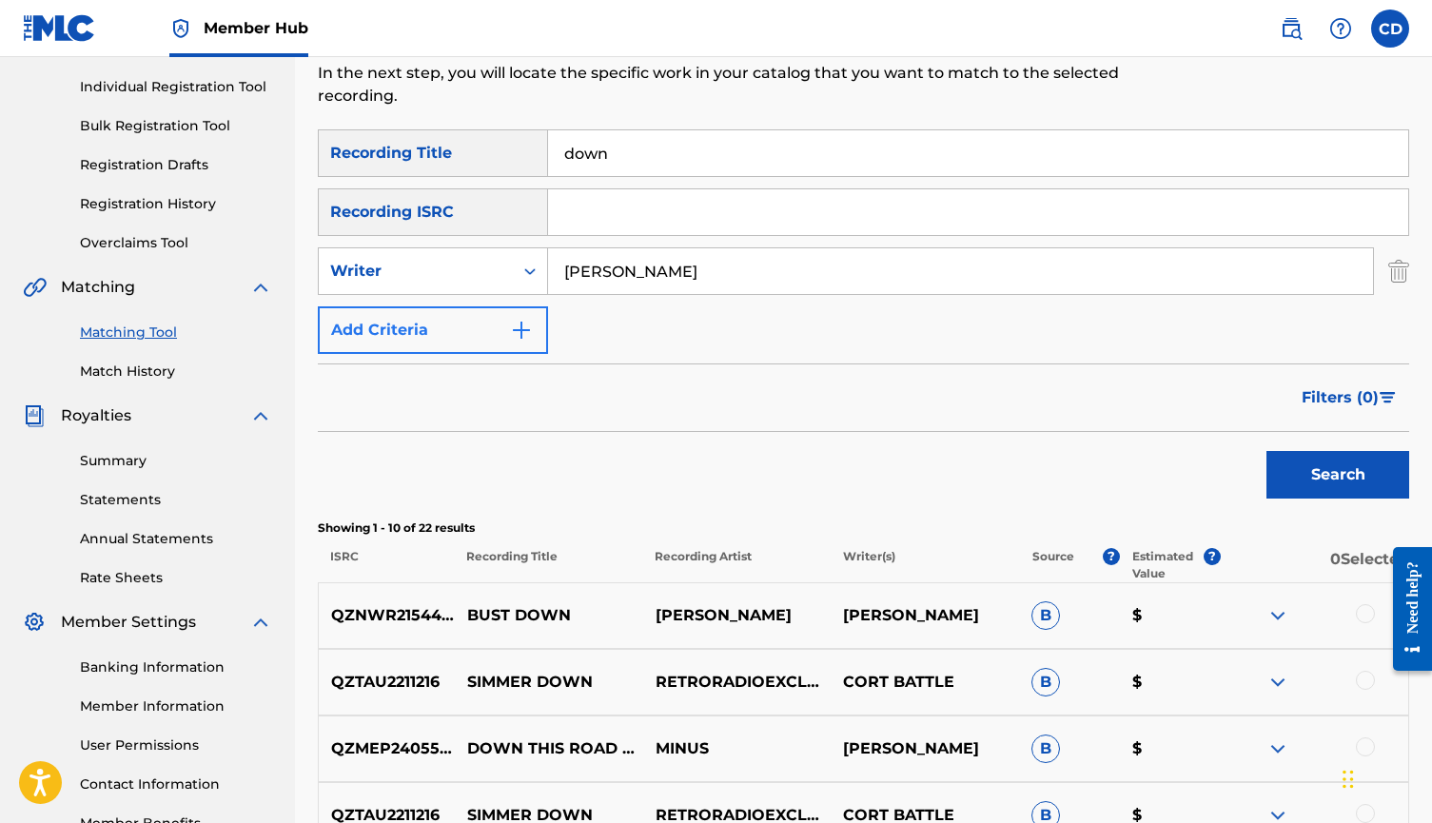
click at [509, 317] on button "Add Criteria" at bounding box center [433, 330] width 230 height 48
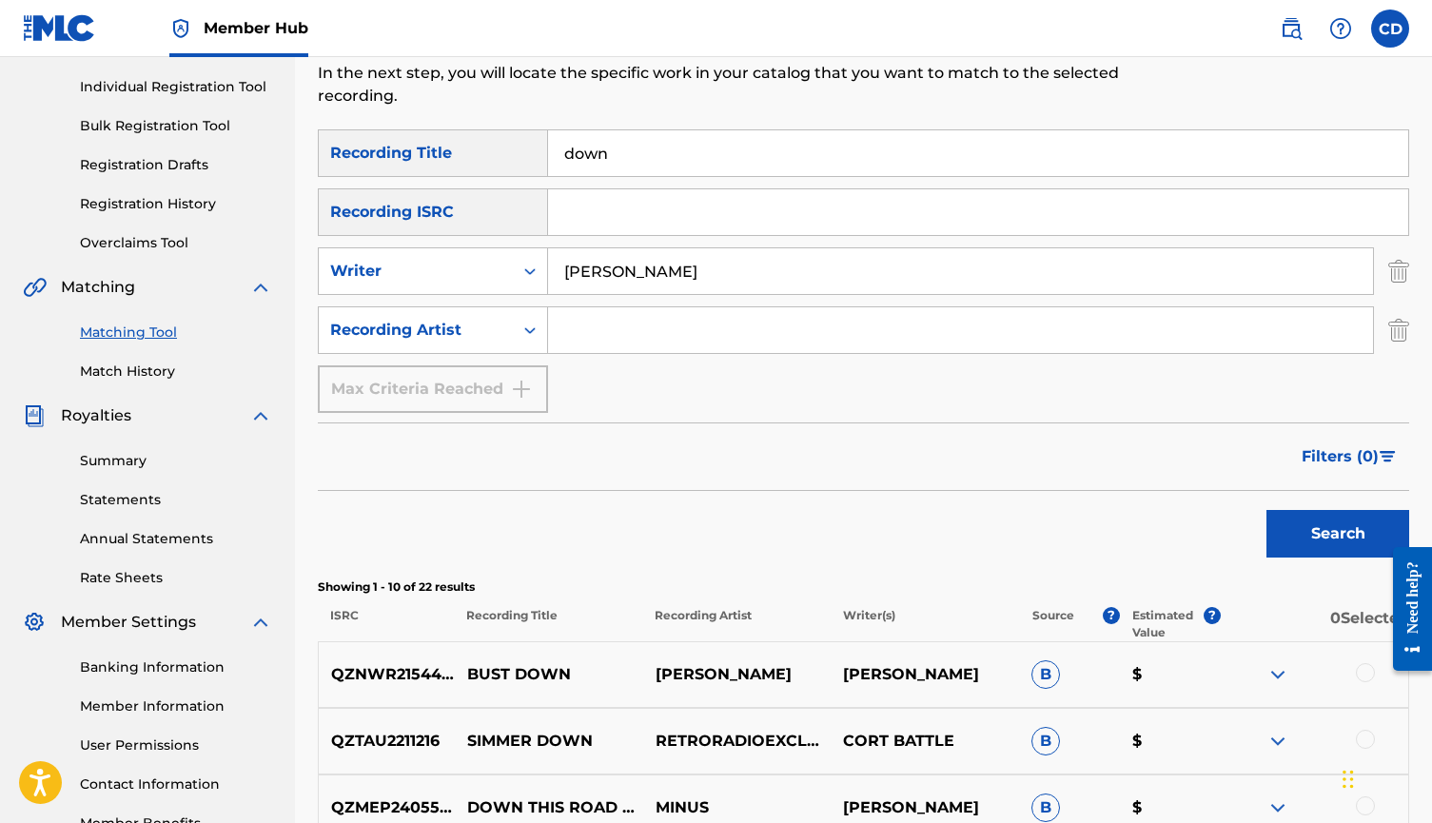
click at [568, 324] on input "Search Form" at bounding box center [960, 330] width 825 height 46
type input "sour tooth"
click at [1338, 534] on button "Search" at bounding box center [1338, 534] width 143 height 48
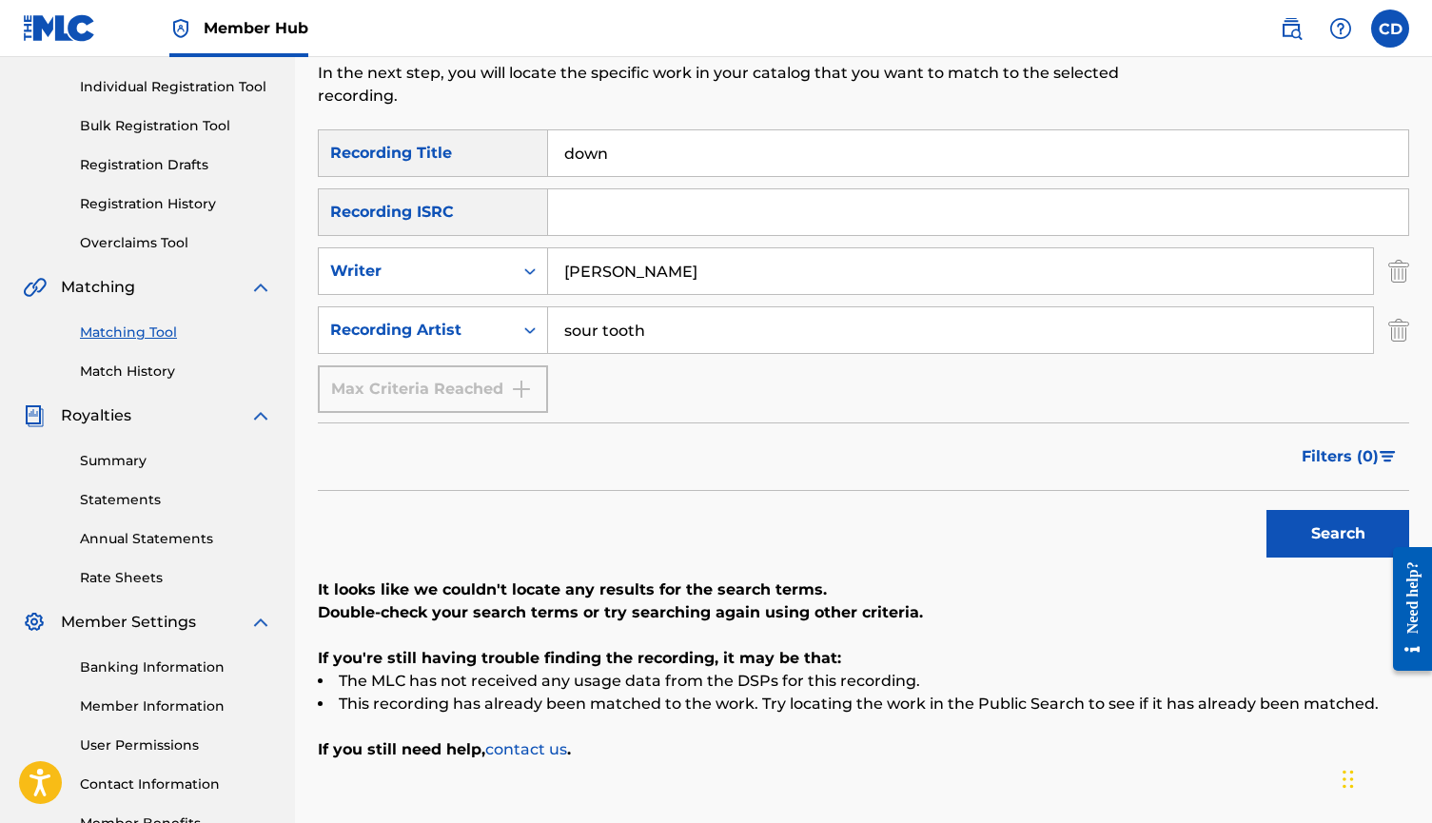
click at [663, 275] on input "[PERSON_NAME]" at bounding box center [960, 271] width 825 height 46
type input "cort"
click at [1338, 534] on button "Search" at bounding box center [1338, 534] width 143 height 48
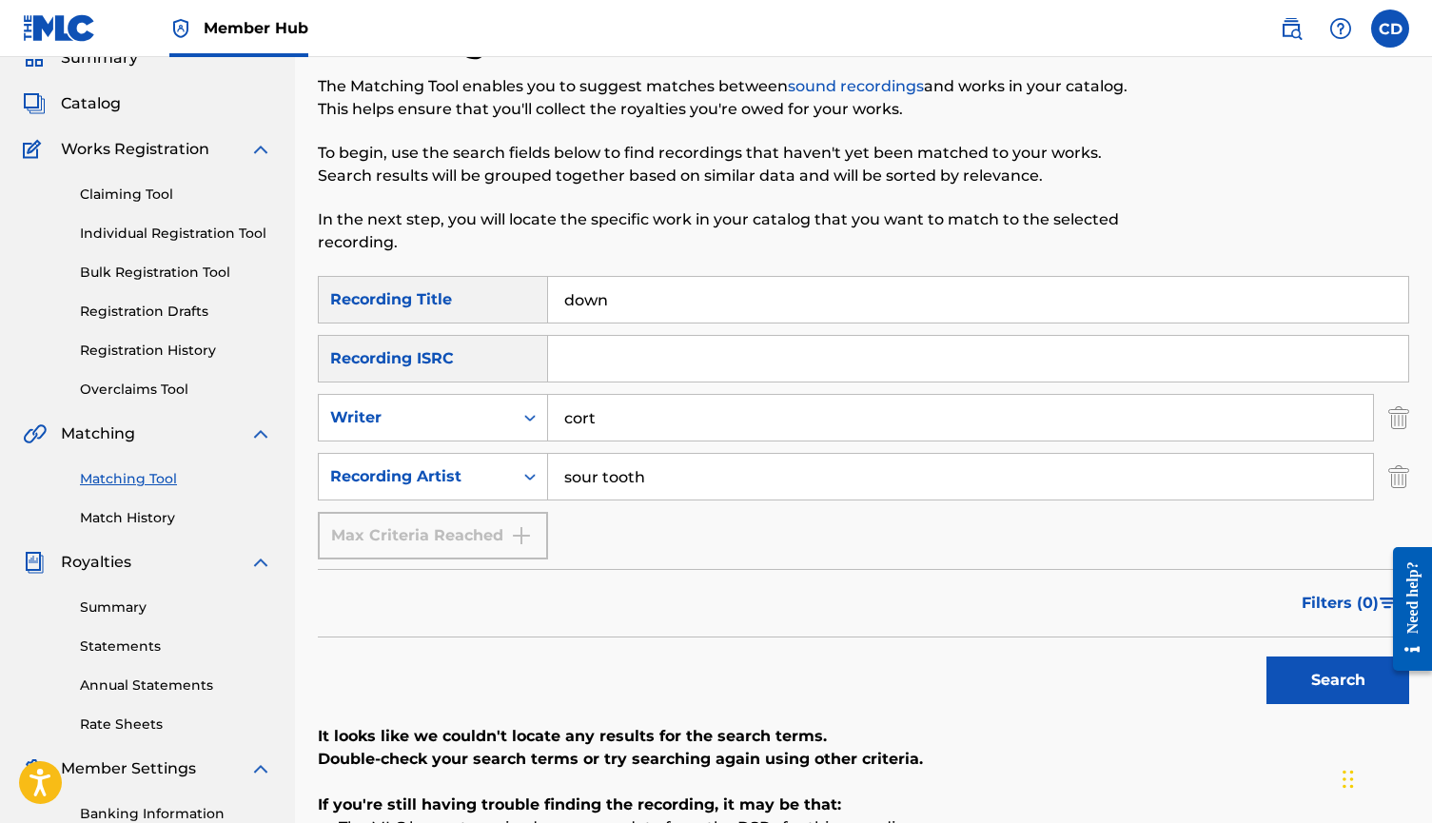
scroll to position [34, 0]
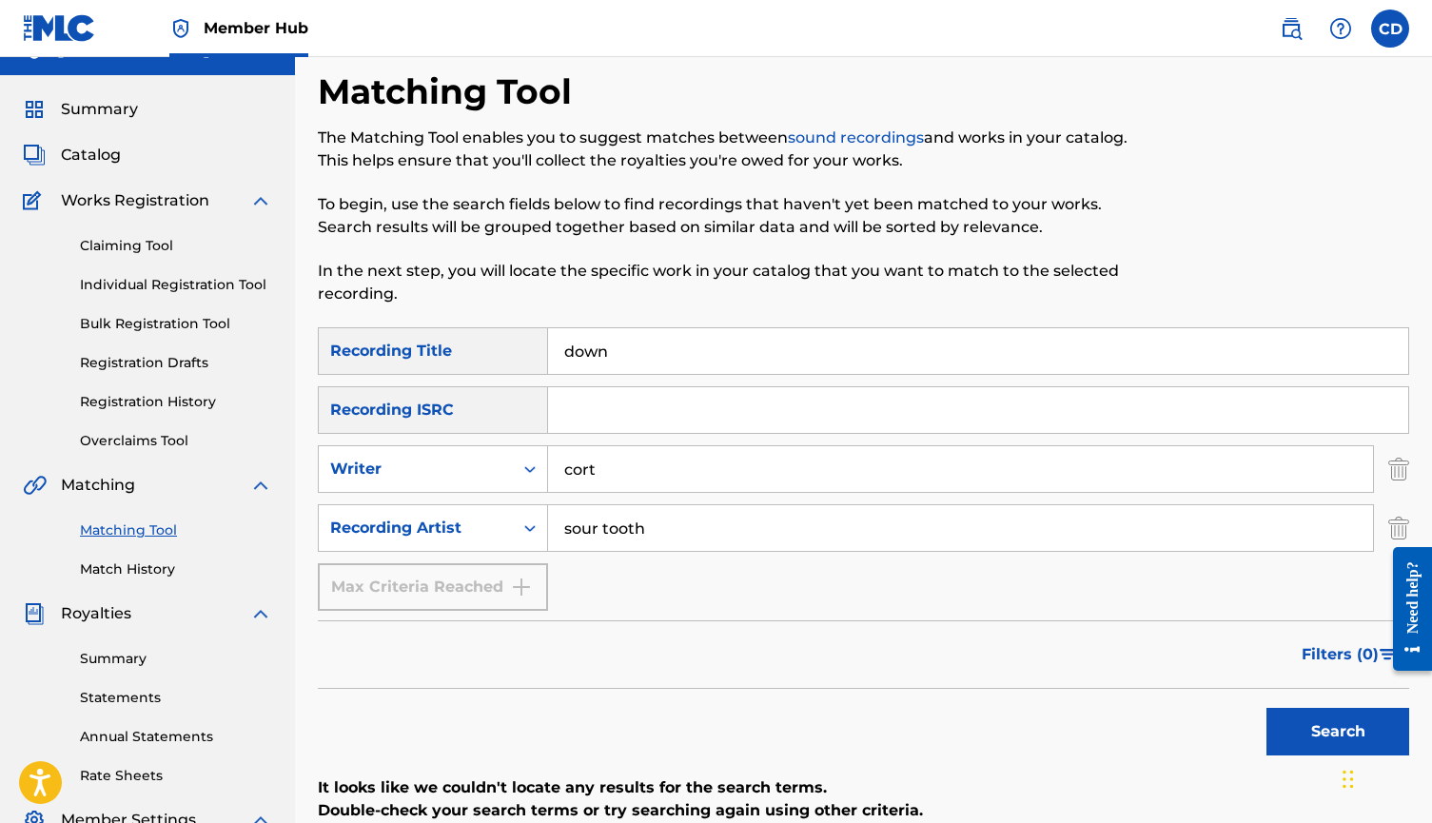
click at [616, 362] on input "down" at bounding box center [978, 351] width 860 height 46
type input "toughen up"
click at [1338, 732] on button "Search" at bounding box center [1338, 732] width 143 height 48
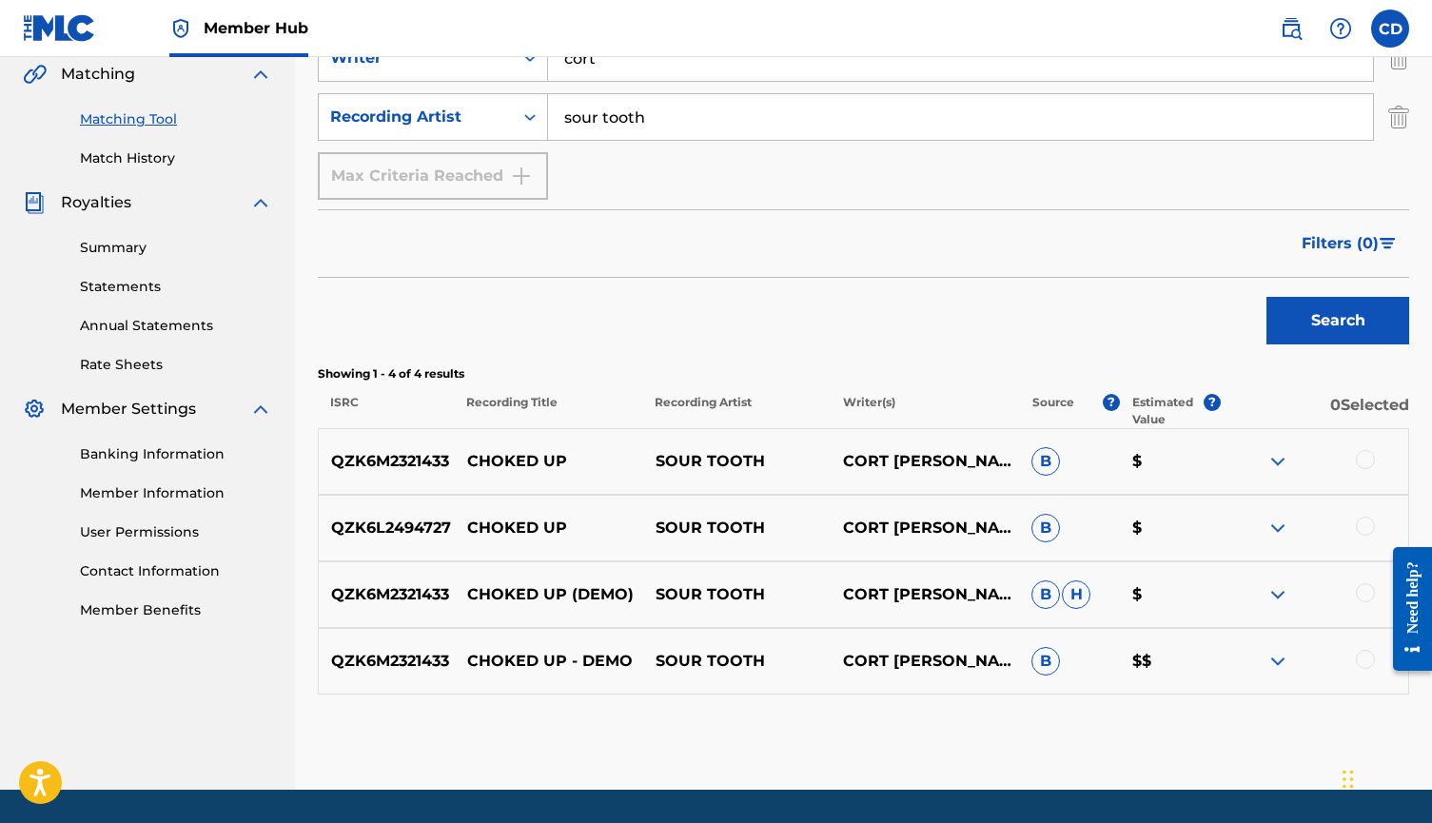
scroll to position [457, 0]
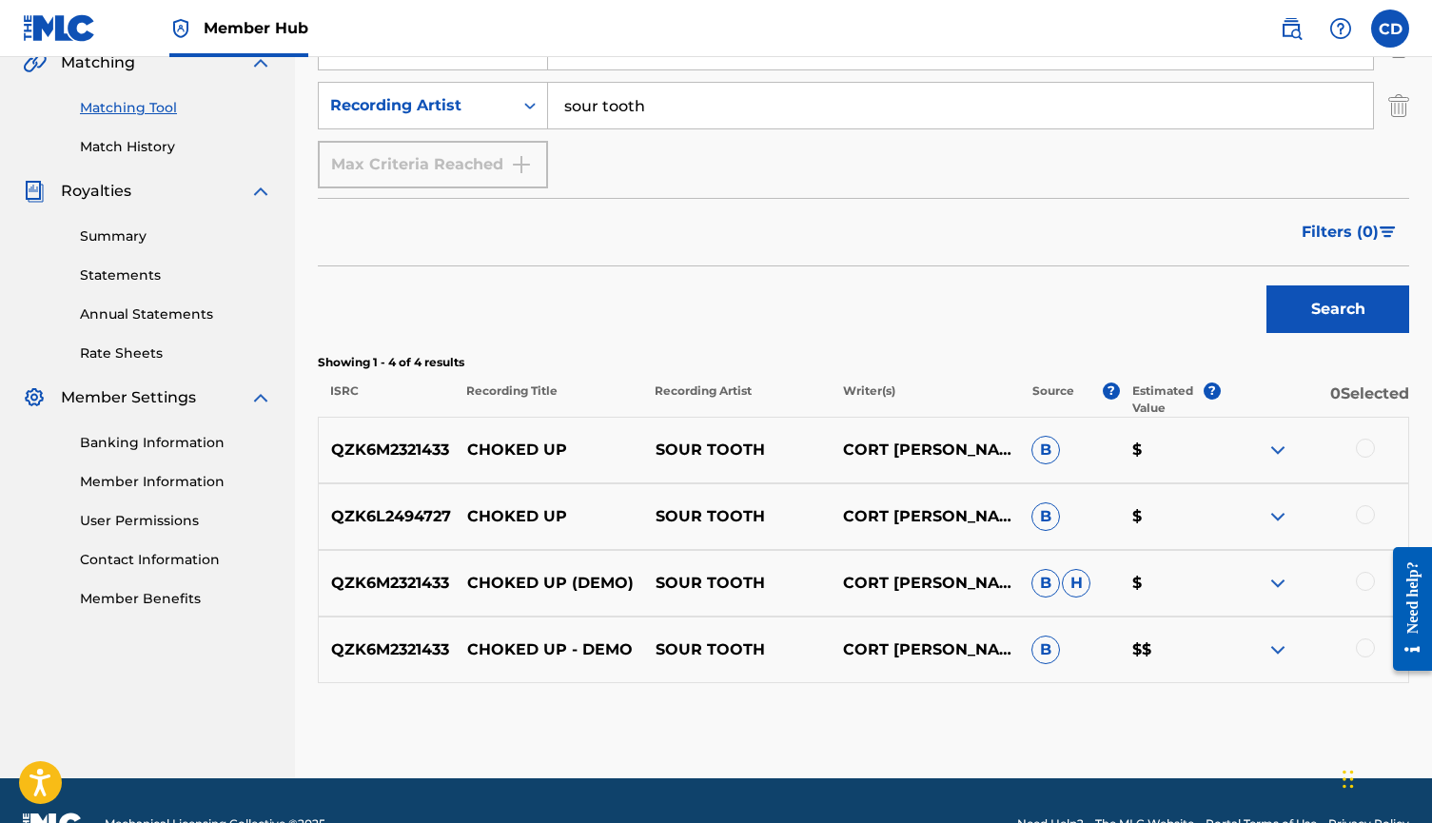
click at [1365, 446] on div at bounding box center [1365, 448] width 19 height 19
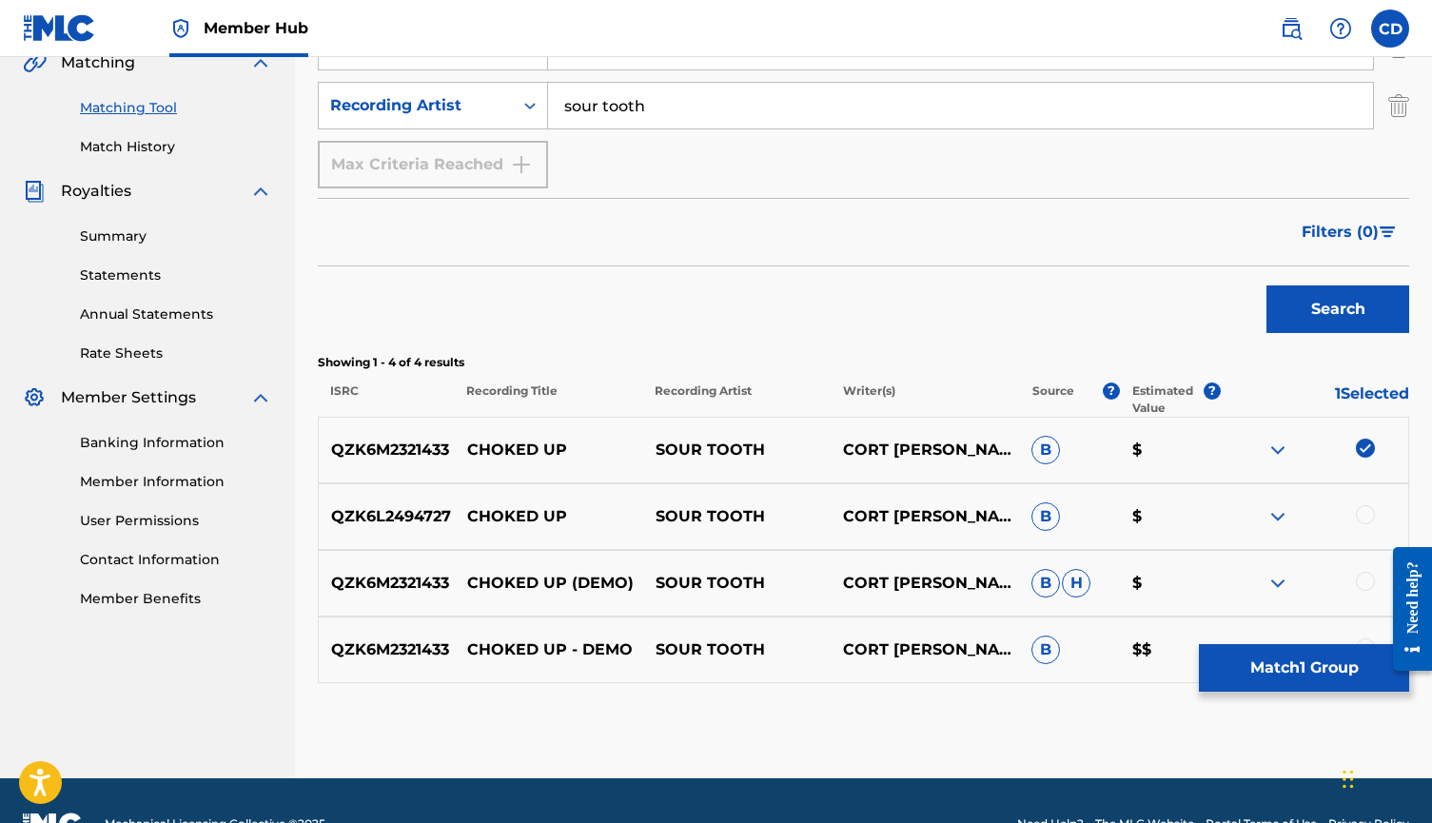
click at [1365, 454] on img at bounding box center [1365, 448] width 19 height 19
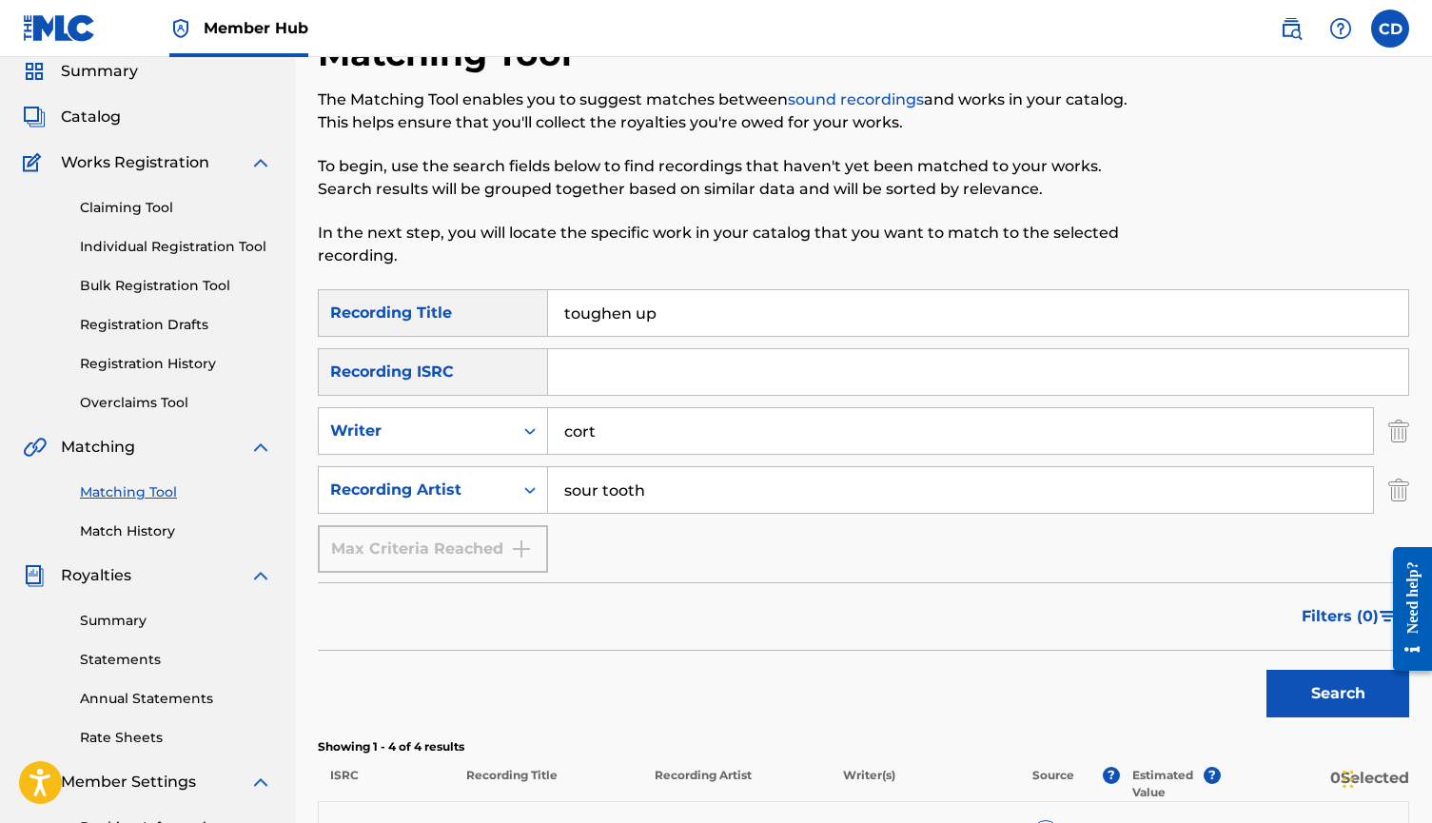
scroll to position [69, 0]
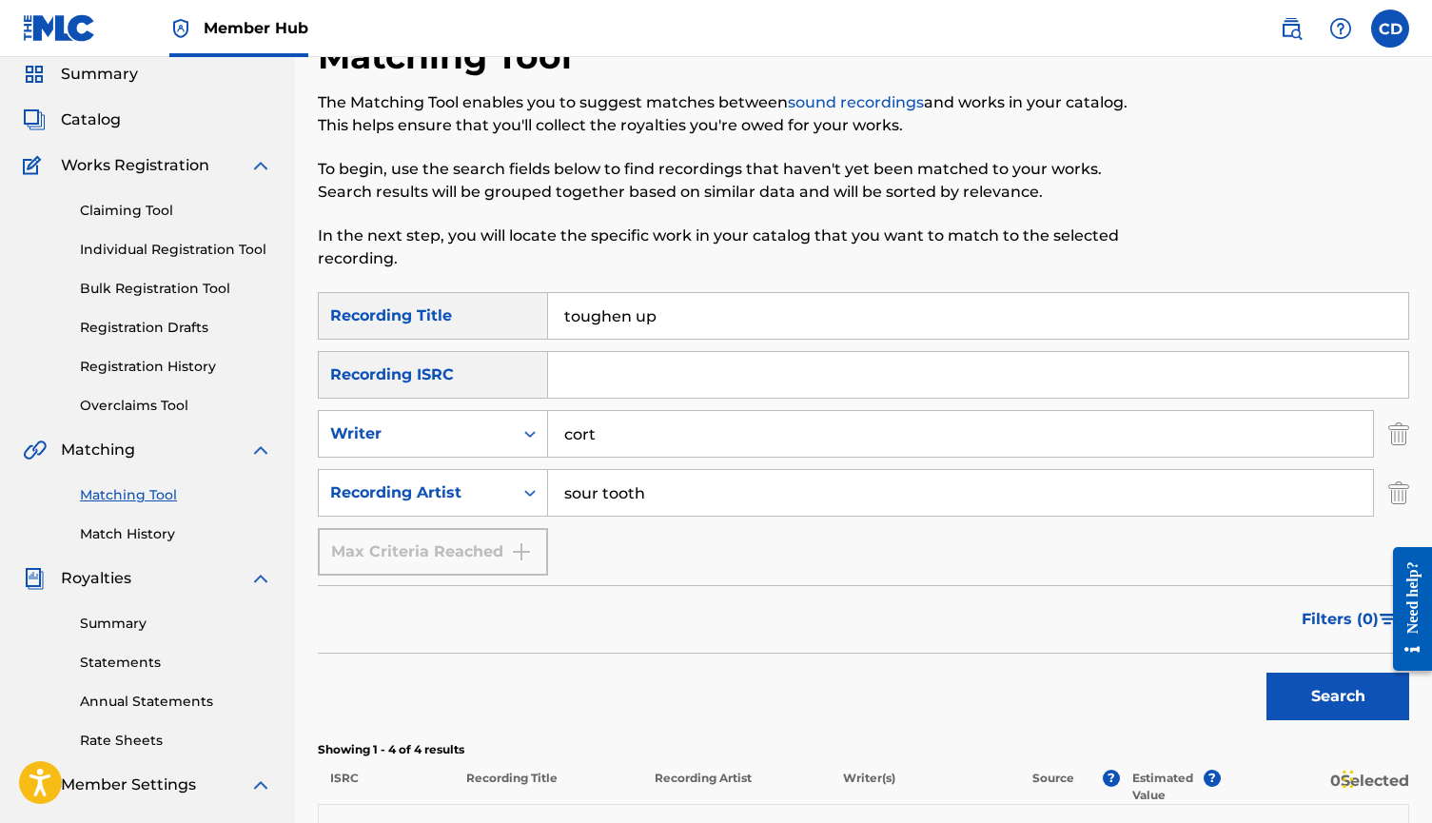
click at [1380, 442] on div "SearchWithCriteria06357634-6a68-418c-8771-3b27240423d3 Writer cort" at bounding box center [864, 434] width 1092 height 48
click at [1398, 460] on div "SearchWithCriteria69181e9b-8b34-4da7-ae48-14d546b3f1bb Recording Title toughen …" at bounding box center [864, 434] width 1092 height 284
click at [1397, 449] on img "Search Form" at bounding box center [1399, 434] width 21 height 48
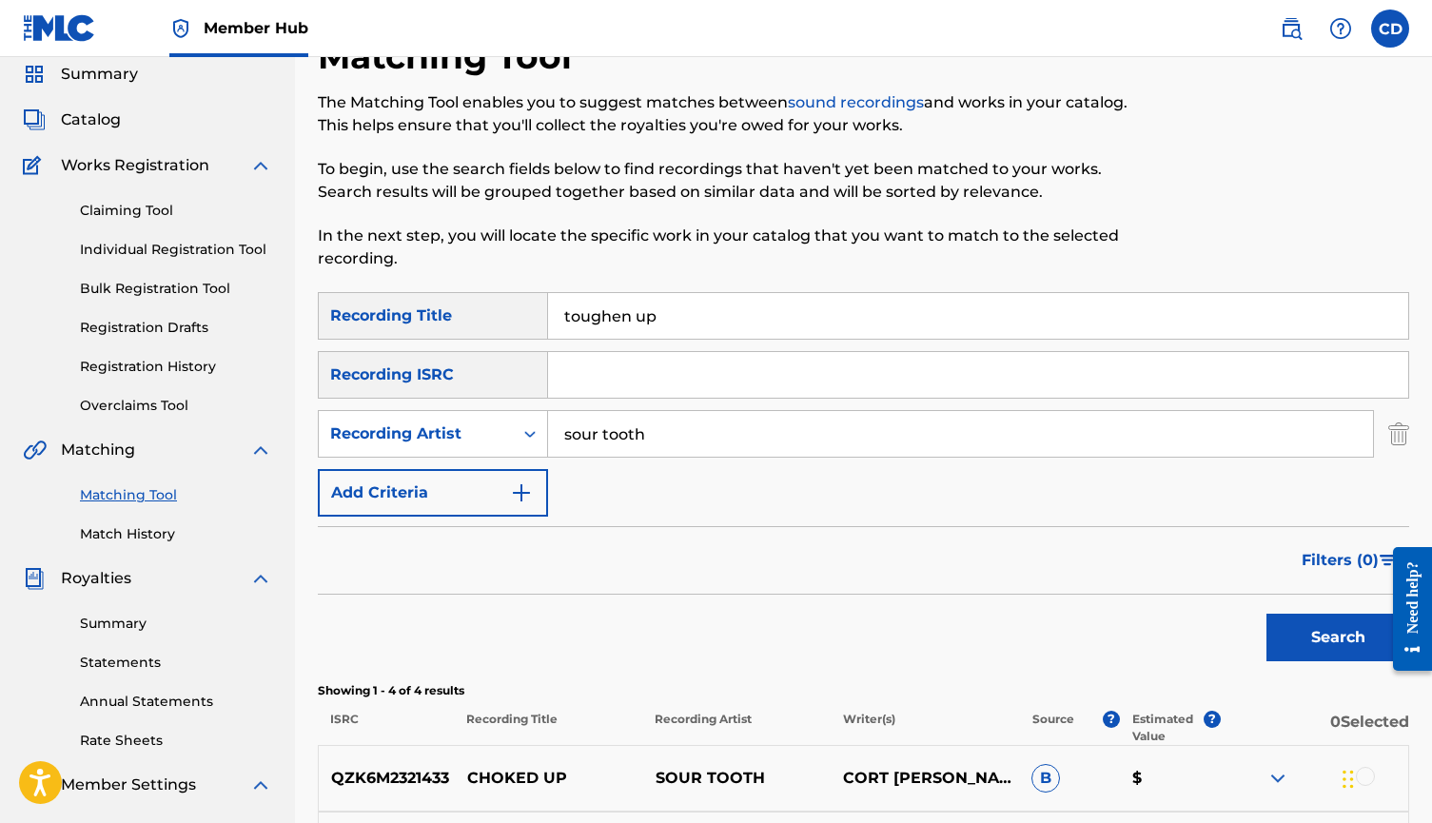
click at [1248, 325] on input "toughen up" at bounding box center [978, 316] width 860 height 46
click at [1338, 638] on button "Search" at bounding box center [1338, 638] width 143 height 48
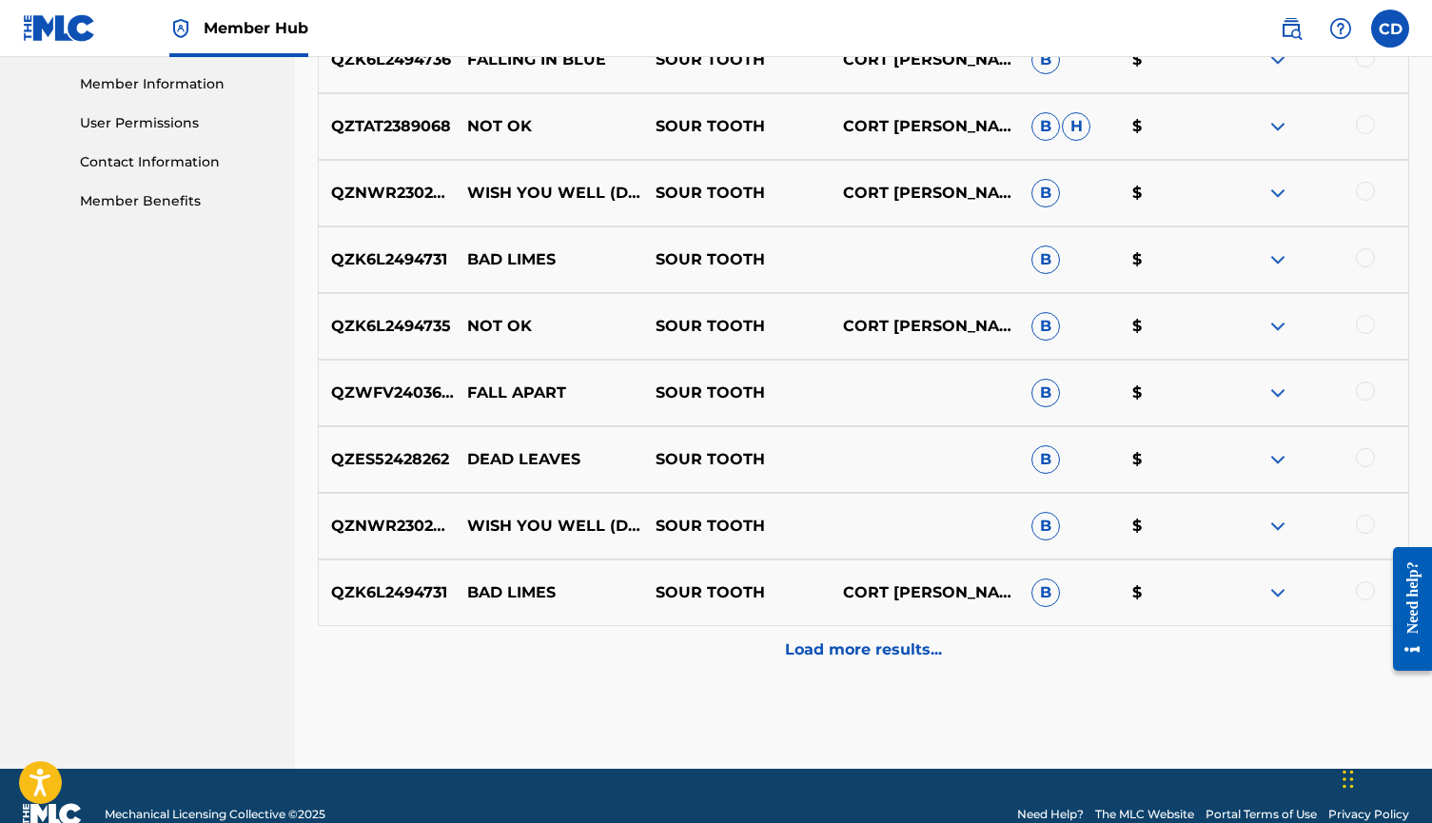
scroll to position [874, 0]
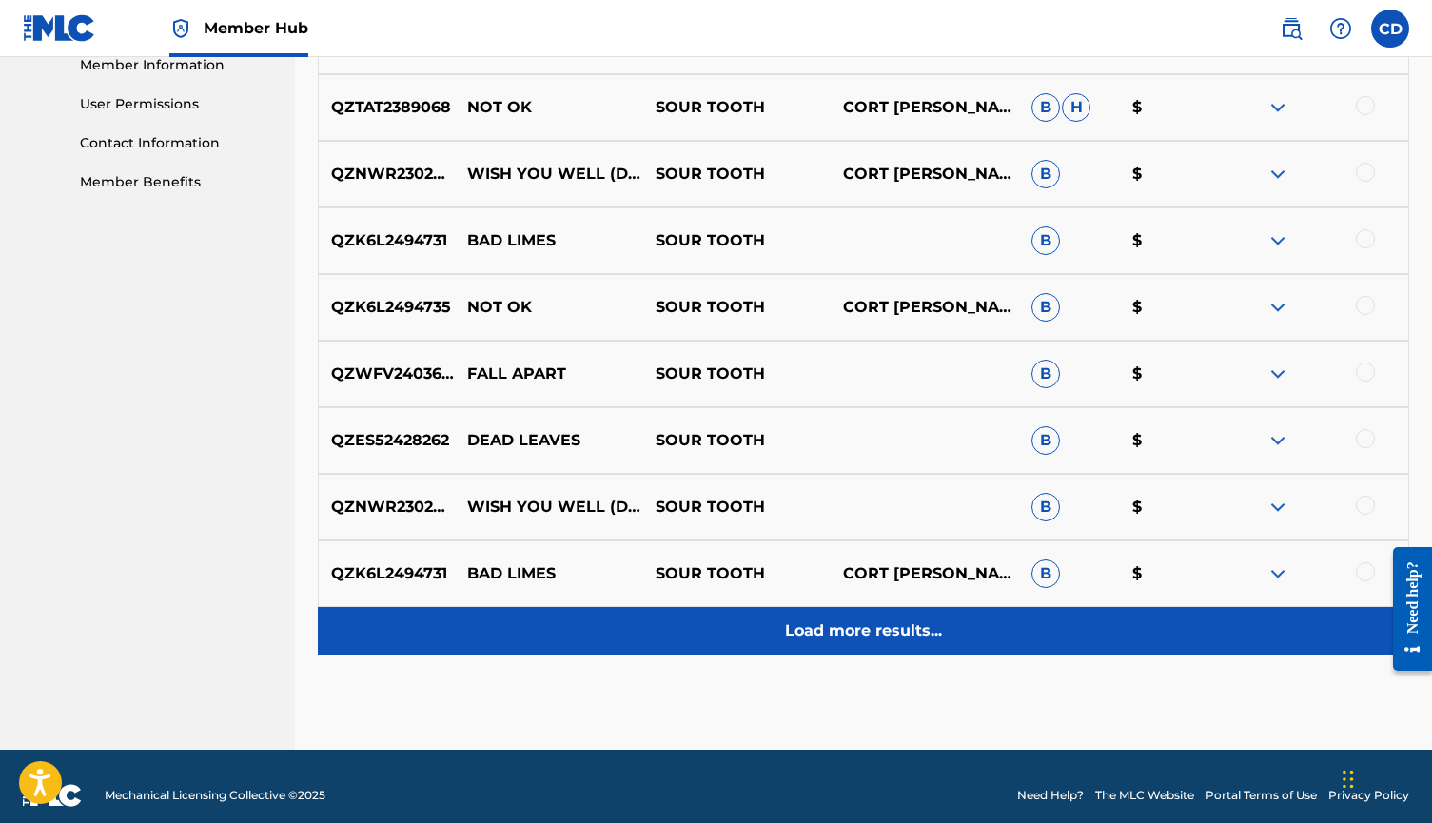
click at [897, 639] on p "Load more results..." at bounding box center [863, 631] width 157 height 23
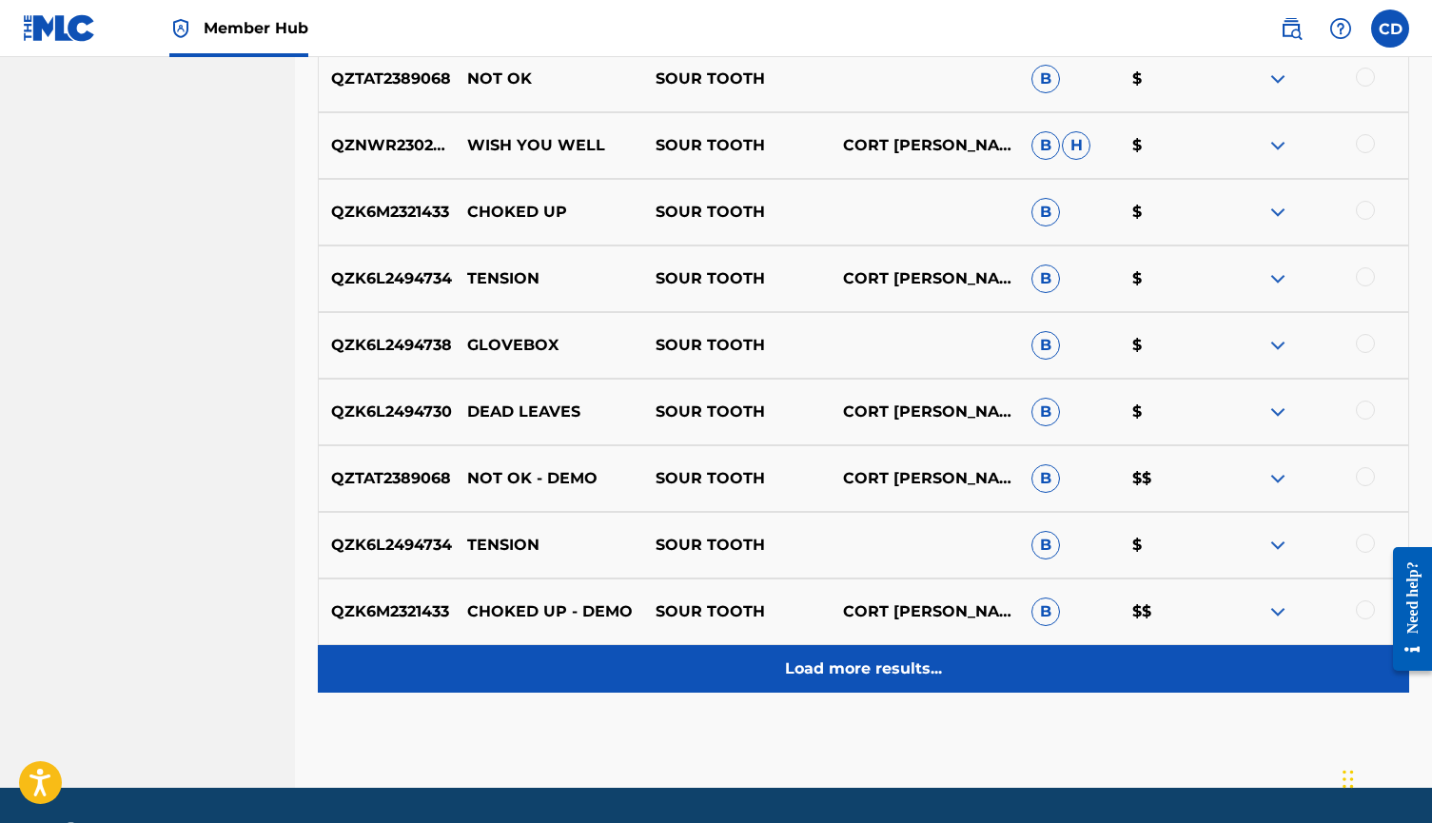
click at [845, 673] on p "Load more results..." at bounding box center [863, 669] width 157 height 23
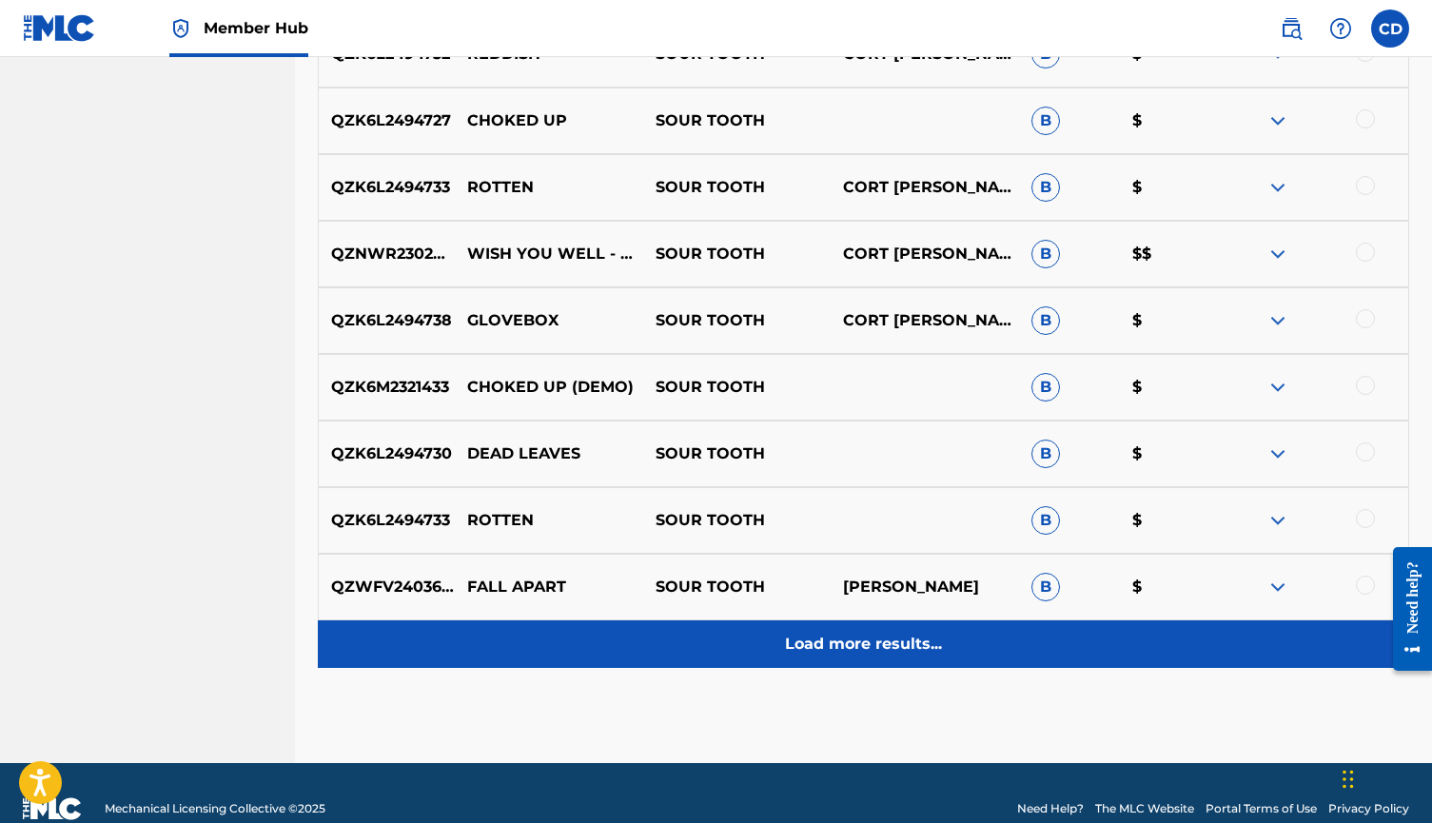
click at [864, 655] on p "Load more results..." at bounding box center [863, 644] width 157 height 23
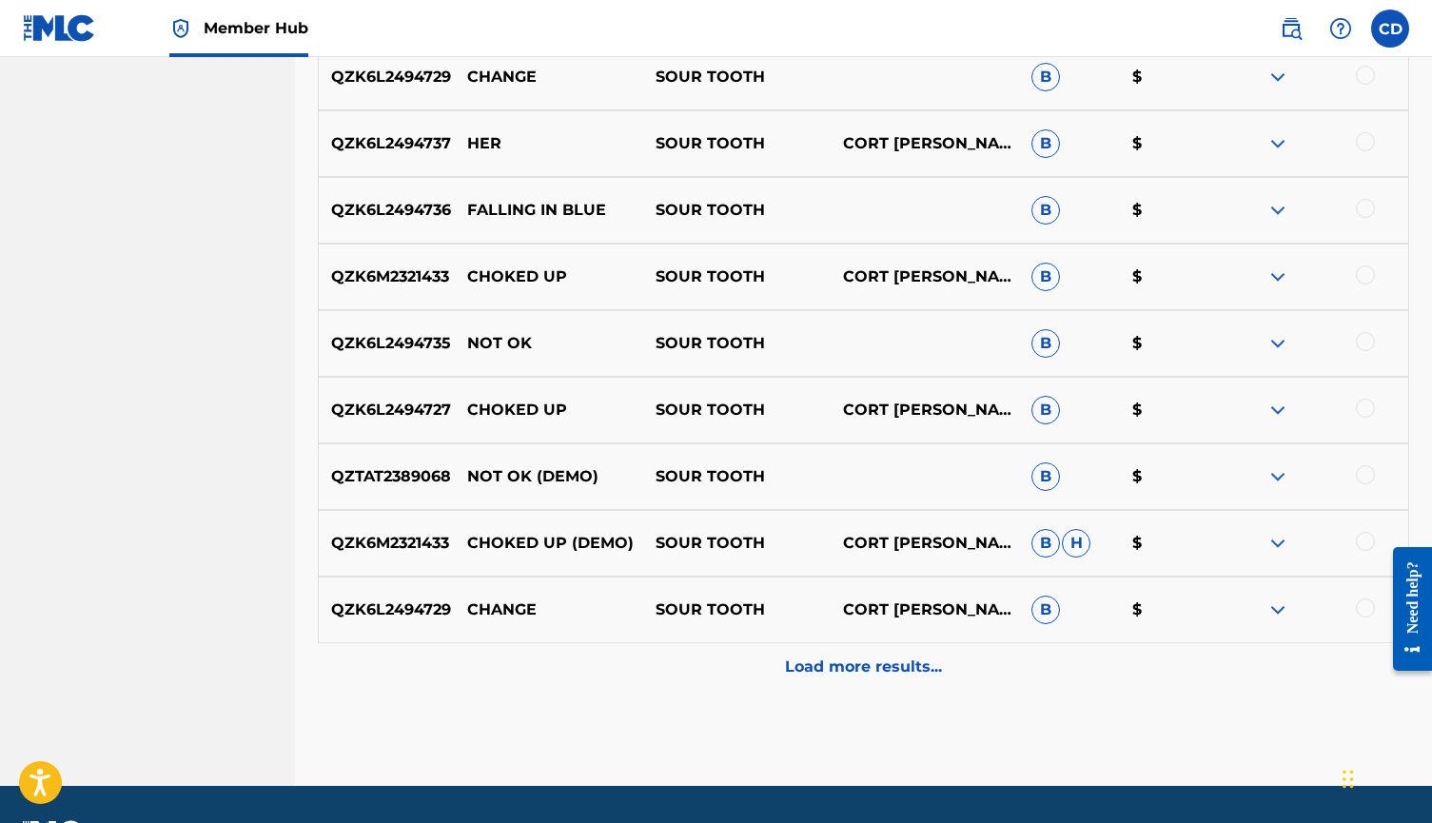
scroll to position [2867, 0]
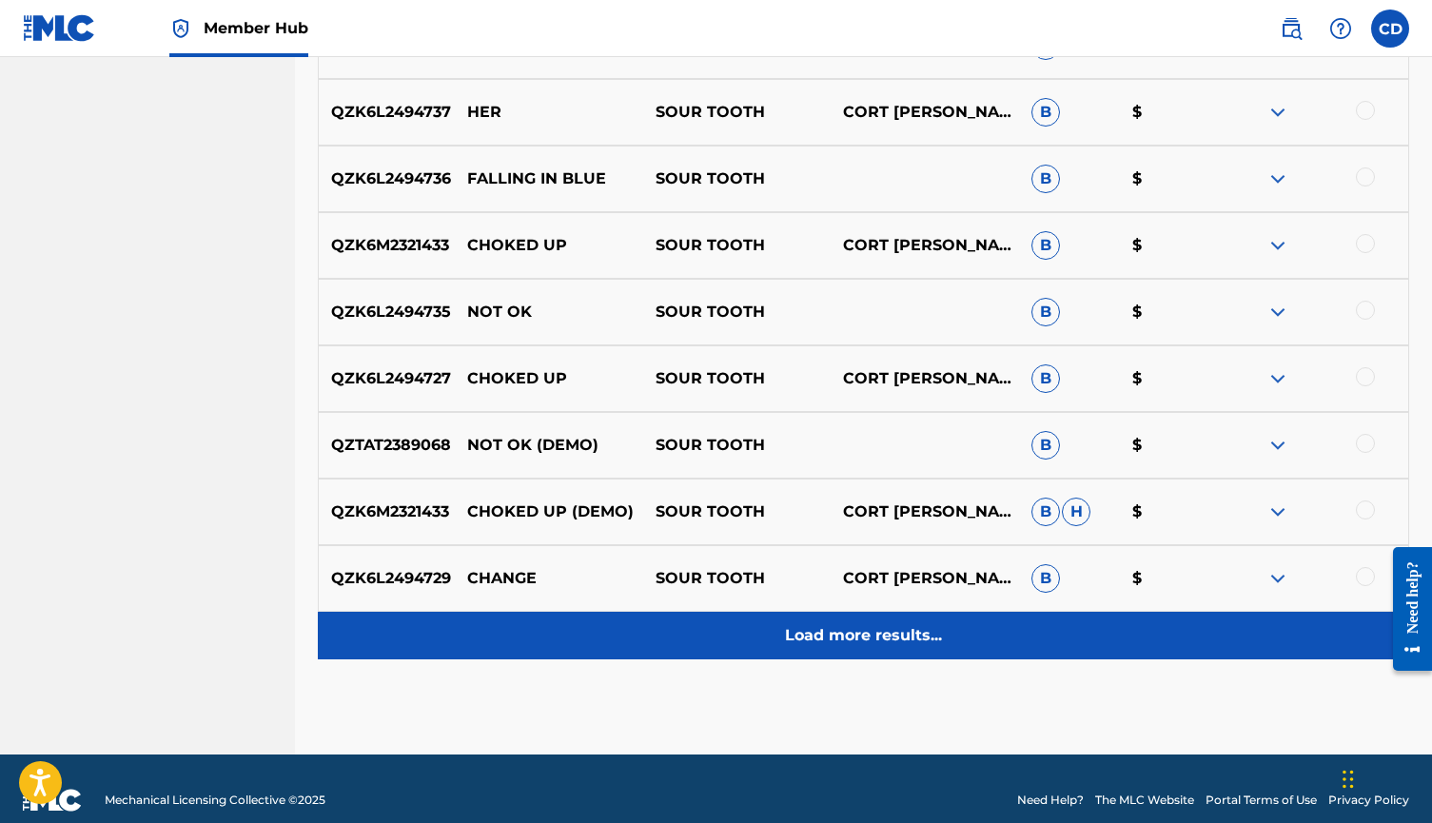
click at [875, 638] on p "Load more results..." at bounding box center [863, 635] width 157 height 23
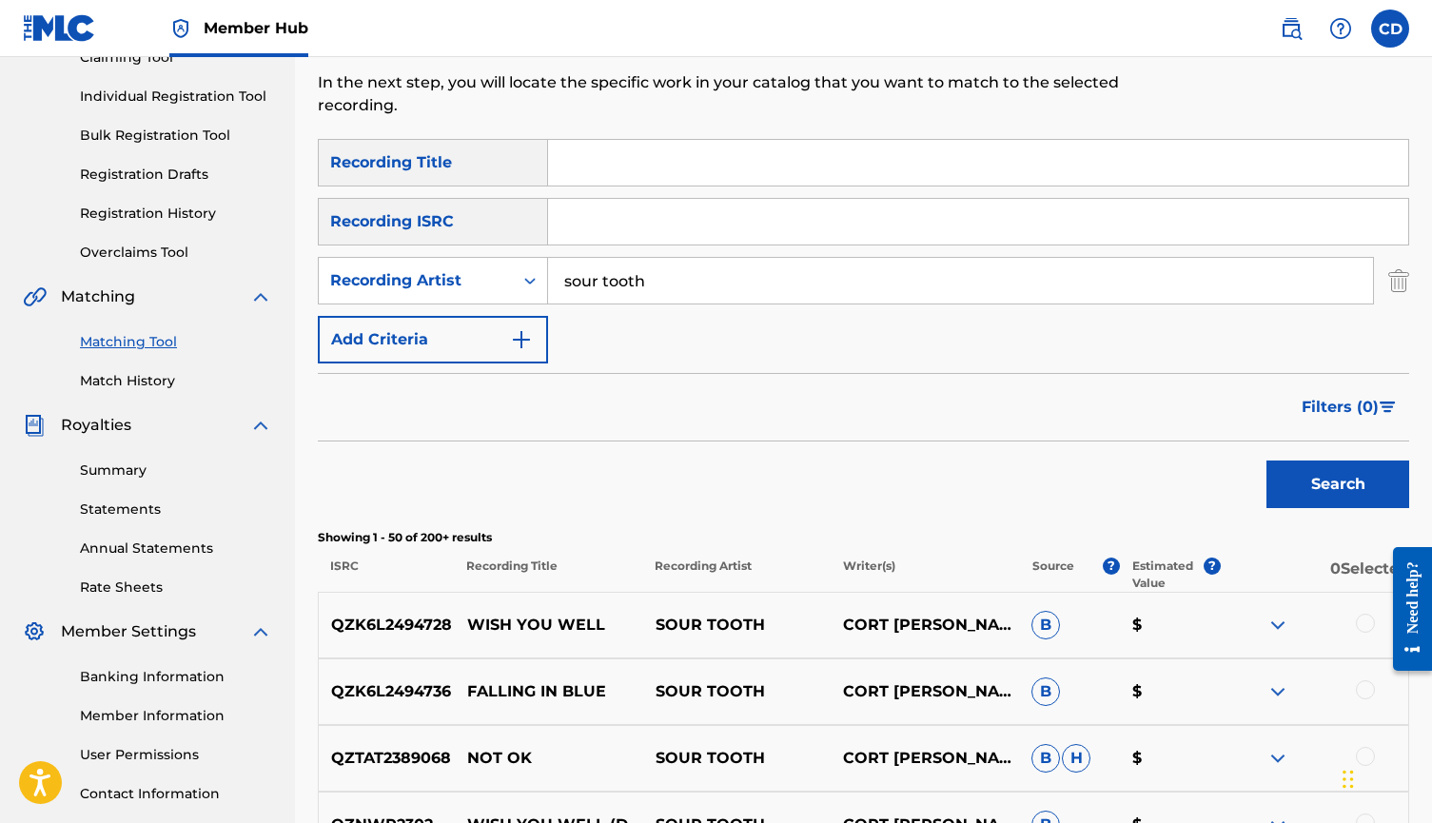
scroll to position [188, 0]
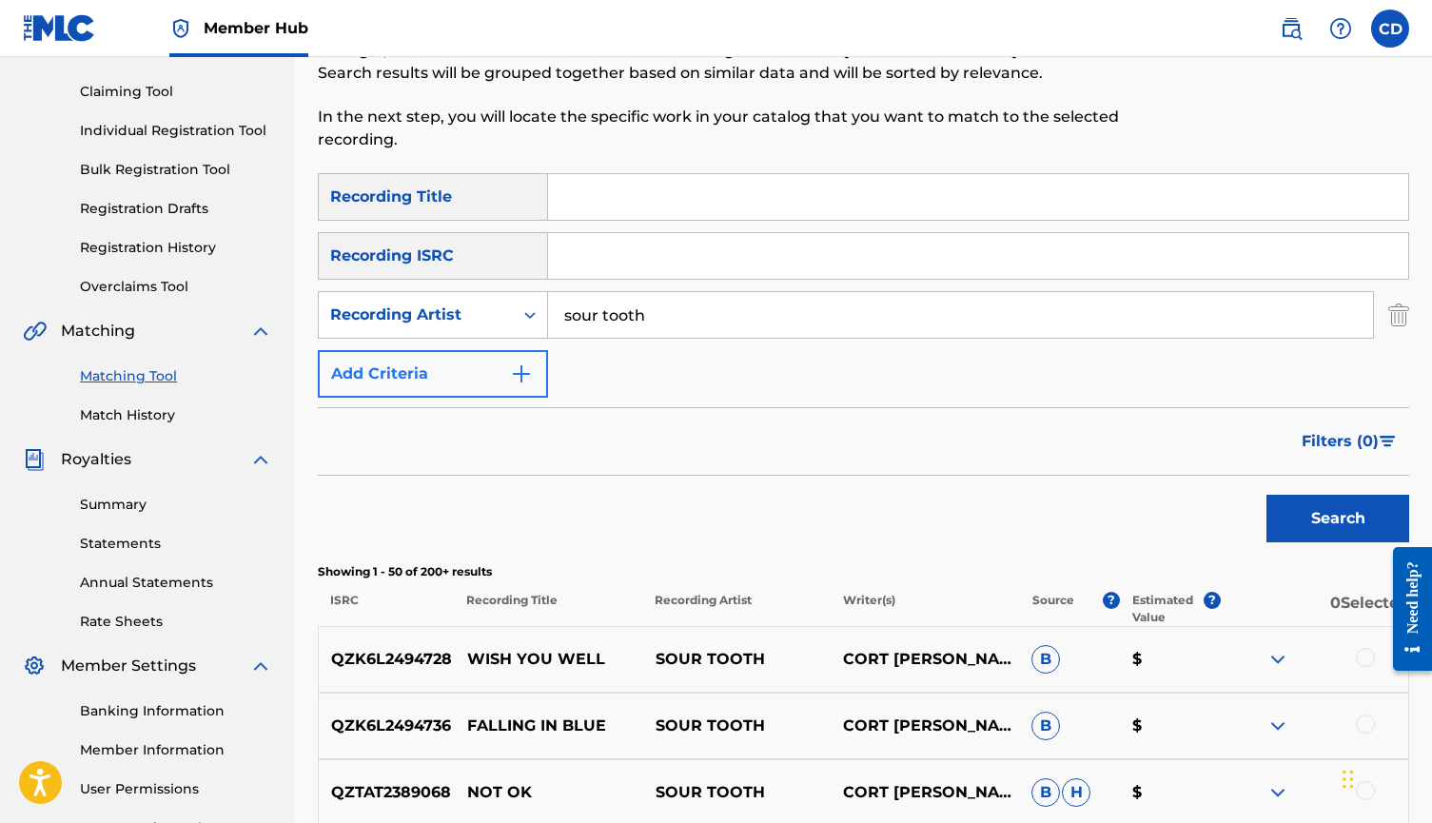
click at [493, 364] on button "Add Criteria" at bounding box center [433, 374] width 230 height 48
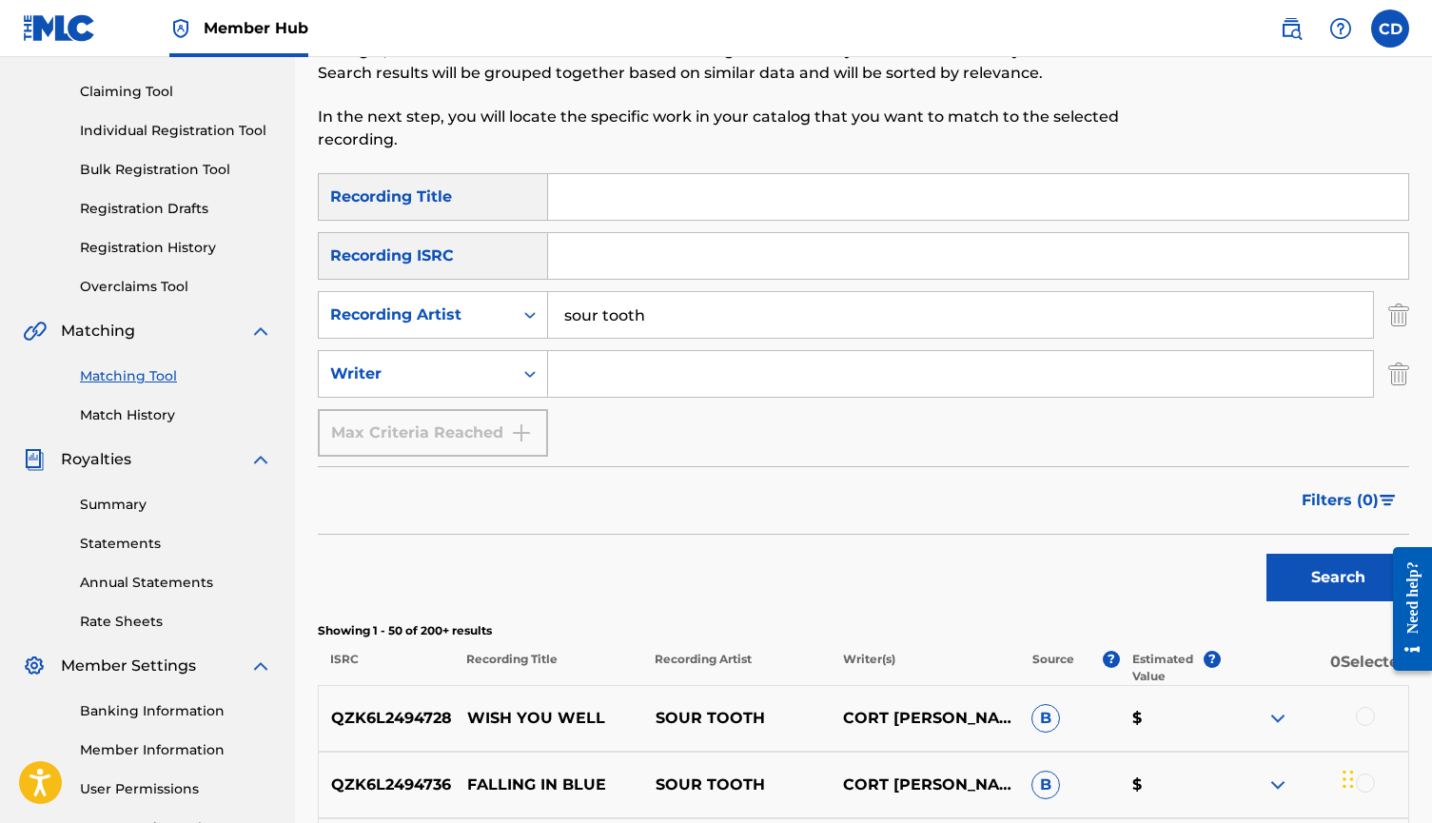
click at [718, 365] on input "Search Form" at bounding box center [960, 374] width 825 height 46
type input "cort"
click at [1338, 578] on button "Search" at bounding box center [1338, 578] width 143 height 48
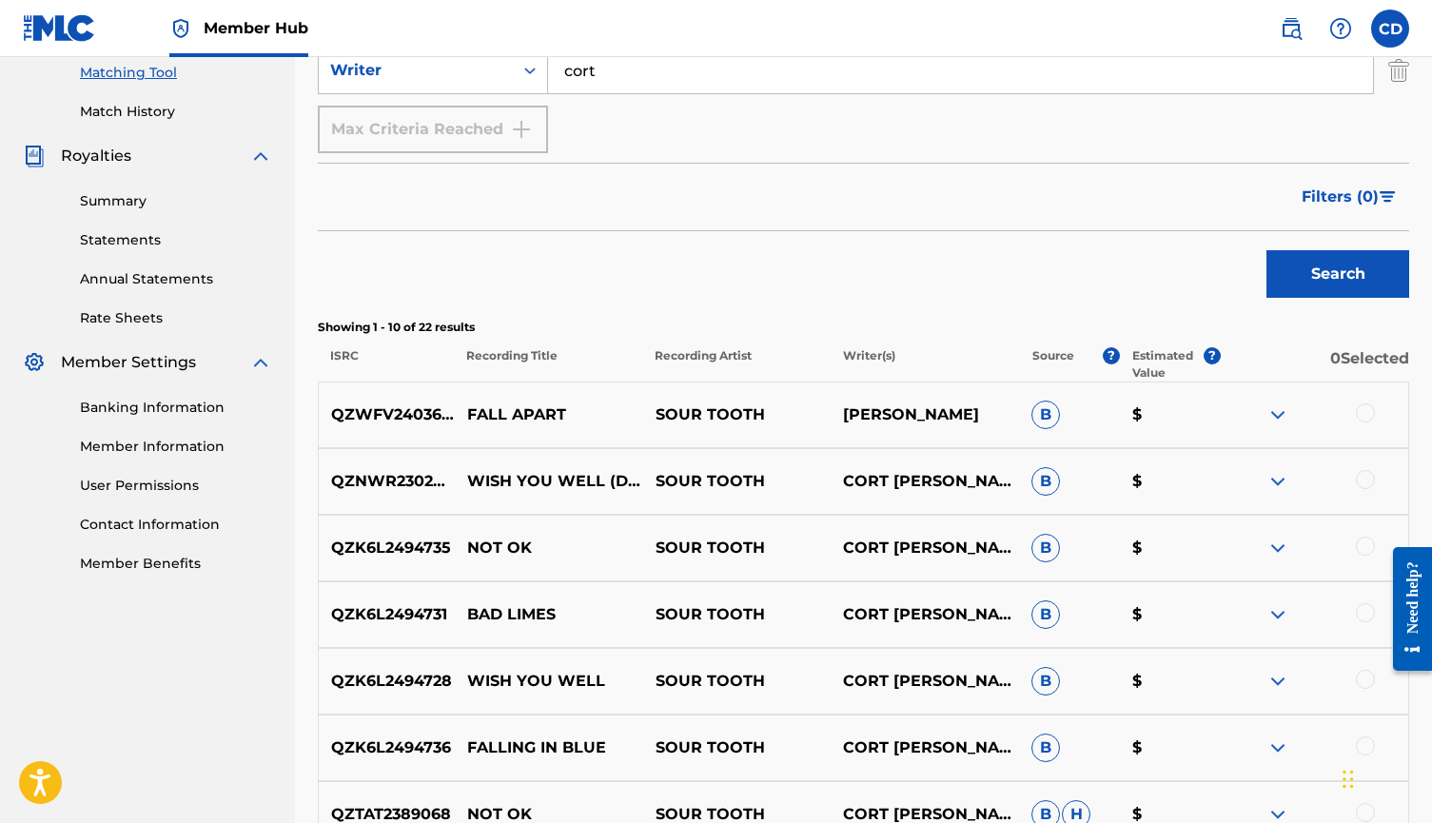
scroll to position [525, 0]
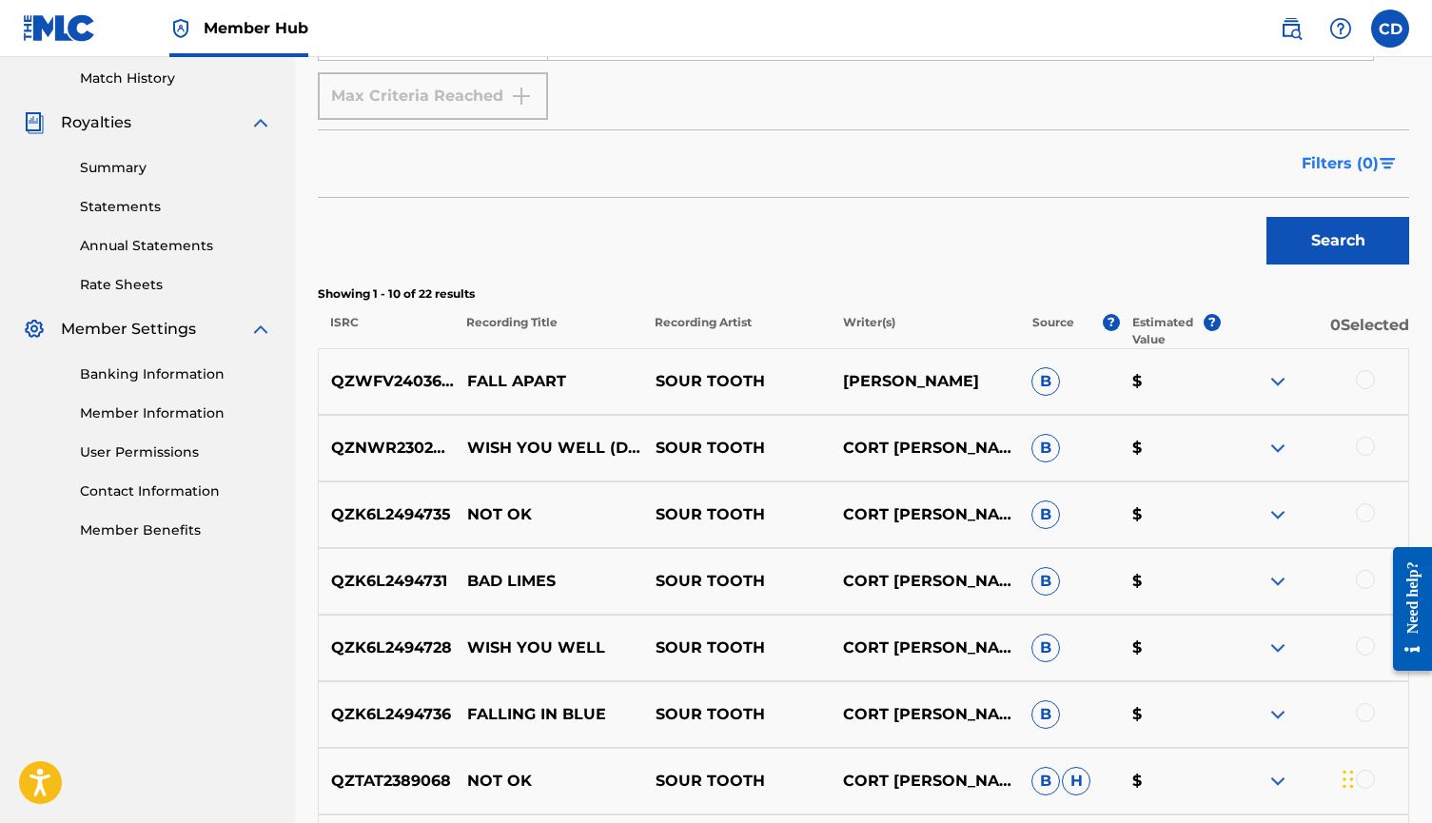
click at [1352, 162] on span "Filters ( 0 )" at bounding box center [1340, 163] width 77 height 23
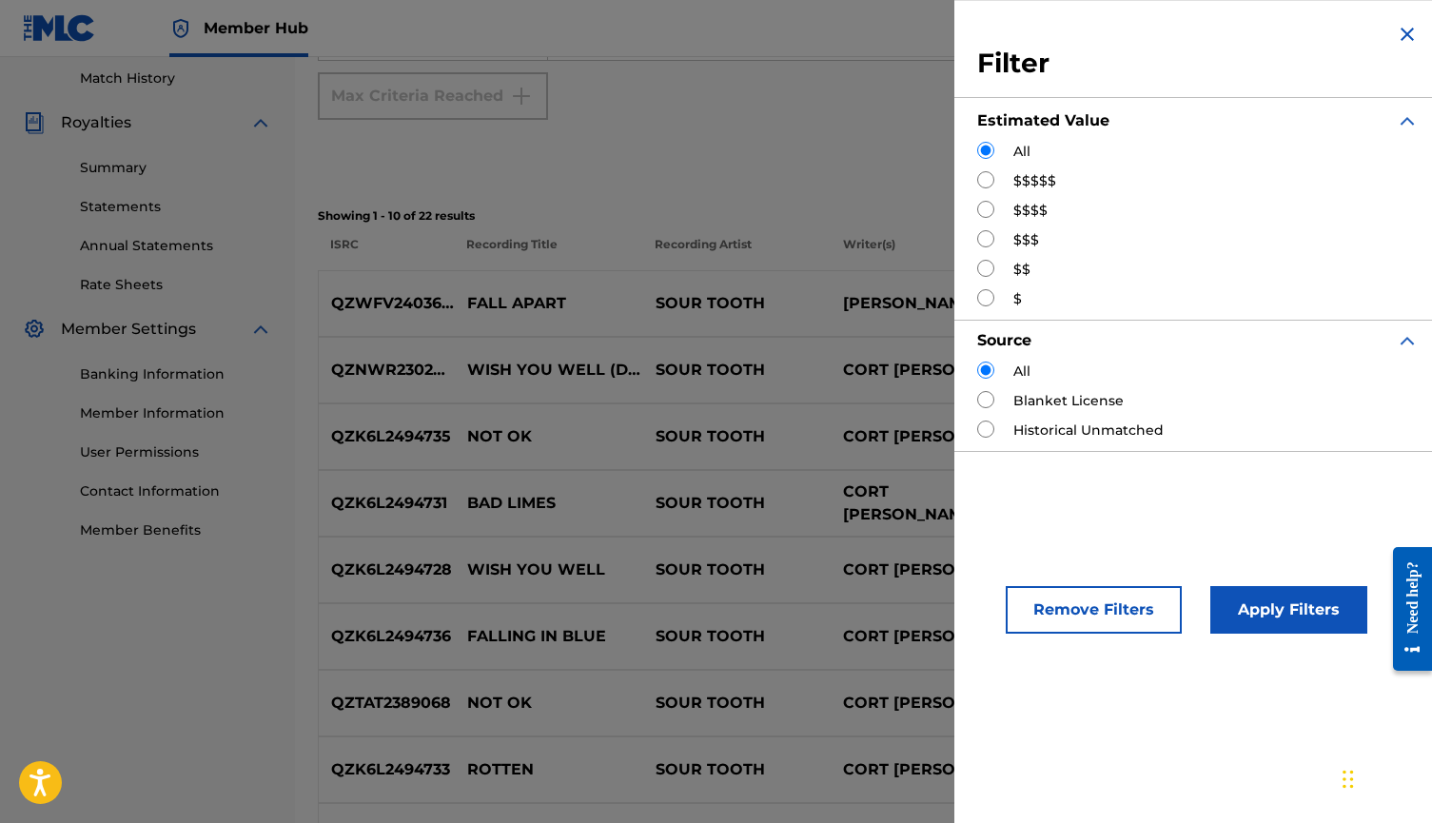
click at [861, 484] on p "CORT DANIEL DINGMAN" at bounding box center [925, 504] width 188 height 46
click at [1397, 24] on img "Search Form" at bounding box center [1407, 34] width 23 height 23
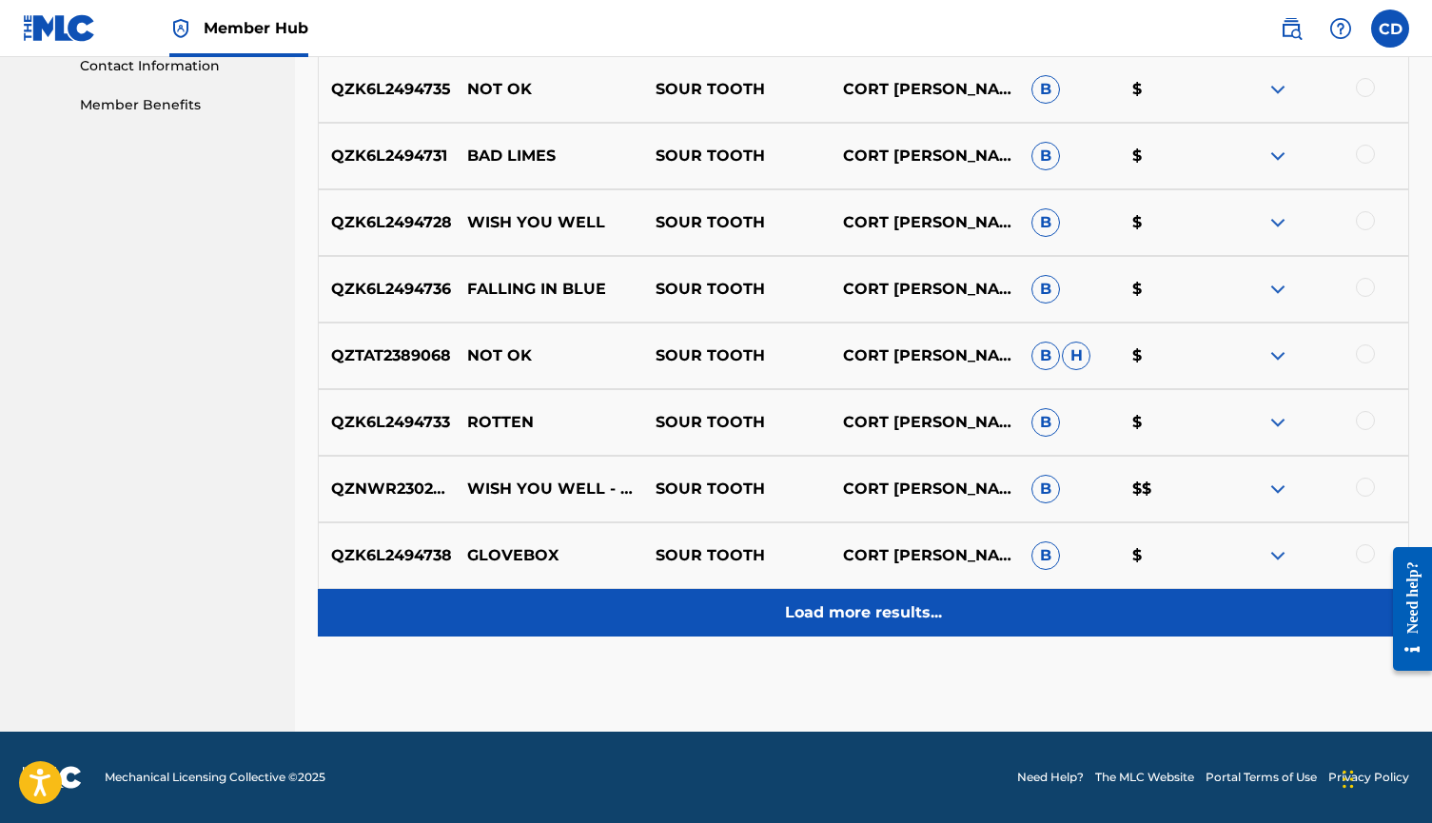
click at [861, 593] on div "Load more results..." at bounding box center [864, 613] width 1092 height 48
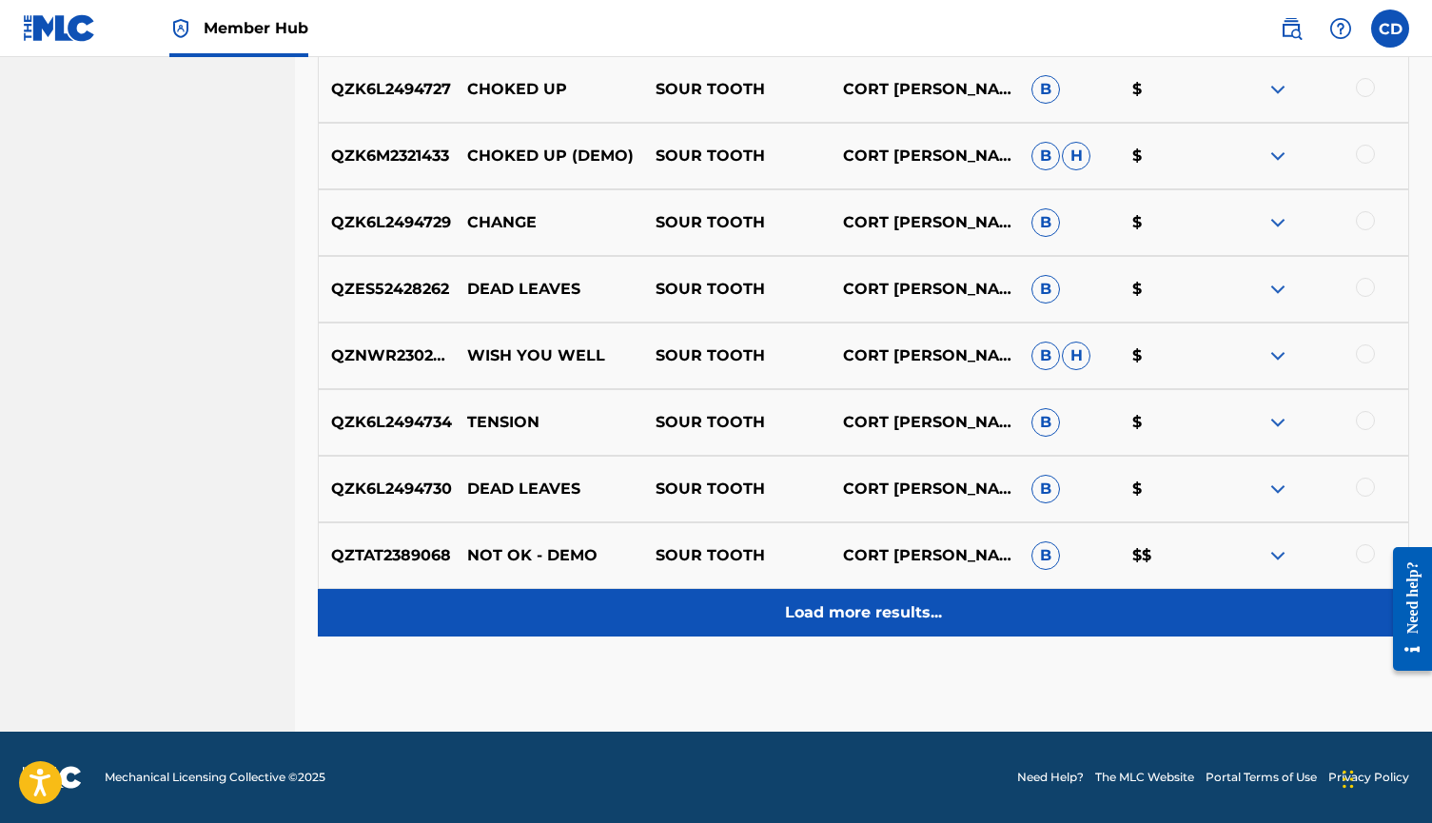
click at [863, 602] on p "Load more results..." at bounding box center [863, 612] width 157 height 23
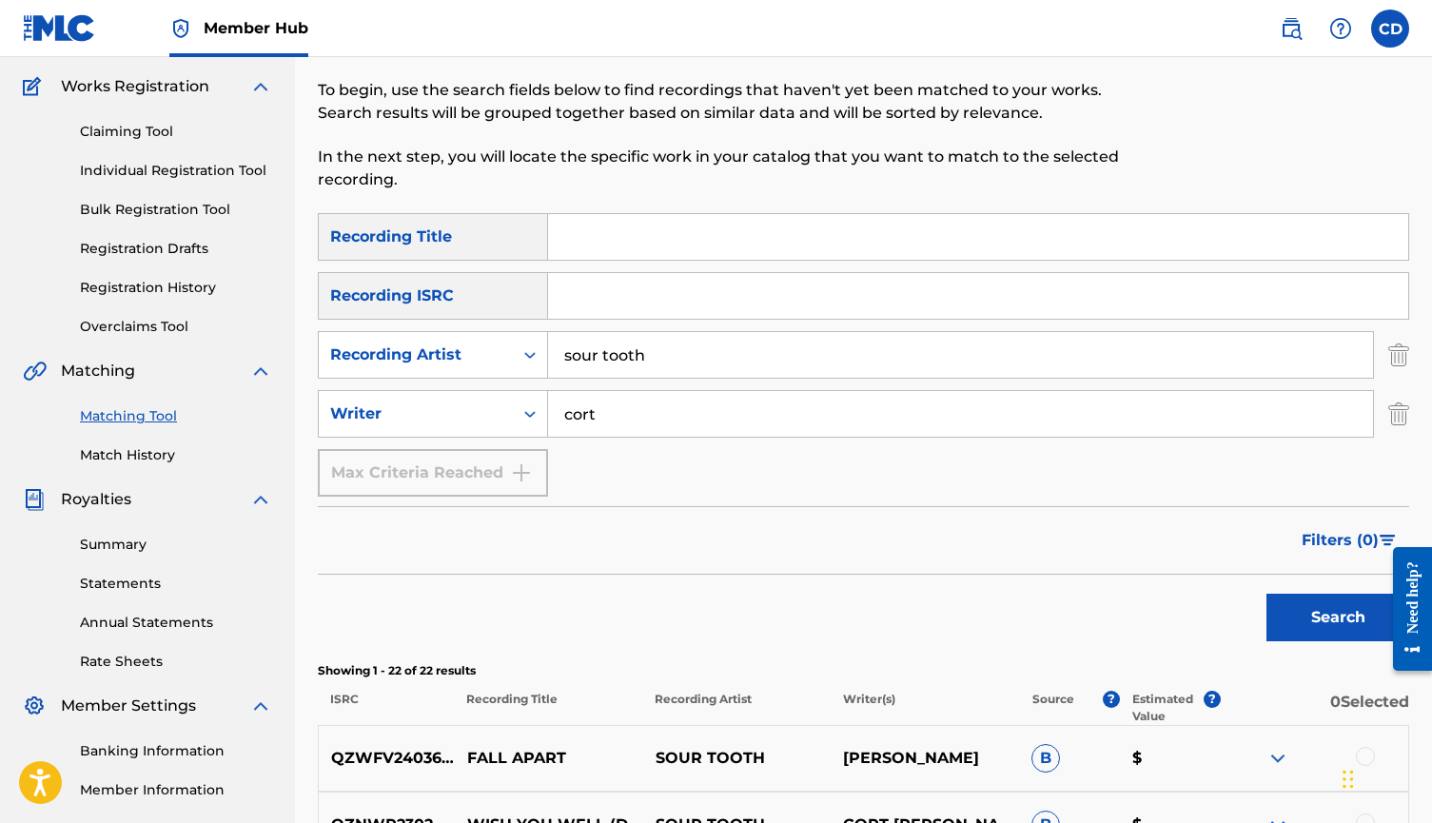
scroll to position [110, 0]
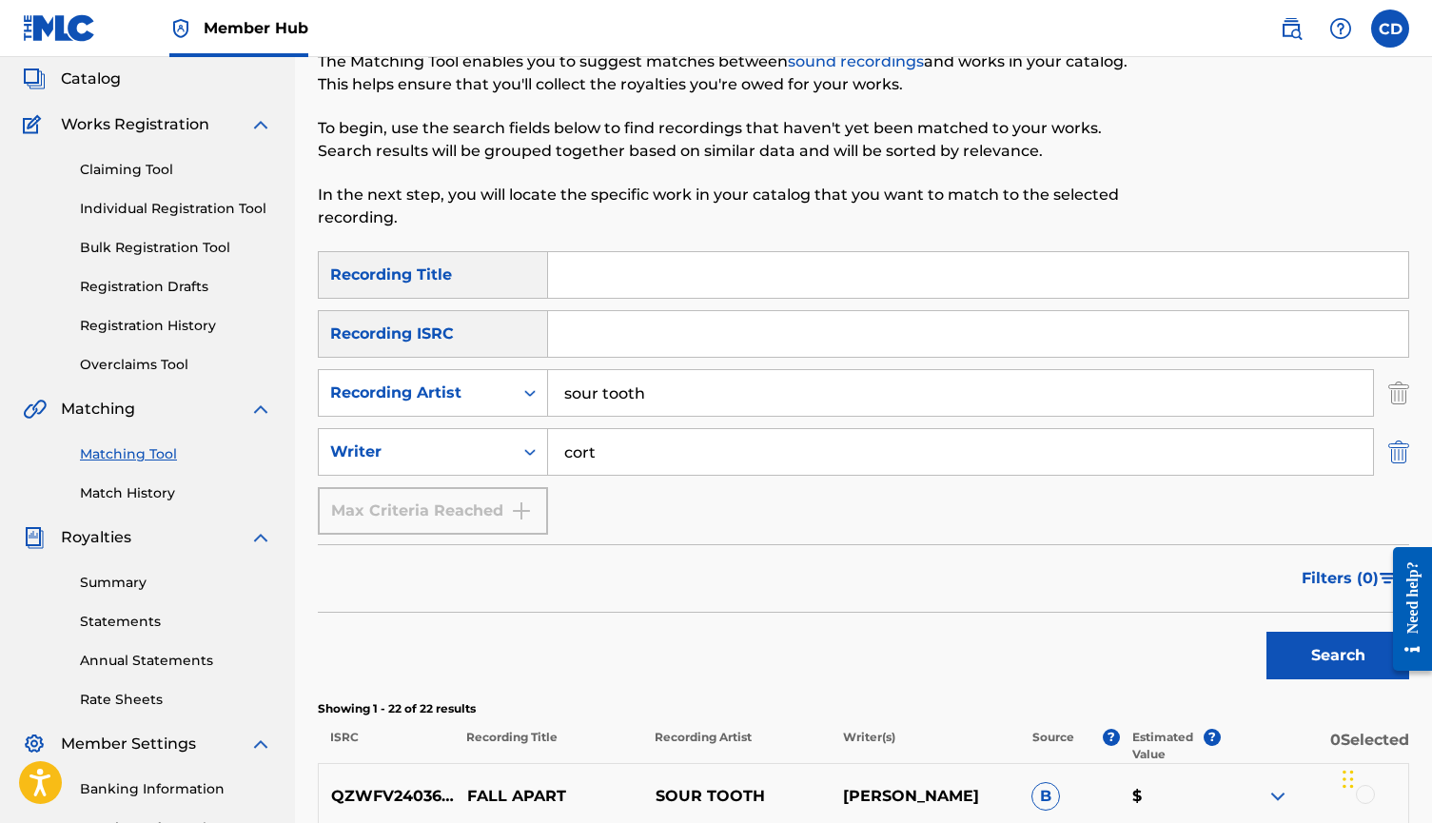
click at [1389, 462] on img "Search Form" at bounding box center [1399, 452] width 21 height 48
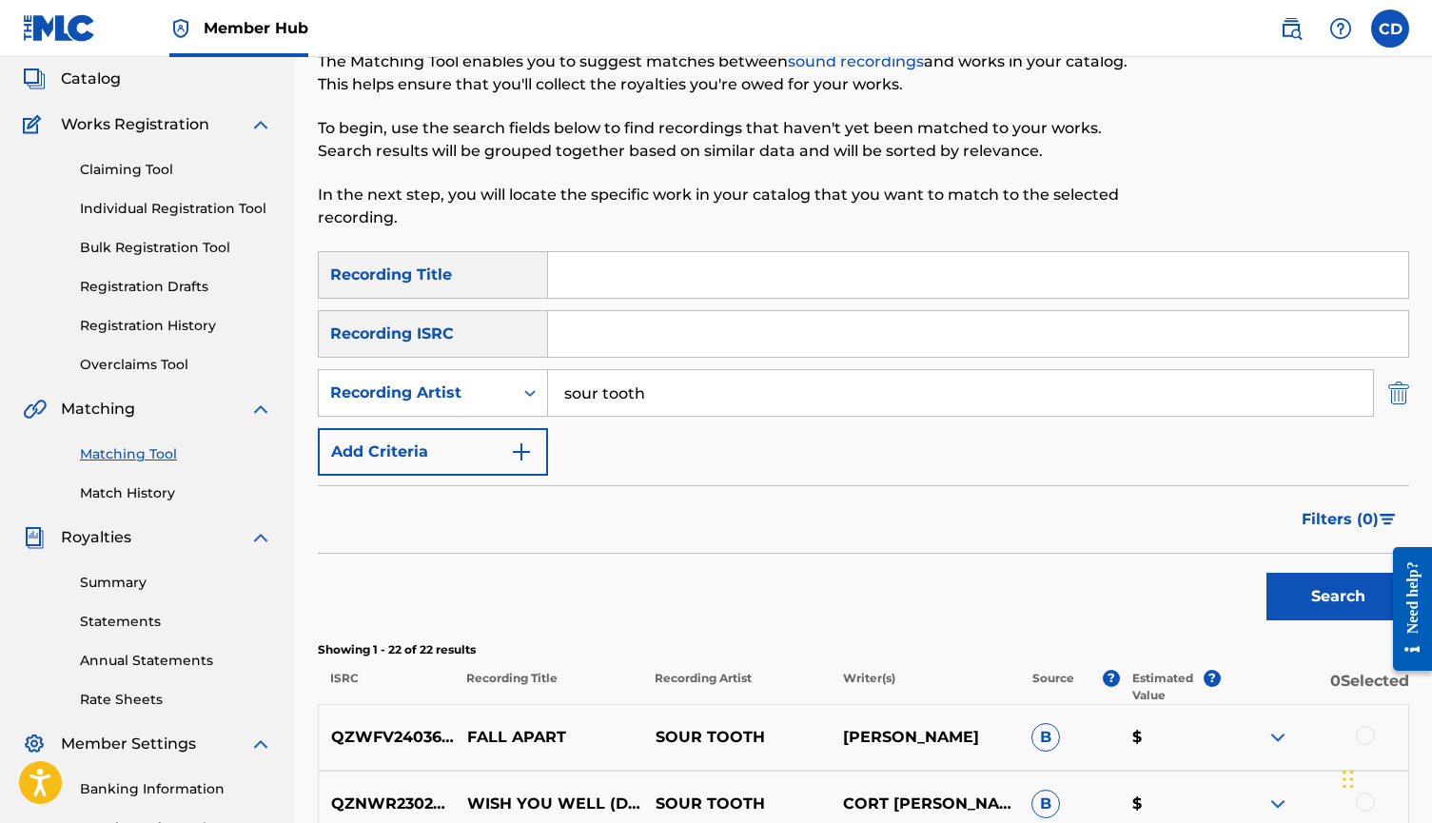
click at [1394, 393] on img "Search Form" at bounding box center [1399, 393] width 21 height 48
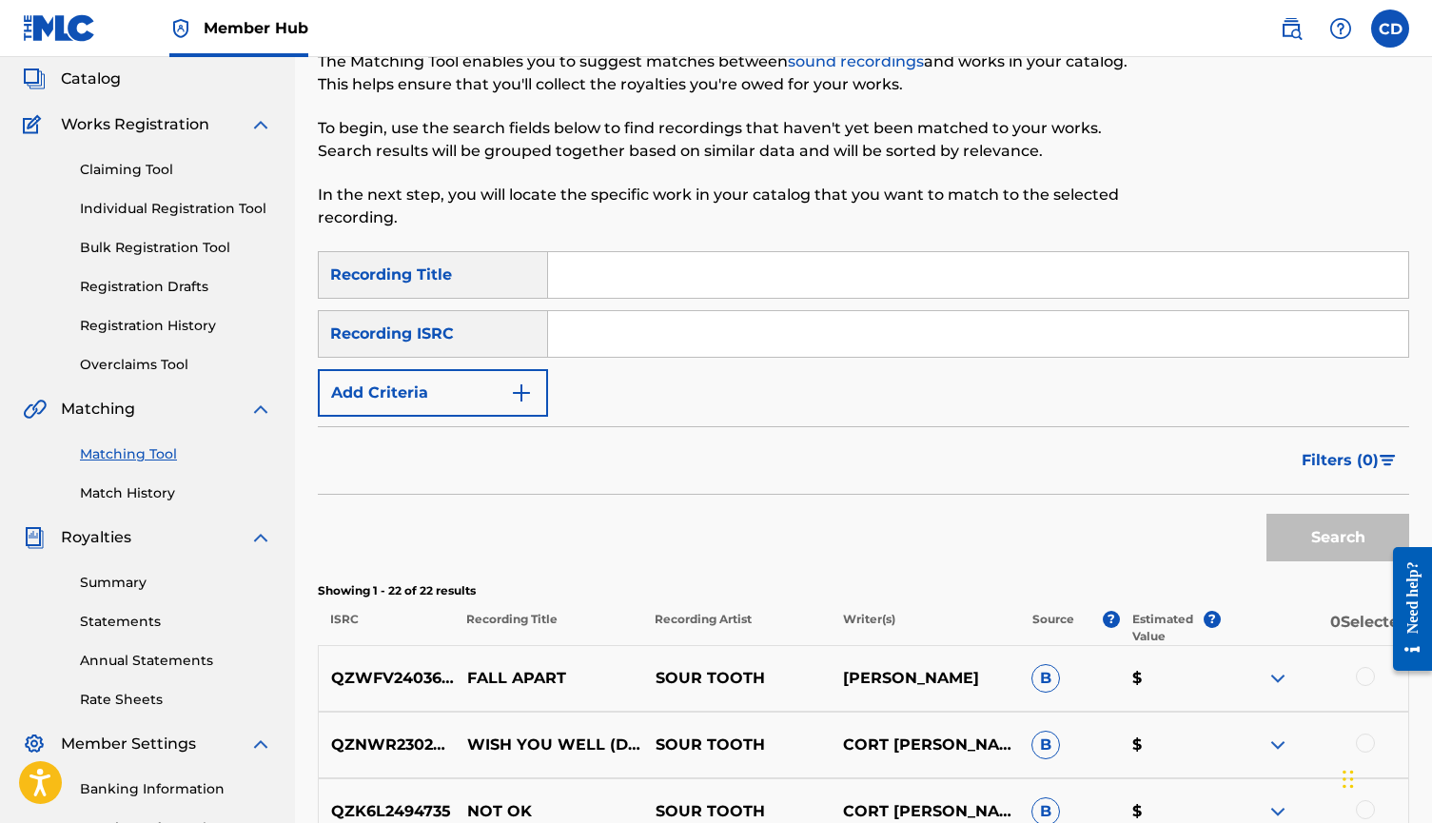
click at [1104, 272] on input "Search Form" at bounding box center [978, 275] width 860 height 46
type input "to the crust"
click at [1338, 538] on button "Search" at bounding box center [1338, 538] width 143 height 48
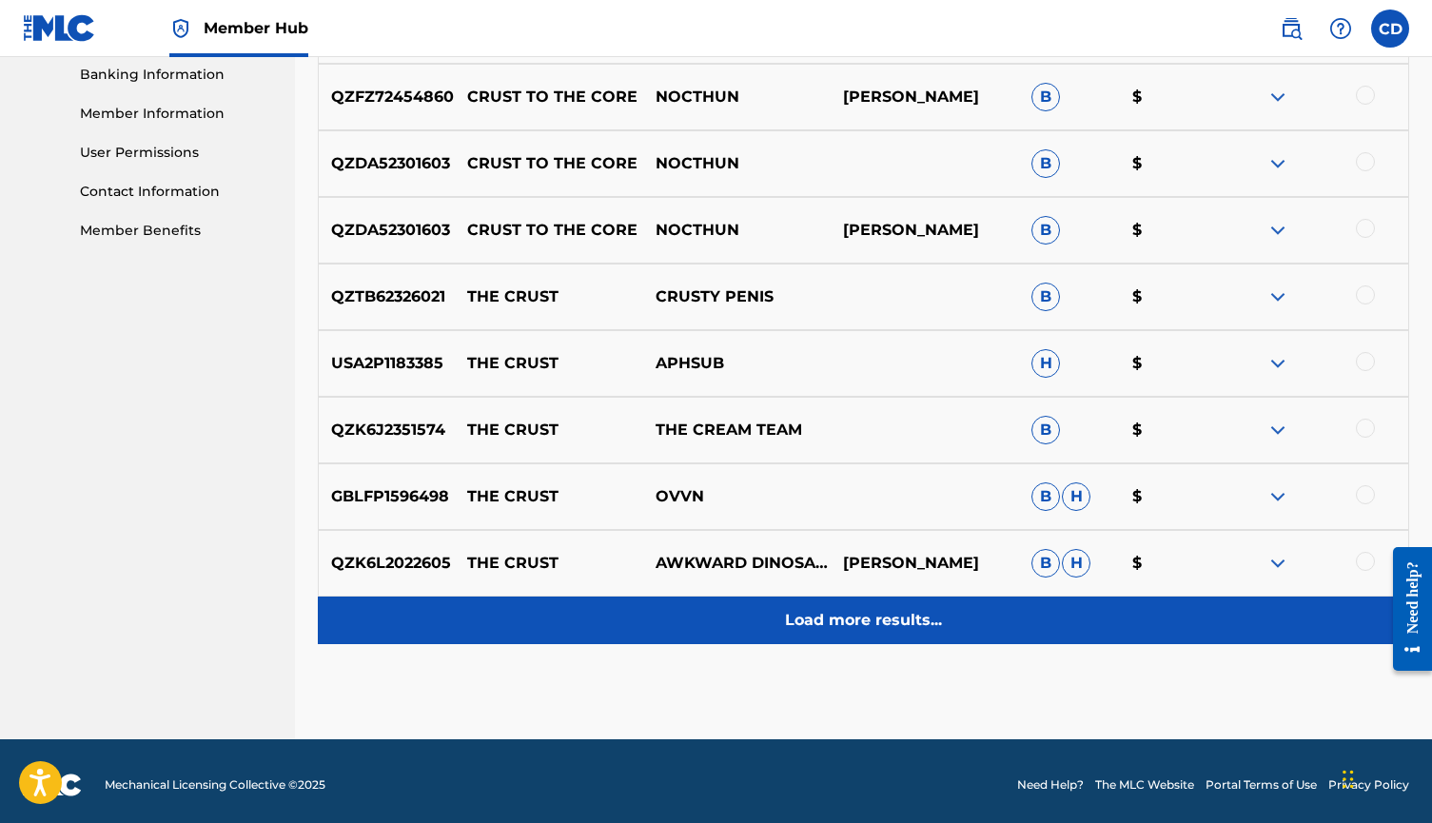
click at [879, 621] on p "Load more results..." at bounding box center [863, 620] width 157 height 23
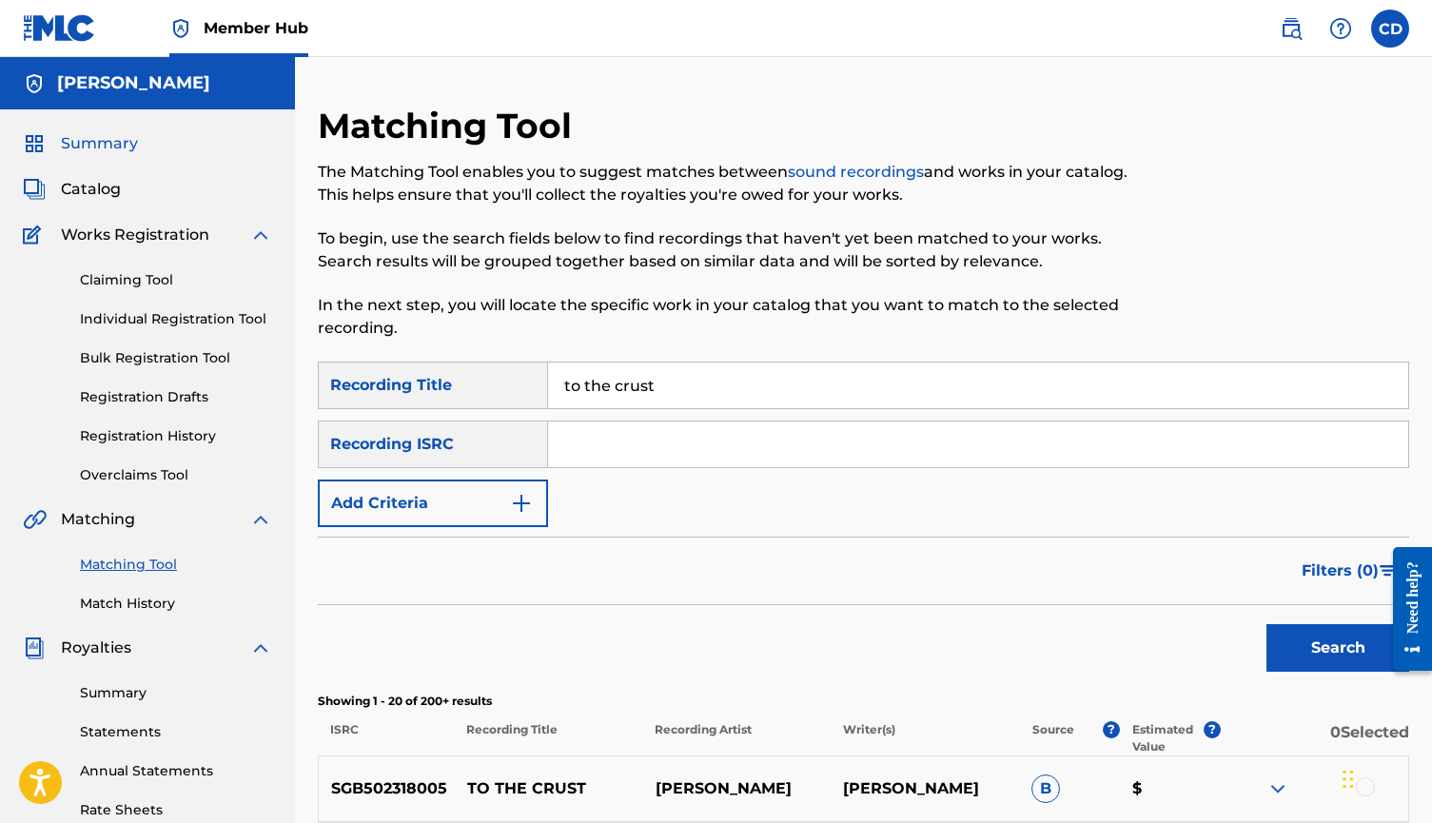
scroll to position [0, 0]
click at [876, 171] on link "sound recordings" at bounding box center [856, 172] width 136 height 18
click at [595, 393] on input "to the crust" at bounding box center [978, 386] width 860 height 46
click at [594, 393] on input "to the crust" at bounding box center [978, 386] width 860 height 46
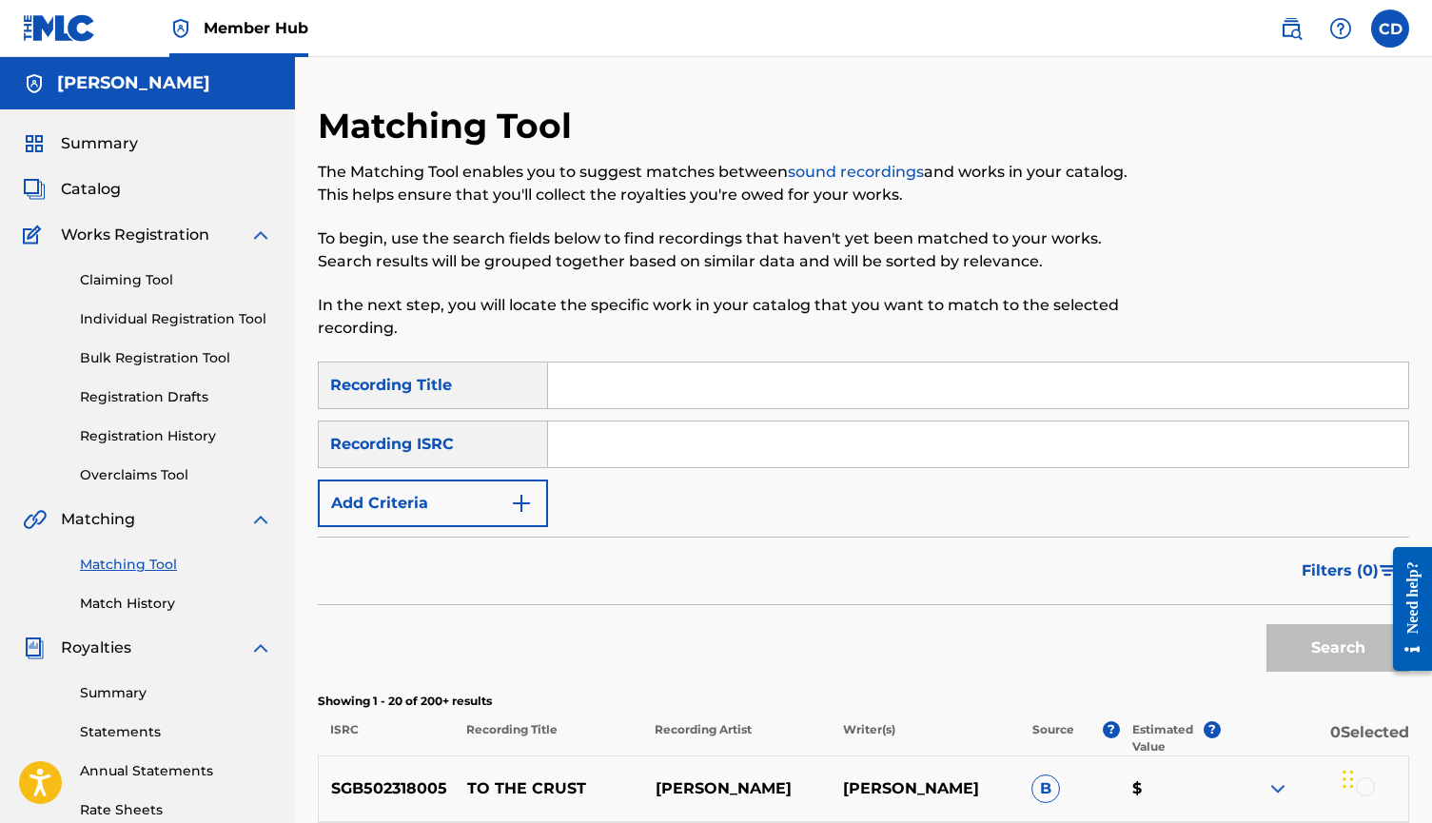
click at [707, 302] on p "In the next step, you will locate the specific work in your catalog that you wa…" at bounding box center [738, 317] width 840 height 46
click at [93, 180] on span "Catalog" at bounding box center [91, 189] width 60 height 23
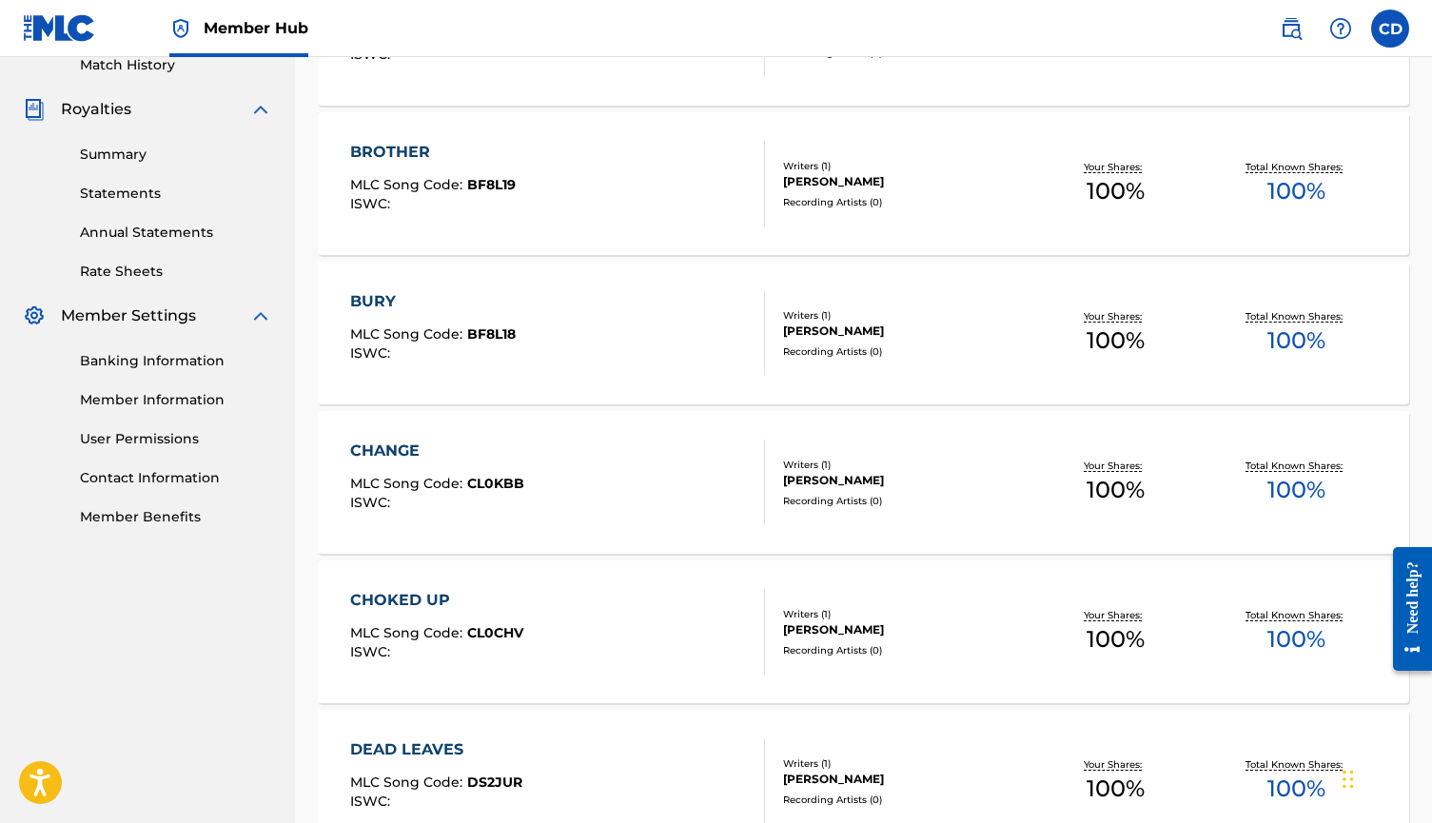
scroll to position [542, 0]
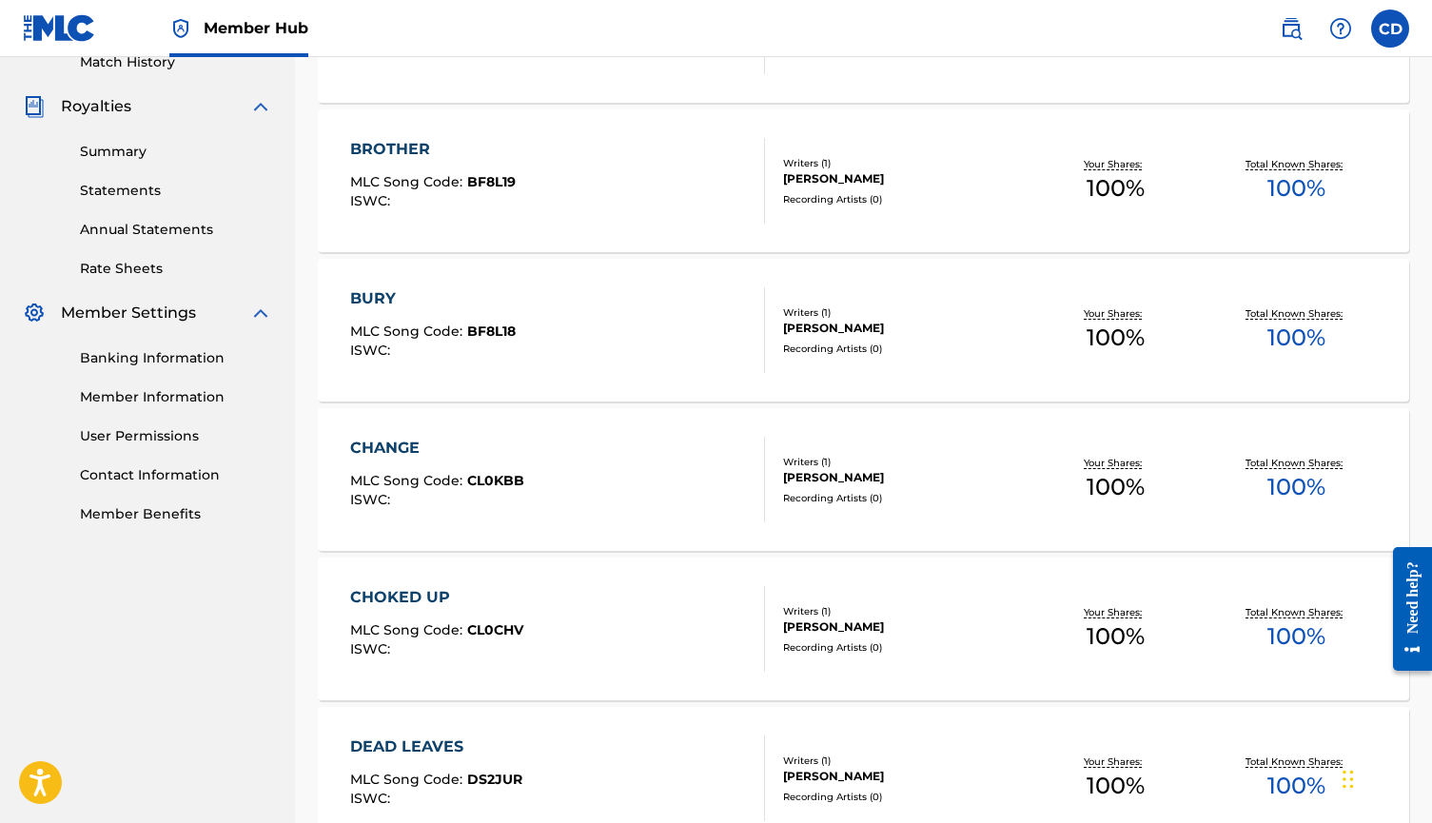
click at [529, 194] on div "BROTHER MLC Song Code : BF8L19 ISWC :" at bounding box center [557, 181] width 415 height 86
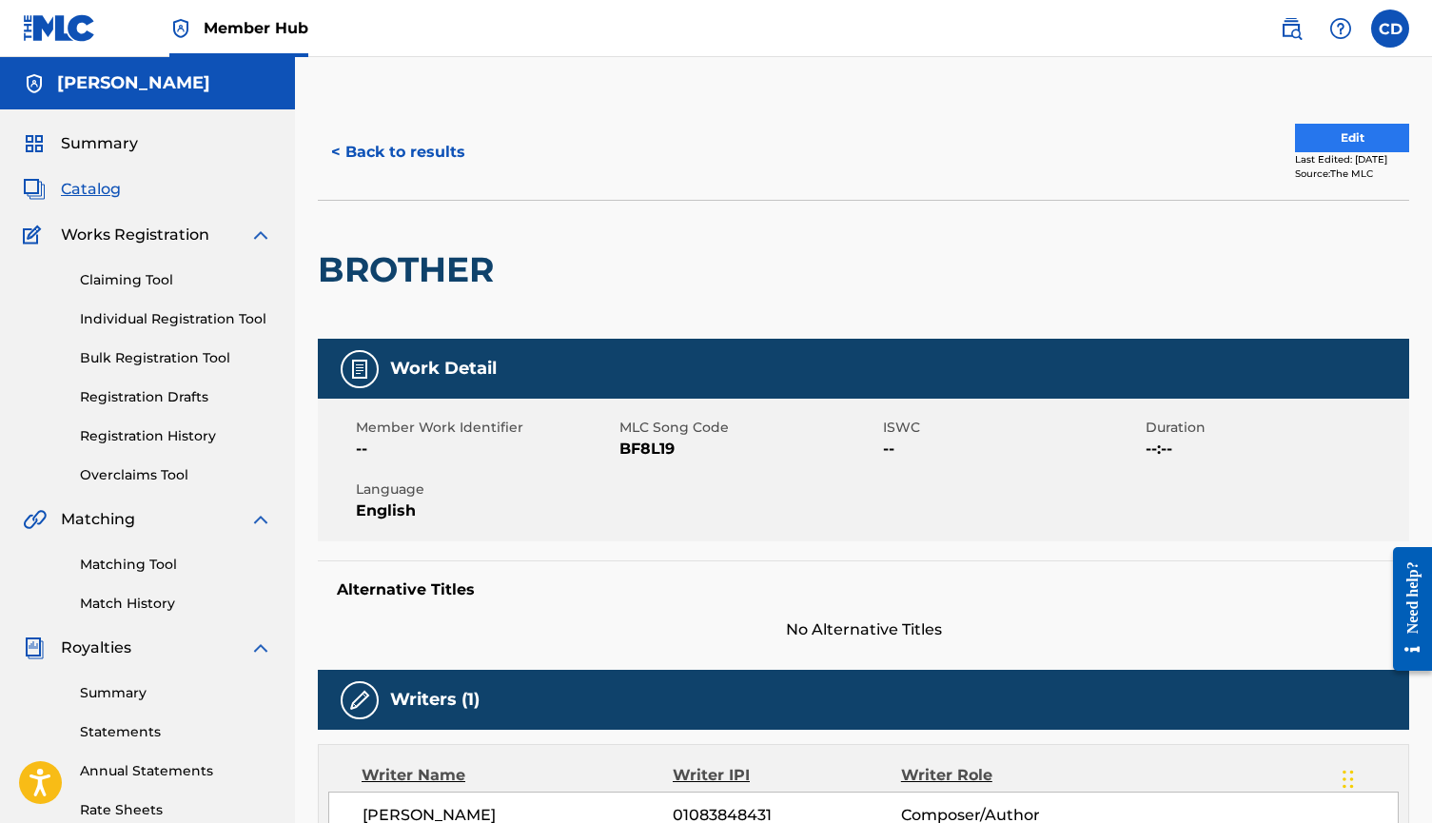
click at [1338, 138] on button "Edit" at bounding box center [1352, 138] width 114 height 29
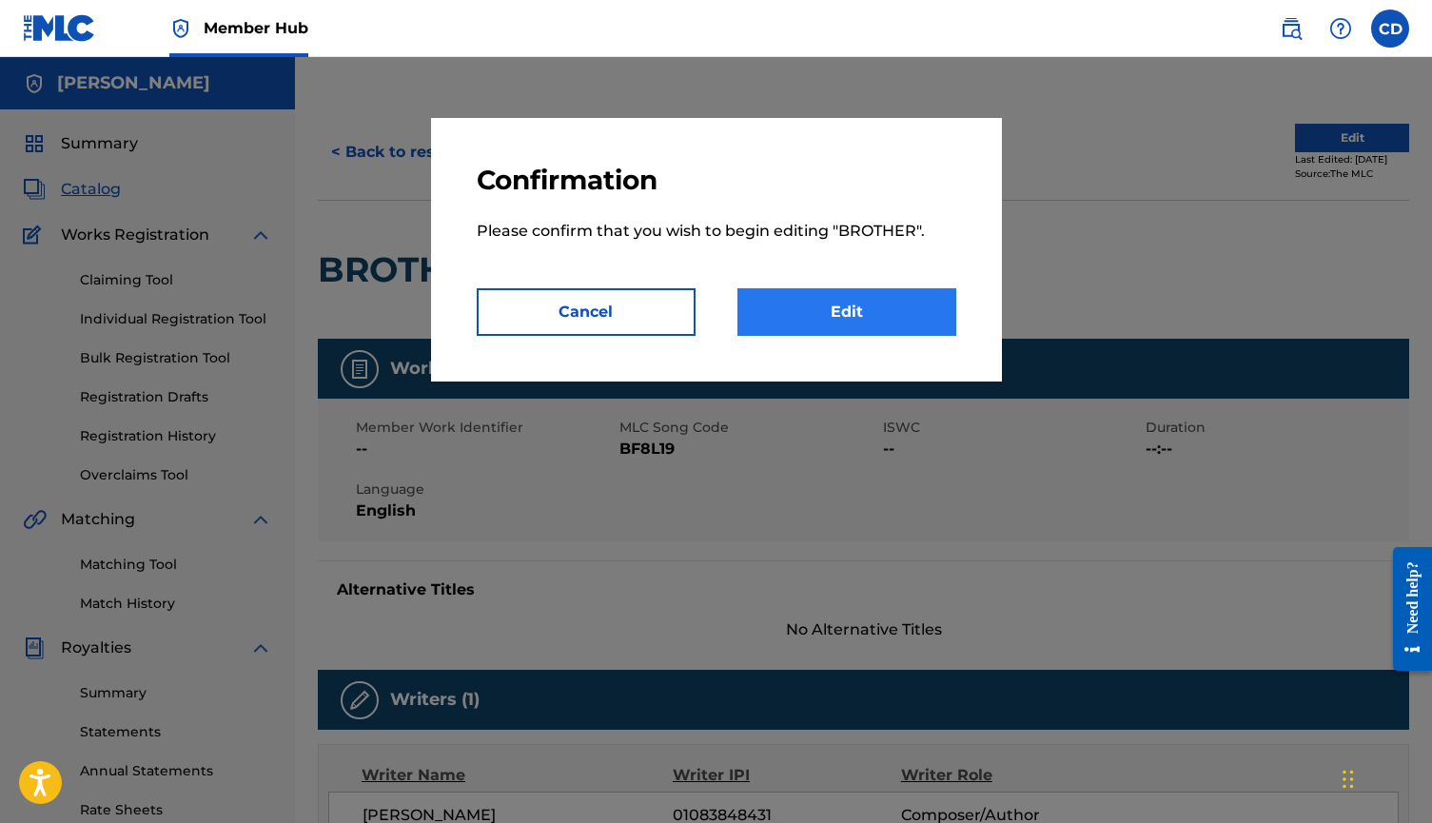
click at [872, 317] on link "Edit" at bounding box center [847, 312] width 219 height 48
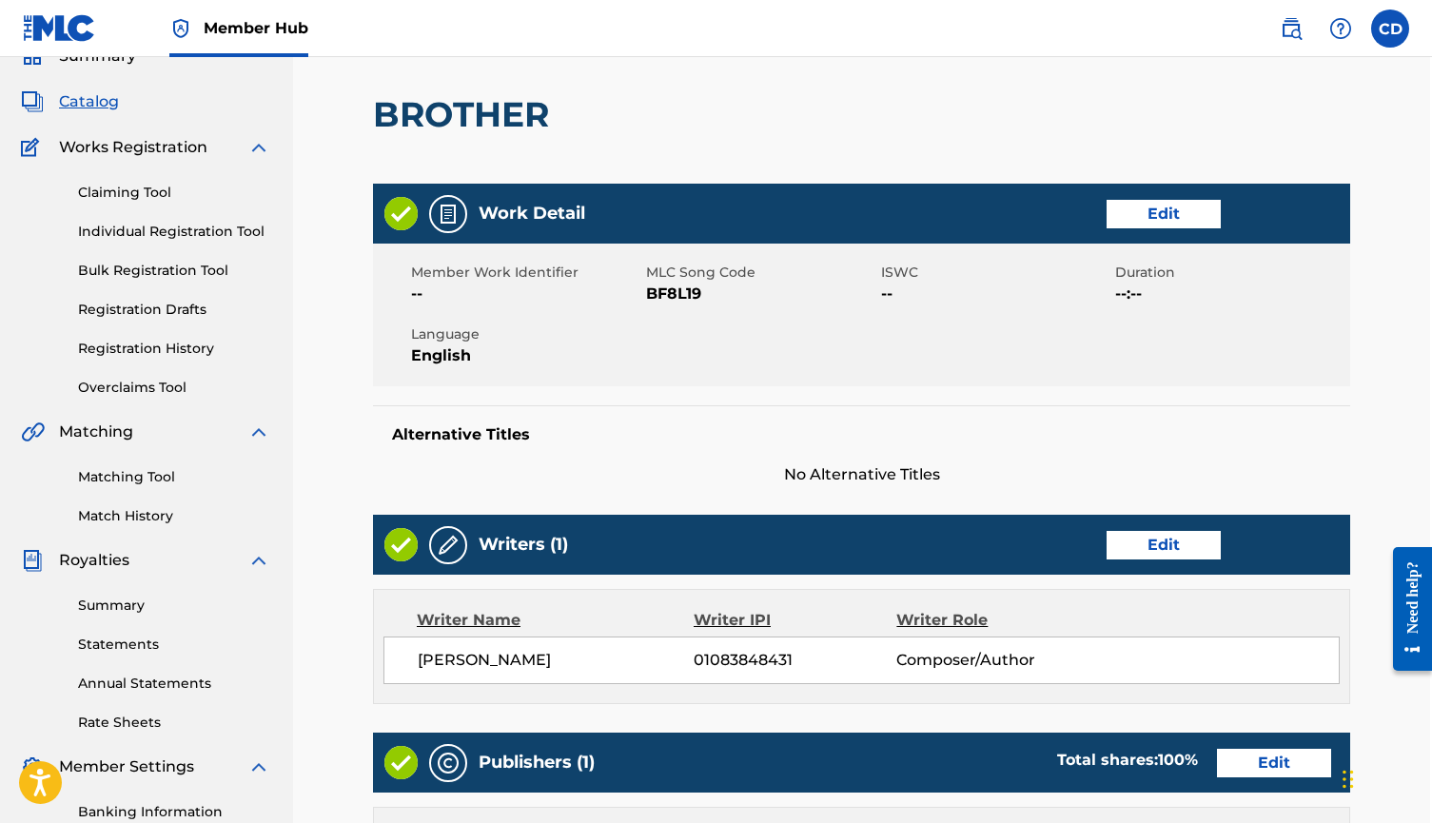
scroll to position [88, 3]
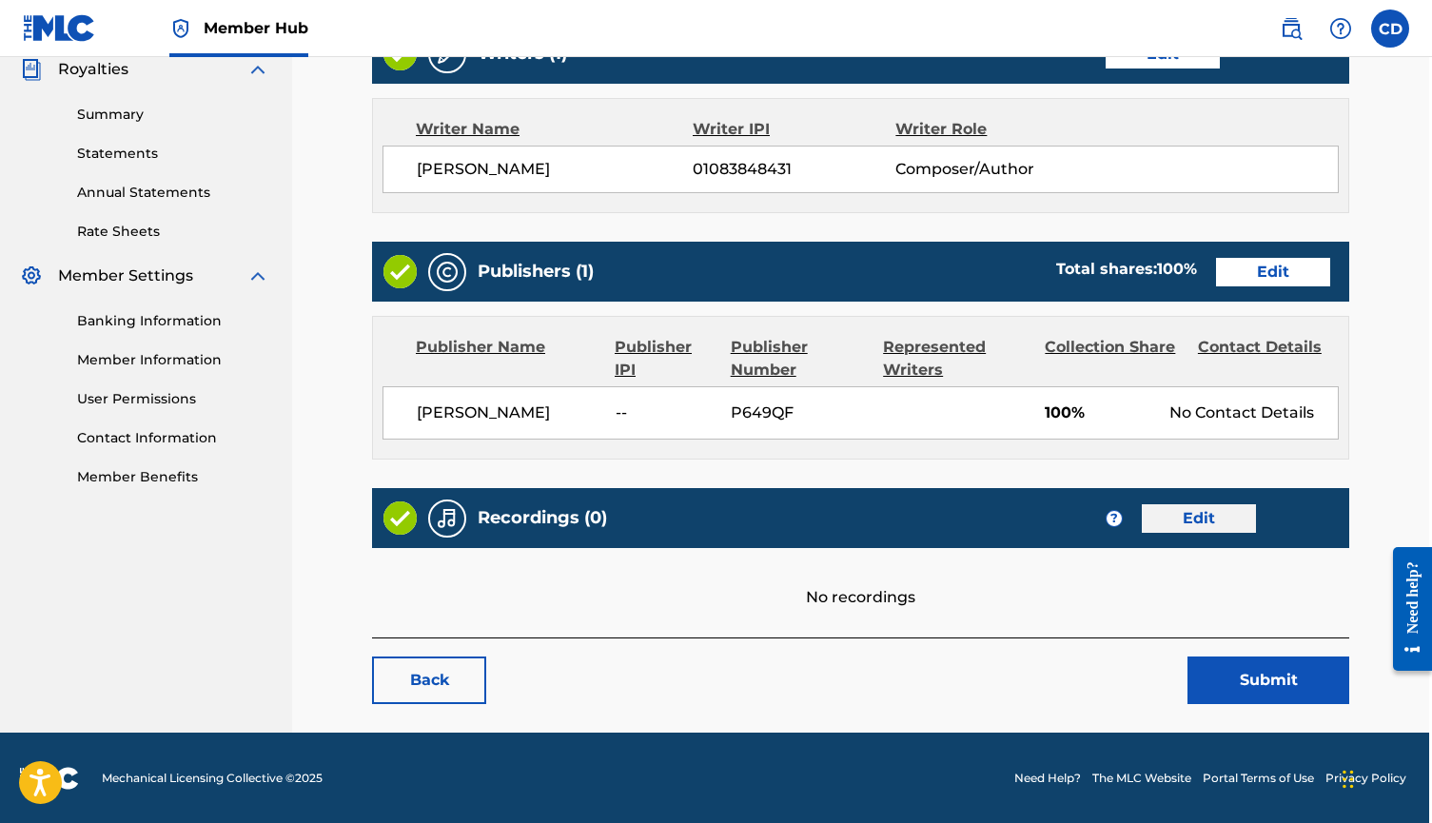
click at [1208, 529] on link "Edit" at bounding box center [1199, 518] width 114 height 29
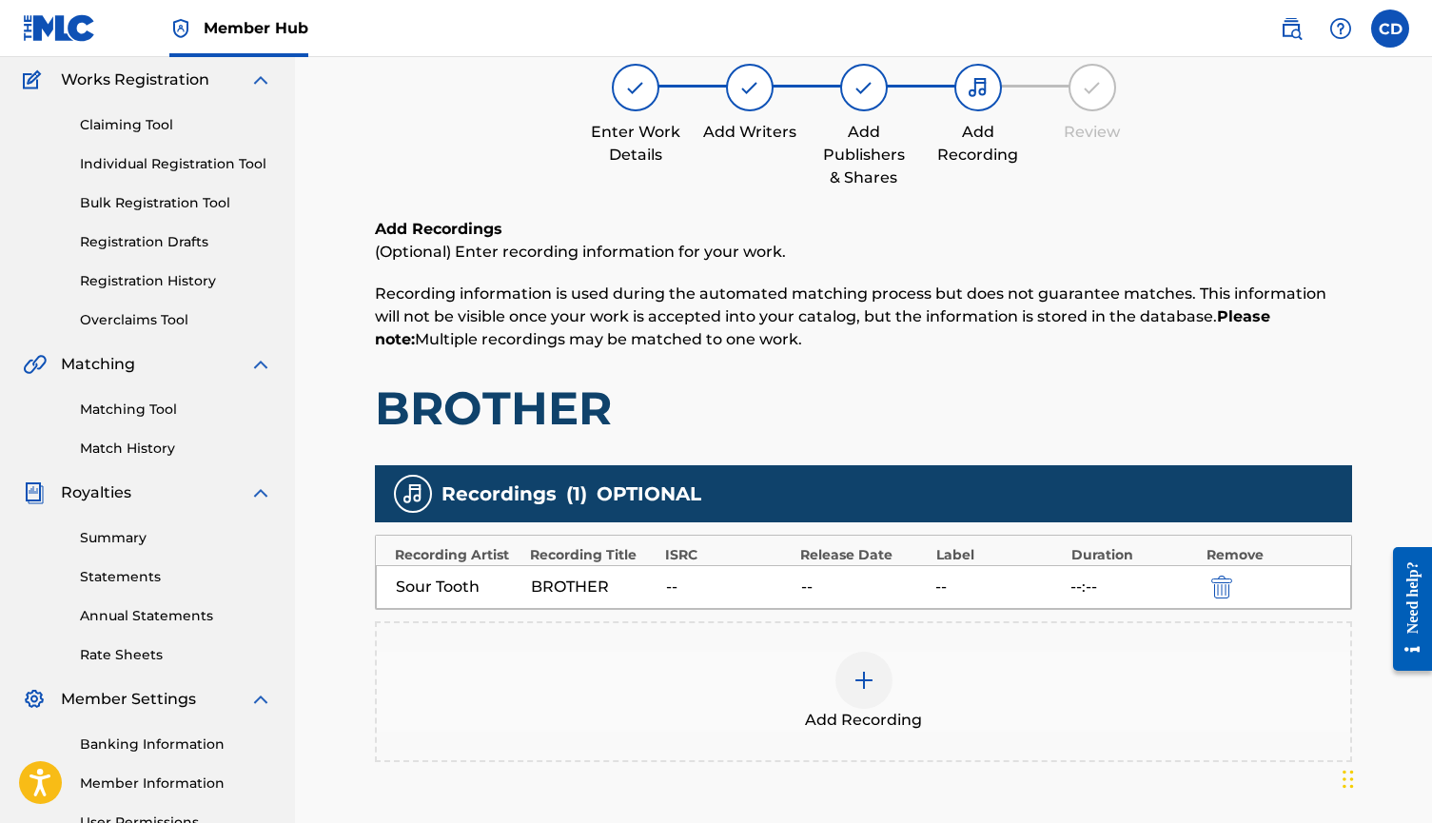
scroll to position [199, 0]
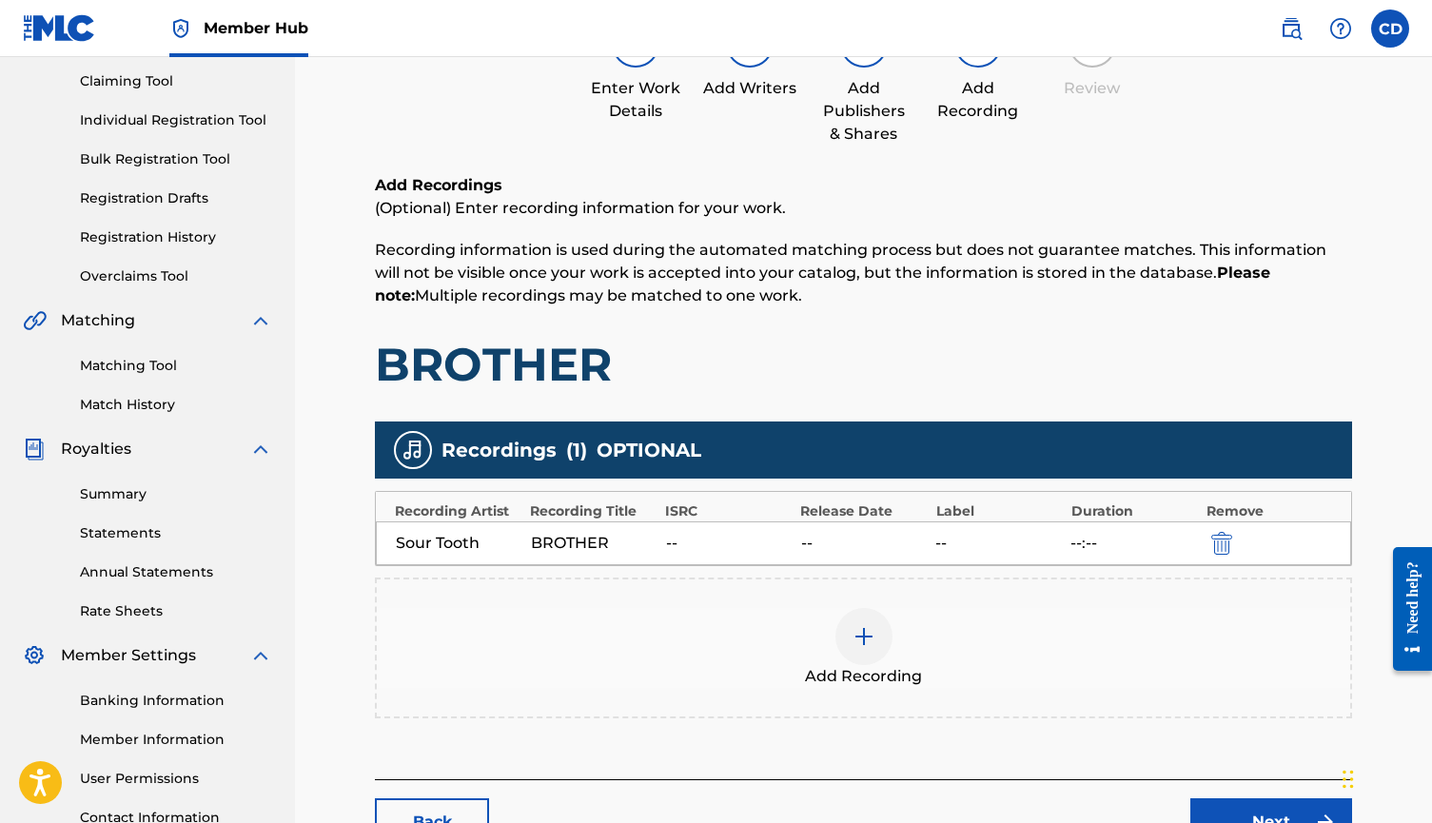
click at [862, 621] on div at bounding box center [864, 636] width 57 height 57
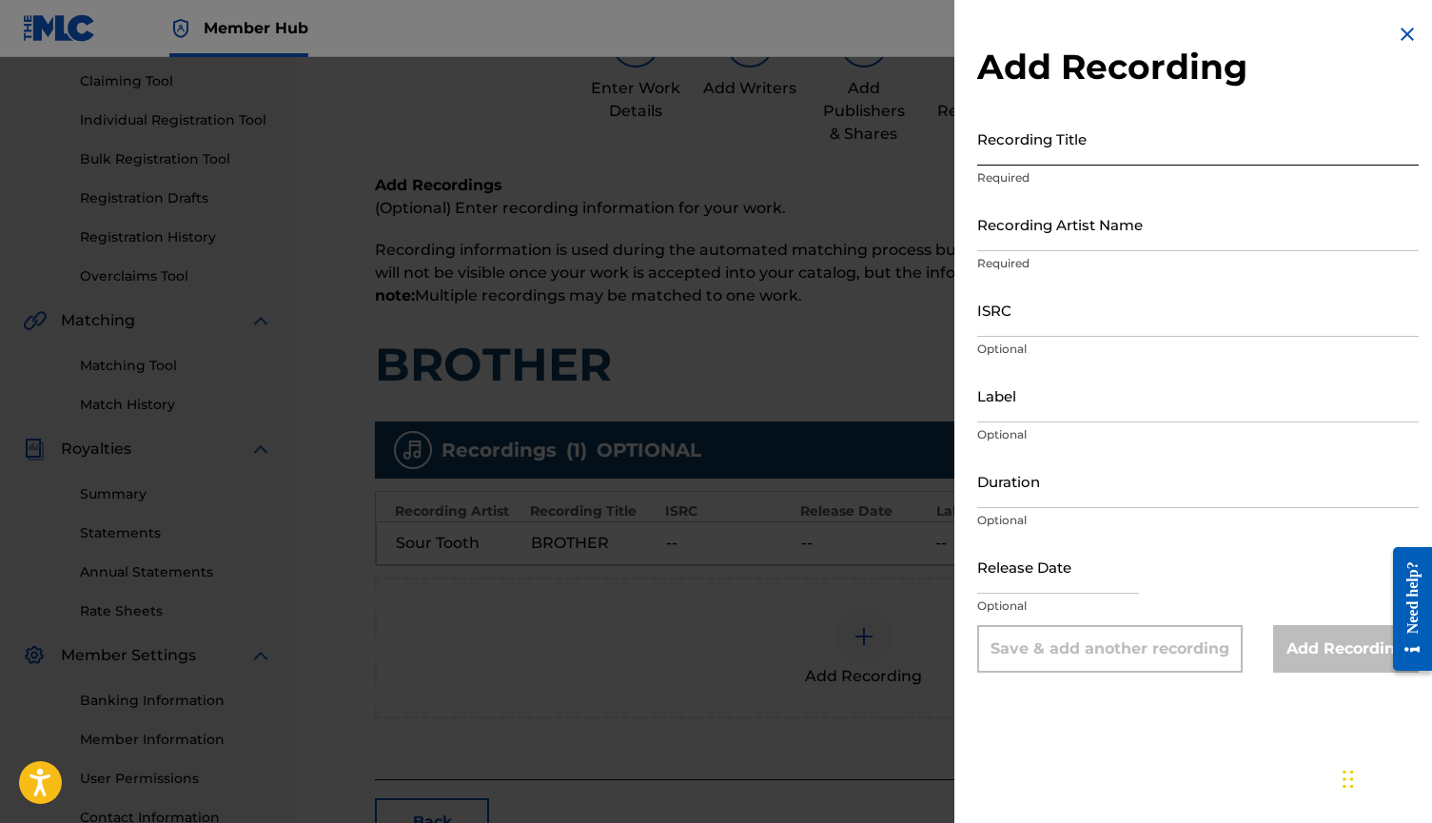
click at [1086, 135] on input "Recording Title" at bounding box center [1198, 138] width 442 height 54
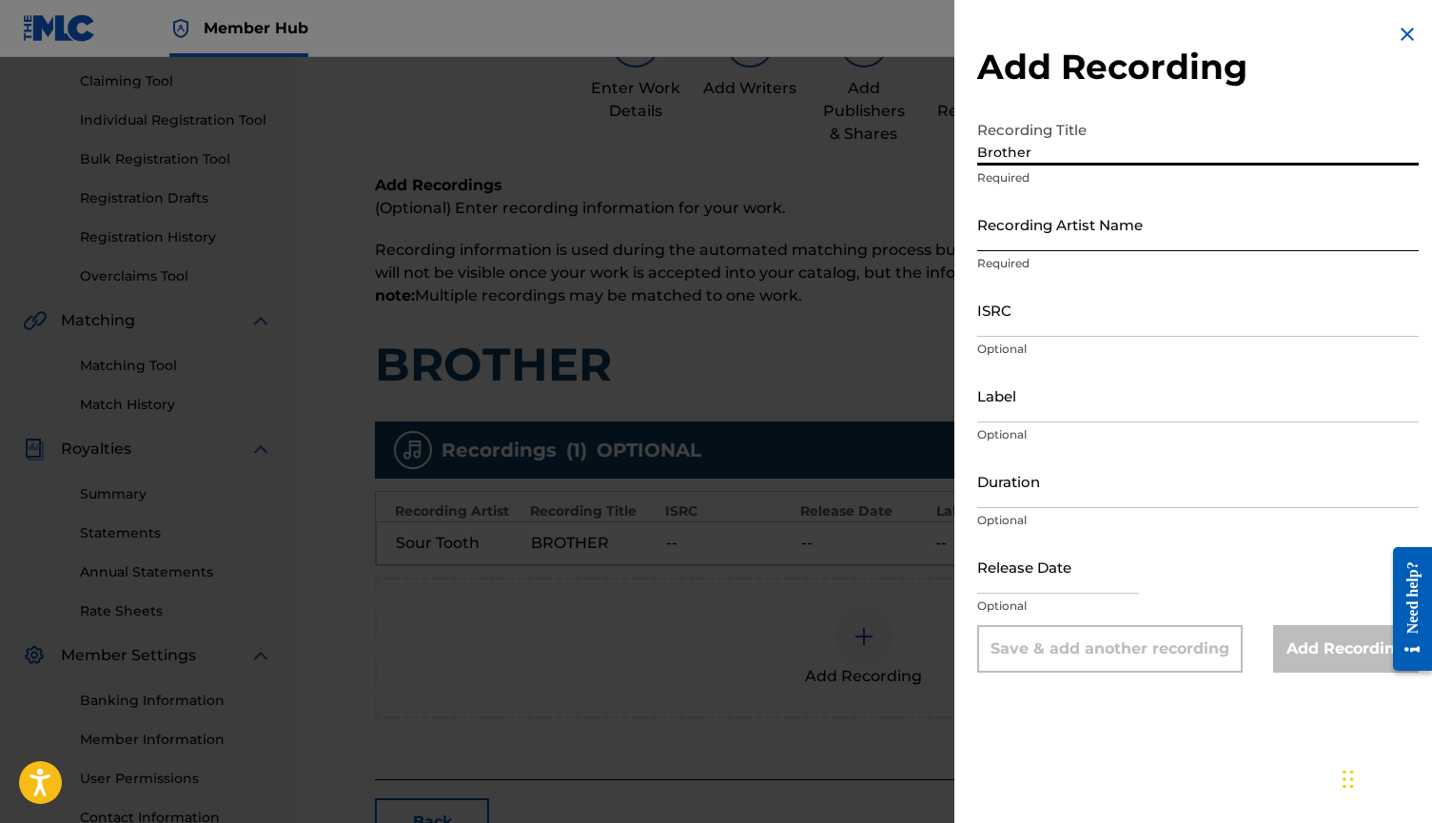
type input "Brother"
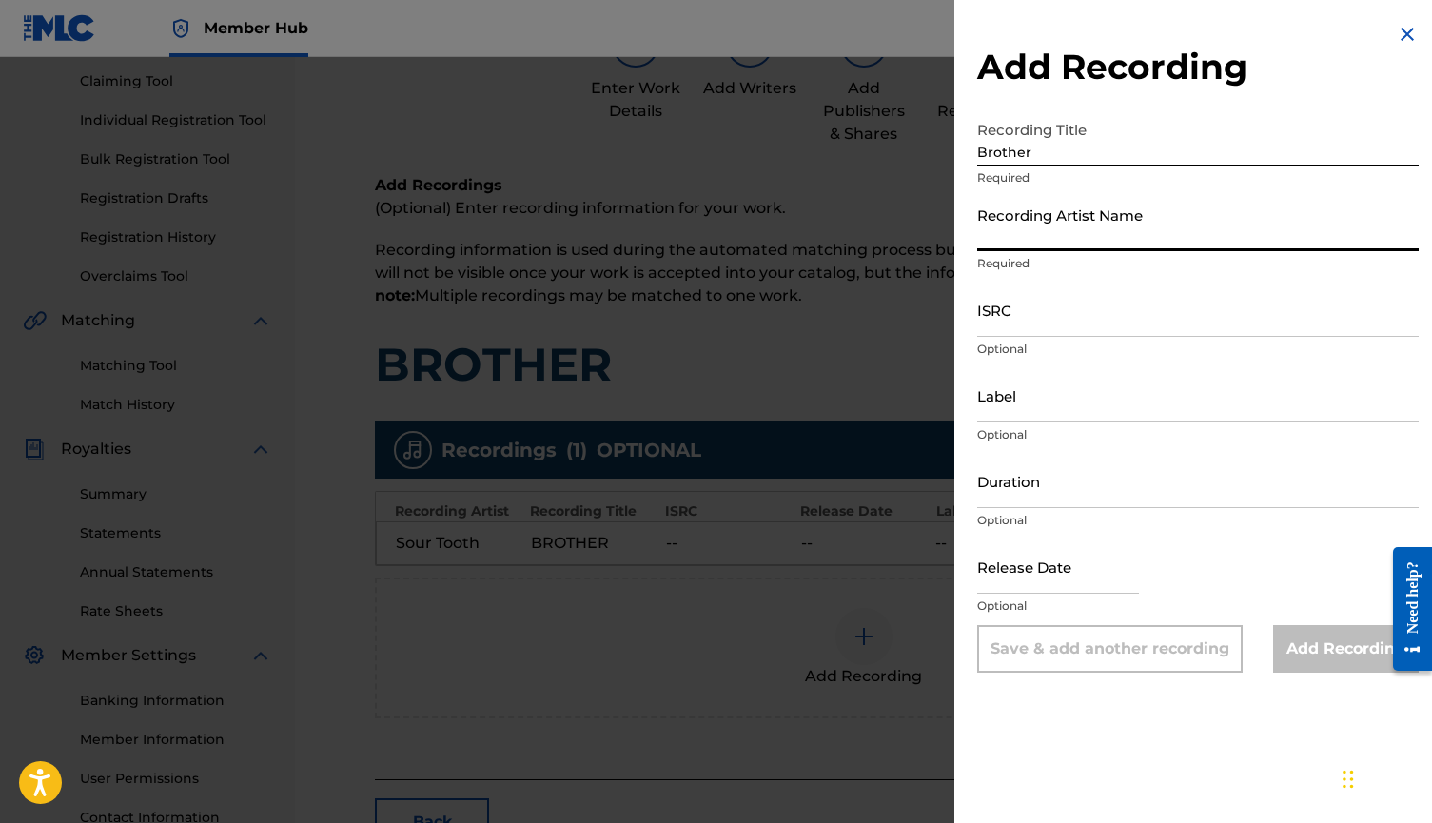
click at [1095, 216] on input "Recording Artist Name" at bounding box center [1198, 224] width 442 height 54
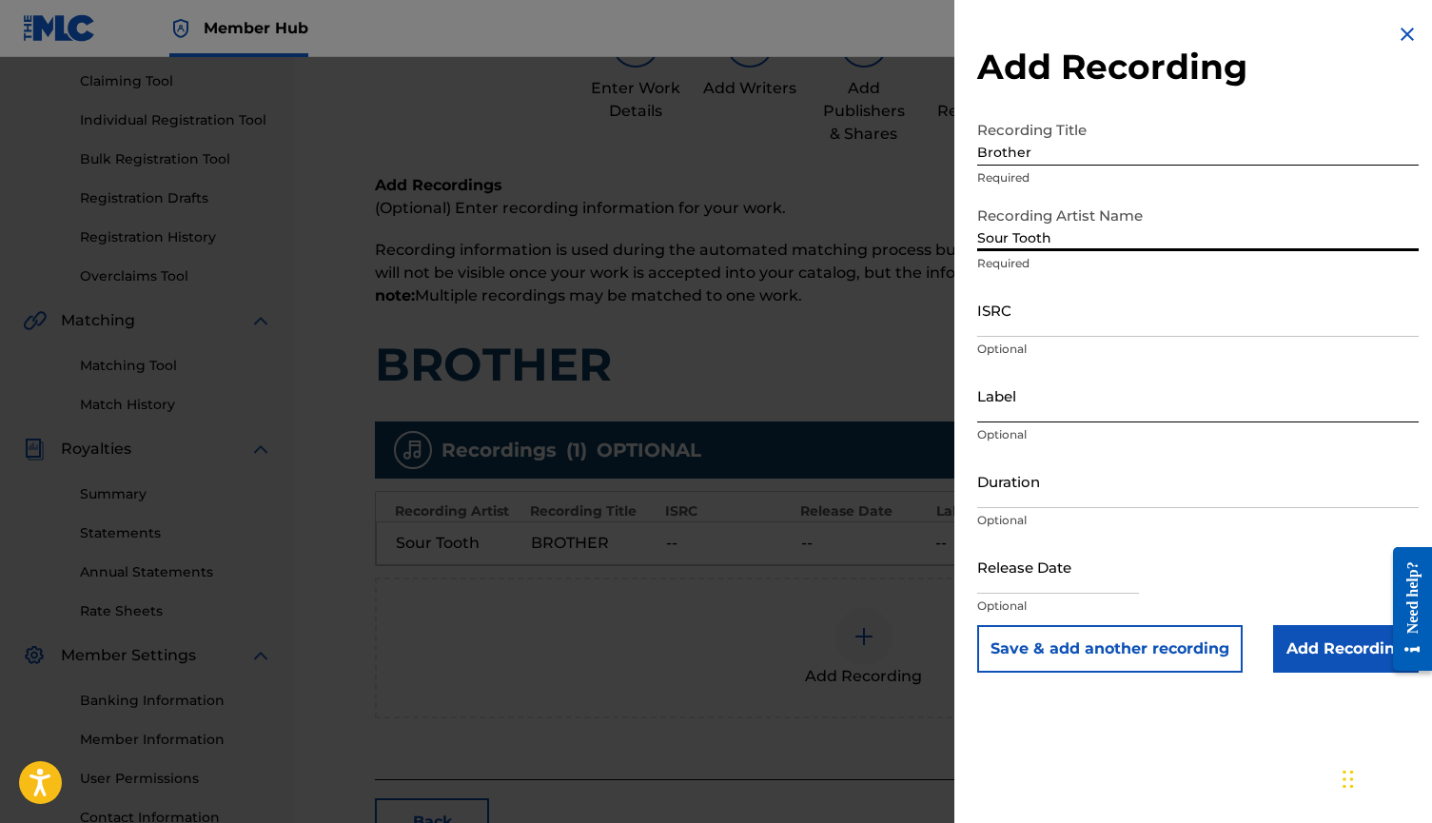
type input "Sour Tooth"
click at [1127, 383] on input "Label" at bounding box center [1198, 395] width 442 height 54
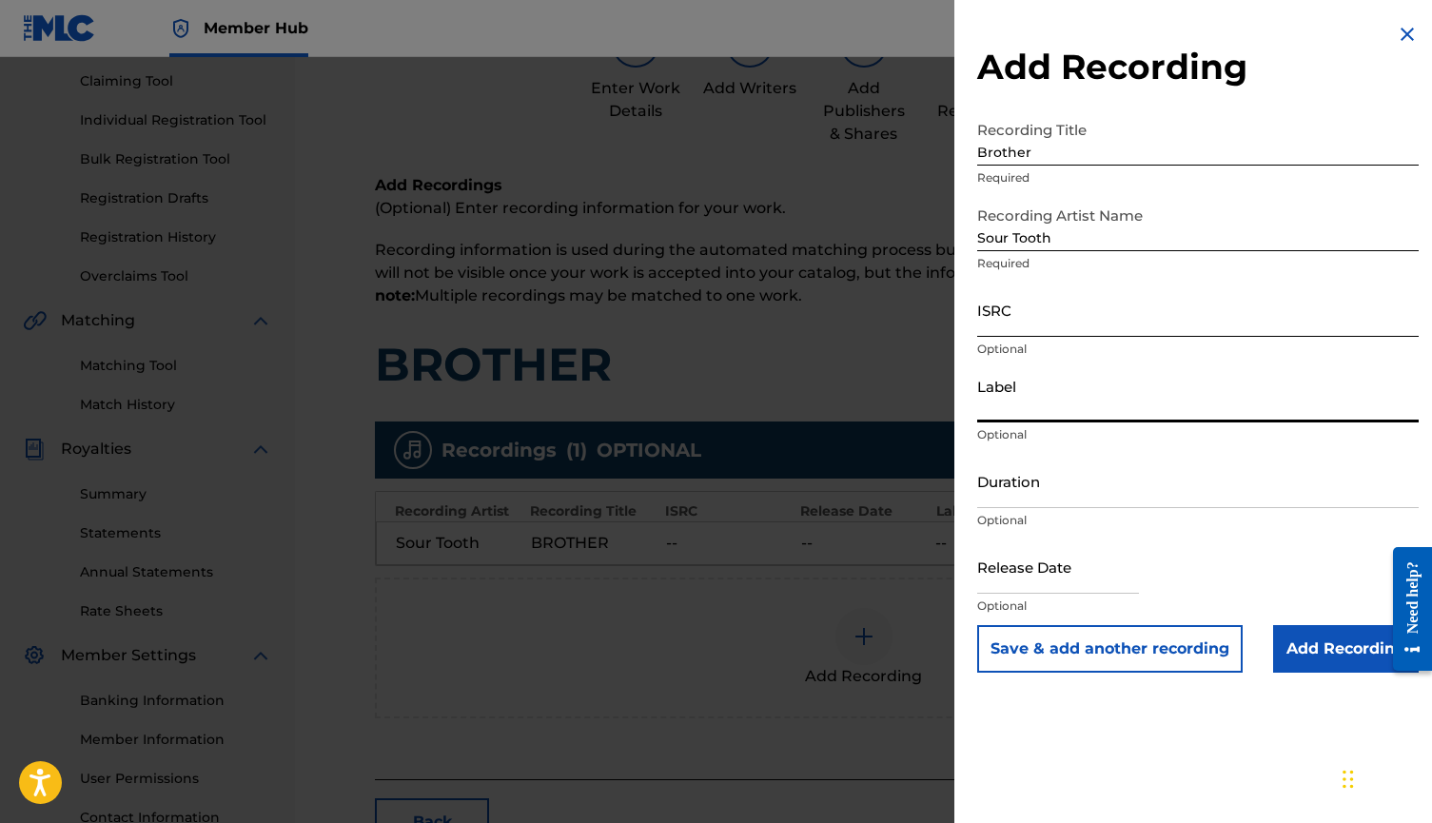
click at [1156, 327] on input "ISRC" at bounding box center [1198, 310] width 442 height 54
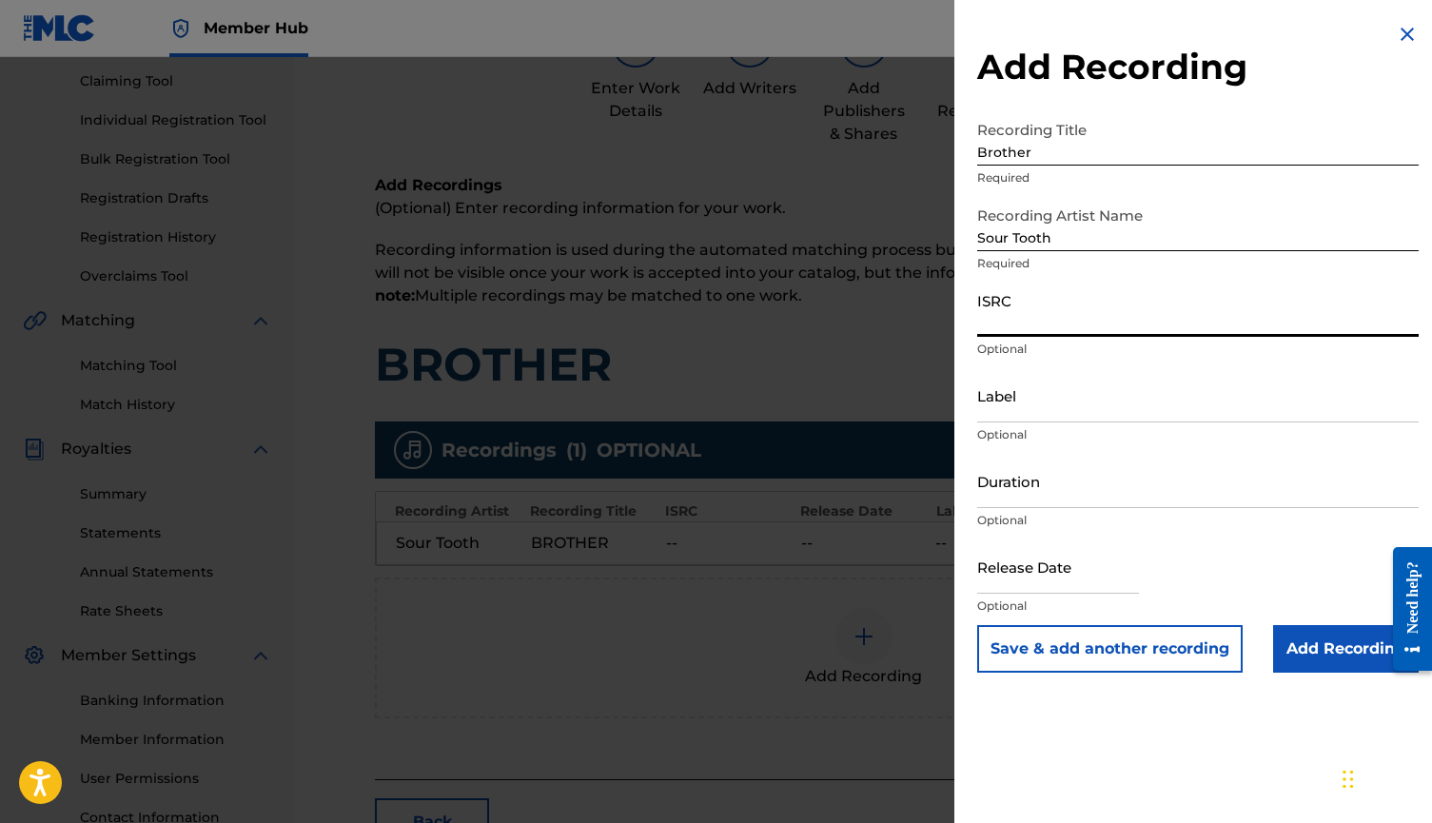
paste input "QZHN92585265"
type input "QZHN92585265"
click at [1286, 650] on input "Add Recording" at bounding box center [1346, 649] width 146 height 48
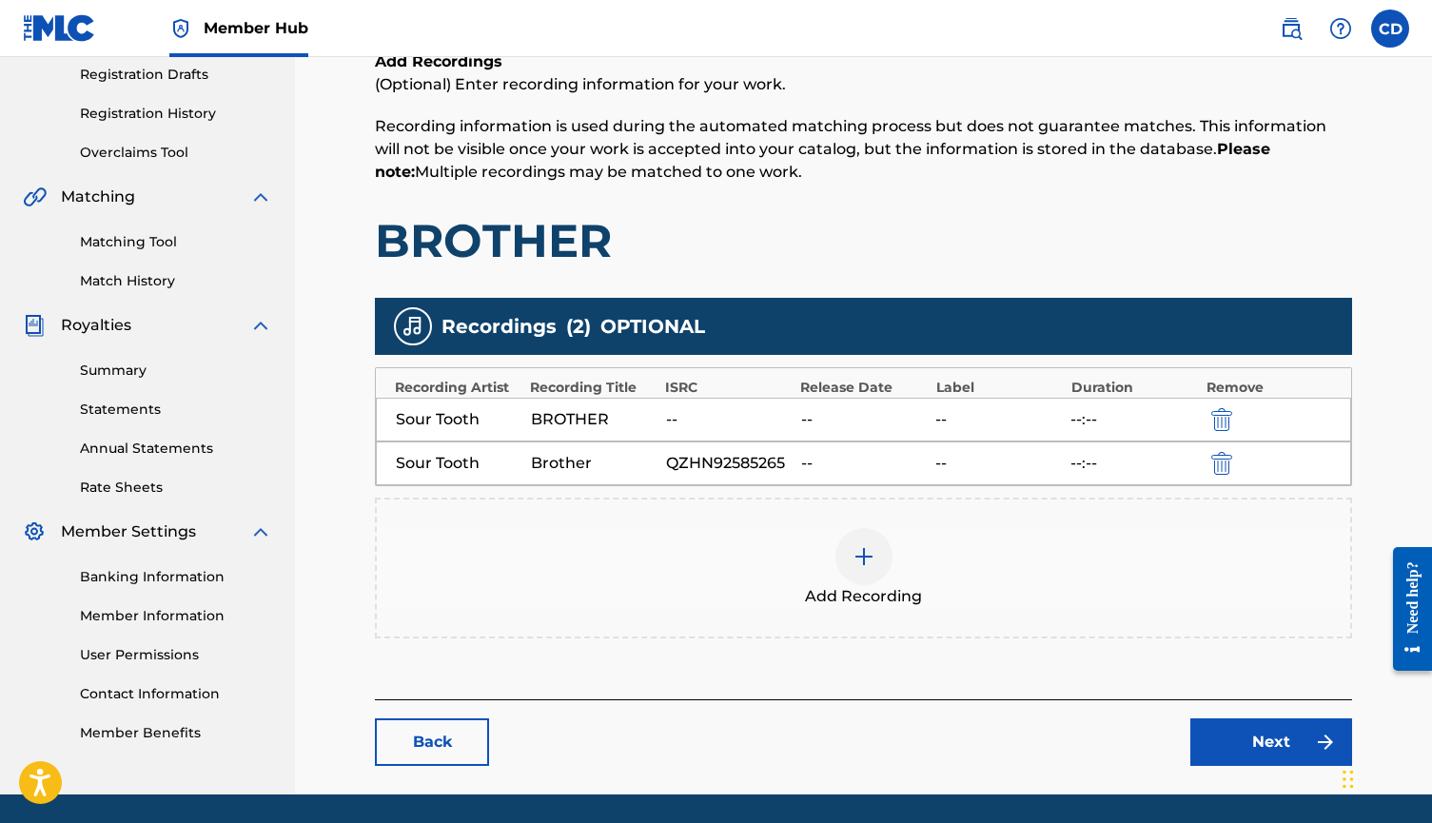
scroll to position [332, 0]
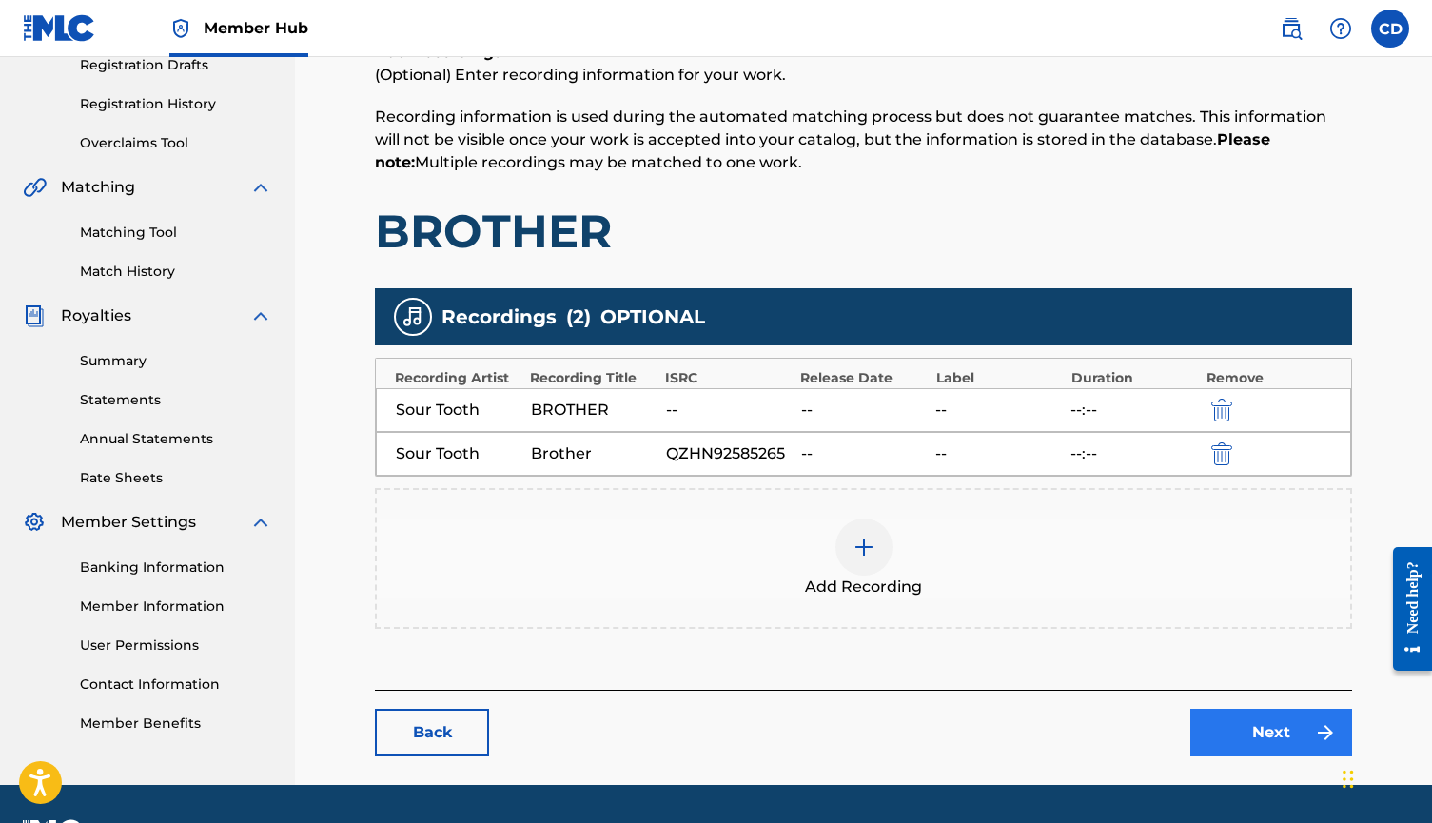
click at [1248, 717] on link "Next" at bounding box center [1272, 733] width 162 height 48
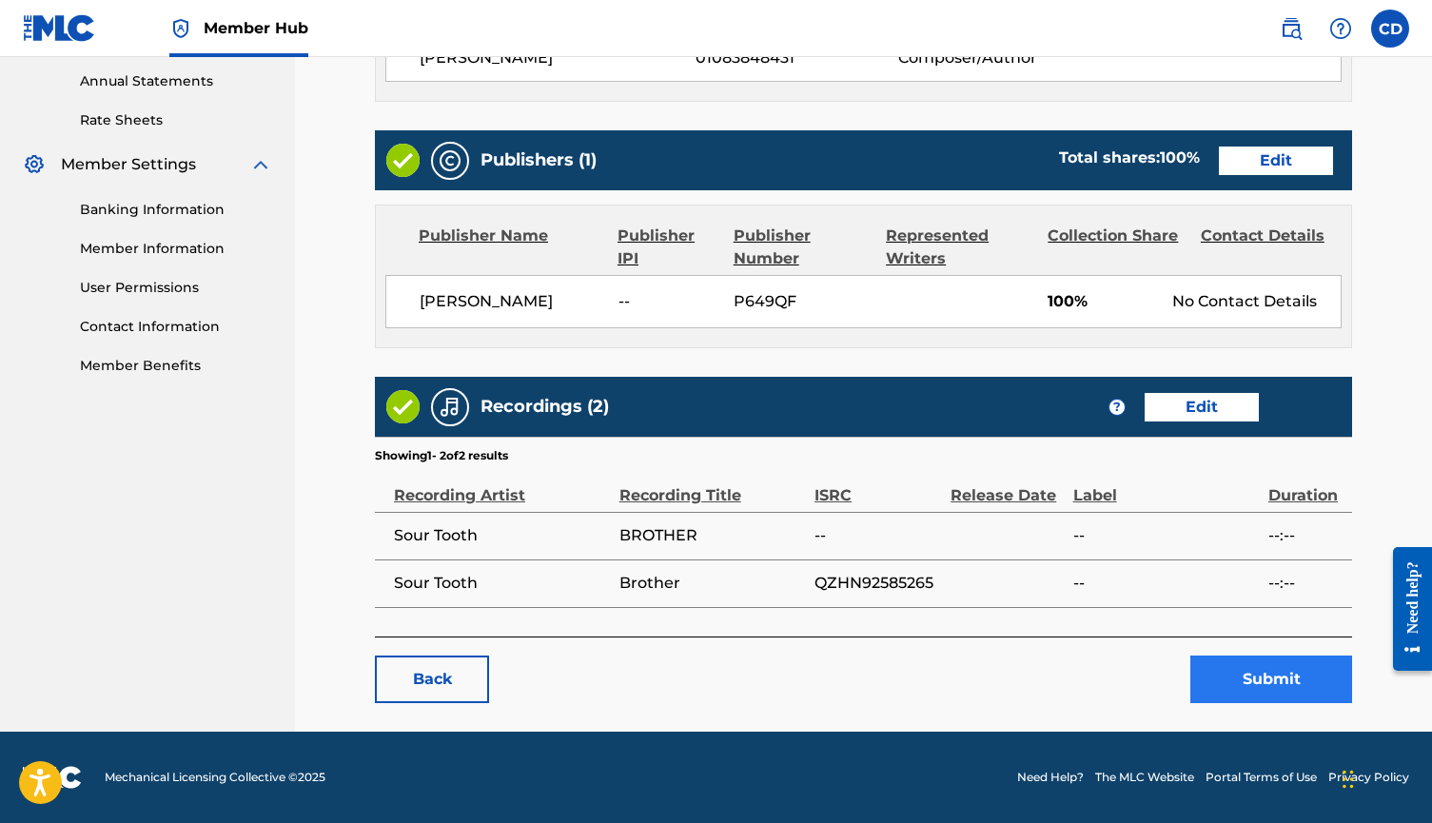
scroll to position [689, 0]
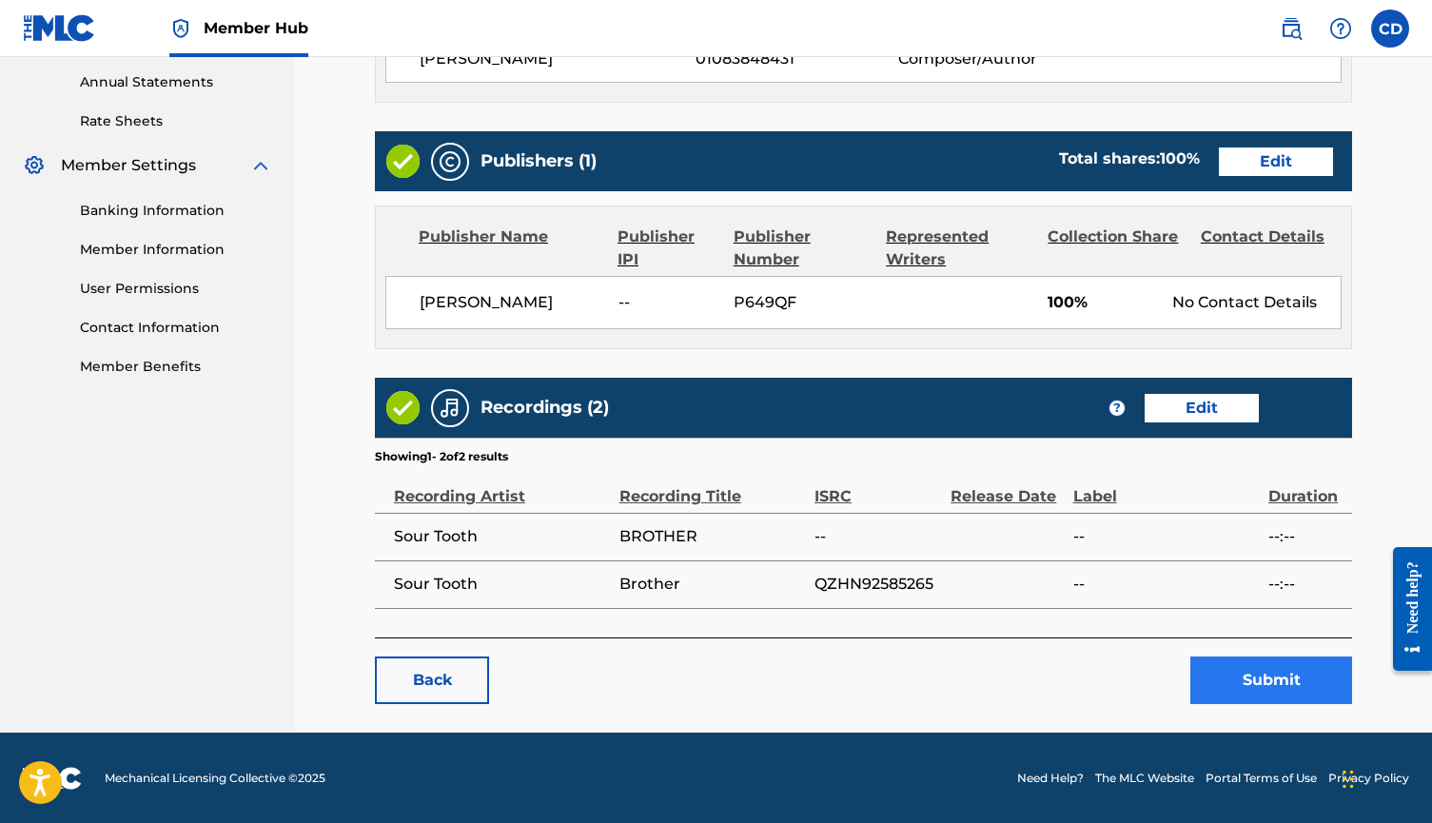
click at [1257, 679] on button "Submit" at bounding box center [1272, 681] width 162 height 48
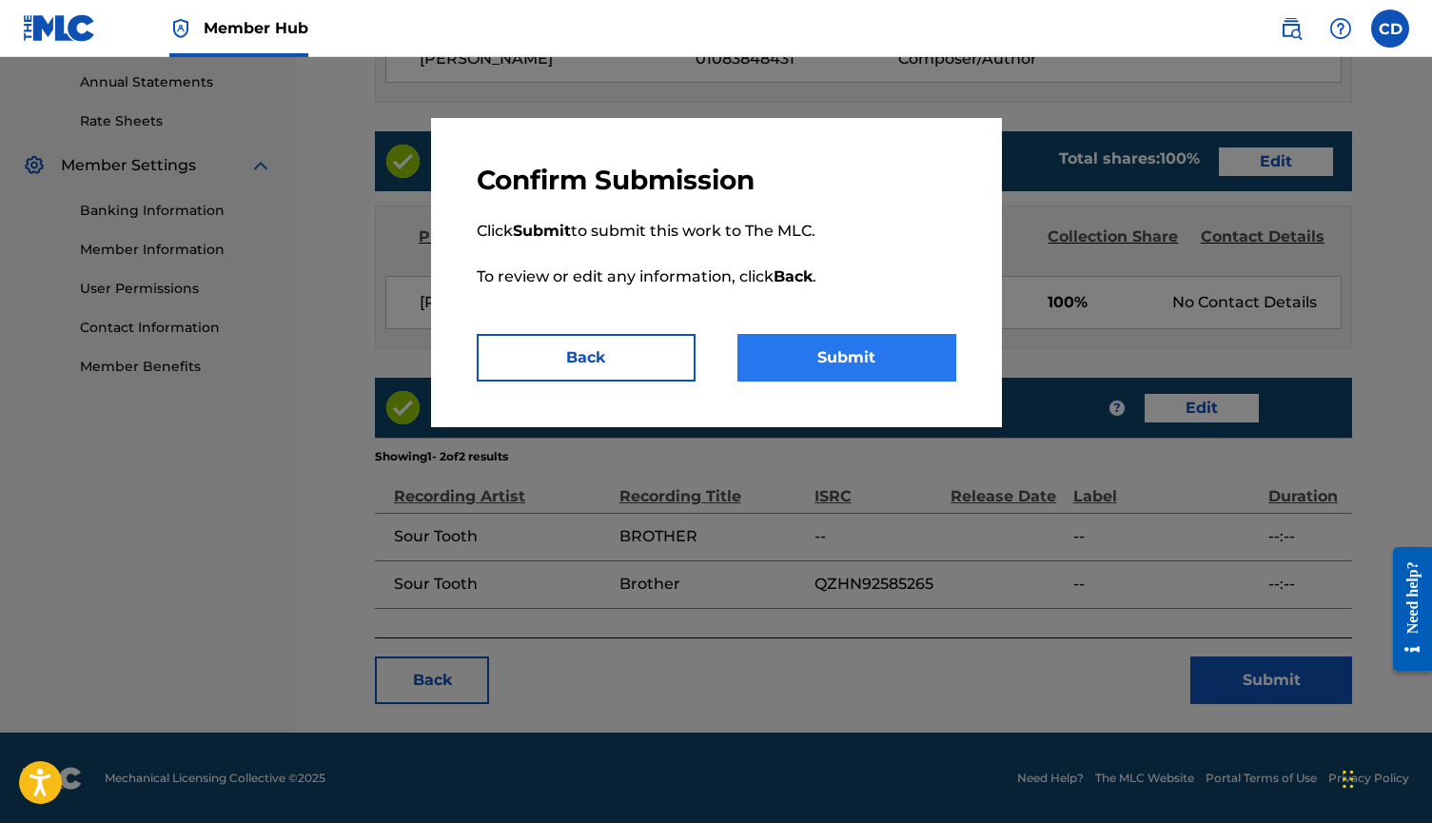
click at [897, 354] on button "Submit" at bounding box center [847, 358] width 219 height 48
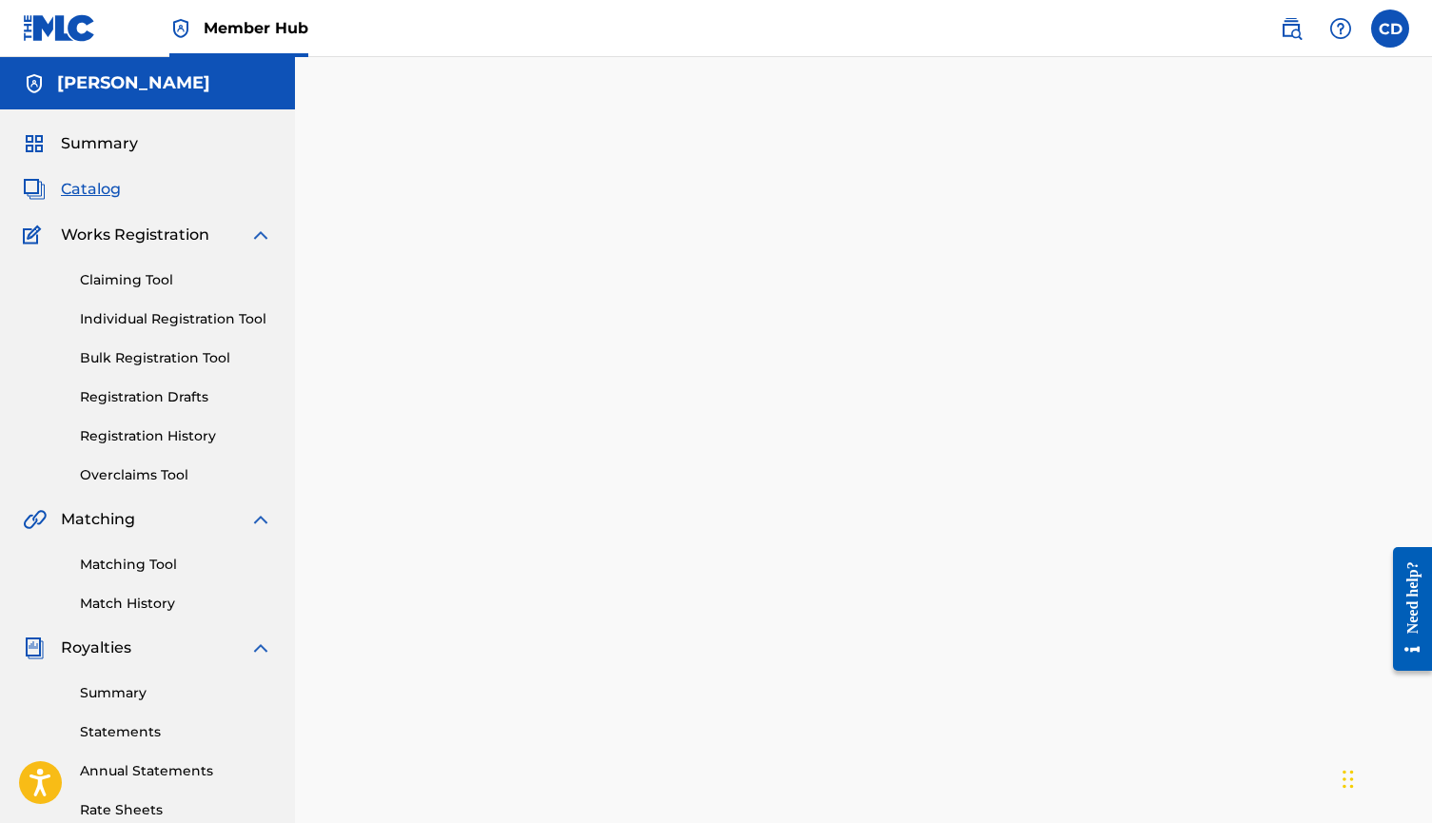
click at [151, 547] on div "Matching Tool Match History" at bounding box center [147, 572] width 249 height 83
click at [170, 559] on link "Matching Tool" at bounding box center [176, 565] width 192 height 20
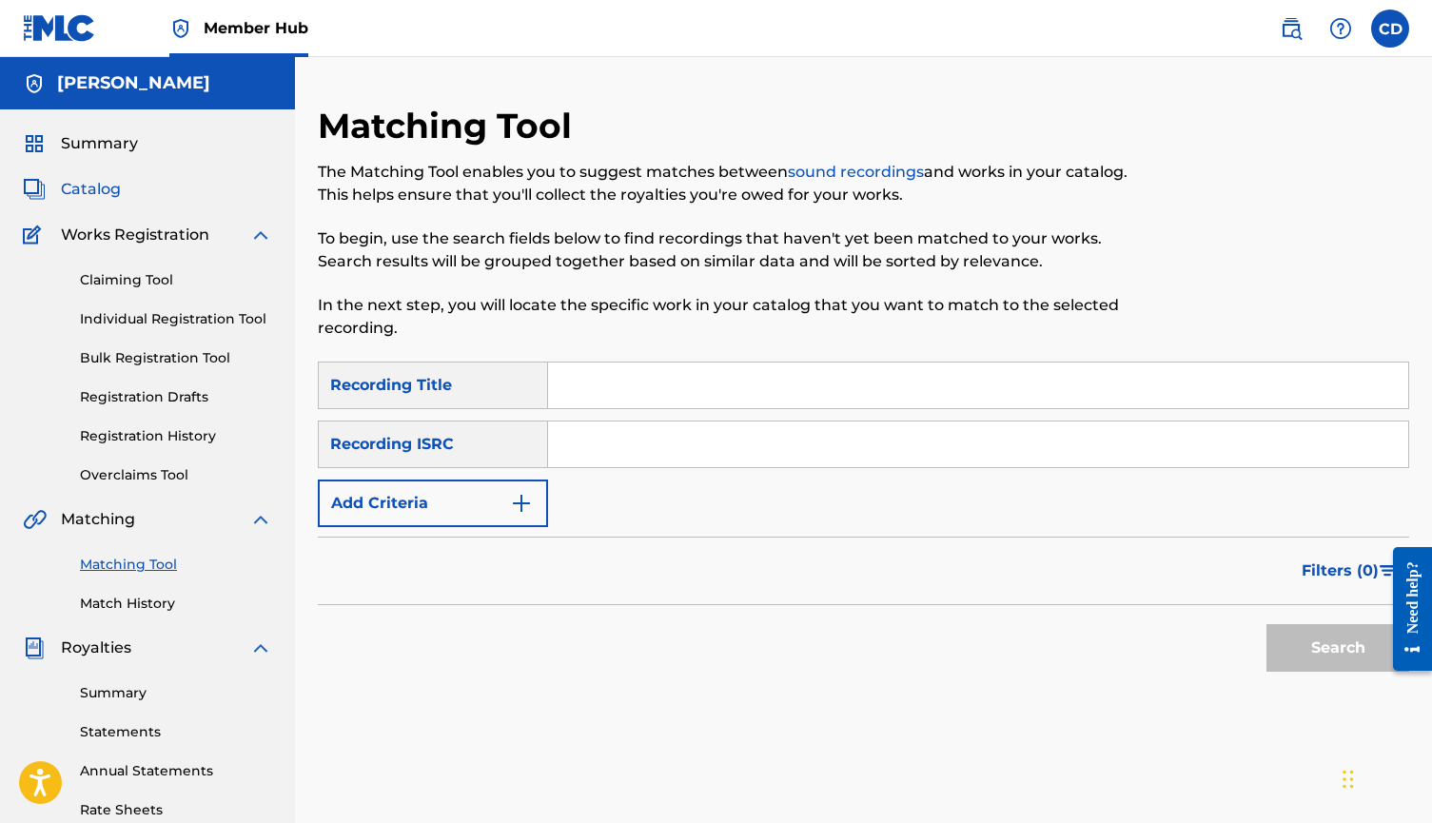
click at [109, 193] on span "Catalog" at bounding box center [91, 189] width 60 height 23
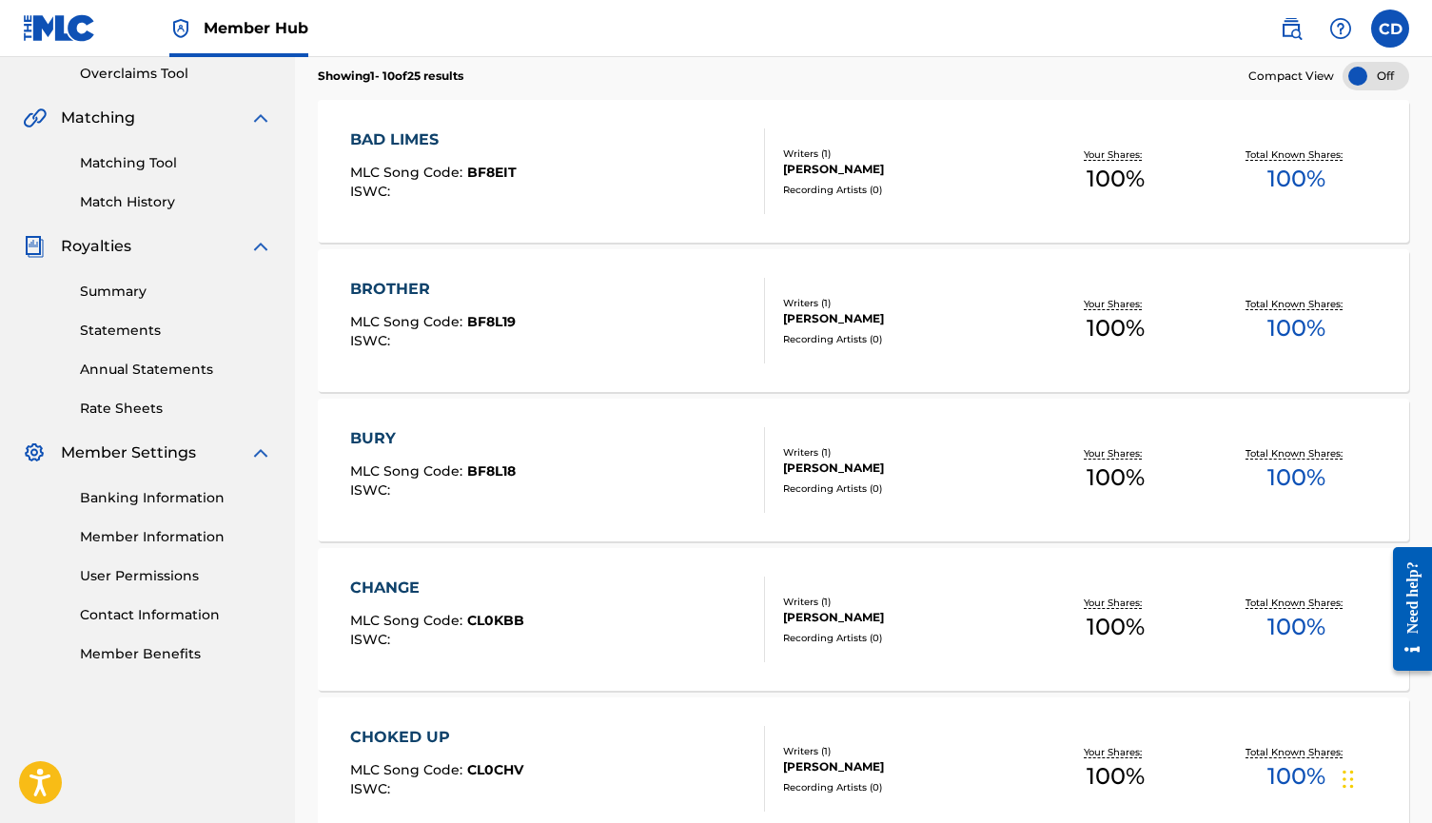
scroll to position [393, 0]
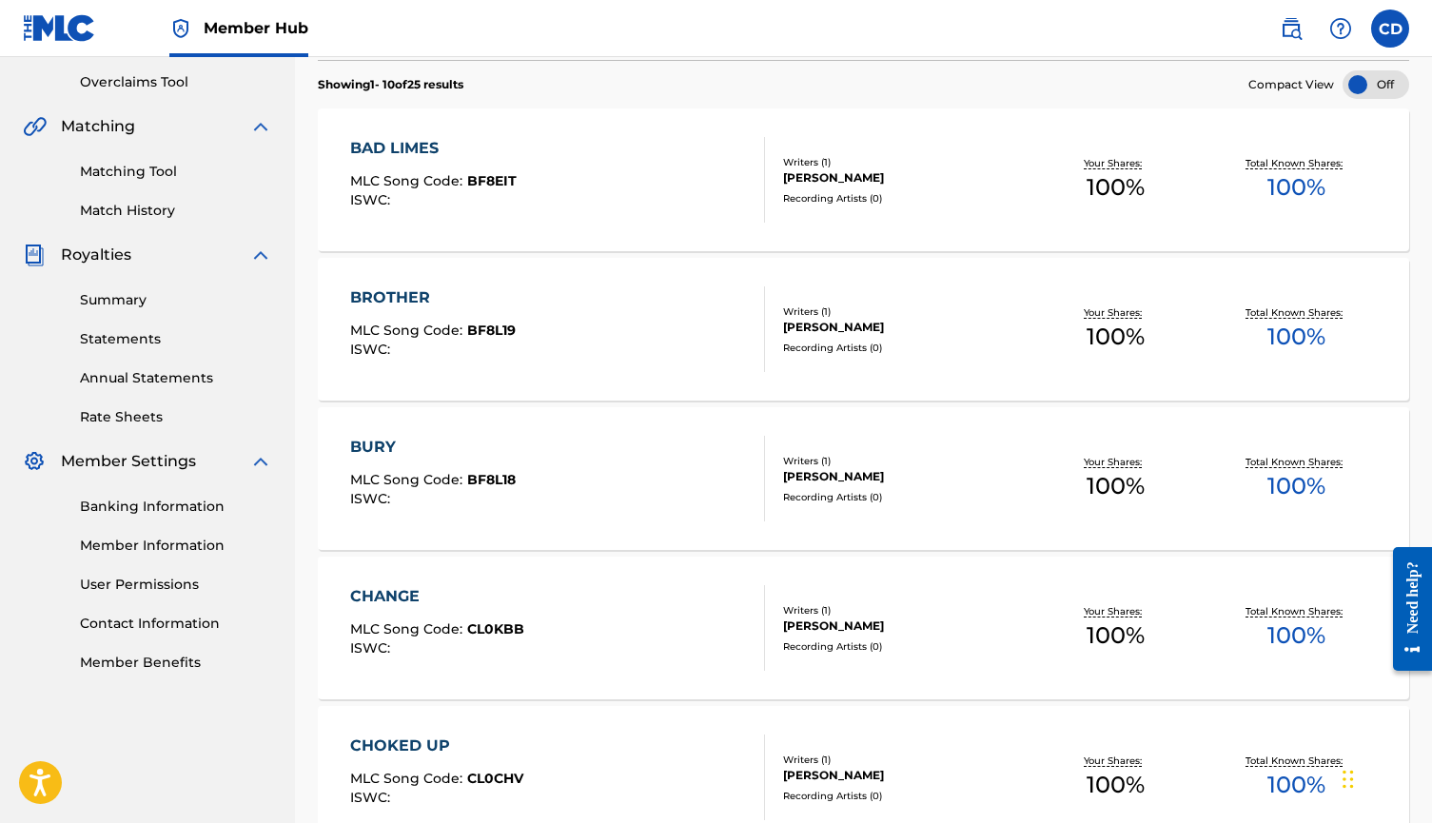
click at [536, 473] on div "BURY MLC Song Code : BF8L18 ISWC :" at bounding box center [557, 479] width 415 height 86
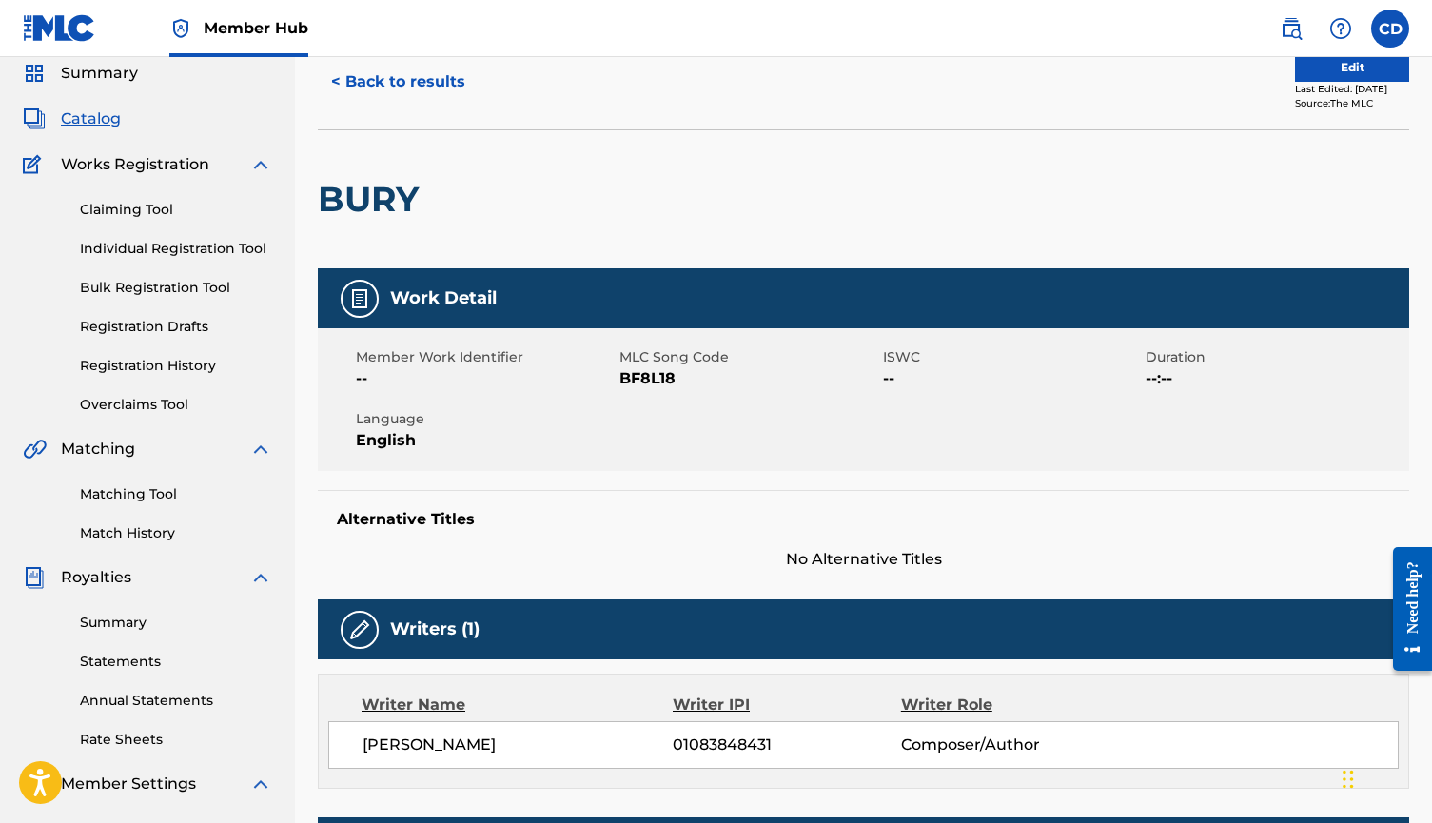
scroll to position [54, 0]
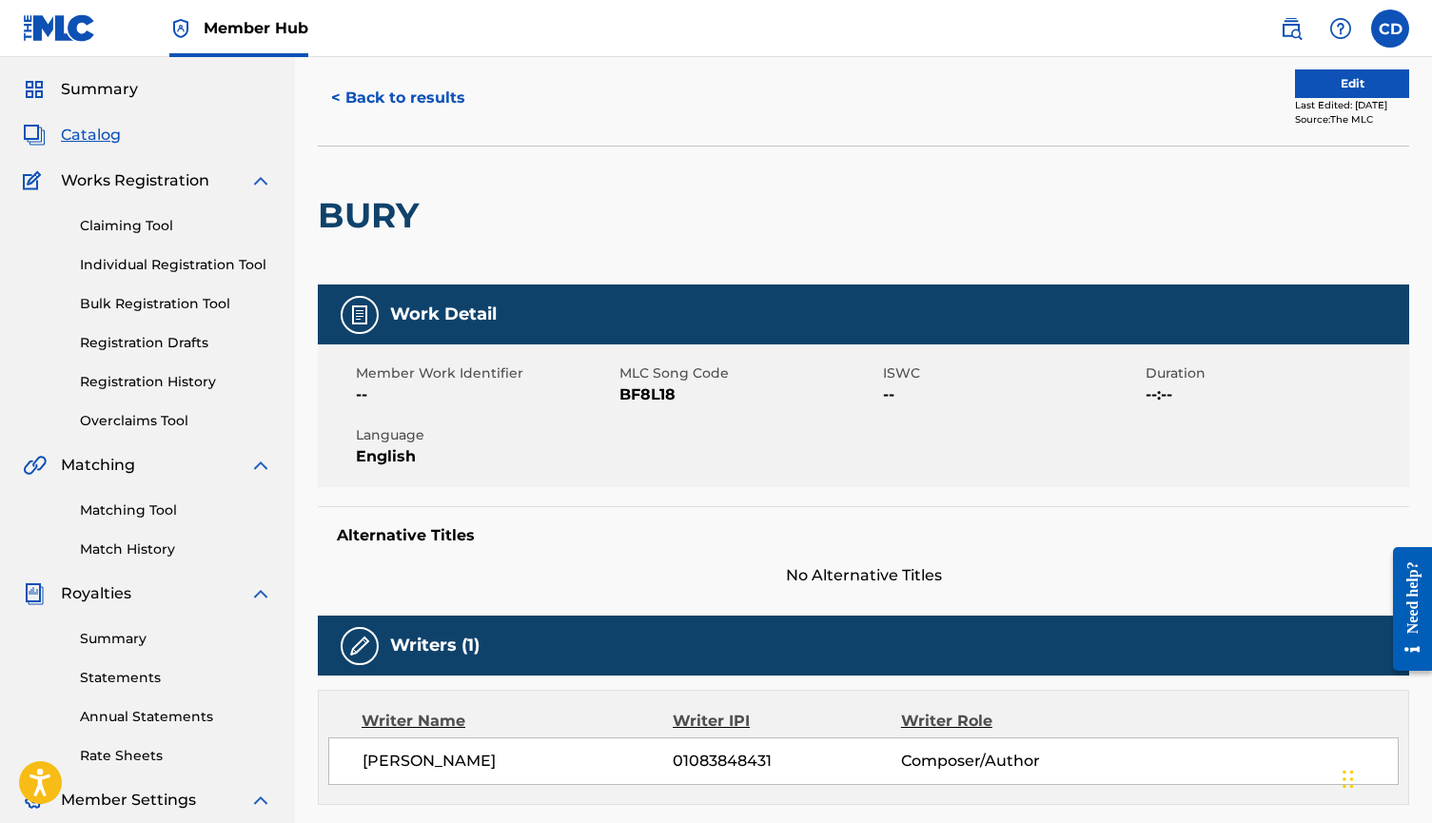
click at [1293, 67] on div "< Back to results Edit Last Edited: September 04, 2025 Source: The MLC" at bounding box center [864, 97] width 1092 height 95
click at [1295, 79] on button "Edit" at bounding box center [1352, 83] width 114 height 29
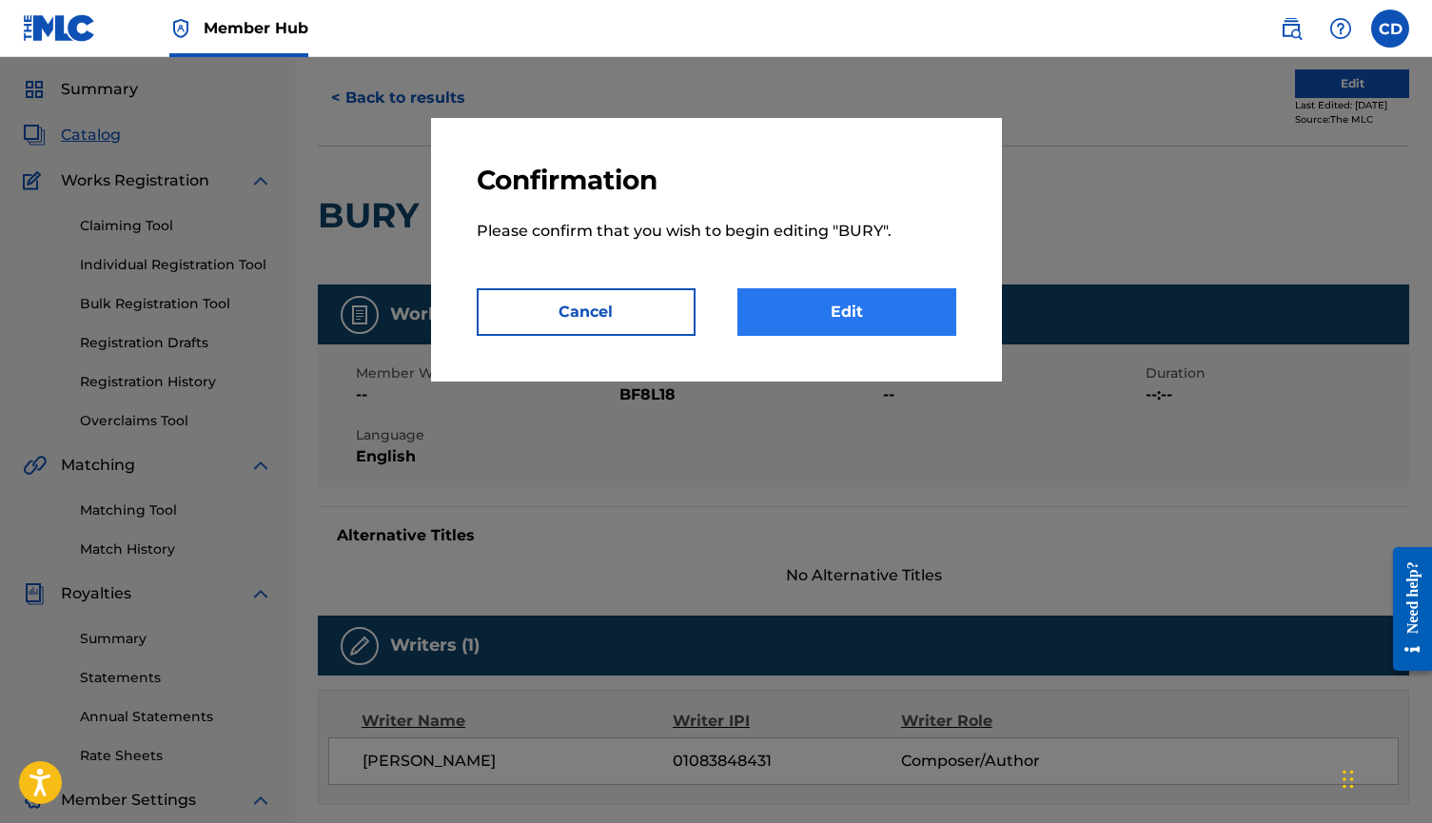
click at [915, 302] on link "Edit" at bounding box center [847, 312] width 219 height 48
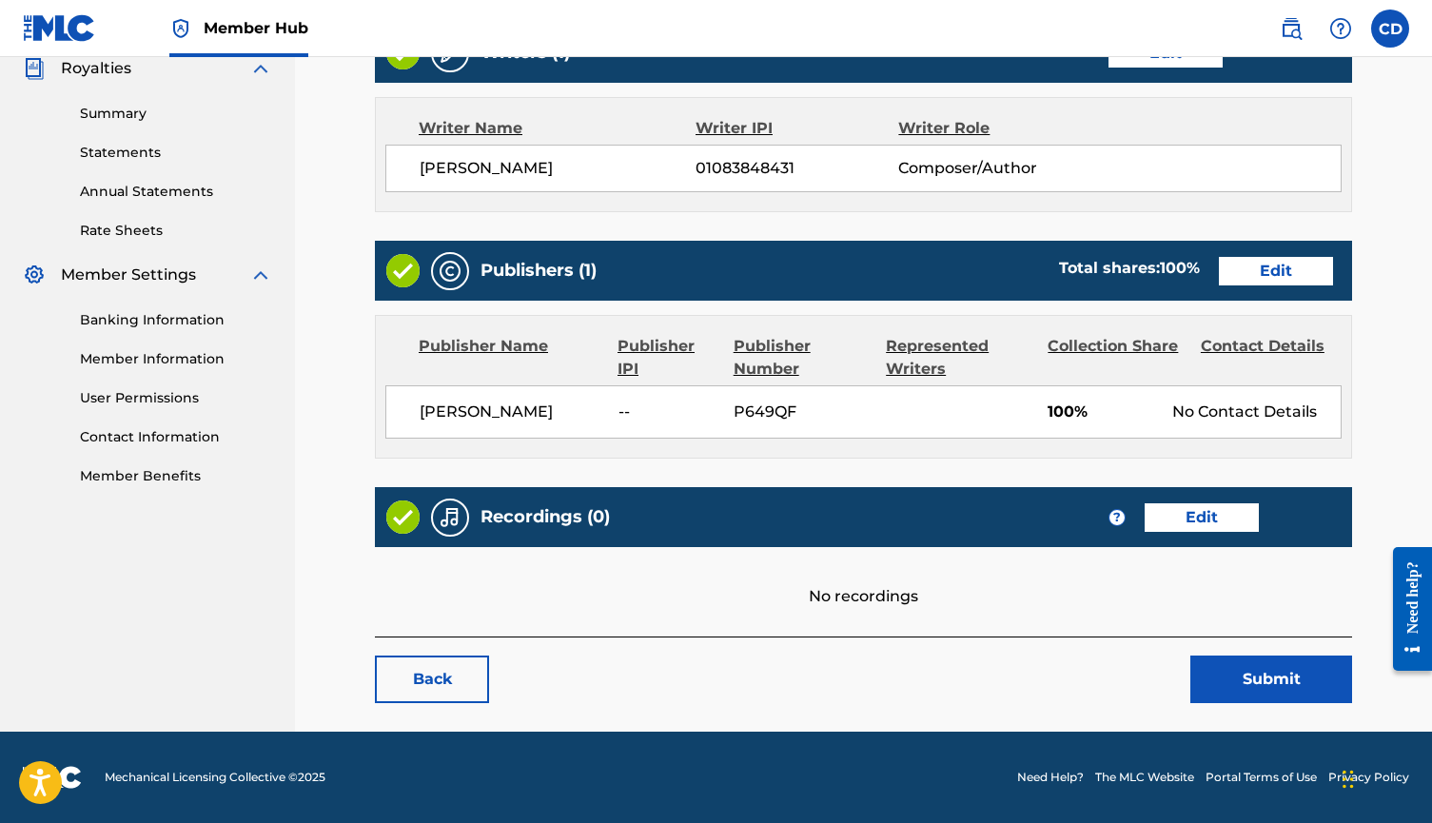
scroll to position [579, 0]
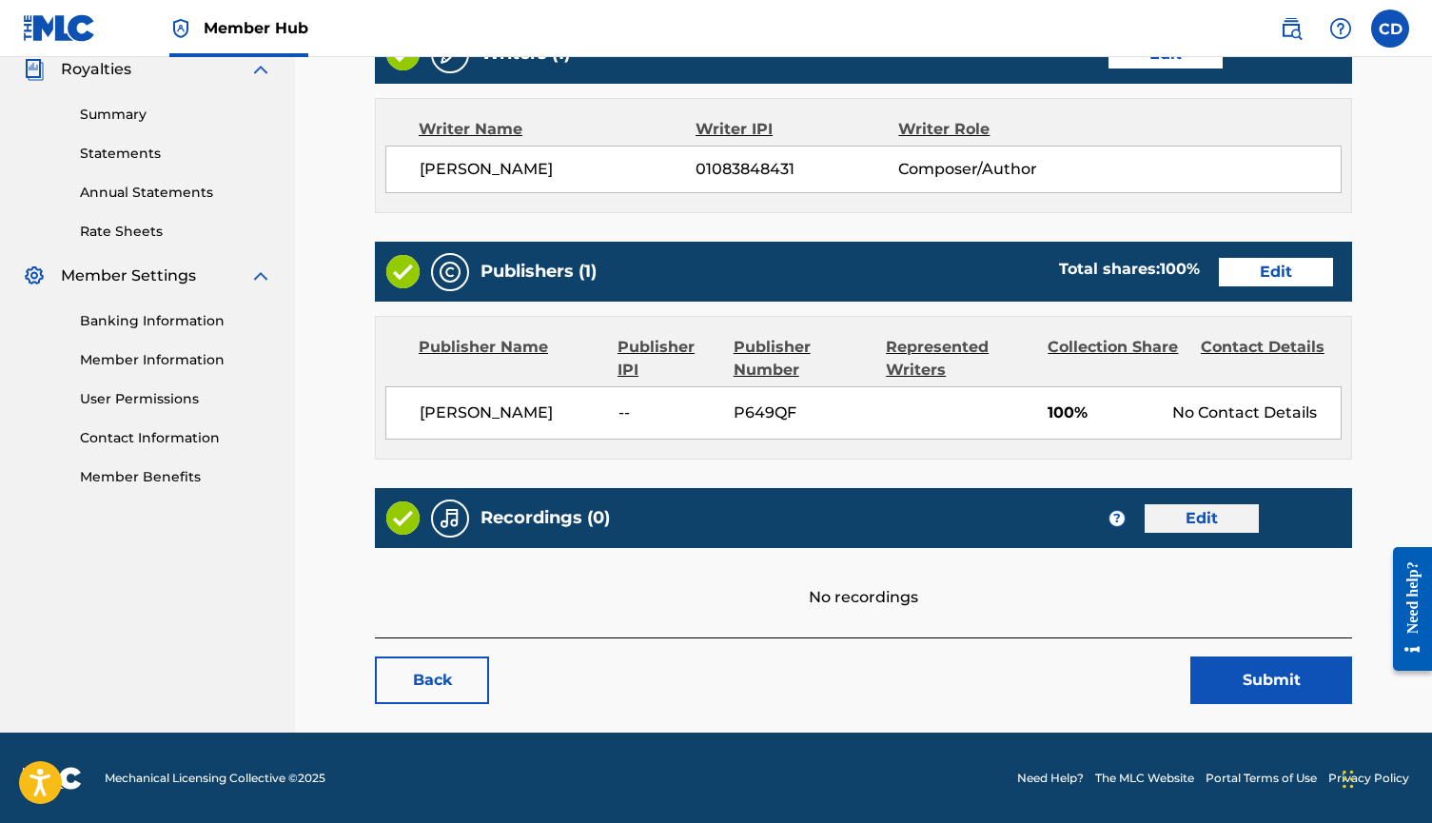
click at [1192, 517] on link "Edit" at bounding box center [1202, 518] width 114 height 29
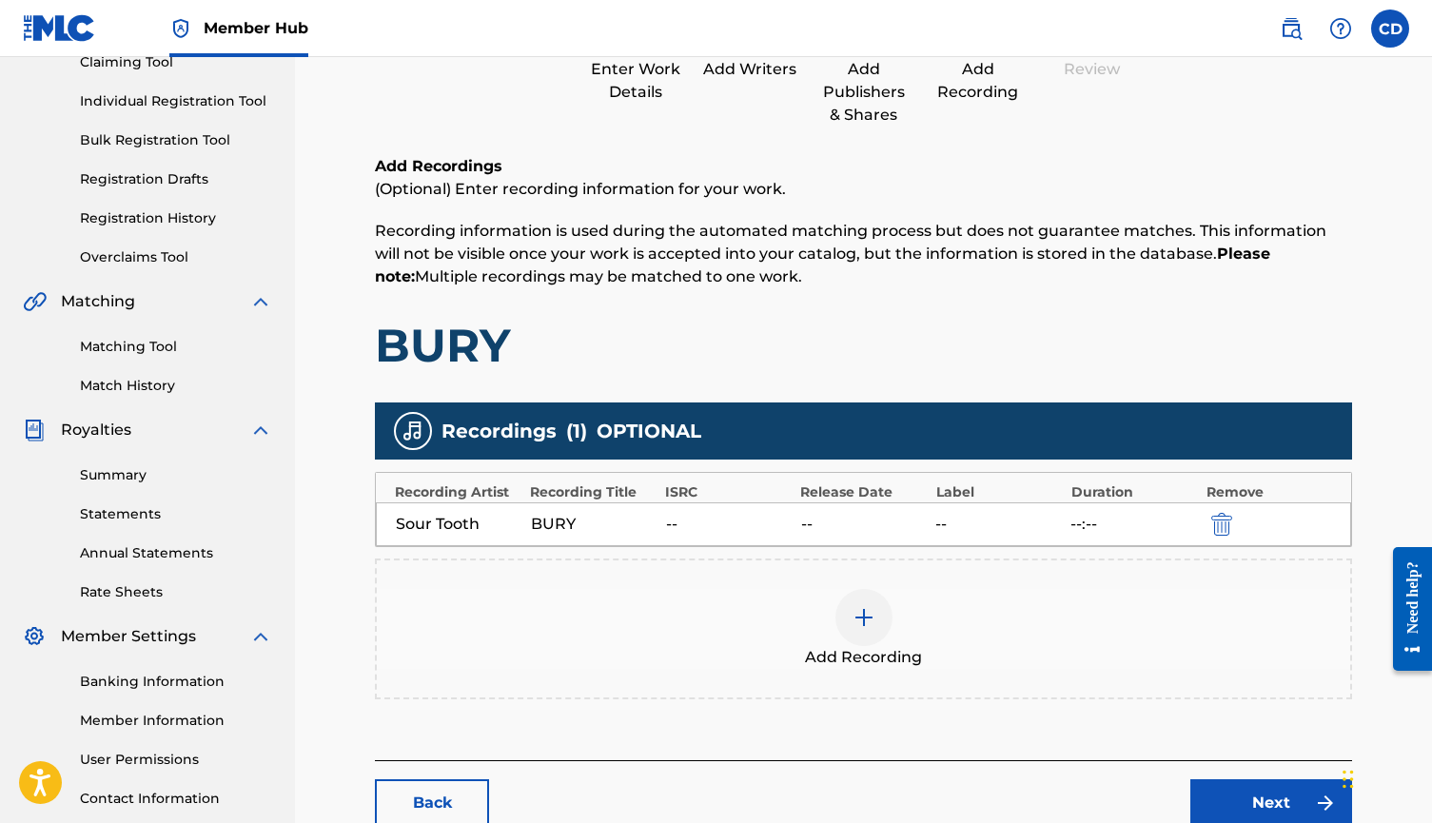
scroll to position [265, 0]
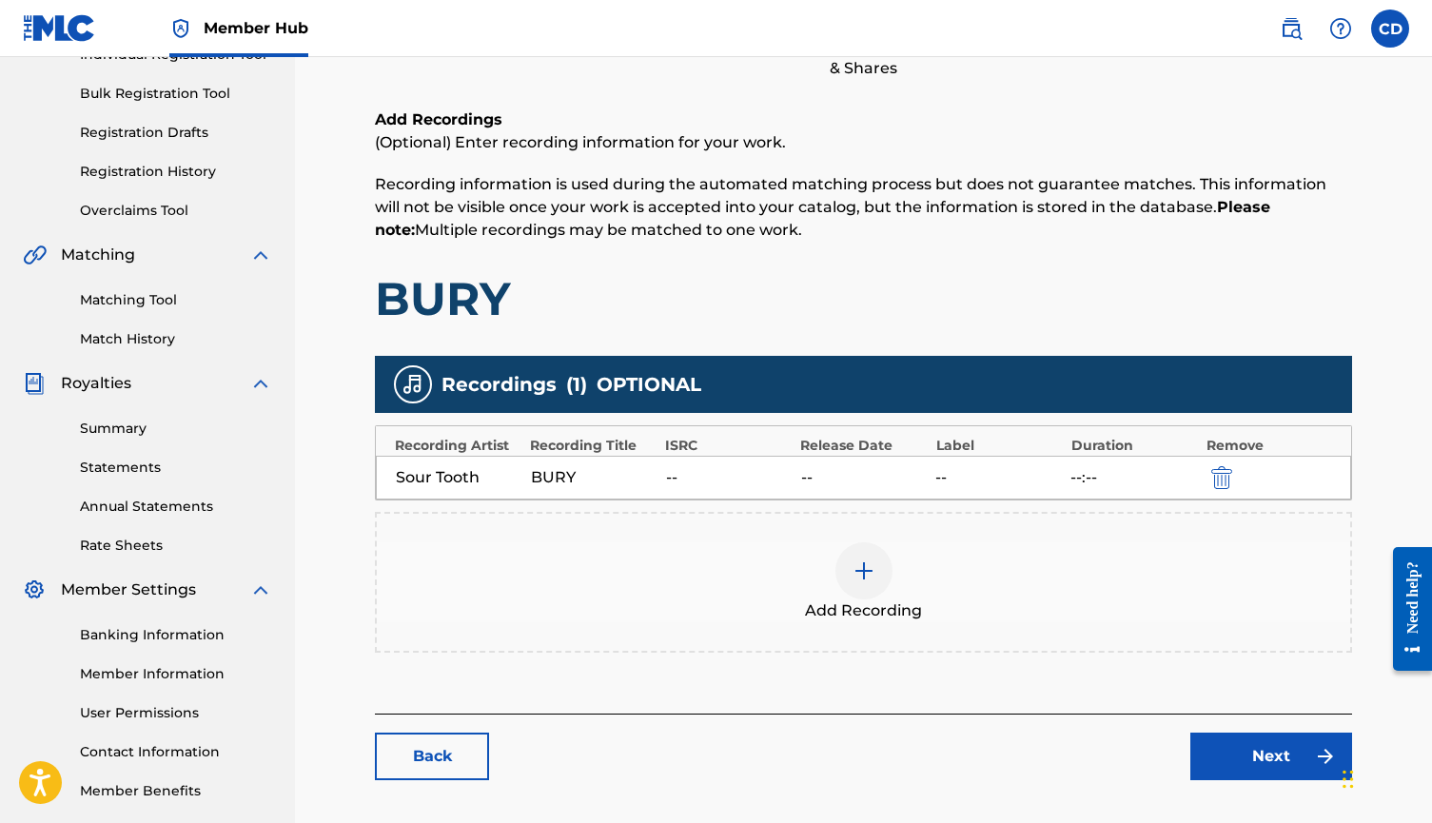
click at [851, 591] on div at bounding box center [864, 570] width 57 height 57
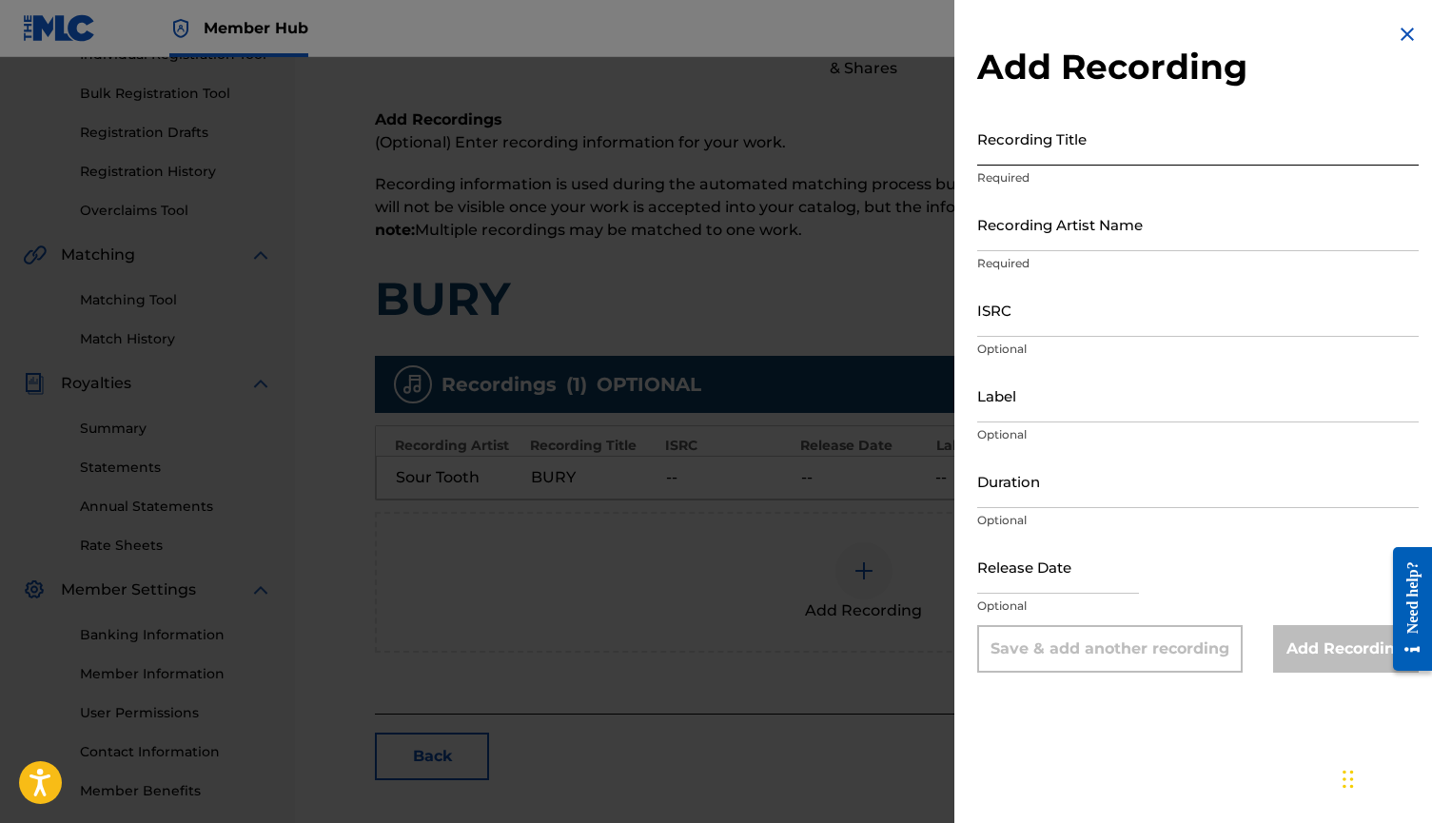
click at [1057, 139] on input "Recording Title" at bounding box center [1198, 138] width 442 height 54
type input "V"
type input "Bury"
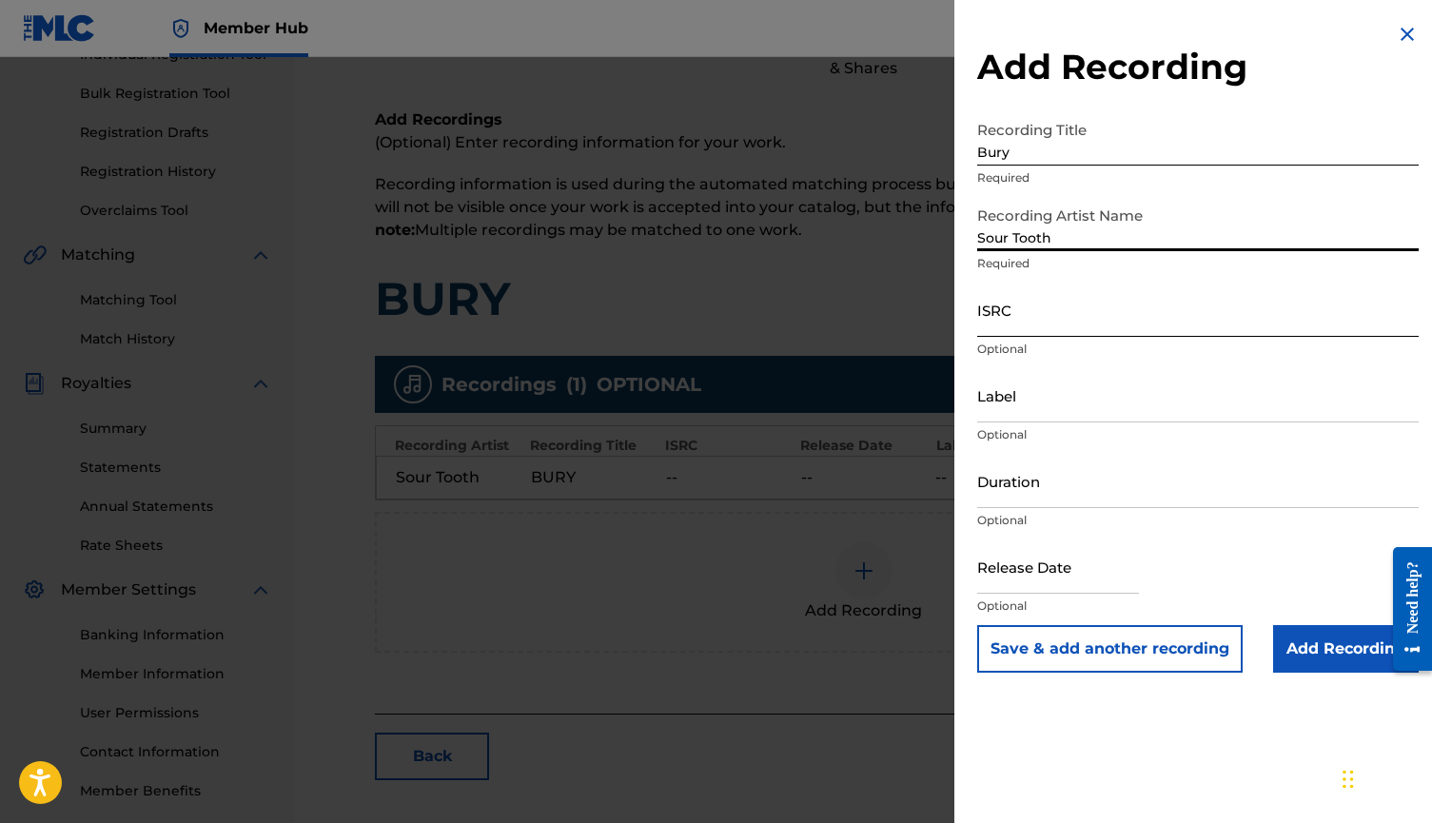
type input "Sour Tooth"
click at [1155, 332] on input "ISRC" at bounding box center [1198, 310] width 442 height 54
paste input "QZHN92585263"
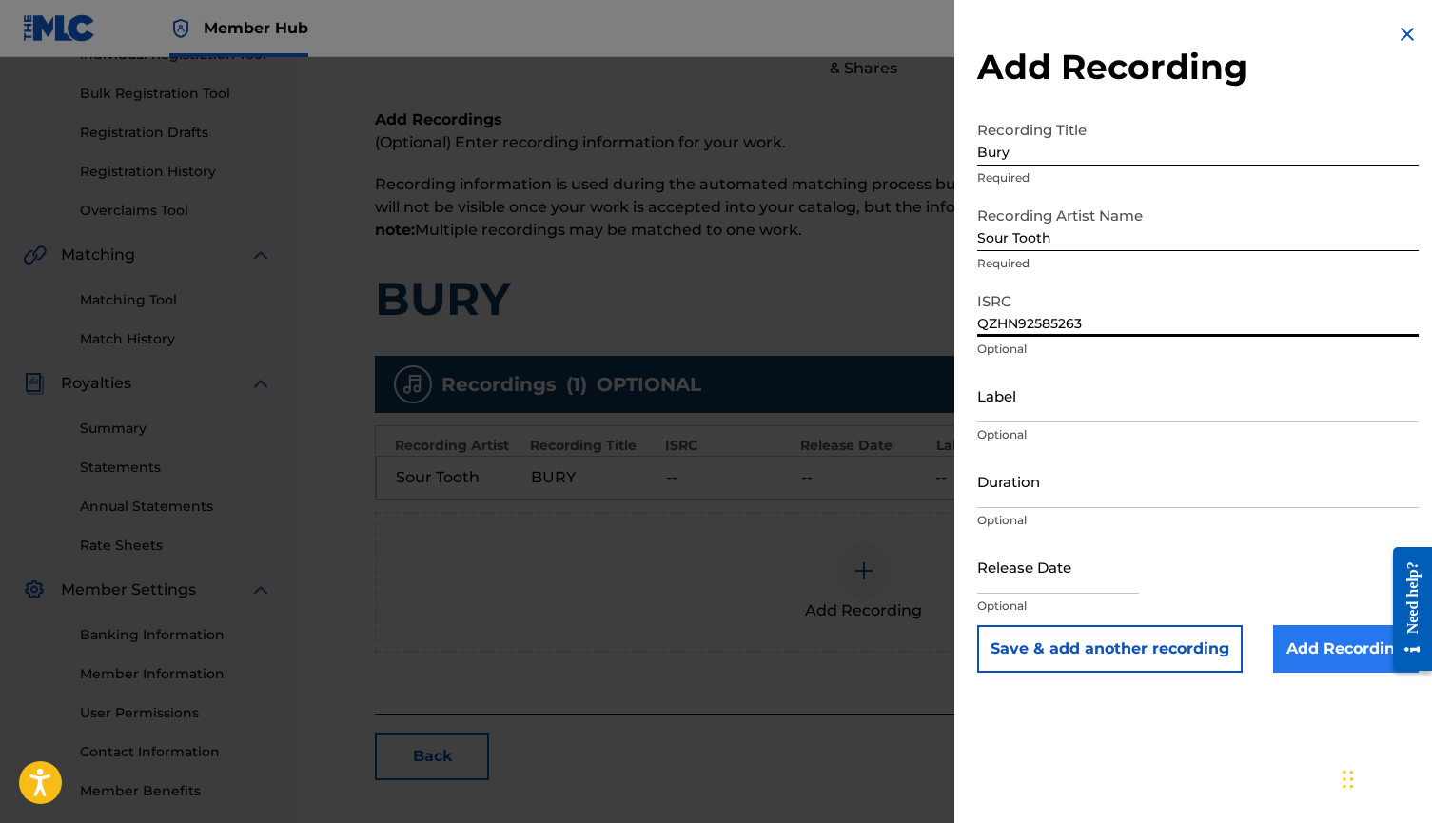
type input "QZHN92585263"
click at [1298, 640] on input "Add Recording" at bounding box center [1346, 649] width 146 height 48
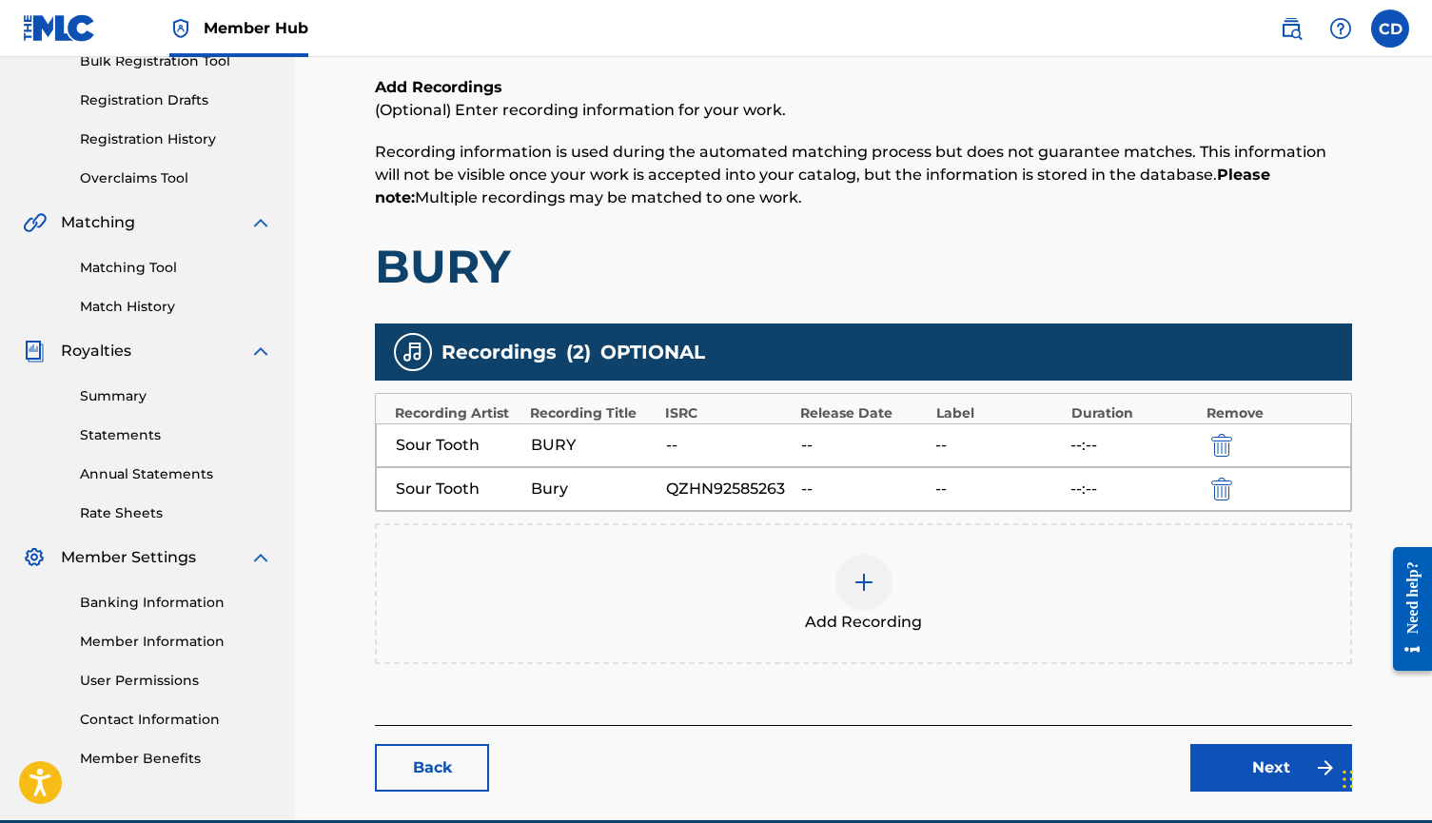
scroll to position [314, 0]
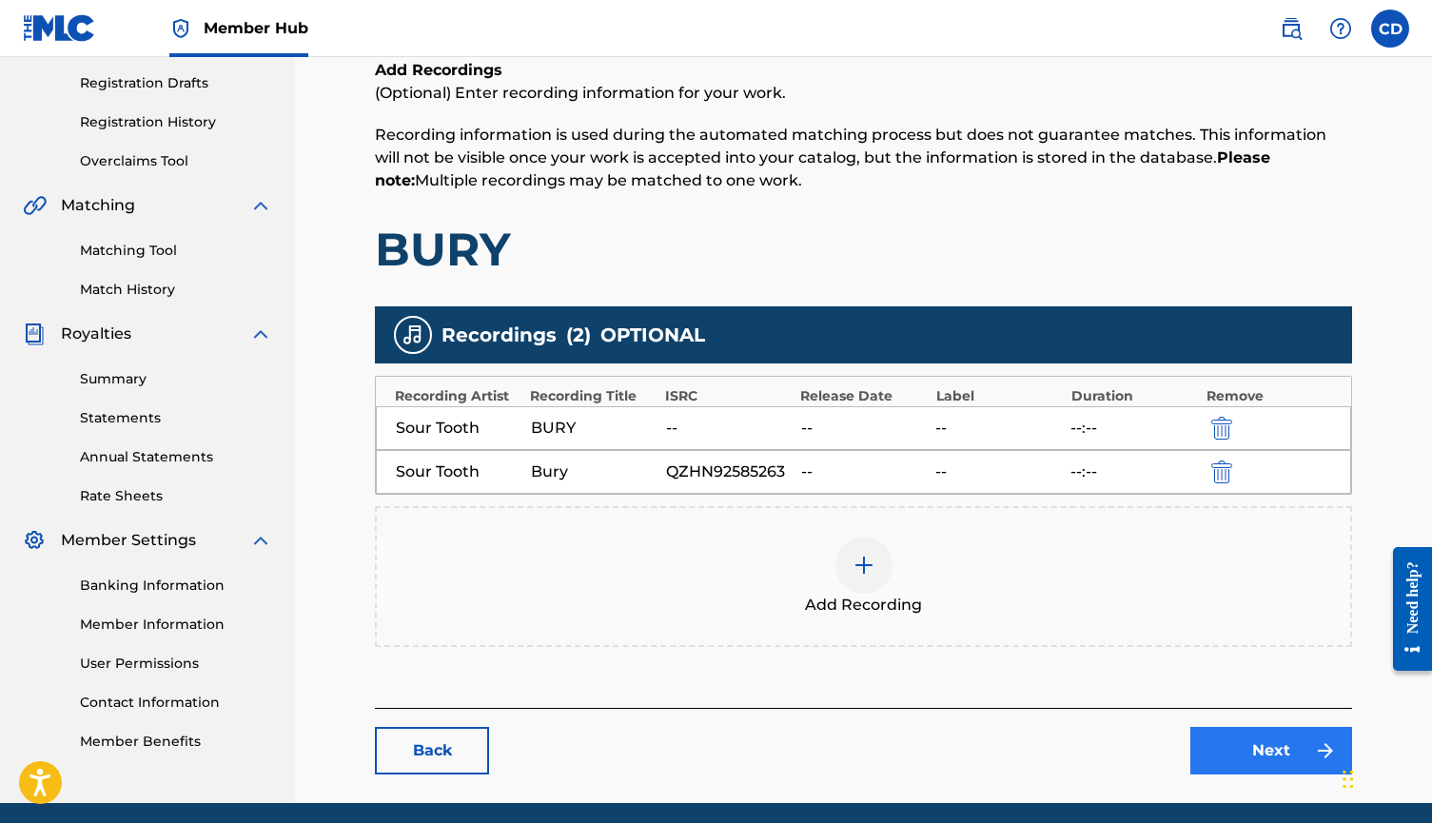
click at [1220, 760] on link "Next" at bounding box center [1272, 751] width 162 height 48
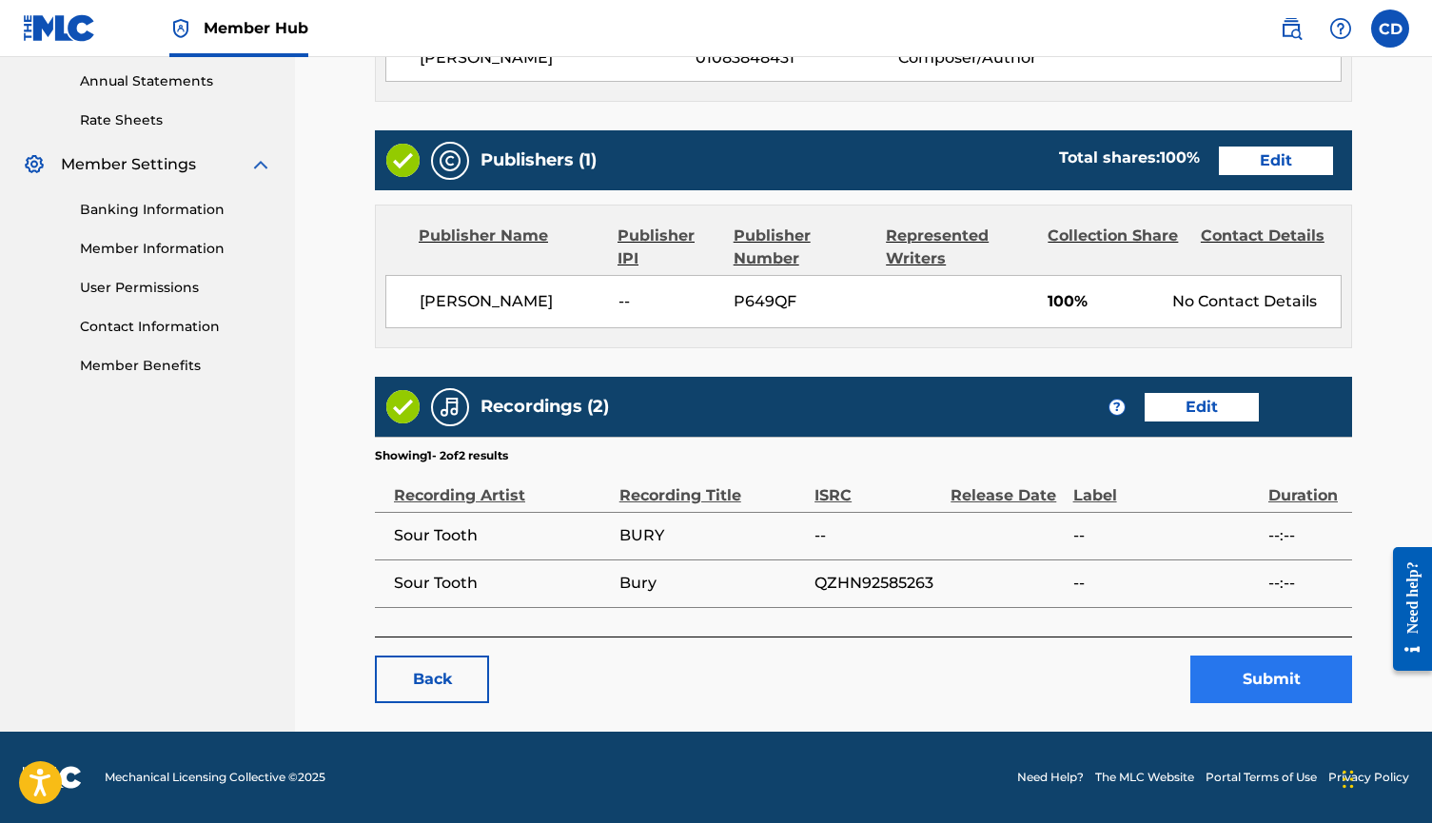
scroll to position [689, 0]
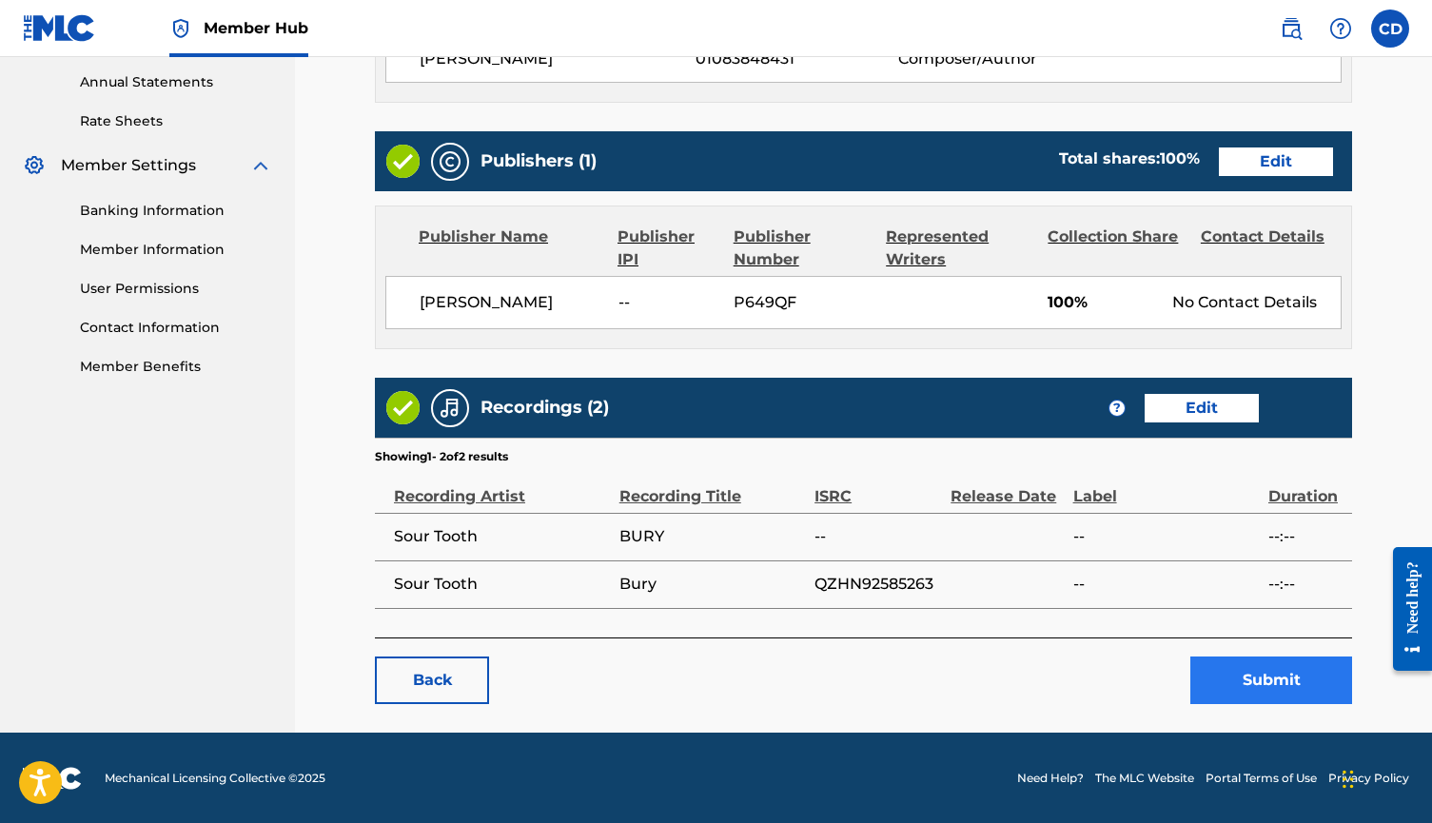
click at [1243, 661] on button "Submit" at bounding box center [1272, 681] width 162 height 48
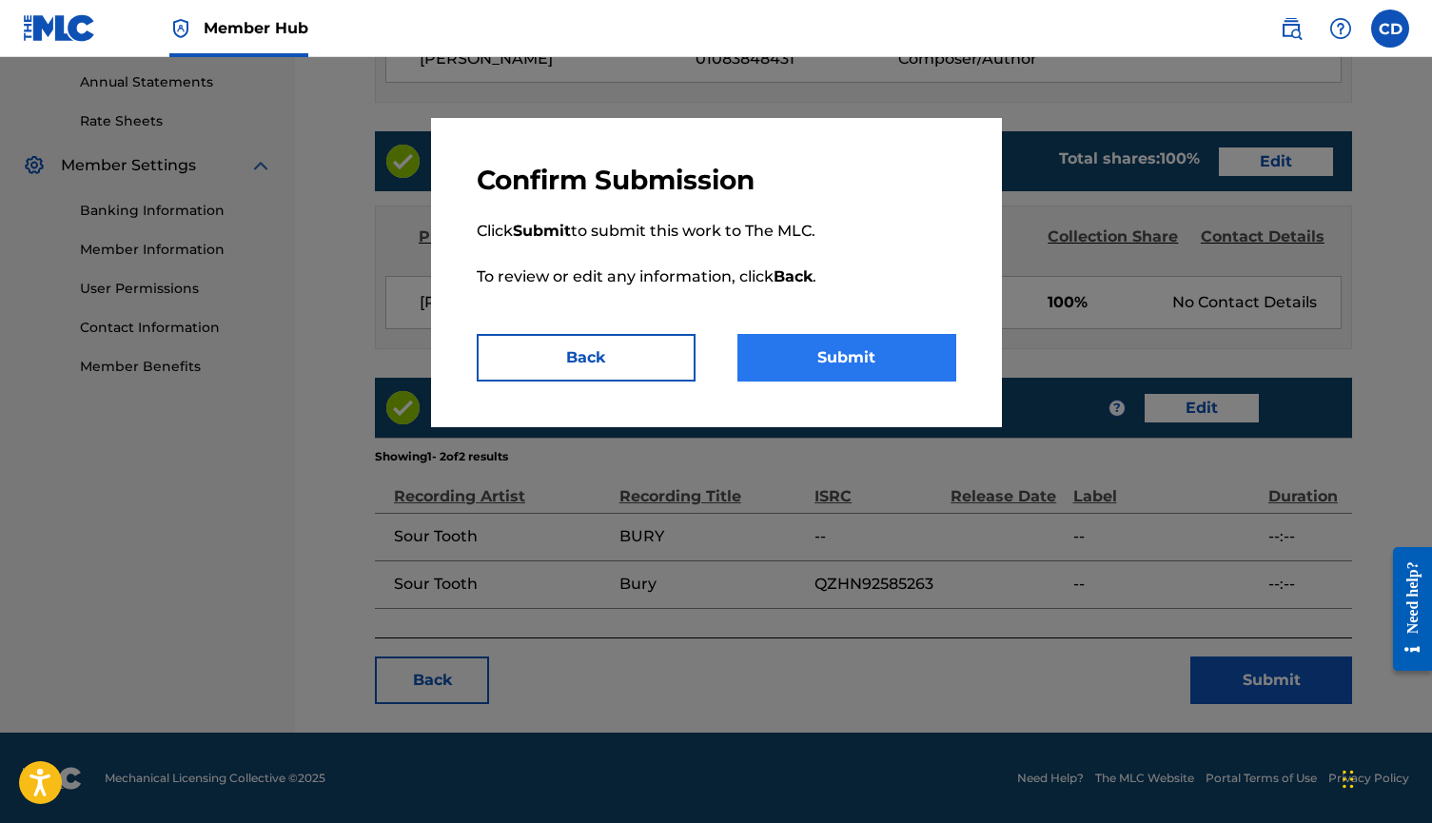
click at [864, 366] on button "Submit" at bounding box center [847, 358] width 219 height 48
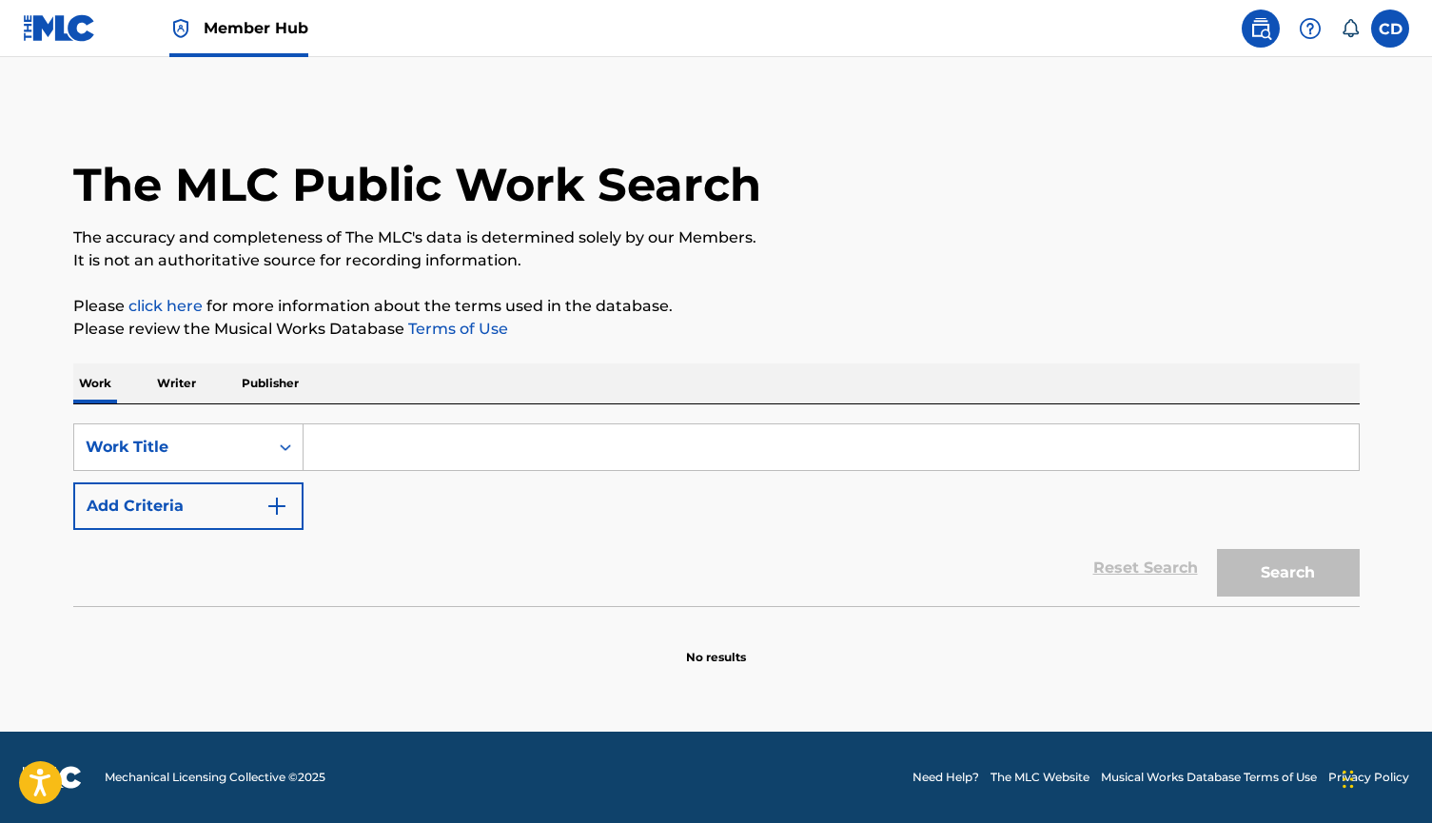
click at [458, 441] on input "Search Form" at bounding box center [831, 447] width 1055 height 46
click at [191, 386] on p "Writer" at bounding box center [176, 384] width 50 height 40
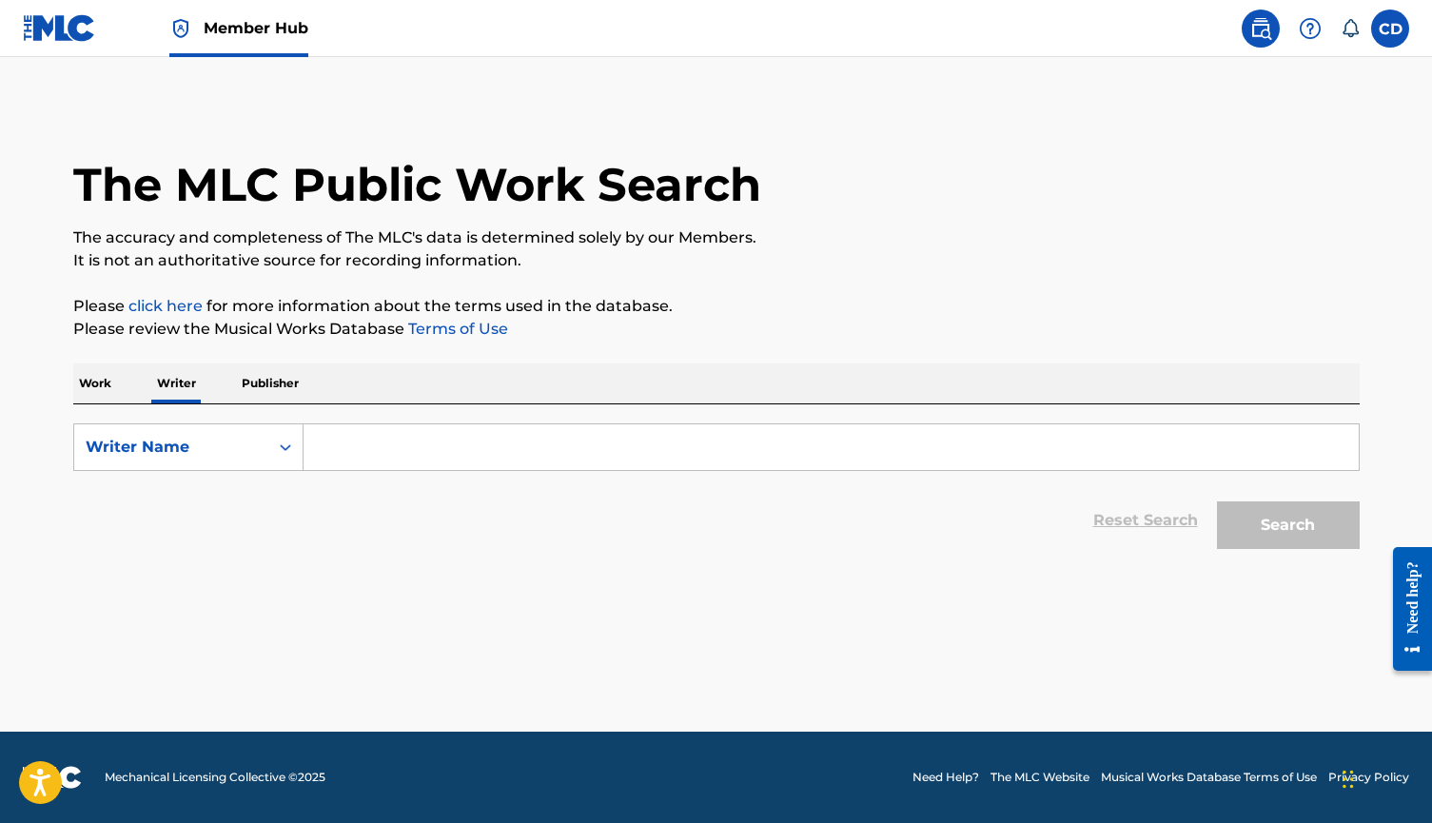
click at [362, 447] on input "Search Form" at bounding box center [831, 447] width 1055 height 46
click at [1288, 525] on button "Search" at bounding box center [1288, 526] width 143 height 48
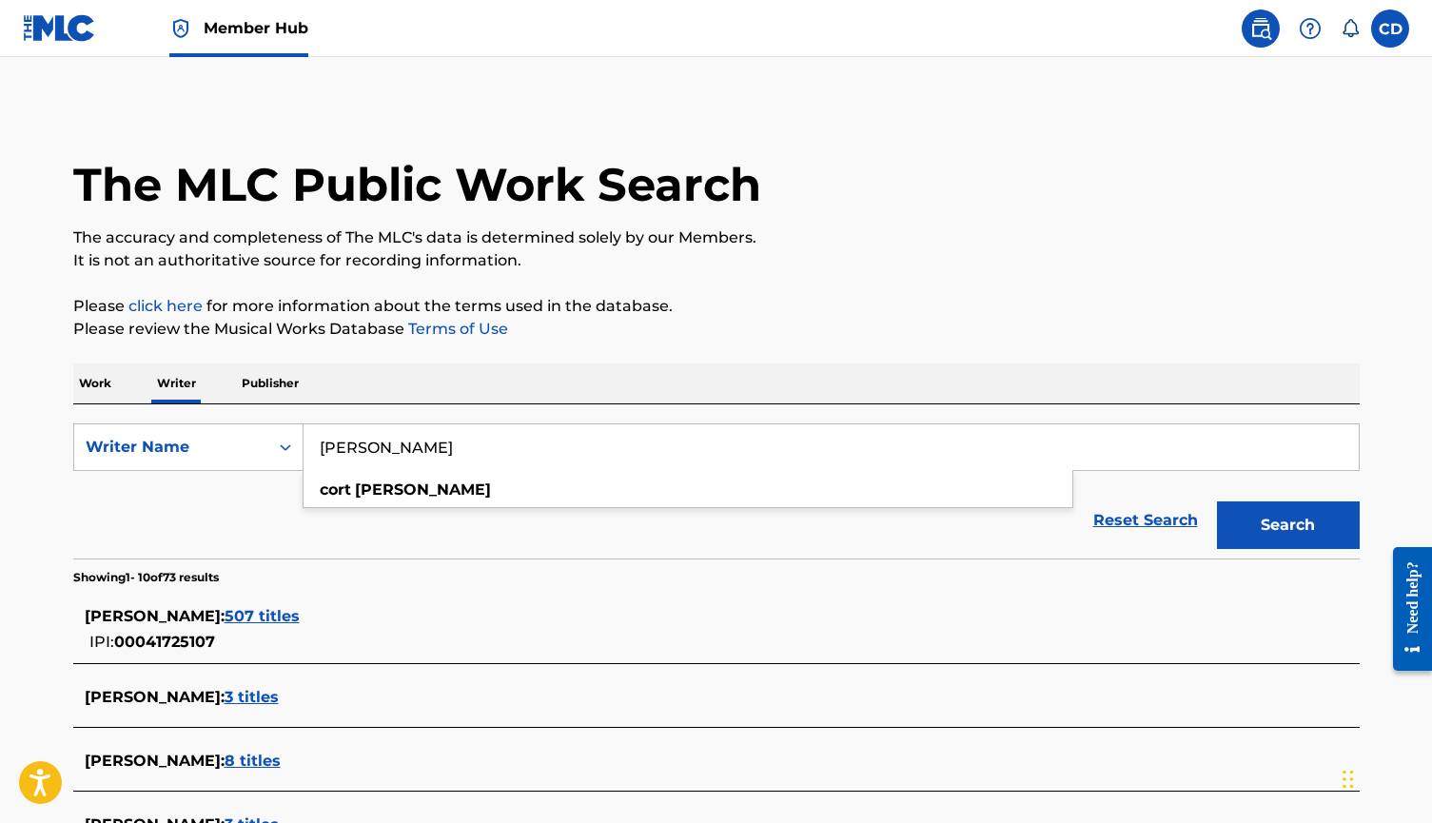
type input "[PERSON_NAME]"
click at [1288, 525] on button "Search" at bounding box center [1288, 526] width 143 height 48
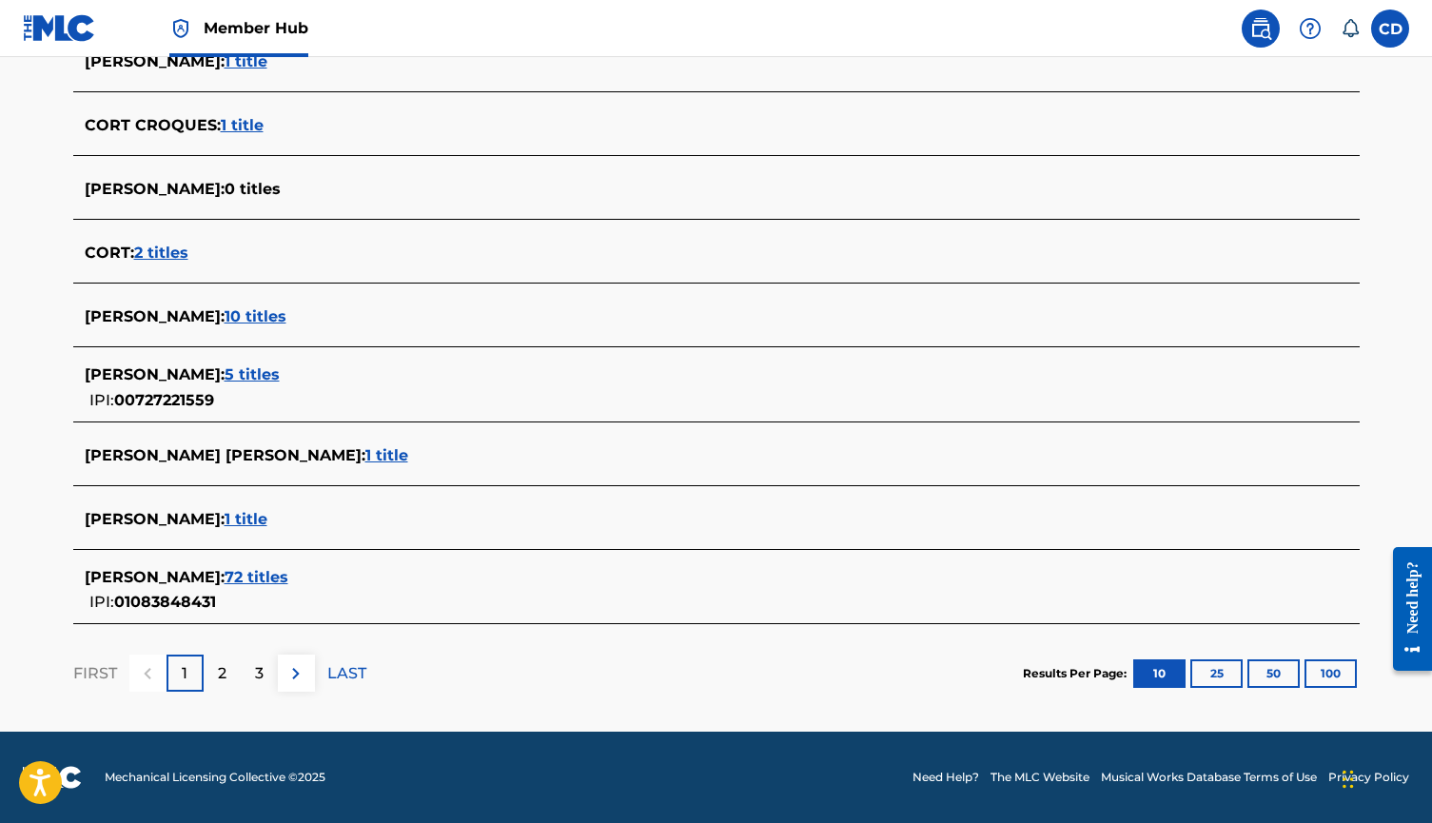
scroll to position [624, 0]
click at [240, 571] on span "72 titles" at bounding box center [257, 577] width 64 height 18
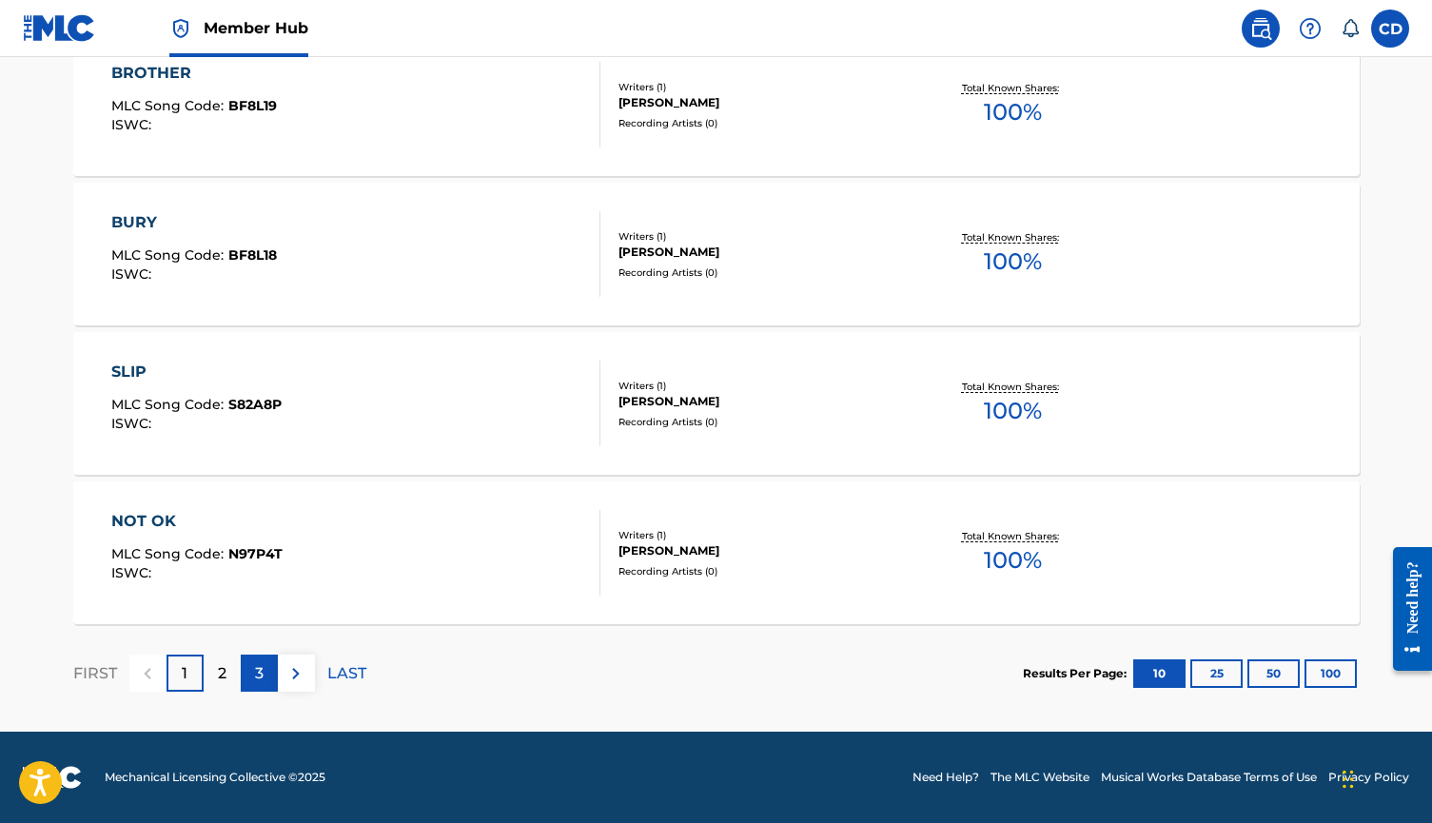
scroll to position [1507, 0]
click at [266, 676] on div "3" at bounding box center [259, 673] width 37 height 37
click at [264, 448] on div "CALICO MLC Song Code : CL0I4Q ISWC : Writers ( 1 ) [PERSON_NAME] Recording Arti…" at bounding box center [716, 403] width 1287 height 143
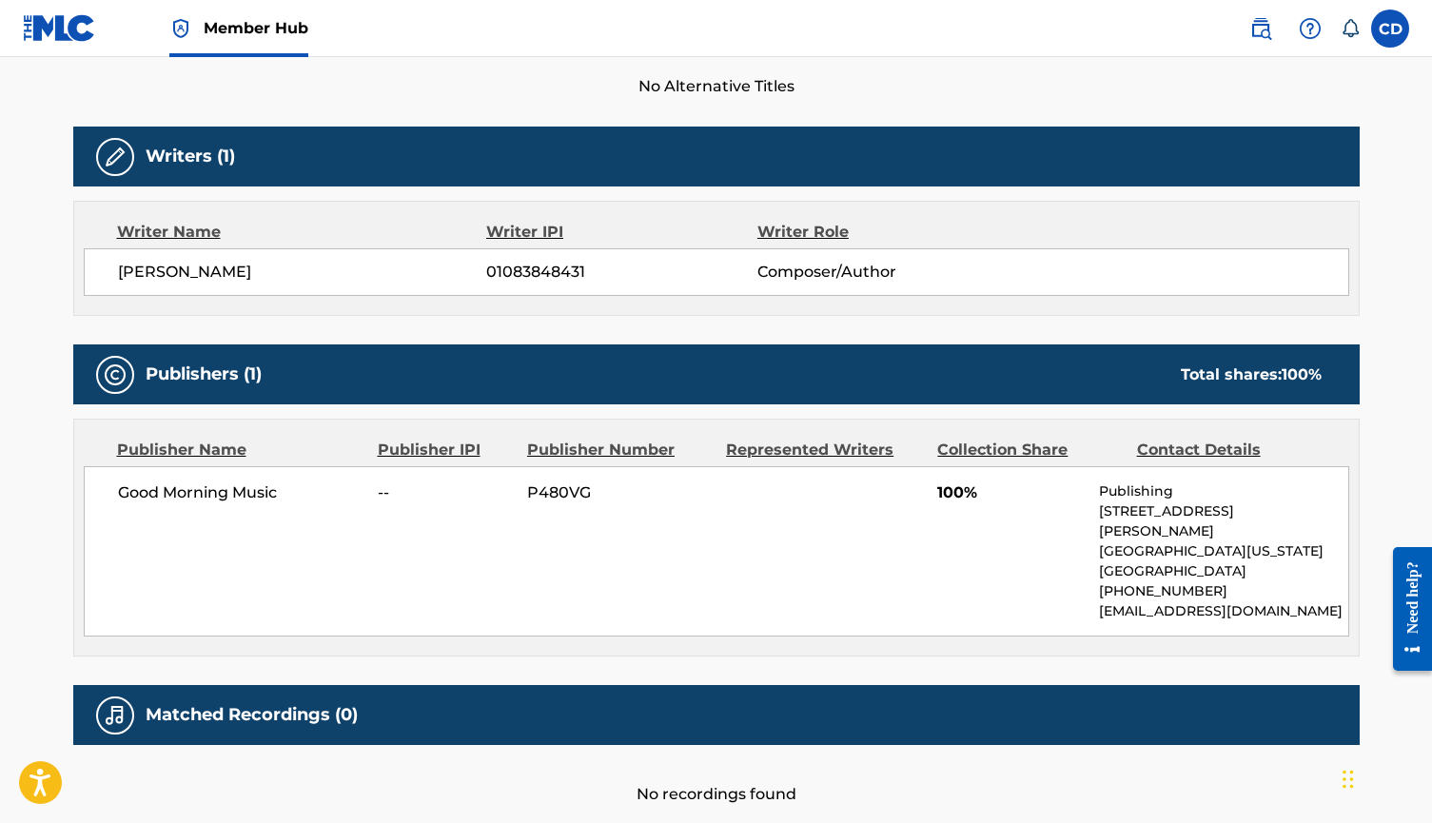
scroll to position [542, 0]
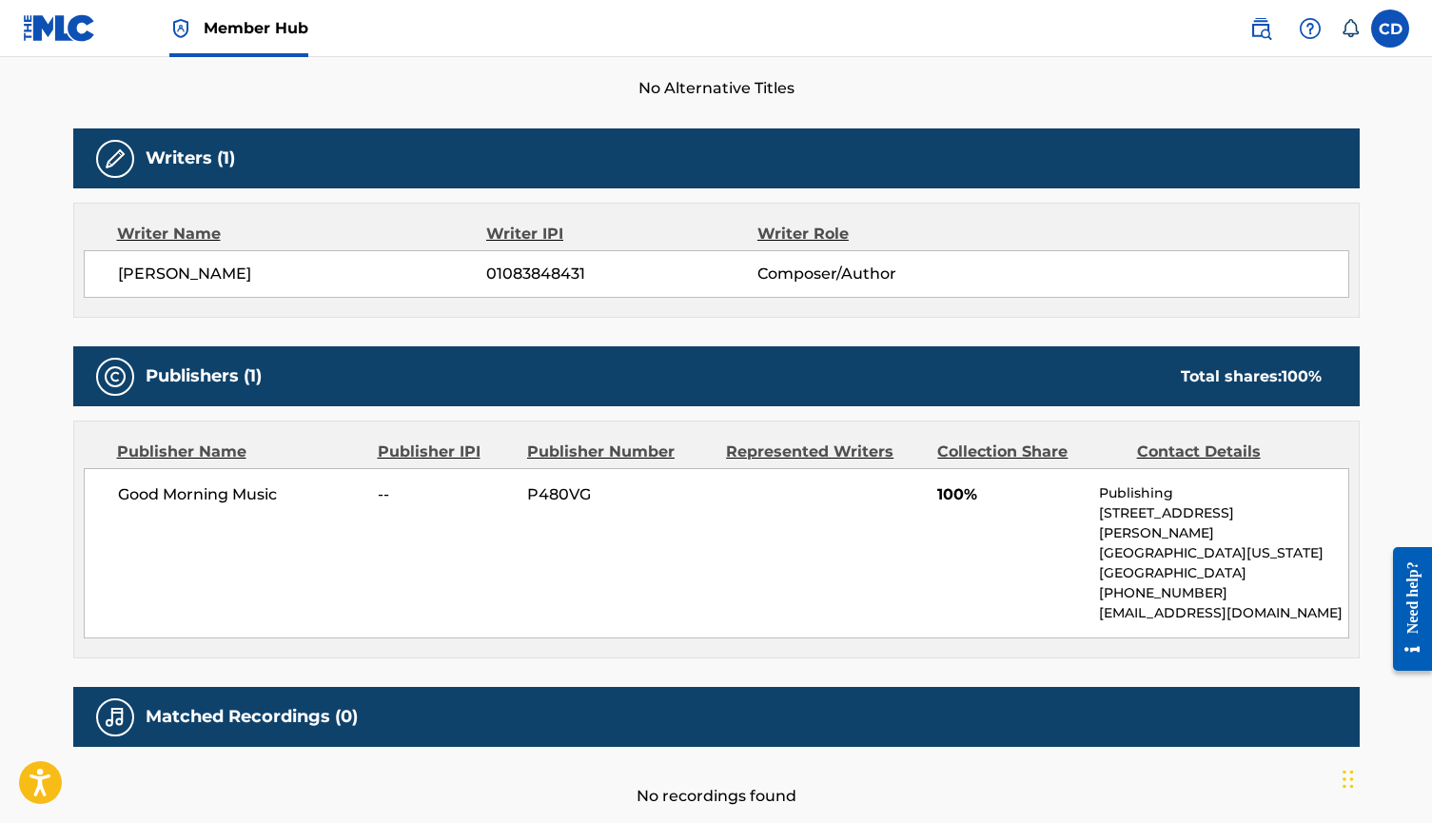
click at [264, 448] on div "Publisher Name" at bounding box center [240, 452] width 246 height 23
